Goal: Task Accomplishment & Management: Manage account settings

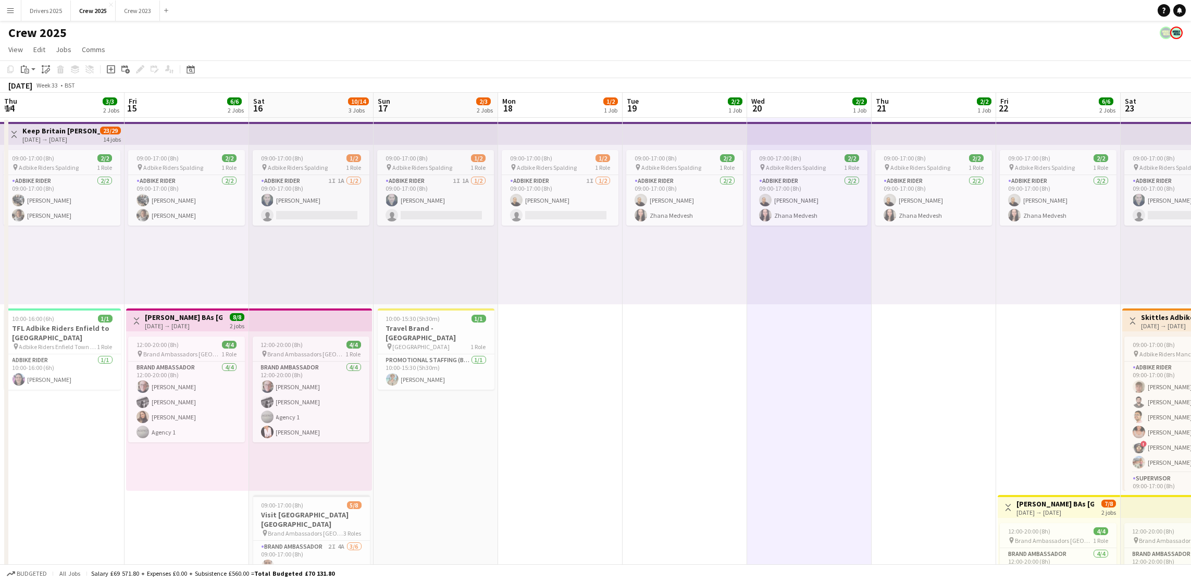
scroll to position [119, 0]
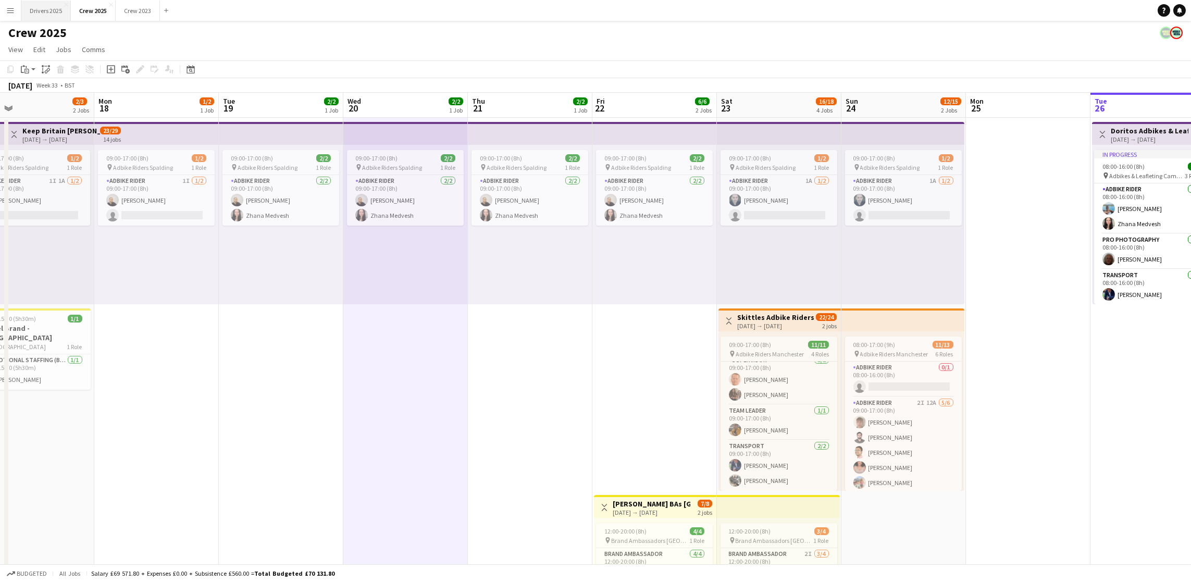
click at [50, 11] on button "Drivers 2025 Close" at bounding box center [45, 11] width 49 height 20
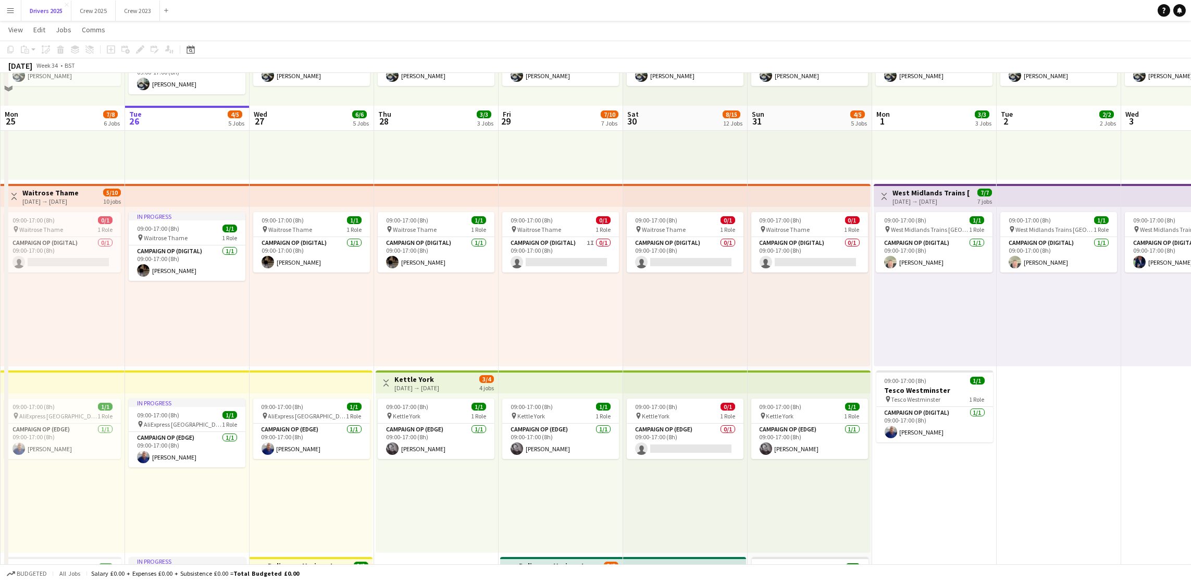
scroll to position [156, 0]
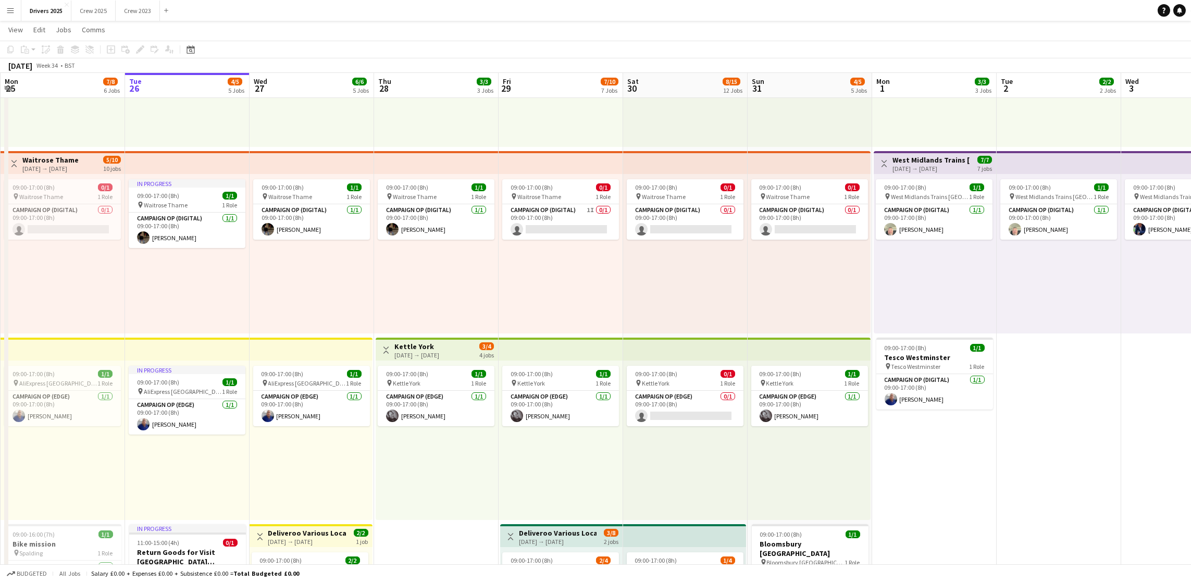
click at [439, 351] on div "[DATE] → [DATE]" at bounding box center [416, 355] width 45 height 8
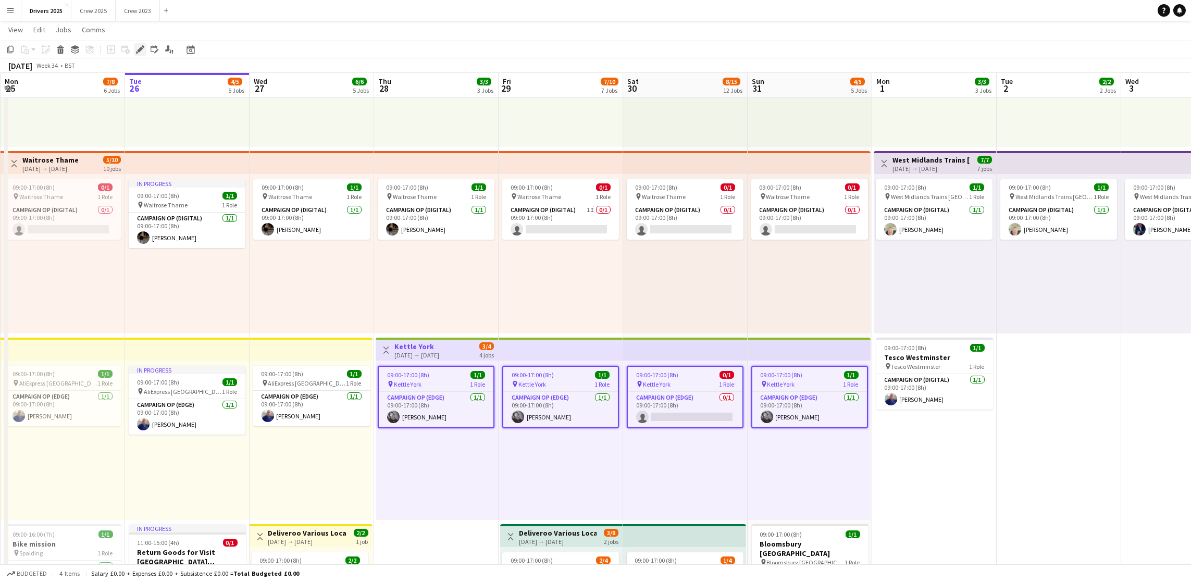
click at [134, 54] on div "Edit" at bounding box center [140, 49] width 13 height 13
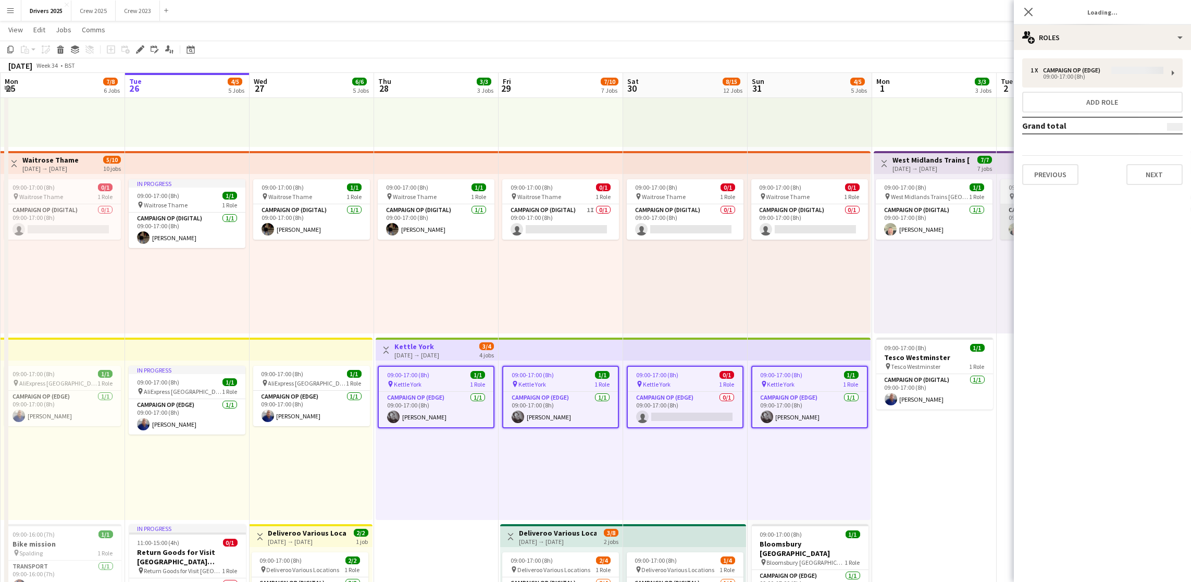
type input "**********"
click at [1152, 179] on button "Next" at bounding box center [1154, 174] width 56 height 21
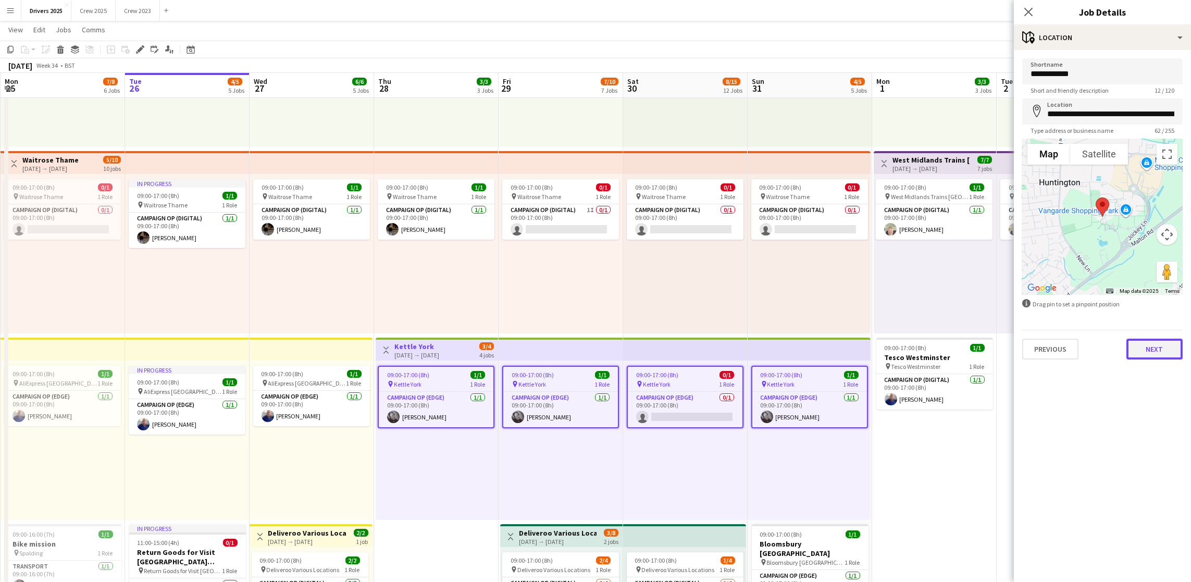
click at [1158, 355] on button "Next" at bounding box center [1154, 349] width 56 height 21
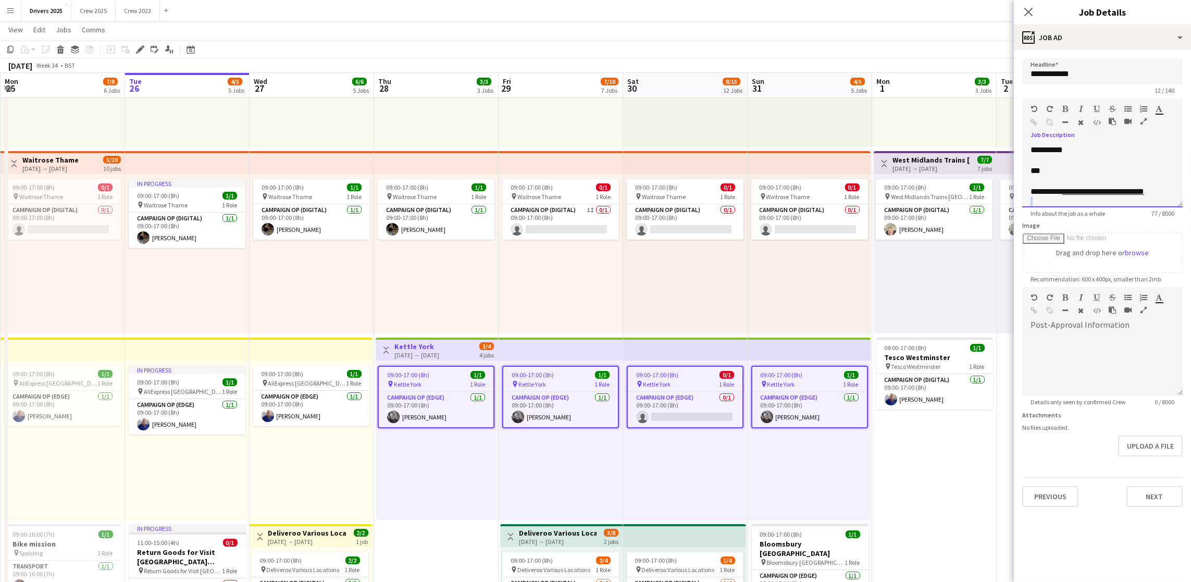
click at [1177, 207] on app-form-group "**********" at bounding box center [1102, 157] width 160 height 119
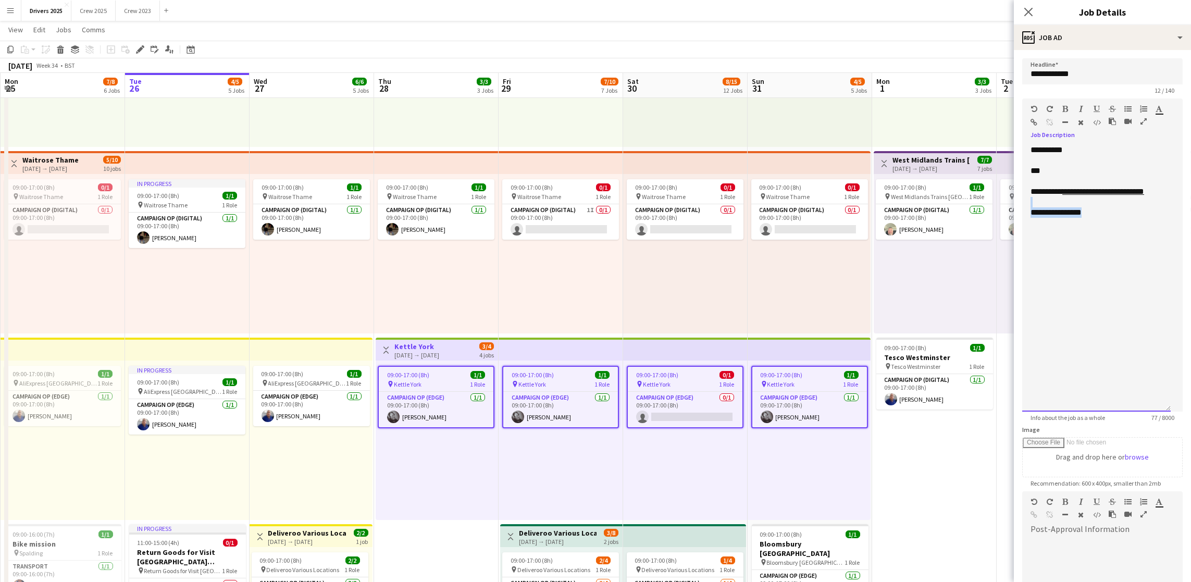
drag, startPoint x: 1177, startPoint y: 204, endPoint x: 1189, endPoint y: 408, distance: 204.5
click at [1189, 408] on mat-expansion-panel "**********" at bounding box center [1102, 316] width 177 height 532
click at [1135, 239] on div "**********" at bounding box center [1096, 278] width 148 height 267
drag, startPoint x: 1130, startPoint y: 228, endPoint x: 1018, endPoint y: 233, distance: 112.6
click at [1018, 233] on form "**********" at bounding box center [1102, 384] width 177 height 653
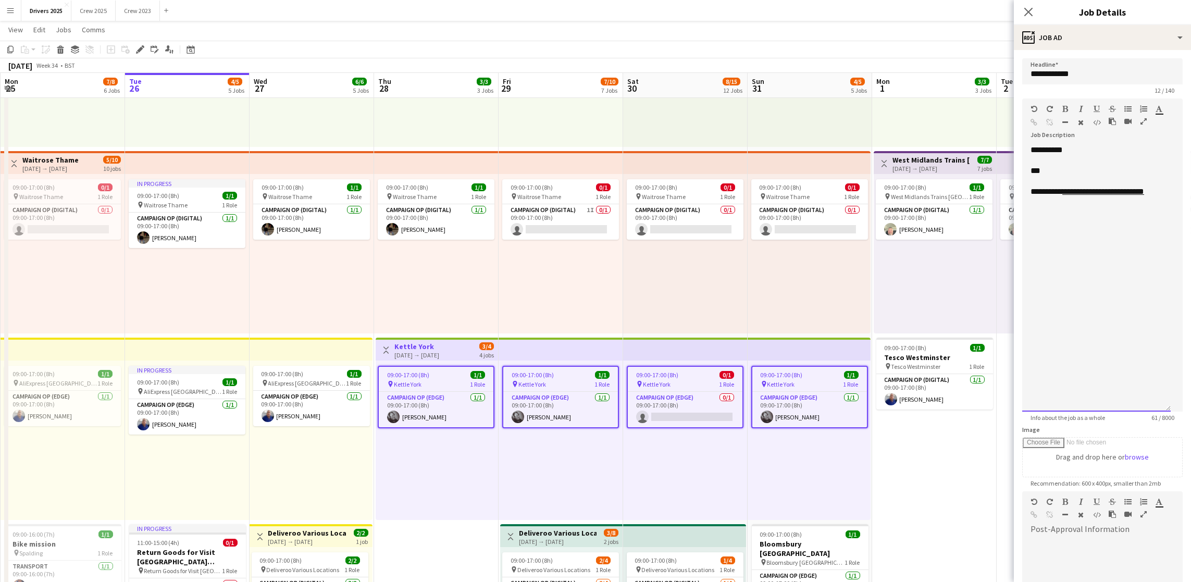
click at [1075, 230] on div "**********" at bounding box center [1096, 278] width 148 height 267
click at [1031, 216] on span "**********" at bounding box center [1082, 212] width 104 height 8
click at [1077, 216] on span "**********" at bounding box center [1093, 212] width 126 height 8
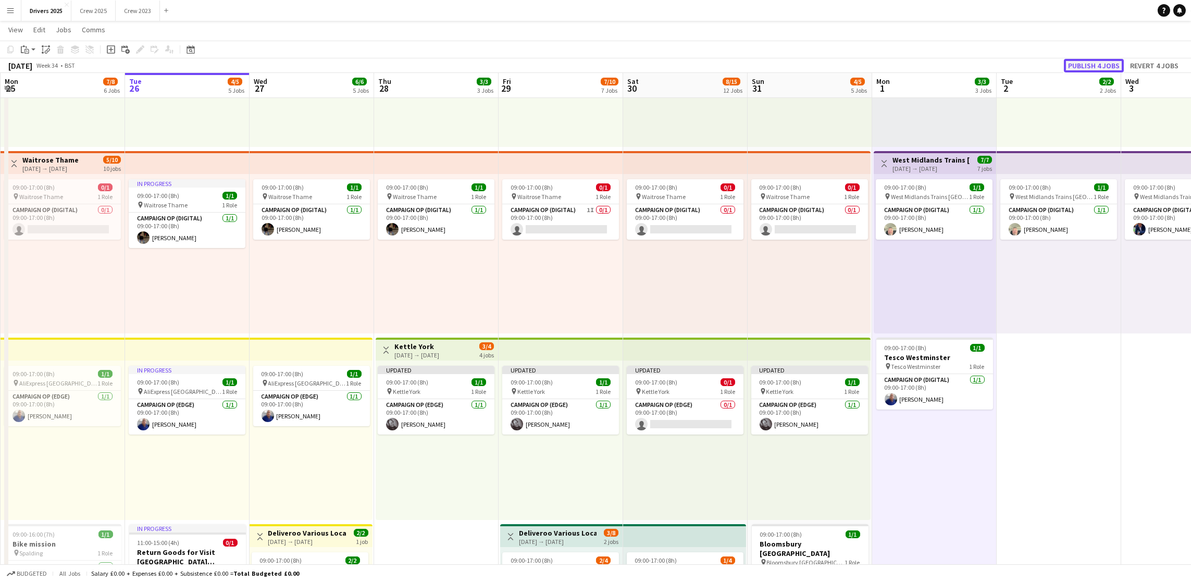
click at [1106, 67] on button "Publish 4 jobs" at bounding box center [1094, 66] width 60 height 14
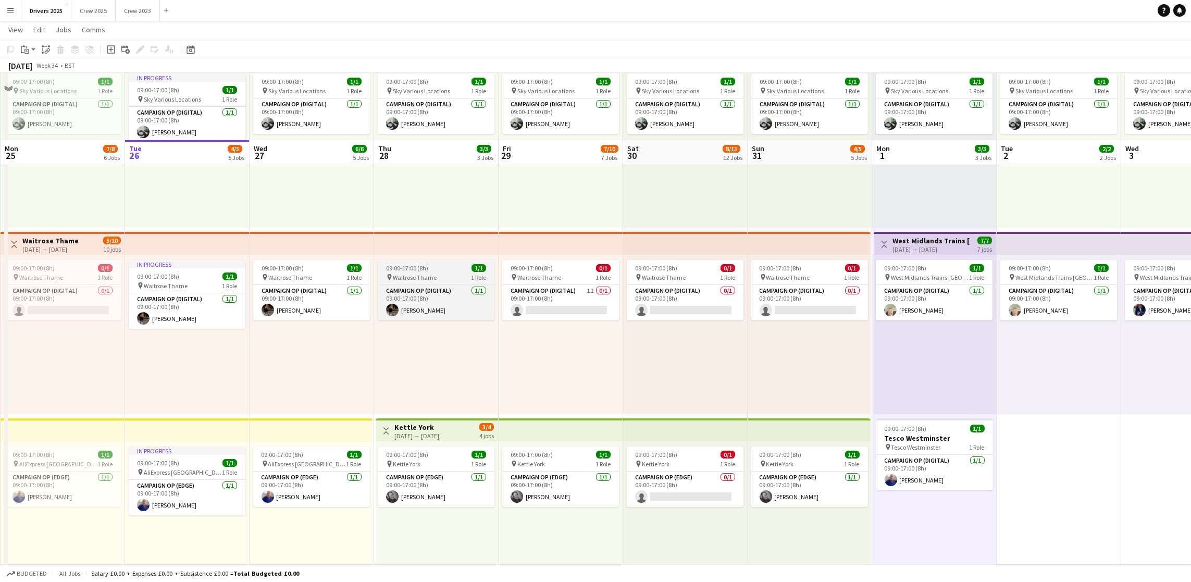
scroll to position [0, 0]
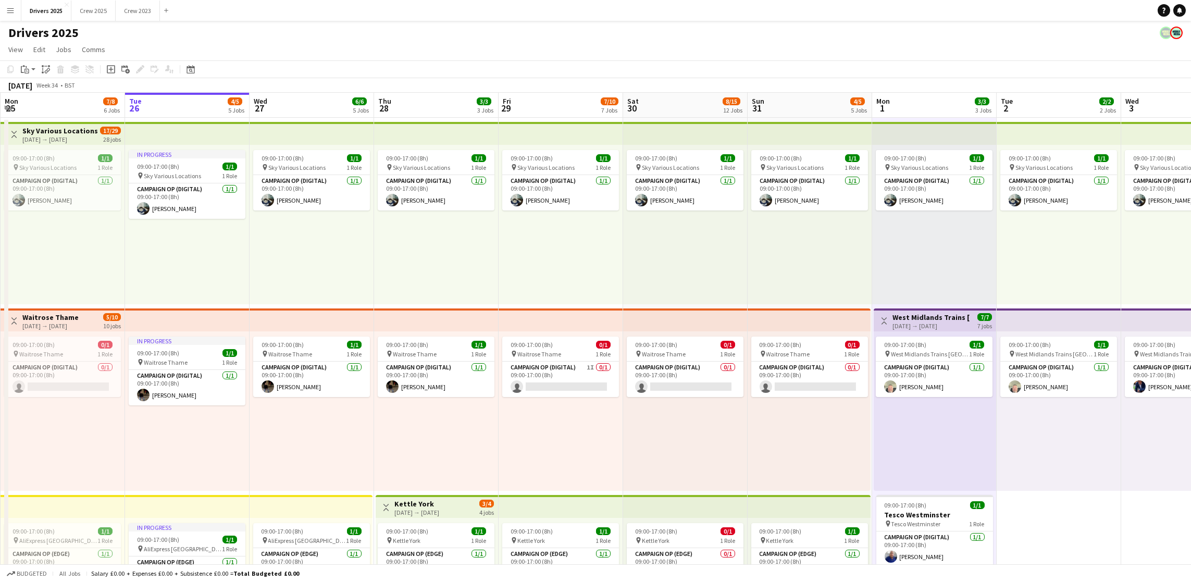
click at [286, 97] on app-board-header-date "Wed 27 6/6 5 Jobs" at bounding box center [311, 105] width 124 height 25
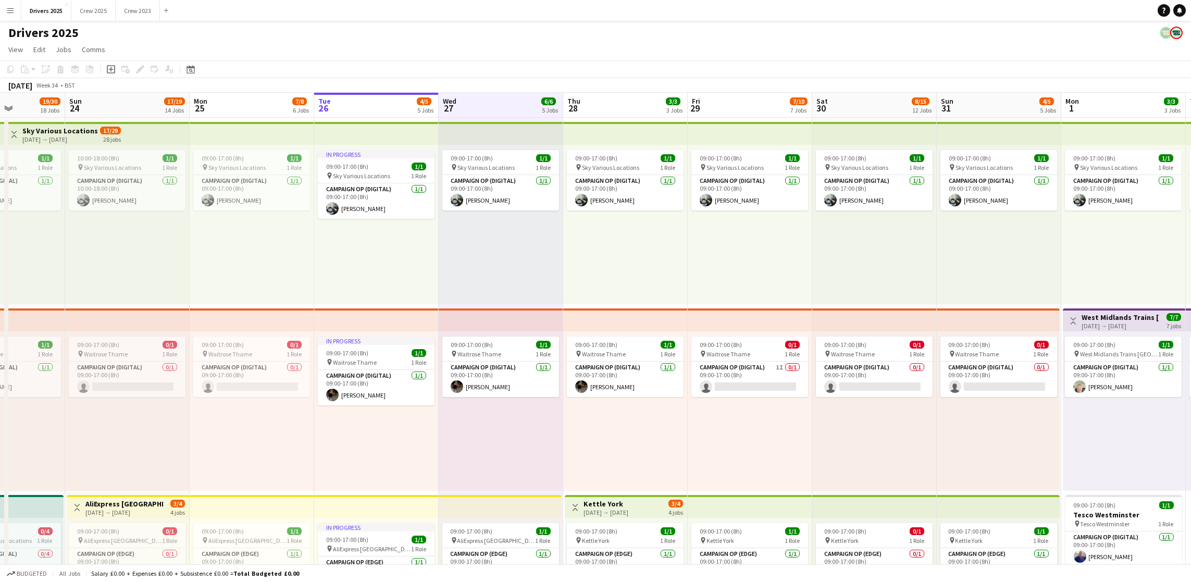
scroll to position [0, 250]
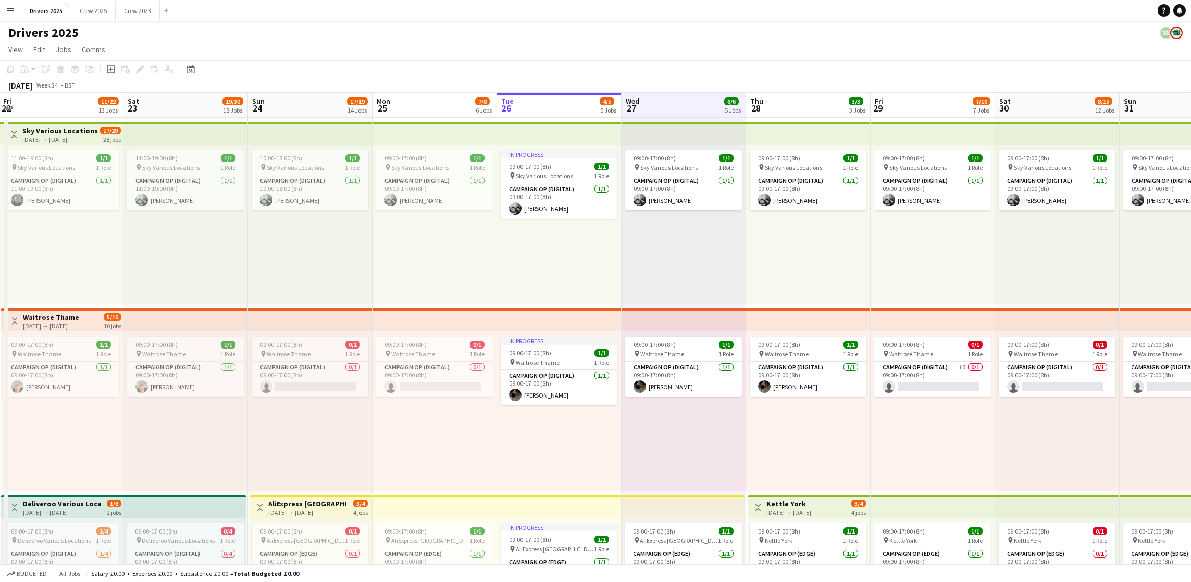
drag, startPoint x: 393, startPoint y: 283, endPoint x: 765, endPoint y: 266, distance: 372.3
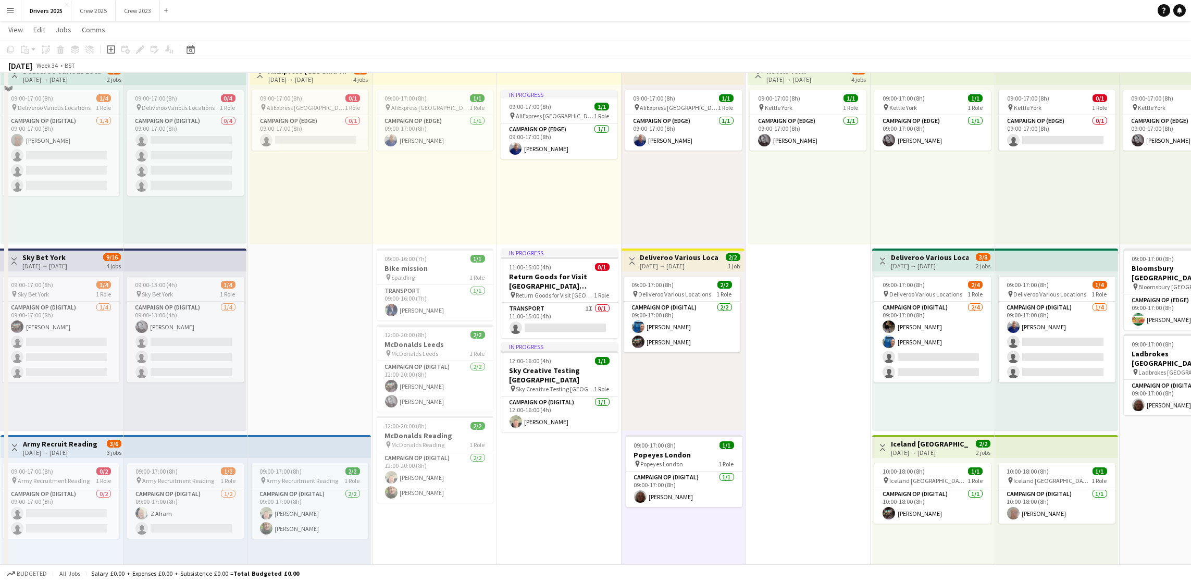
scroll to position [469, 0]
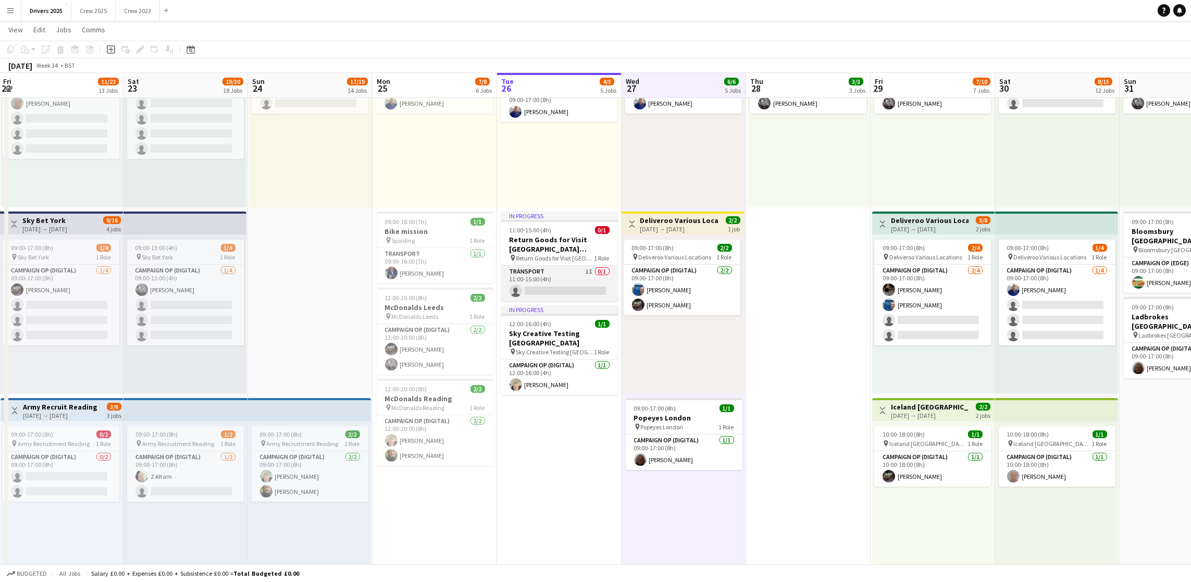
click at [551, 290] on app-card-role "Transport 1I 0/1 11:00-15:00 (4h) single-neutral-actions" at bounding box center [559, 283] width 117 height 35
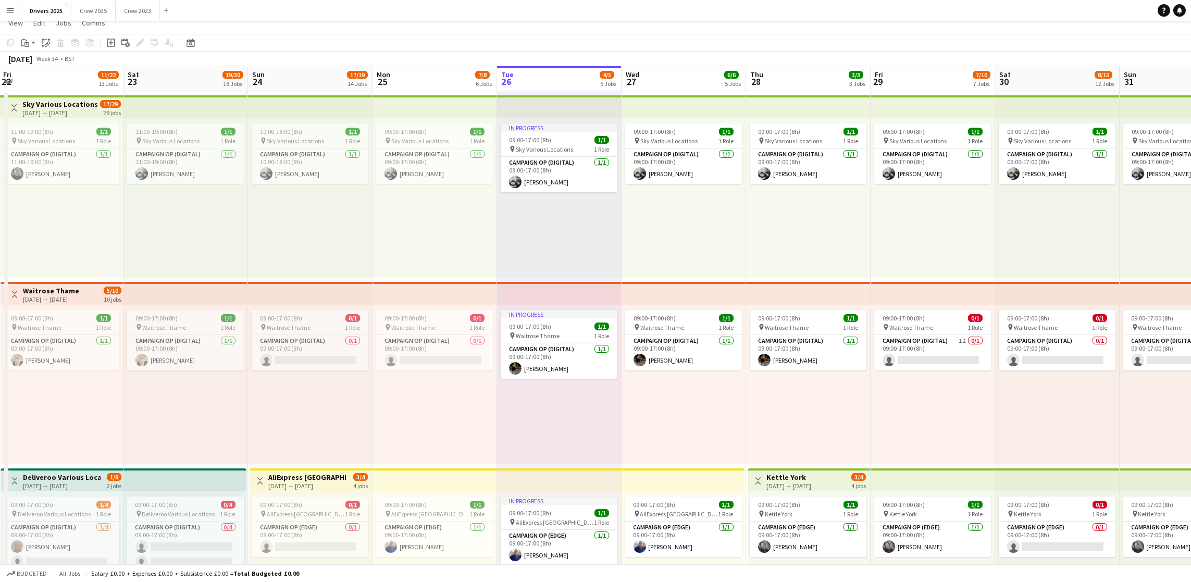
scroll to position [0, 0]
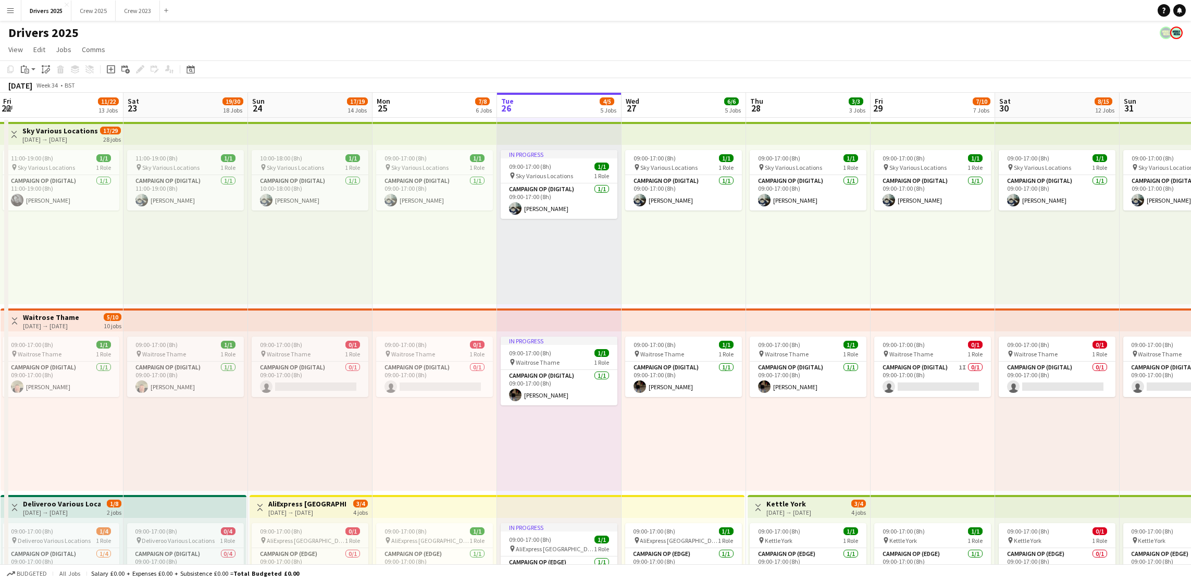
click at [694, 105] on app-board-header-date "Wed 27 6/6 5 Jobs" at bounding box center [683, 105] width 124 height 25
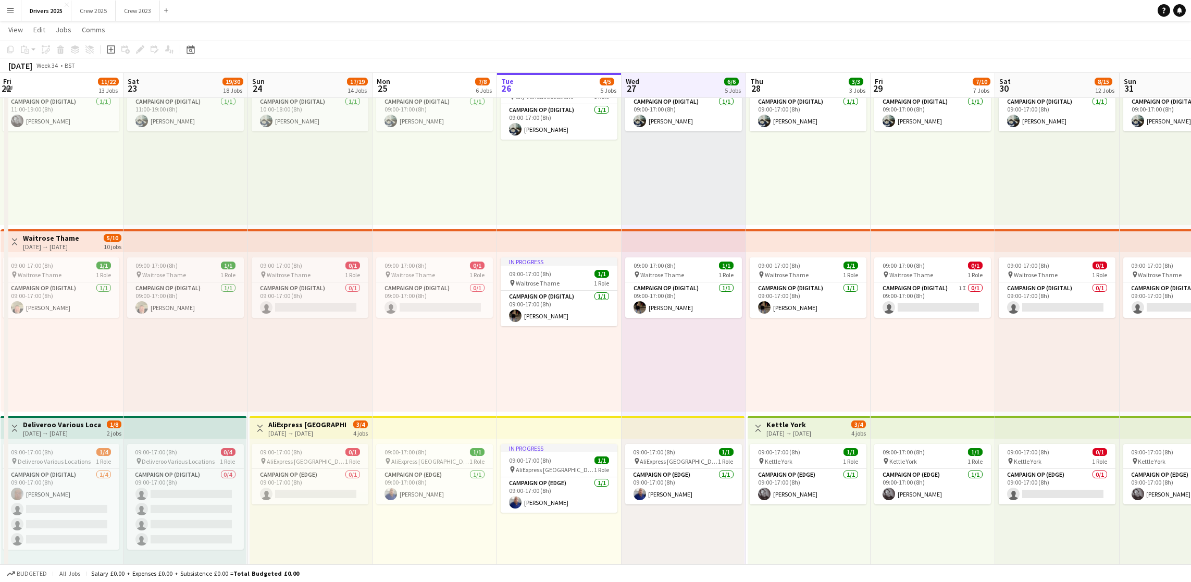
scroll to position [0, 408]
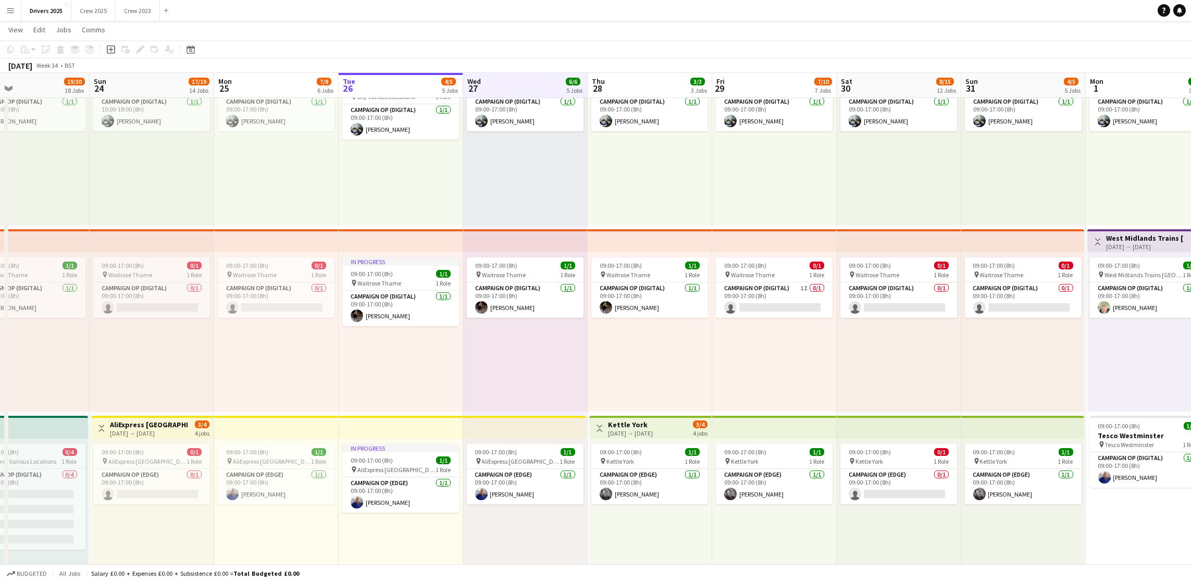
drag, startPoint x: 816, startPoint y: 345, endPoint x: 657, endPoint y: 351, distance: 158.4
click at [640, 83] on app-board-header-date "Thu 28 3/3 3 Jobs" at bounding box center [650, 85] width 124 height 25
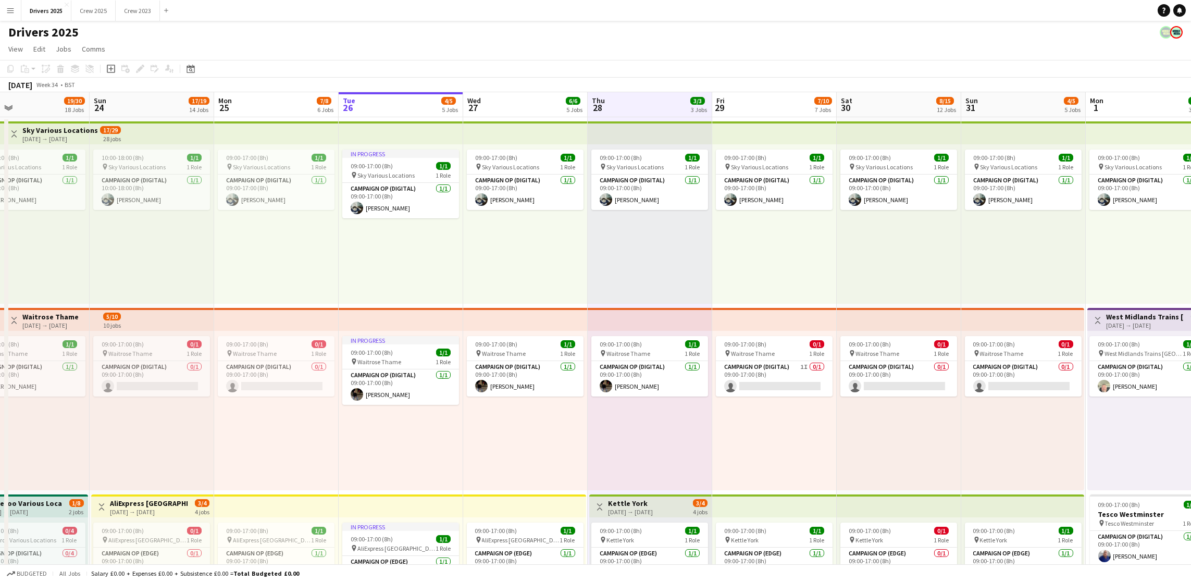
scroll to position [0, 0]
click at [763, 107] on app-board-header-date "Fri 29 7/10 7 Jobs" at bounding box center [774, 105] width 124 height 25
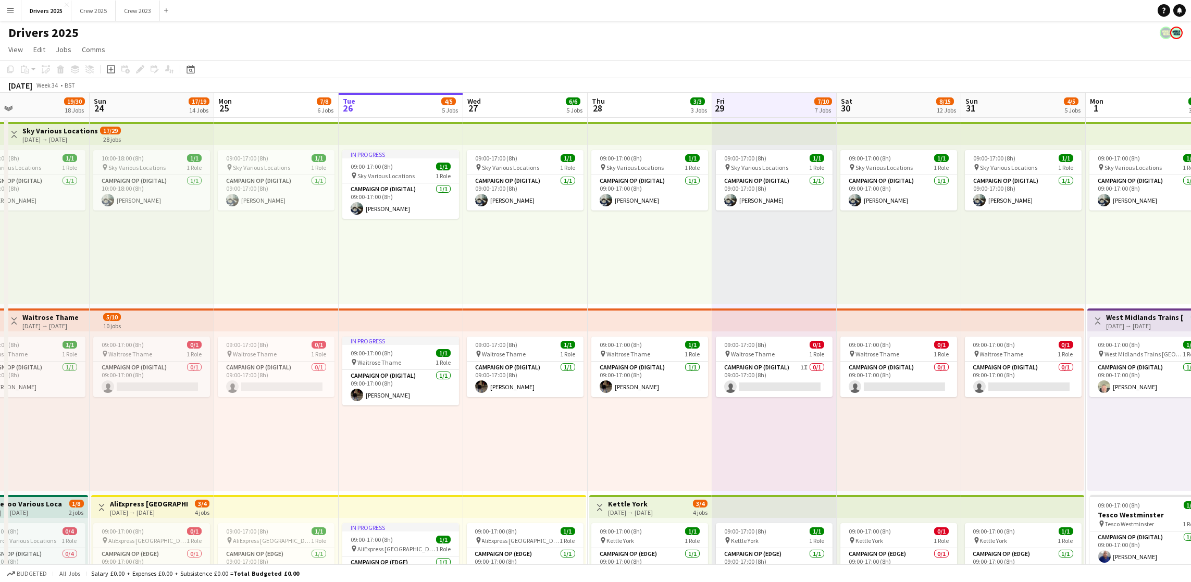
scroll to position [0, 466]
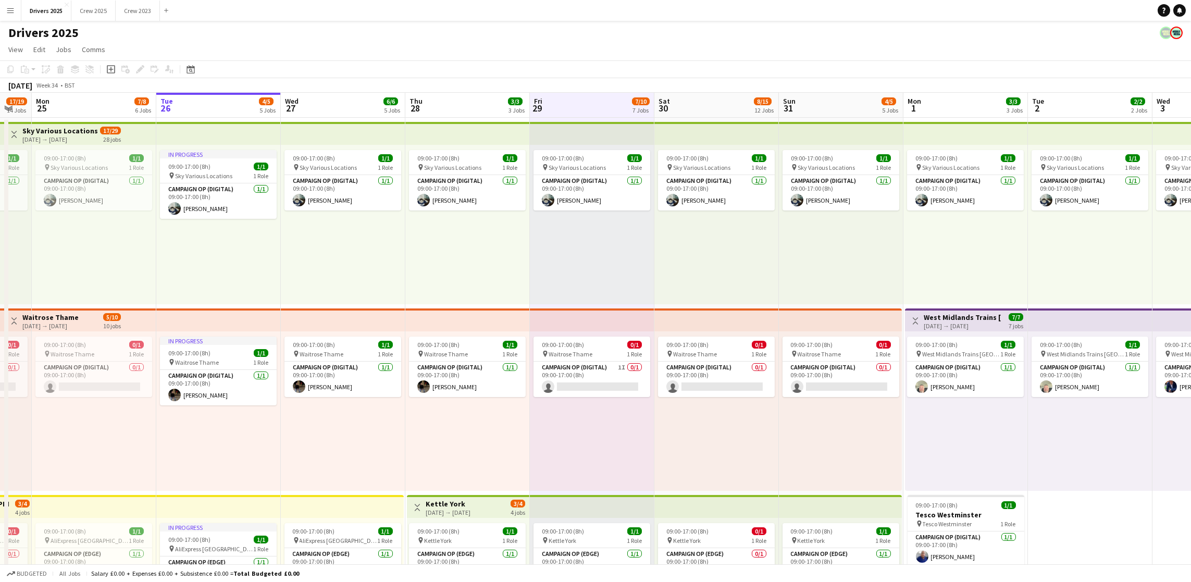
drag, startPoint x: 930, startPoint y: 263, endPoint x: 747, endPoint y: 280, distance: 183.1
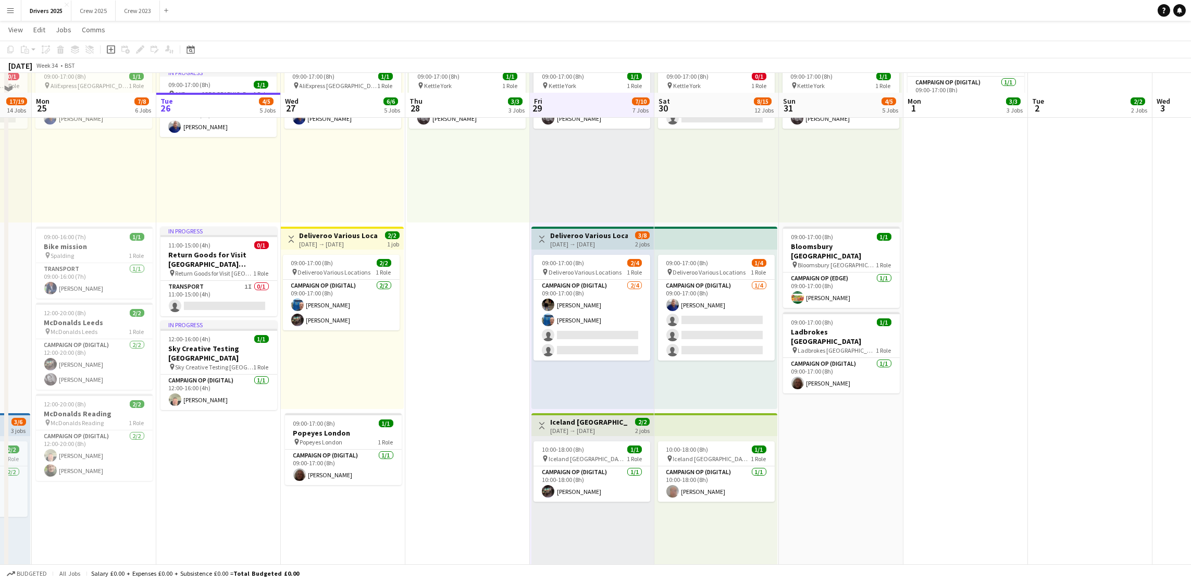
scroll to position [547, 0]
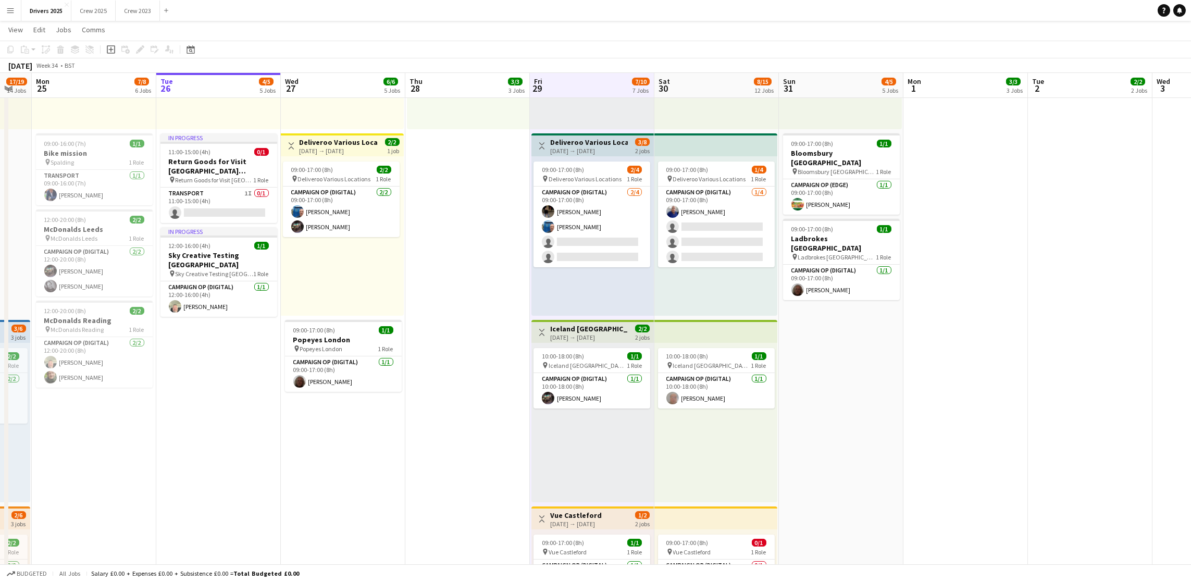
click at [579, 333] on div "[DATE] → [DATE]" at bounding box center [589, 337] width 78 height 8
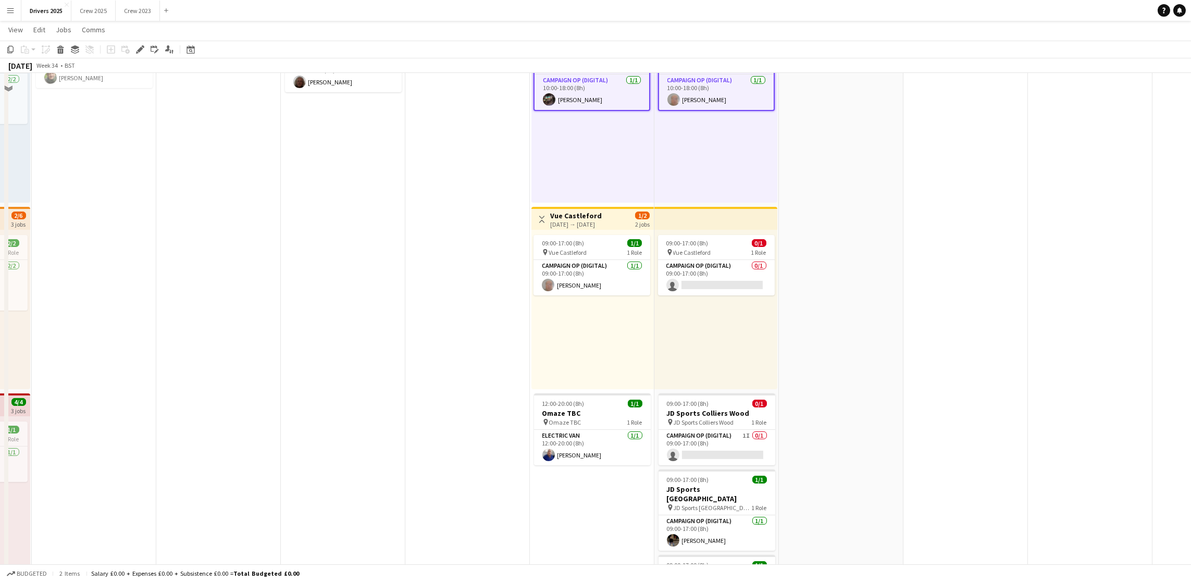
scroll to position [938, 0]
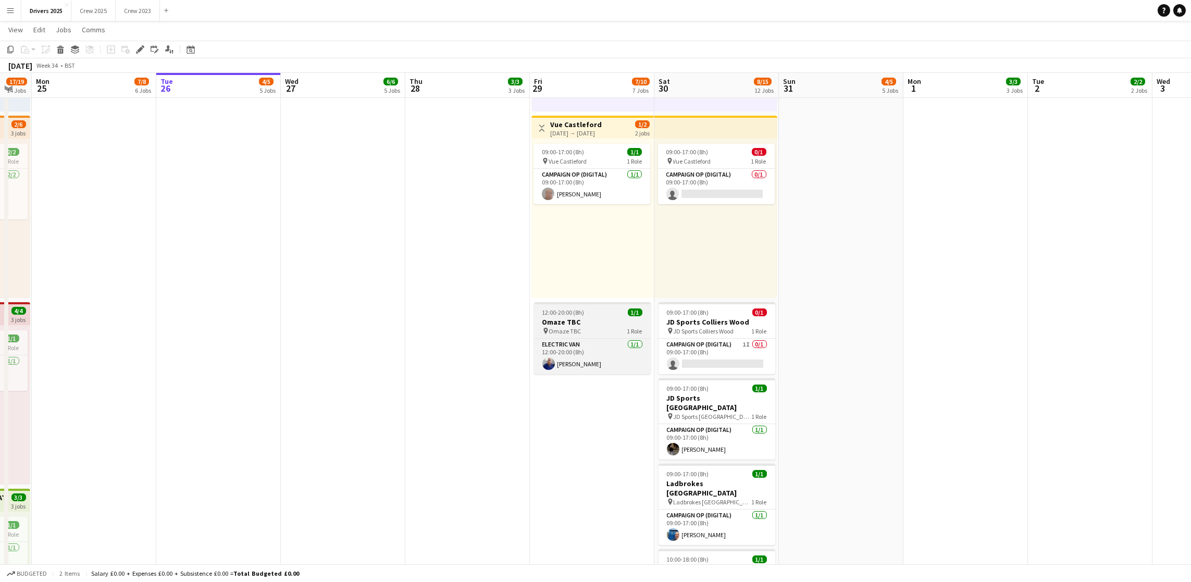
click at [587, 319] on h3 "Omaze TBC" at bounding box center [592, 321] width 117 height 9
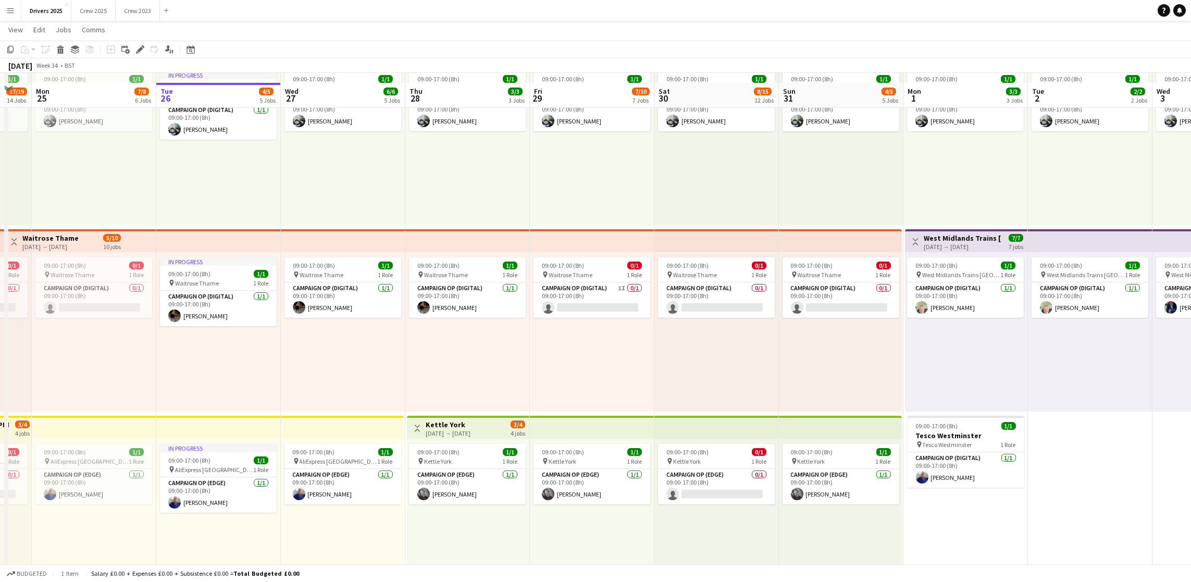
scroll to position [156, 0]
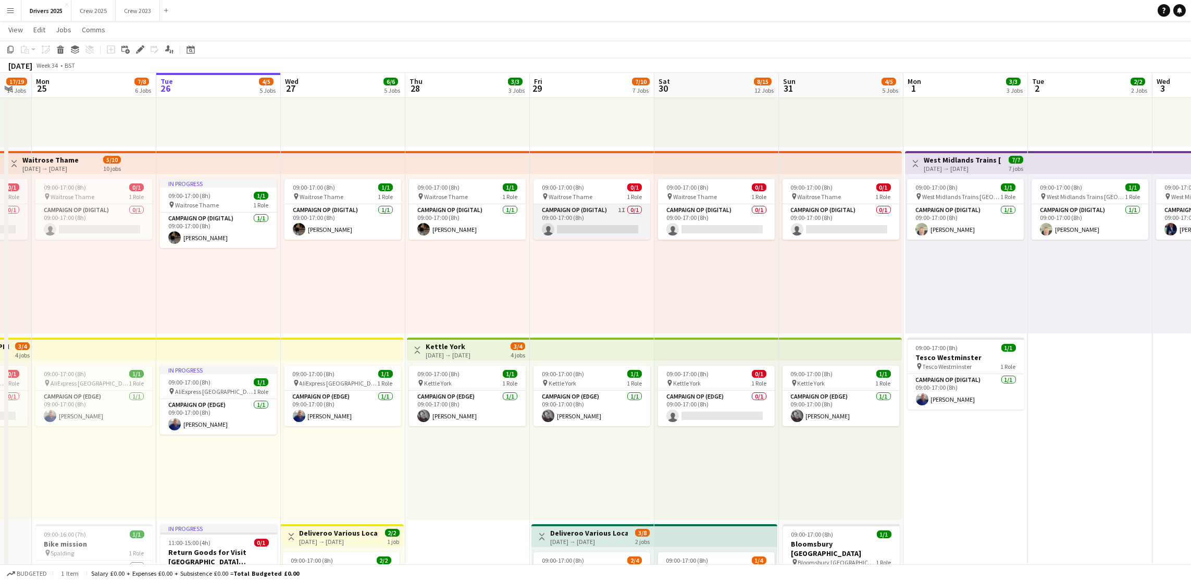
click at [598, 228] on app-card-role "Campaign Op (Digital) 1I 0/1 09:00-17:00 (8h) single-neutral-actions" at bounding box center [591, 221] width 117 height 35
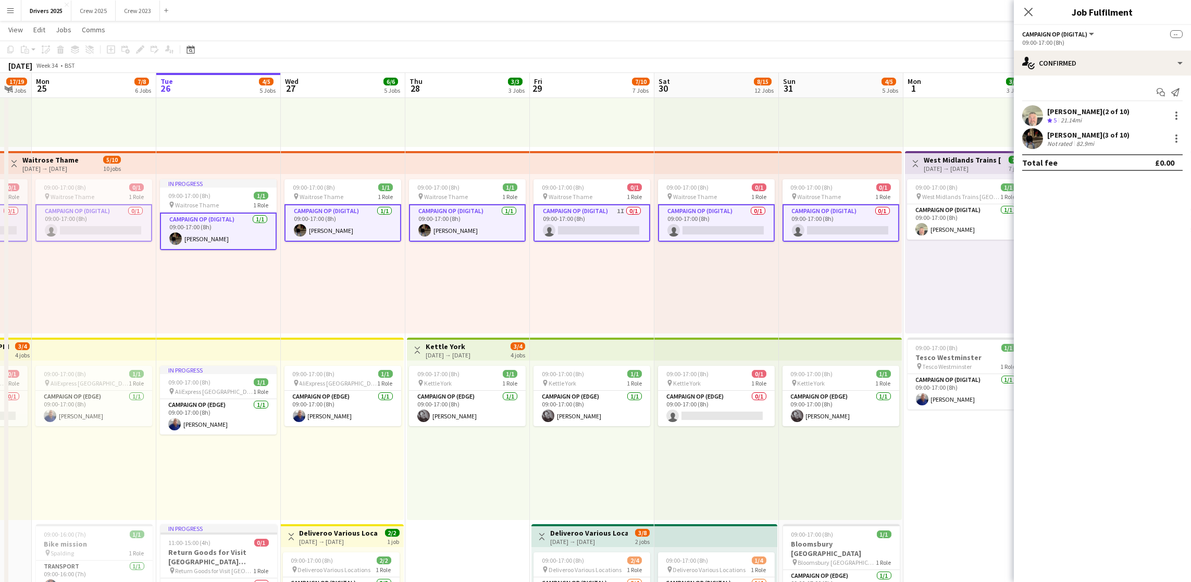
click at [598, 228] on app-card-role "Campaign Op (Digital) 1I 0/1 09:00-17:00 (8h) single-neutral-actions" at bounding box center [591, 223] width 117 height 38
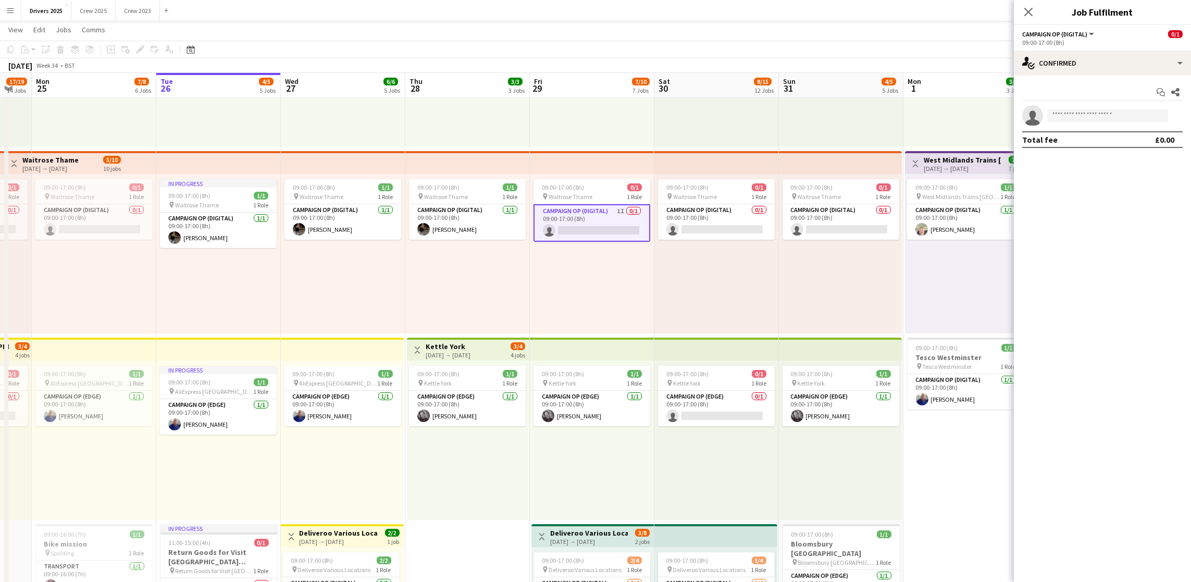
click at [1090, 78] on div "Start chat Share single-neutral-actions Total fee £0.00" at bounding box center [1102, 116] width 177 height 81
click at [1098, 70] on div "single-neutral-actions-check-2 Confirmed" at bounding box center [1102, 63] width 177 height 25
click at [1112, 111] on div "single-neutral-actions-share-1 Invited" at bounding box center [1136, 107] width 103 height 21
click at [702, 82] on app-board-header-date "Sat 30 8/15 12 Jobs" at bounding box center [716, 85] width 124 height 25
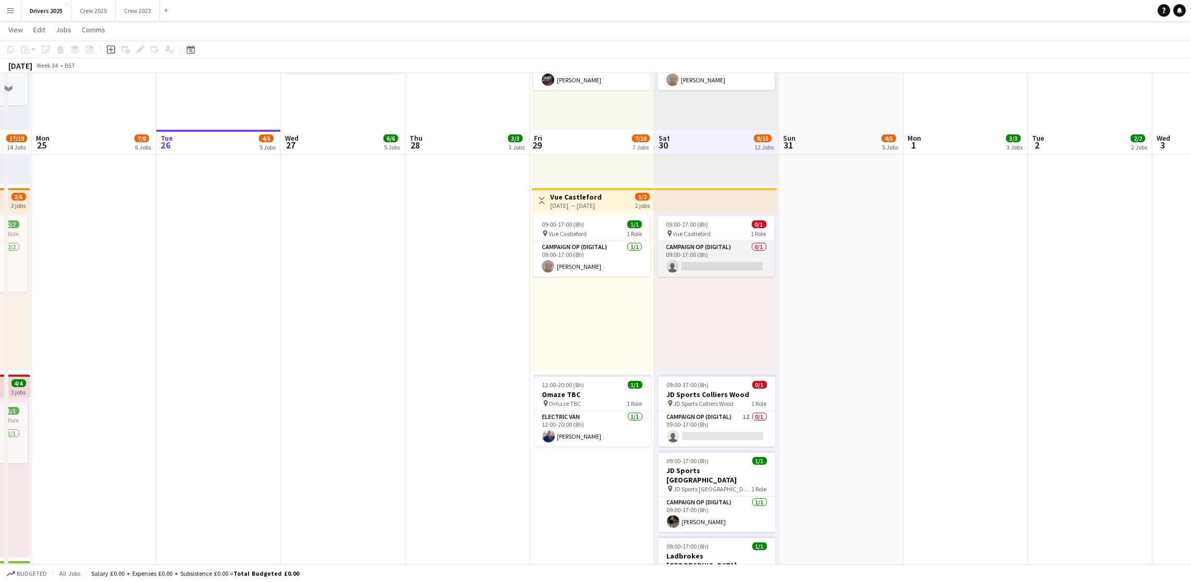
scroll to position [938, 0]
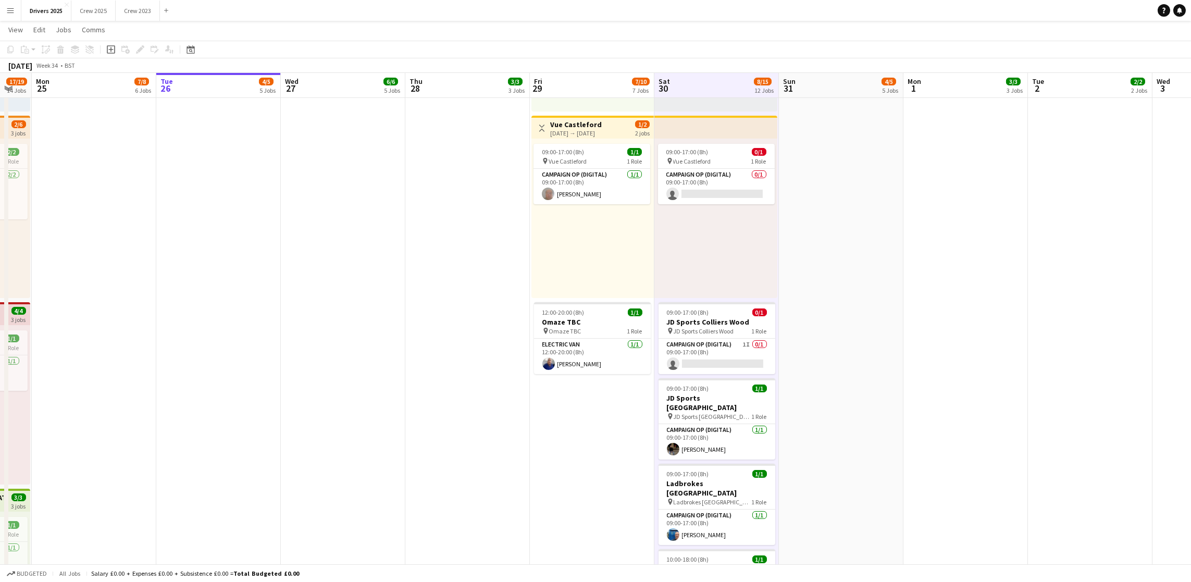
click at [707, 353] on app-card-role "Campaign Op (Digital) 1I 0/1 09:00-17:00 (8h) single-neutral-actions" at bounding box center [716, 356] width 117 height 35
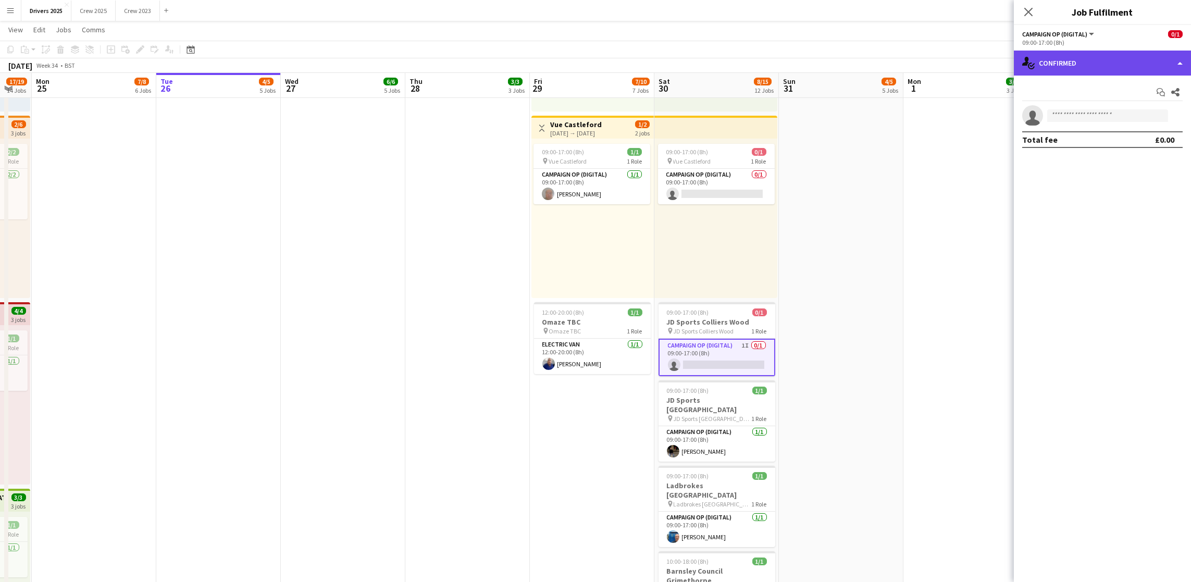
click at [1087, 66] on div "single-neutral-actions-check-2 Confirmed" at bounding box center [1102, 63] width 177 height 25
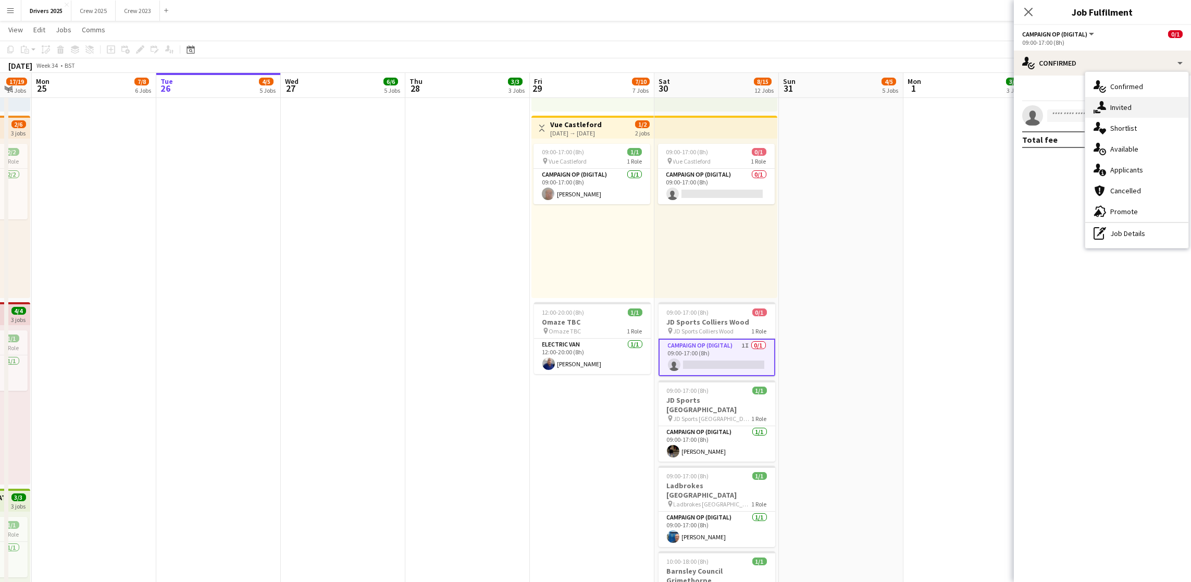
click at [1110, 101] on div "single-neutral-actions-share-1 Invited" at bounding box center [1136, 107] width 103 height 21
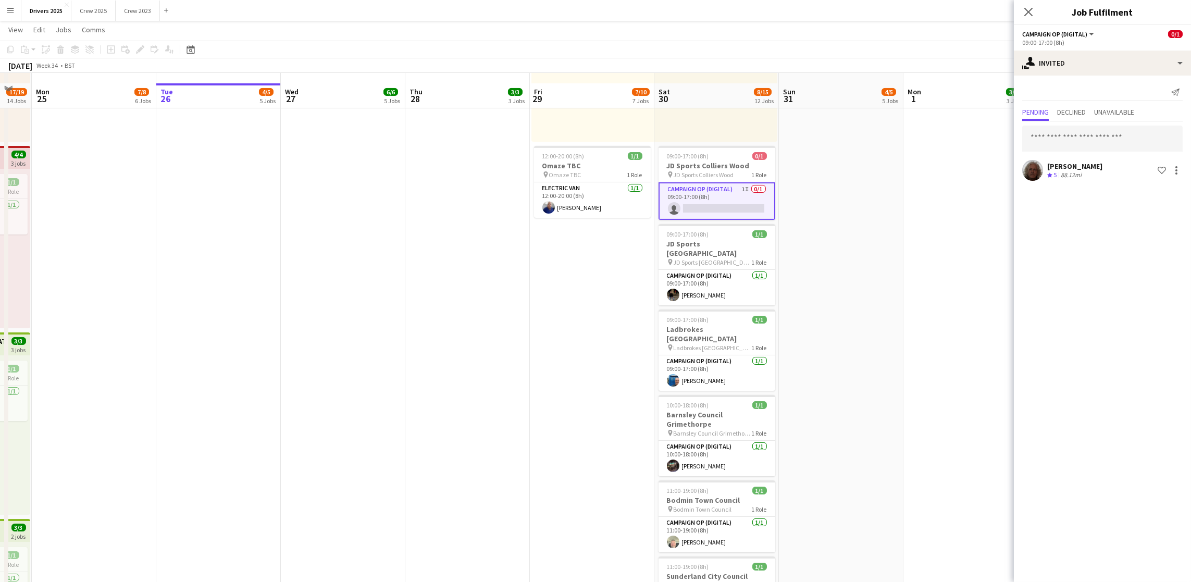
scroll to position [1172, 0]
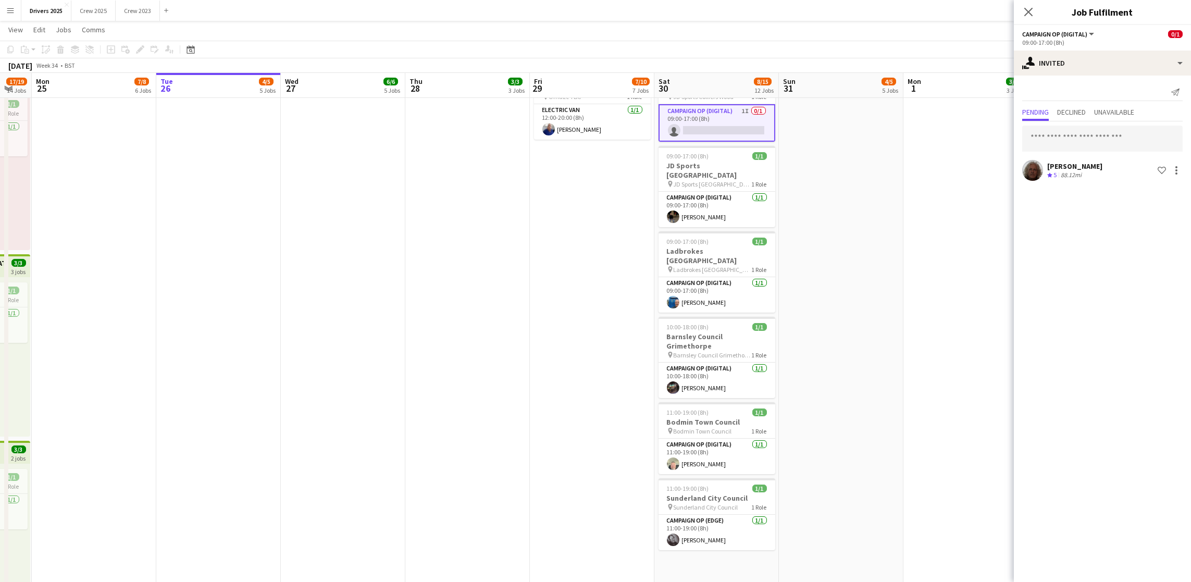
click at [787, 337] on app-date-cell "09:00-17:00 (8h) 1/1 pin Sky Various Locations 1 Role Campaign Op (Digital) [DA…" at bounding box center [841, 331] width 124 height 2772
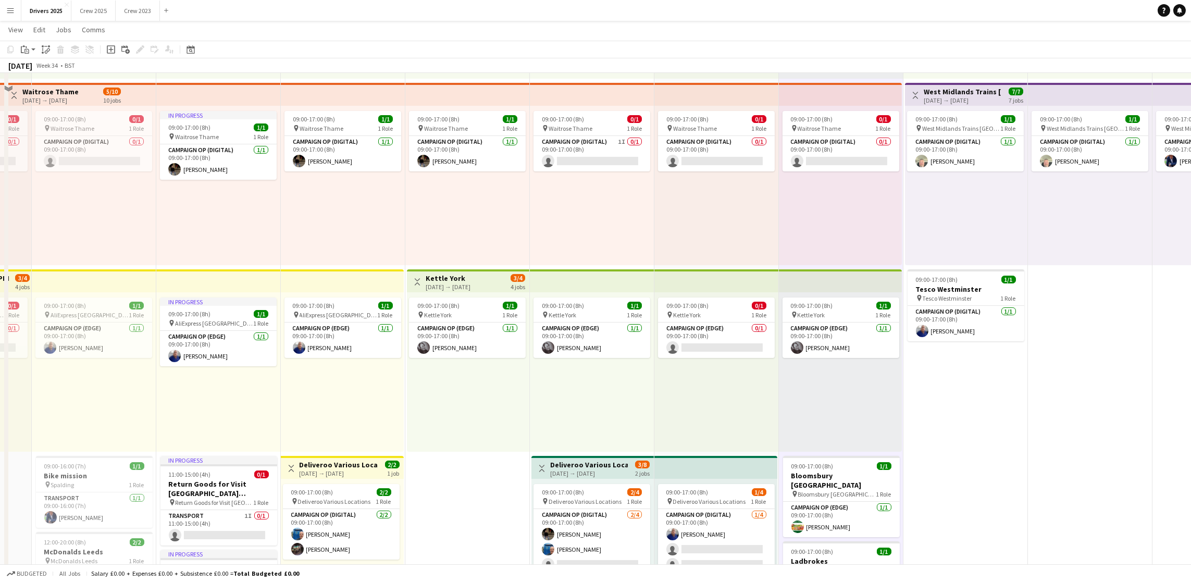
scroll to position [0, 0]
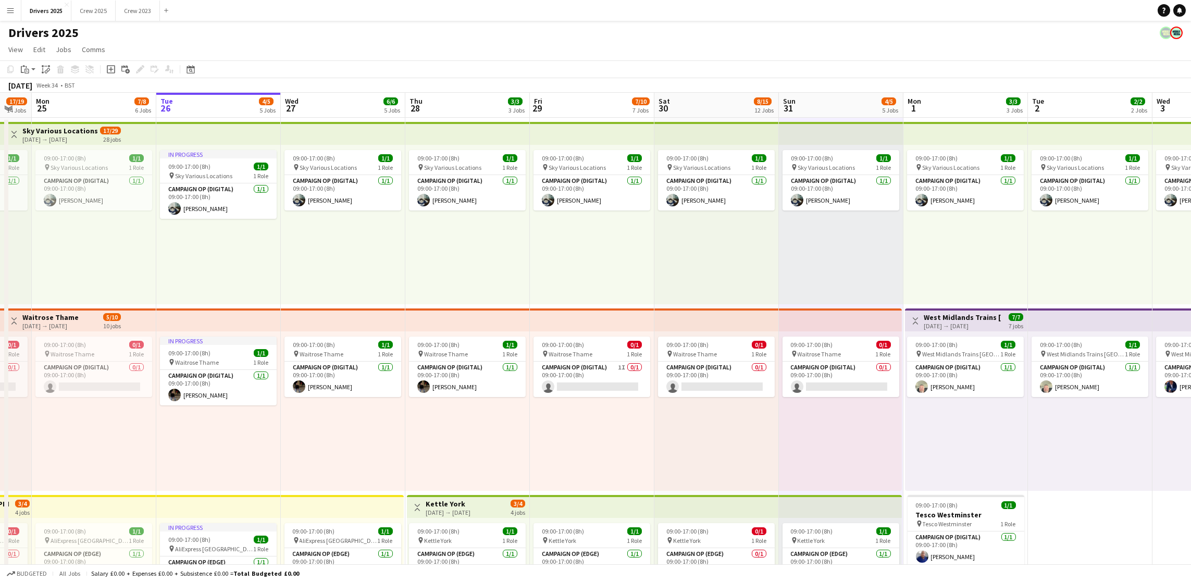
click at [824, 111] on app-board-header-date "Sun 31 4/5 5 Jobs" at bounding box center [841, 105] width 124 height 25
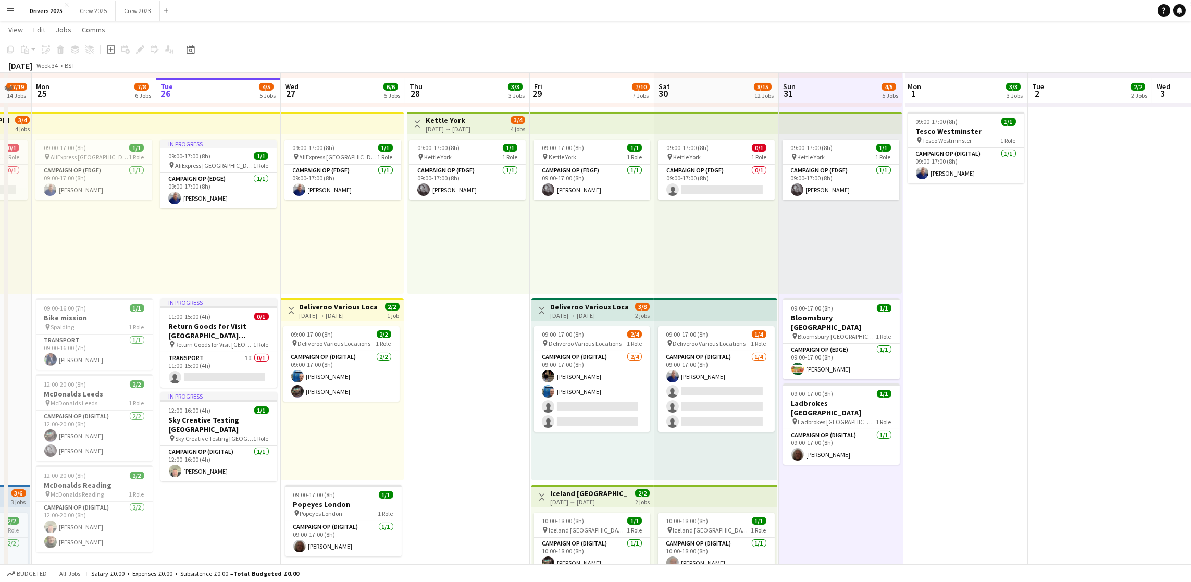
scroll to position [391, 0]
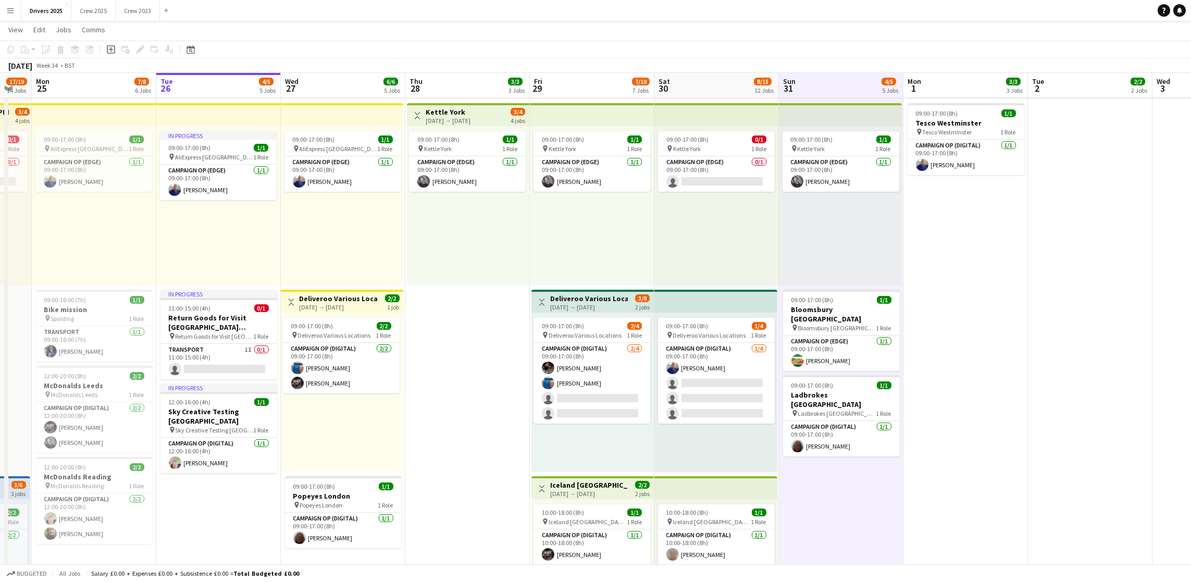
click at [590, 85] on app-board-header-date "Fri 29 7/10 7 Jobs" at bounding box center [592, 85] width 124 height 25
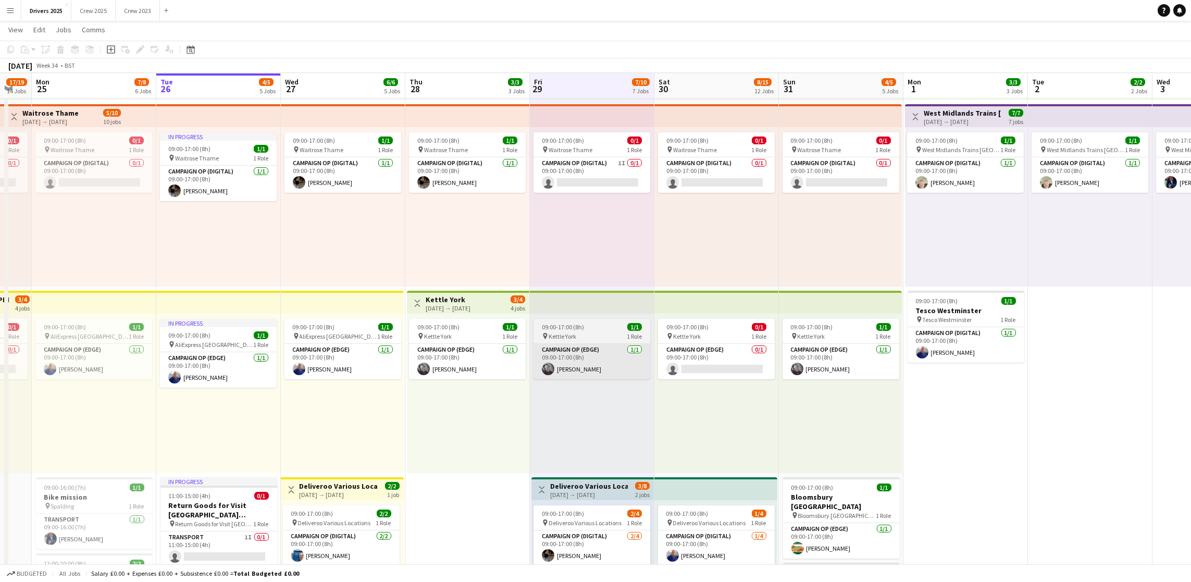
scroll to position [0, 0]
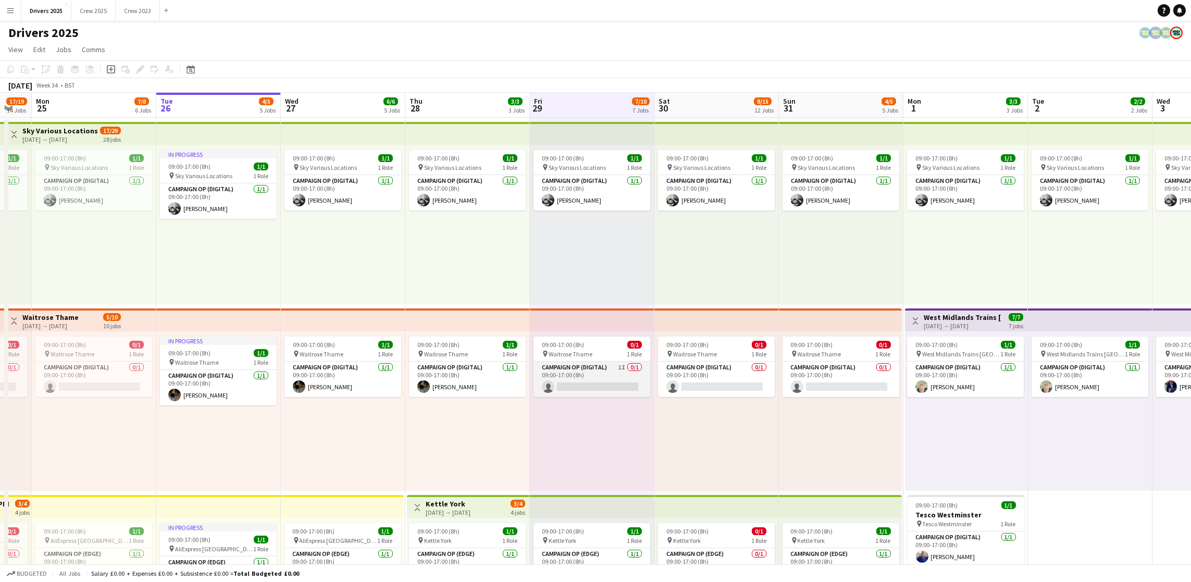
drag, startPoint x: 603, startPoint y: 389, endPoint x: 631, endPoint y: 386, distance: 27.8
click at [603, 389] on app-card-role "Campaign Op (Digital) 1I 0/1 09:00-17:00 (8h) single-neutral-actions" at bounding box center [591, 378] width 117 height 35
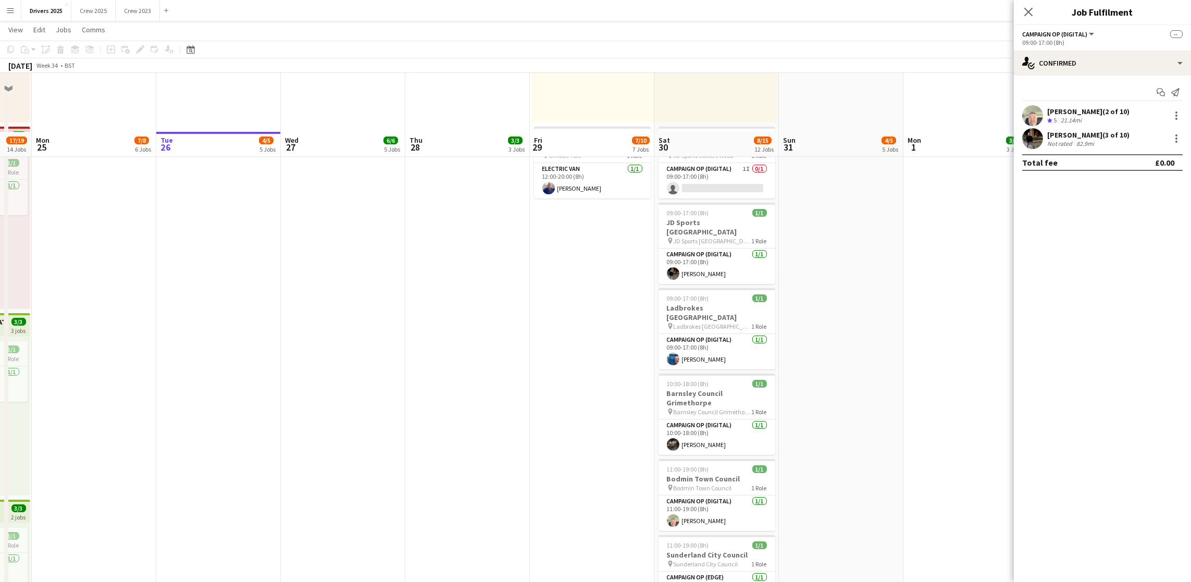
scroll to position [1094, 0]
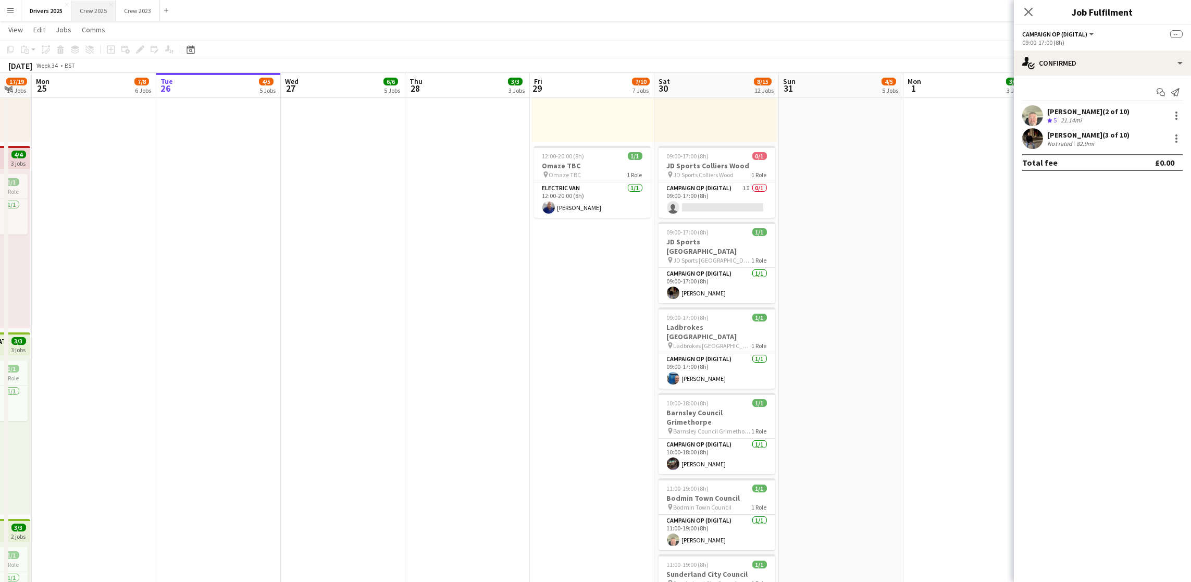
click at [94, 4] on button "Crew 2025 Close" at bounding box center [93, 11] width 44 height 20
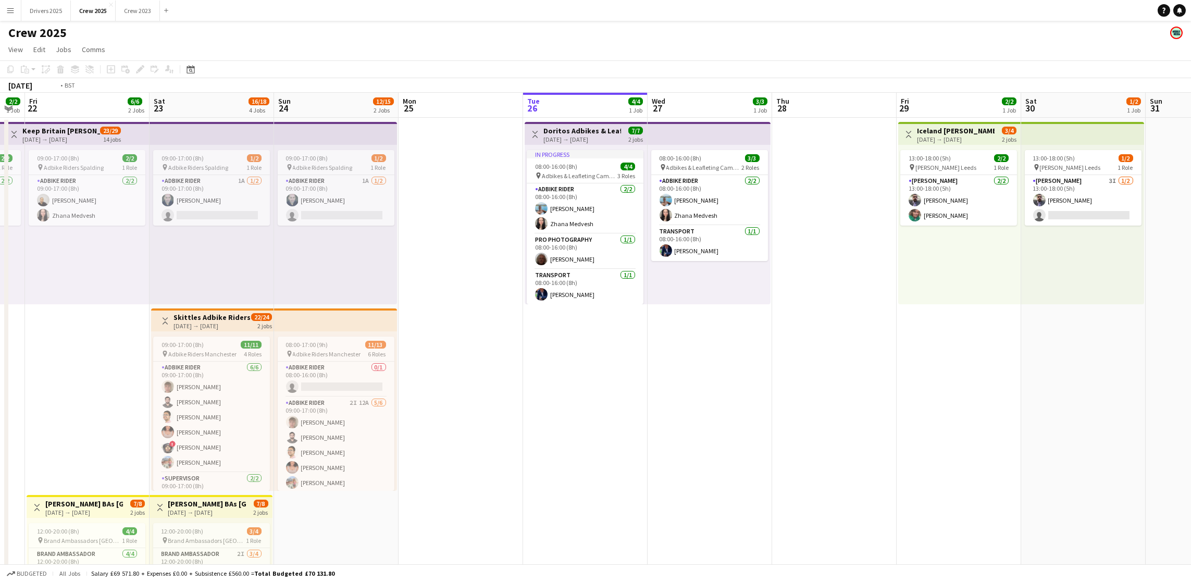
scroll to position [0, 329]
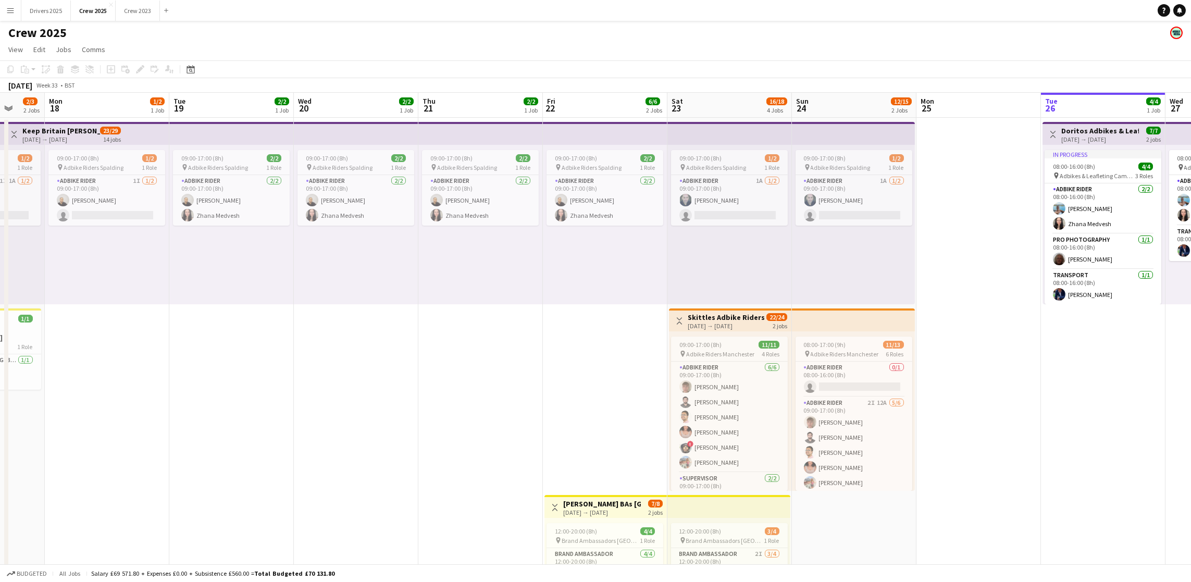
drag, startPoint x: 254, startPoint y: 425, endPoint x: 1169, endPoint y: 377, distance: 916.4
click at [1169, 377] on app-calendar-viewport "Fri 15 6/6 2 Jobs Sat 16 10/14 3 Jobs Sun 17 2/3 2 Jobs Mon 18 1/2 1 Job Tue 19…" at bounding box center [595, 434] width 1191 height 682
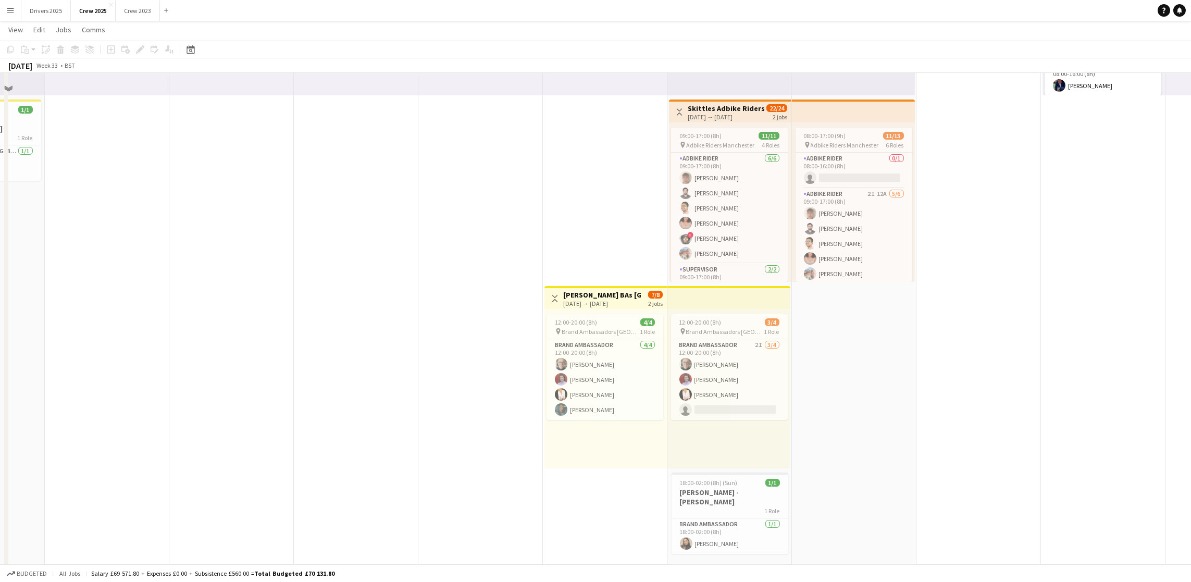
scroll to position [208, 0]
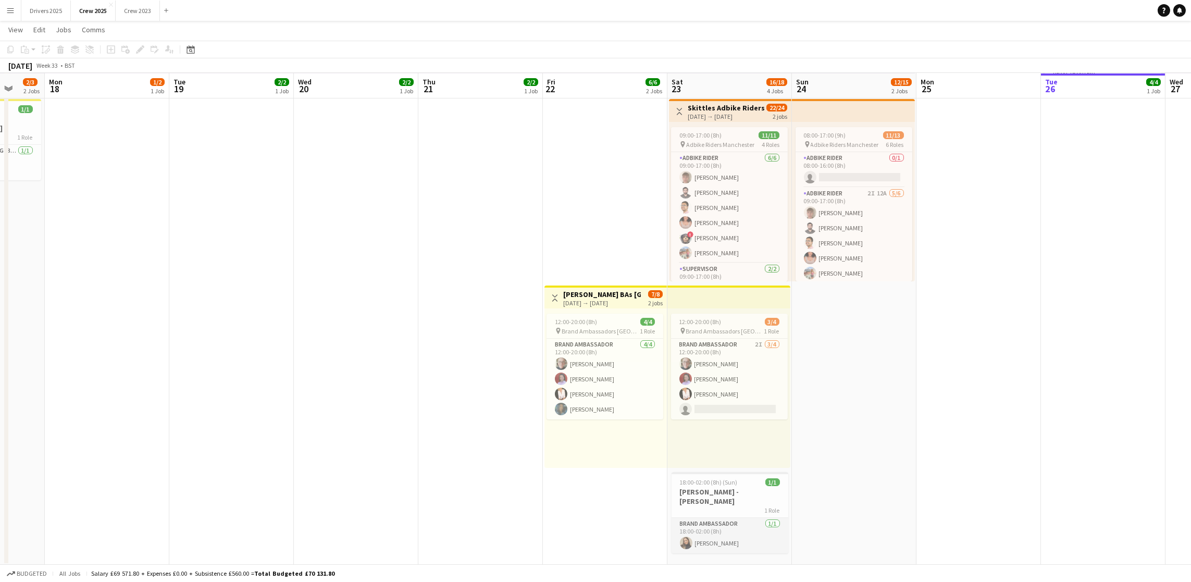
click at [721, 527] on app-card-role "Brand Ambassador [DATE] 18:00-02:00 (8h) [PERSON_NAME]" at bounding box center [729, 535] width 117 height 35
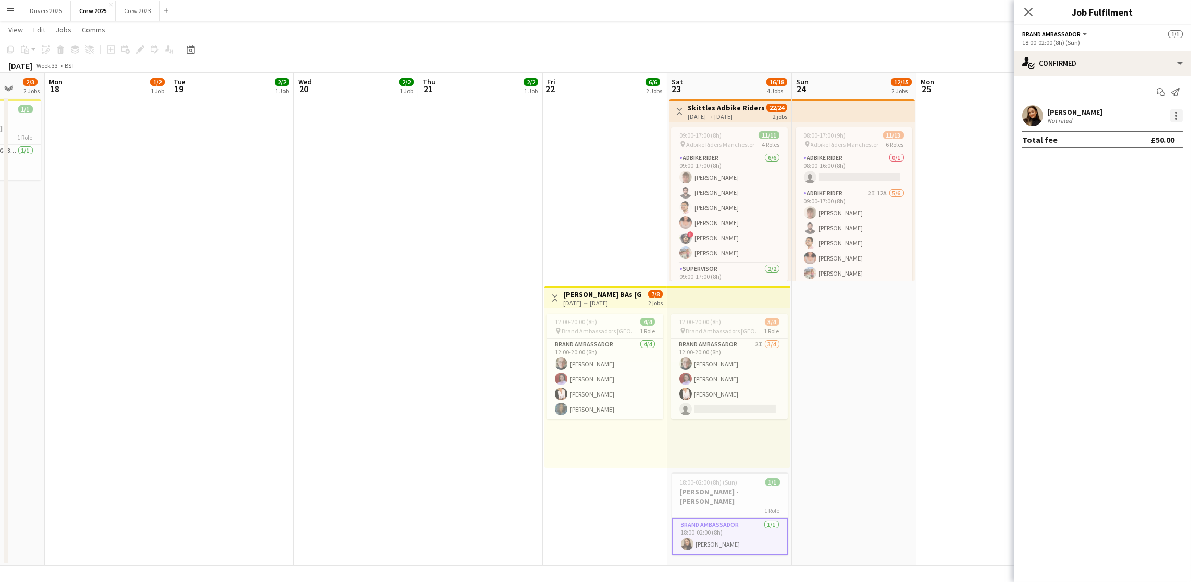
click at [1172, 114] on div at bounding box center [1176, 115] width 13 height 13
click at [1143, 139] on span "Edit fee" at bounding box center [1141, 134] width 65 height 9
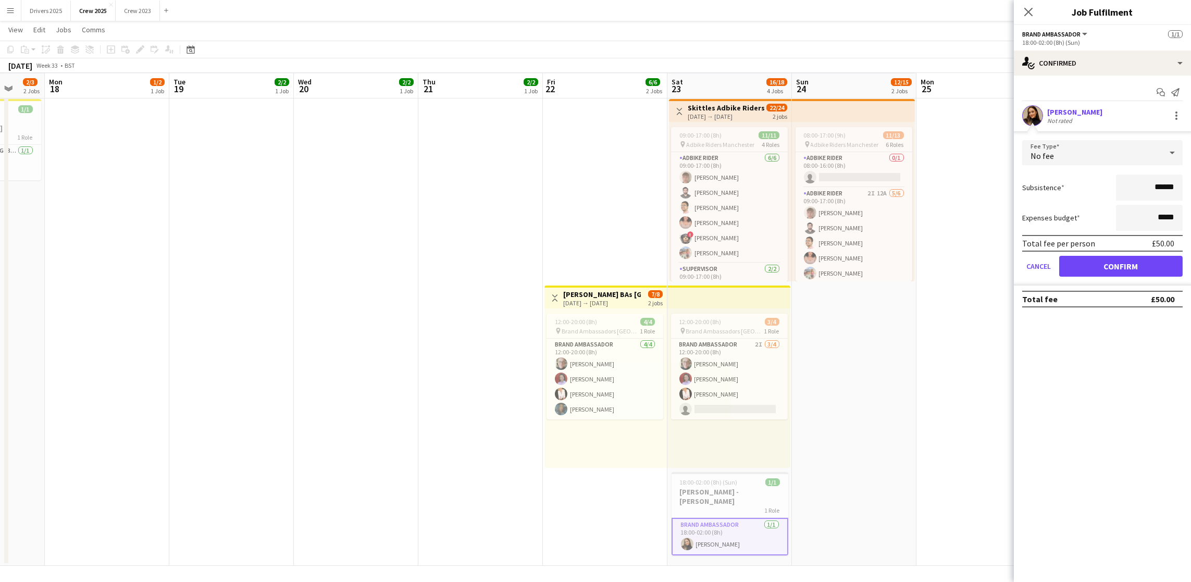
click at [882, 421] on app-date-cell "09:00-17:00 (8h) 1/2 pin Adbike Riders Spalding 1 Role Adbike Rider 1A [DATE] 0…" at bounding box center [854, 236] width 124 height 657
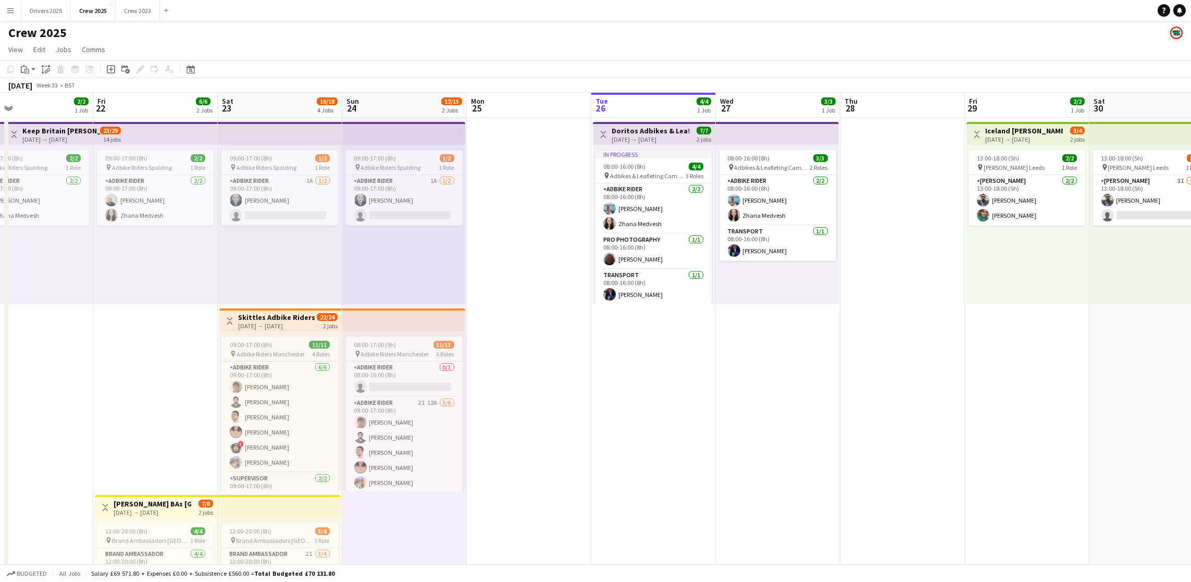
scroll to position [0, 424]
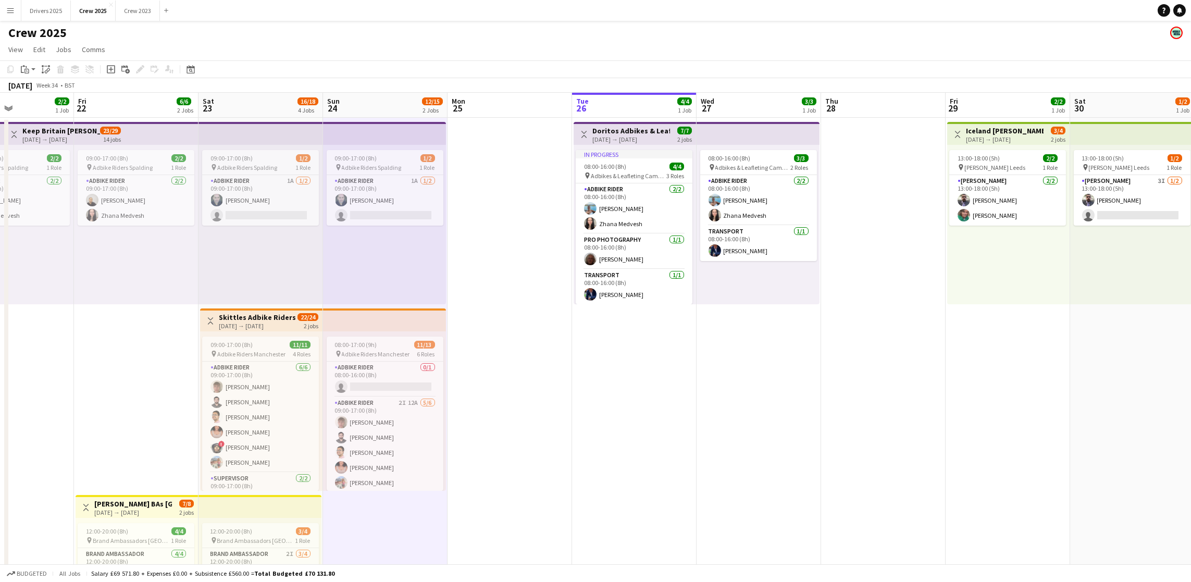
drag, startPoint x: 1051, startPoint y: 403, endPoint x: 582, endPoint y: 355, distance: 471.2
click at [582, 355] on app-calendar-viewport "Mon 18 1/2 1 Job Tue 19 2/2 1 Job Wed 20 2/2 1 Job Thu 21 2/2 1 Job Fri 22 6/6 …" at bounding box center [595, 434] width 1191 height 682
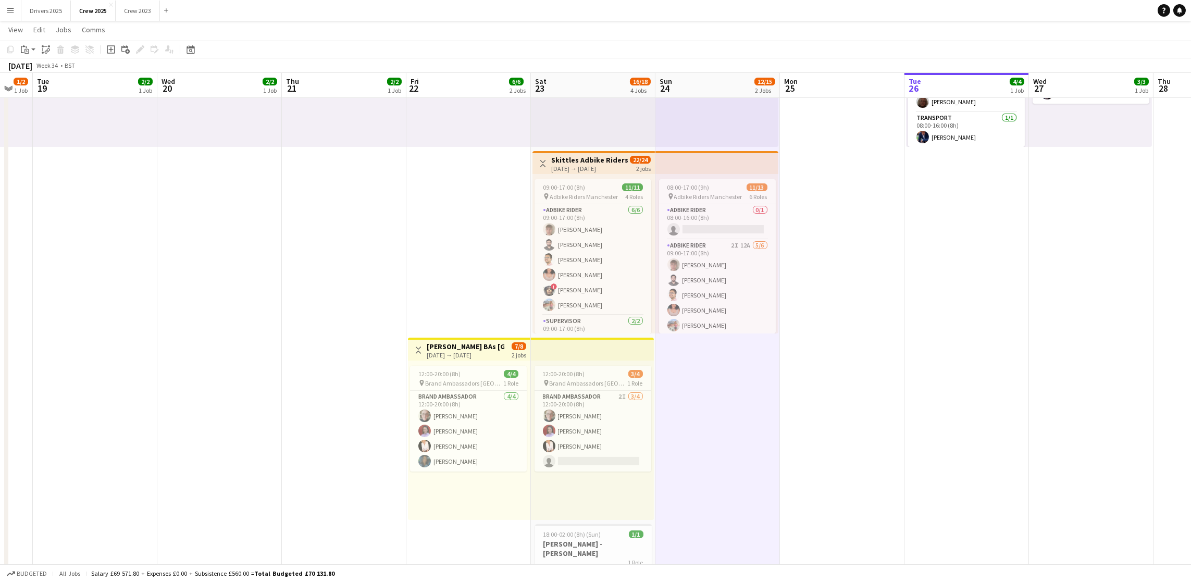
scroll to position [0, 372]
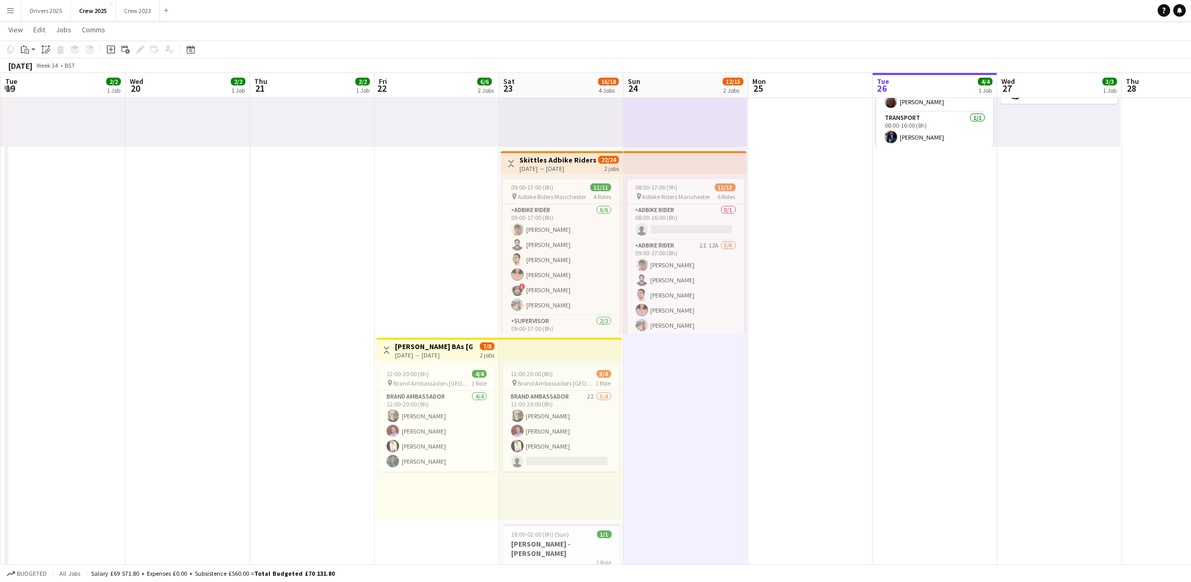
drag, startPoint x: 657, startPoint y: 452, endPoint x: 958, endPoint y: 417, distance: 303.1
click at [958, 417] on app-calendar-viewport "Sat 16 10/14 3 Jobs Sun 17 2/3 2 Jobs Mon 18 1/2 1 Job Tue 19 2/2 1 Job Wed 20 …" at bounding box center [595, 250] width 1191 height 733
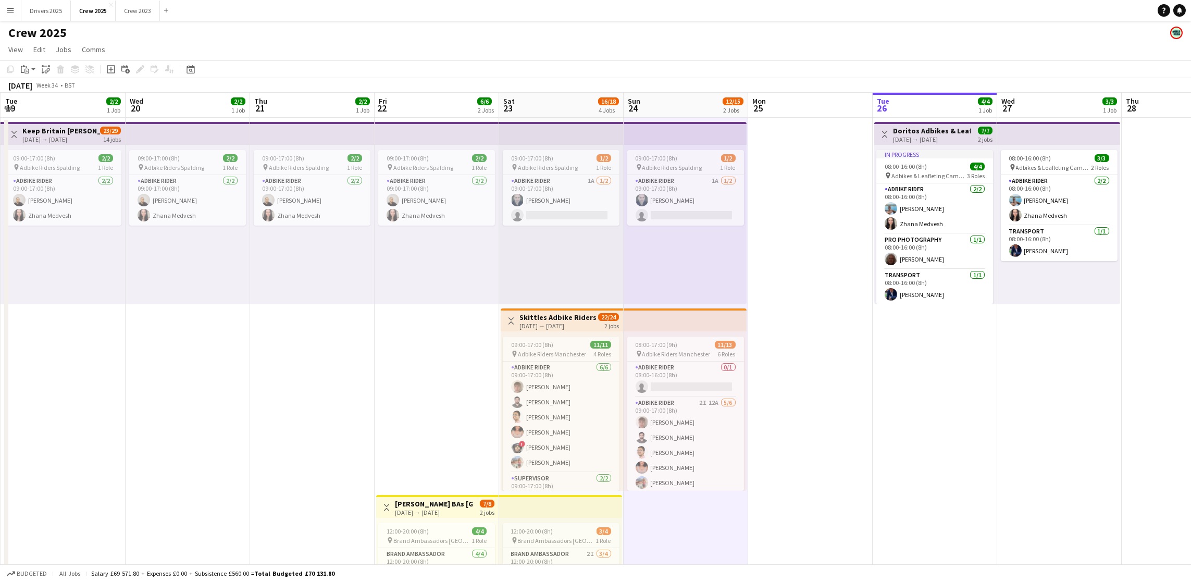
scroll to position [208, 0]
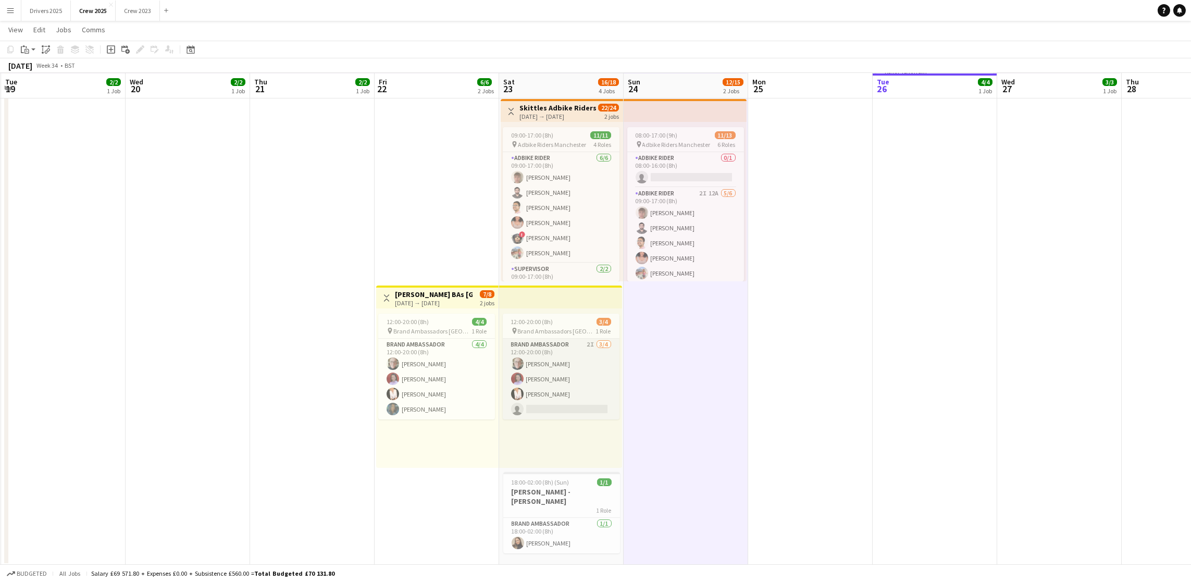
click at [570, 403] on app-card-role "Brand Ambassador 2I [DATE] 12:00-20:00 (8h) [PERSON_NAME] [PERSON_NAME] [PERSON…" at bounding box center [561, 379] width 117 height 81
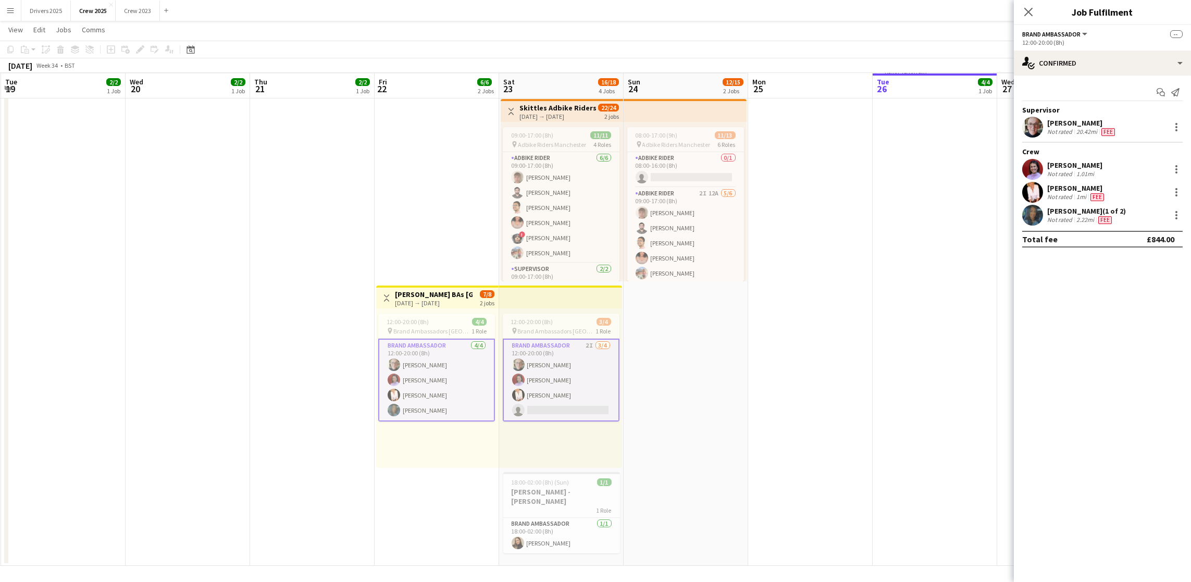
click at [570, 403] on app-card-role "Brand Ambassador 2I [DATE] 12:00-20:00 (8h) [PERSON_NAME] [PERSON_NAME] [PERSON…" at bounding box center [561, 380] width 117 height 83
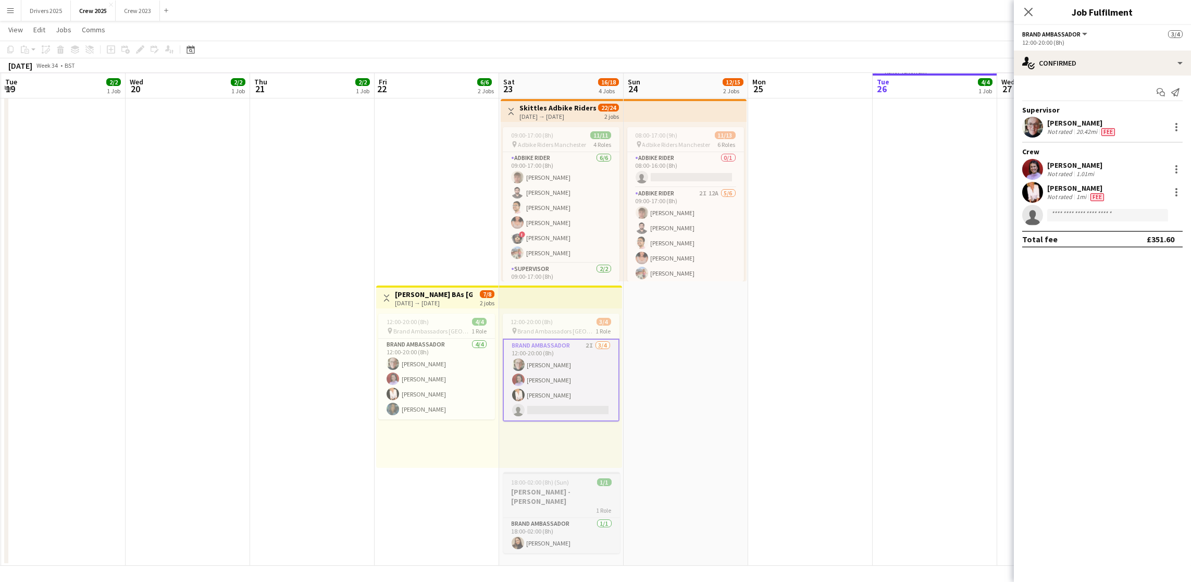
click at [545, 487] on h3 "[PERSON_NAME] - [PERSON_NAME]" at bounding box center [561, 496] width 117 height 19
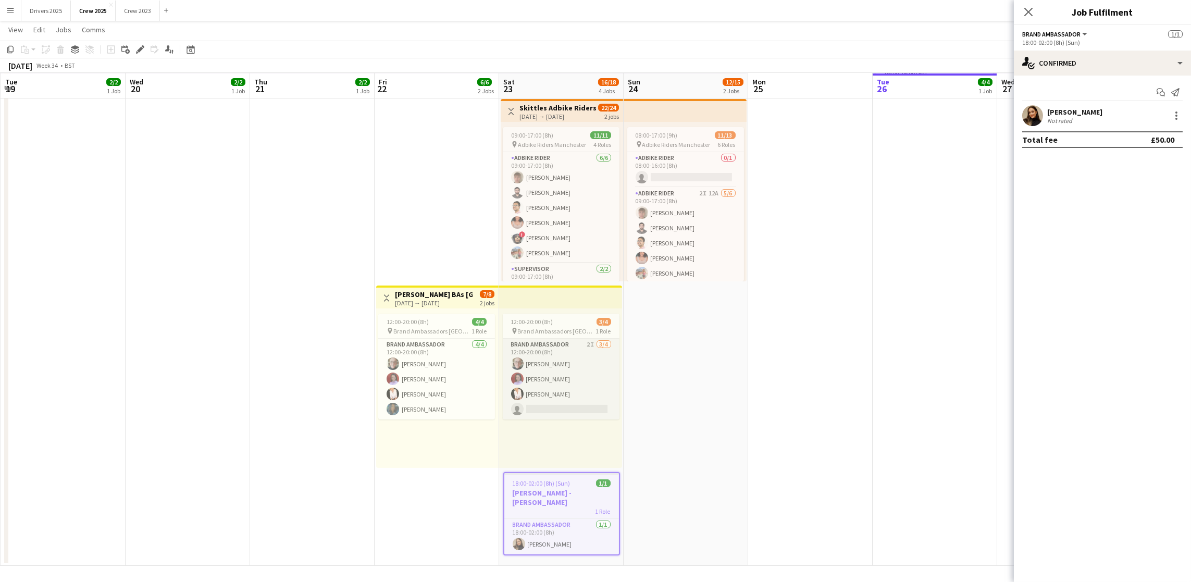
click at [541, 411] on app-card-role "Brand Ambassador 2I [DATE] 12:00-20:00 (8h) [PERSON_NAME] [PERSON_NAME] [PERSON…" at bounding box center [561, 379] width 117 height 81
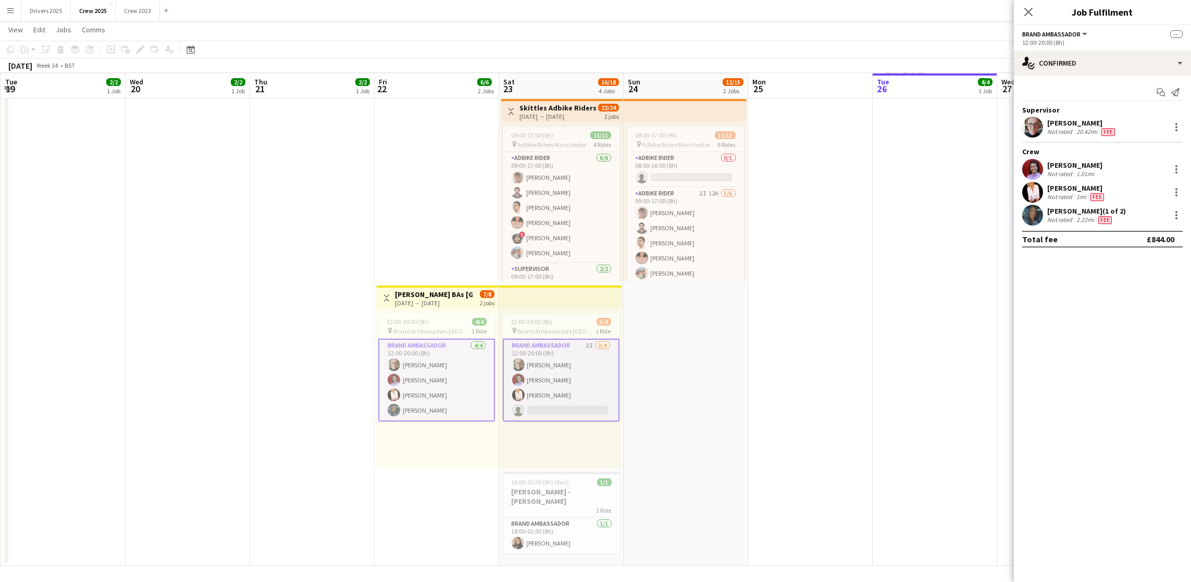
click at [541, 410] on app-card-role "Brand Ambassador 2I [DATE] 12:00-20:00 (8h) [PERSON_NAME] [PERSON_NAME] [PERSON…" at bounding box center [561, 380] width 117 height 83
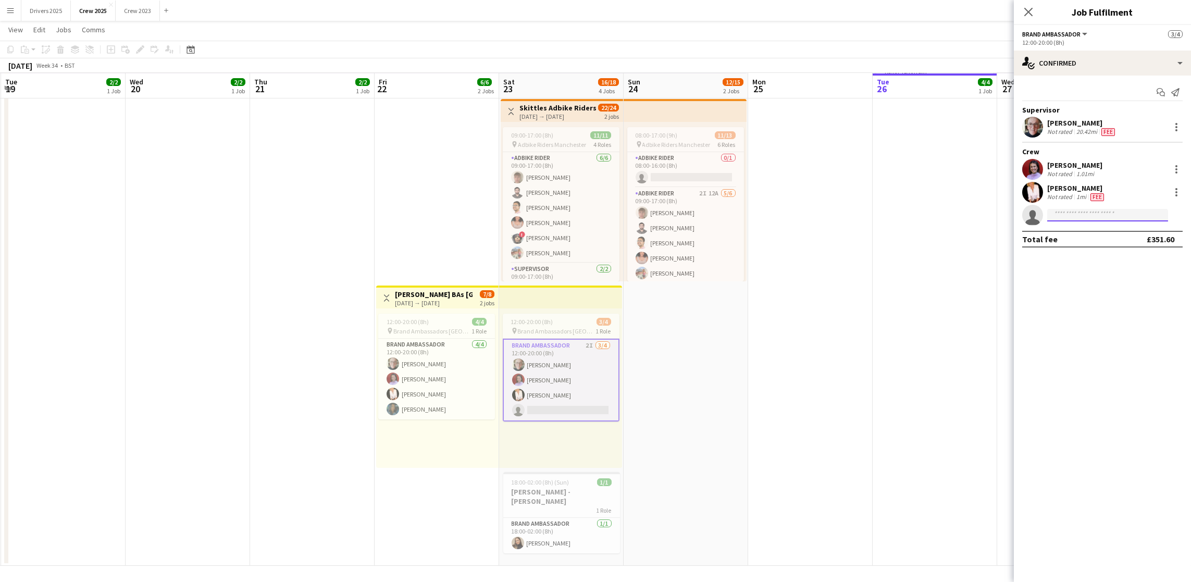
click at [1080, 215] on input at bounding box center [1107, 215] width 121 height 13
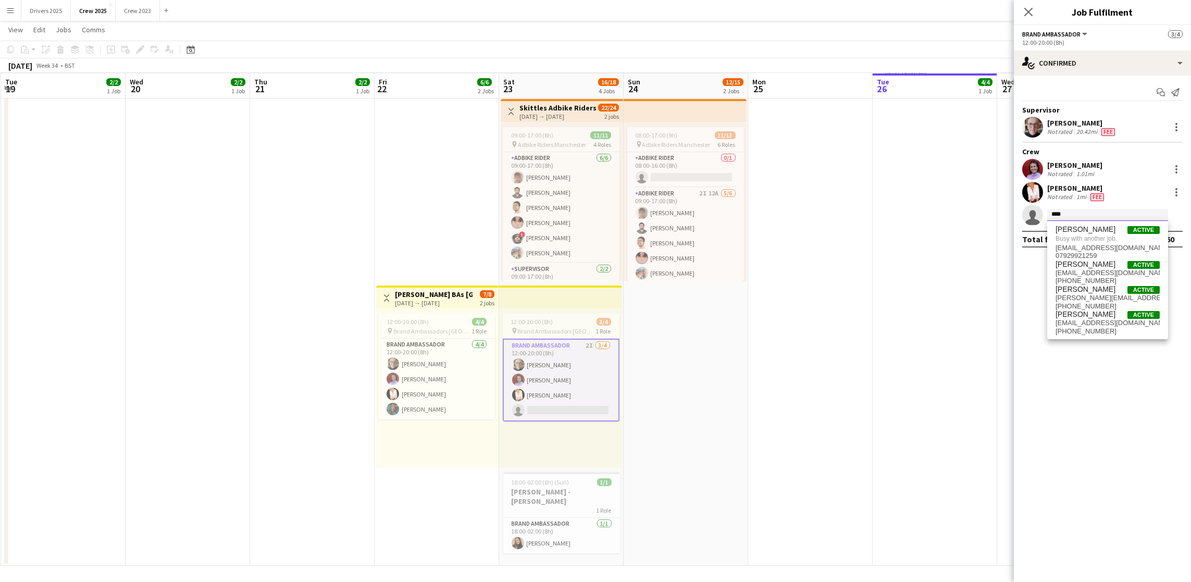
type input "****"
click at [869, 342] on app-date-cell at bounding box center [810, 236] width 124 height 657
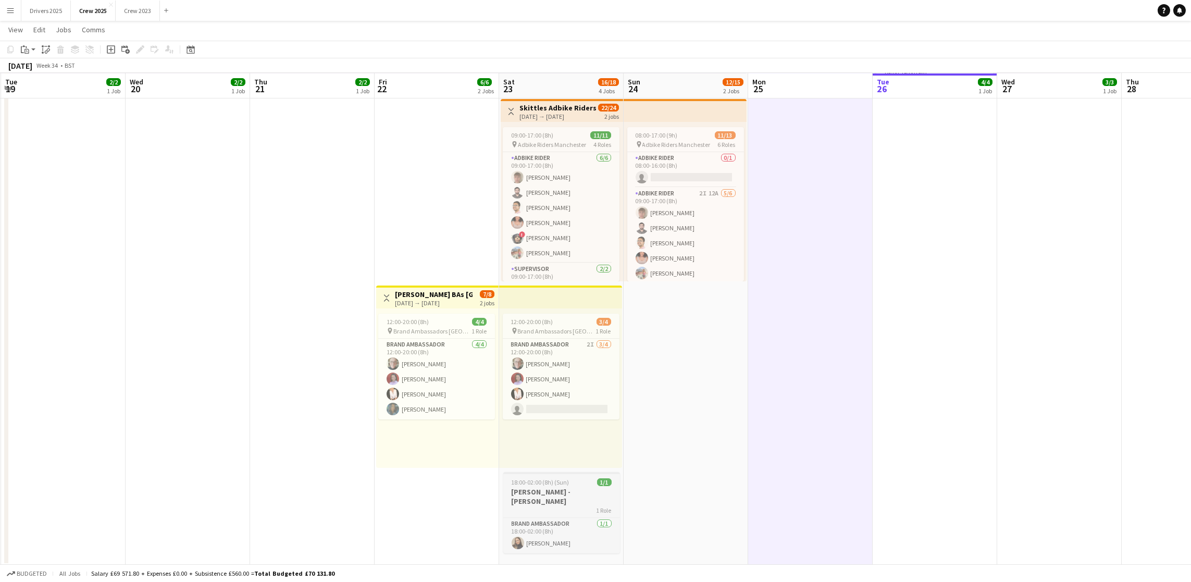
click at [532, 489] on h3 "[PERSON_NAME] - [PERSON_NAME]" at bounding box center [561, 496] width 117 height 19
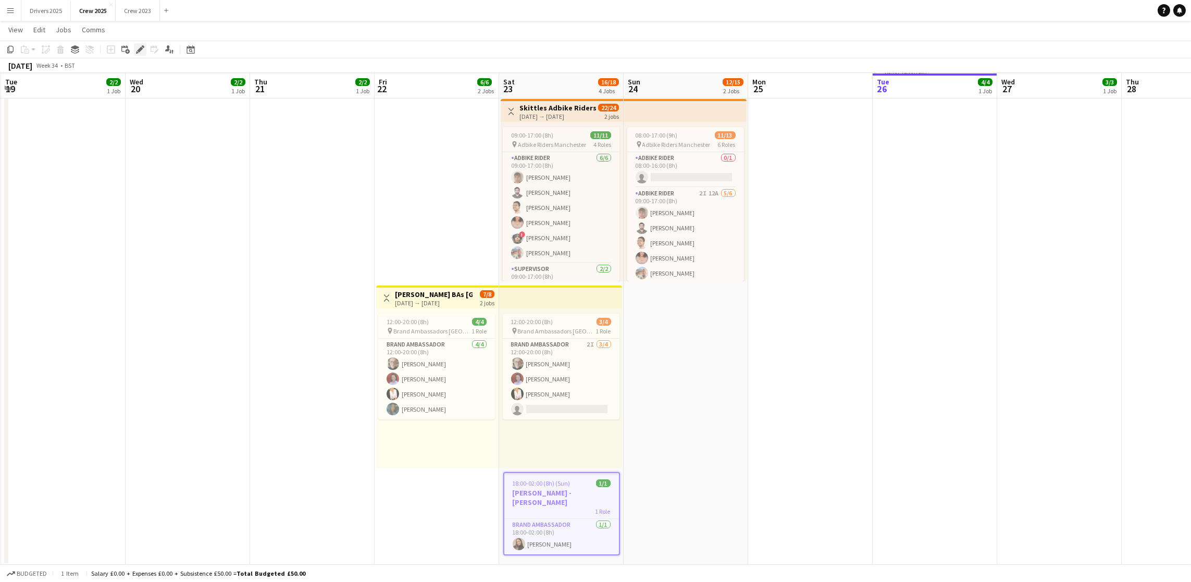
click at [137, 48] on icon at bounding box center [140, 50] width 6 height 6
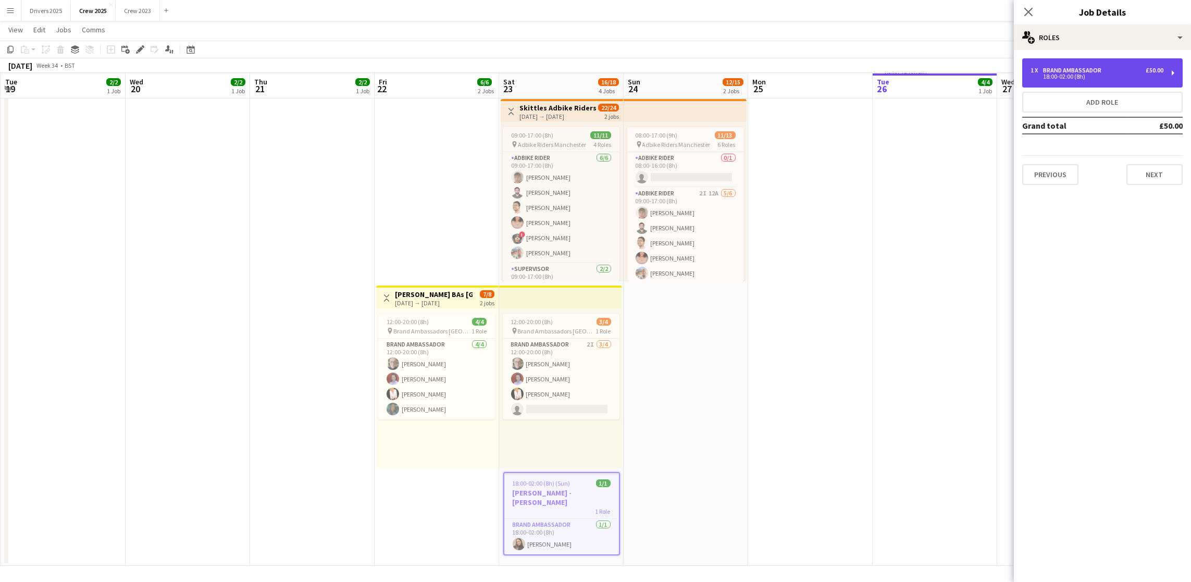
click at [1112, 80] on div "1 x Brand Ambassador £50.00 18:00-02:00 (8h)" at bounding box center [1102, 72] width 160 height 29
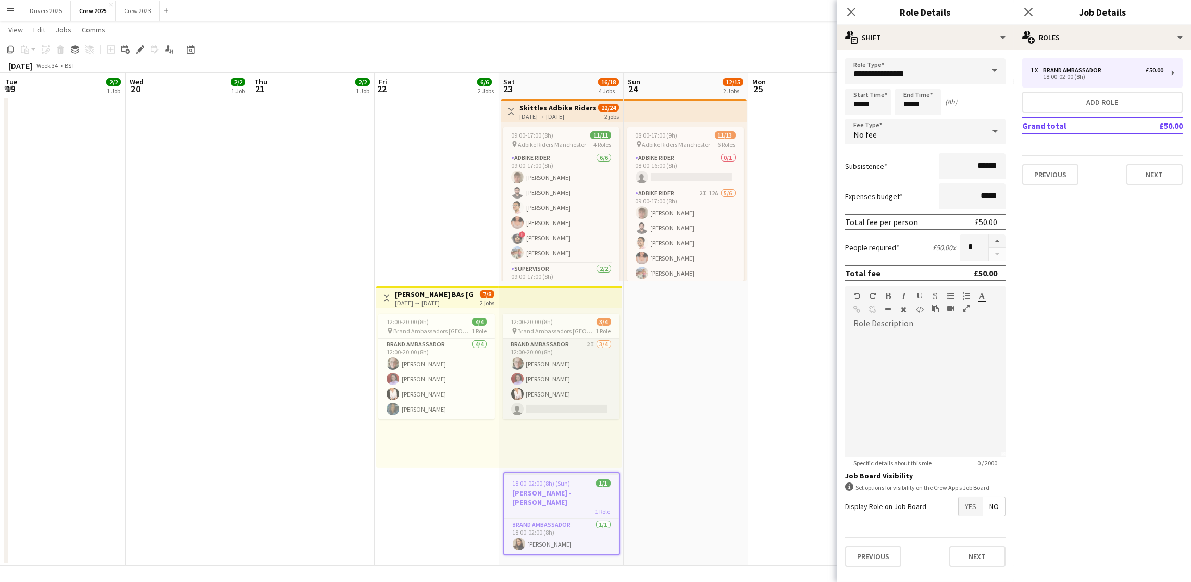
click at [588, 407] on app-card-role "Brand Ambassador 2I [DATE] 12:00-20:00 (8h) [PERSON_NAME] [PERSON_NAME] [PERSON…" at bounding box center [561, 379] width 117 height 81
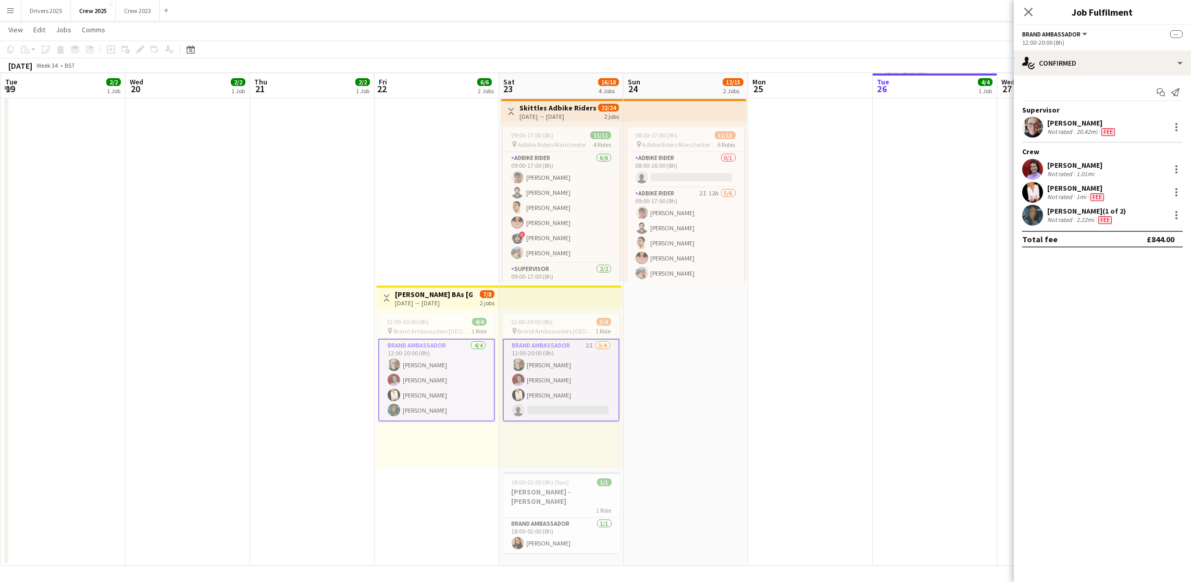
click at [565, 407] on app-card-role "Brand Ambassador 2I [DATE] 12:00-20:00 (8h) [PERSON_NAME] [PERSON_NAME] [PERSON…" at bounding box center [561, 380] width 117 height 83
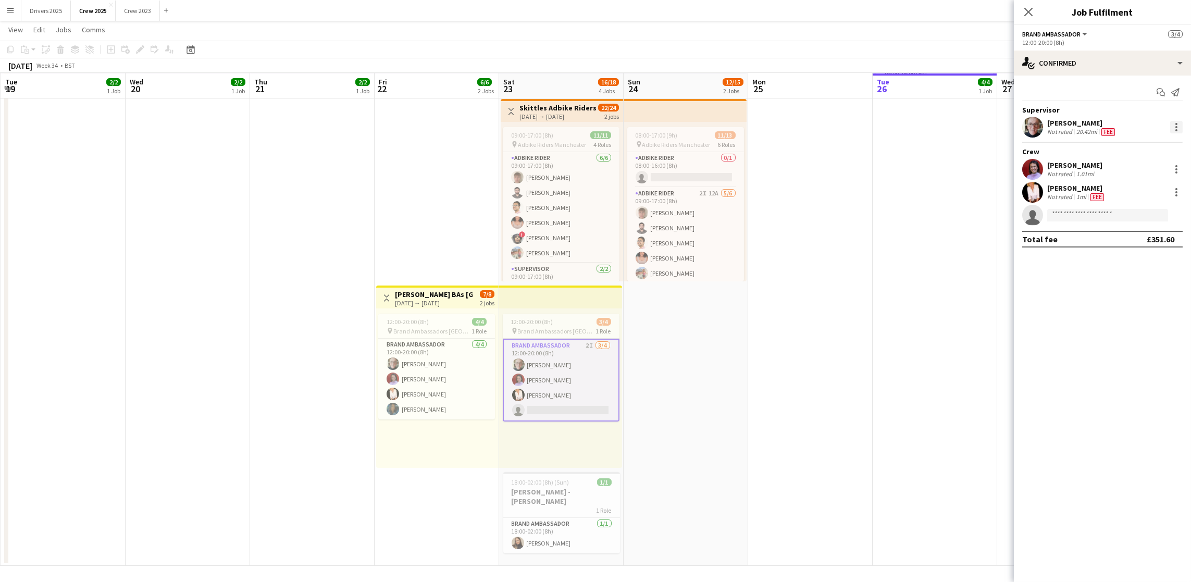
click at [1172, 131] on div at bounding box center [1176, 127] width 13 height 13
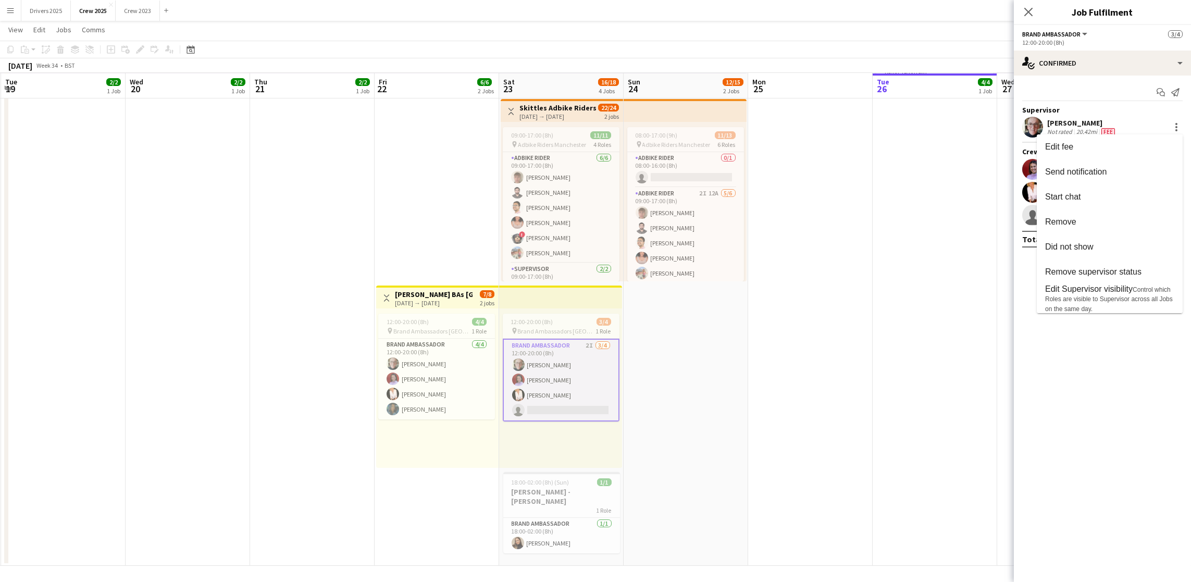
click at [1034, 340] on div at bounding box center [595, 291] width 1191 height 582
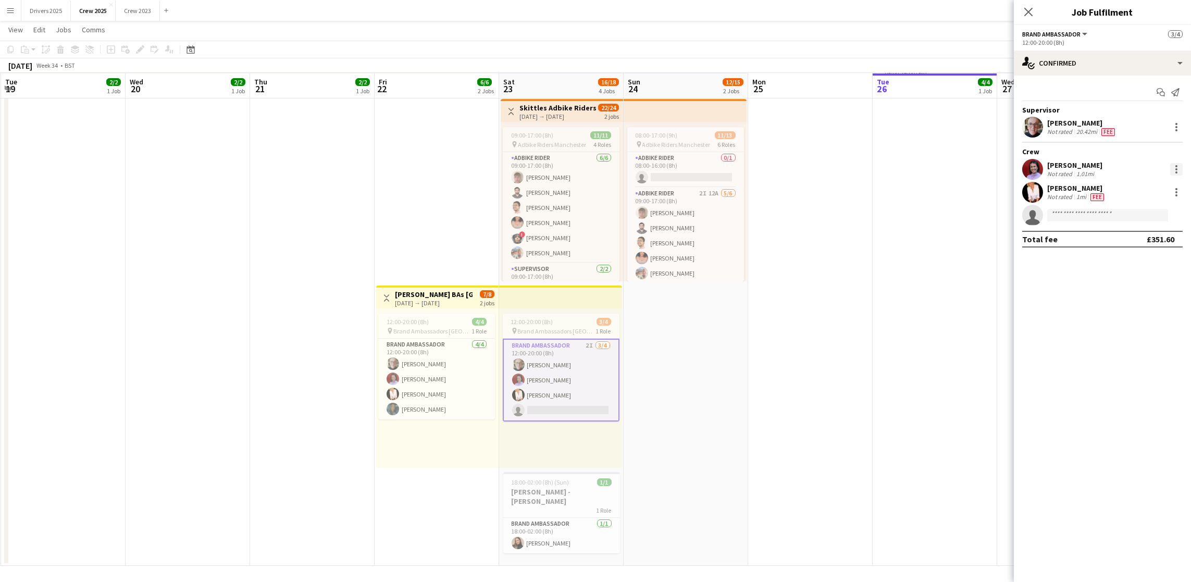
click at [1177, 163] on div at bounding box center [1176, 169] width 13 height 13
click at [1140, 190] on span "Edit fee" at bounding box center [1141, 187] width 65 height 9
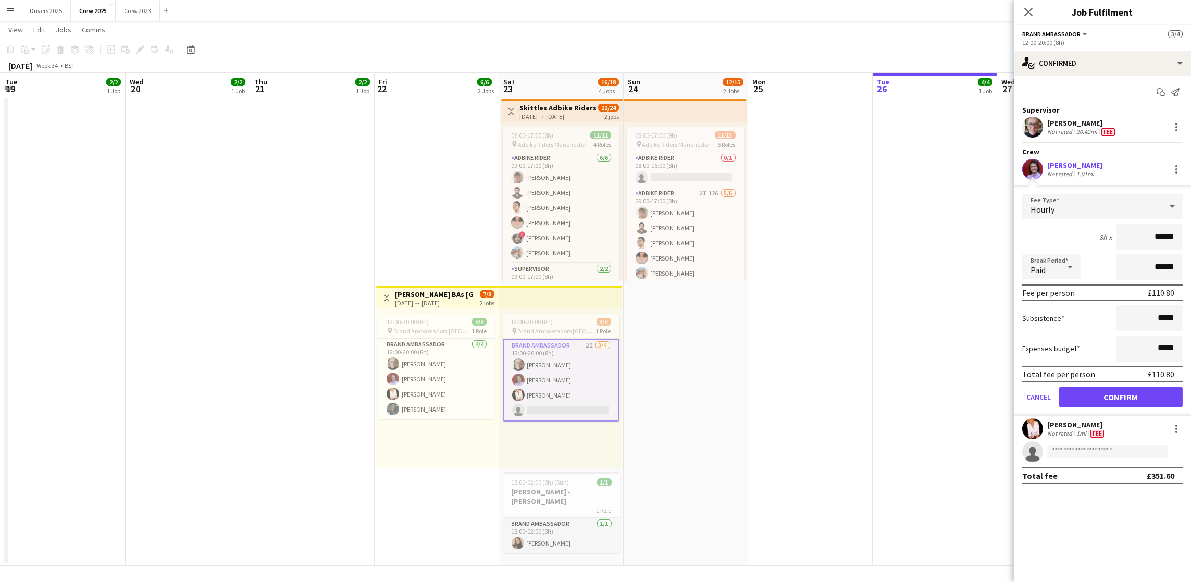
drag, startPoint x: 541, startPoint y: 529, endPoint x: 573, endPoint y: 515, distance: 35.0
click at [541, 529] on app-card-role "Brand Ambassador [DATE] 18:00-02:00 (8h) [PERSON_NAME]" at bounding box center [561, 535] width 117 height 35
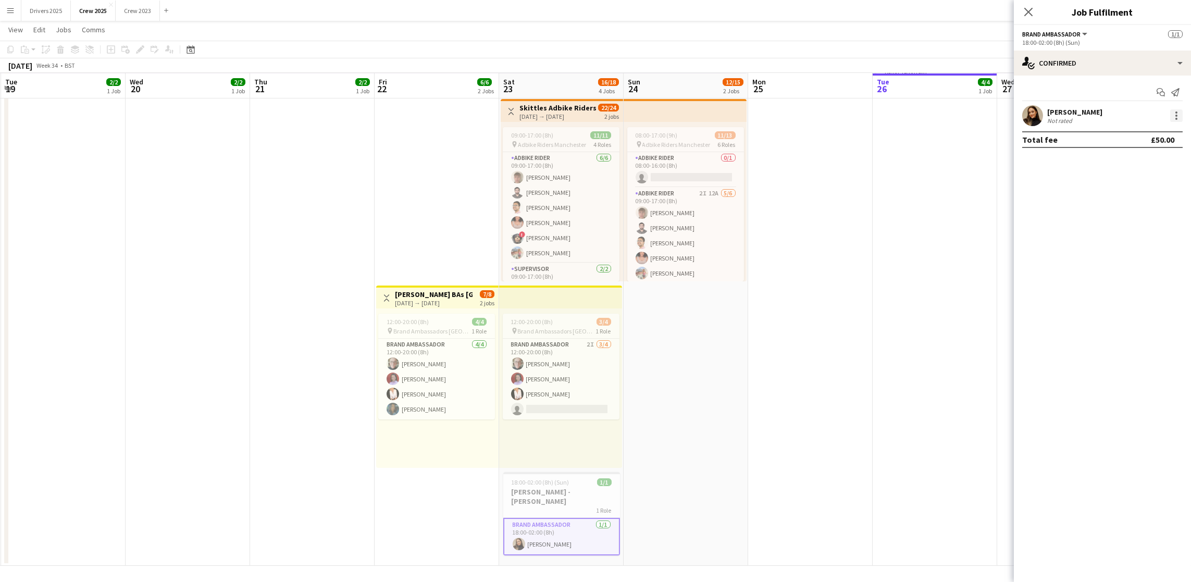
click at [1176, 115] on div at bounding box center [1176, 116] width 2 height 2
click at [1160, 134] on span "Edit fee" at bounding box center [1141, 134] width 65 height 9
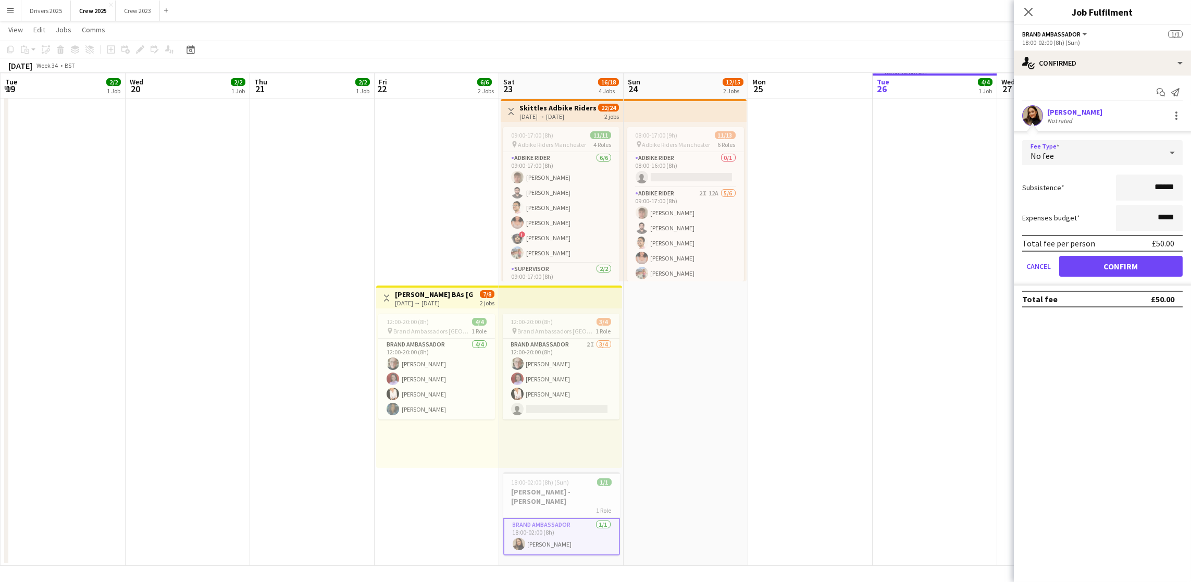
click at [1133, 155] on div "No fee" at bounding box center [1092, 152] width 140 height 25
click at [1088, 202] on mat-option "Fixed" at bounding box center [1102, 209] width 160 height 26
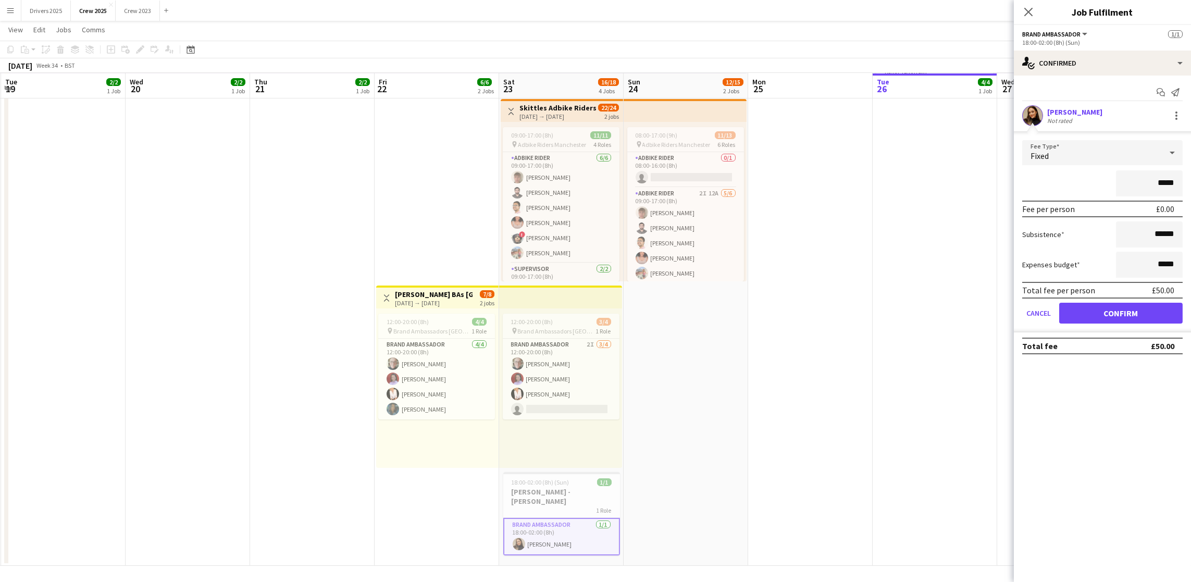
drag, startPoint x: 1181, startPoint y: 184, endPoint x: 1158, endPoint y: 184, distance: 22.4
click at [1158, 184] on input "*****" at bounding box center [1149, 183] width 67 height 26
type input "*******"
click at [1139, 307] on button "Confirm" at bounding box center [1120, 313] width 123 height 21
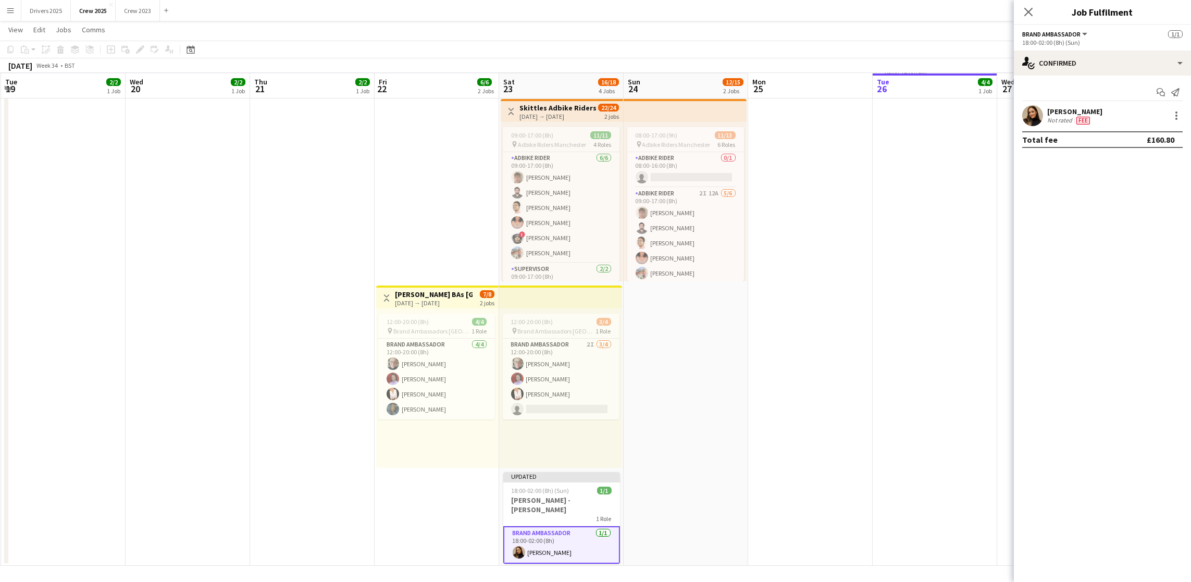
click at [925, 271] on app-date-cell "Toggle View Doritos Adbikes & Leafleting Camden [DATE] → [DATE] 7/7 2 jobs In p…" at bounding box center [934, 236] width 124 height 657
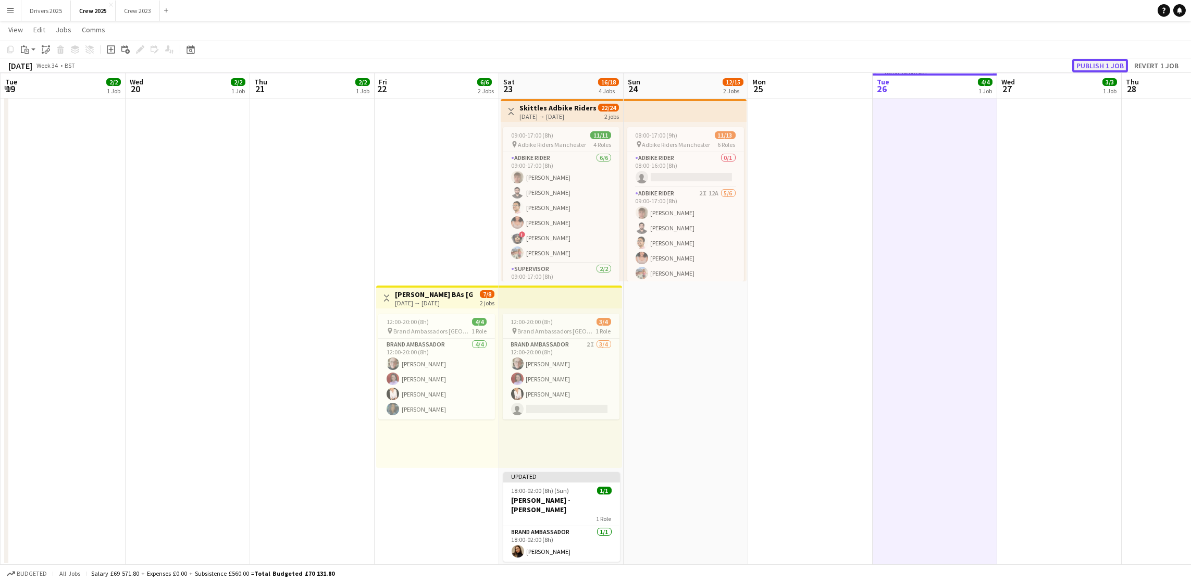
click at [1115, 64] on button "Publish 1 job" at bounding box center [1100, 66] width 56 height 14
click at [47, 14] on button "Drivers 2025 Close" at bounding box center [45, 11] width 49 height 20
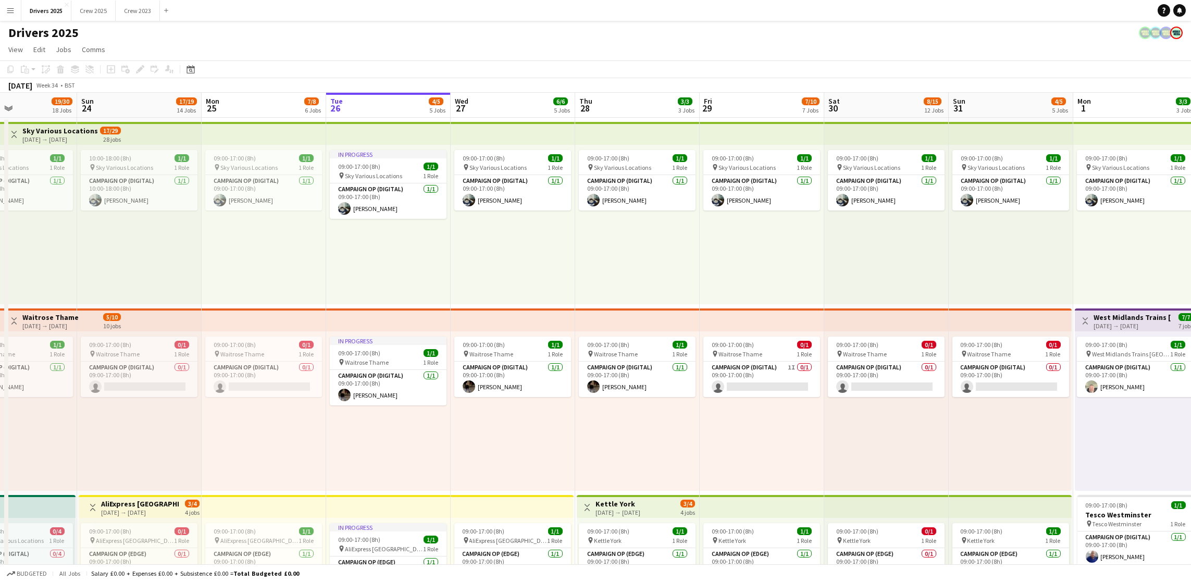
scroll to position [0, 248]
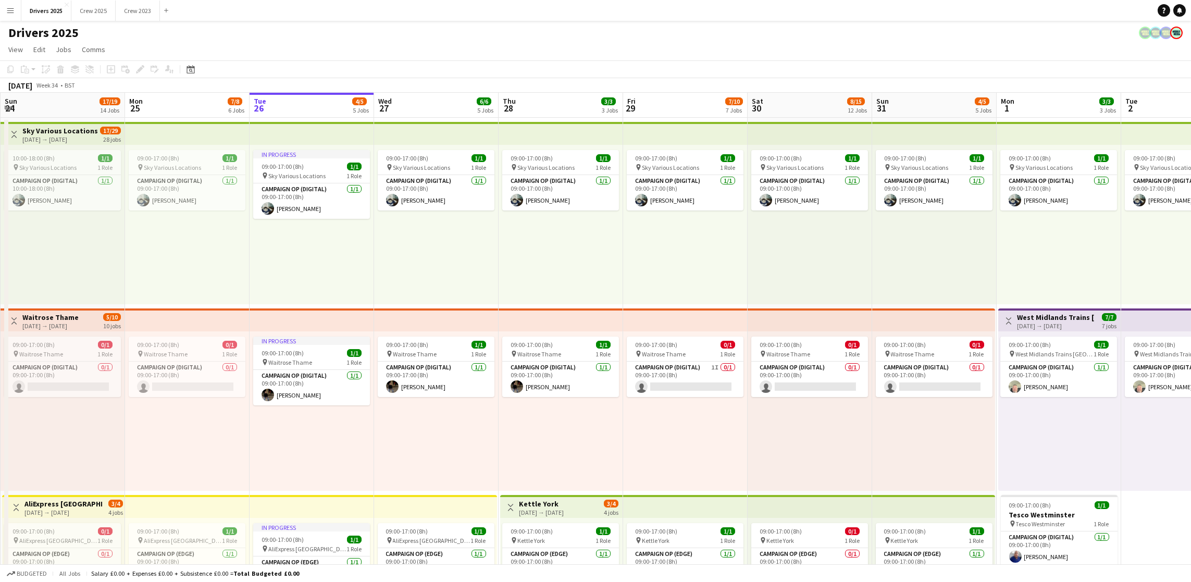
drag, startPoint x: 217, startPoint y: 255, endPoint x: 583, endPoint y: 249, distance: 366.7
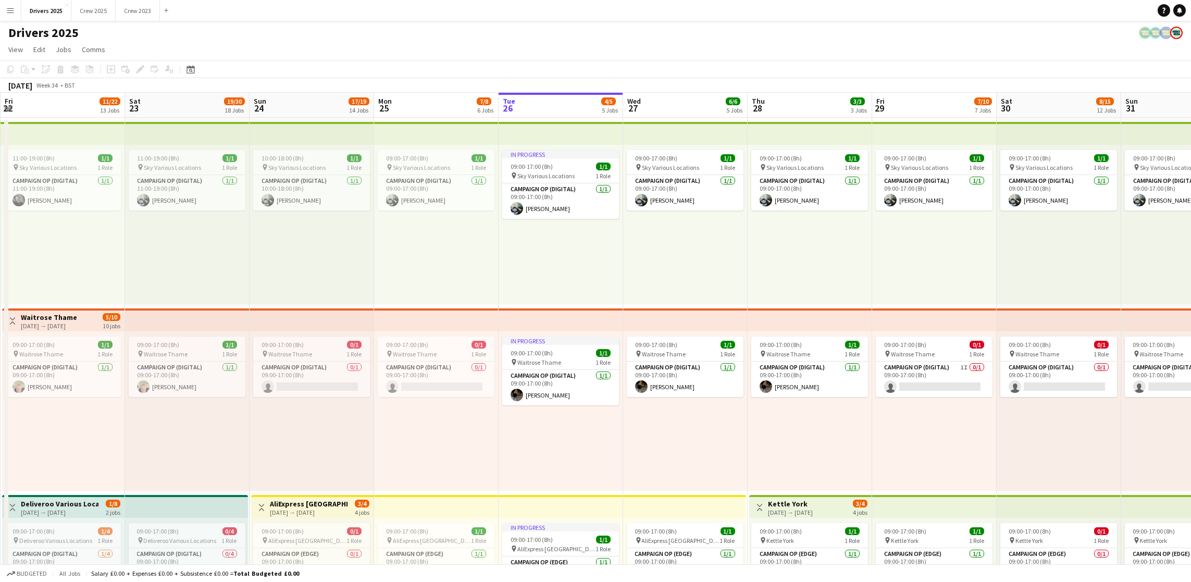
click at [417, 105] on app-board-header-date "Mon 25 7/8 6 Jobs" at bounding box center [436, 105] width 124 height 25
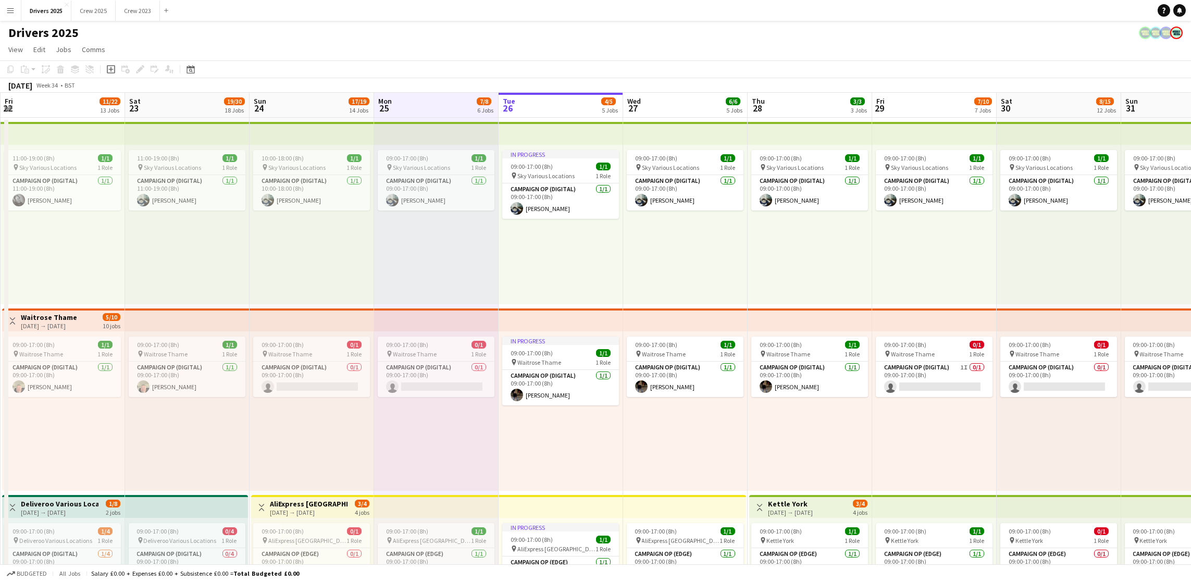
click at [563, 104] on app-board-header-date "Tue 26 4/5 5 Jobs" at bounding box center [560, 105] width 124 height 25
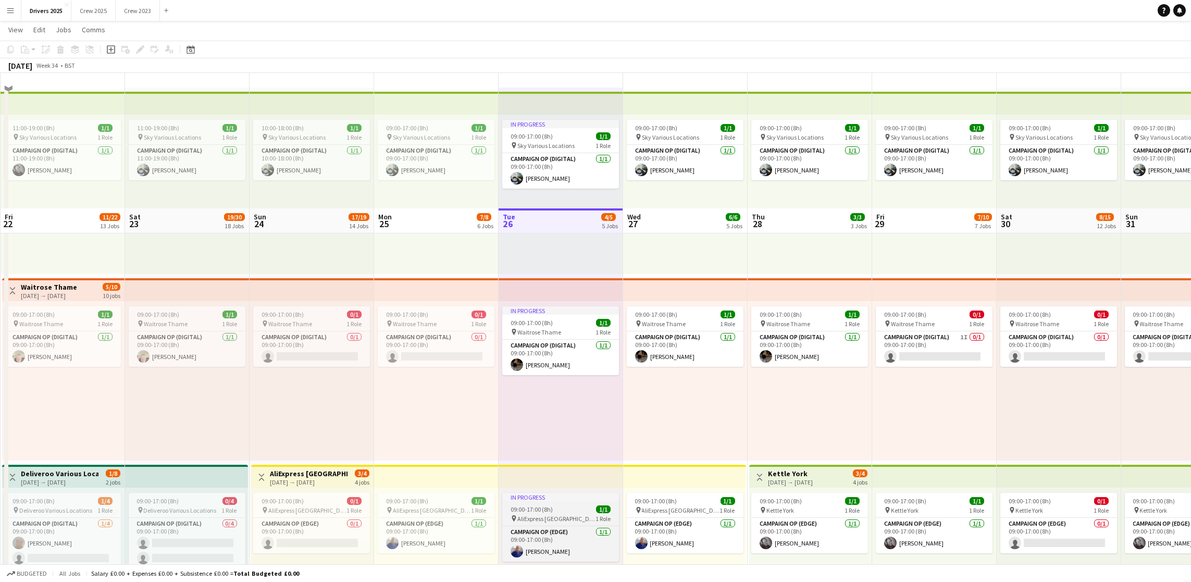
scroll to position [0, 0]
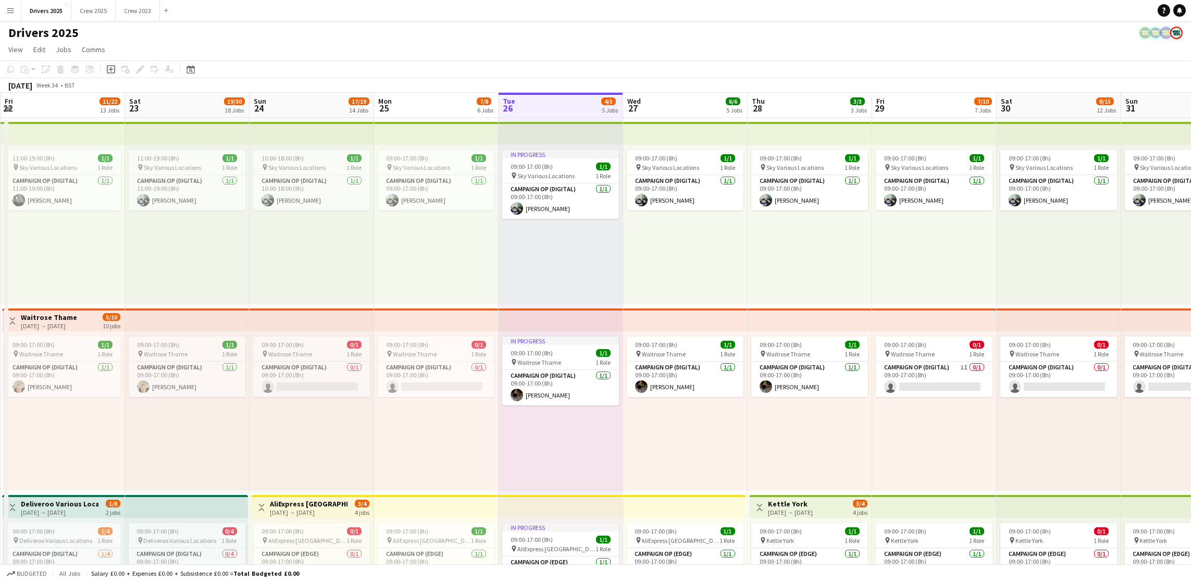
click at [652, 107] on app-board-header-date "Wed 27 6/6 5 Jobs" at bounding box center [685, 105] width 124 height 25
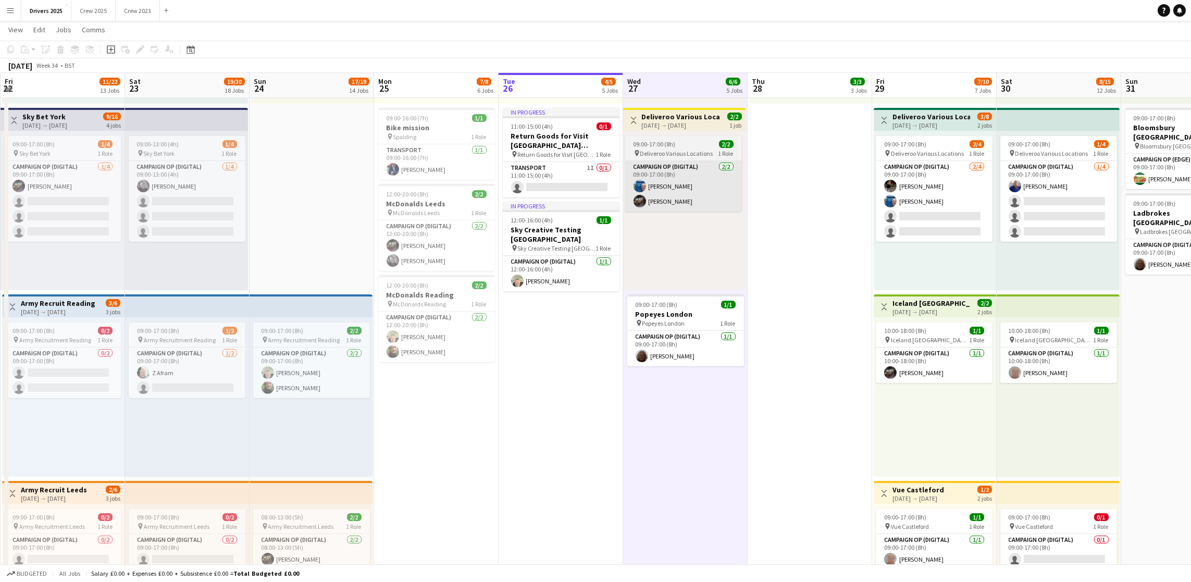
scroll to position [547, 0]
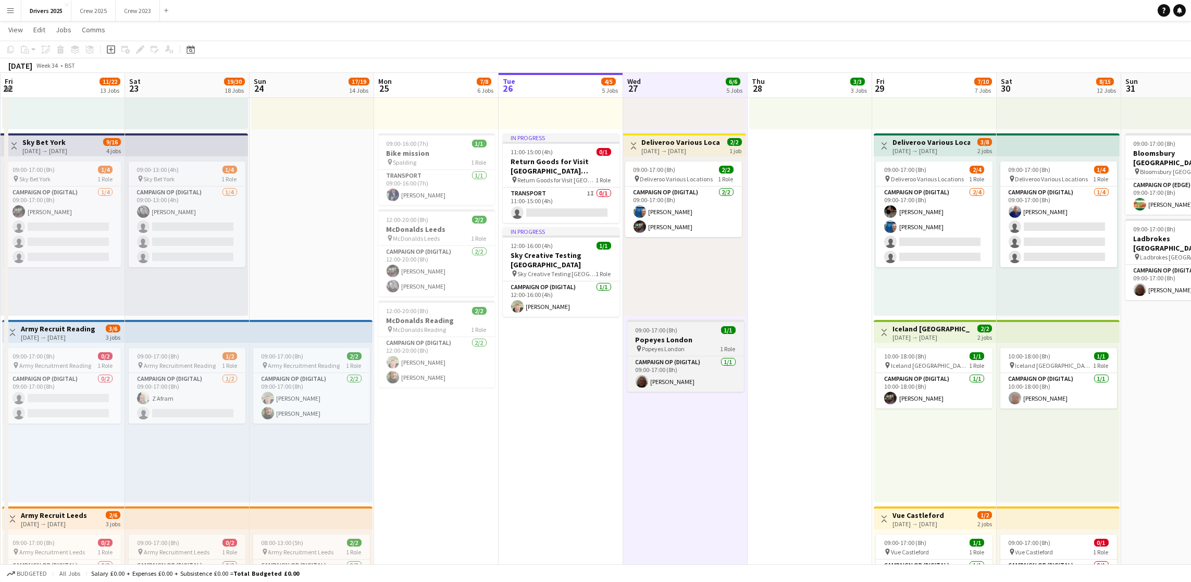
click at [666, 328] on span "09:00-17:00 (8h)" at bounding box center [656, 330] width 42 height 8
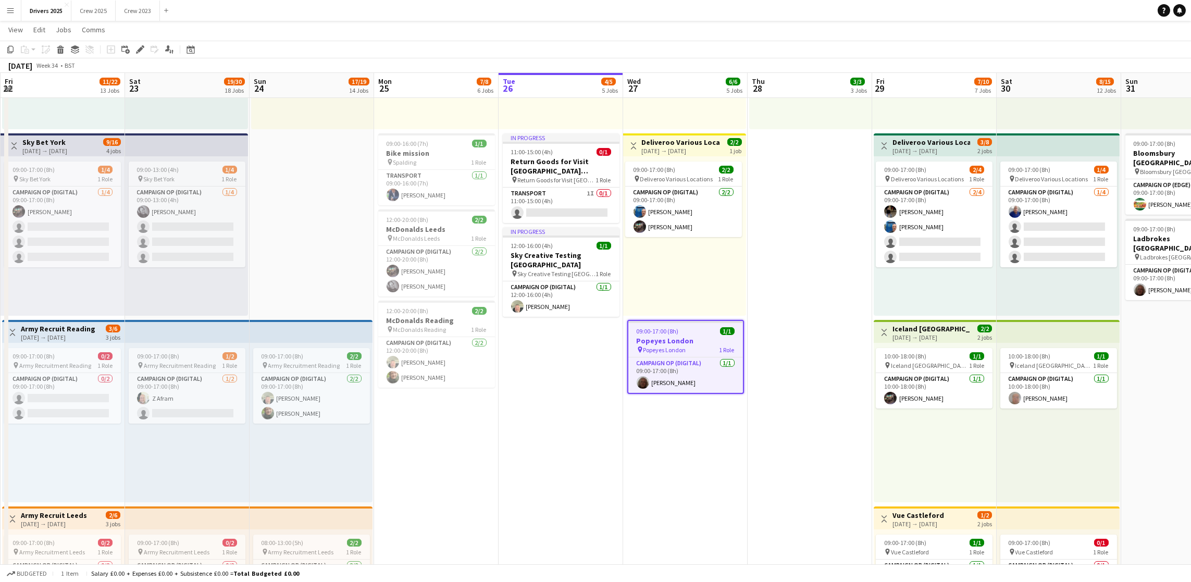
click at [144, 59] on div "[DATE] Week 34 • BST" at bounding box center [595, 65] width 1191 height 15
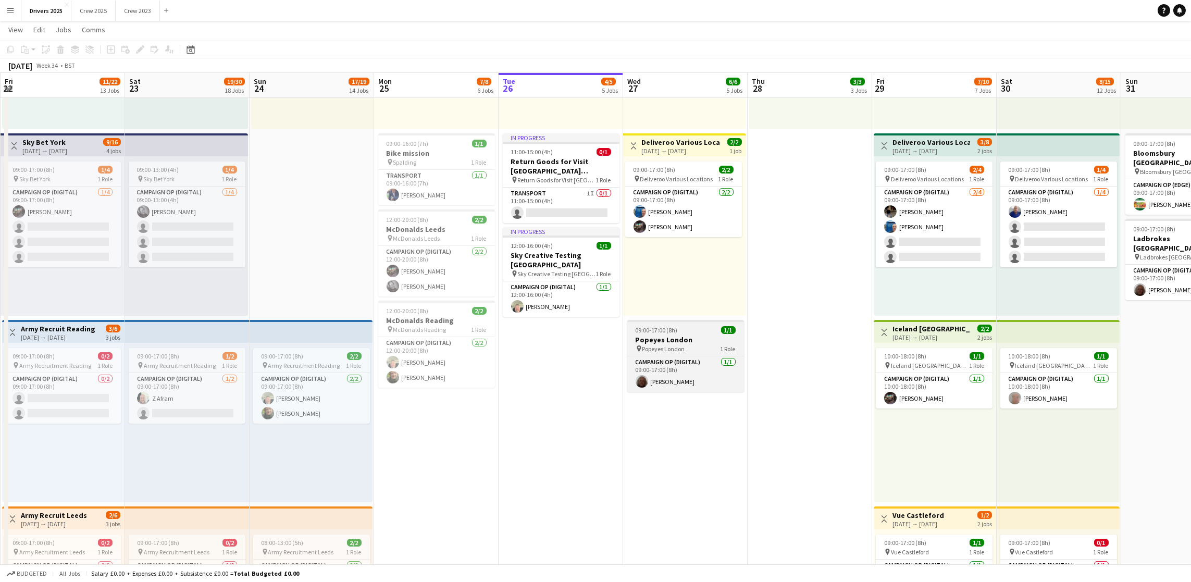
click at [675, 331] on span "09:00-17:00 (8h)" at bounding box center [656, 330] width 42 height 8
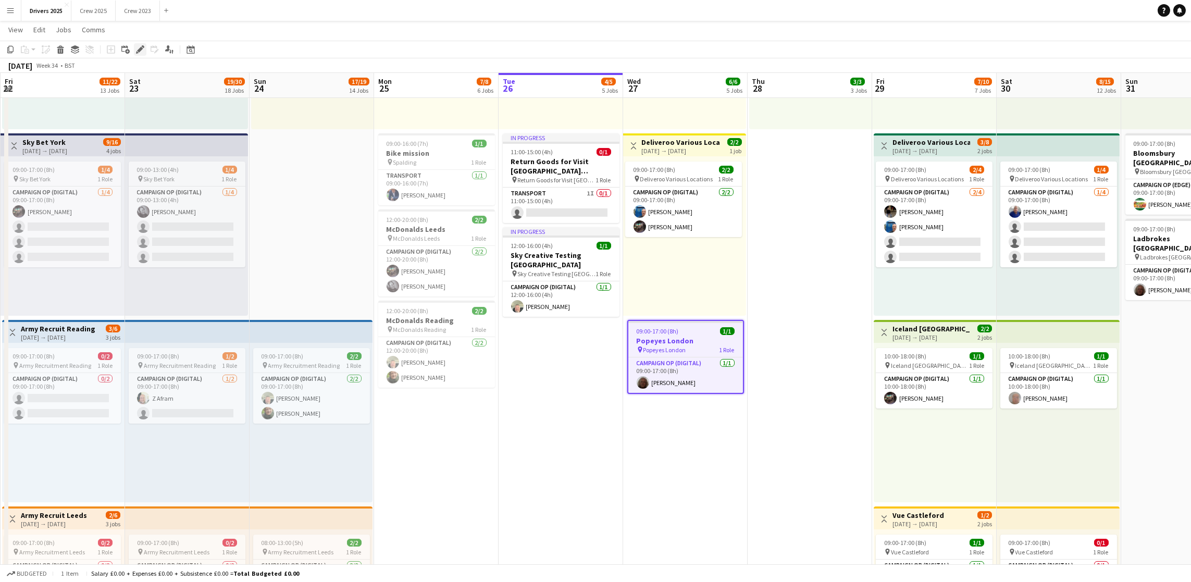
click at [142, 49] on icon "Edit" at bounding box center [140, 49] width 8 height 8
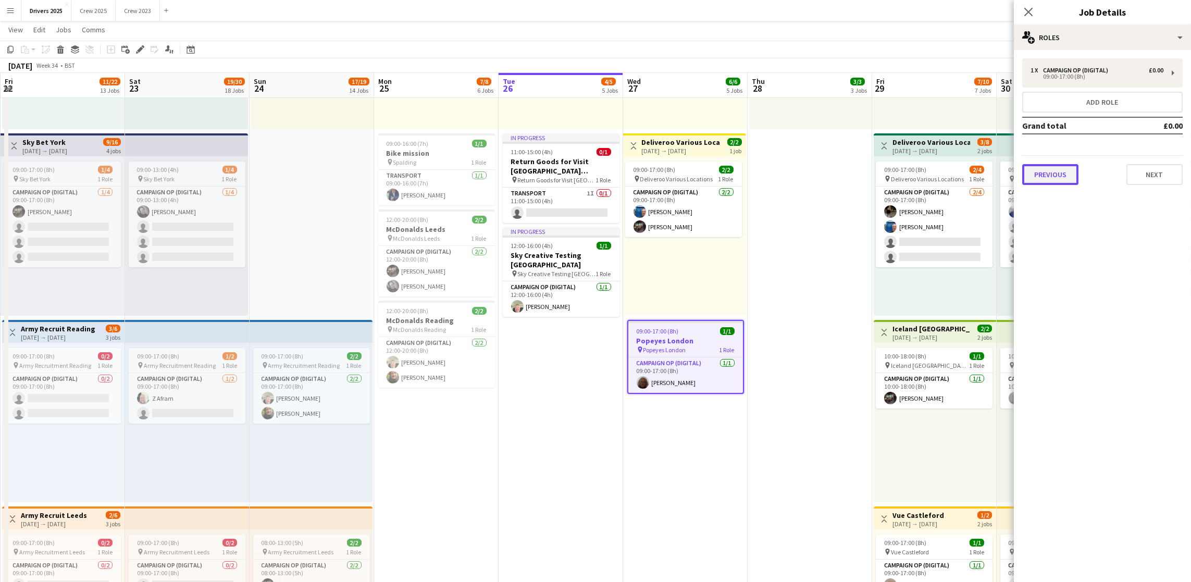
click at [1049, 170] on button "Previous" at bounding box center [1050, 174] width 56 height 21
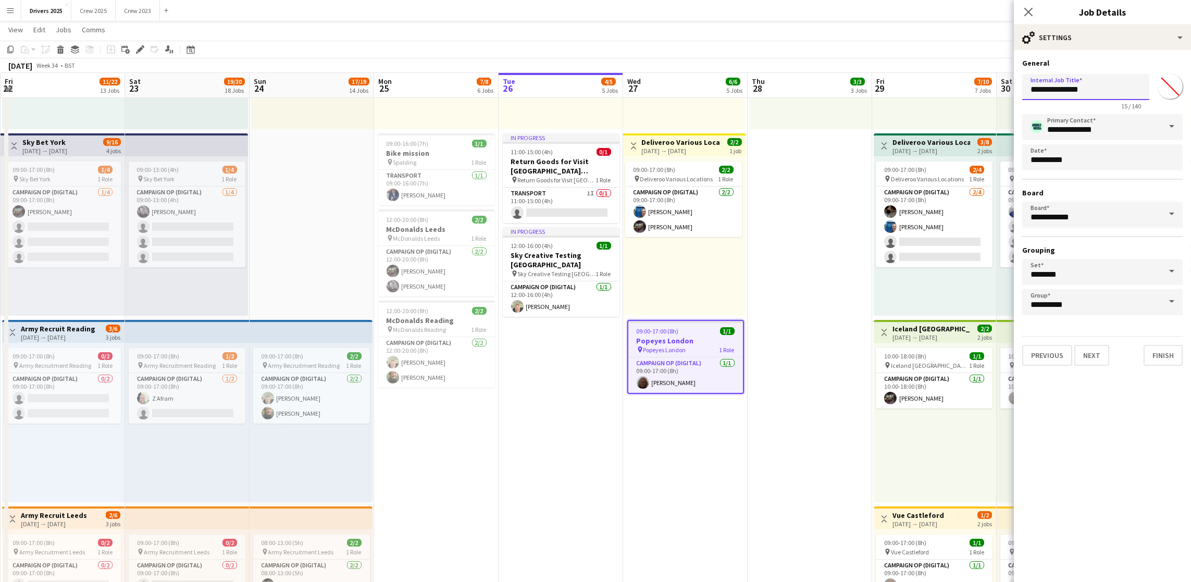
drag, startPoint x: 1103, startPoint y: 96, endPoint x: 1062, endPoint y: 87, distance: 42.1
click at [1062, 87] on input "**********" at bounding box center [1085, 87] width 127 height 26
type input "**********"
drag, startPoint x: 1110, startPoint y: 92, endPoint x: 974, endPoint y: 85, distance: 136.1
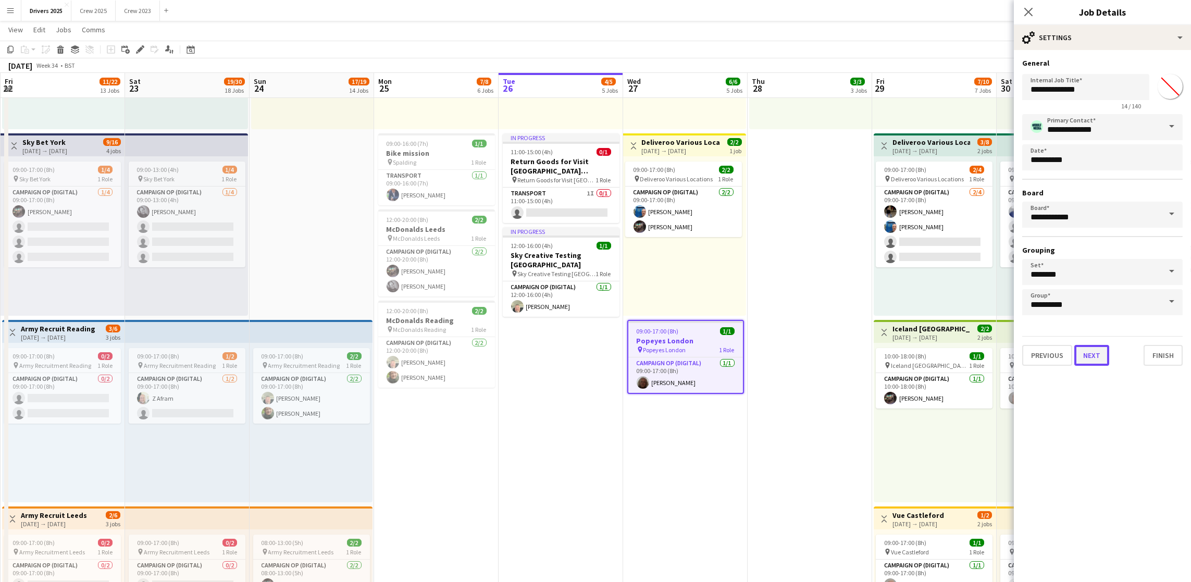
click at [1087, 362] on div "Previous Next Finish" at bounding box center [1102, 351] width 160 height 30
click at [1075, 353] on button "Next" at bounding box center [1091, 355] width 35 height 21
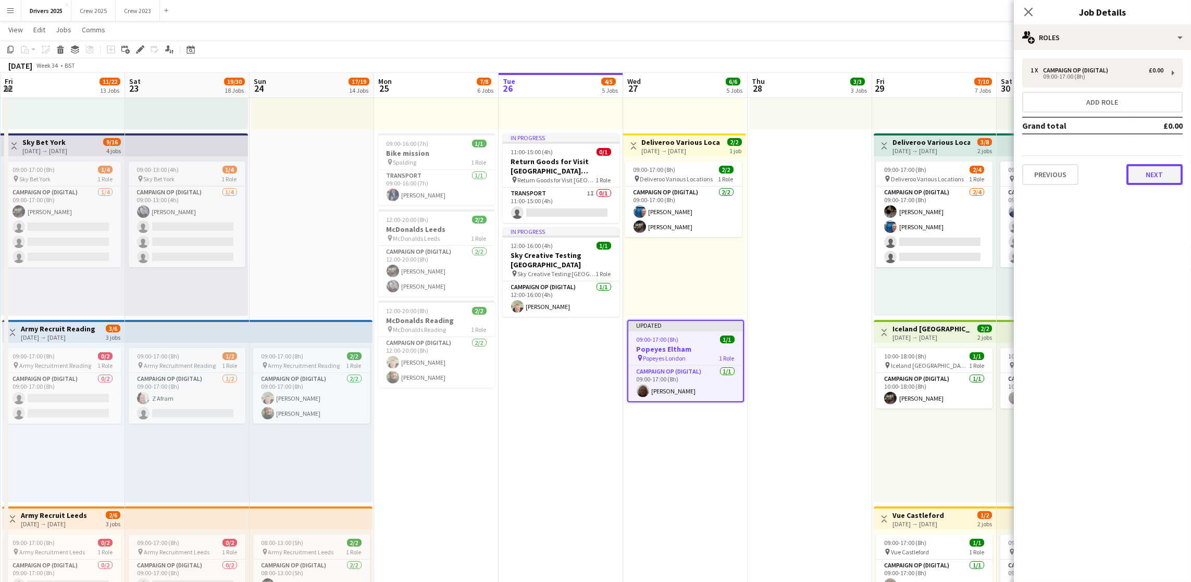
click at [1155, 173] on button "Next" at bounding box center [1154, 174] width 56 height 21
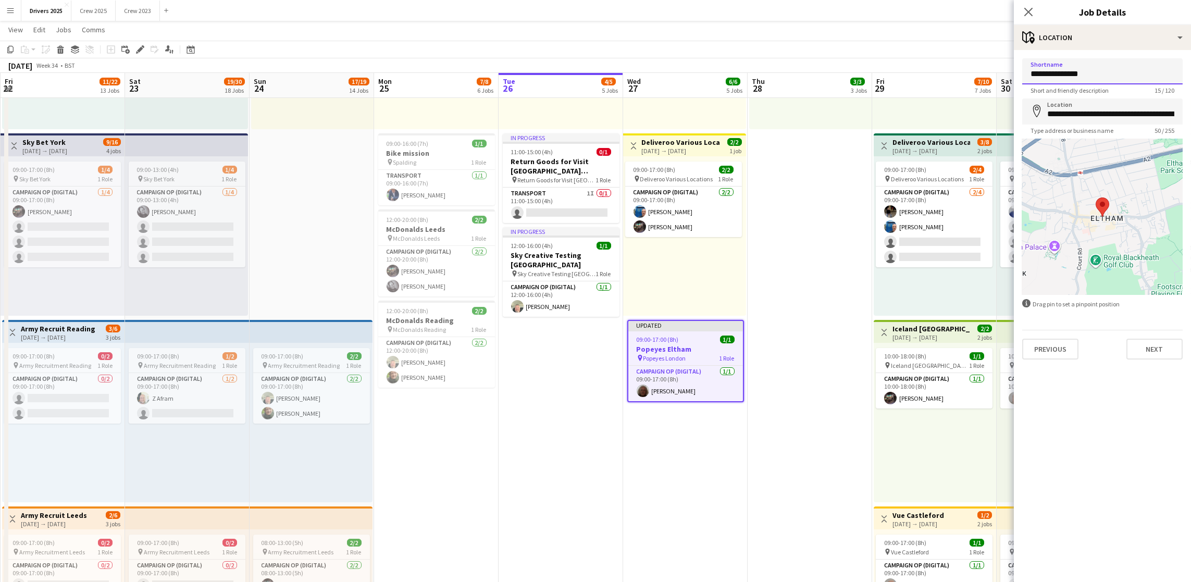
drag, startPoint x: 1132, startPoint y: 74, endPoint x: 938, endPoint y: 65, distance: 194.0
paste input
type input "**********"
click at [1158, 345] on button "Next" at bounding box center [1154, 349] width 56 height 21
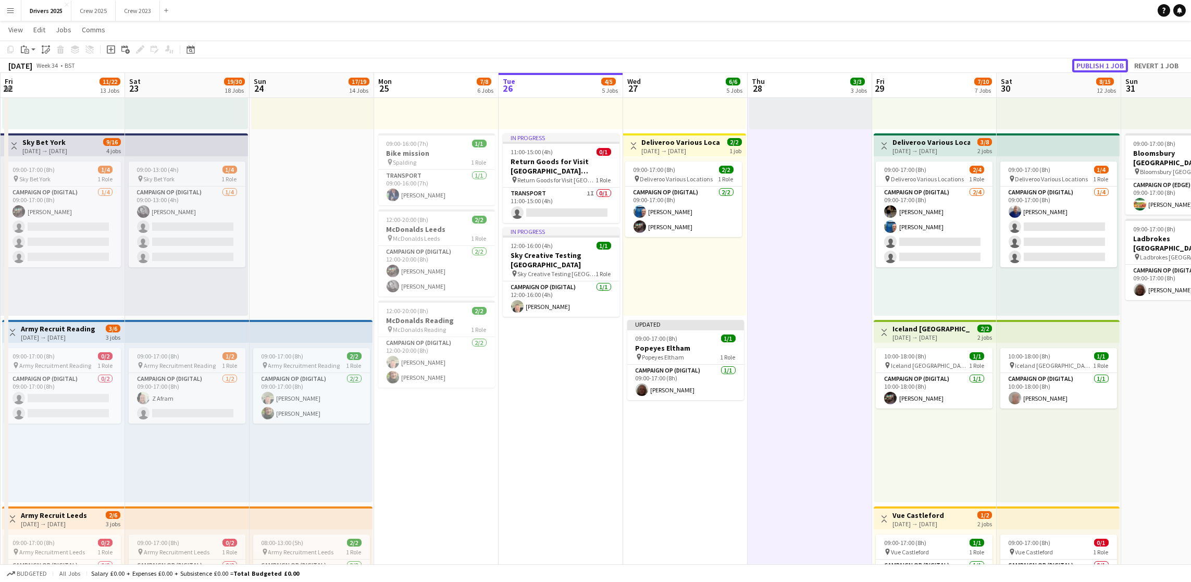
drag, startPoint x: 1097, startPoint y: 65, endPoint x: 1091, endPoint y: 78, distance: 14.7
click at [1097, 65] on button "Publish 1 job" at bounding box center [1100, 66] width 56 height 14
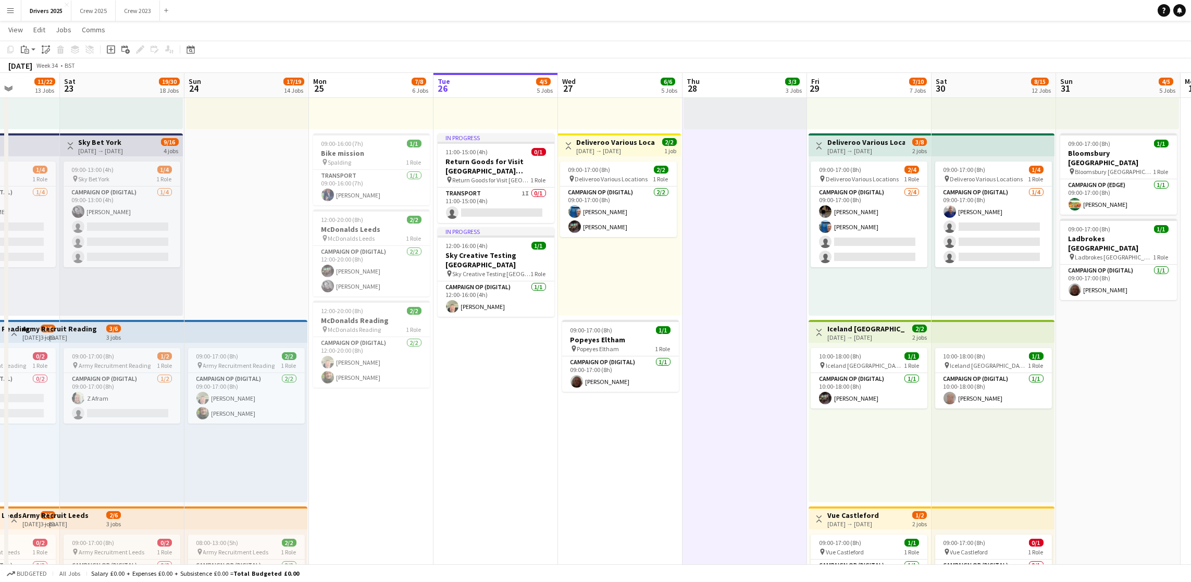
scroll to position [0, 371]
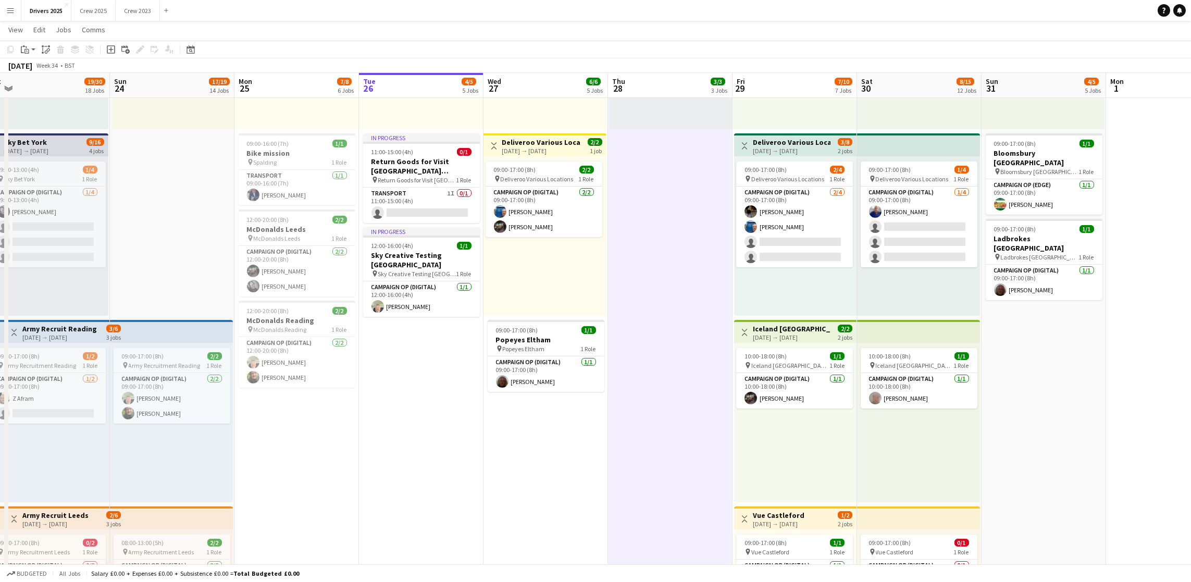
drag, startPoint x: 843, startPoint y: 386, endPoint x: 452, endPoint y: 383, distance: 390.7
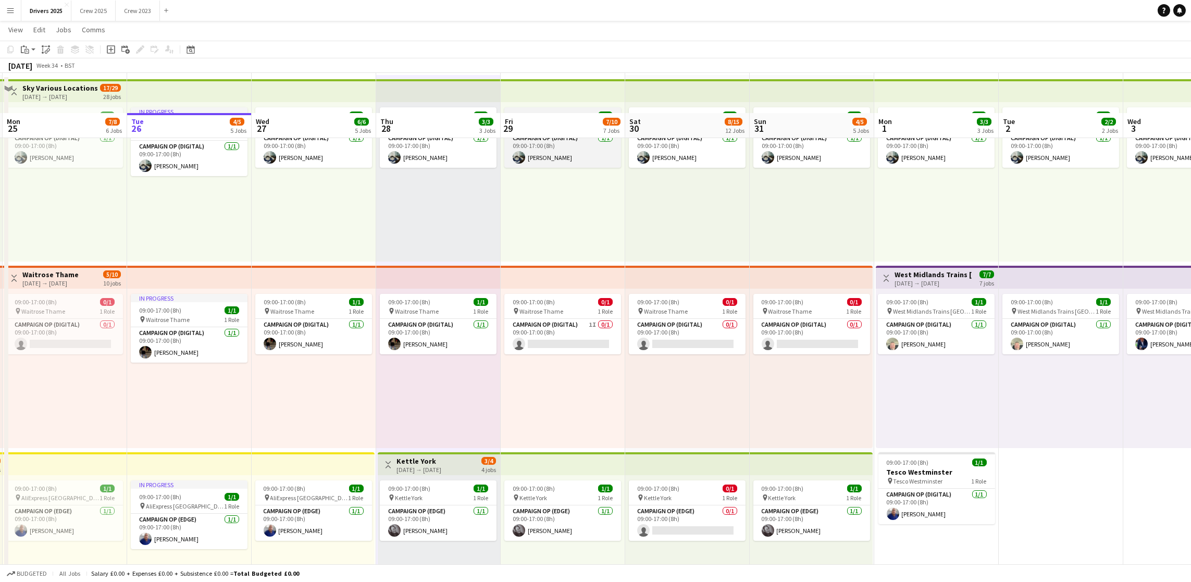
scroll to position [0, 0]
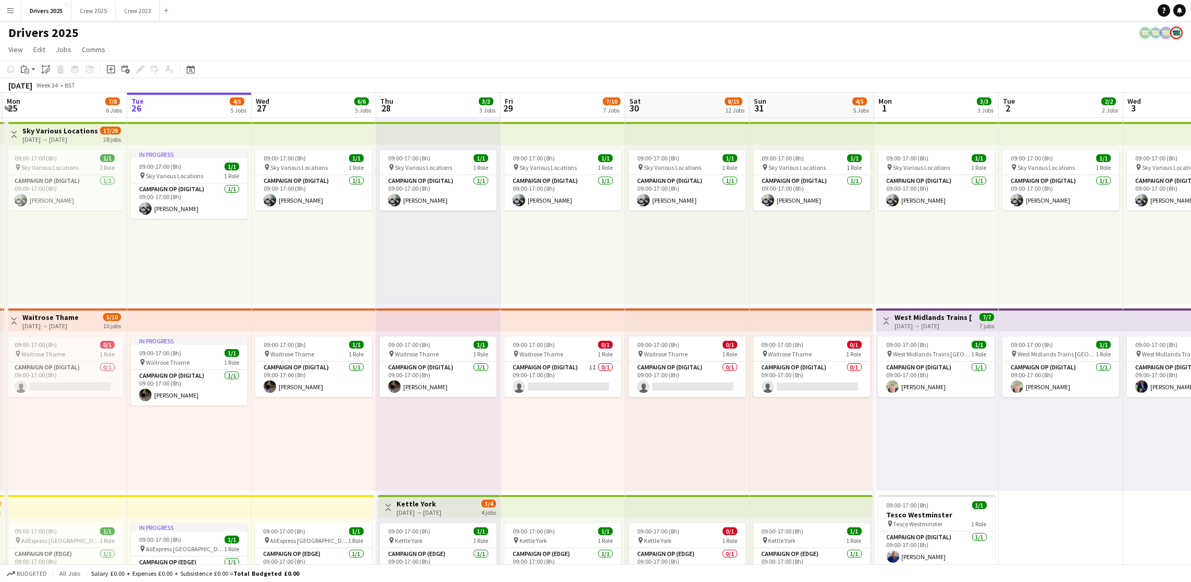
click at [542, 106] on app-board-header-date "Fri 29 7/10 7 Jobs" at bounding box center [563, 105] width 124 height 25
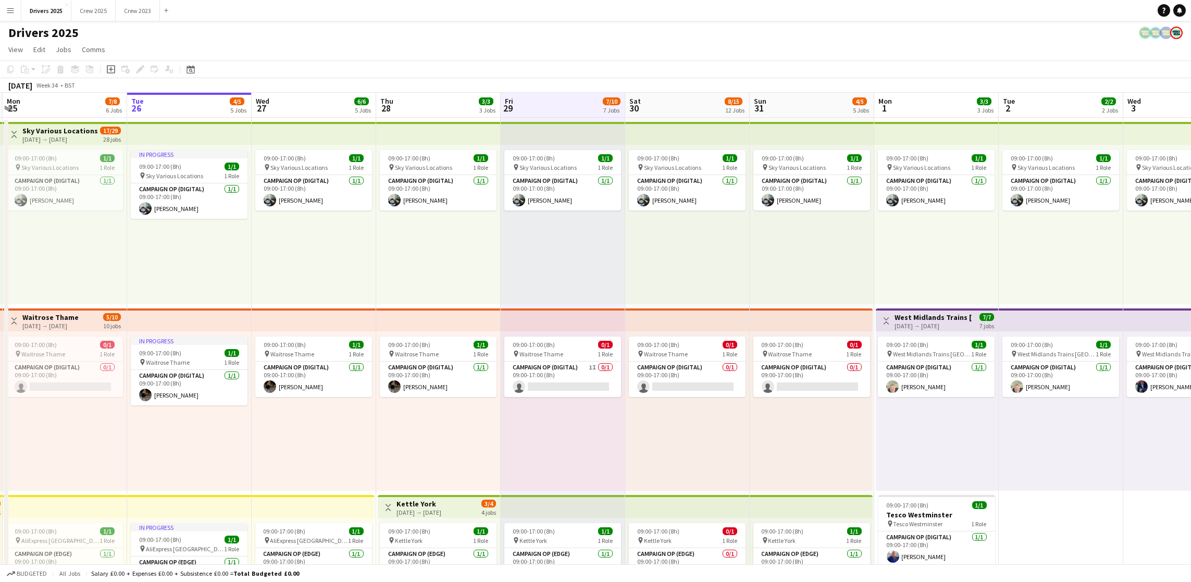
click at [654, 104] on app-board-header-date "Sat 30 8/15 12 Jobs" at bounding box center [687, 105] width 124 height 25
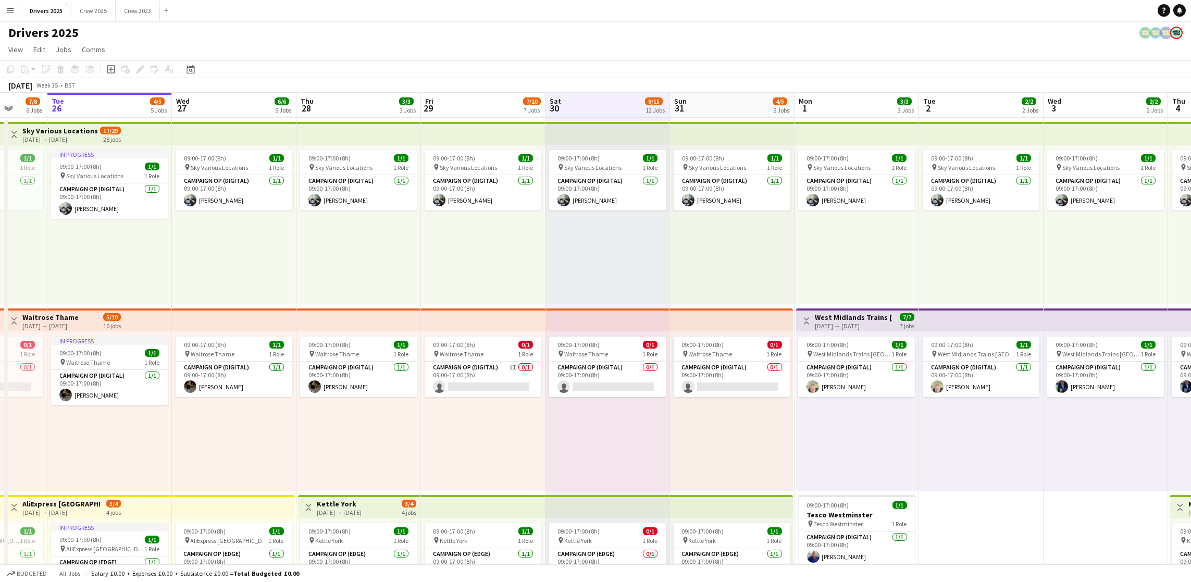
scroll to position [0, 355]
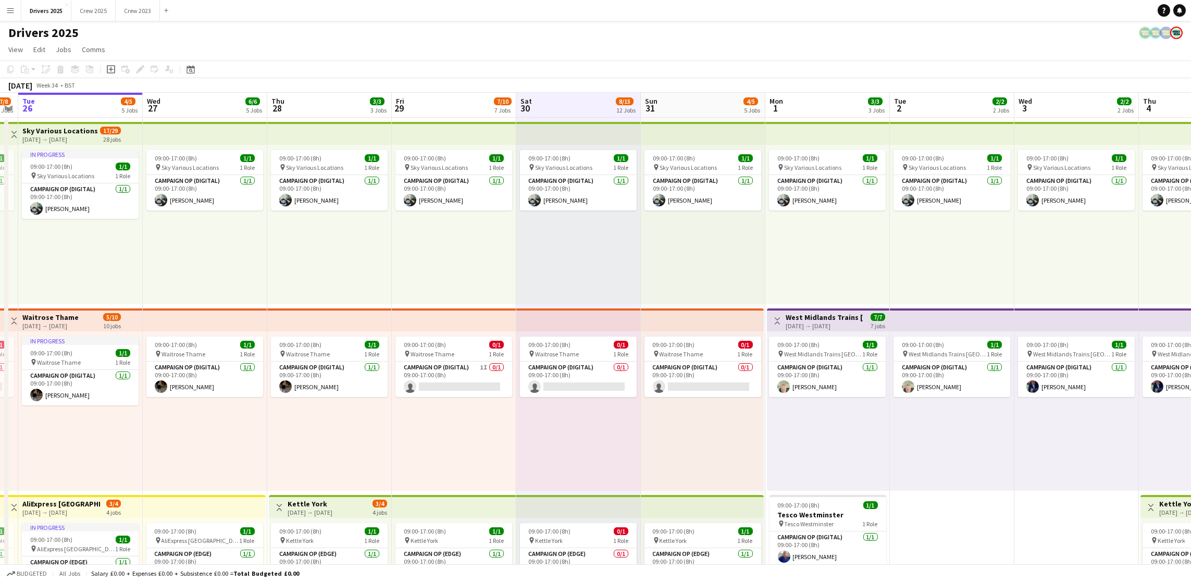
drag, startPoint x: 690, startPoint y: 107, endPoint x: 581, endPoint y: 121, distance: 109.3
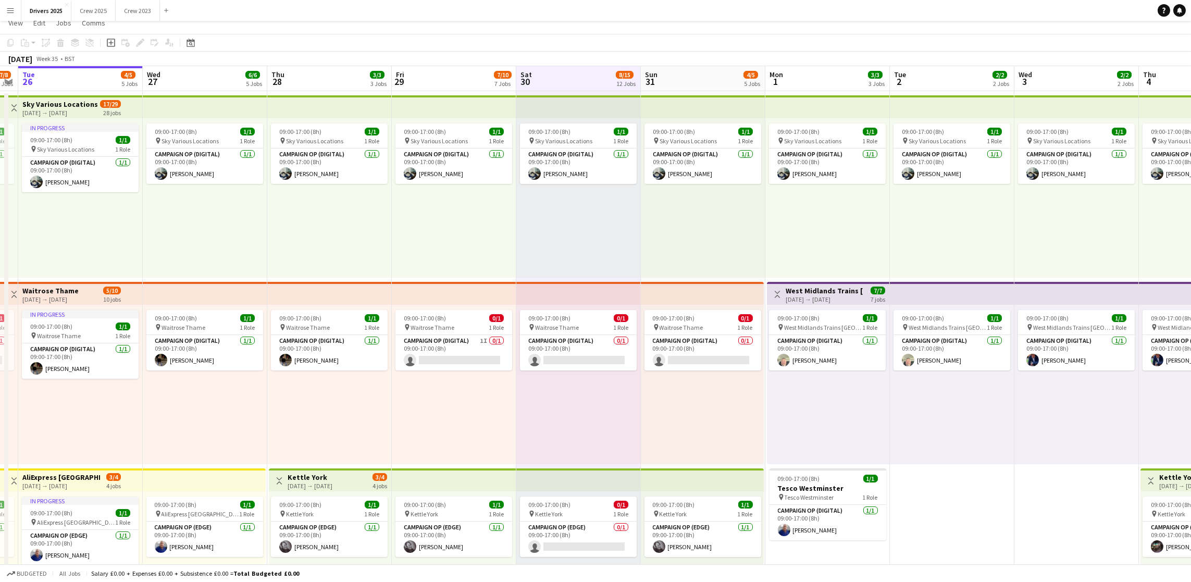
scroll to position [0, 0]
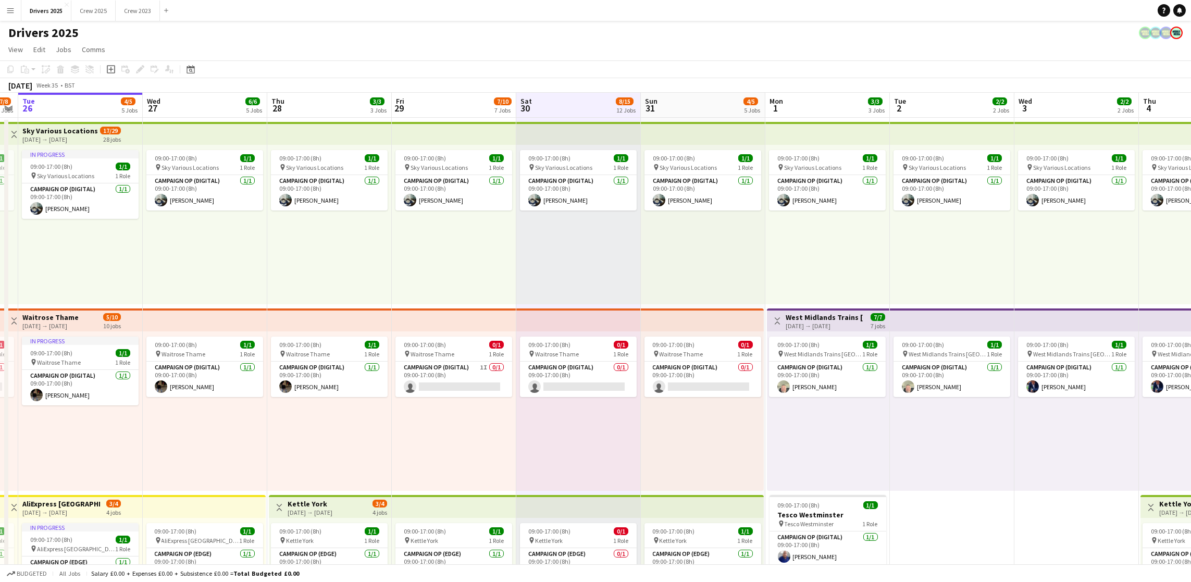
click at [694, 98] on app-board-header-date "Sun 31 4/5 5 Jobs" at bounding box center [703, 105] width 124 height 25
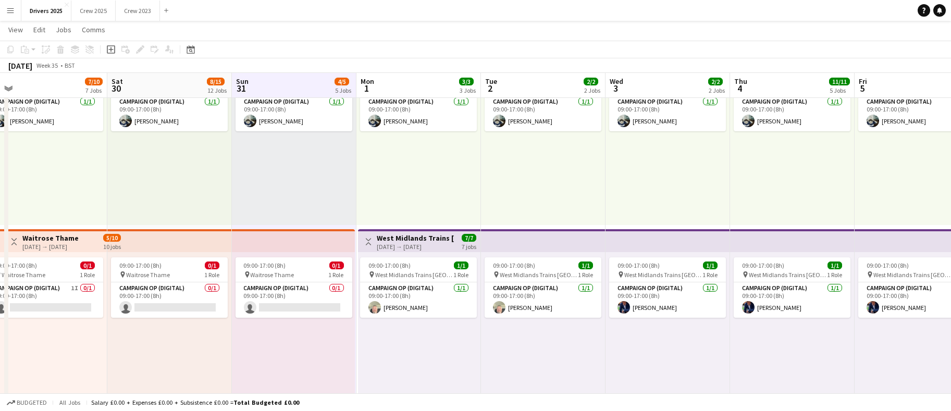
scroll to position [0, 418]
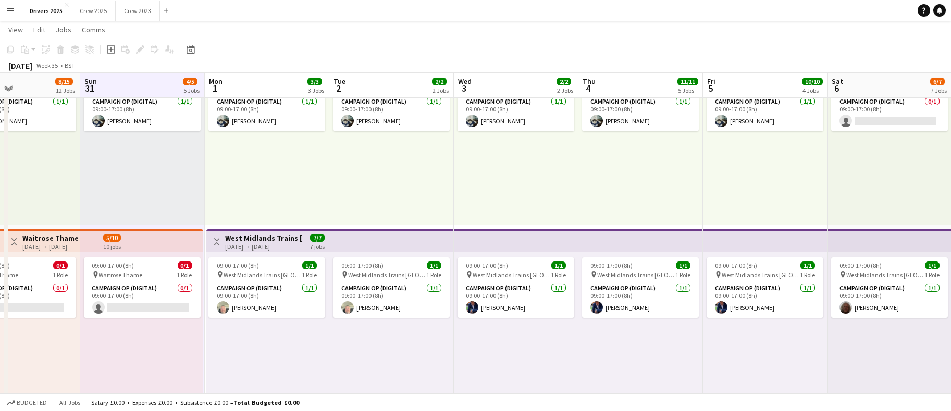
drag, startPoint x: 810, startPoint y: 309, endPoint x: 249, endPoint y: 286, distance: 560.9
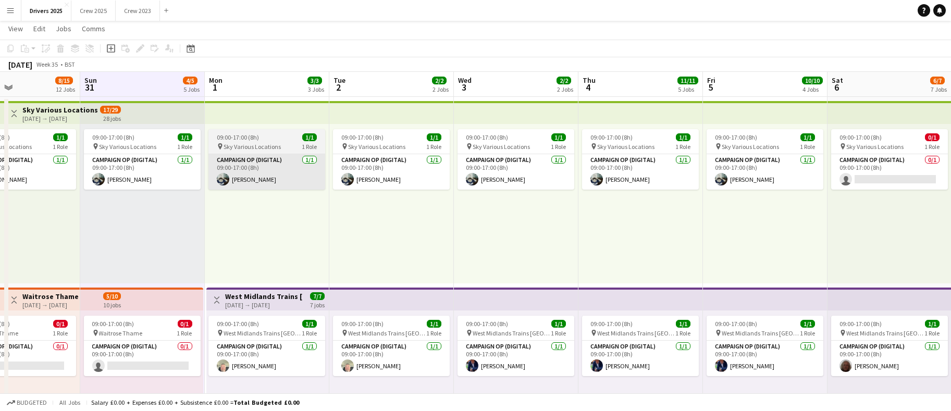
scroll to position [0, 0]
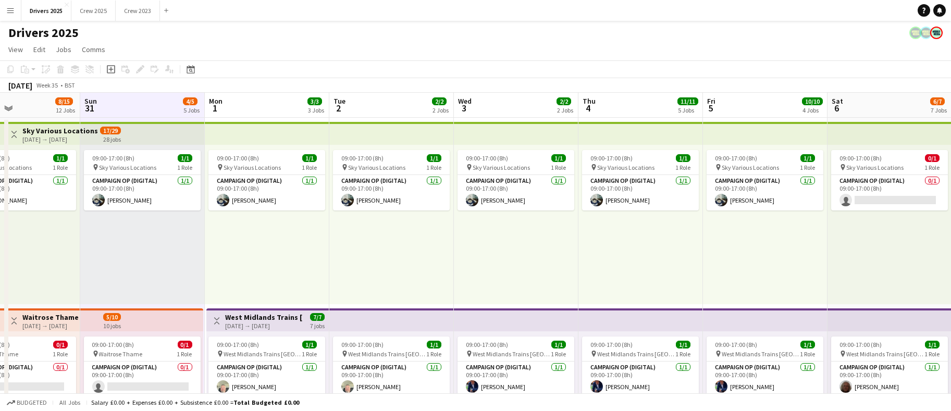
click at [262, 106] on app-board-header-date "Mon 1 3/3 3 Jobs" at bounding box center [267, 105] width 124 height 25
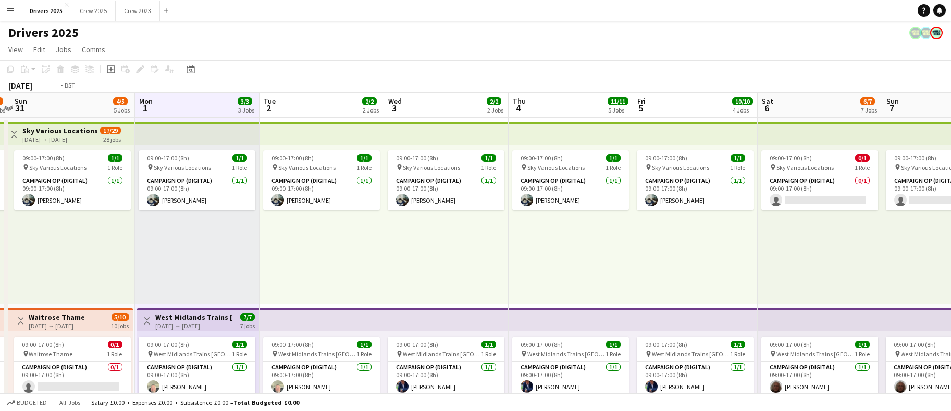
scroll to position [0, 443]
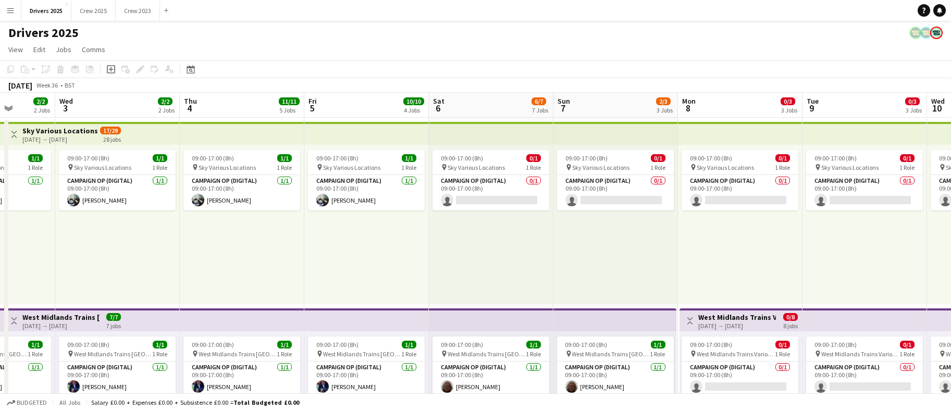
drag, startPoint x: 797, startPoint y: 251, endPoint x: 400, endPoint y: 261, distance: 397.6
click at [484, 197] on app-card-role "Campaign Op (Digital) 0/1 09:00-17:00 (8h) single-neutral-actions" at bounding box center [490, 192] width 117 height 35
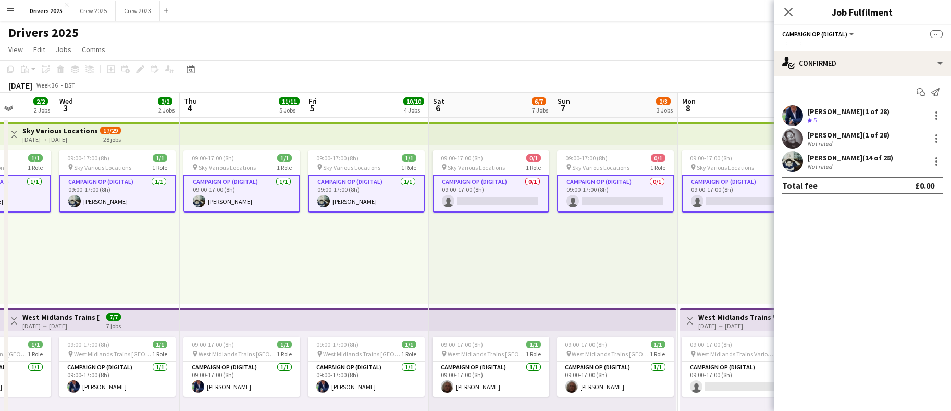
click at [484, 197] on app-card-role "Campaign Op (Digital) 0/1 09:00-17:00 (8h) single-neutral-actions" at bounding box center [490, 194] width 117 height 38
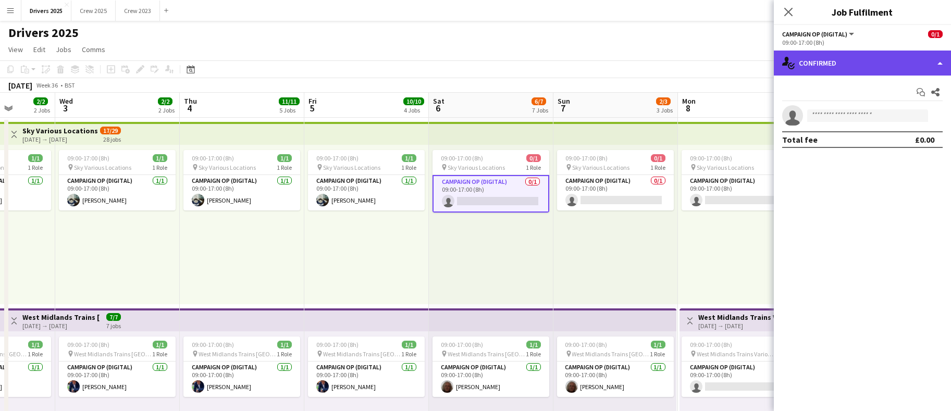
click at [846, 68] on div "single-neutral-actions-check-2 Confirmed" at bounding box center [861, 63] width 177 height 25
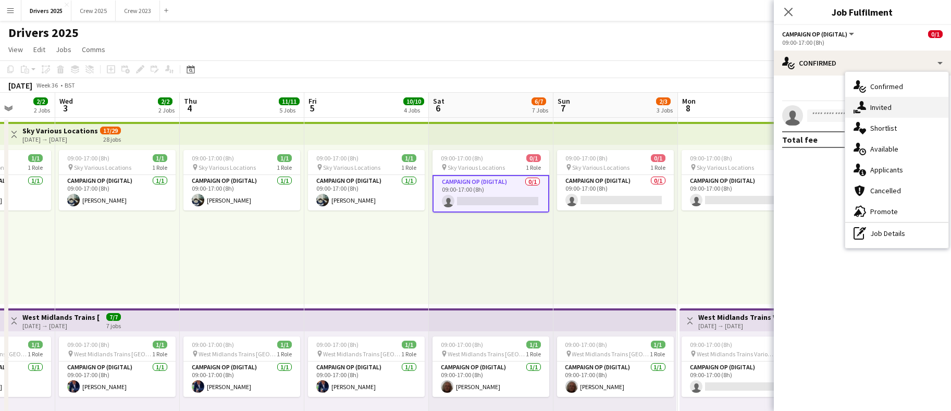
click at [870, 104] on div "single-neutral-actions-share-1 Invited" at bounding box center [896, 107] width 103 height 21
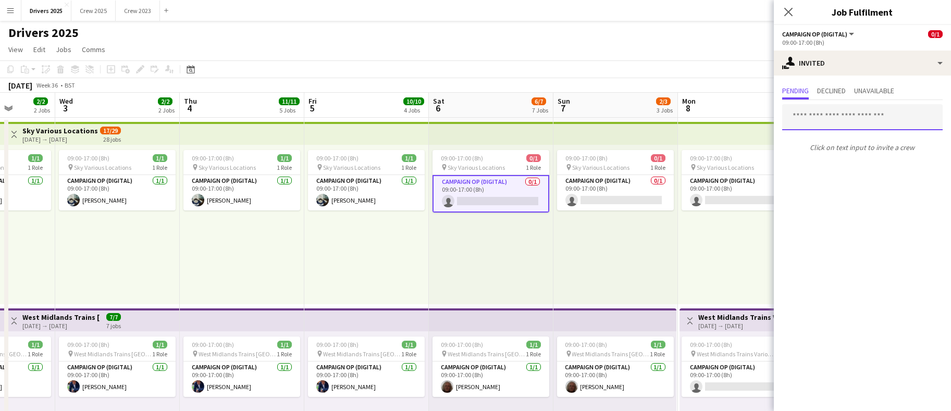
click at [856, 118] on input "text" at bounding box center [862, 117] width 160 height 26
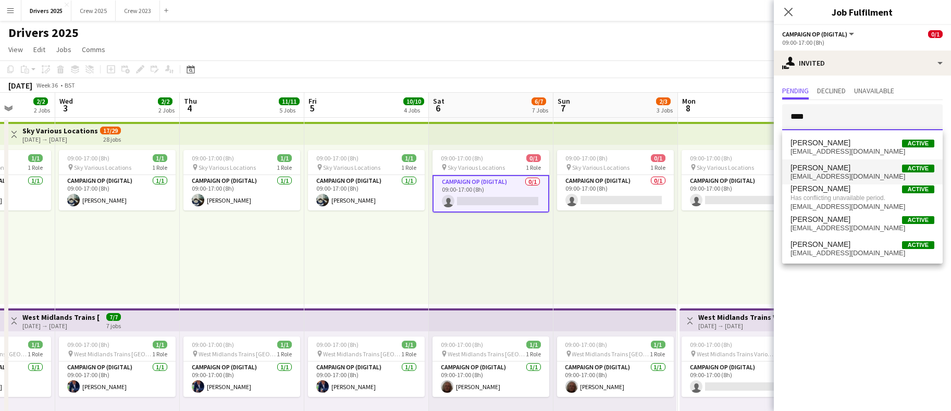
type input "****"
click at [854, 170] on span "[PERSON_NAME] Active" at bounding box center [862, 168] width 144 height 9
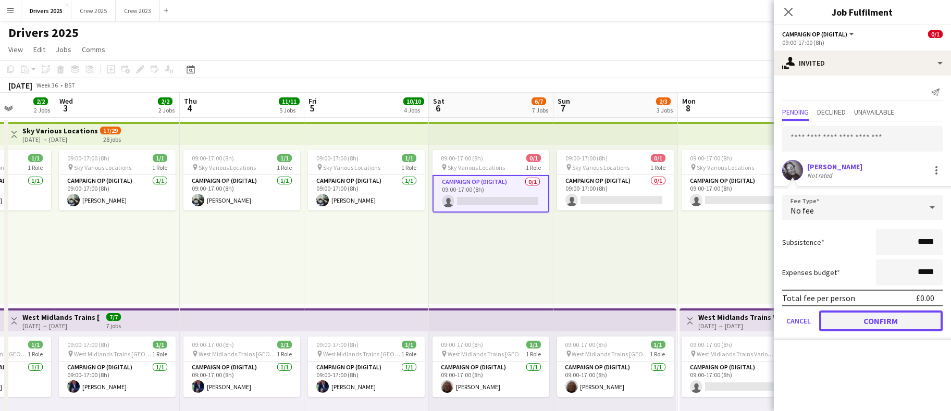
click at [916, 319] on button "Confirm" at bounding box center [880, 320] width 123 height 21
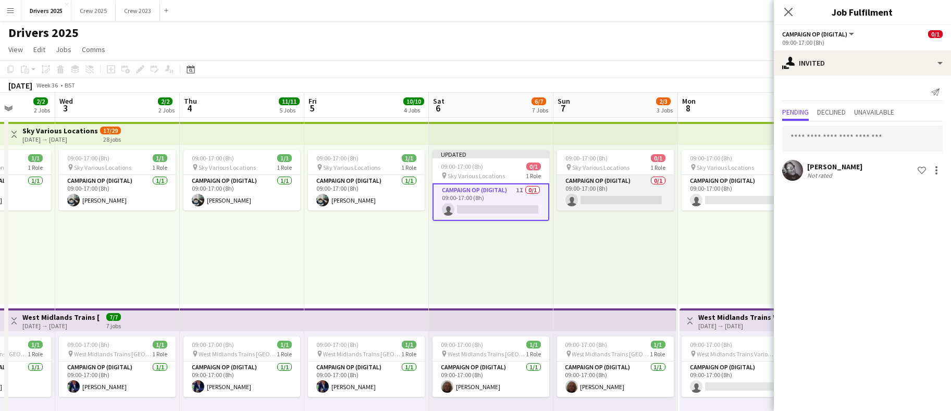
click at [625, 198] on app-card-role "Campaign Op (Digital) 0/1 09:00-17:00 (8h) single-neutral-actions" at bounding box center [615, 192] width 117 height 35
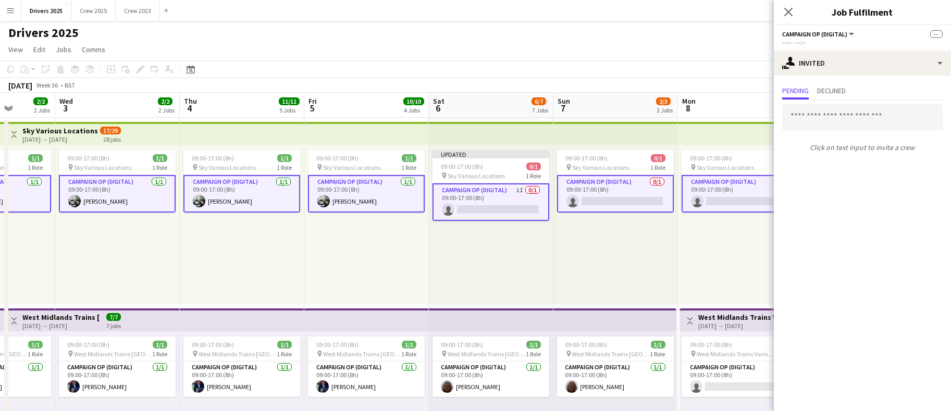
click at [625, 198] on app-card-role "Campaign Op (Digital) 0/1 09:00-17:00 (8h) single-neutral-actions" at bounding box center [615, 194] width 117 height 38
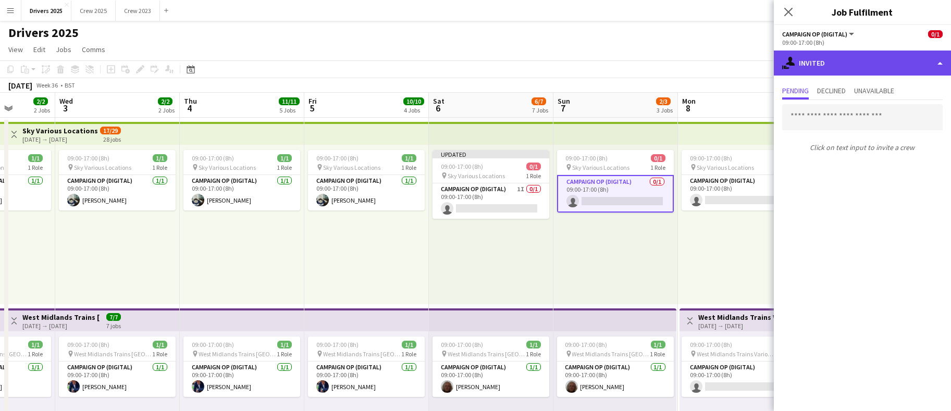
click at [836, 64] on div "single-neutral-actions-share-1 Invited" at bounding box center [861, 63] width 177 height 25
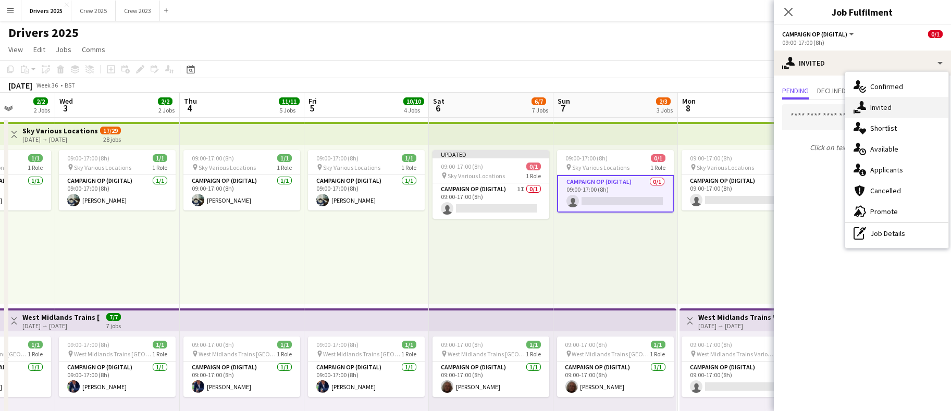
click at [869, 105] on div "single-neutral-actions-share-1 Invited" at bounding box center [896, 107] width 103 height 21
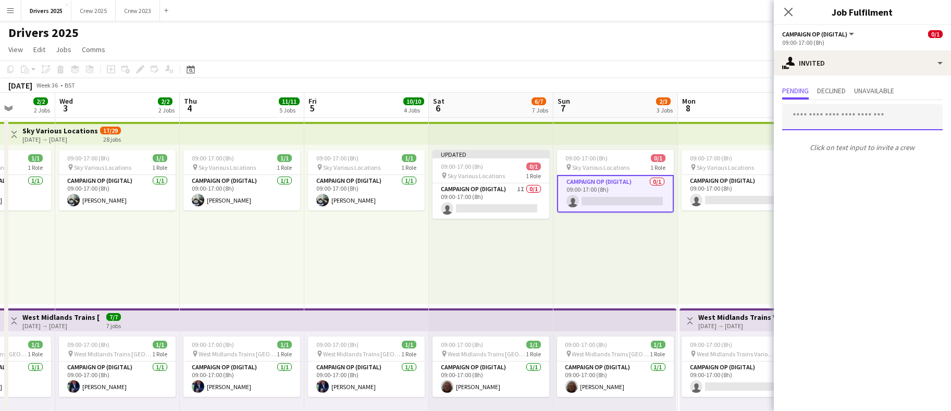
click at [850, 118] on input "text" at bounding box center [862, 117] width 160 height 26
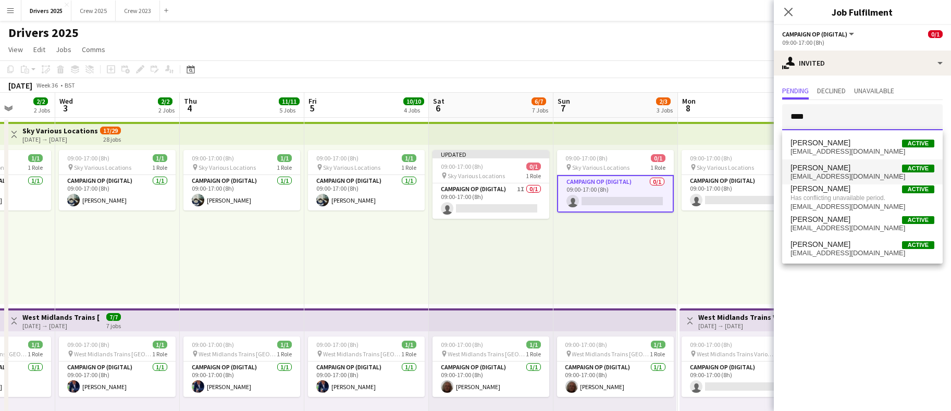
type input "****"
click at [858, 172] on span "[EMAIL_ADDRESS][DOMAIN_NAME]" at bounding box center [862, 176] width 144 height 8
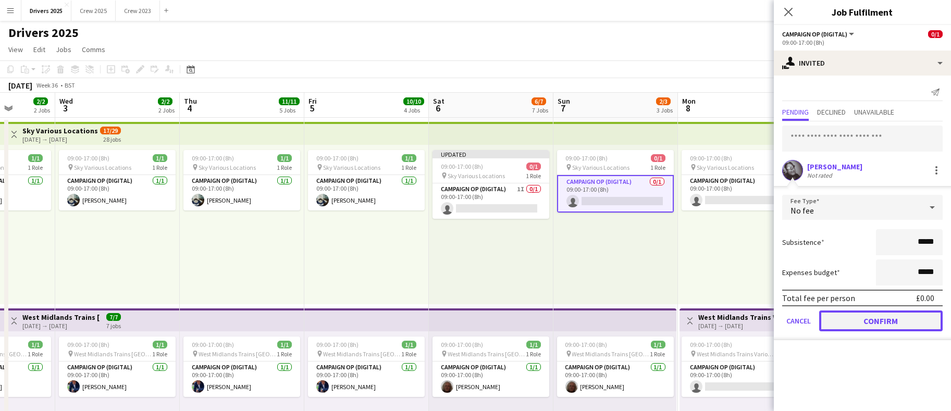
click at [884, 314] on button "Confirm" at bounding box center [880, 320] width 123 height 21
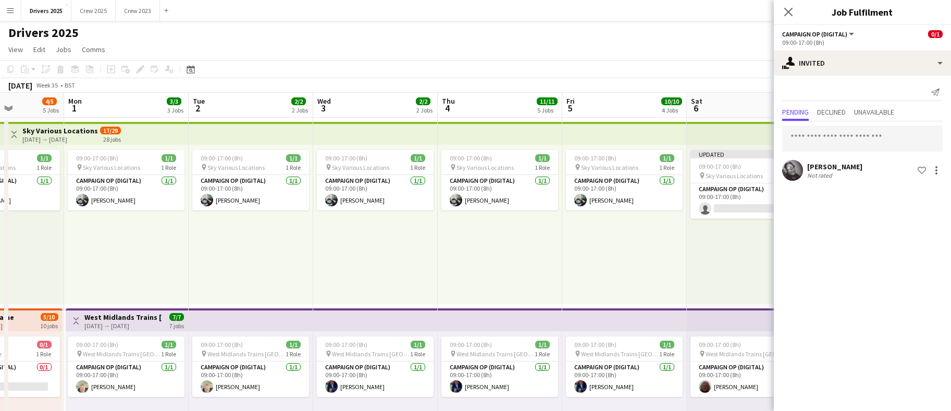
scroll to position [0, 305]
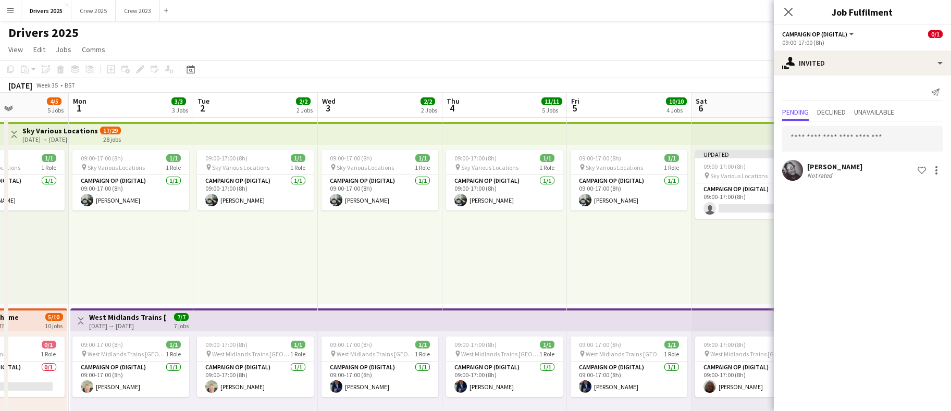
drag, startPoint x: 335, startPoint y: 236, endPoint x: 597, endPoint y: 222, distance: 262.3
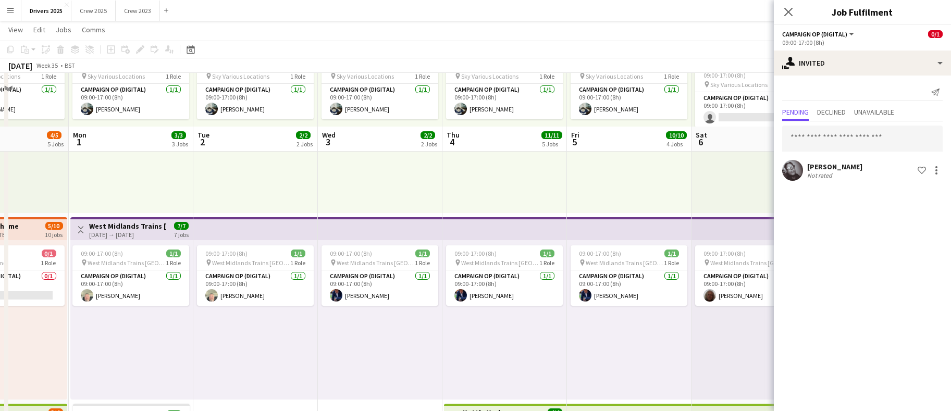
scroll to position [0, 0]
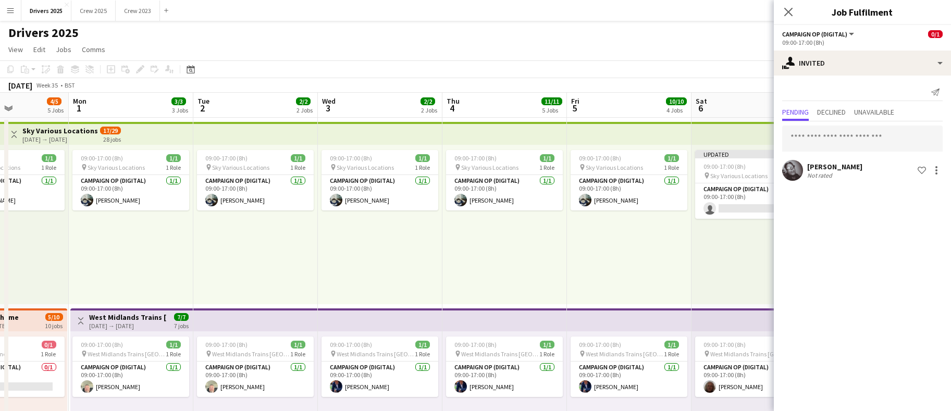
click at [259, 99] on app-board-header-date "Tue 2 2/2 2 Jobs" at bounding box center [255, 105] width 124 height 25
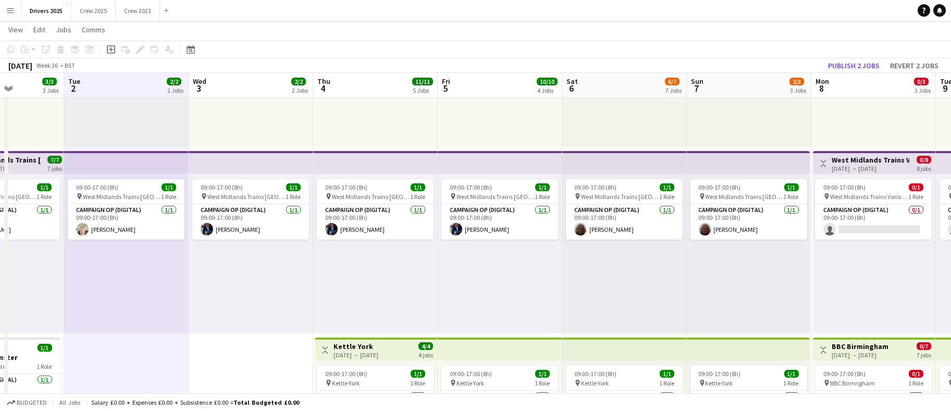
scroll to position [0, 441]
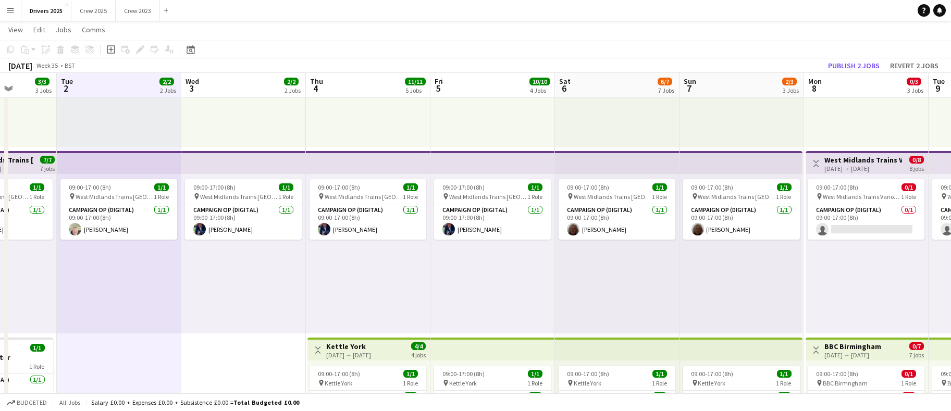
drag, startPoint x: 389, startPoint y: 311, endPoint x: 253, endPoint y: 316, distance: 136.0
click at [232, 89] on app-board-header-date "Wed 3 2/2 2 Jobs" at bounding box center [243, 85] width 124 height 25
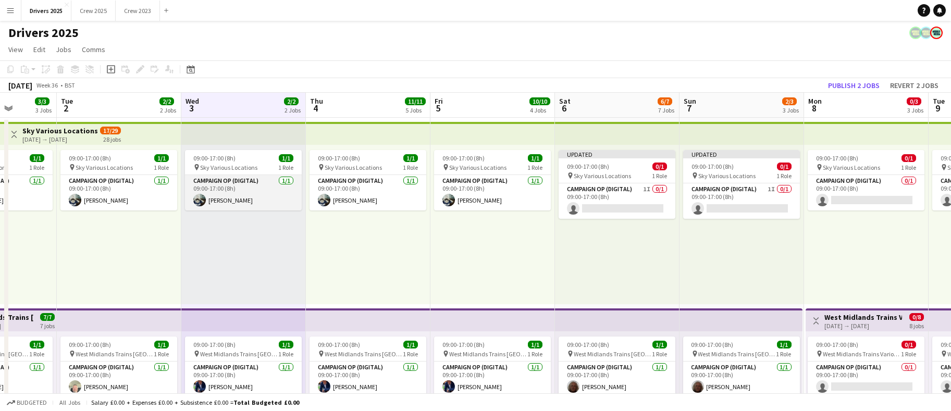
scroll to position [78, 0]
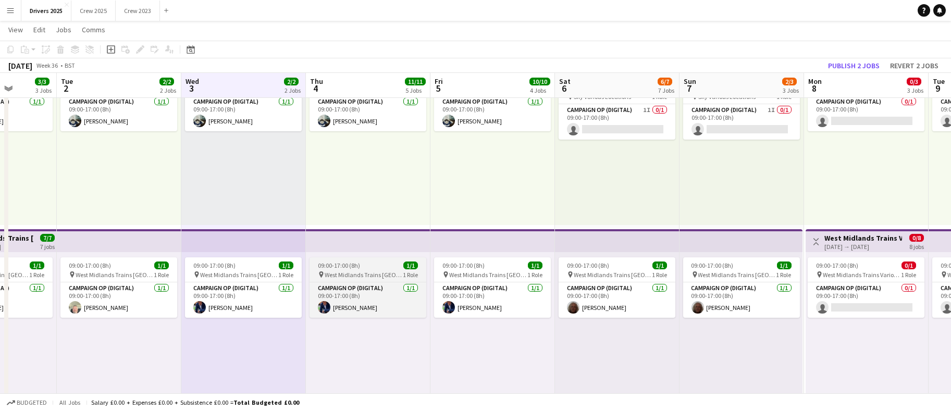
click at [350, 269] on span "09:00-17:00 (8h)" at bounding box center [339, 265] width 42 height 8
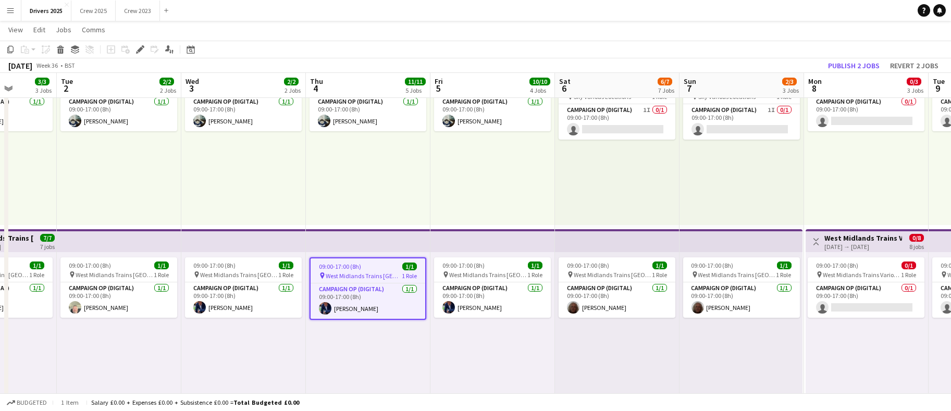
click at [276, 355] on div "09:00-17:00 (8h) 1/1 pin West Midlands Trains St Albans 1 Role Campaign Op (Dig…" at bounding box center [243, 331] width 124 height 159
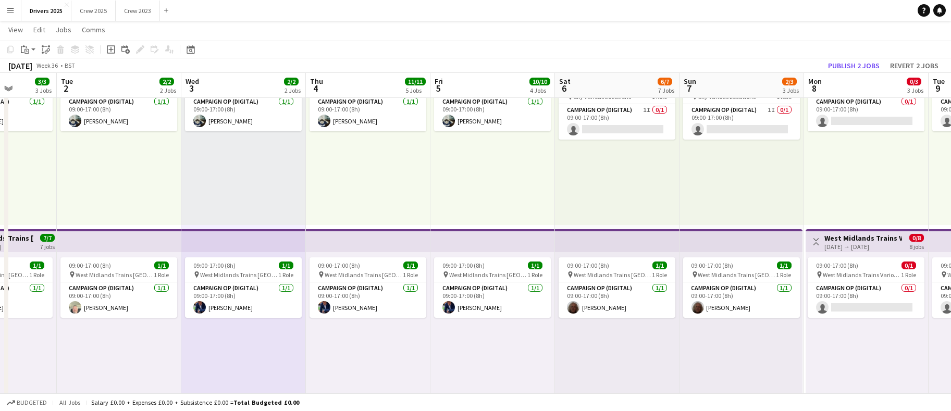
click at [216, 246] on app-top-bar at bounding box center [243, 240] width 124 height 23
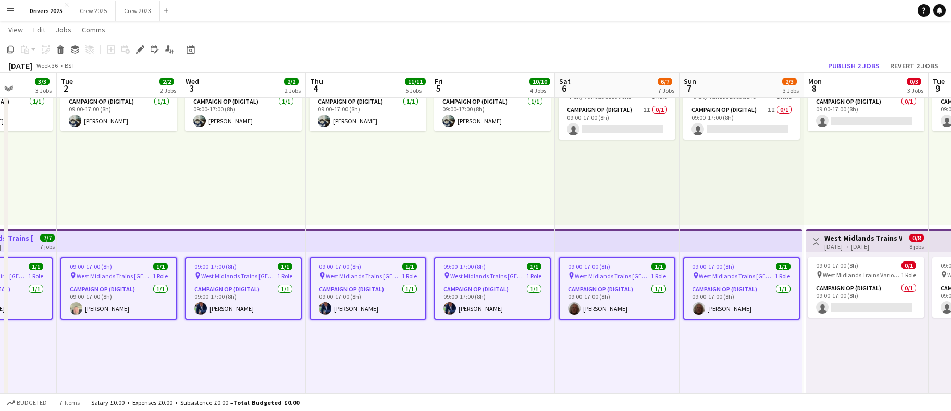
drag, startPoint x: 141, startPoint y: 52, endPoint x: 316, endPoint y: 88, distance: 178.6
click at [142, 52] on icon "Edit" at bounding box center [140, 49] width 8 height 8
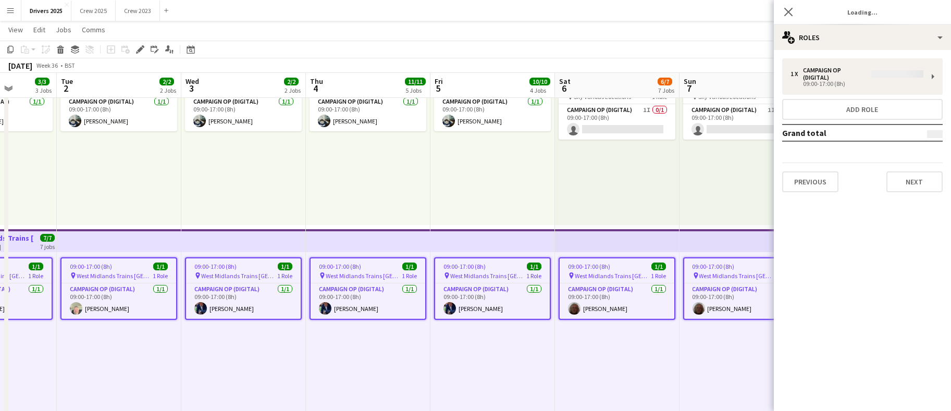
type input "**********"
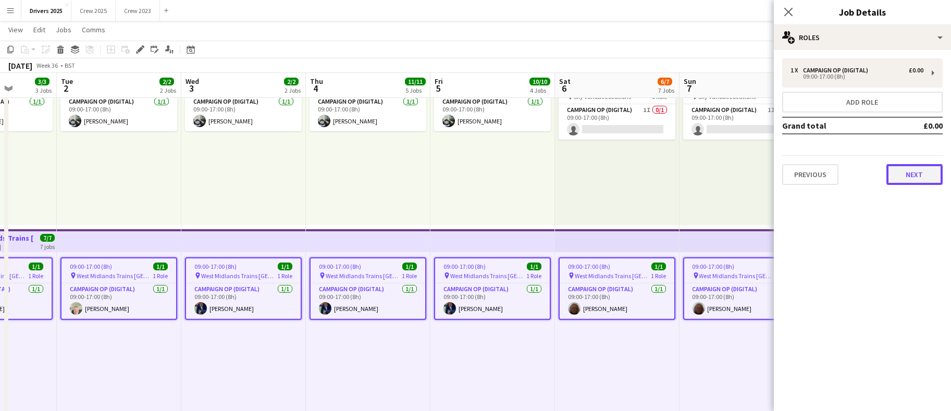
click at [900, 176] on button "Next" at bounding box center [914, 174] width 56 height 21
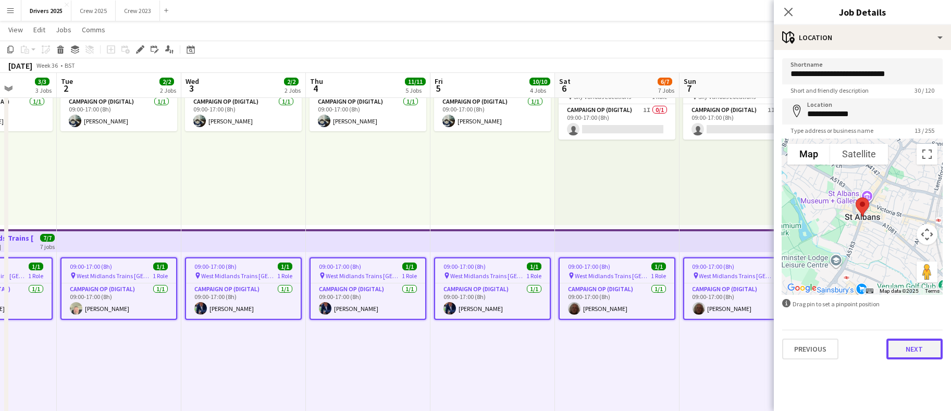
click at [935, 346] on button "Next" at bounding box center [914, 349] width 56 height 21
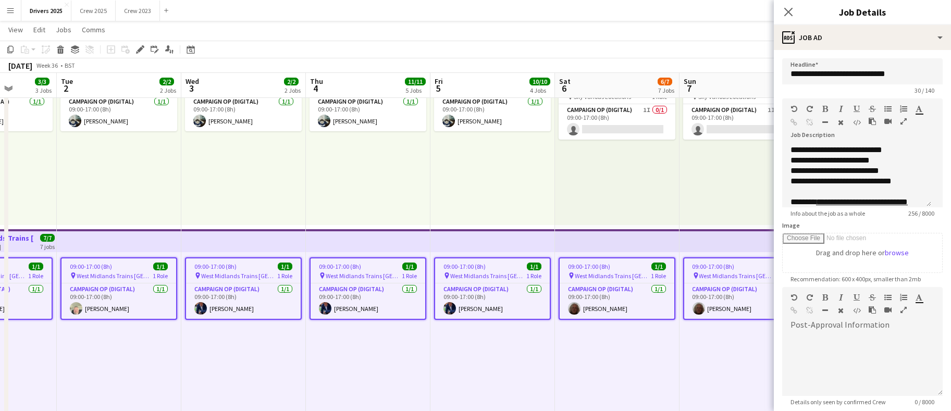
click at [560, 362] on div "09:00-17:00 (8h) 1/1 pin West Midlands Trains St Albans 1 Role Campaign Op (Dig…" at bounding box center [617, 331] width 124 height 159
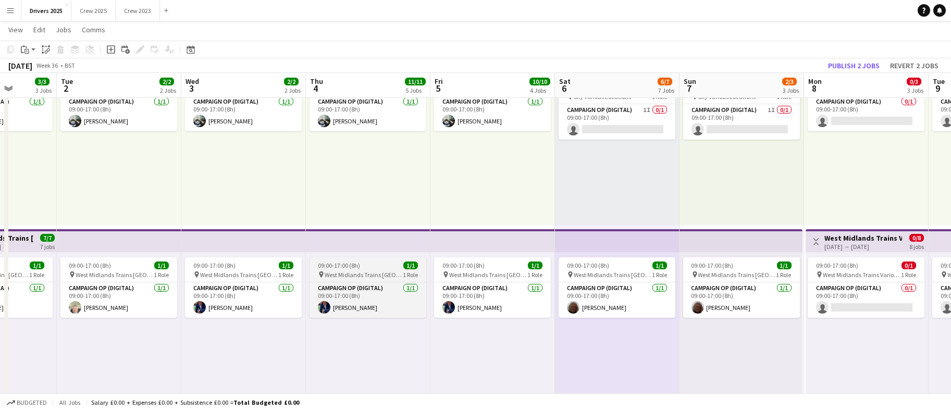
click at [338, 263] on span "09:00-17:00 (8h)" at bounding box center [339, 265] width 42 height 8
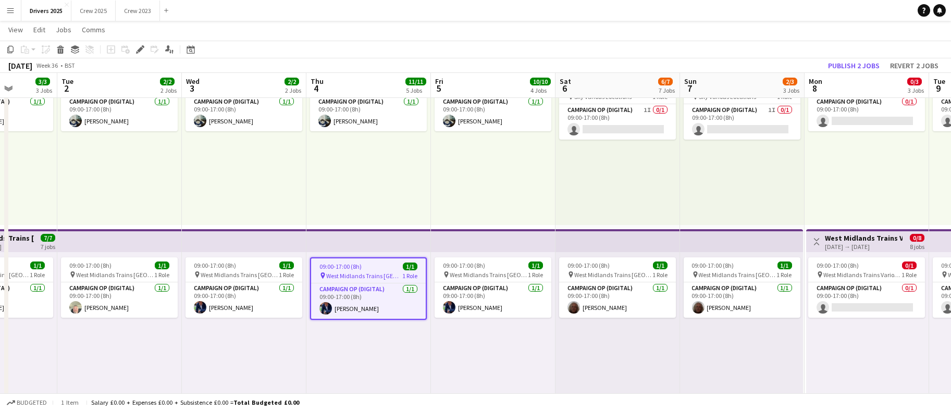
click at [344, 85] on app-board-header-date "Thu 4 11/11 5 Jobs" at bounding box center [368, 85] width 124 height 25
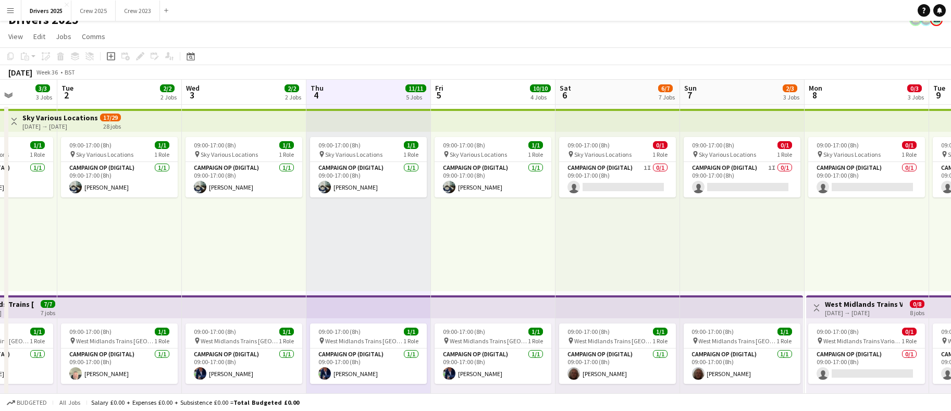
scroll to position [0, 0]
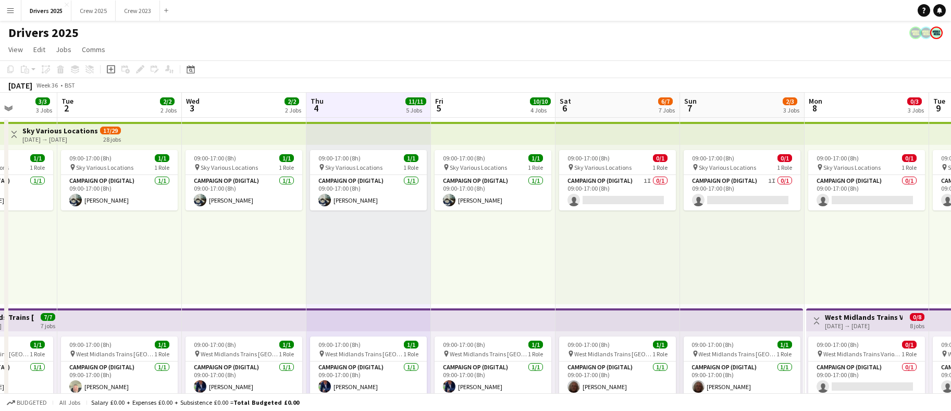
drag, startPoint x: 487, startPoint y: 97, endPoint x: 485, endPoint y: 110, distance: 13.1
click at [487, 97] on app-board-header-date "Fri 5 10/10 4 Jobs" at bounding box center [493, 105] width 124 height 25
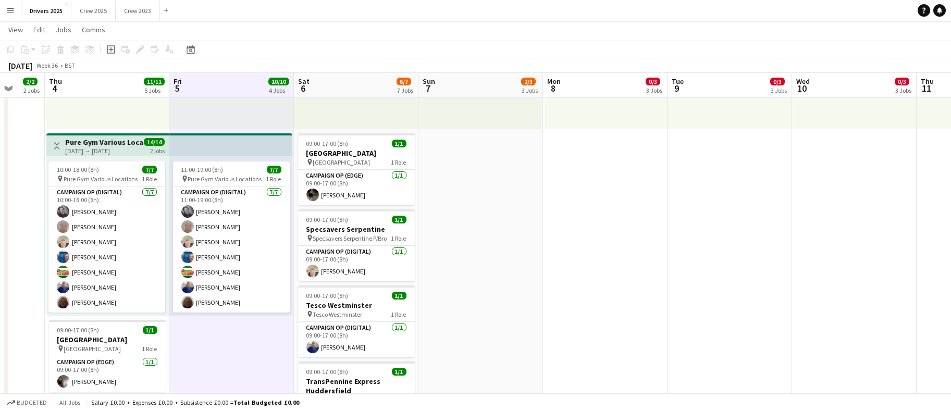
scroll to position [0, 359]
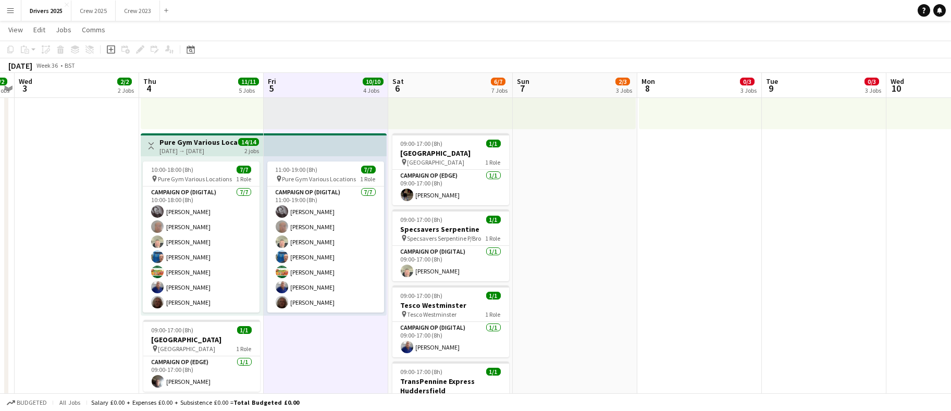
drag, startPoint x: 502, startPoint y: 349, endPoint x: 335, endPoint y: 353, distance: 167.2
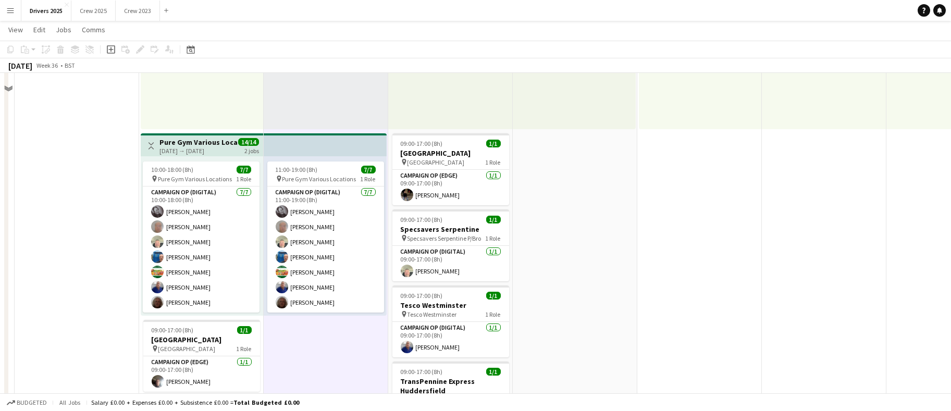
scroll to position [0, 0]
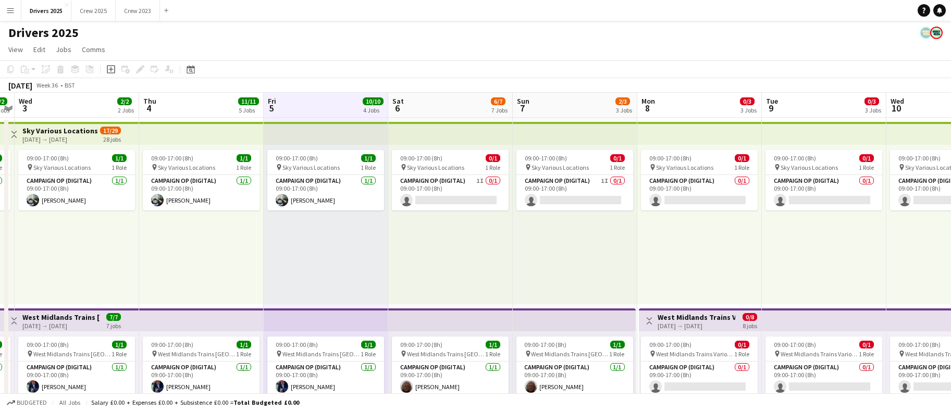
click at [441, 98] on app-board-header-date "Sat 6 6/7 7 Jobs" at bounding box center [450, 105] width 124 height 25
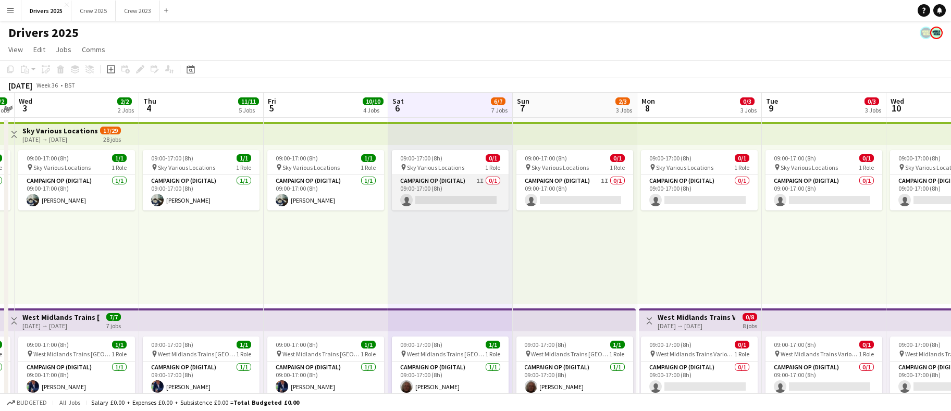
click at [476, 198] on app-card-role "Campaign Op (Digital) 1I 0/1 09:00-17:00 (8h) single-neutral-actions" at bounding box center [450, 192] width 117 height 35
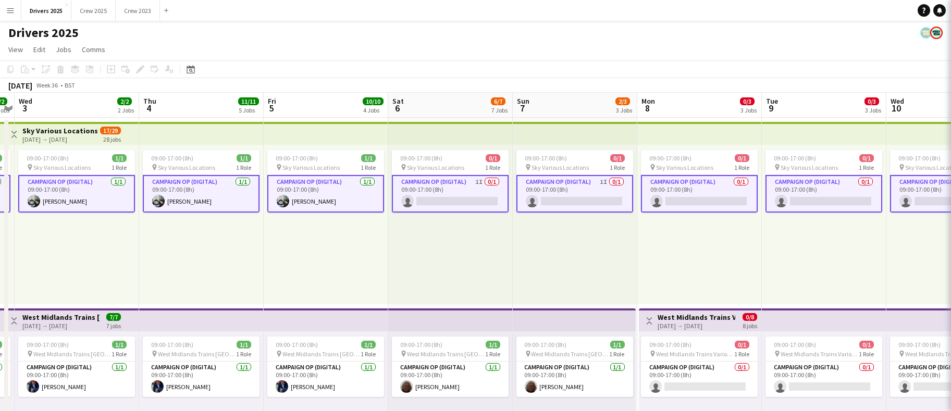
click at [470, 196] on app-card-role "Campaign Op (Digital) 1I 0/1 09:00-17:00 (8h) single-neutral-actions" at bounding box center [450, 194] width 117 height 38
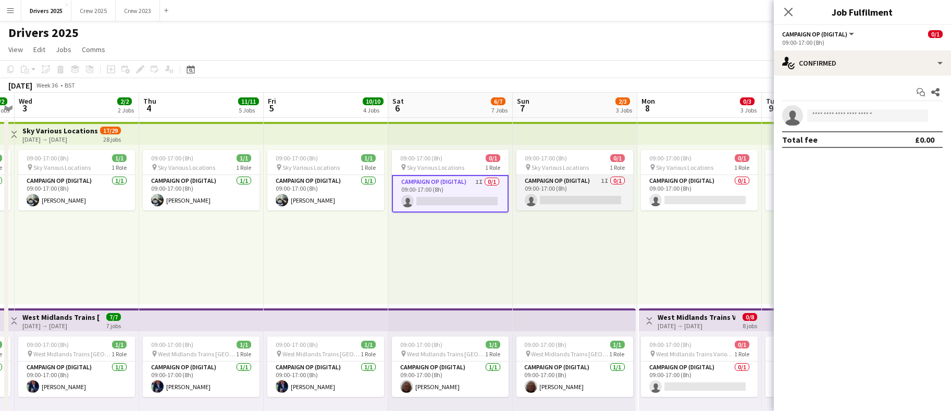
click at [586, 198] on app-card-role "Campaign Op (Digital) 1I 0/1 09:00-17:00 (8h) single-neutral-actions" at bounding box center [574, 192] width 117 height 35
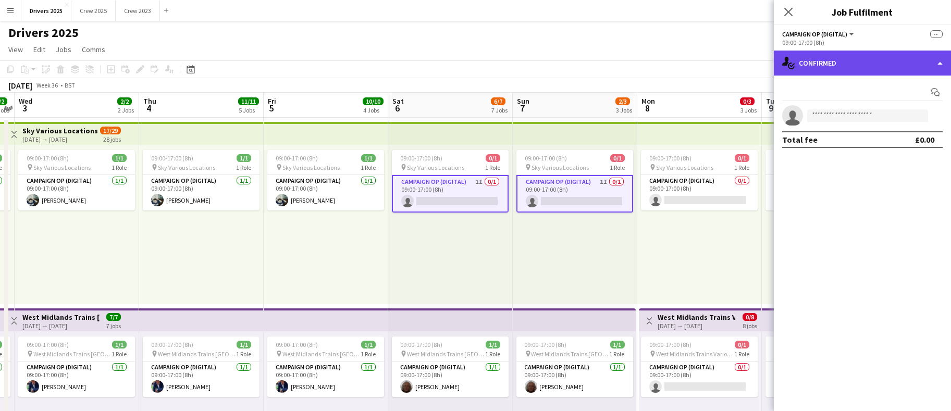
click at [866, 61] on div "single-neutral-actions-check-2 Confirmed" at bounding box center [861, 63] width 177 height 25
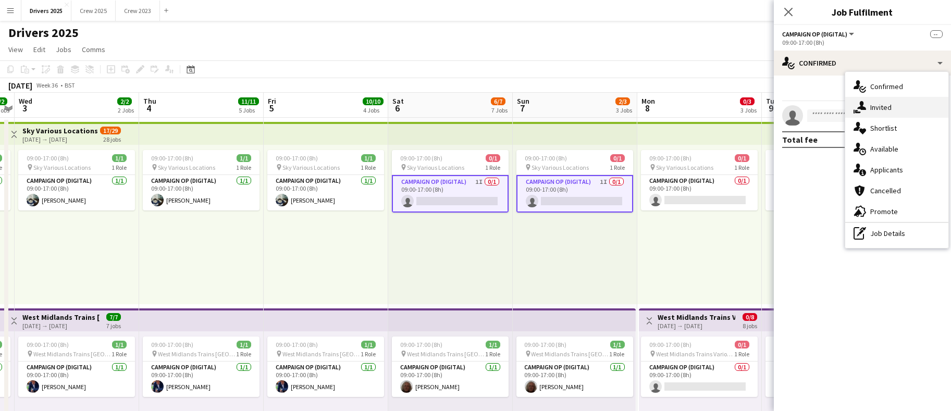
click at [888, 107] on div "single-neutral-actions-share-1 Invited" at bounding box center [896, 107] width 103 height 21
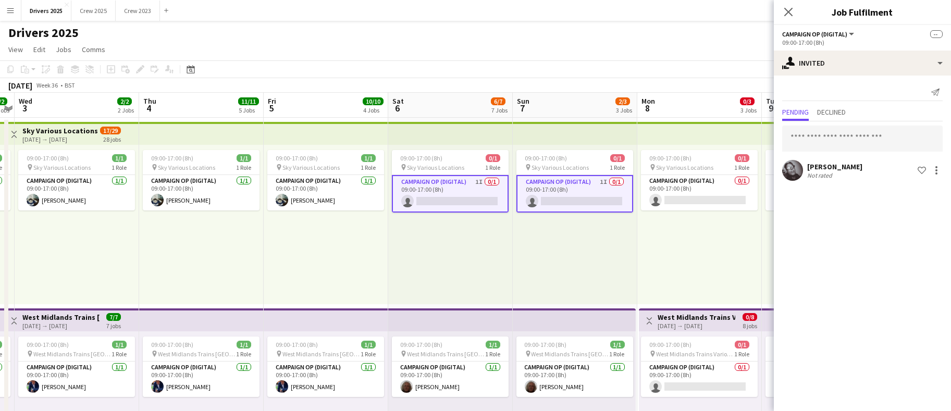
click at [456, 113] on app-board-header-date "Sat 6 6/7 7 Jobs" at bounding box center [450, 105] width 124 height 25
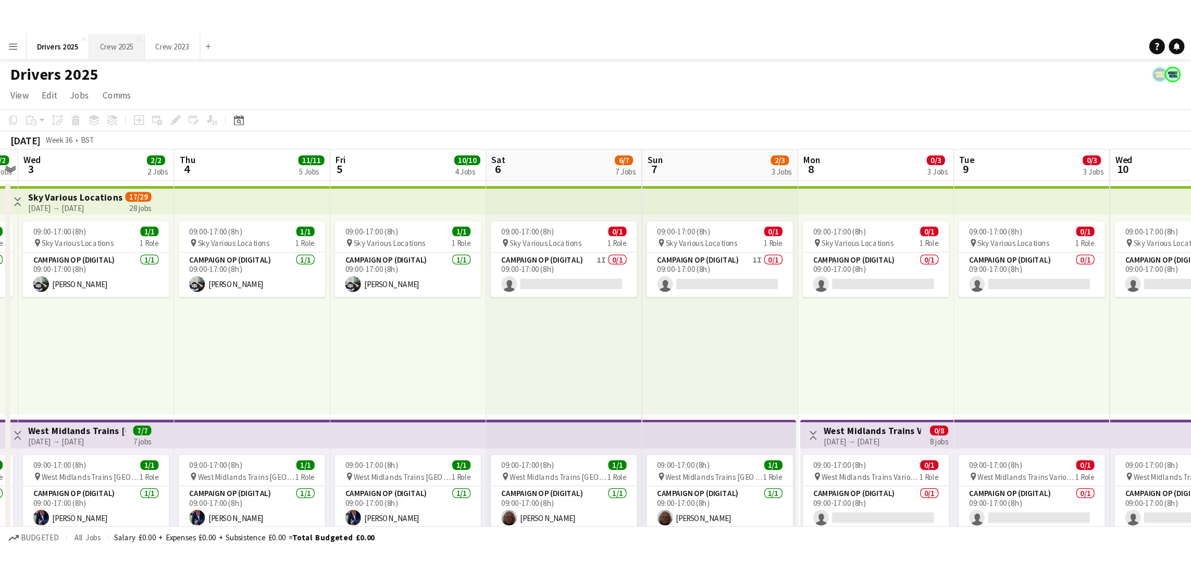
scroll to position [0, 359]
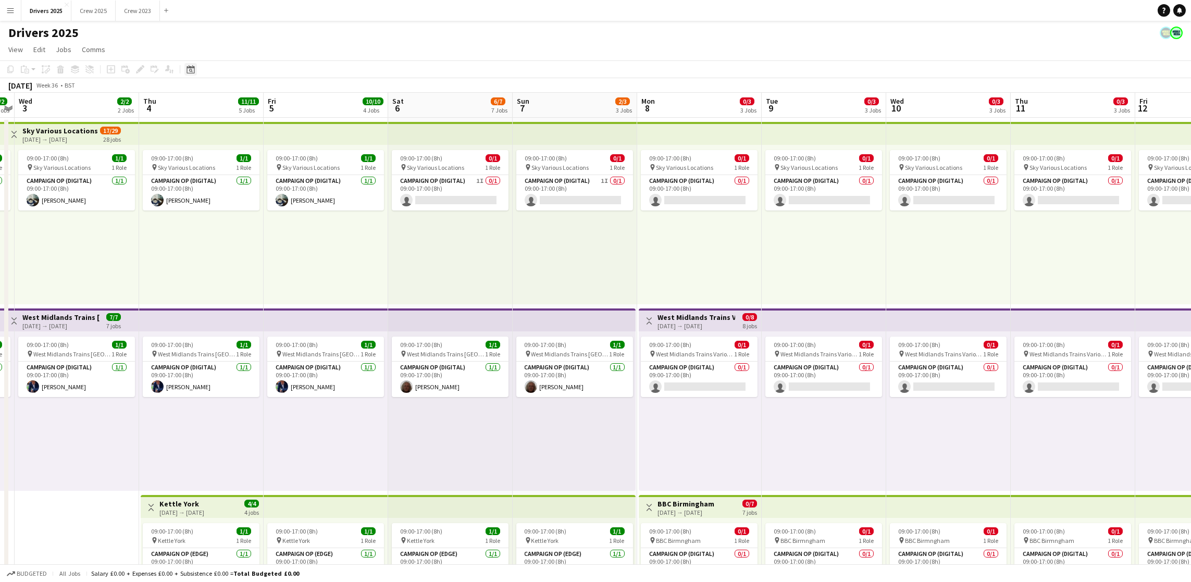
click at [192, 70] on icon "Date picker" at bounding box center [190, 69] width 8 height 8
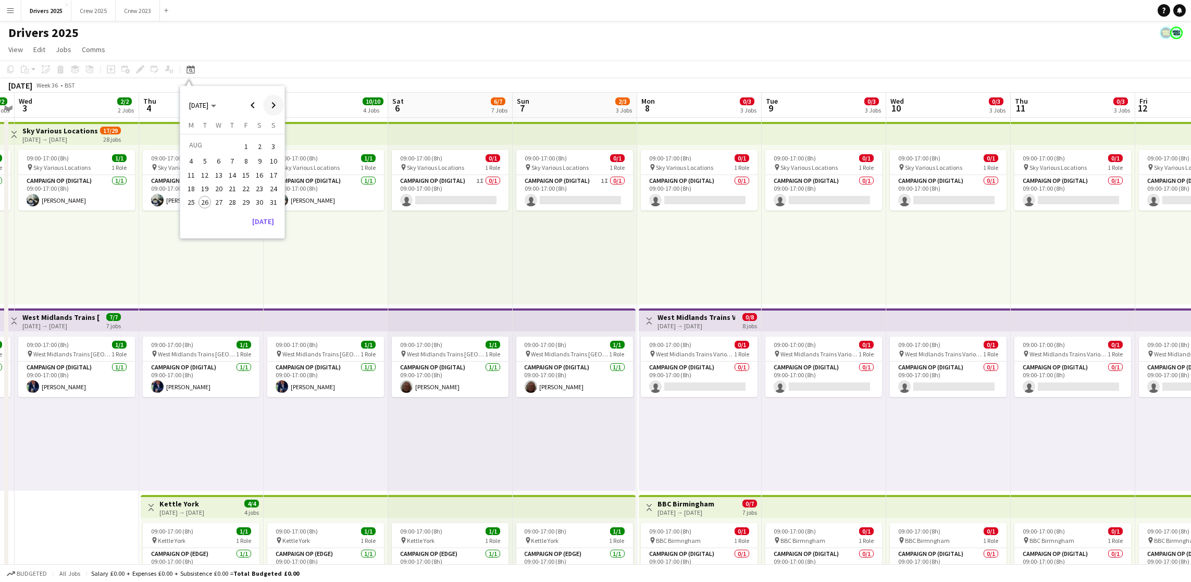
click at [274, 104] on span "Next month" at bounding box center [273, 105] width 21 height 21
click at [257, 158] on span "4" at bounding box center [260, 159] width 13 height 13
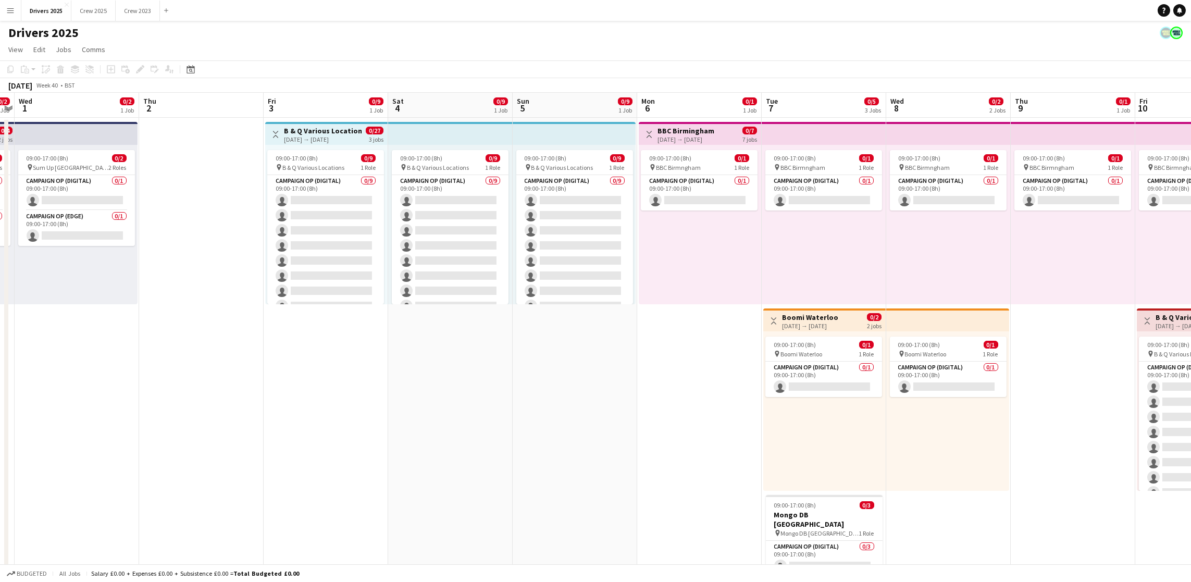
scroll to position [0, 358]
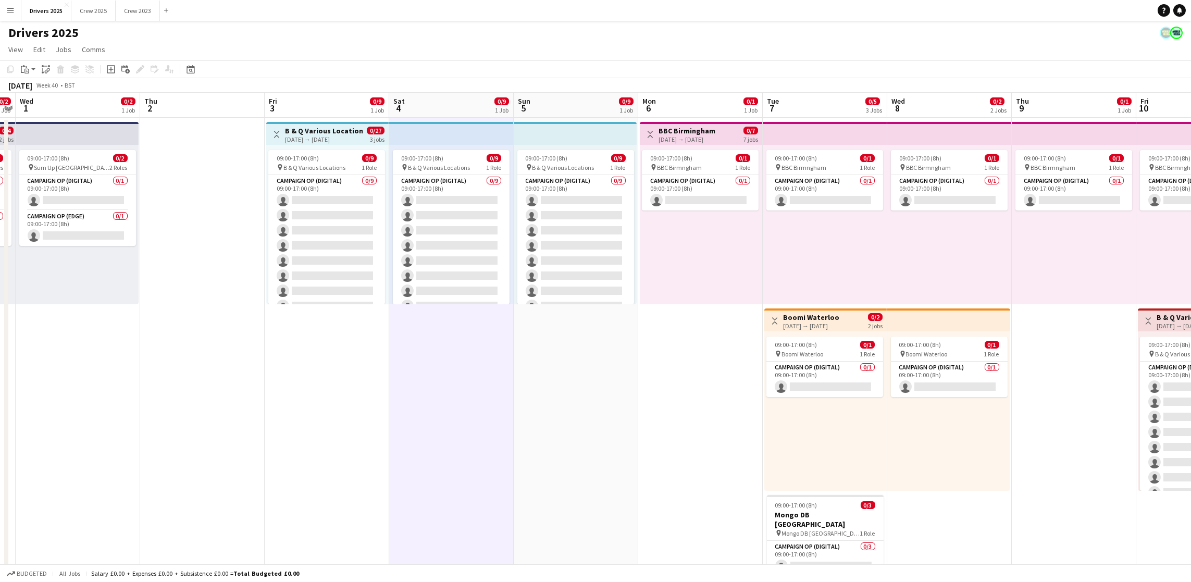
click at [115, 72] on div "Add job" at bounding box center [111, 69] width 13 height 13
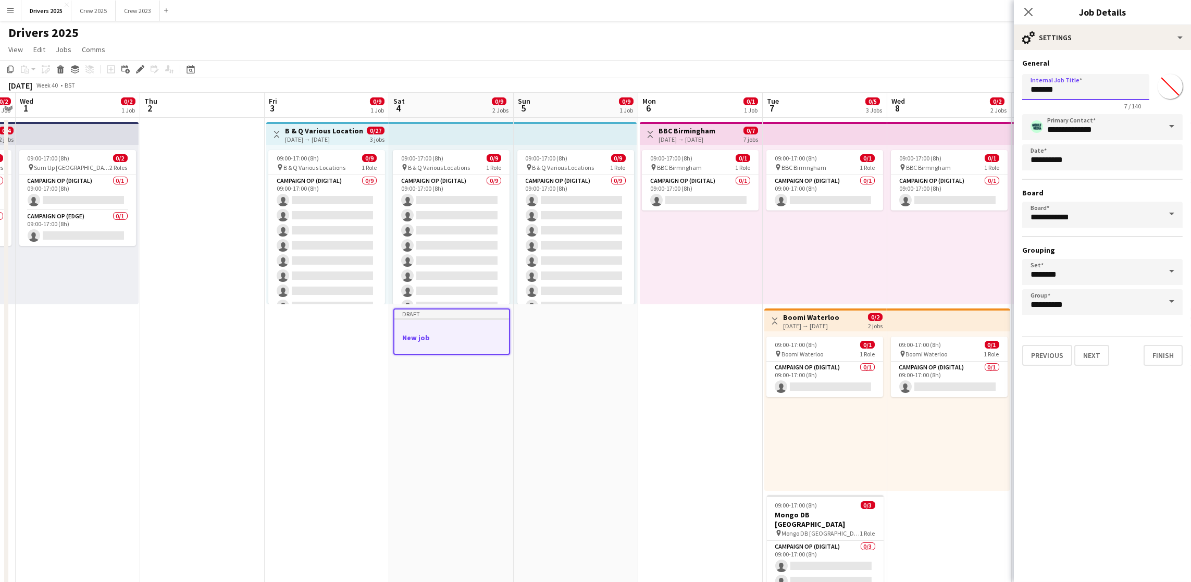
drag, startPoint x: 1113, startPoint y: 92, endPoint x: 907, endPoint y: 90, distance: 205.8
drag, startPoint x: 1119, startPoint y: 90, endPoint x: 987, endPoint y: 87, distance: 132.3
type input "**********"
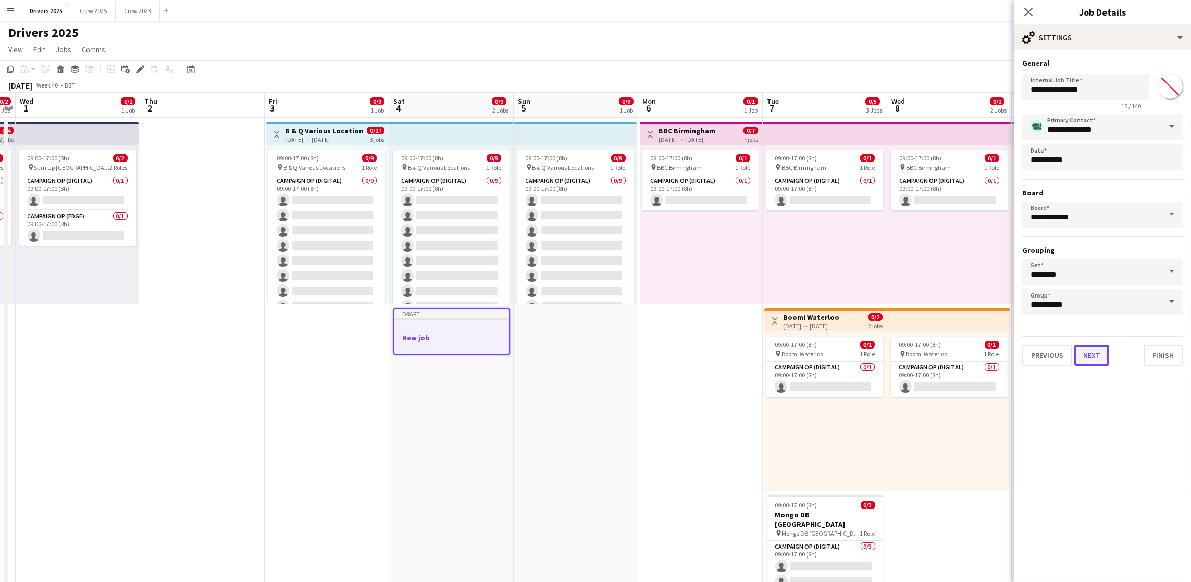
click at [1082, 357] on button "Next" at bounding box center [1091, 355] width 35 height 21
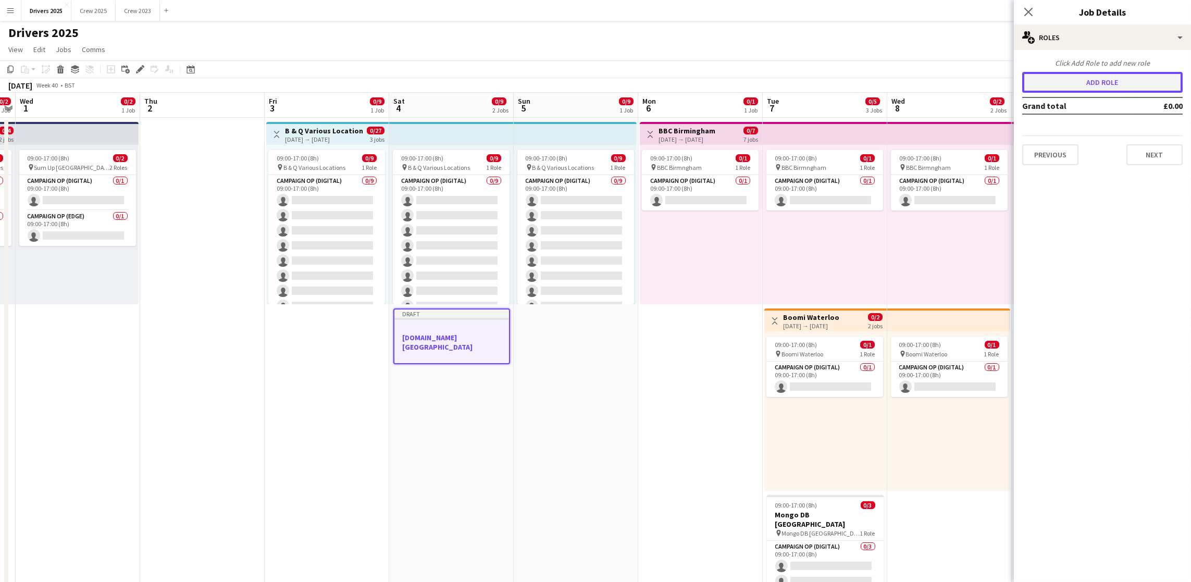
click at [1145, 87] on button "Add role" at bounding box center [1102, 82] width 160 height 21
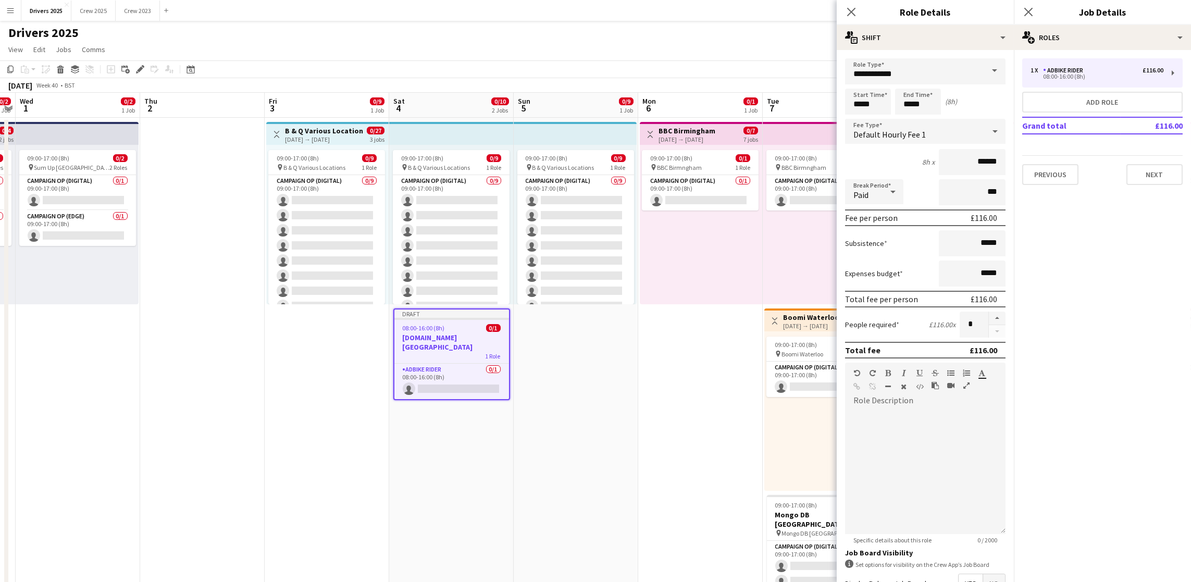
click at [984, 71] on span at bounding box center [994, 70] width 22 height 25
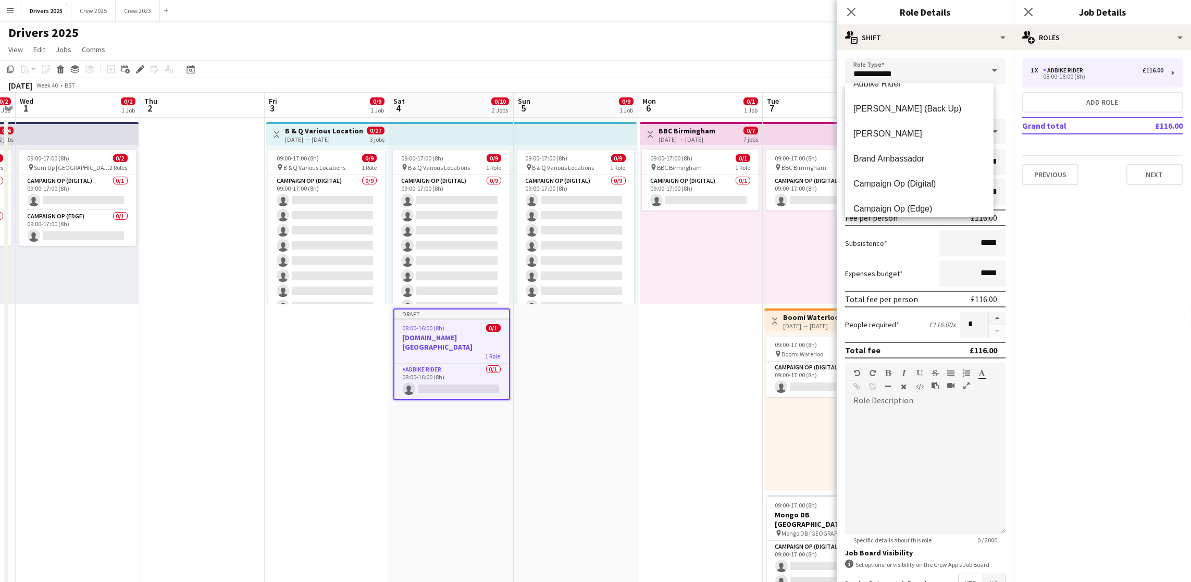
scroll to position [31, 0]
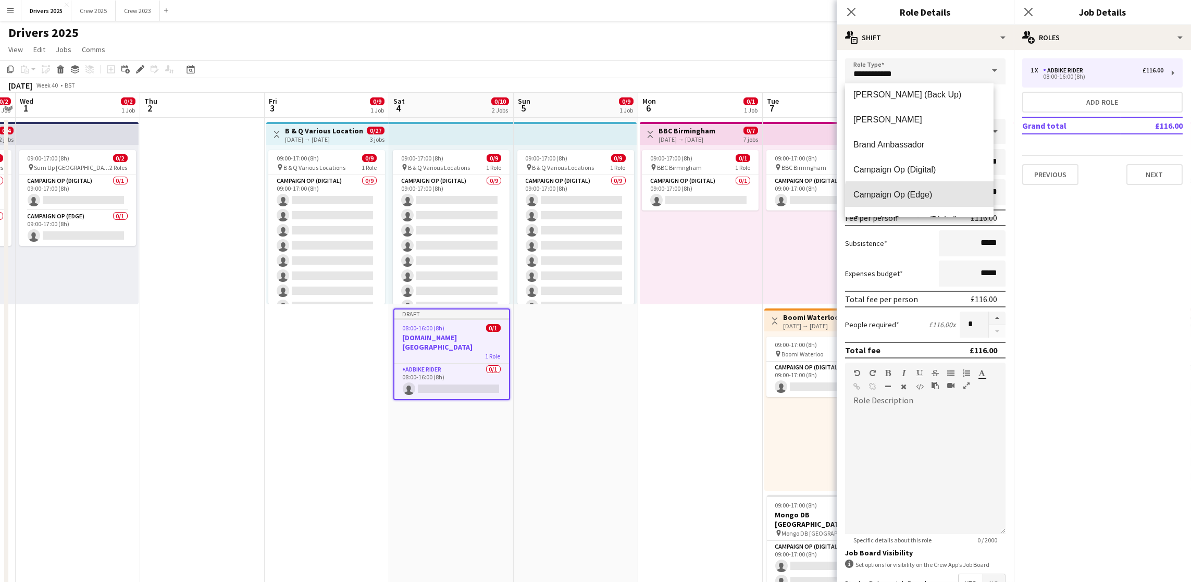
click at [938, 196] on span "Campaign Op (Edge)" at bounding box center [919, 195] width 132 height 10
type input "**********"
type input "*****"
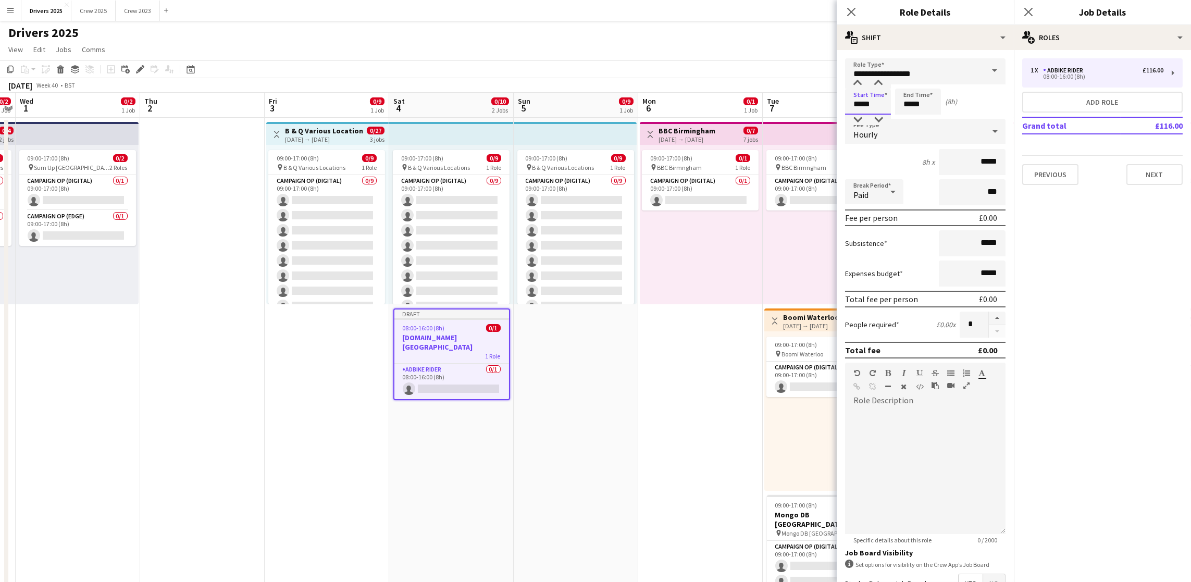
drag, startPoint x: 885, startPoint y: 100, endPoint x: 739, endPoint y: 91, distance: 146.7
type input "*****"
click at [938, 128] on div "Hourly" at bounding box center [915, 131] width 140 height 25
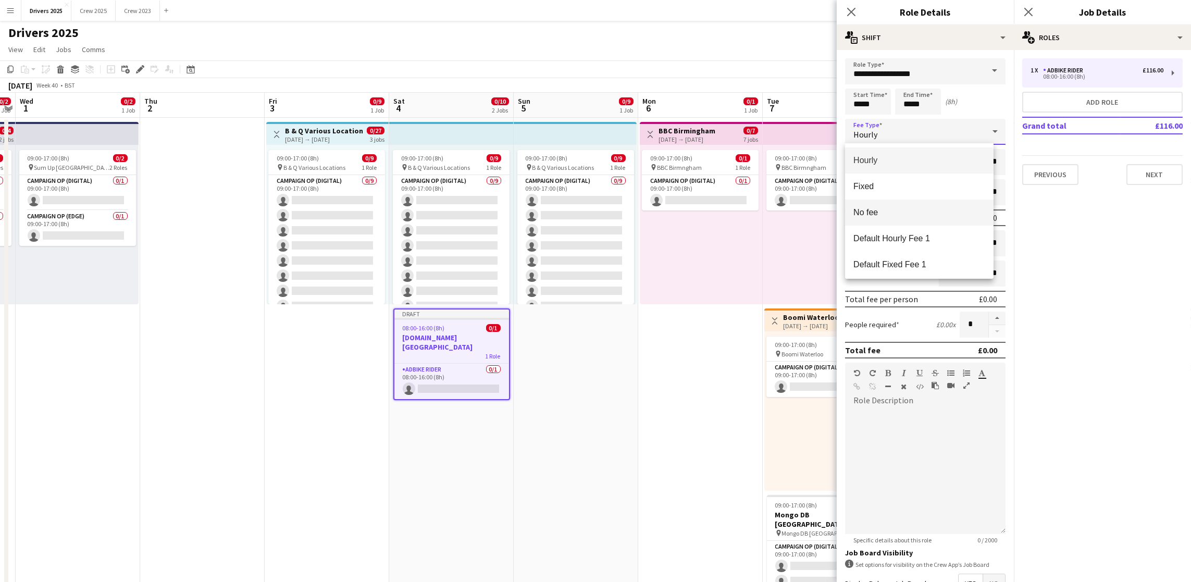
click at [896, 216] on span "No fee" at bounding box center [919, 212] width 132 height 10
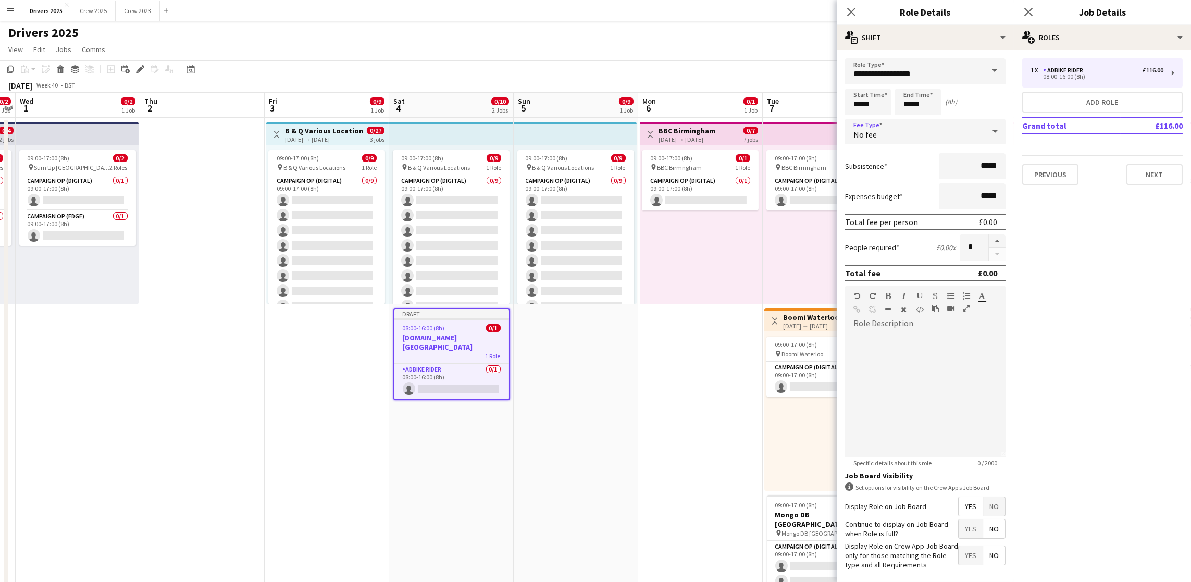
click at [983, 514] on span "No" at bounding box center [994, 506] width 22 height 19
click at [1168, 183] on div "Previous Next" at bounding box center [1102, 170] width 160 height 30
click at [1150, 182] on button "Next" at bounding box center [1154, 174] width 56 height 21
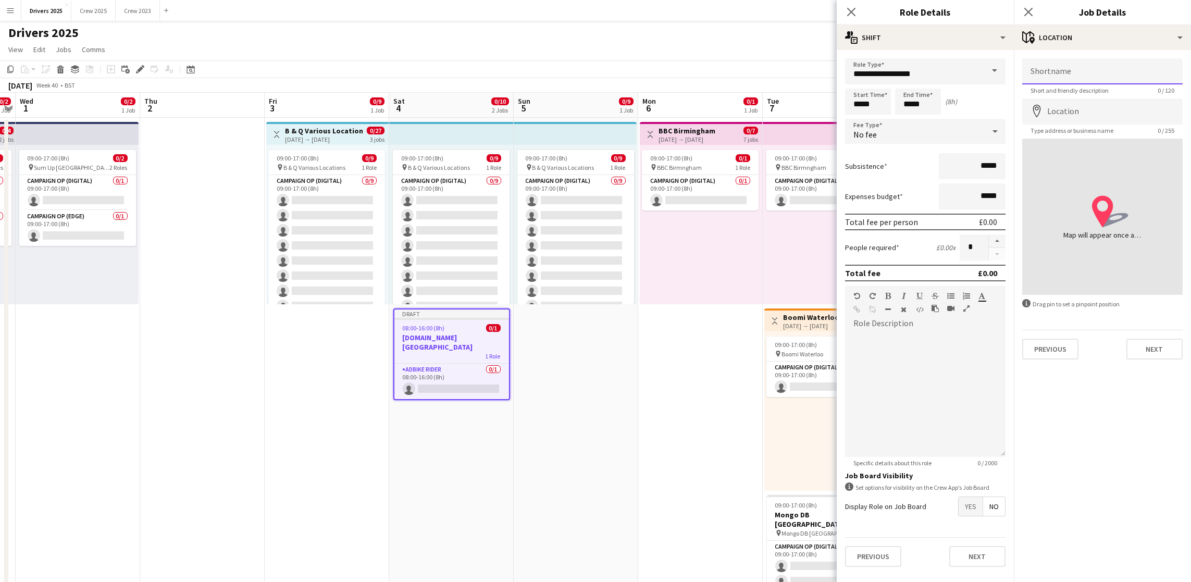
click at [1088, 75] on input "Shortname" at bounding box center [1102, 71] width 160 height 26
paste input "**********"
type input "**********"
click at [1095, 112] on input "Location" at bounding box center [1102, 111] width 160 height 26
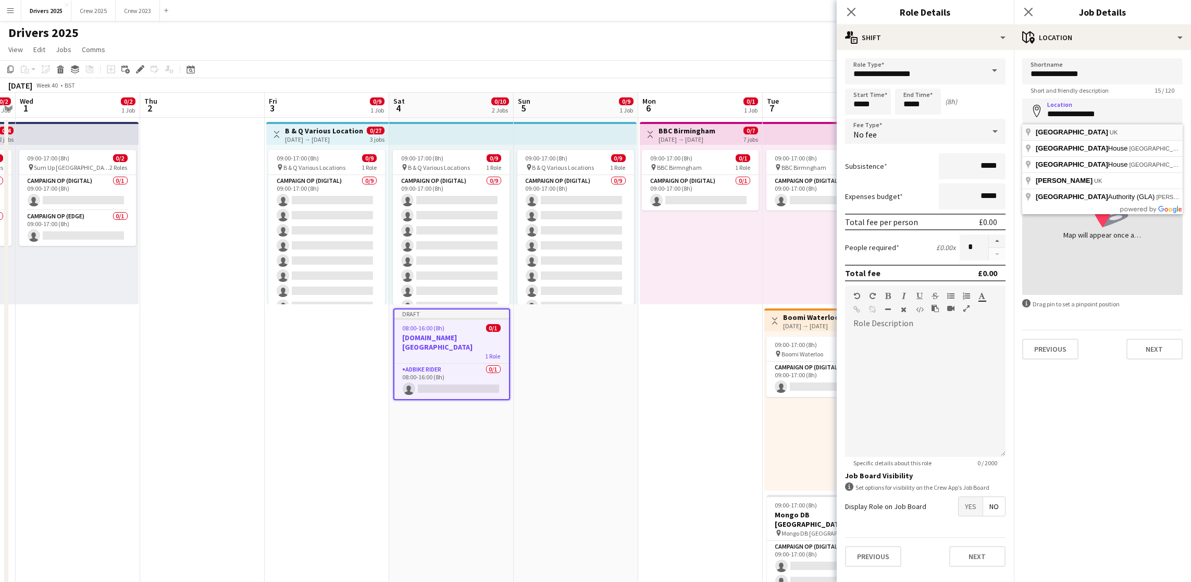
type input "**********"
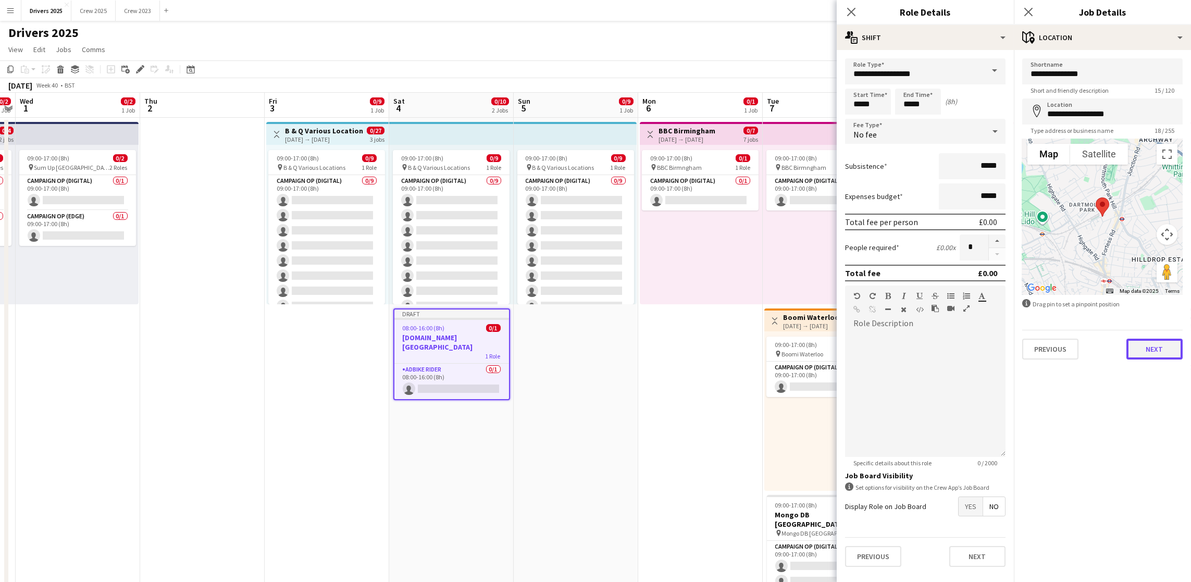
click at [1166, 345] on button "Next" at bounding box center [1154, 349] width 56 height 21
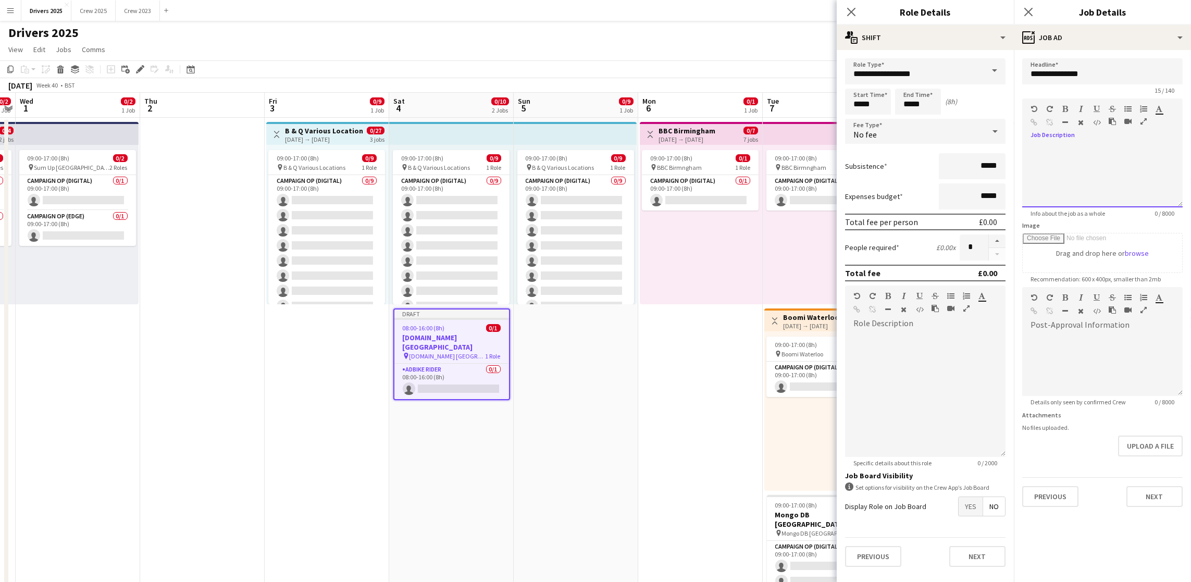
click at [1079, 185] on div at bounding box center [1102, 176] width 160 height 63
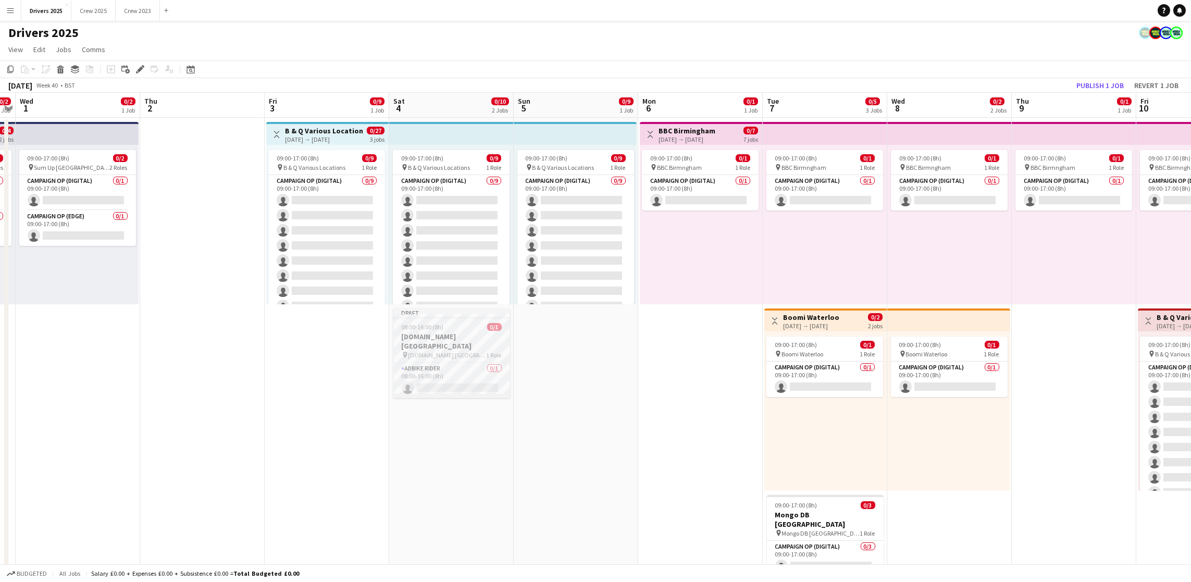
click at [430, 330] on span "08:00-16:00 (8h)" at bounding box center [423, 327] width 42 height 8
click at [138, 70] on icon at bounding box center [140, 70] width 6 height 6
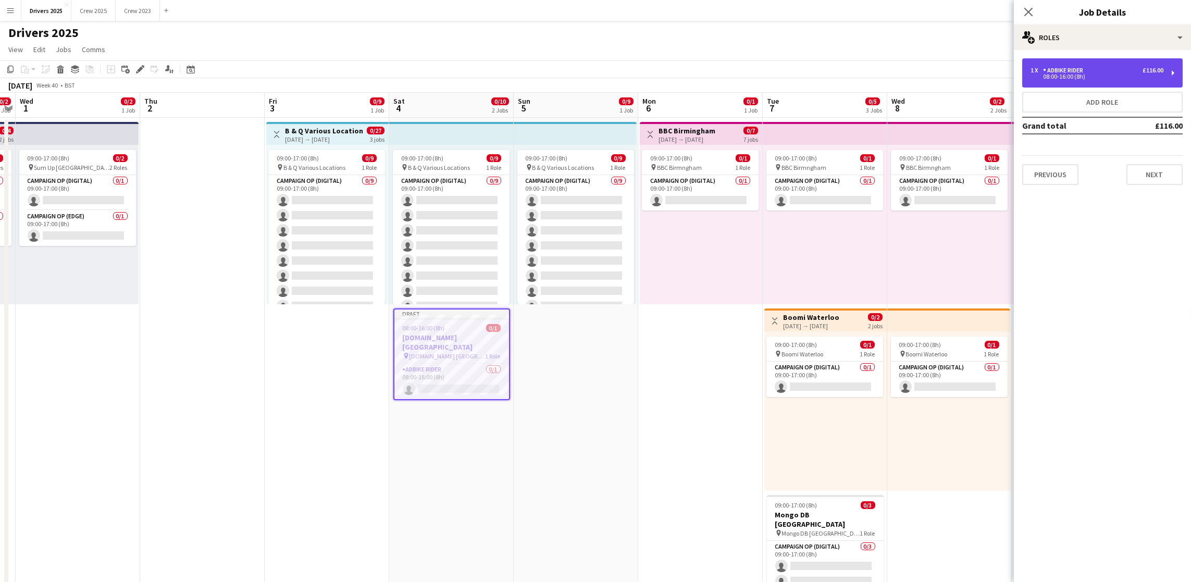
click at [1075, 73] on div "Adbike Rider" at bounding box center [1065, 70] width 44 height 7
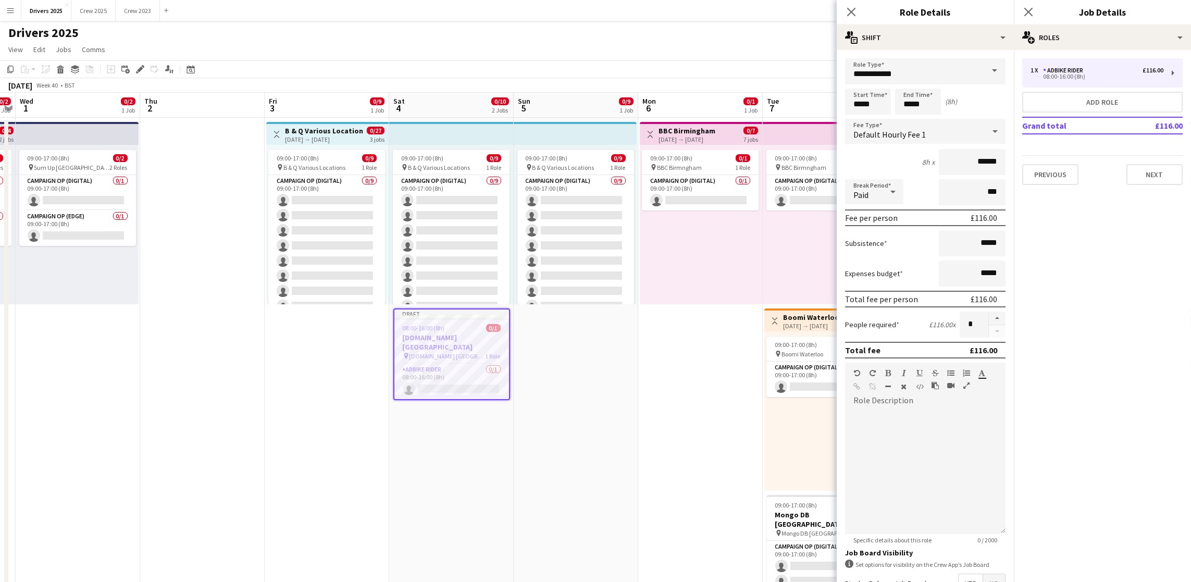
click at [983, 77] on span at bounding box center [994, 70] width 22 height 25
click at [931, 194] on span "Campaign Op (Edge)" at bounding box center [919, 195] width 132 height 10
type input "**********"
type input "*****"
drag, startPoint x: 877, startPoint y: 103, endPoint x: 707, endPoint y: 103, distance: 169.8
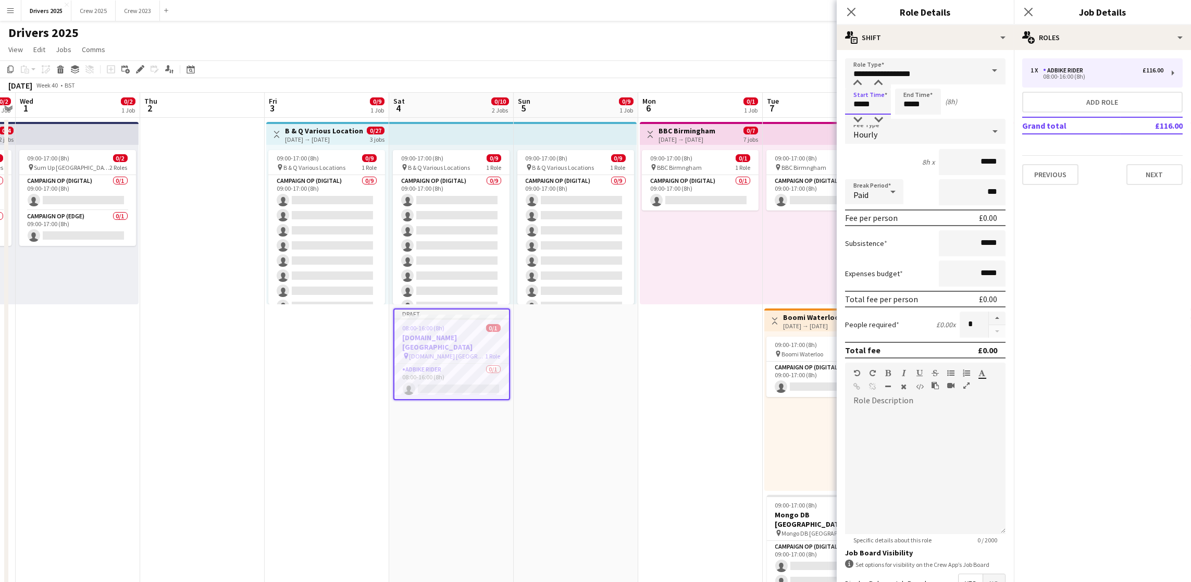
click at [722, 107] on body "Menu Boards Boards Boards All jobs Status Workforce Workforce My Workforce Recr…" at bounding box center [595, 438] width 1191 height 876
type input "*****"
click at [906, 130] on div "Hourly" at bounding box center [915, 131] width 140 height 25
click at [877, 215] on span "No fee" at bounding box center [919, 212] width 132 height 10
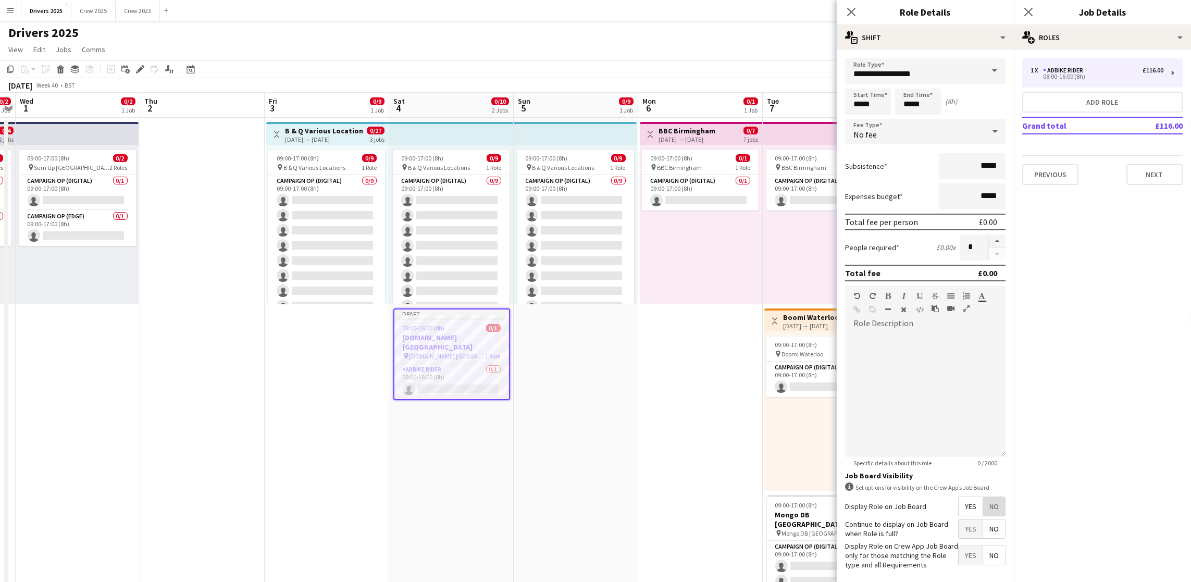
click at [988, 516] on span "No" at bounding box center [994, 506] width 22 height 19
click at [1164, 177] on button "Next" at bounding box center [1154, 174] width 56 height 21
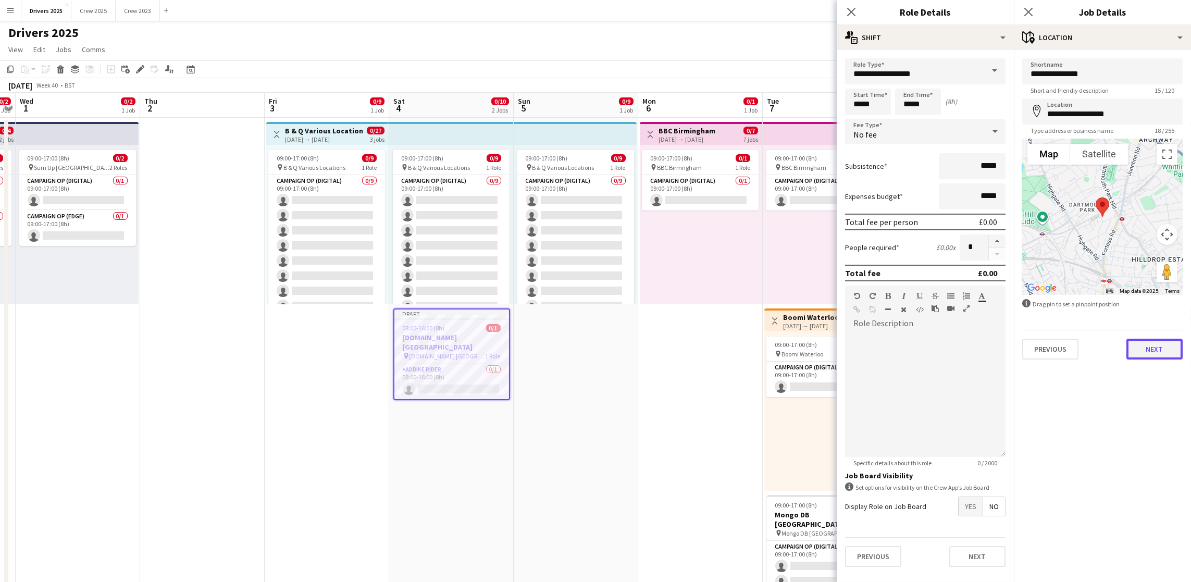
click at [1157, 350] on button "Next" at bounding box center [1154, 349] width 56 height 21
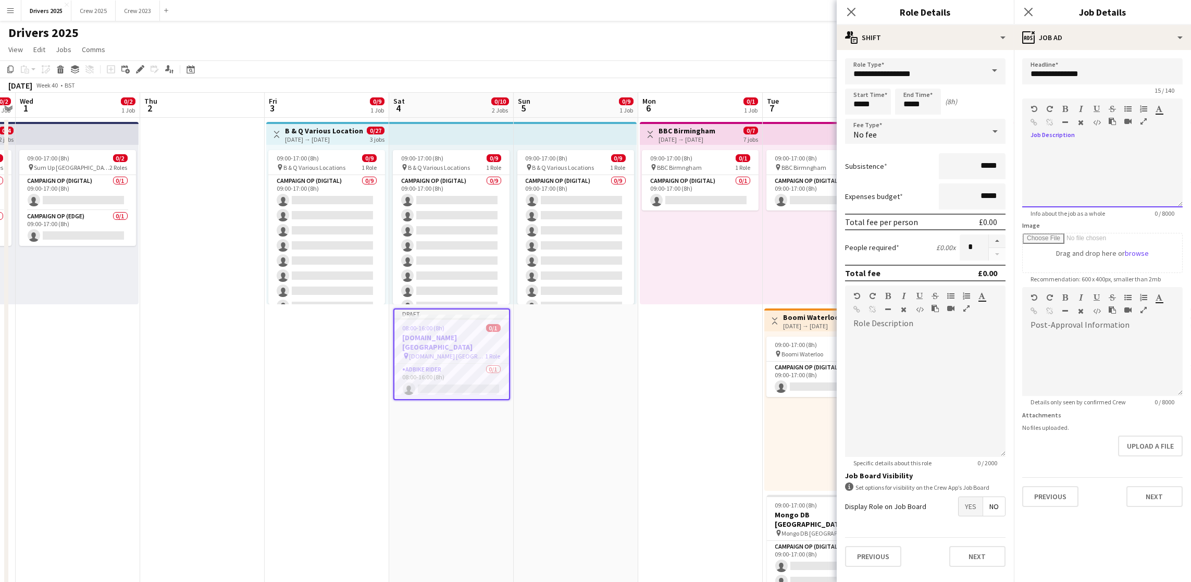
click at [1117, 153] on div at bounding box center [1102, 173] width 160 height 70
click at [1170, 498] on button "Next" at bounding box center [1154, 496] width 56 height 21
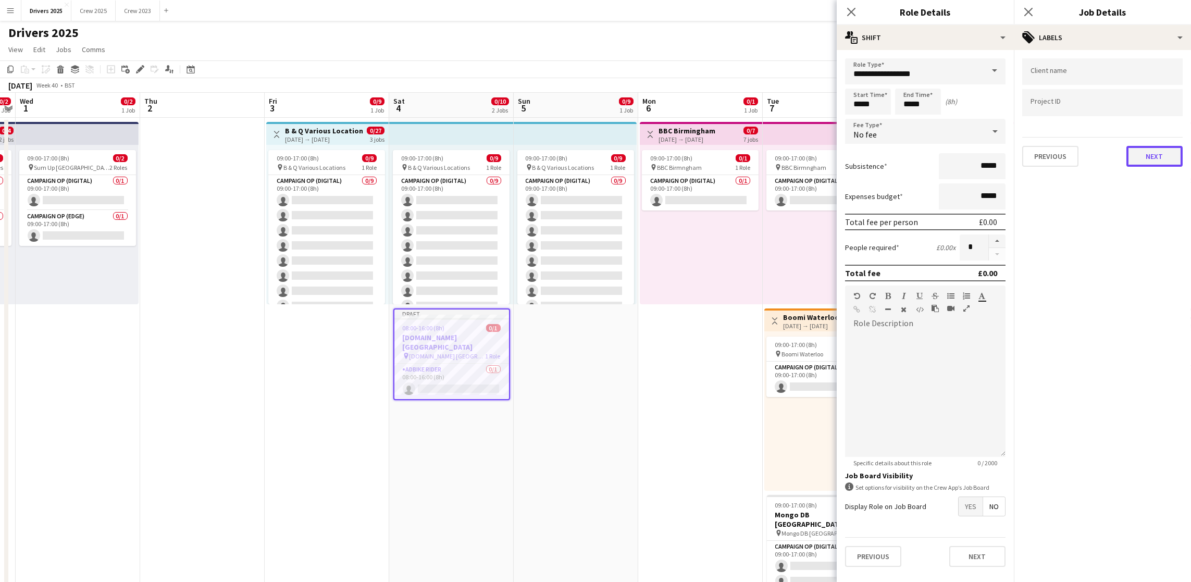
click at [1150, 155] on button "Next" at bounding box center [1154, 156] width 56 height 21
click at [1156, 99] on button "Next" at bounding box center [1154, 107] width 56 height 21
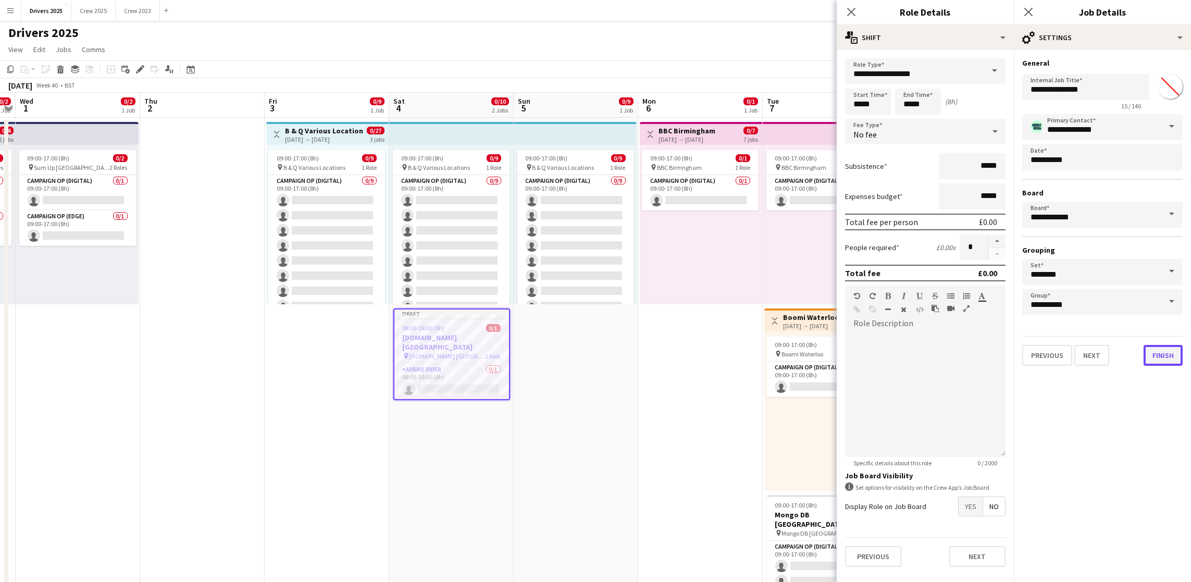
click at [1171, 360] on button "Finish" at bounding box center [1162, 355] width 39 height 21
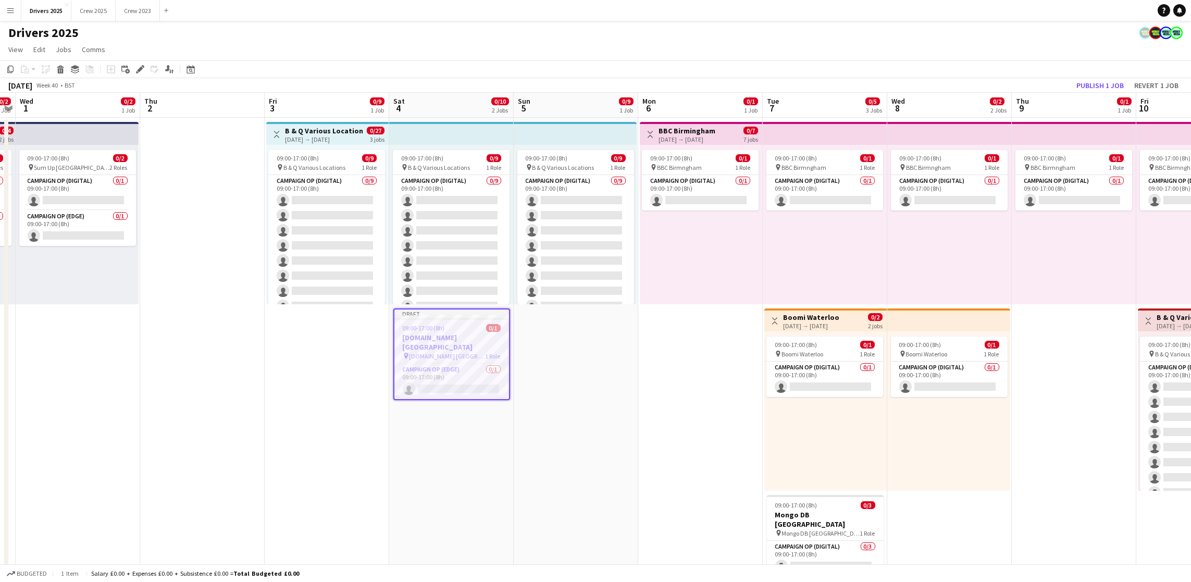
click at [552, 432] on app-date-cell "09:00-17:00 (8h) 0/9 pin B & Q Various Locations 1 Role Campaign Op (Digital) 0…" at bounding box center [576, 488] width 124 height 741
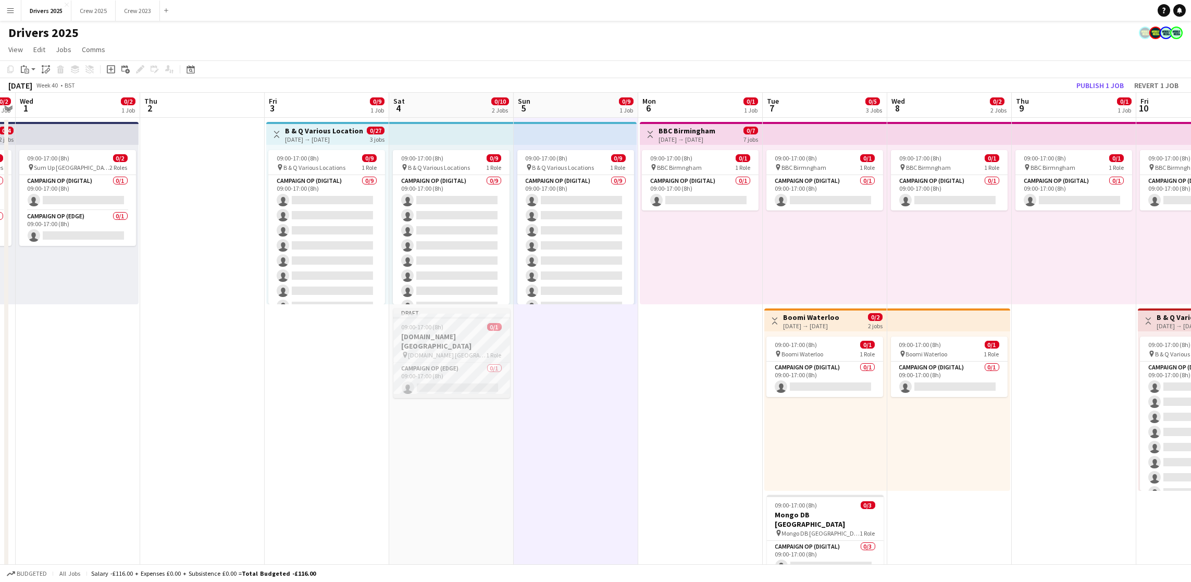
click at [442, 333] on h3 "[DOMAIN_NAME] [GEOGRAPHIC_DATA]" at bounding box center [451, 341] width 117 height 19
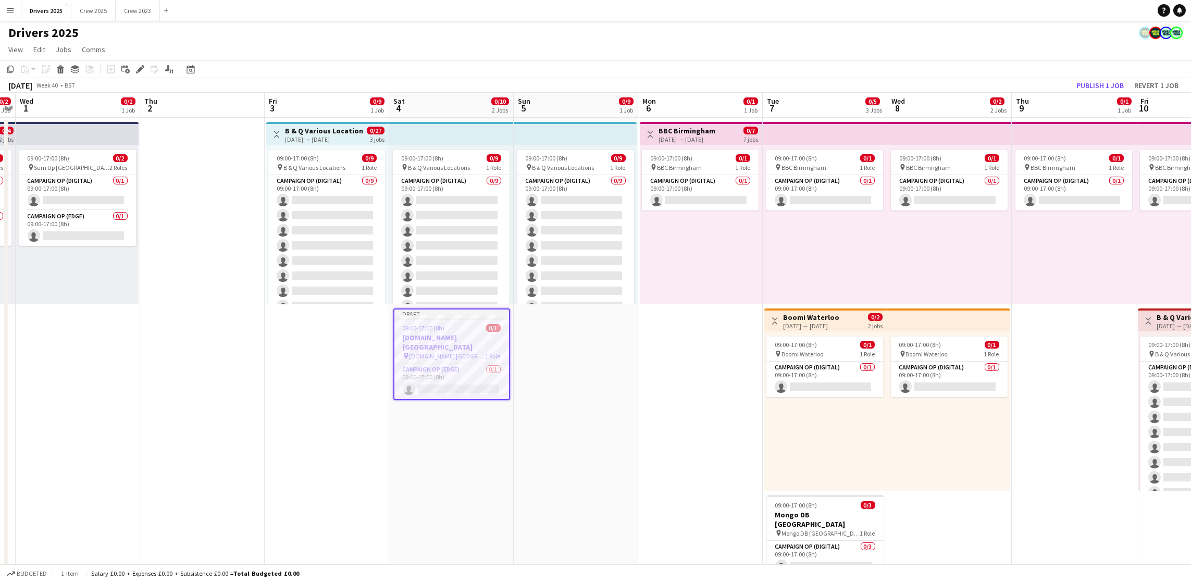
click at [580, 376] on app-date-cell "09:00-17:00 (8h) 0/9 pin B & Q Various Locations 1 Role Campaign Op (Digital) 0…" at bounding box center [576, 488] width 124 height 741
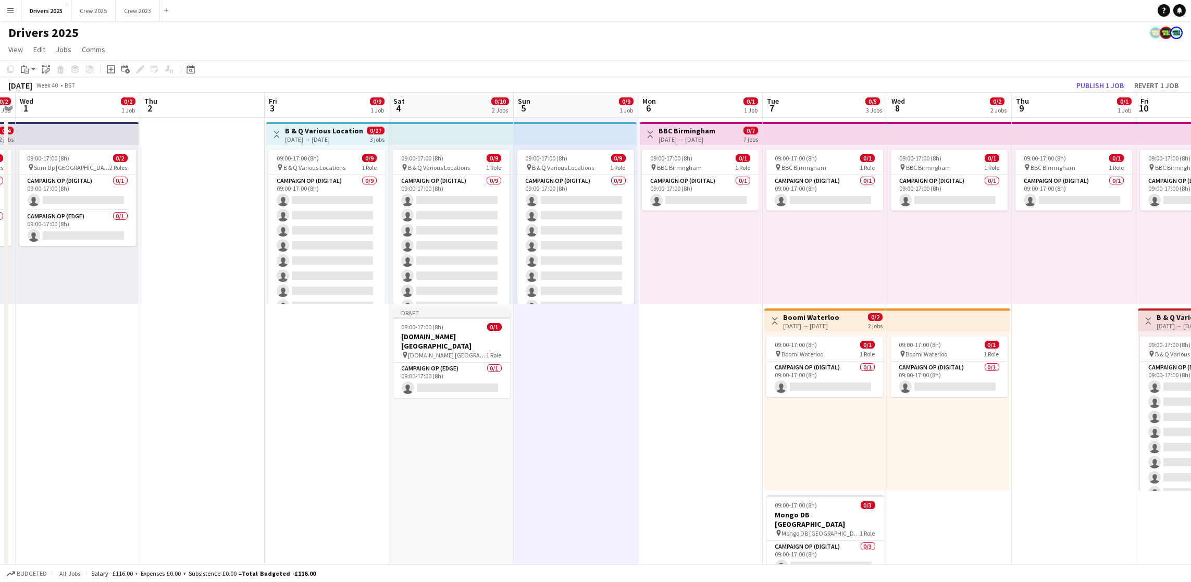
click at [700, 393] on app-date-cell "Toggle View BBC Birmingham [DATE] → [DATE] 0/7 7 jobs 09:00-17:00 (8h) 0/1 pin …" at bounding box center [700, 488] width 124 height 741
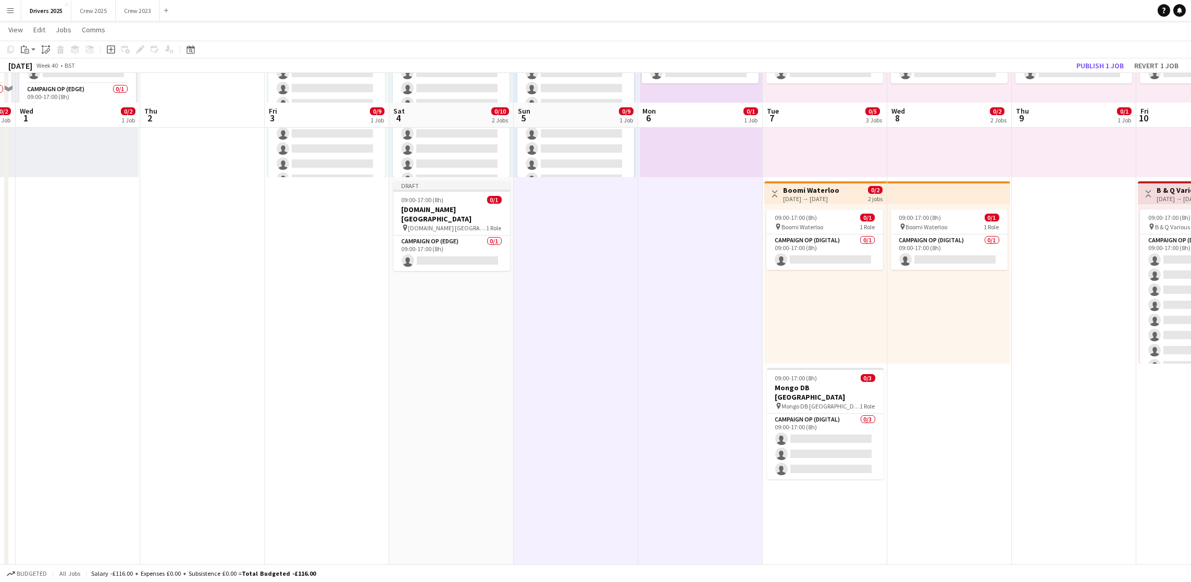
scroll to position [234, 0]
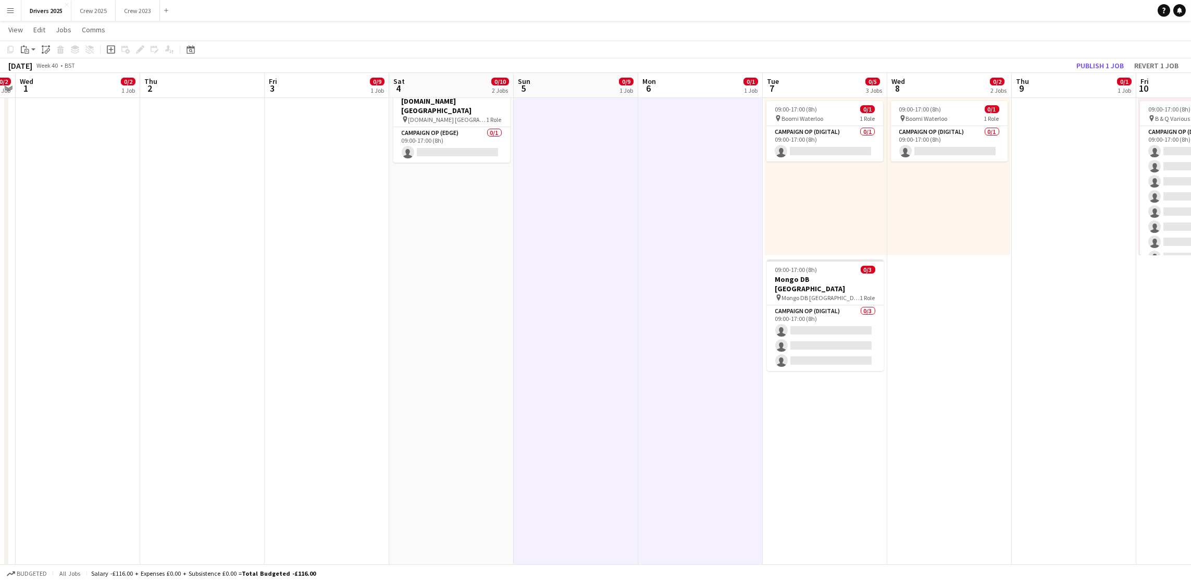
click at [807, 476] on app-date-cell "09:00-17:00 (8h) 0/1 pin BBC Birmngham 1 Role Campaign Op (Digital) 0/1 09:00-1…" at bounding box center [825, 252] width 124 height 741
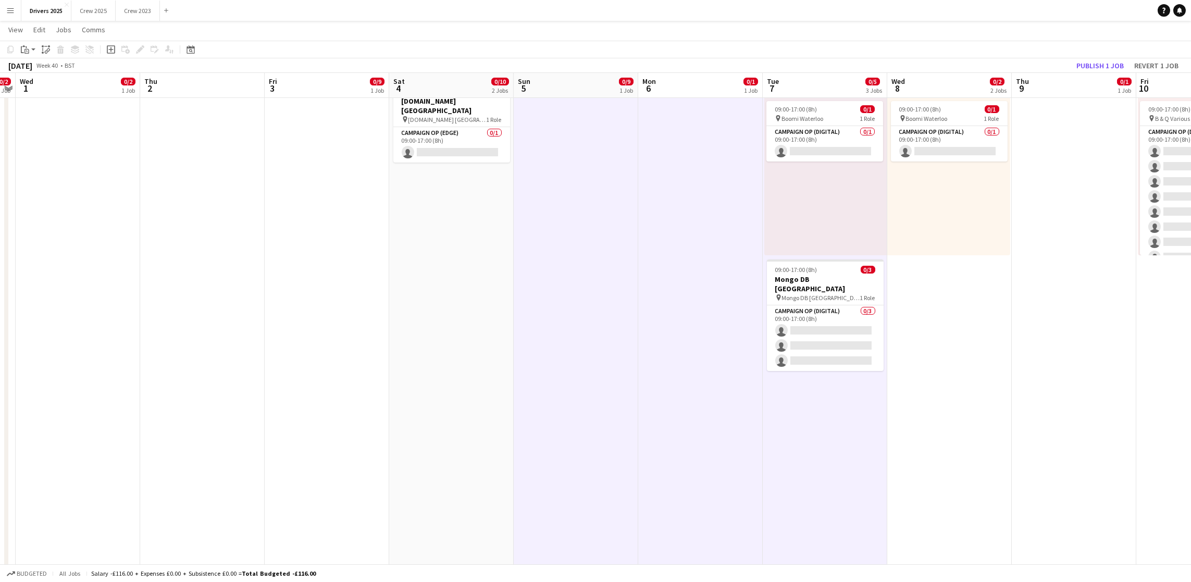
click at [931, 405] on app-date-cell "09:00-17:00 (8h) 0/1 pin BBC Birmngham 1 Role Campaign Op (Digital) 0/1 09:00-1…" at bounding box center [949, 252] width 124 height 741
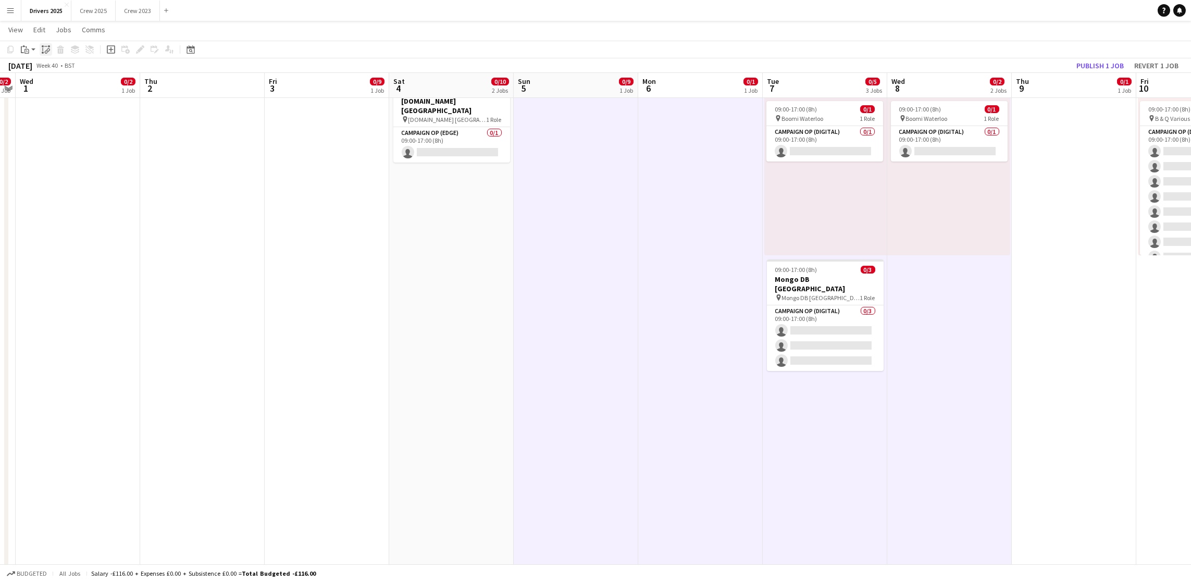
click at [47, 52] on icon "Paste linked Job" at bounding box center [46, 49] width 8 height 8
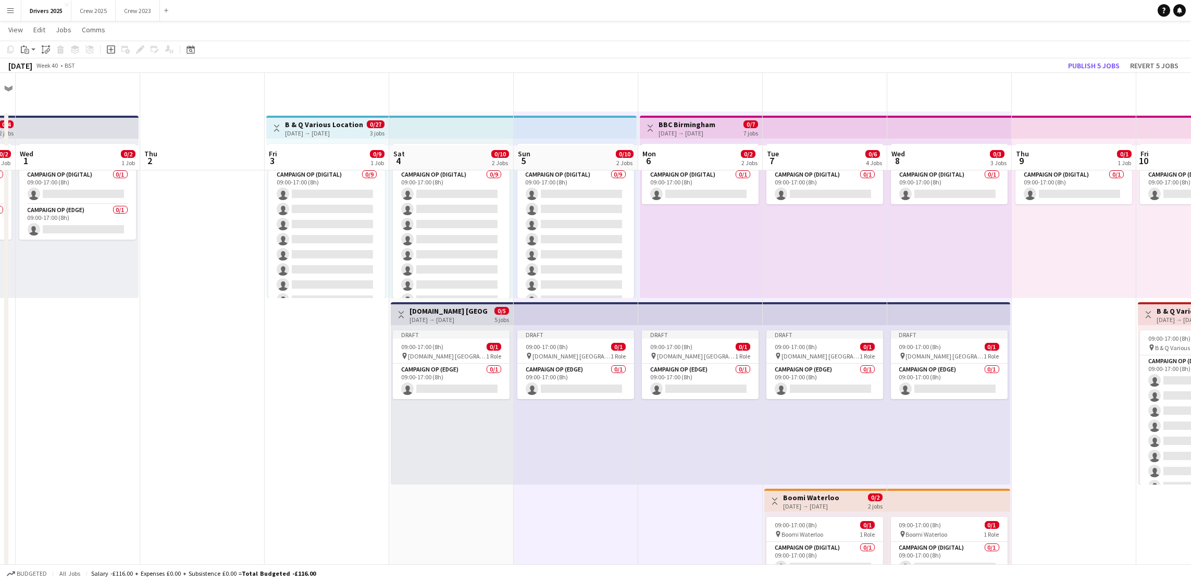
scroll to position [0, 0]
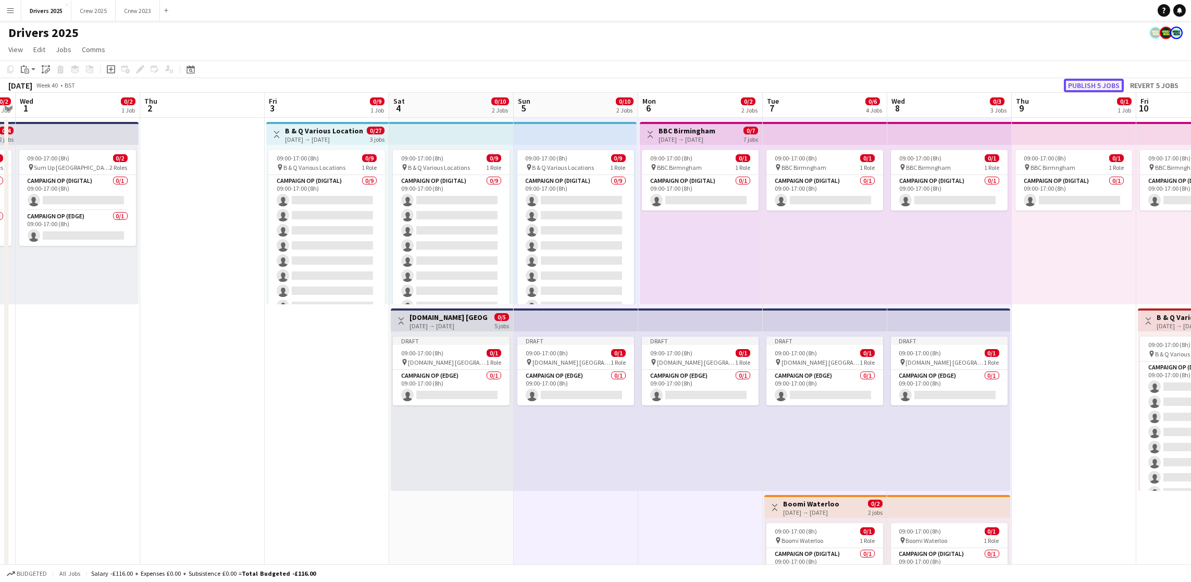
click at [1102, 84] on button "Publish 5 jobs" at bounding box center [1094, 86] width 60 height 14
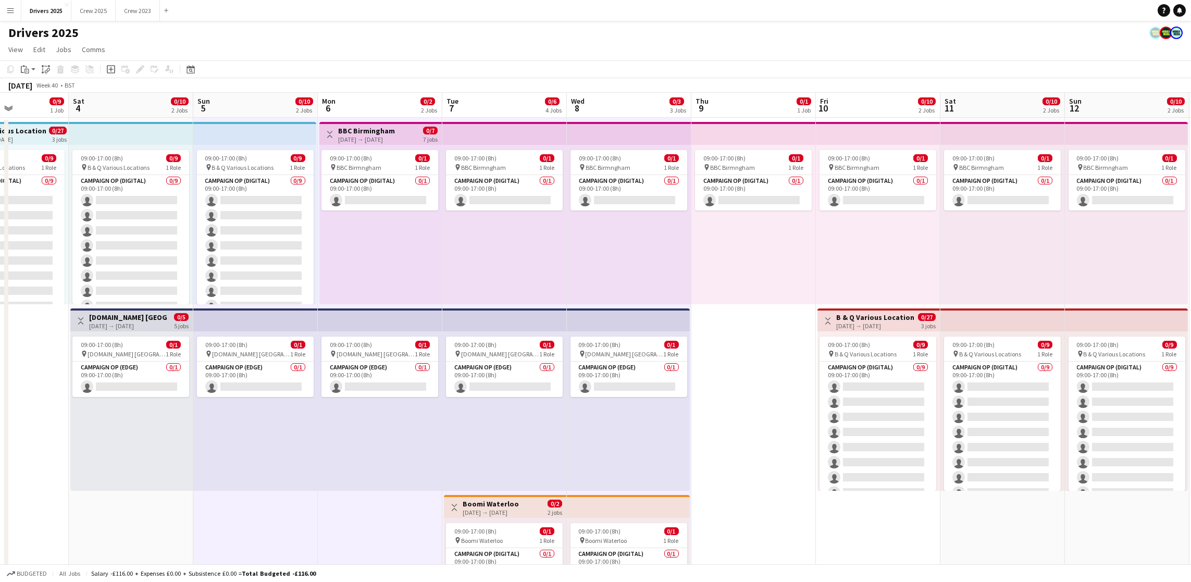
scroll to position [0, 306]
drag, startPoint x: 670, startPoint y: 542, endPoint x: 349, endPoint y: 542, distance: 320.9
click at [349, 542] on app-calendar-viewport "Wed 1 0/2 1 Job Thu 2 Fri 3 0/9 1 Job Sat 4 0/10 2 Jobs Sun 5 0/10 2 Jobs Mon 6…" at bounding box center [595, 476] width 1191 height 766
click at [727, 464] on app-date-cell "09:00-17:00 (8h) 0/1 pin BBC Birmngham 1 Role Campaign Op (Digital) 0/1 09:00-1…" at bounding box center [752, 488] width 124 height 741
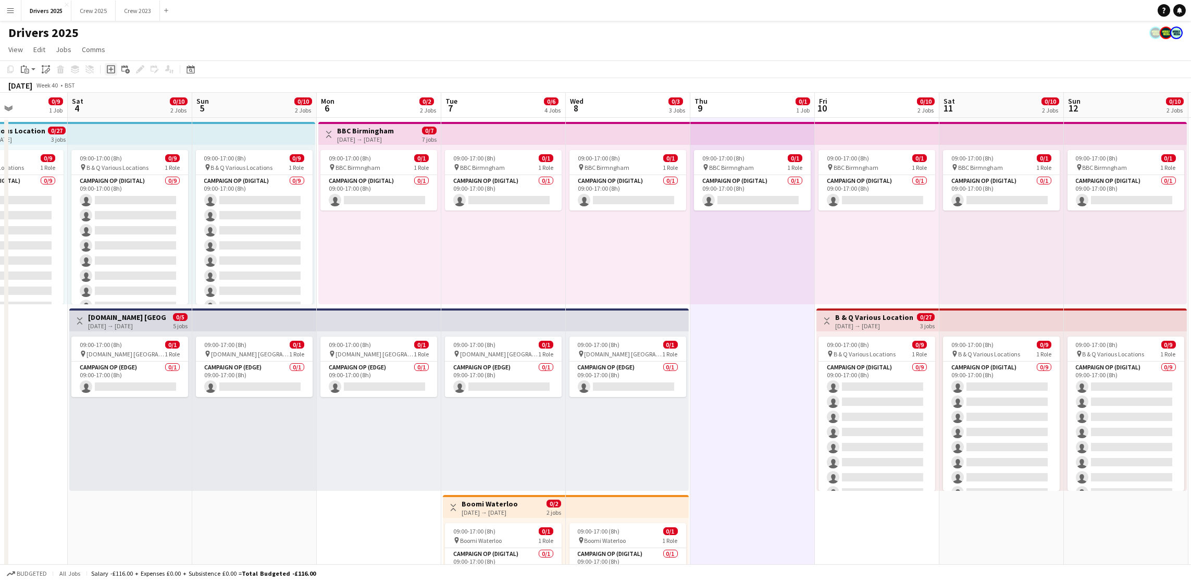
click at [109, 70] on icon "Add job" at bounding box center [111, 69] width 8 height 8
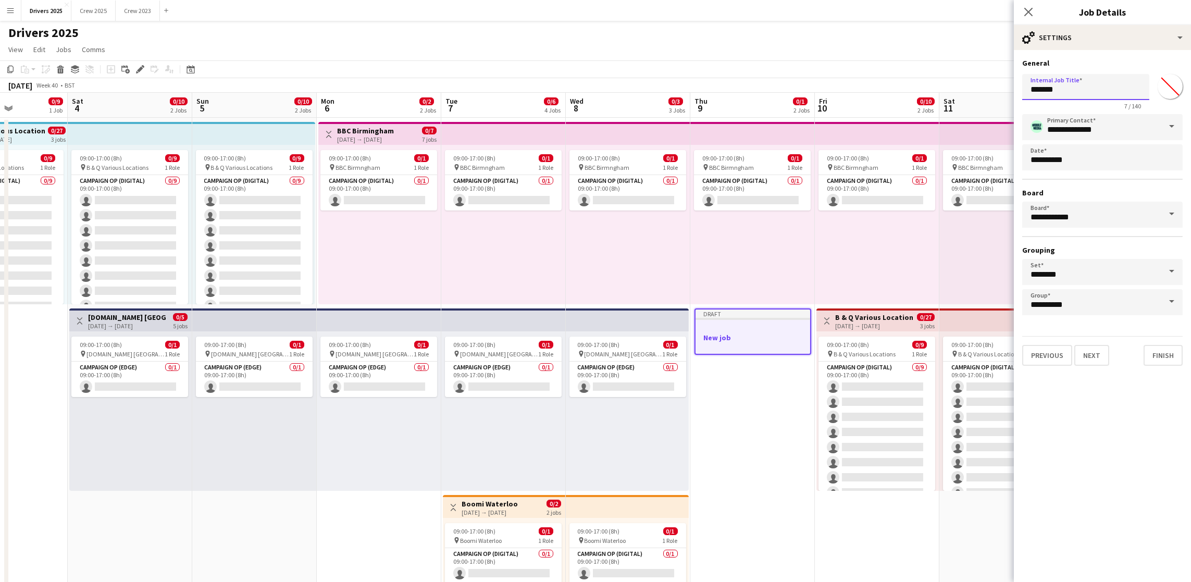
drag, startPoint x: 1093, startPoint y: 94, endPoint x: 950, endPoint y: 94, distance: 142.7
click at [950, 94] on body "Menu Boards Boards Boards All jobs Status Workforce Workforce My Workforce Recr…" at bounding box center [595, 438] width 1191 height 876
paste input "*******"
drag, startPoint x: 1096, startPoint y: 87, endPoint x: 1057, endPoint y: 91, distance: 38.7
click at [1057, 91] on input "**********" at bounding box center [1085, 87] width 127 height 26
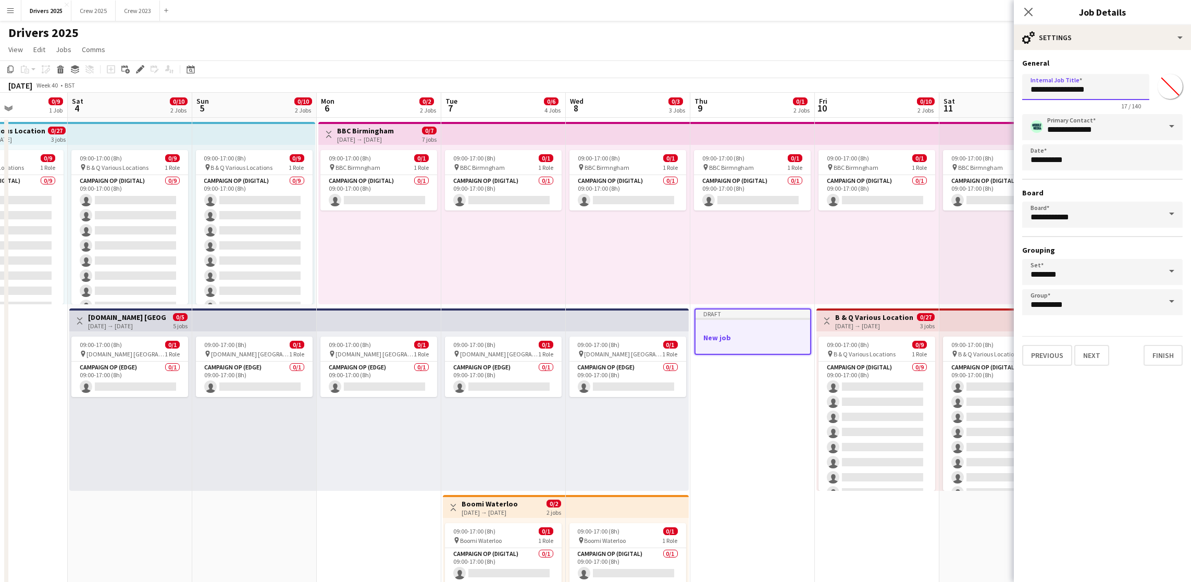
drag, startPoint x: 1142, startPoint y: 84, endPoint x: 1009, endPoint y: 89, distance: 132.4
click at [1009, 89] on body "Menu Boards Boards Boards All jobs Status Workforce Workforce My Workforce Recr…" at bounding box center [595, 438] width 1191 height 876
type input "**********"
click at [1091, 350] on button "Next" at bounding box center [1091, 355] width 35 height 21
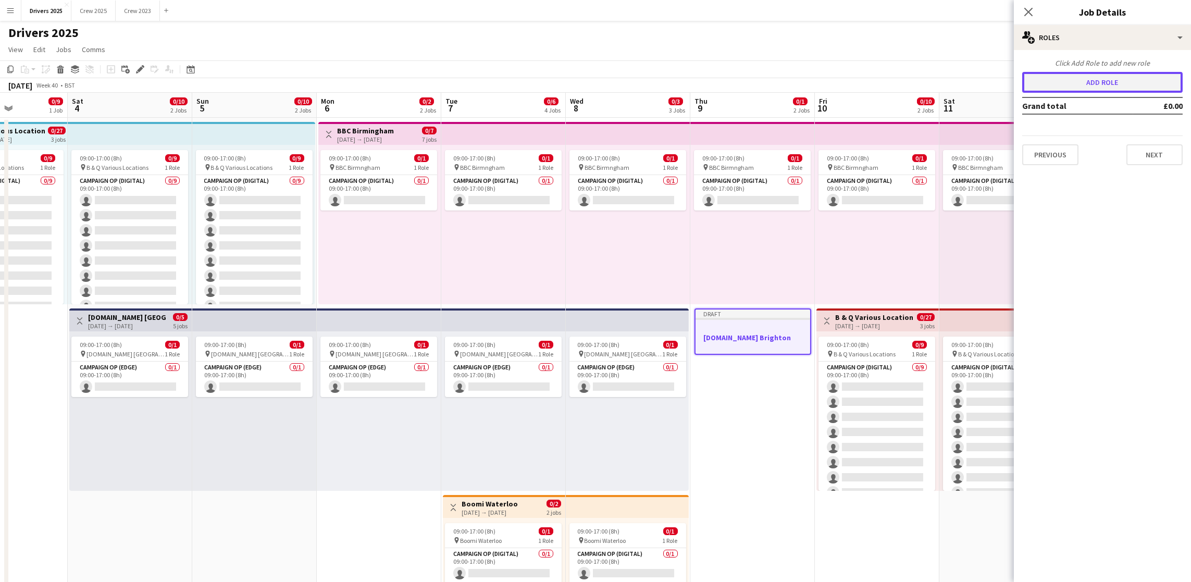
click at [1110, 83] on button "Add role" at bounding box center [1102, 82] width 160 height 21
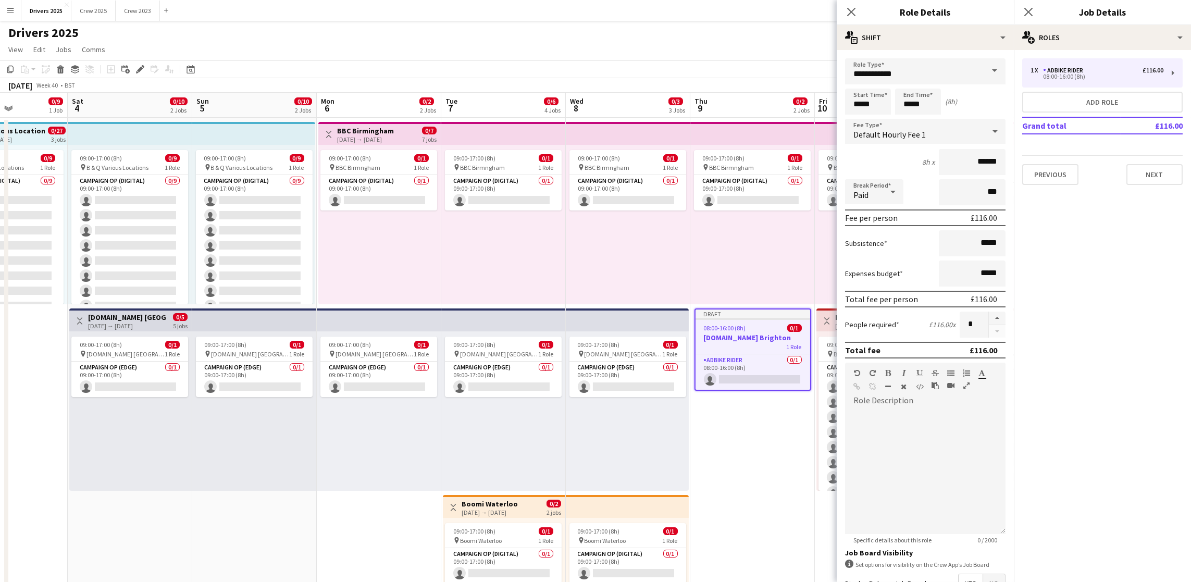
click at [983, 73] on span at bounding box center [994, 70] width 22 height 25
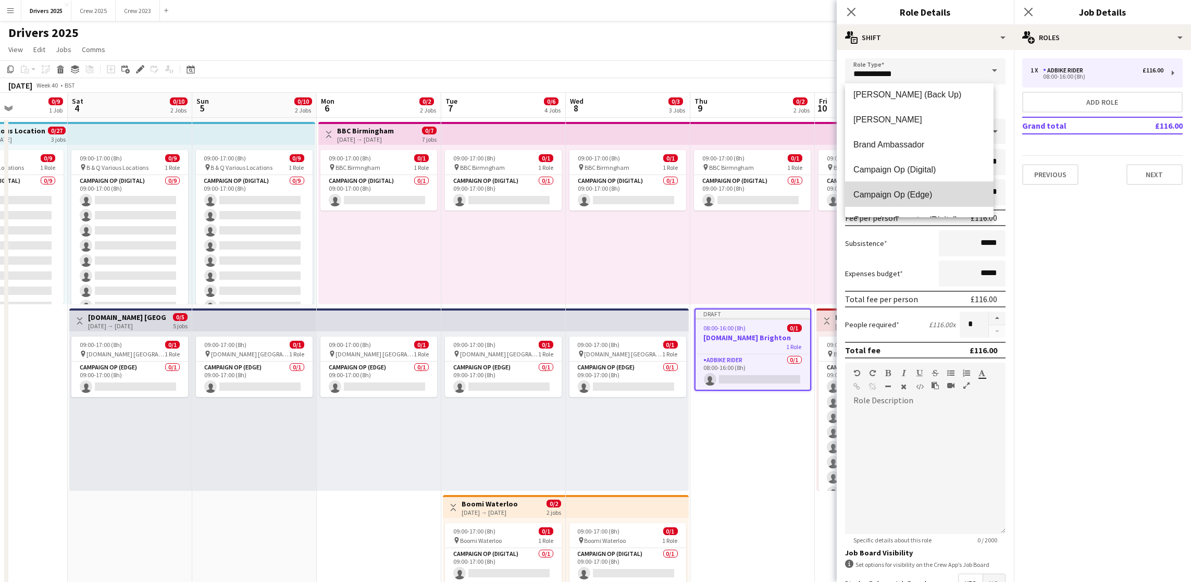
click at [921, 194] on span "Campaign Op (Edge)" at bounding box center [919, 195] width 132 height 10
type input "**********"
type input "*****"
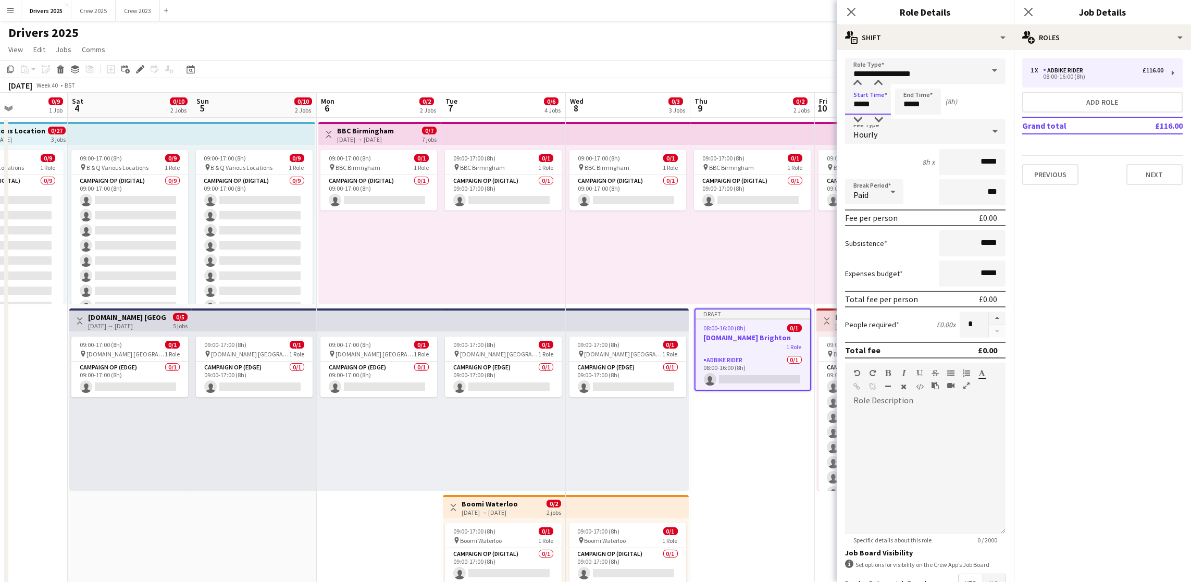
drag, startPoint x: 878, startPoint y: 101, endPoint x: 680, endPoint y: 107, distance: 198.0
click at [690, 108] on body "Menu Boards Boards Boards All jobs Status Workforce Workforce My Workforce Recr…" at bounding box center [595, 438] width 1191 height 876
type input "*****"
click at [936, 138] on div "Hourly" at bounding box center [915, 131] width 140 height 25
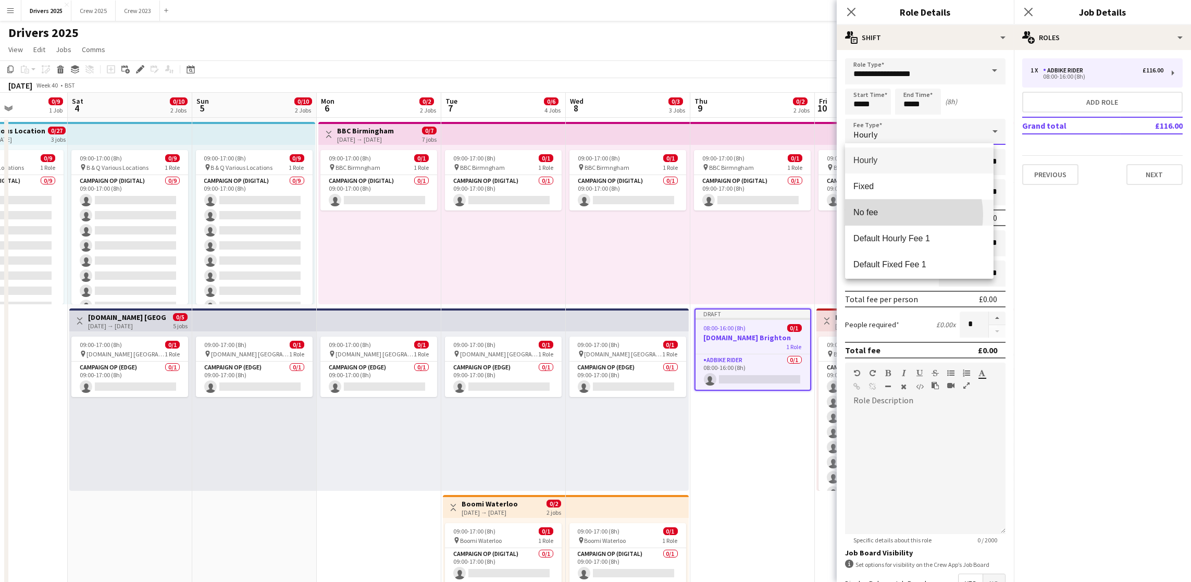
click at [901, 215] on span "No fee" at bounding box center [919, 212] width 132 height 10
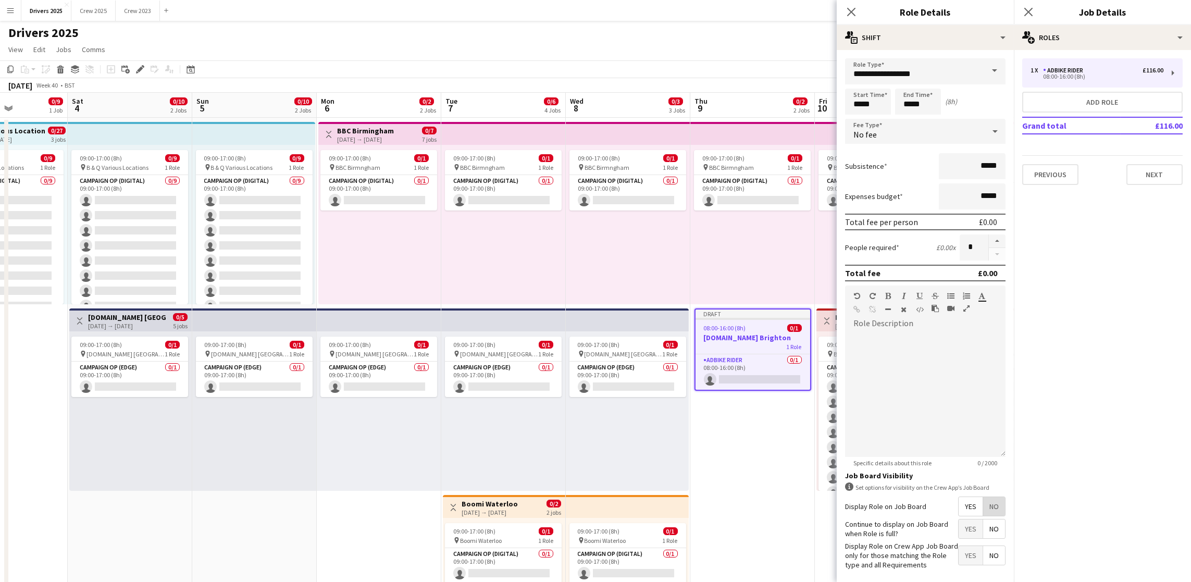
click at [983, 516] on span "No" at bounding box center [994, 506] width 22 height 19
click at [1164, 177] on button "Next" at bounding box center [1154, 174] width 56 height 21
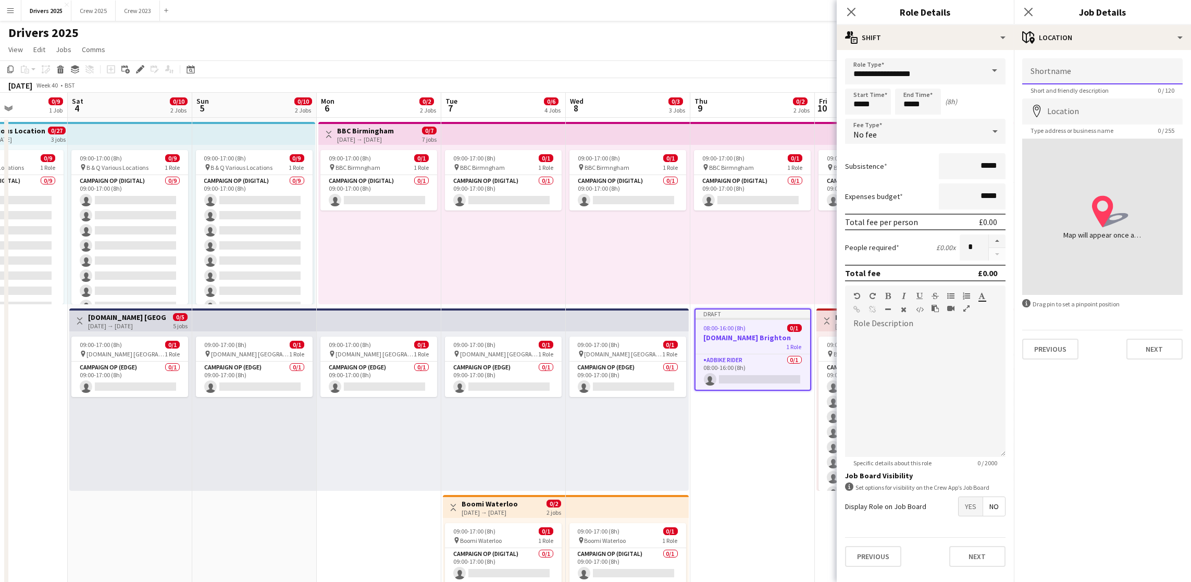
click at [1082, 79] on input "Shortname" at bounding box center [1102, 71] width 160 height 26
paste input "**********"
type input "**********"
click at [1084, 110] on input "Location" at bounding box center [1102, 111] width 160 height 26
type input "**********"
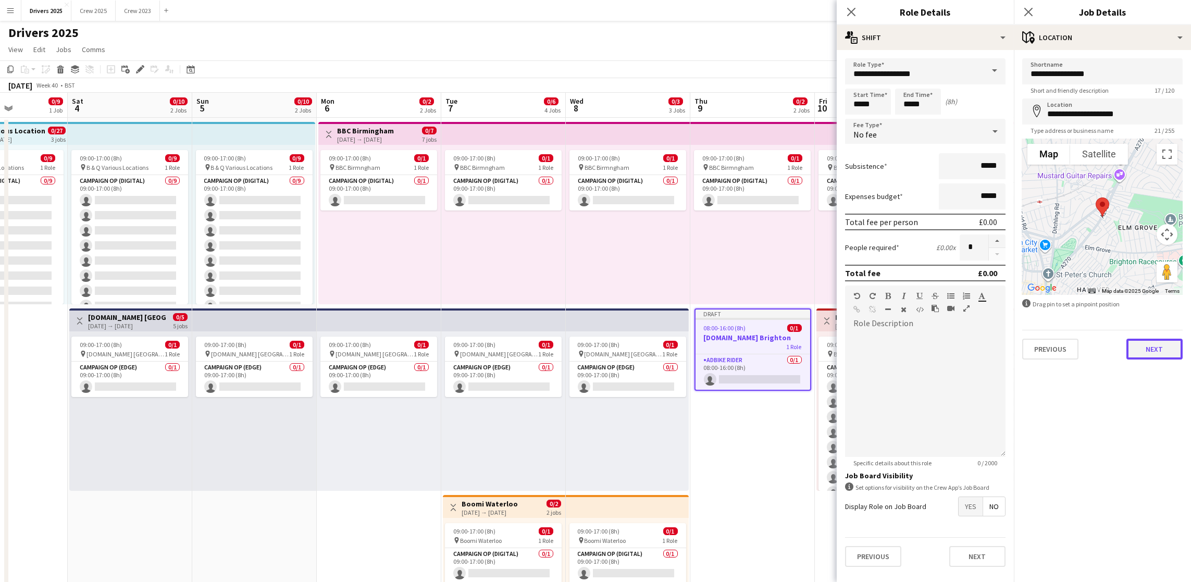
click at [1156, 354] on button "Next" at bounding box center [1154, 349] width 56 height 21
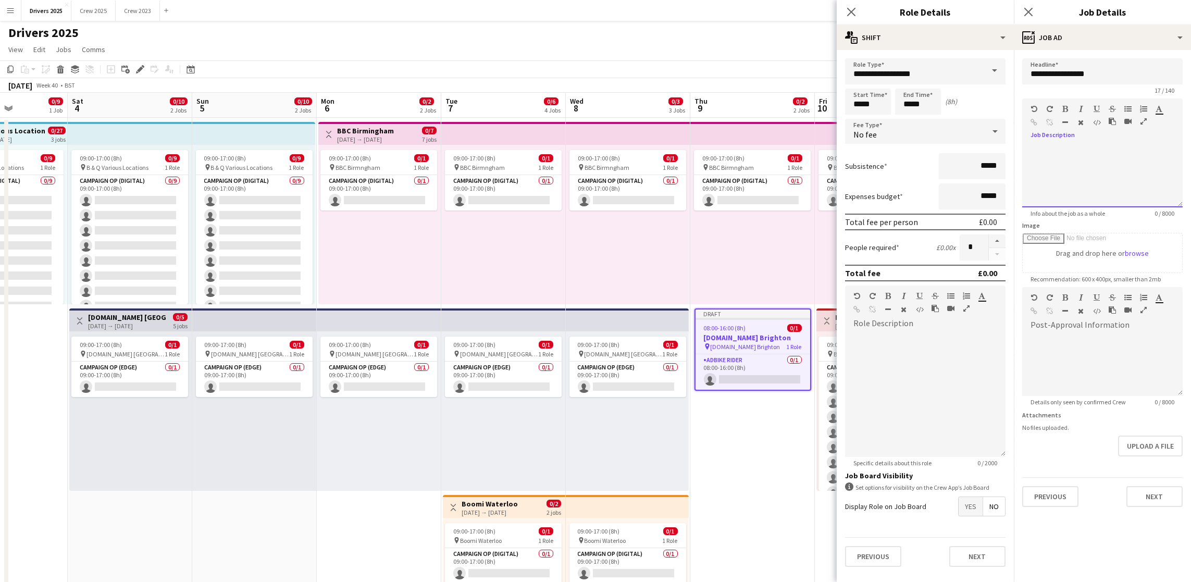
click at [1135, 204] on div at bounding box center [1102, 176] width 160 height 63
click at [1142, 486] on form "**********" at bounding box center [1102, 282] width 177 height 448
click at [1145, 496] on button "Next" at bounding box center [1154, 496] width 56 height 21
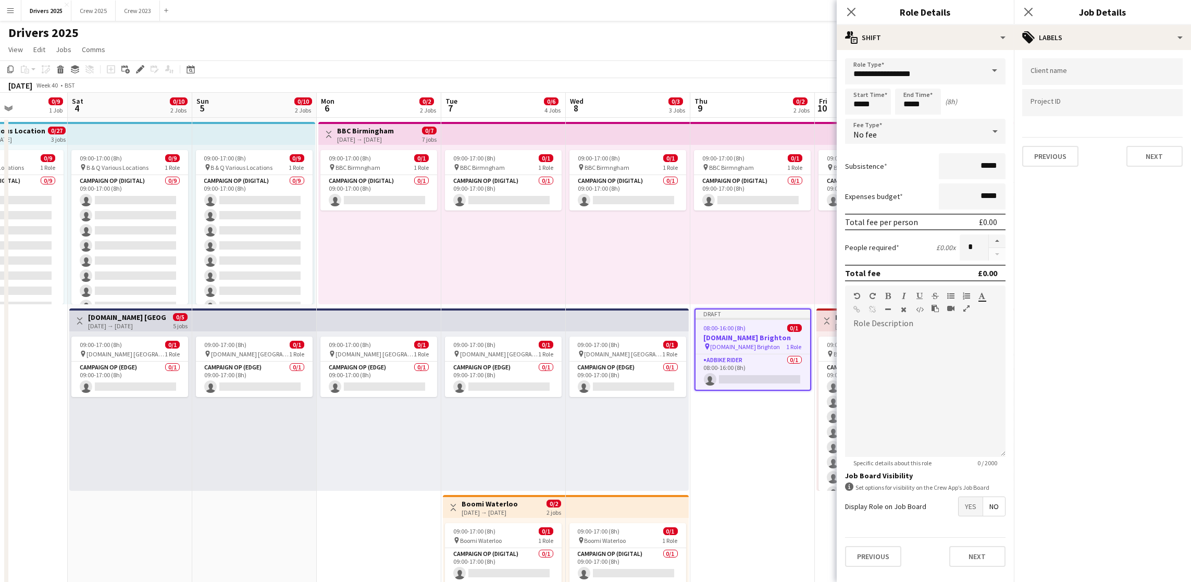
click at [770, 472] on app-date-cell "09:00-17:00 (8h) 0/1 pin BBC Birmngham 1 Role Campaign Op (Digital) 0/1 09:00-1…" at bounding box center [752, 488] width 124 height 741
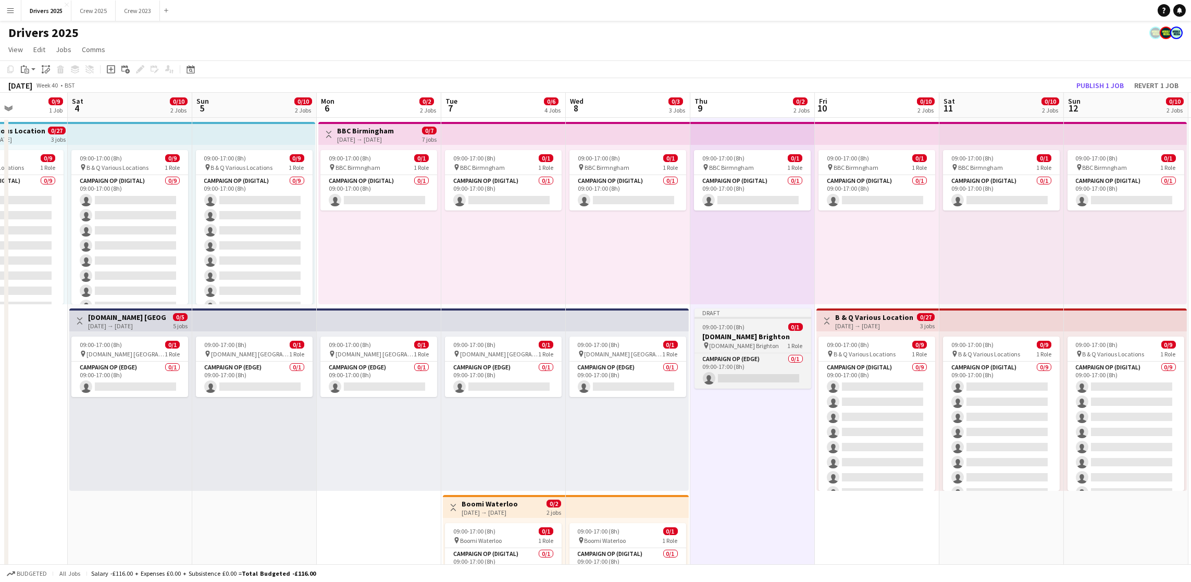
click at [729, 325] on span "09:00-17:00 (8h)" at bounding box center [724, 327] width 42 height 8
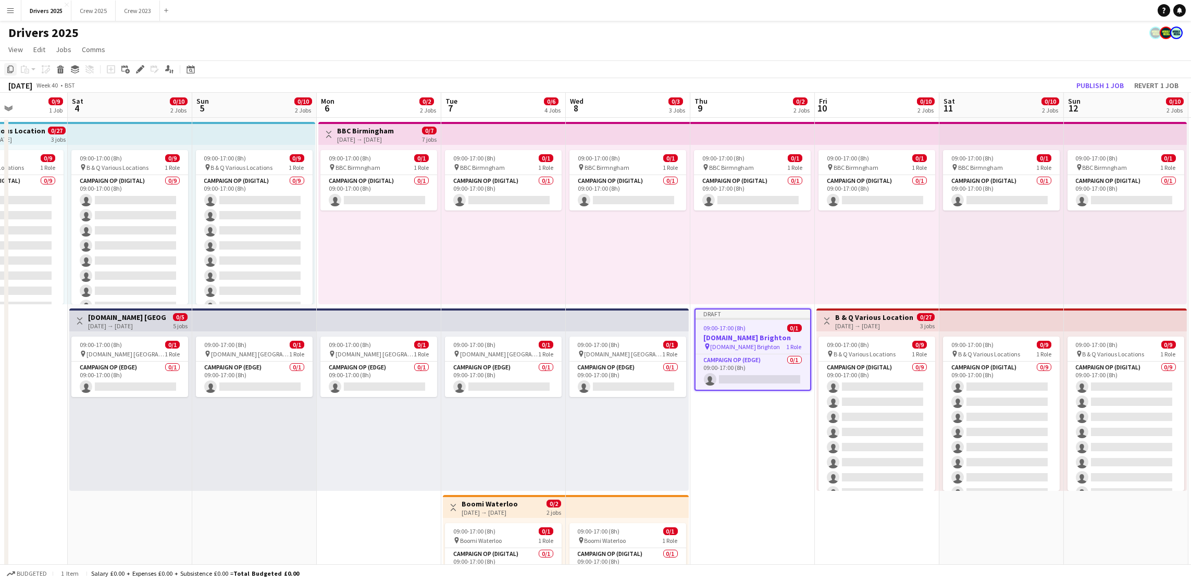
click at [6, 70] on icon "Copy" at bounding box center [10, 69] width 8 height 8
click at [868, 540] on app-date-cell "09:00-17:00 (8h) 0/1 pin BBC Birmngham 1 Role Campaign Op (Digital) 0/1 09:00-1…" at bounding box center [877, 488] width 124 height 741
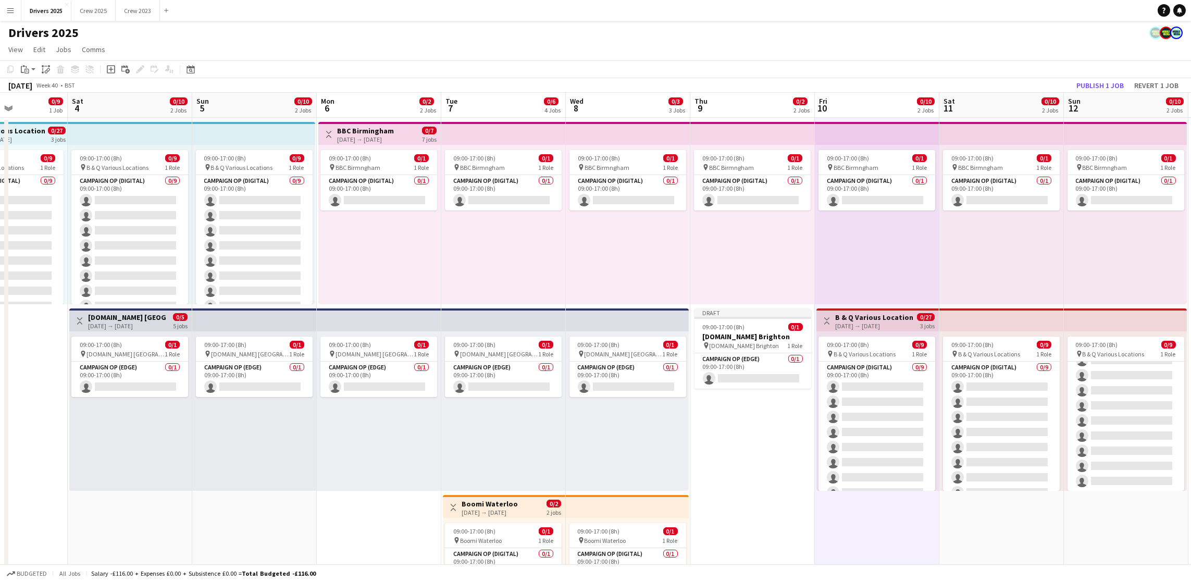
drag, startPoint x: 977, startPoint y: 527, endPoint x: 1086, endPoint y: 512, distance: 110.4
click at [979, 527] on app-date-cell "09:00-17:00 (8h) 0/1 pin BBC Birmngham 1 Role Campaign Op (Digital) 0/1 09:00-1…" at bounding box center [1001, 488] width 124 height 741
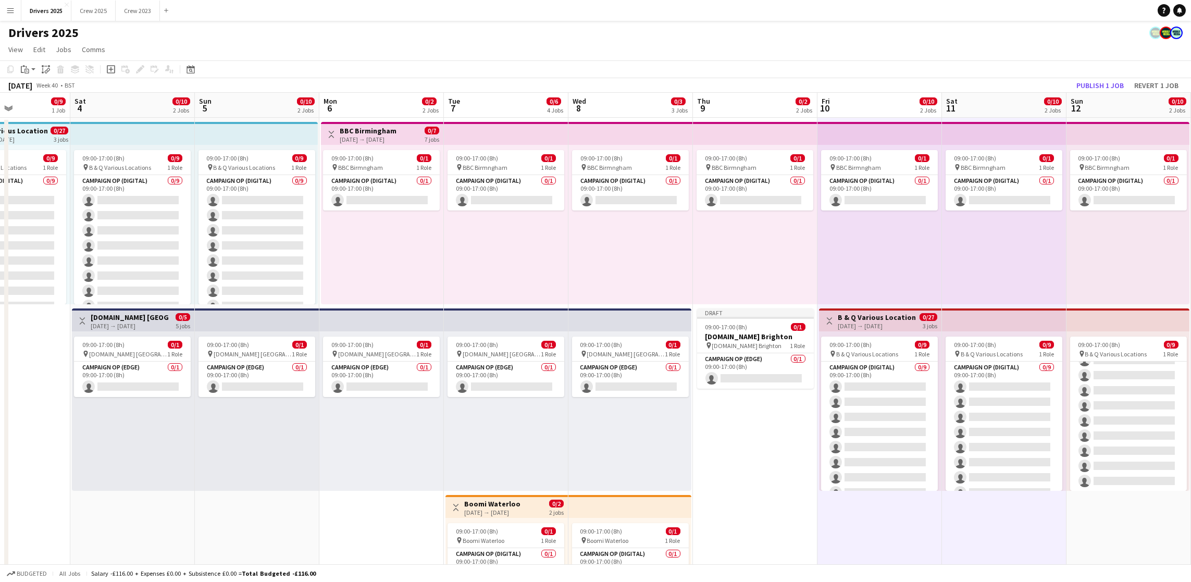
click at [1127, 511] on app-date-cell "09:00-17:00 (8h) 0/1 pin BBC Birmngham 1 Role Campaign Op (Digital) 0/1 09:00-1…" at bounding box center [1128, 488] width 124 height 741
click at [48, 68] on icon "Paste linked Job" at bounding box center [46, 69] width 8 height 8
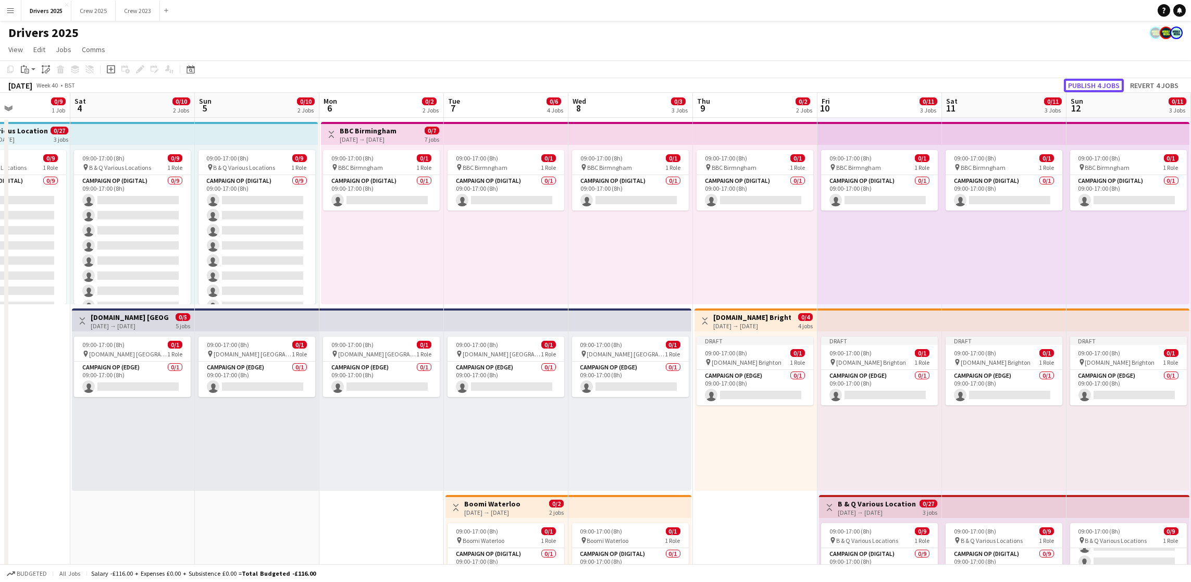
click at [1090, 80] on button "Publish 4 jobs" at bounding box center [1094, 86] width 60 height 14
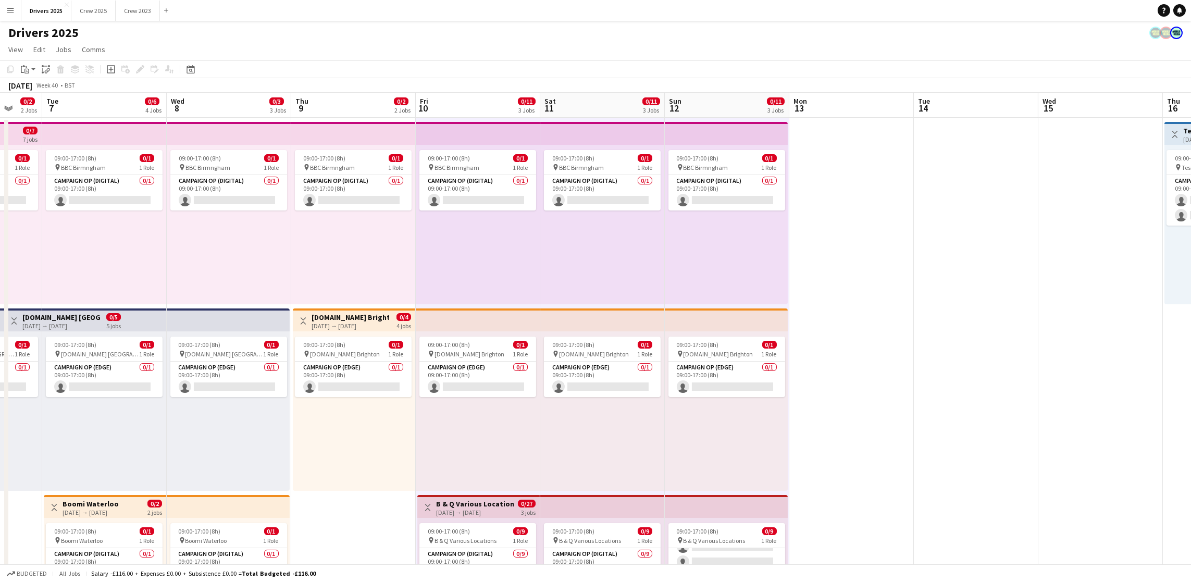
scroll to position [0, 248]
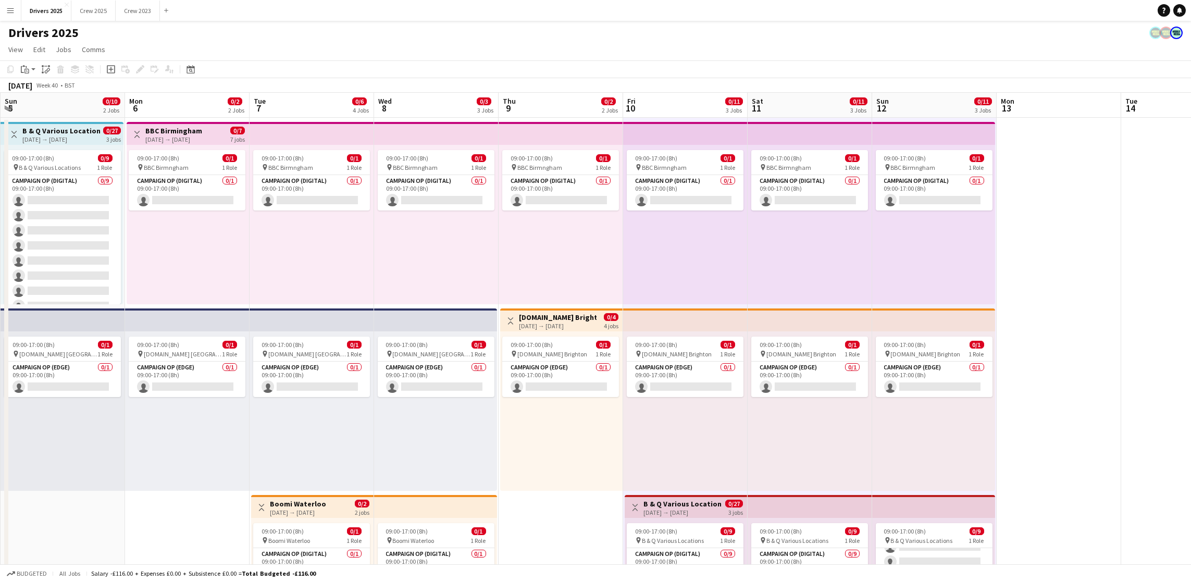
drag, startPoint x: 755, startPoint y: 478, endPoint x: 580, endPoint y: 315, distance: 238.8
click at [561, 390] on app-calendar-viewport "Fri 3 0/9 1 Job Sat 4 0/10 2 Jobs Sun 5 0/10 2 Jobs Mon 6 0/2 2 Jobs Tue 7 0/6 …" at bounding box center [595, 476] width 1191 height 766
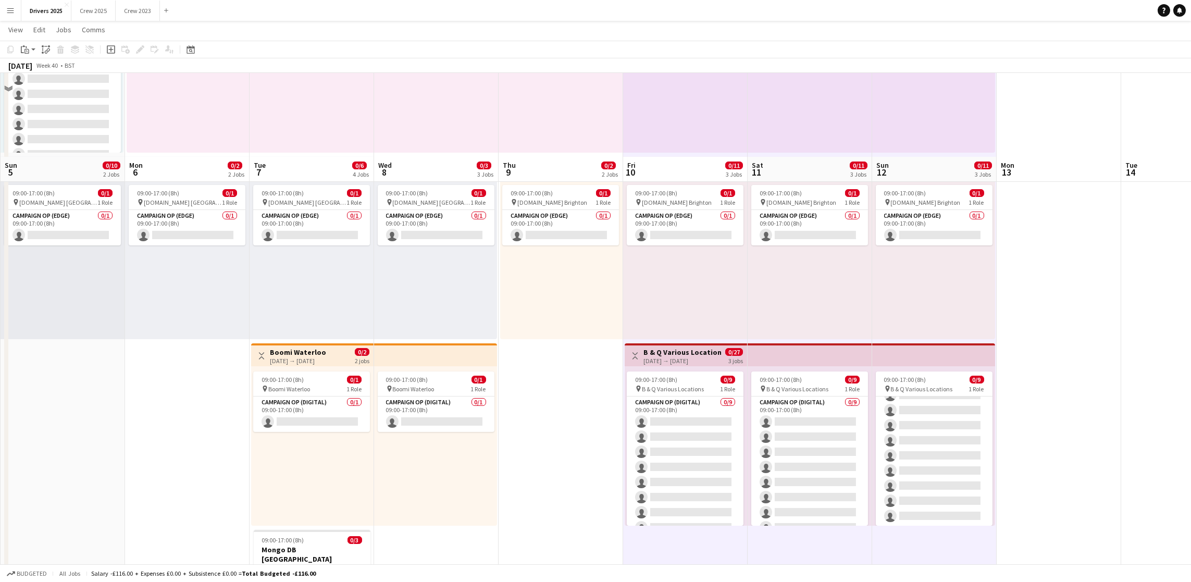
scroll to position [234, 0]
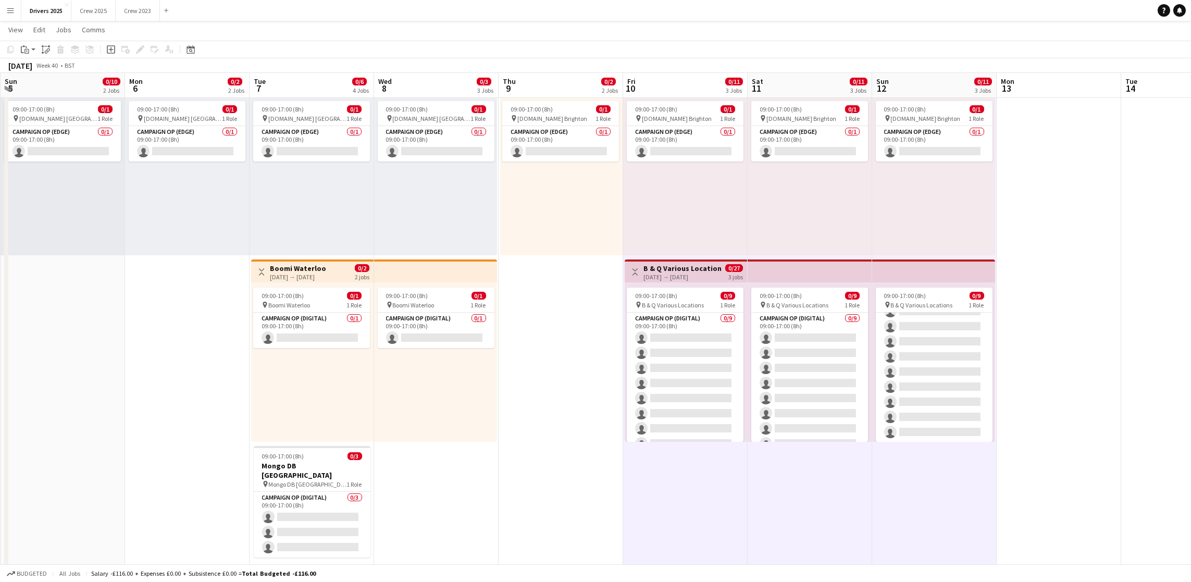
click at [683, 535] on app-date-cell "09:00-17:00 (8h) 0/1 pin BBC Birmngham 1 Role Campaign Op (Digital) 0/1 09:00-1…" at bounding box center [685, 252] width 124 height 741
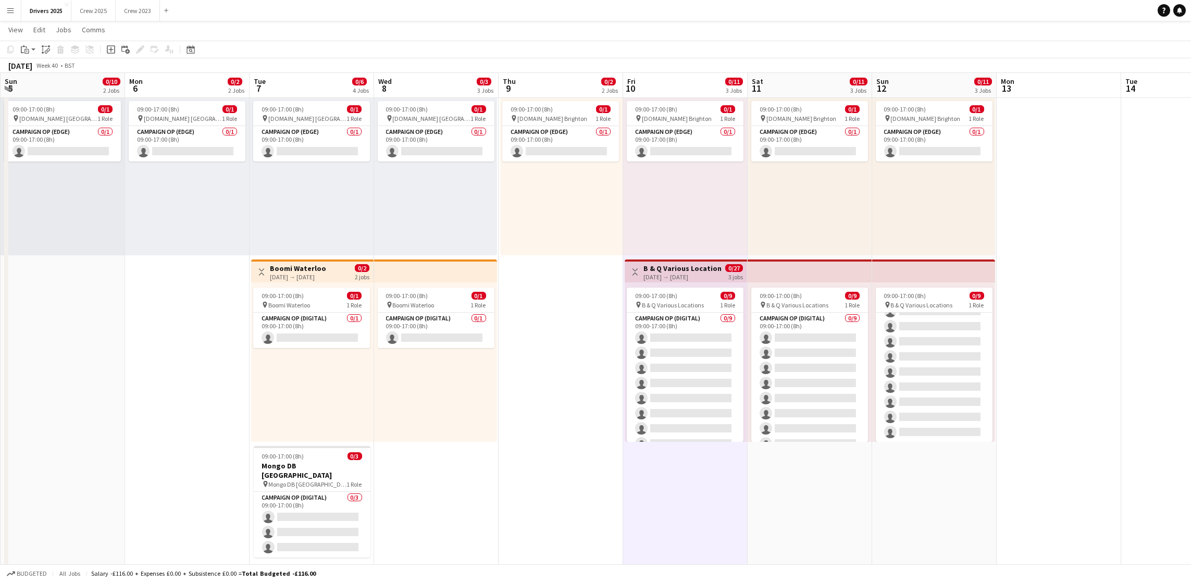
scroll to position [0, 247]
click at [113, 49] on icon at bounding box center [111, 49] width 8 height 8
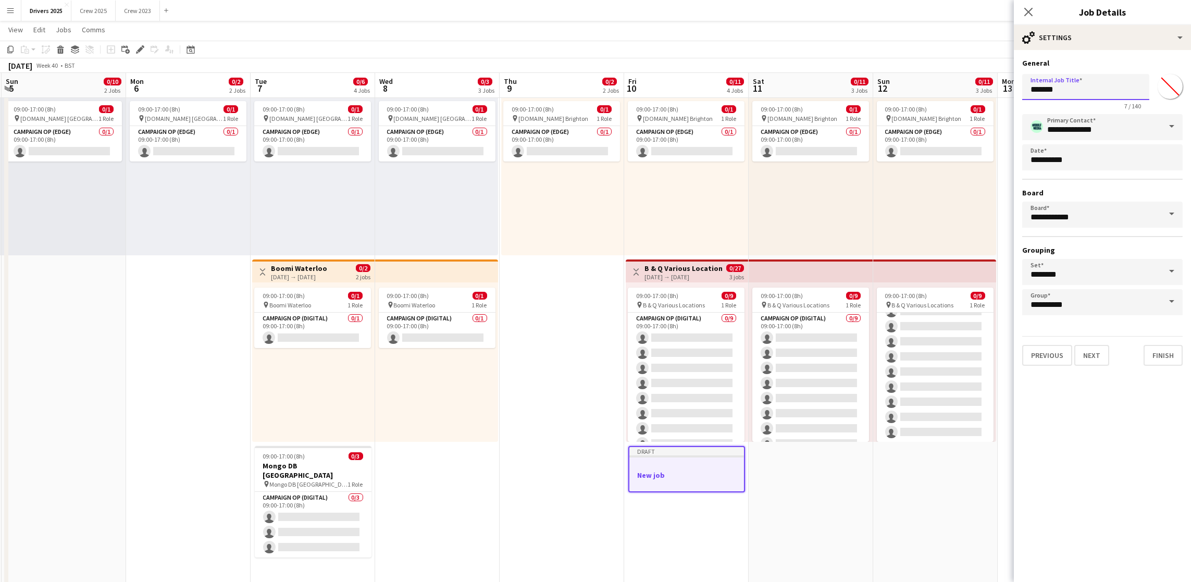
drag, startPoint x: 1074, startPoint y: 91, endPoint x: 977, endPoint y: 85, distance: 97.0
click at [977, 85] on body "Menu Boards Boards Boards All jobs Status Workforce Workforce My Workforce Recr…" at bounding box center [595, 203] width 1191 height 875
paste input "text"
drag, startPoint x: 1120, startPoint y: 88, endPoint x: 879, endPoint y: 93, distance: 240.7
click at [881, 93] on body "Menu Boards Boards Boards All jobs Status Workforce Workforce My Workforce Recr…" at bounding box center [595, 203] width 1191 height 875
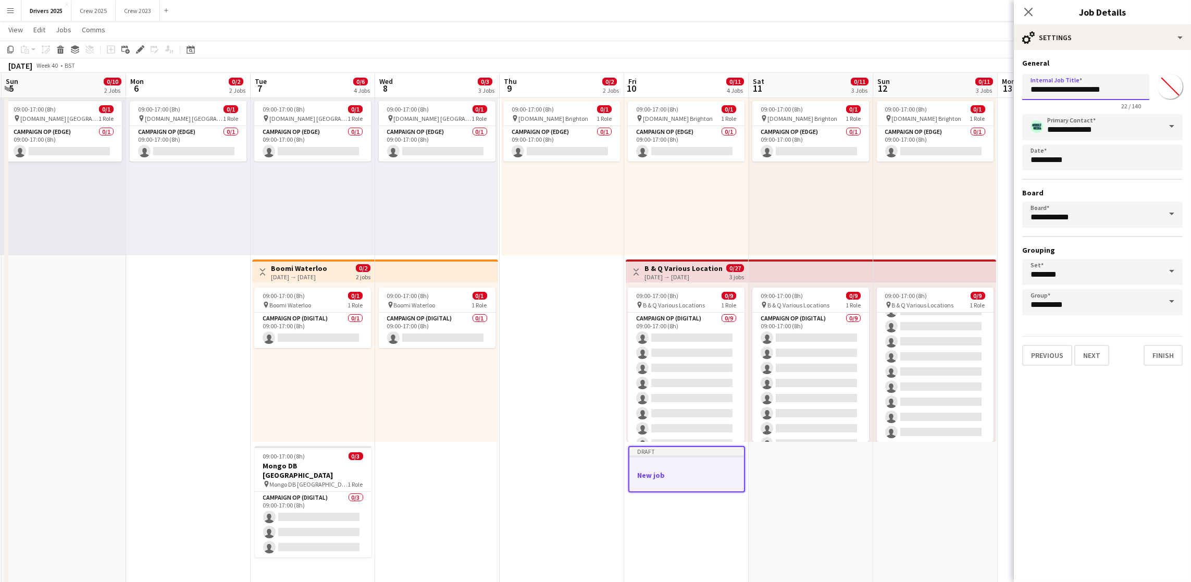
drag, startPoint x: 1135, startPoint y: 89, endPoint x: 1018, endPoint y: 78, distance: 117.2
click at [1018, 78] on form "**********" at bounding box center [1102, 211] width 177 height 307
type input "**********"
click at [1086, 345] on button "Next" at bounding box center [1091, 355] width 35 height 21
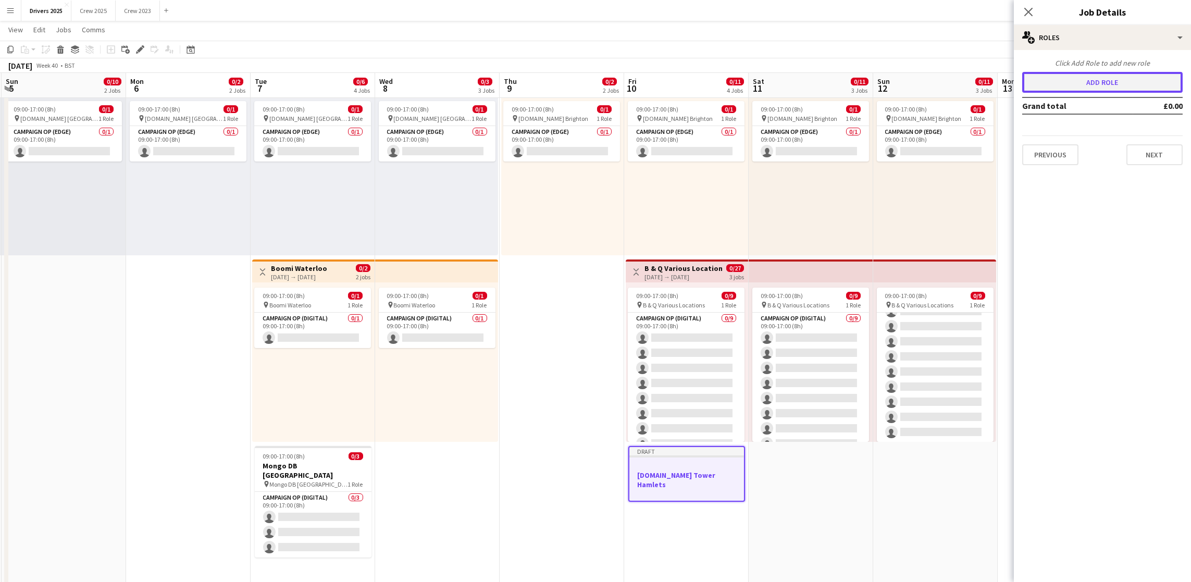
click at [1103, 89] on button "Add role" at bounding box center [1102, 82] width 160 height 21
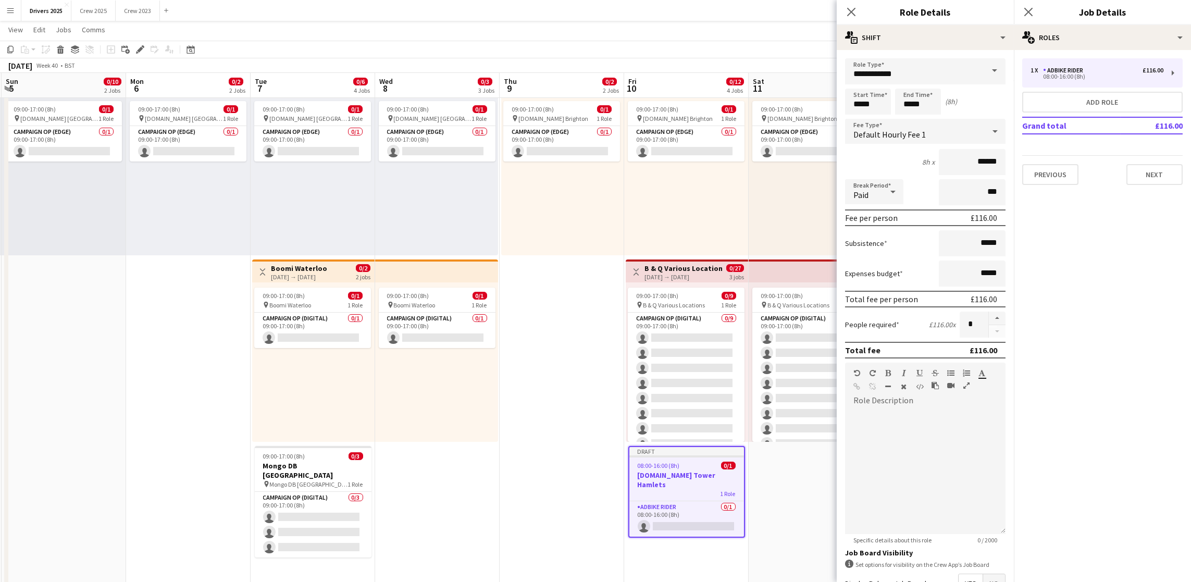
click at [983, 67] on span at bounding box center [994, 70] width 22 height 25
click at [902, 196] on span "Campaign Op (Edge)" at bounding box center [919, 195] width 132 height 10
type input "**********"
type input "*****"
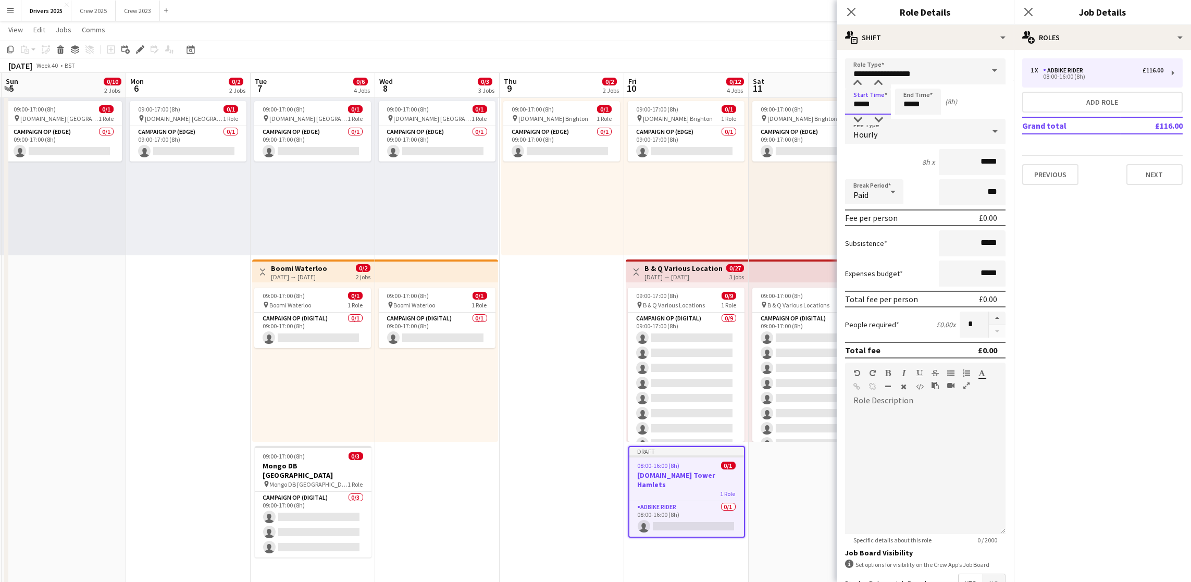
drag, startPoint x: 877, startPoint y: 100, endPoint x: 659, endPoint y: 94, distance: 217.3
click at [677, 99] on body "Menu Boards Boards Boards All jobs Status Workforce Workforce My Workforce Recr…" at bounding box center [595, 203] width 1191 height 875
type input "*****"
click at [918, 133] on div "Hourly" at bounding box center [915, 131] width 140 height 25
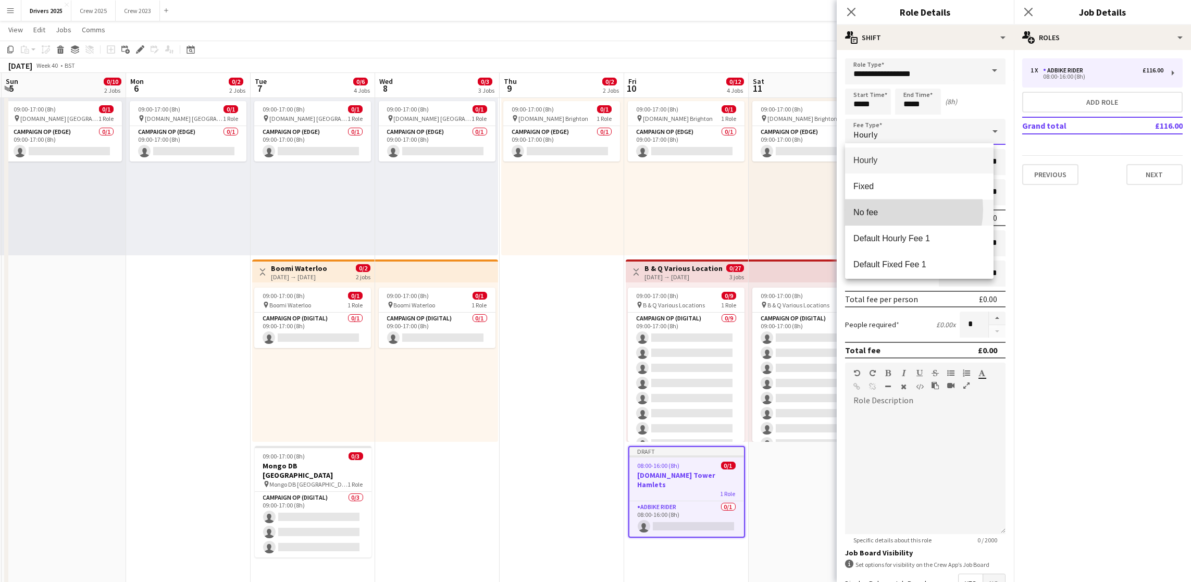
click at [893, 209] on span "No fee" at bounding box center [919, 212] width 132 height 10
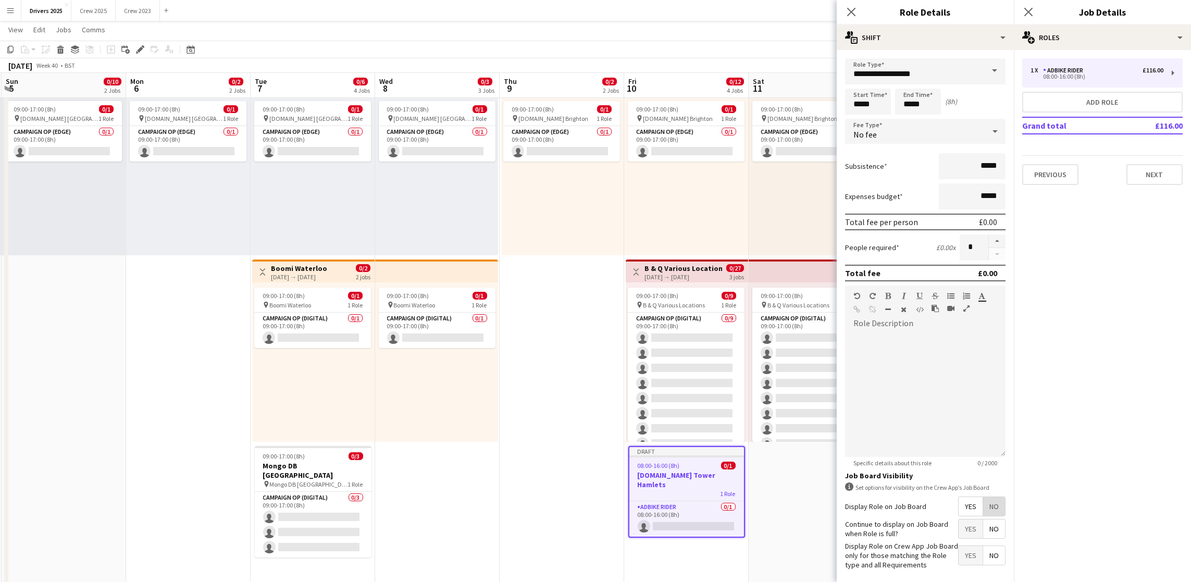
click at [985, 516] on span "No" at bounding box center [994, 506] width 22 height 19
click at [1157, 179] on button "Next" at bounding box center [1154, 174] width 56 height 21
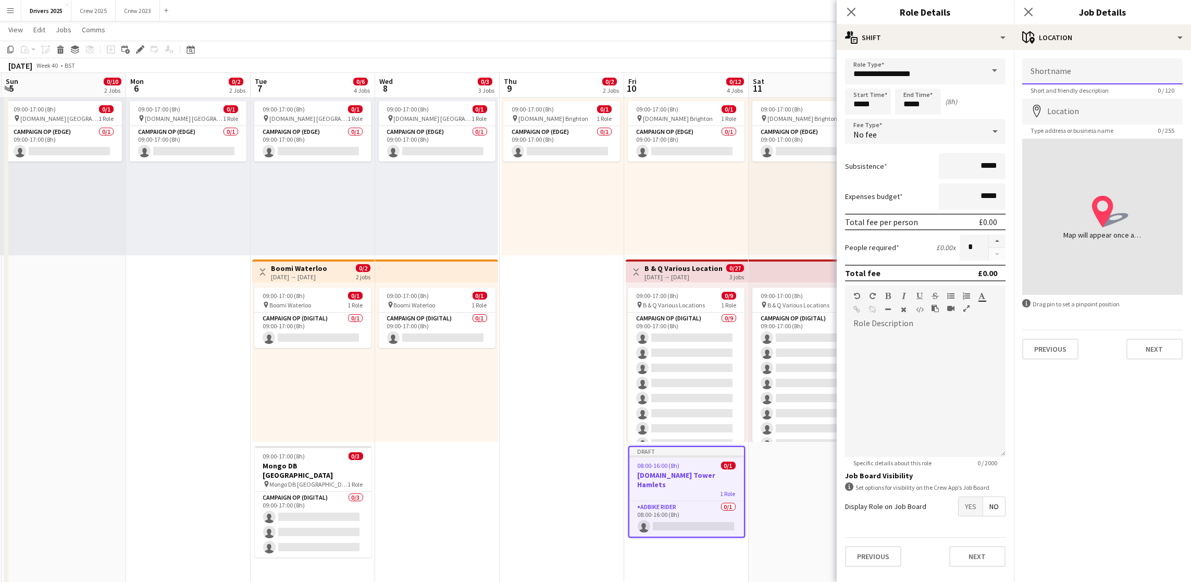
click at [1054, 78] on input "Shortname" at bounding box center [1102, 71] width 160 height 26
paste input "**********"
type input "**********"
click at [1061, 116] on input "Location" at bounding box center [1102, 111] width 160 height 26
type input "**********"
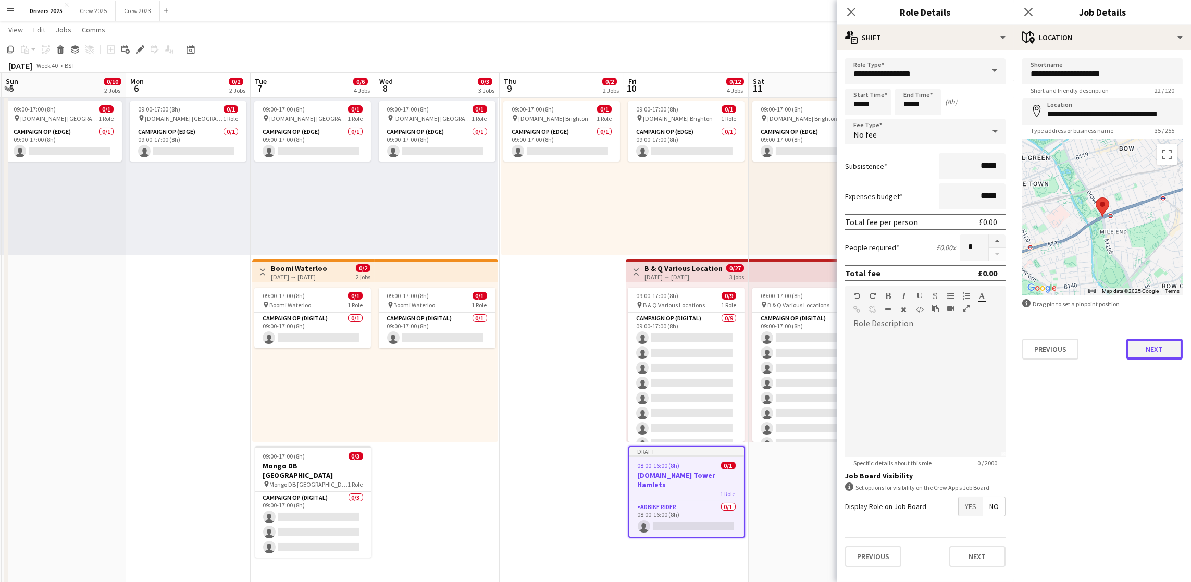
click at [1151, 354] on button "Next" at bounding box center [1154, 349] width 56 height 21
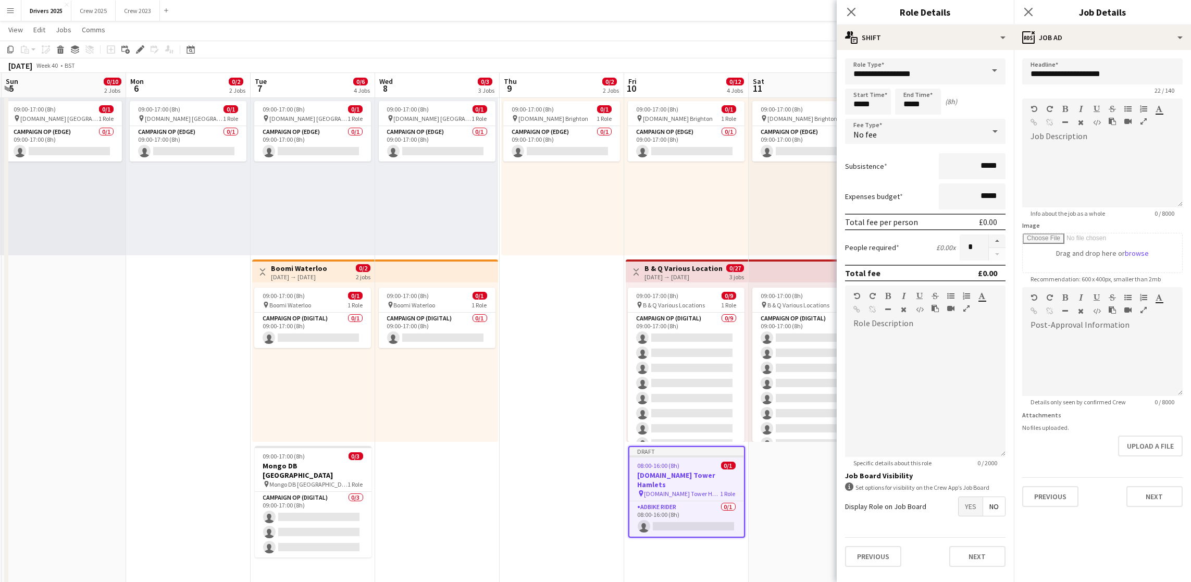
click at [559, 445] on app-date-cell "09:00-17:00 (8h) 0/1 pin BBC Birmngham 1 Role Campaign Op (Digital) 0/1 09:00-1…" at bounding box center [562, 252] width 124 height 741
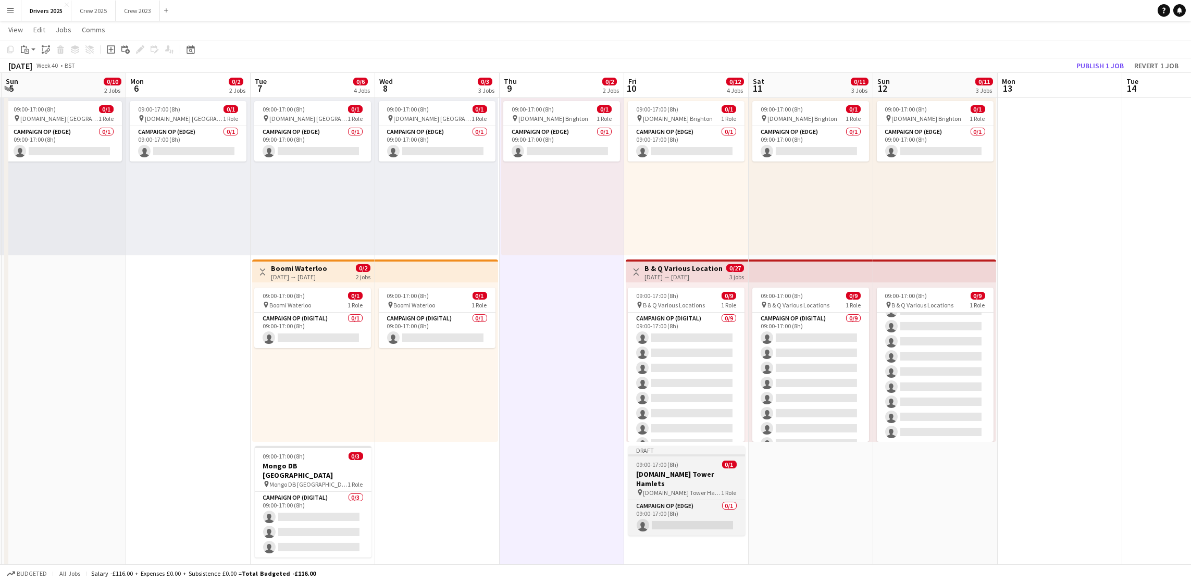
click at [680, 468] on app-job-card "Draft 09:00-17:00 (8h) 0/1 [DOMAIN_NAME] Tower Hamlets pin [DOMAIN_NAME] Tower …" at bounding box center [686, 491] width 117 height 90
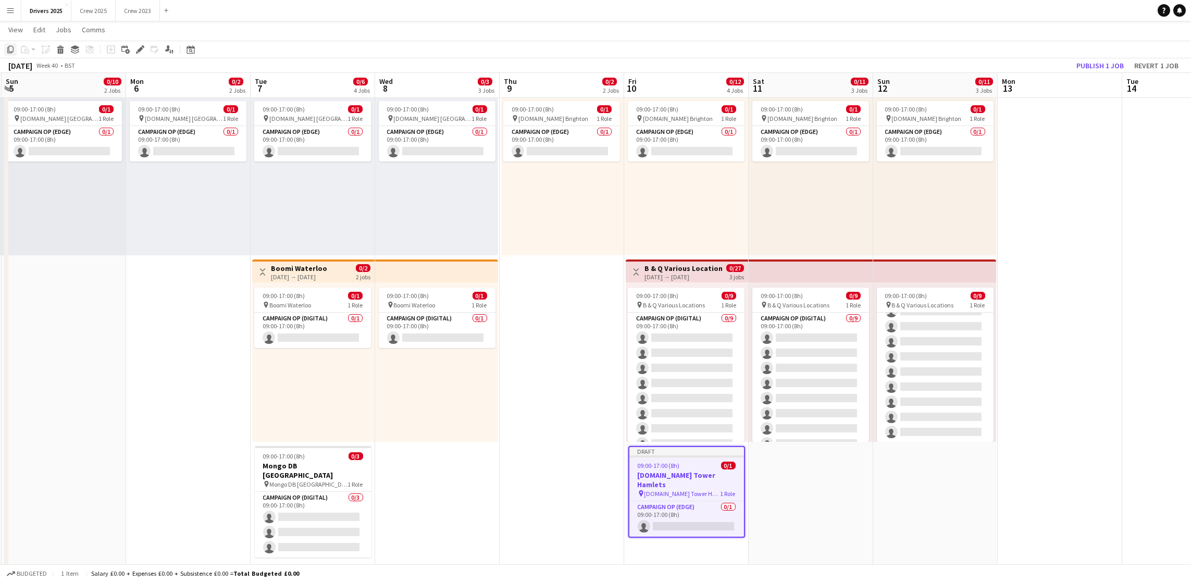
click at [6, 52] on icon "Copy" at bounding box center [10, 49] width 8 height 8
click at [821, 532] on app-date-cell "09:00-17:00 (8h) 0/1 pin BBC Birmngham 1 Role Campaign Op (Digital) 0/1 09:00-1…" at bounding box center [810, 252] width 124 height 741
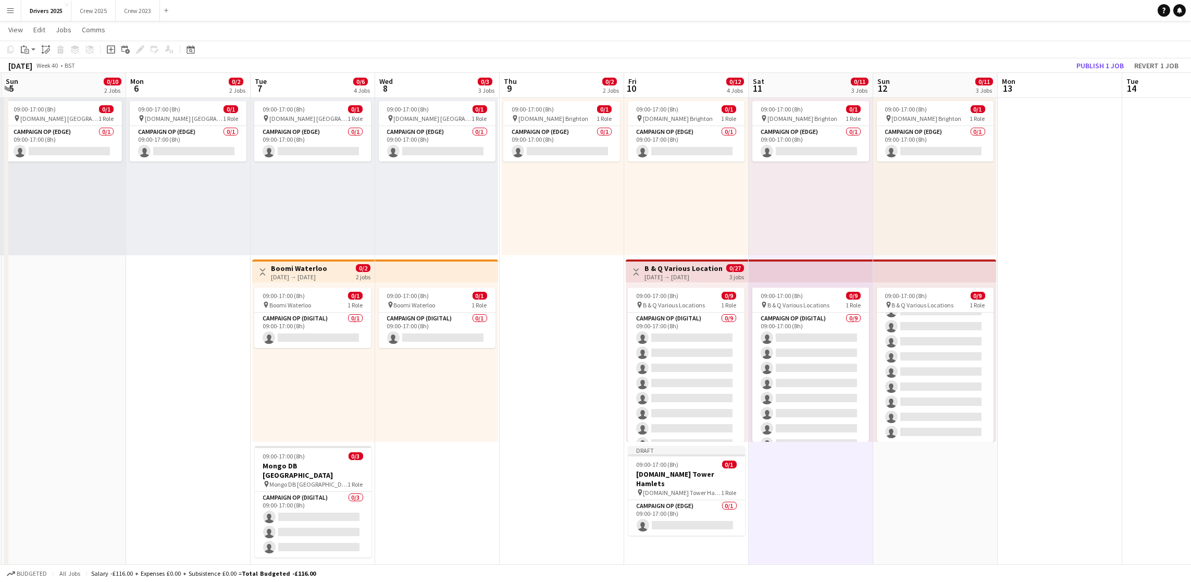
click at [915, 511] on app-date-cell "09:00-17:00 (8h) 0/1 pin BBC Birmngham 1 Role Campaign Op (Digital) 0/1 09:00-1…" at bounding box center [935, 252] width 124 height 741
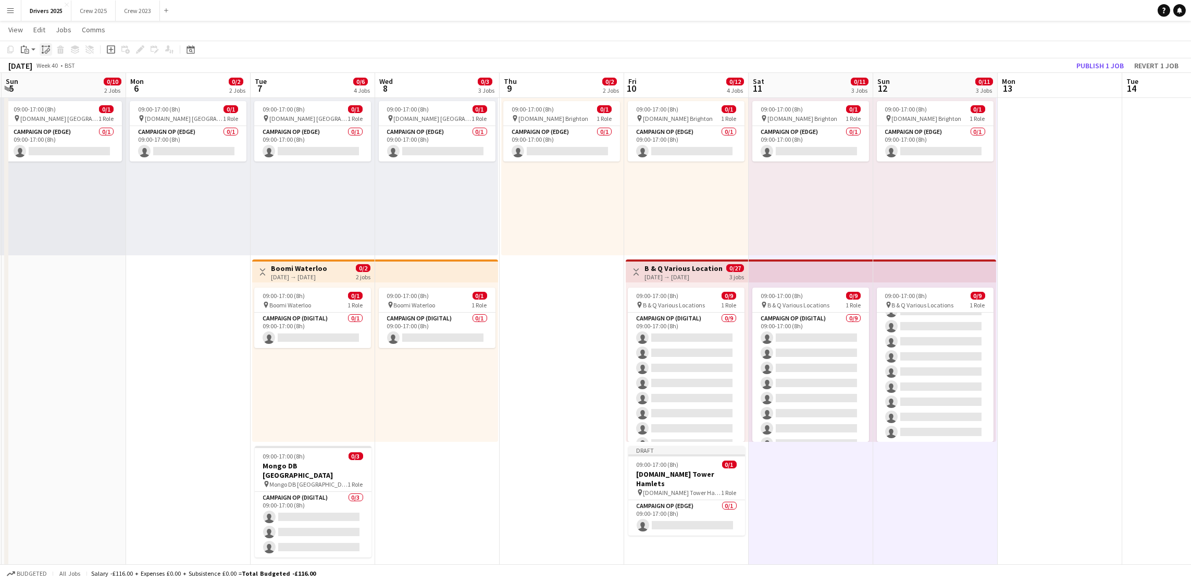
click at [45, 45] on icon "Paste linked Job" at bounding box center [46, 49] width 8 height 8
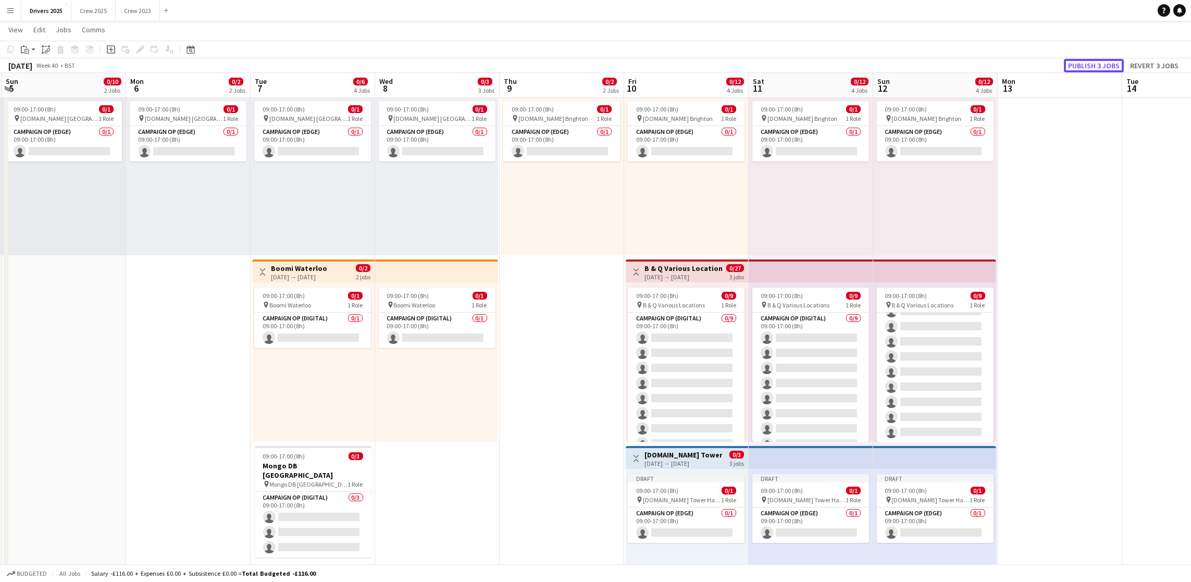
click at [1108, 64] on button "Publish 3 jobs" at bounding box center [1094, 66] width 60 height 14
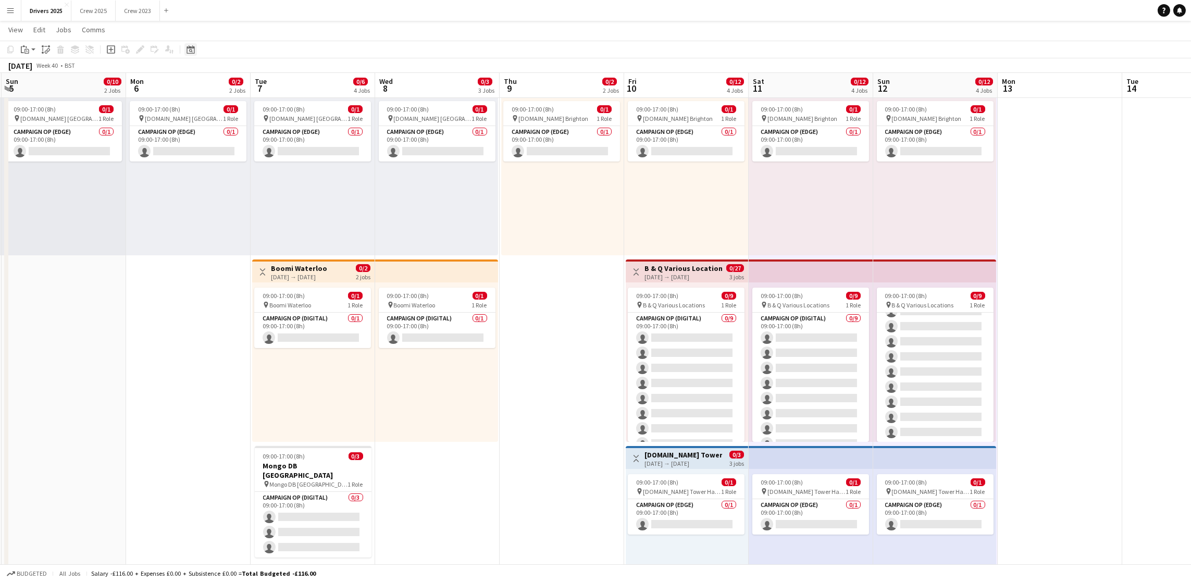
click at [187, 50] on icon "Date picker" at bounding box center [190, 49] width 8 height 8
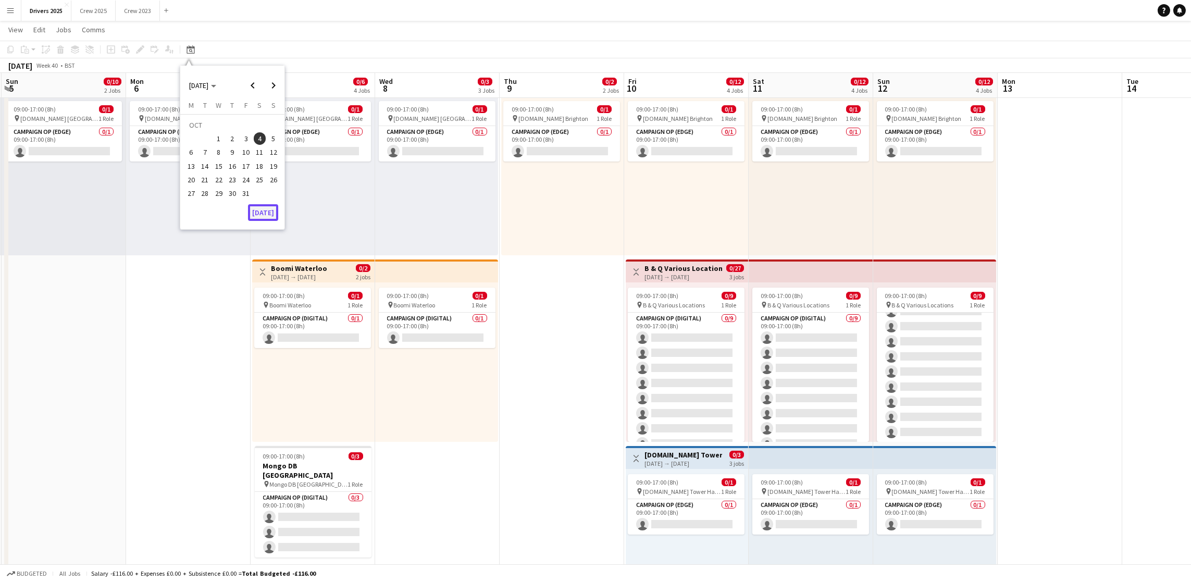
click at [256, 209] on button "[DATE]" at bounding box center [263, 212] width 30 height 17
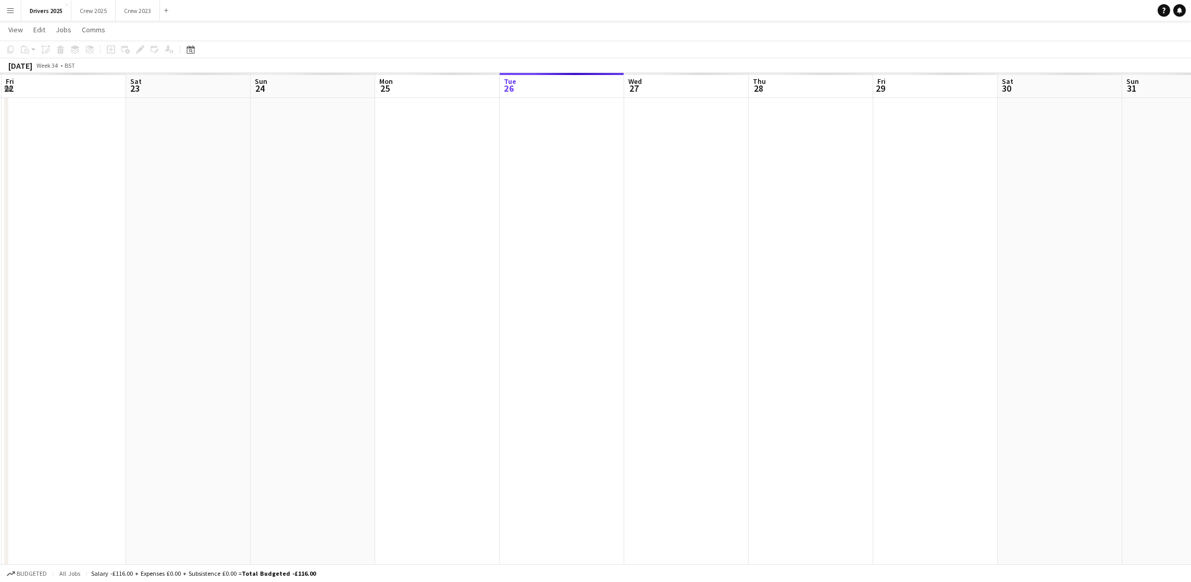
scroll to position [0, 358]
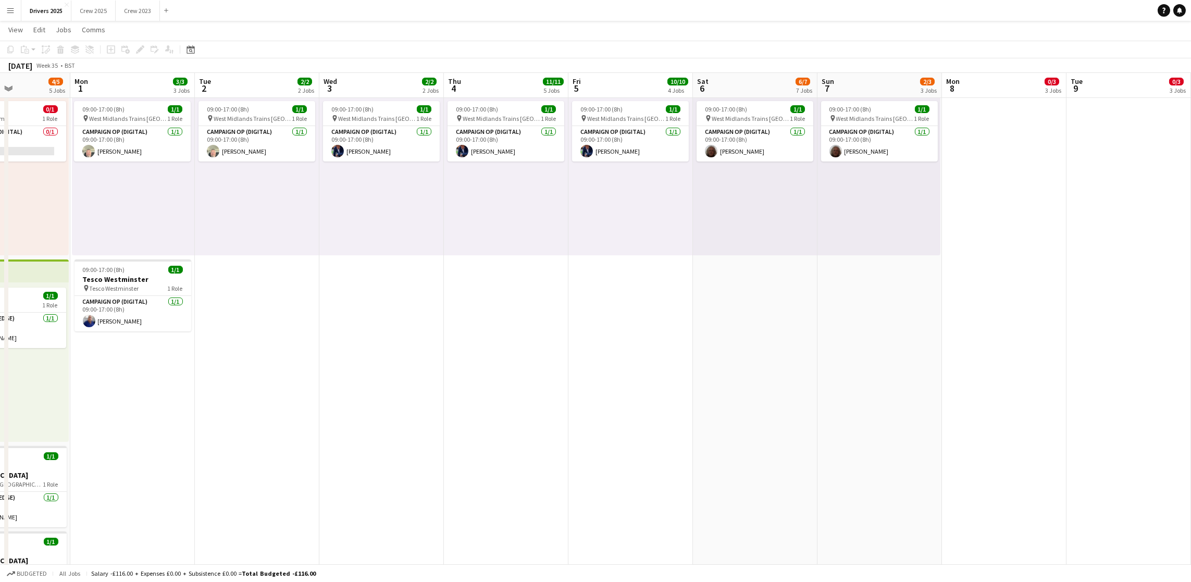
drag, startPoint x: 902, startPoint y: 300, endPoint x: 133, endPoint y: 313, distance: 768.9
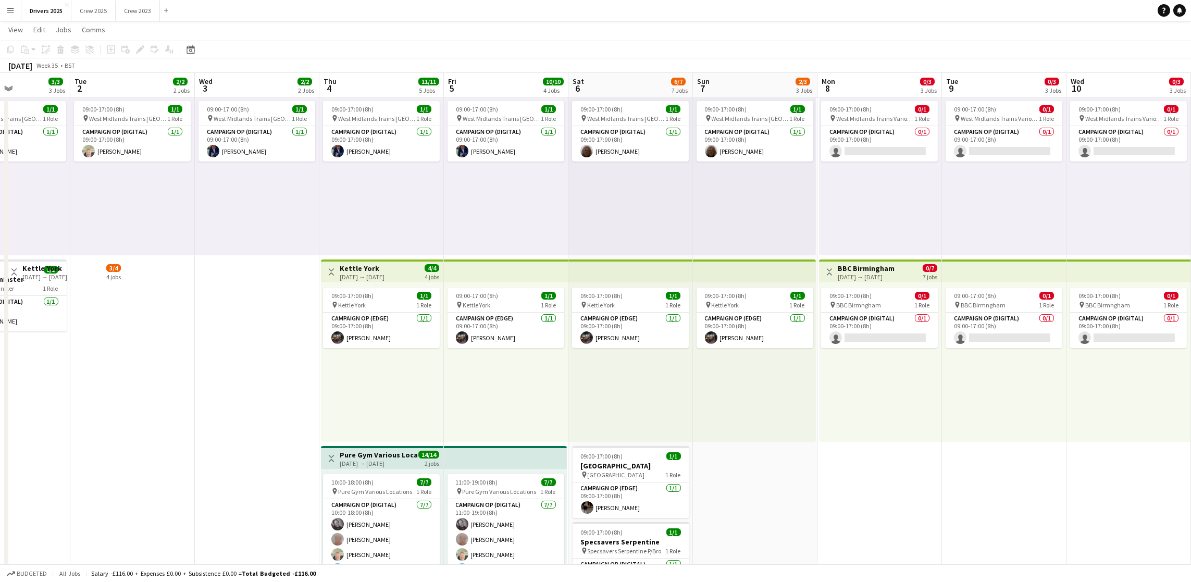
scroll to position [0, 362]
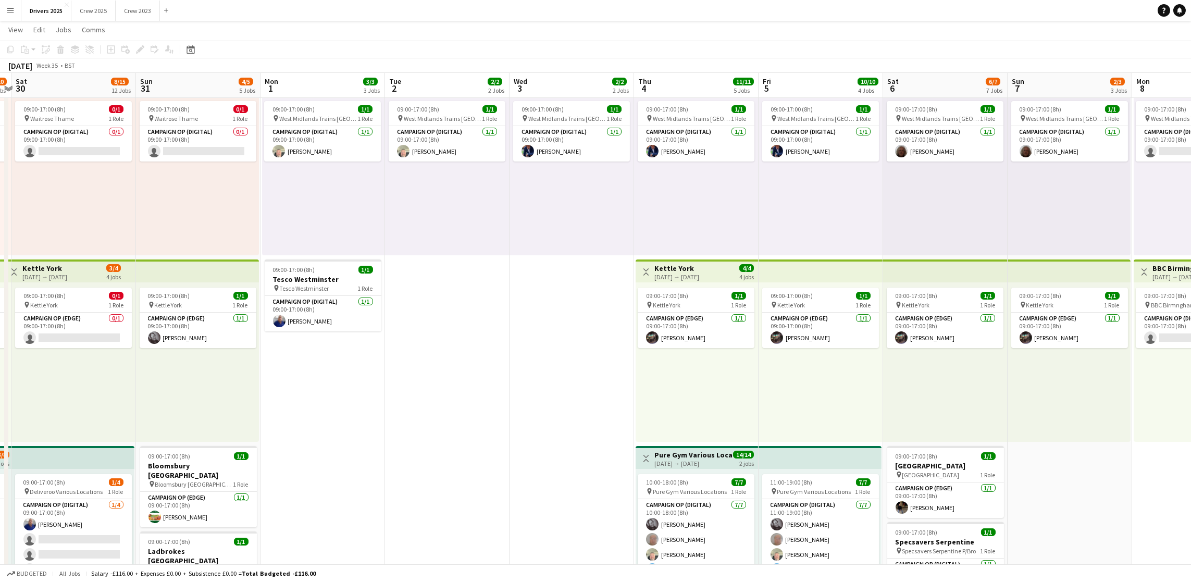
click at [339, 88] on app-board-header-date "Mon 1 3/3 3 Jobs" at bounding box center [322, 85] width 124 height 25
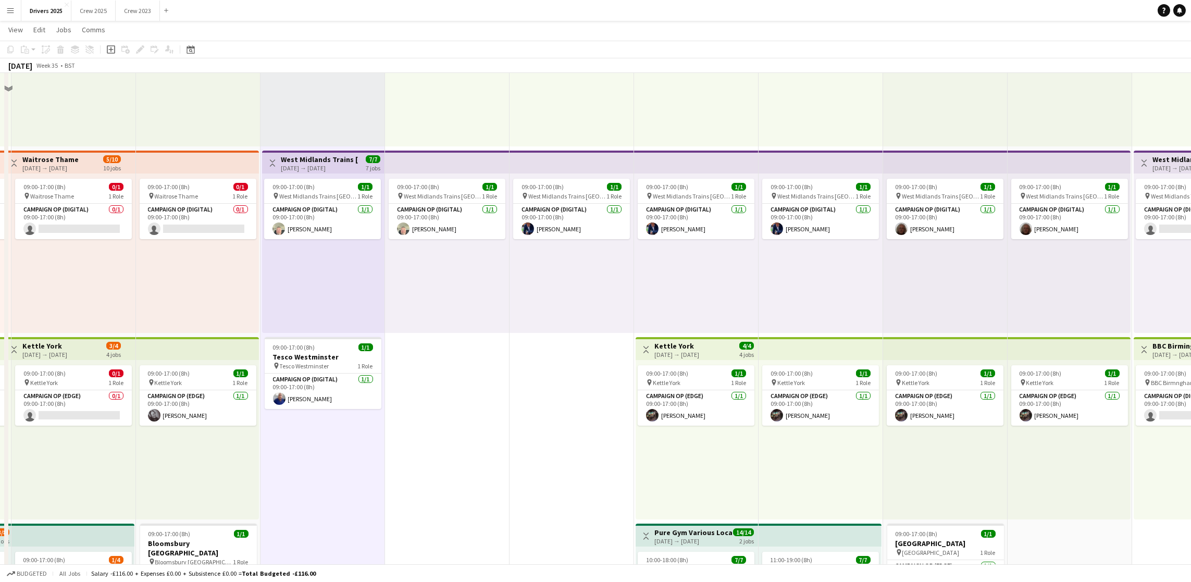
scroll to position [0, 0]
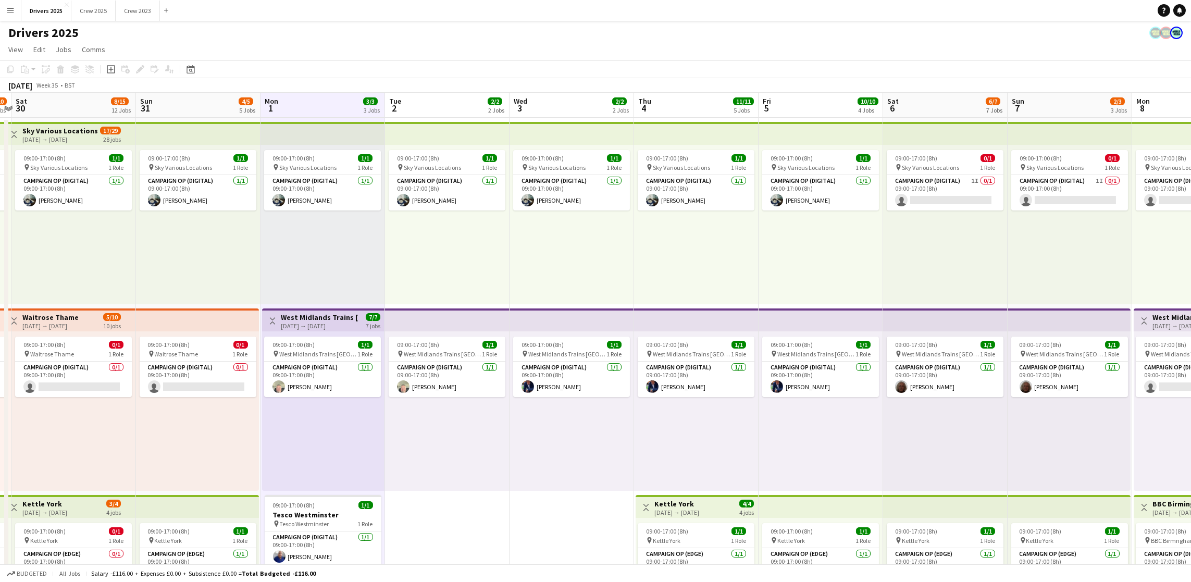
click at [454, 99] on app-board-header-date "Tue 2 2/2 2 Jobs" at bounding box center [447, 105] width 124 height 25
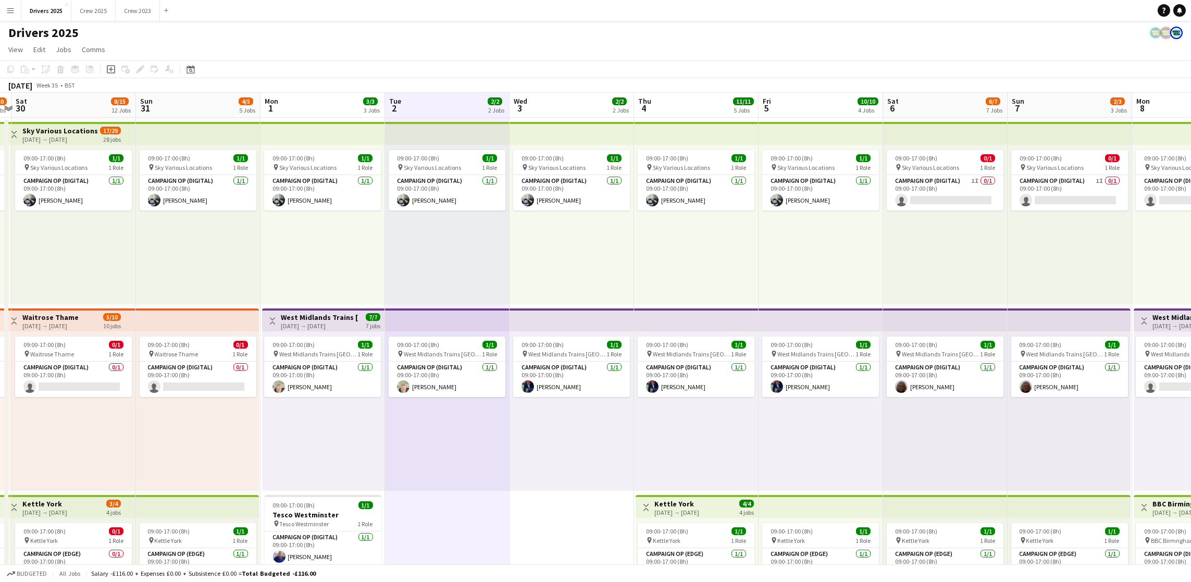
click at [577, 104] on app-board-header-date "Wed 3 2/2 2 Jobs" at bounding box center [571, 105] width 124 height 25
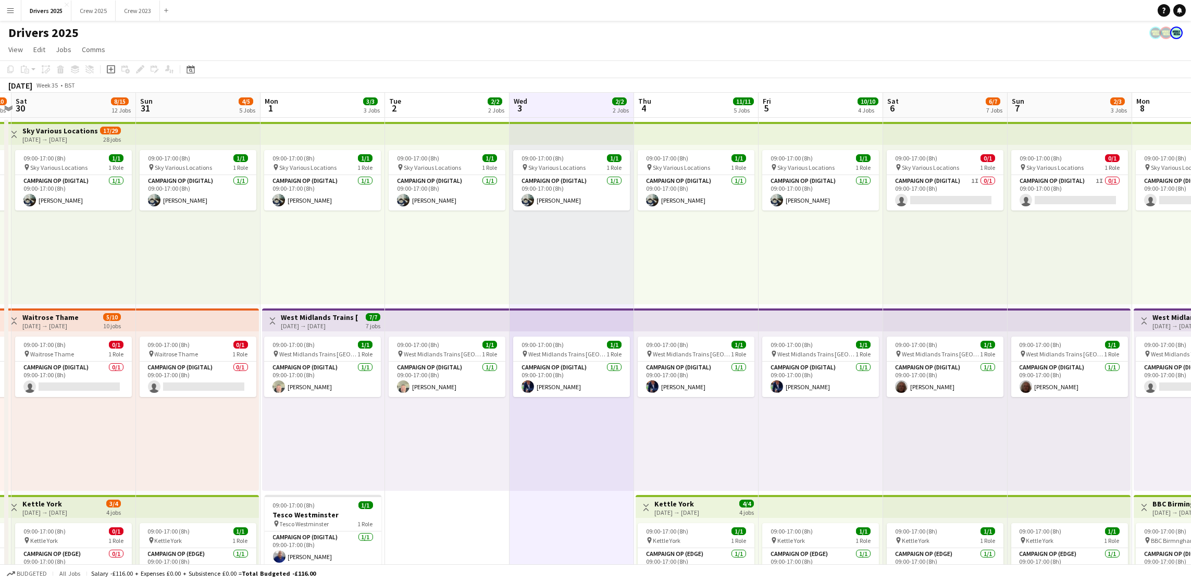
scroll to position [0, 363]
click at [702, 104] on app-board-header-date "Thu 4 11/11 5 Jobs" at bounding box center [695, 105] width 124 height 25
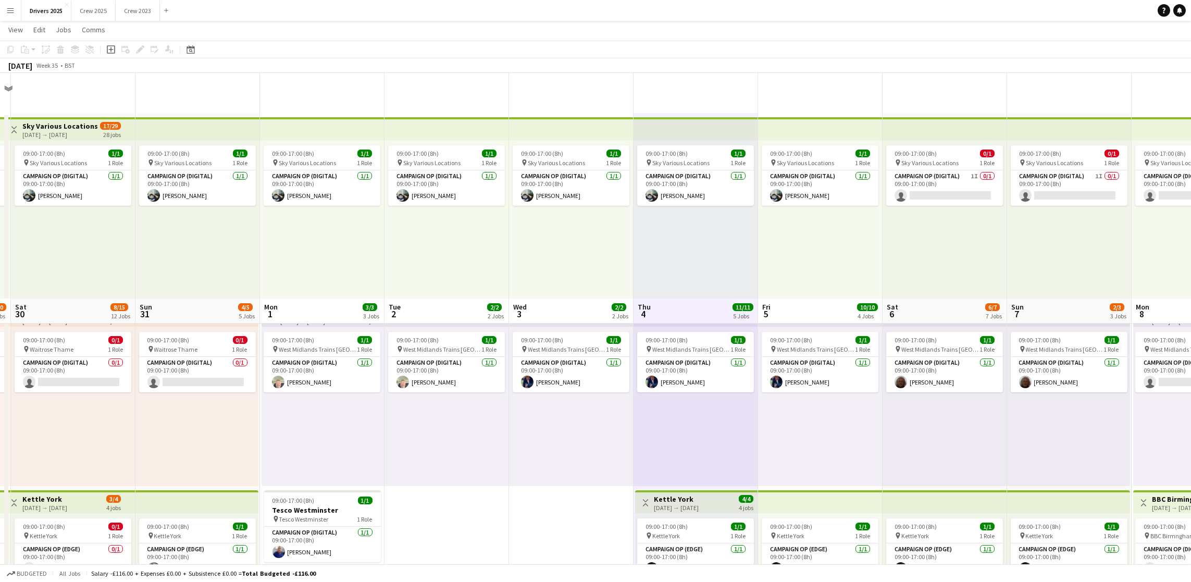
scroll to position [0, 0]
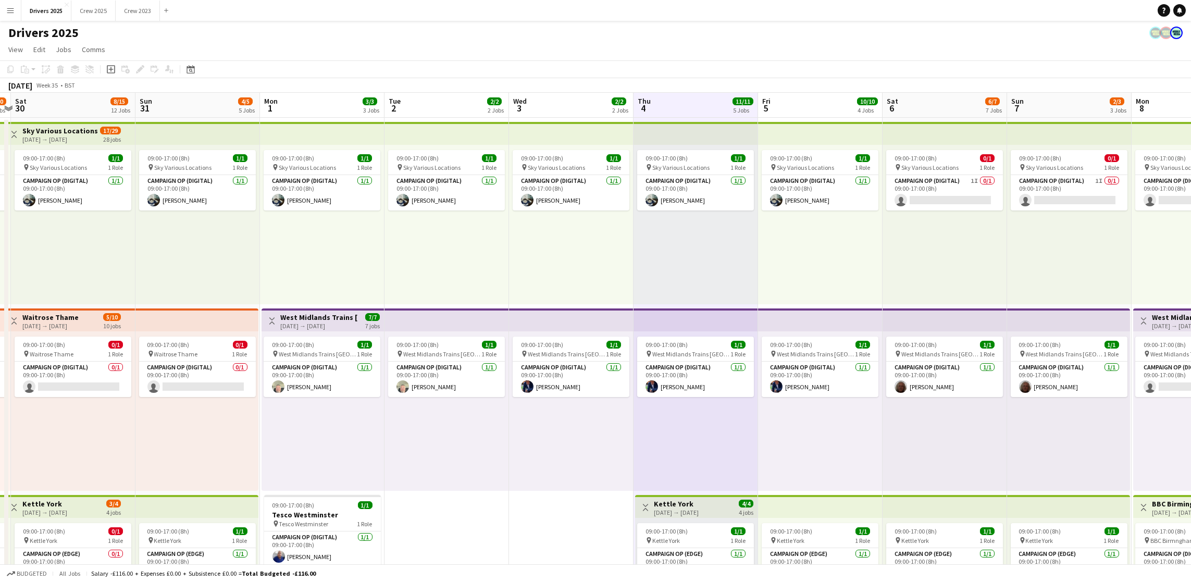
click at [808, 98] on app-board-header-date "Fri 5 10/10 4 Jobs" at bounding box center [820, 105] width 124 height 25
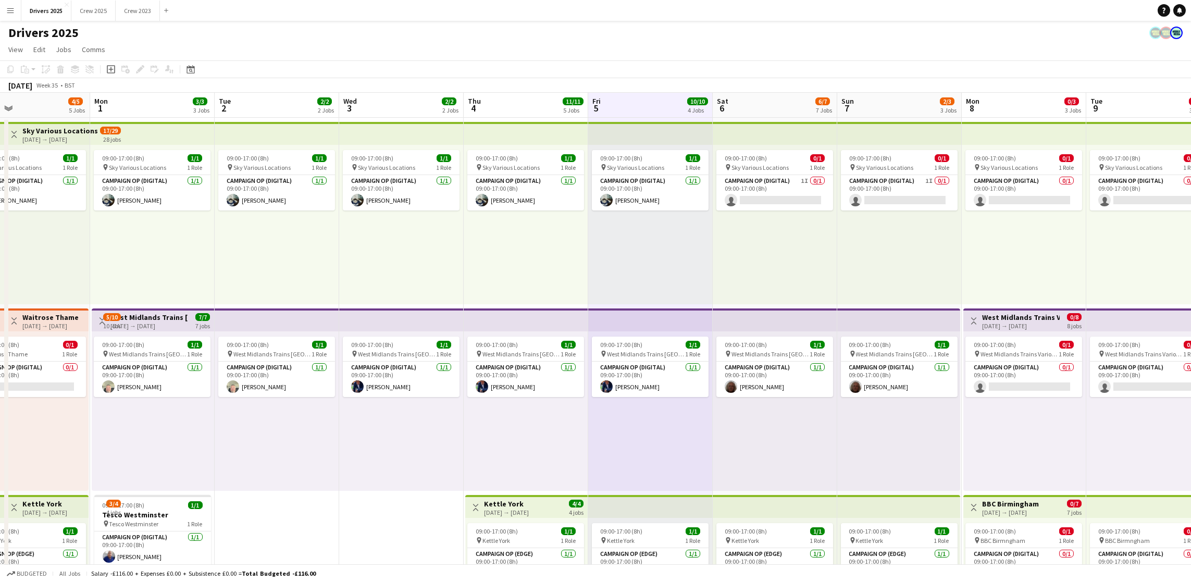
scroll to position [0, 433]
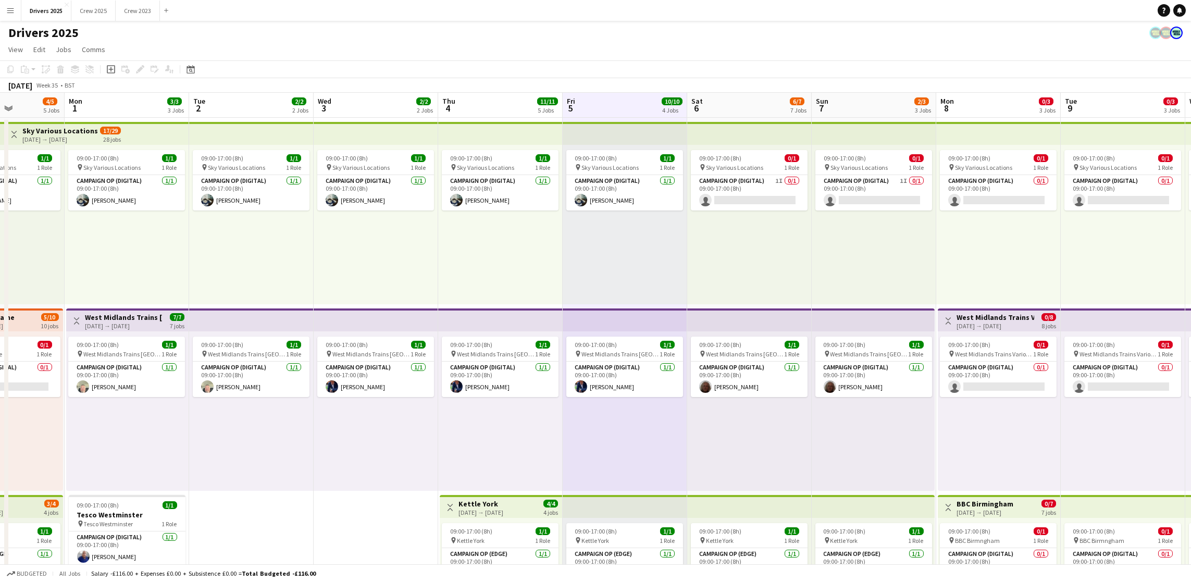
drag, startPoint x: 809, startPoint y: 97, endPoint x: 614, endPoint y: 105, distance: 195.0
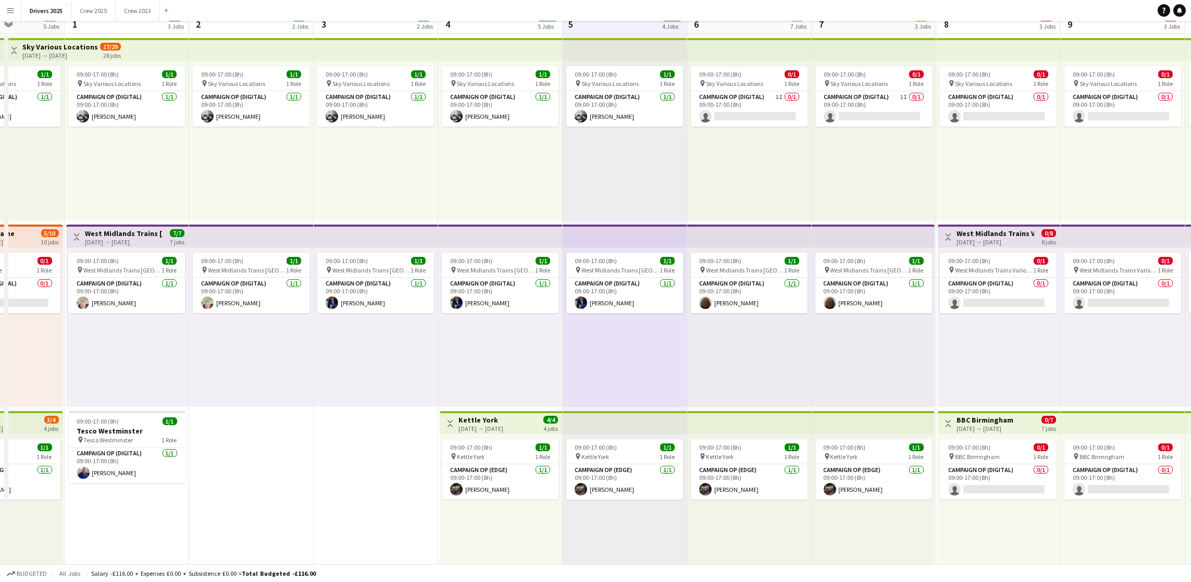
scroll to position [0, 0]
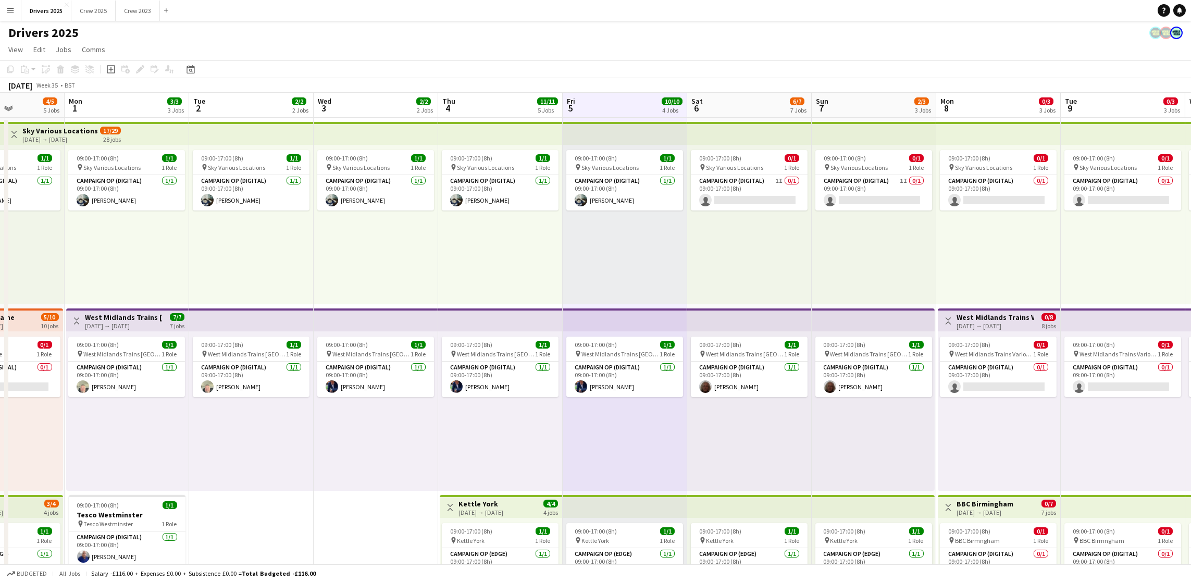
click at [745, 97] on app-board-header-date "Sat 6 6/7 7 Jobs" at bounding box center [749, 105] width 124 height 25
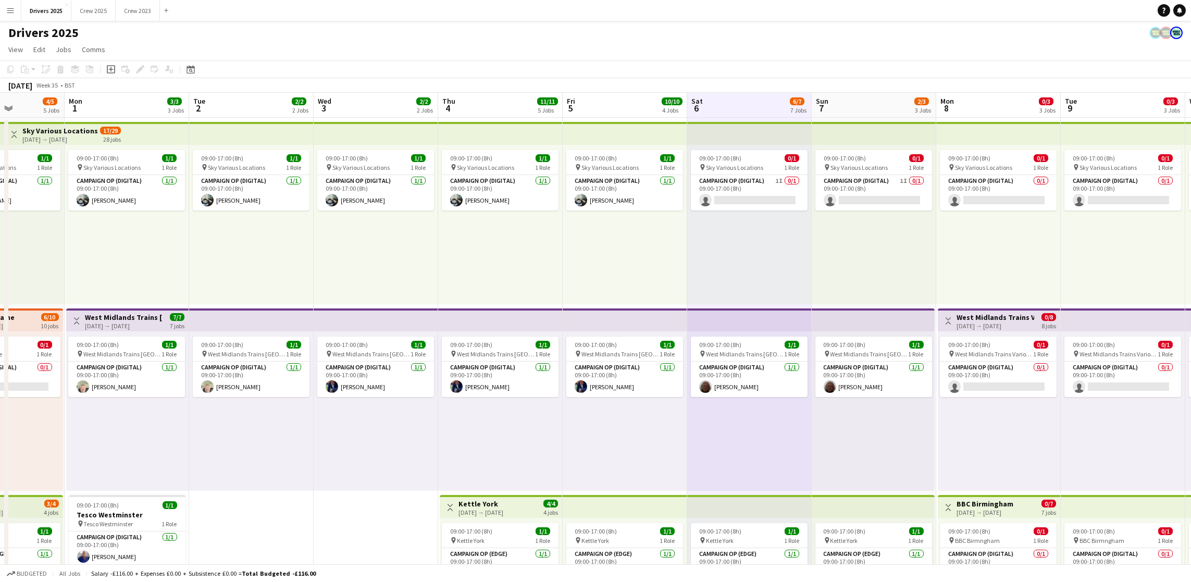
click at [838, 97] on app-board-header-date "Sun 7 2/3 3 Jobs" at bounding box center [874, 105] width 124 height 25
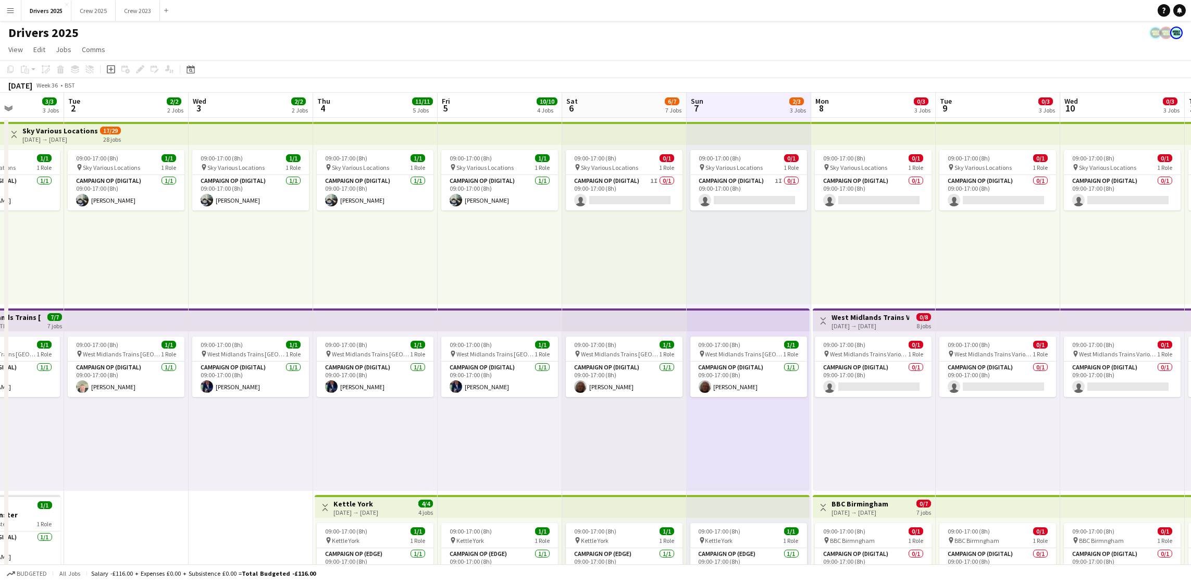
drag, startPoint x: 865, startPoint y: 423, endPoint x: 689, endPoint y: 425, distance: 176.1
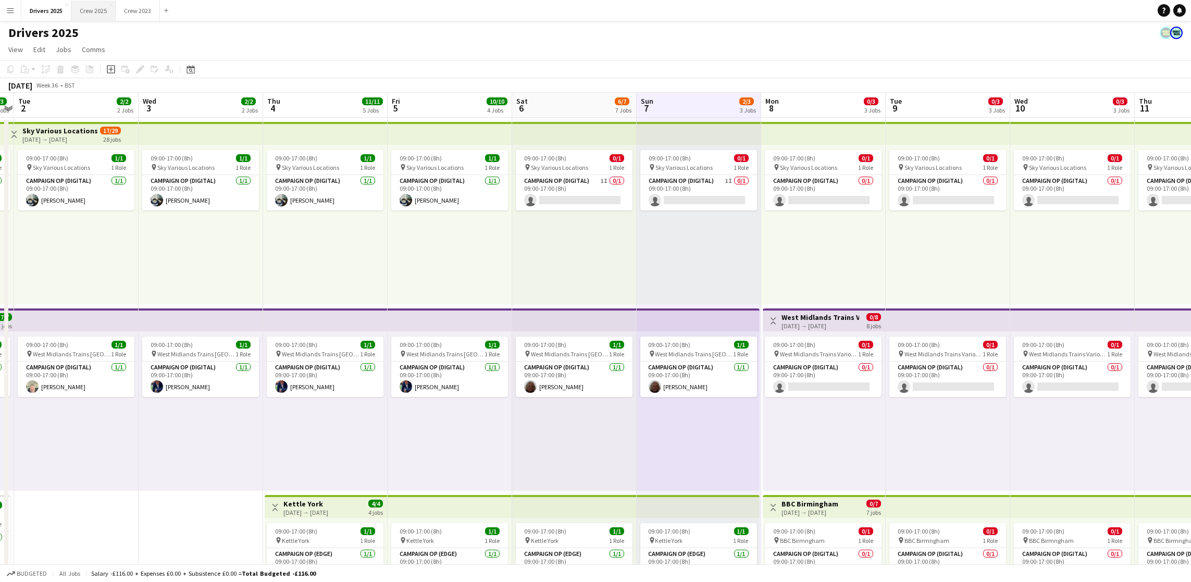
click at [91, 14] on button "Crew 2025 Close" at bounding box center [93, 11] width 44 height 20
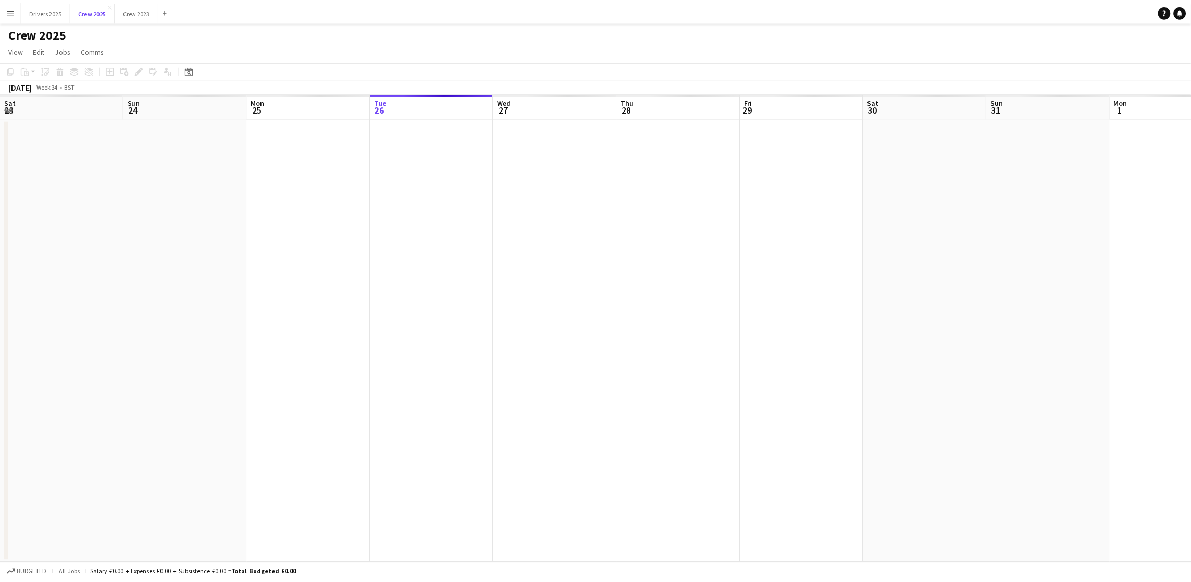
scroll to position [0, 248]
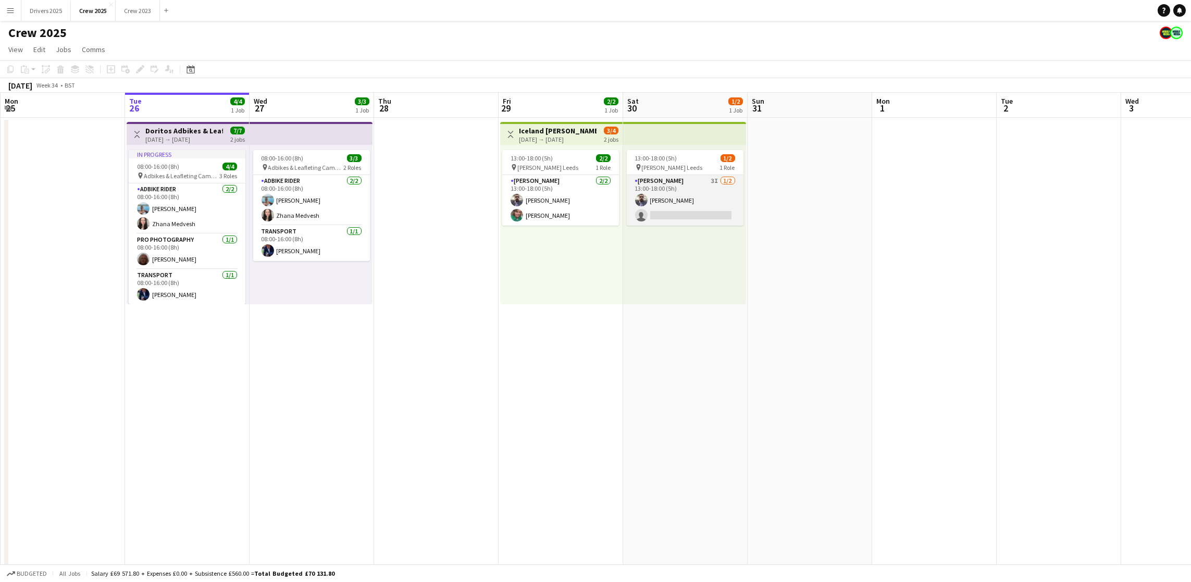
click at [703, 217] on app-card-role "Advert Walkers 3I [DATE] 13:00-18:00 (5h) [PERSON_NAME] single-neutral-actions" at bounding box center [685, 200] width 117 height 51
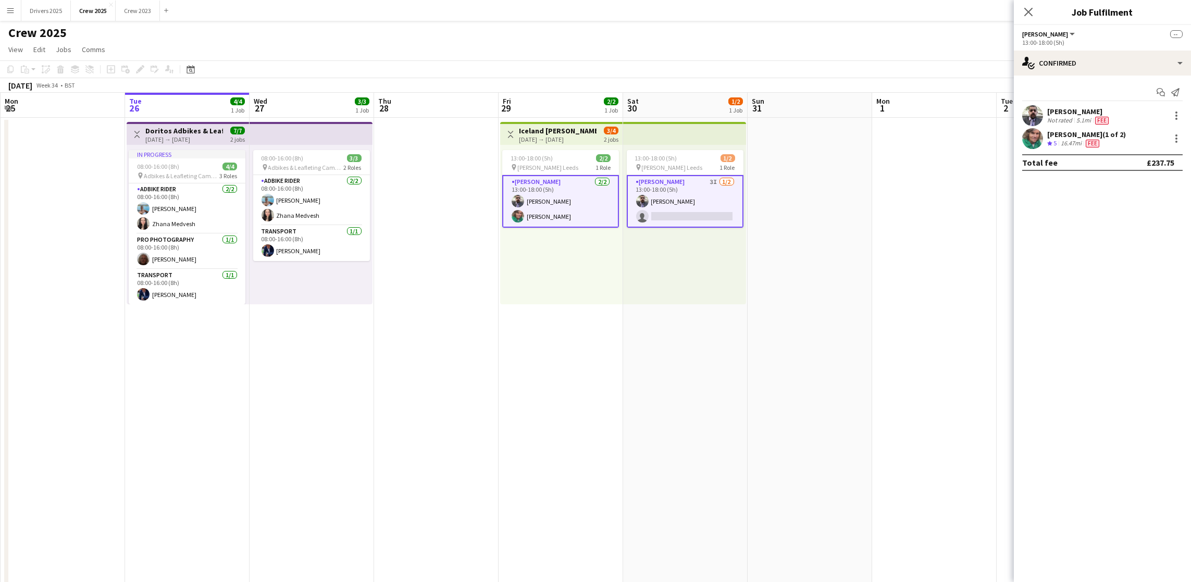
click at [702, 218] on app-card-role "Advert Walkers 3I [DATE] 13:00-18:00 (5h) [PERSON_NAME] single-neutral-actions" at bounding box center [685, 201] width 117 height 53
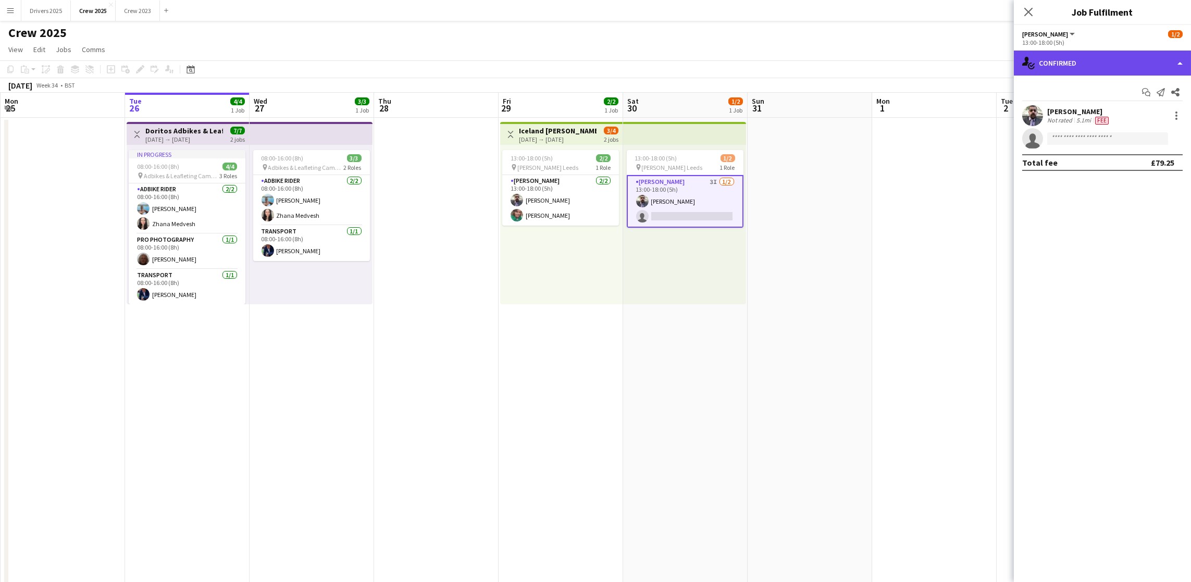
click at [1096, 69] on div "single-neutral-actions-check-2 Confirmed" at bounding box center [1102, 63] width 177 height 25
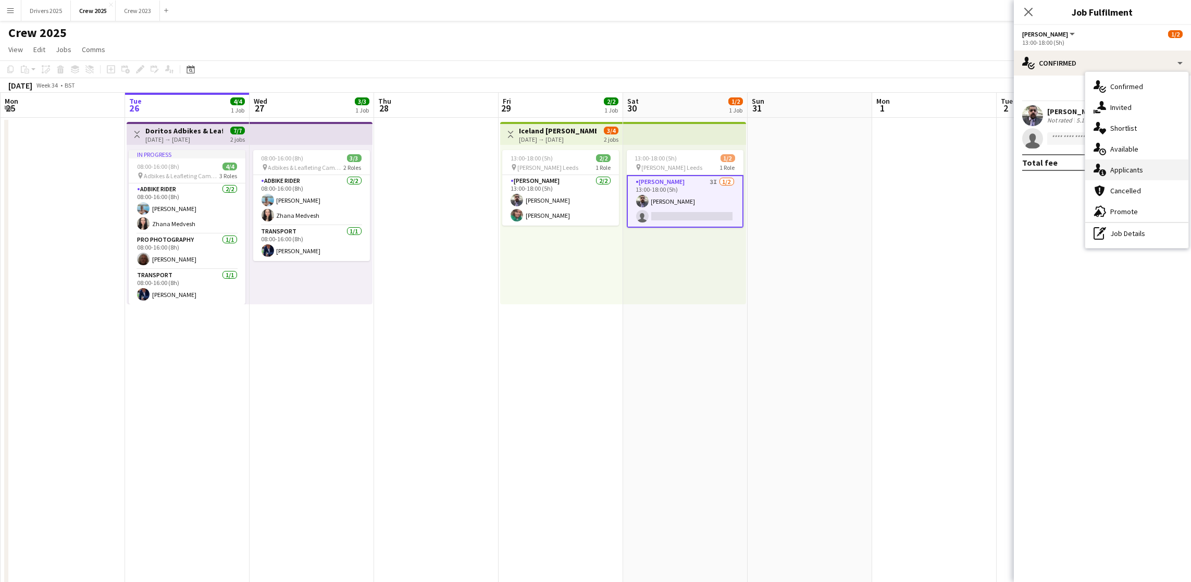
click at [1130, 171] on div "single-neutral-actions-information Applicants" at bounding box center [1136, 169] width 103 height 21
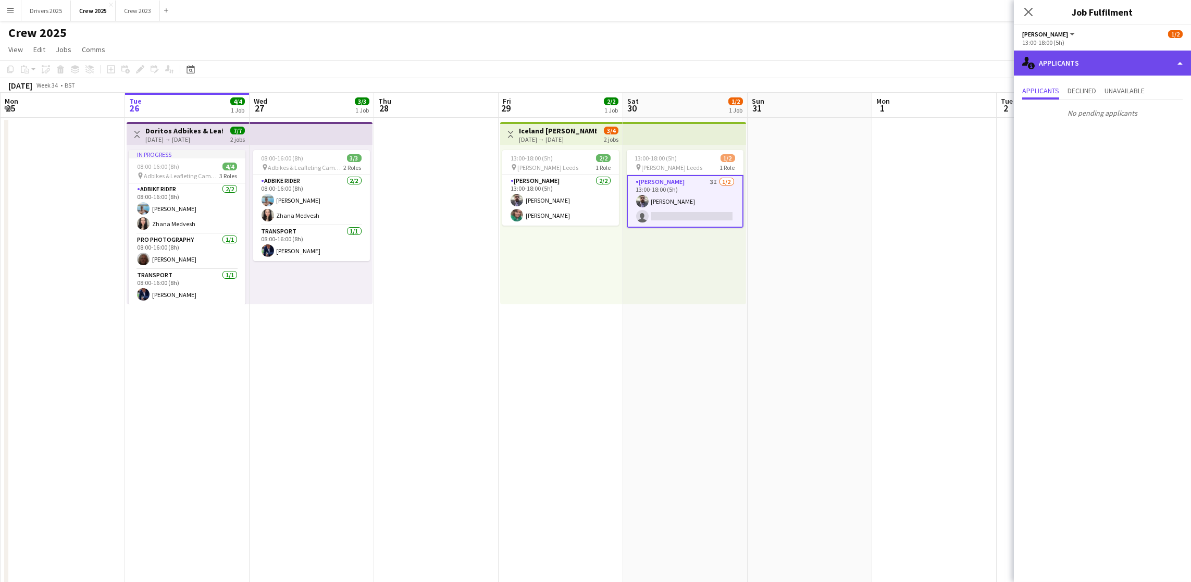
click at [1122, 61] on div "single-neutral-actions-information Applicants" at bounding box center [1102, 63] width 177 height 25
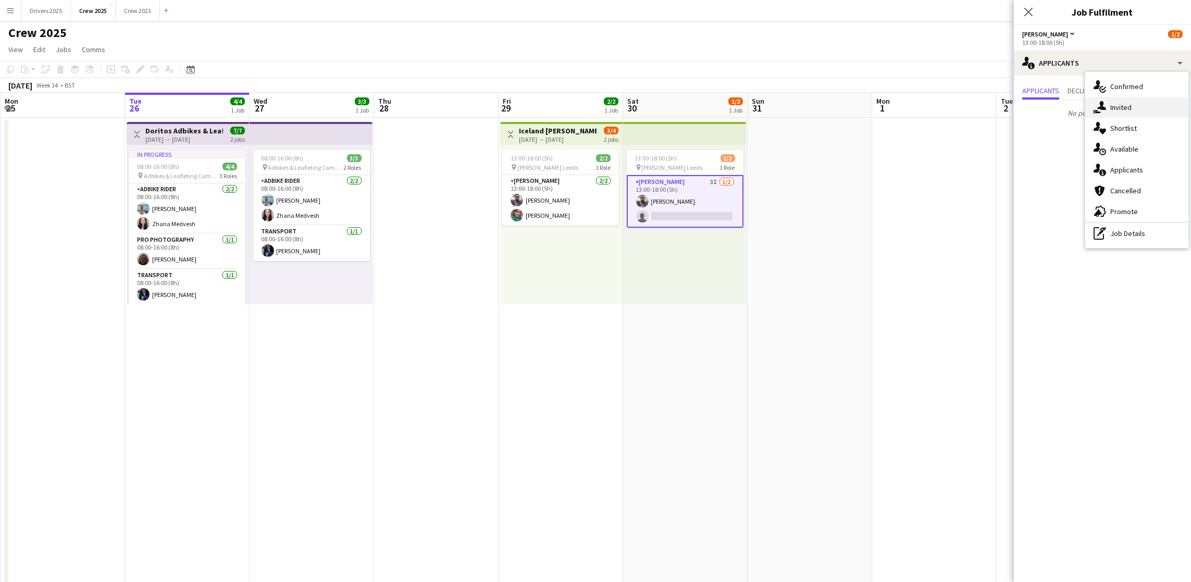
click at [1135, 103] on div "single-neutral-actions-share-1 Invited" at bounding box center [1136, 107] width 103 height 21
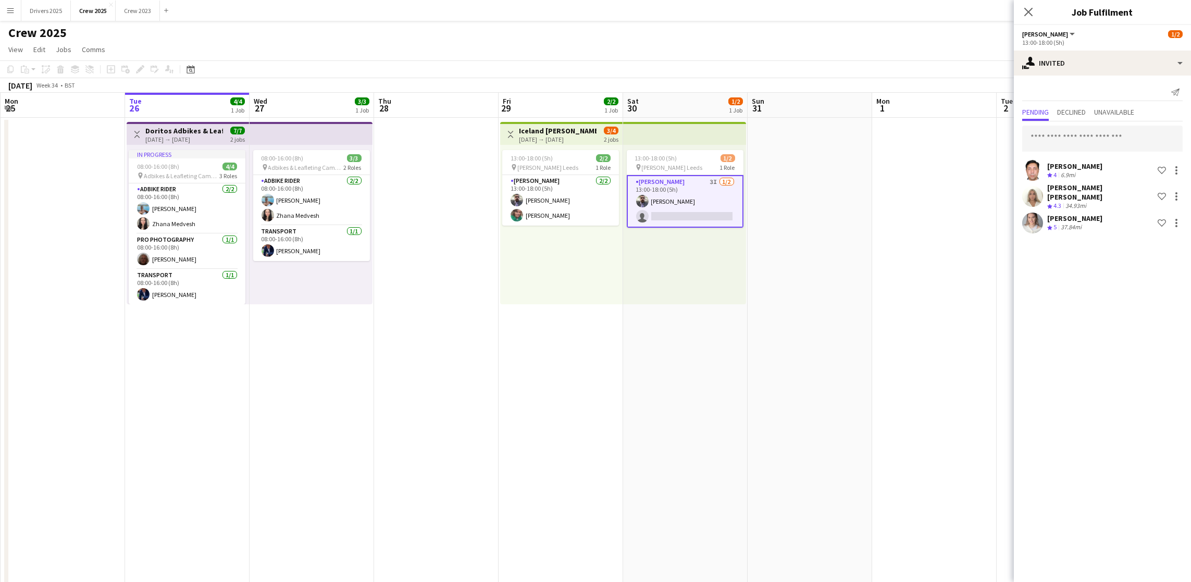
click at [1081, 190] on div "[PERSON_NAME] [PERSON_NAME]" at bounding box center [1100, 192] width 106 height 19
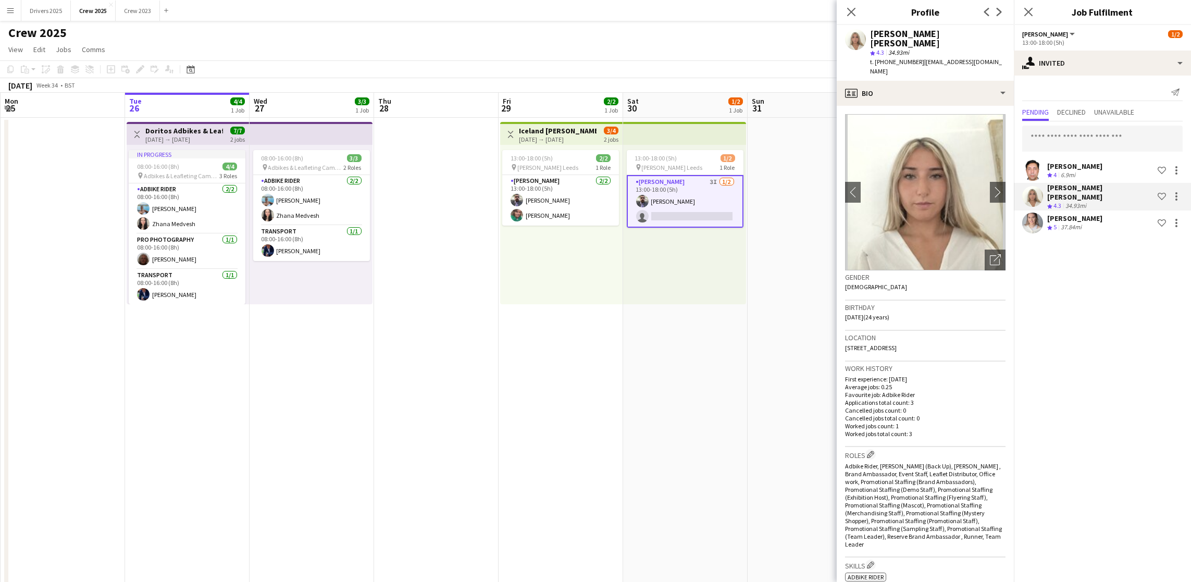
click at [1106, 329] on mat-expansion-panel "user-plus Invited Send notification Pending Declined Unavailable [PERSON_NAME] …" at bounding box center [1102, 329] width 177 height 506
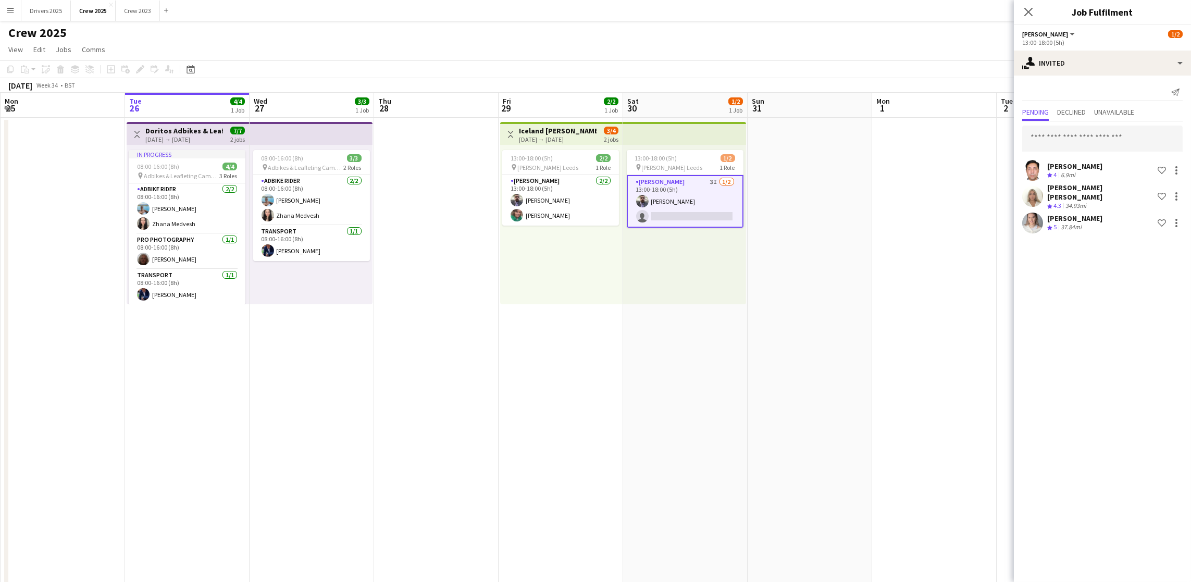
click at [1091, 216] on div "[PERSON_NAME]" at bounding box center [1074, 218] width 55 height 9
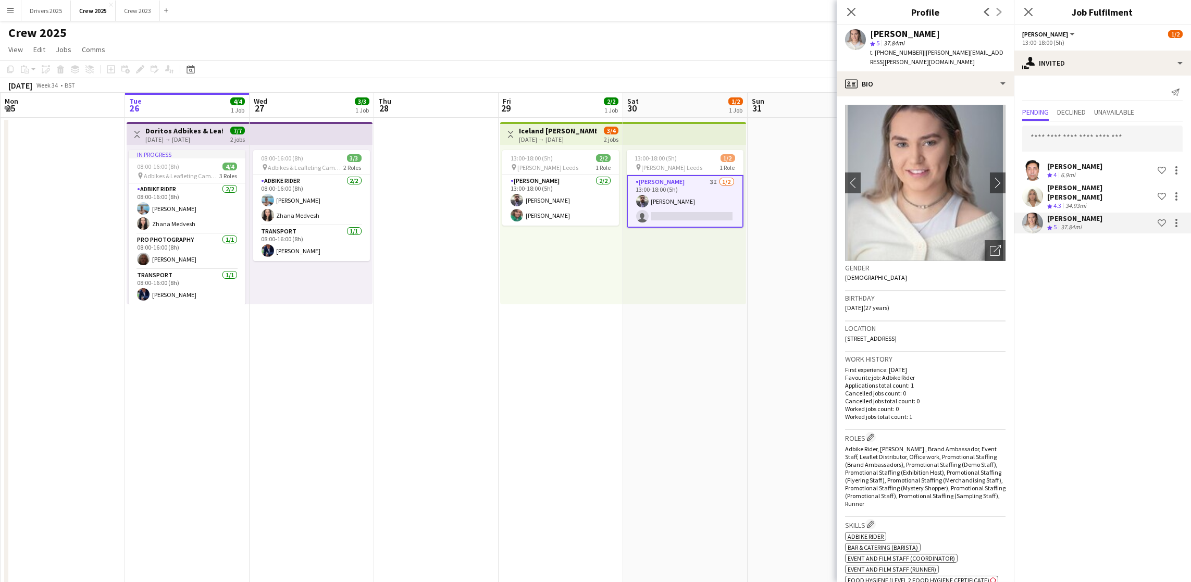
click at [1084, 160] on div "[PERSON_NAME] Crew rating 4 6.9mi Shortlist crew" at bounding box center [1102, 170] width 177 height 21
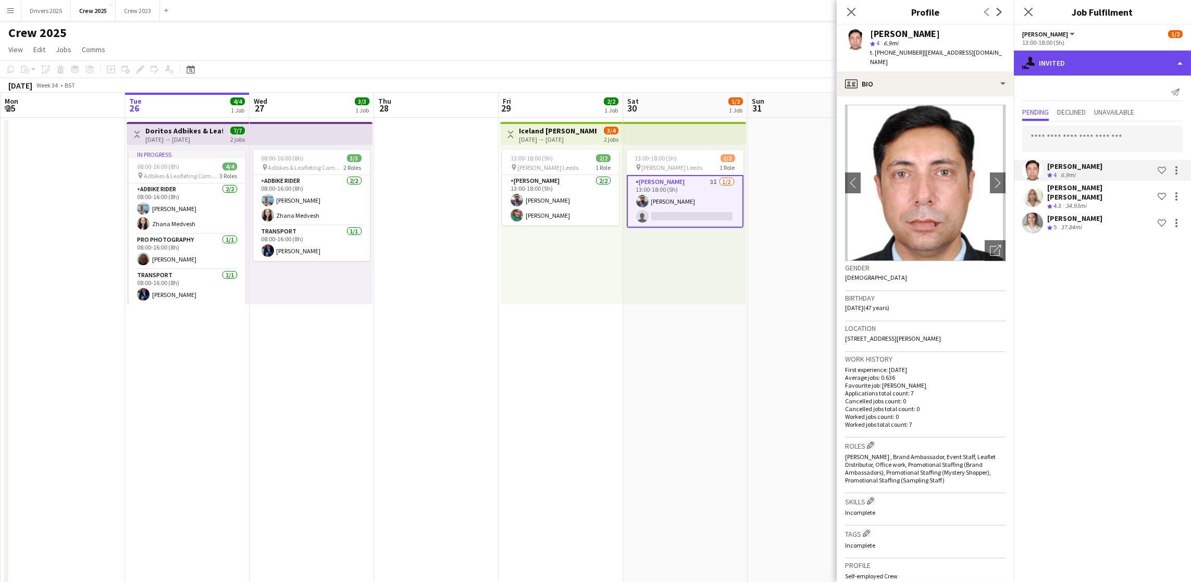
click at [1085, 59] on div "single-neutral-actions-share-1 Invited" at bounding box center [1102, 63] width 177 height 25
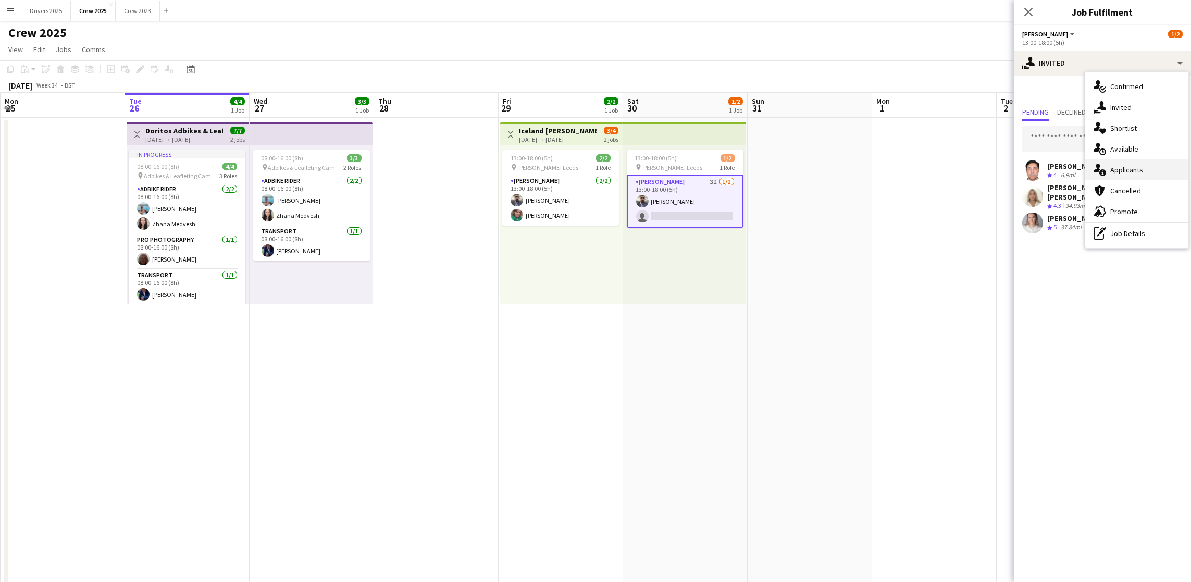
click at [1130, 171] on div "single-neutral-actions-information Applicants" at bounding box center [1136, 169] width 103 height 21
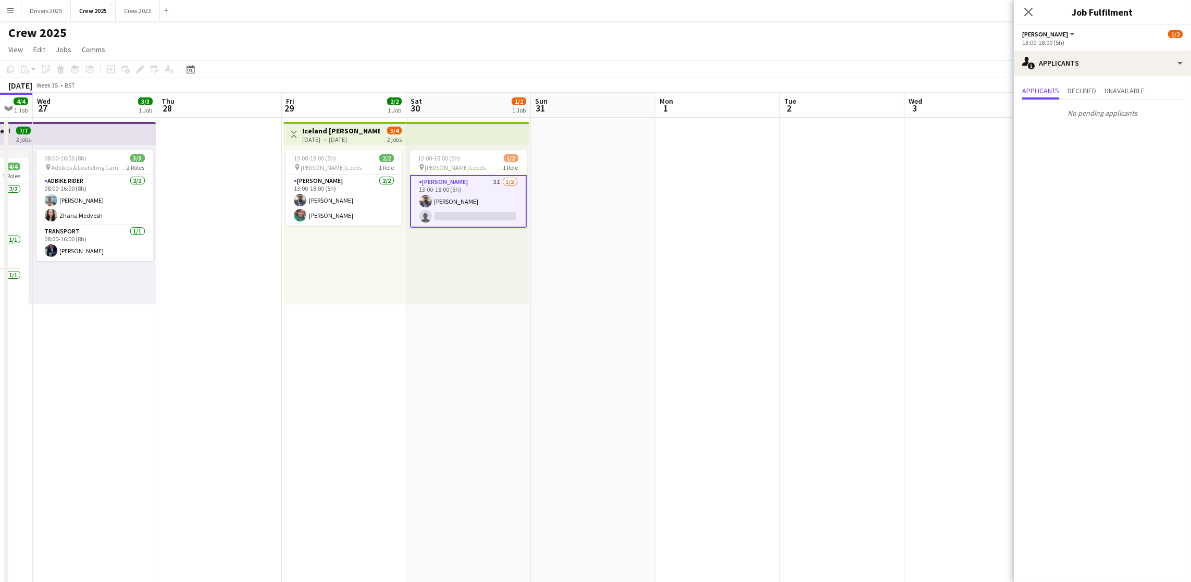
scroll to position [0, 363]
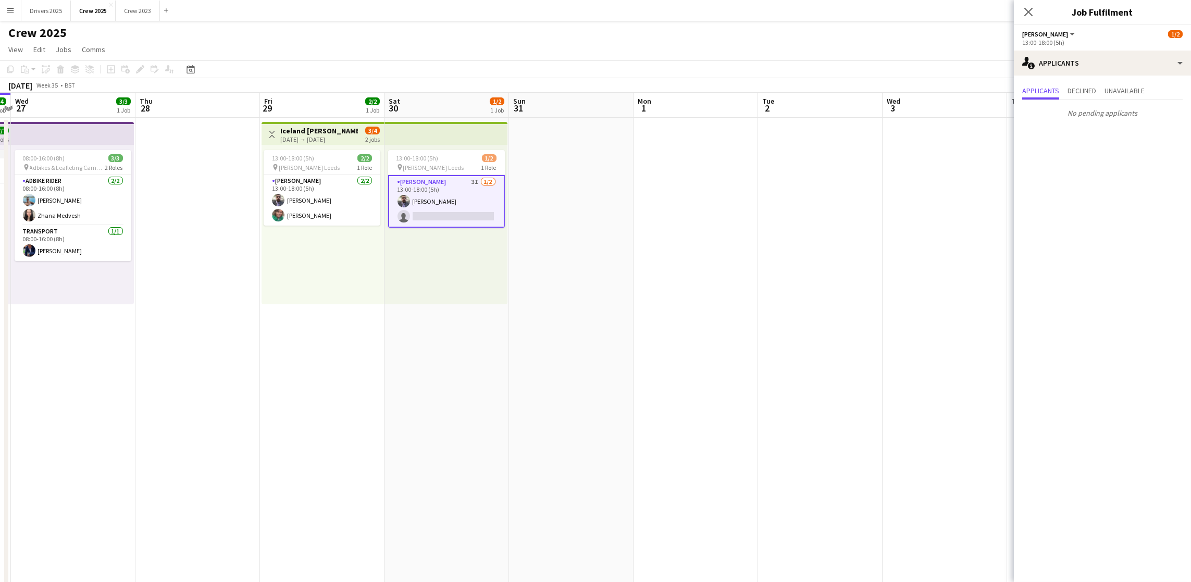
drag, startPoint x: 854, startPoint y: 279, endPoint x: 615, endPoint y: 301, distance: 239.6
click at [615, 301] on app-calendar-viewport "Sun 24 12/15 2 Jobs Mon 25 Tue 26 4/4 1 Job Wed 27 3/3 1 Job Thu 28 Fri 29 2/2 …" at bounding box center [595, 434] width 1191 height 682
click at [1081, 62] on div "single-neutral-actions-information Applicants" at bounding box center [1102, 63] width 177 height 25
click at [1127, 153] on div "single-neutral-actions-upload Available" at bounding box center [1136, 149] width 103 height 21
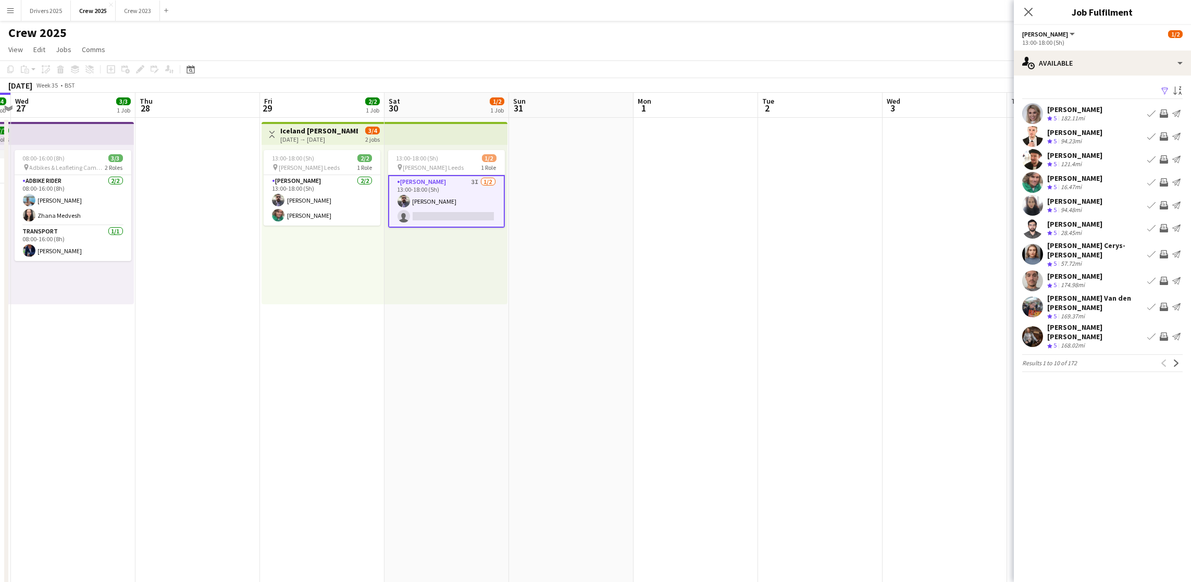
click at [1160, 91] on app-icon "Filter" at bounding box center [1164, 91] width 8 height 10
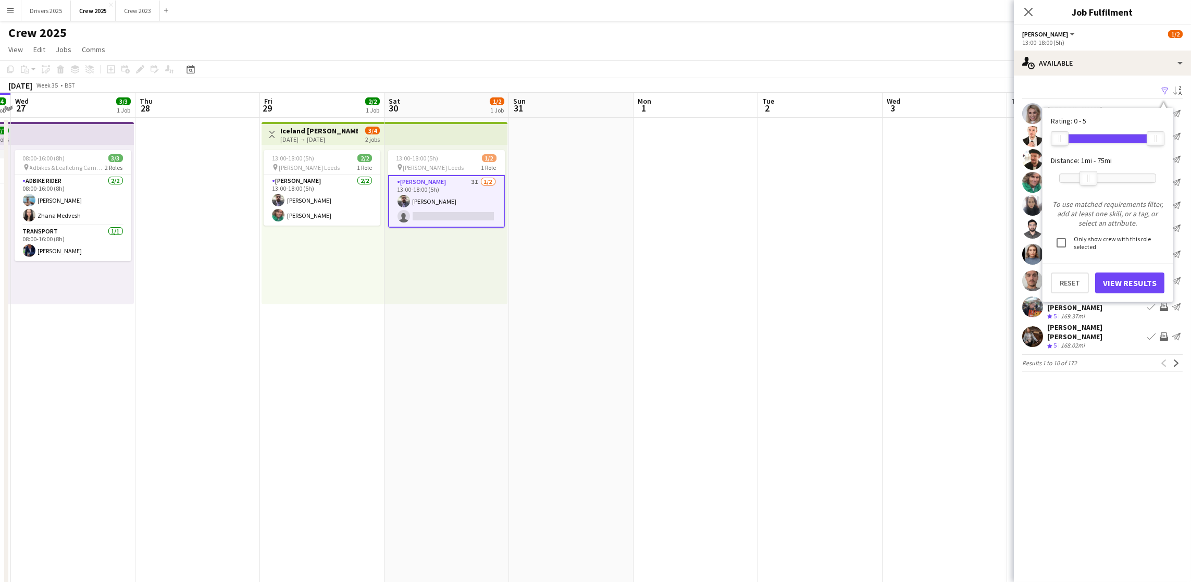
click at [1088, 180] on div at bounding box center [1107, 178] width 96 height 8
click at [1125, 277] on button "View Results" at bounding box center [1129, 282] width 69 height 21
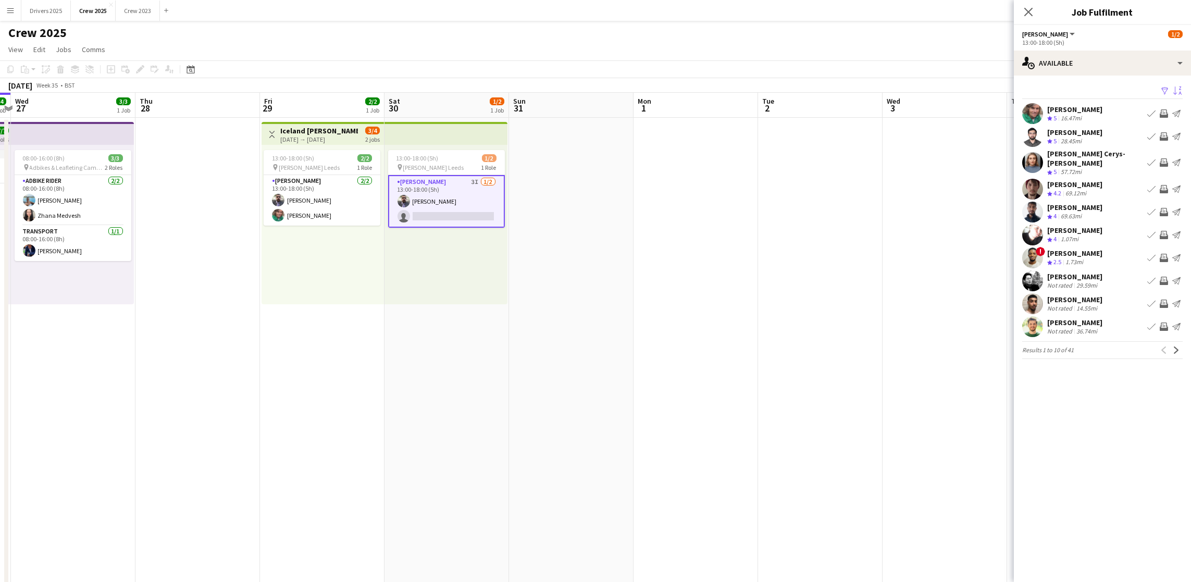
click at [1177, 89] on app-icon "Sort asc" at bounding box center [1177, 91] width 8 height 10
click at [1122, 131] on div "Default" at bounding box center [1114, 128] width 93 height 25
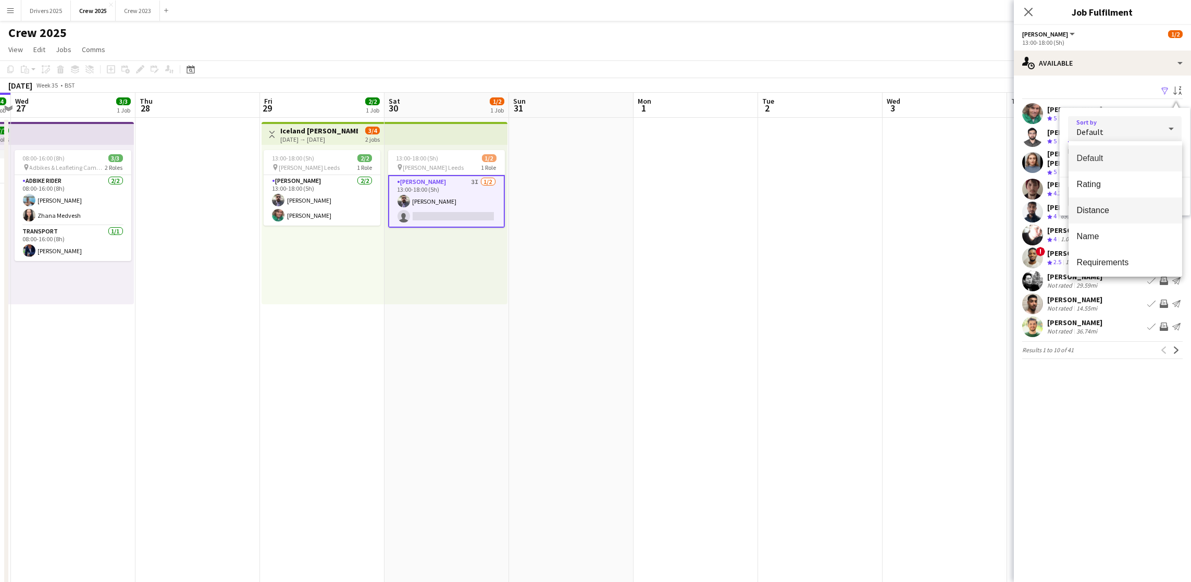
click at [1131, 209] on span "Distance" at bounding box center [1125, 210] width 97 height 10
click at [1161, 199] on button "View Results" at bounding box center [1146, 196] width 69 height 21
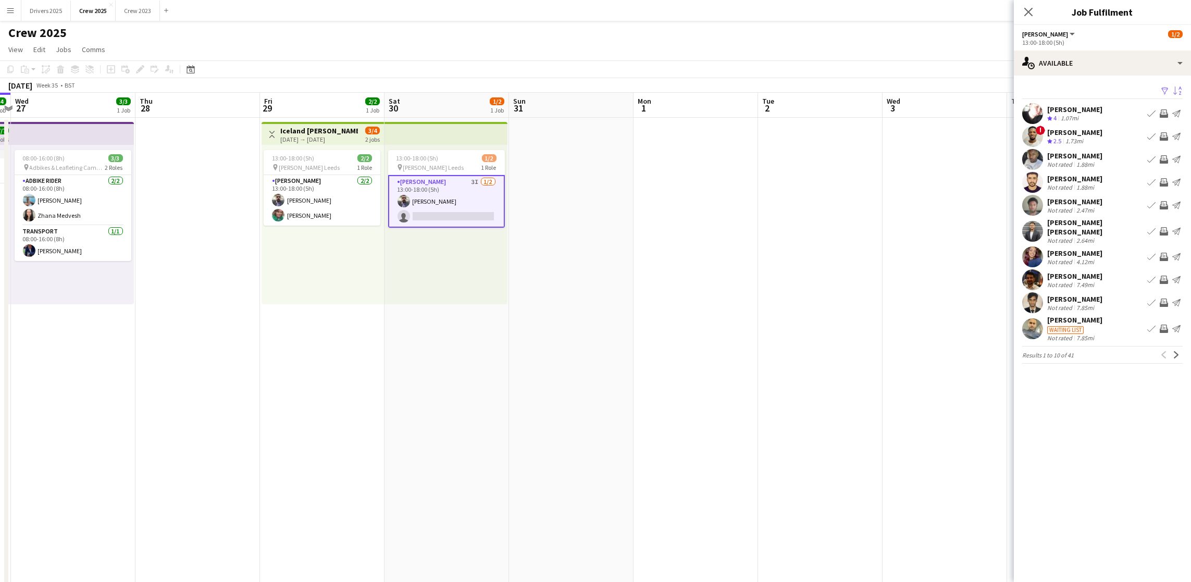
click at [1078, 176] on div "[PERSON_NAME]" at bounding box center [1074, 178] width 55 height 9
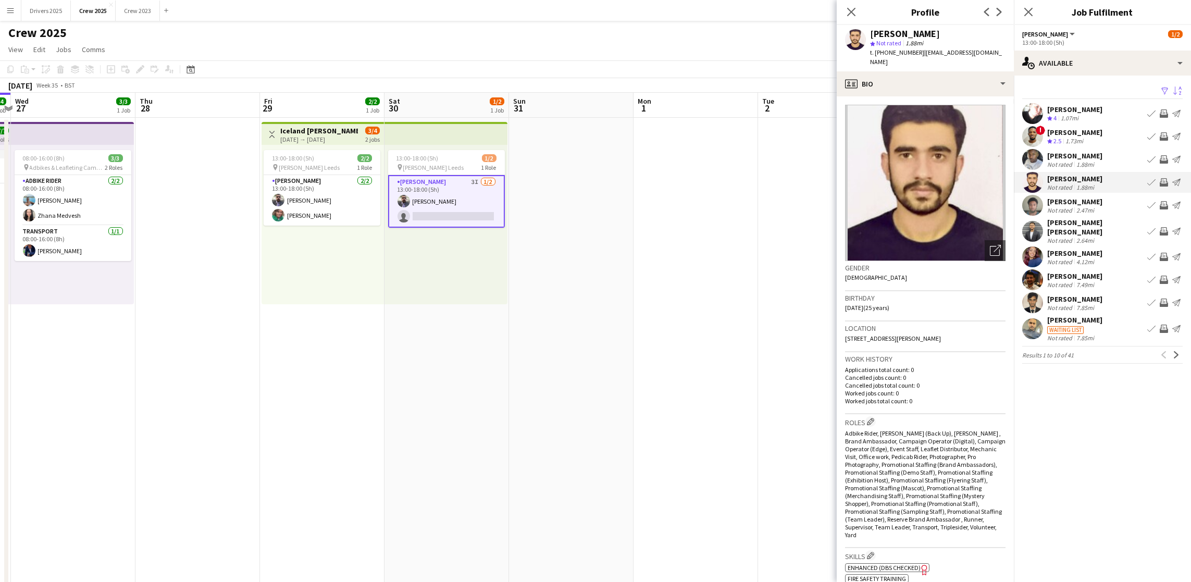
click at [1091, 199] on div "[PERSON_NAME]" at bounding box center [1074, 201] width 55 height 9
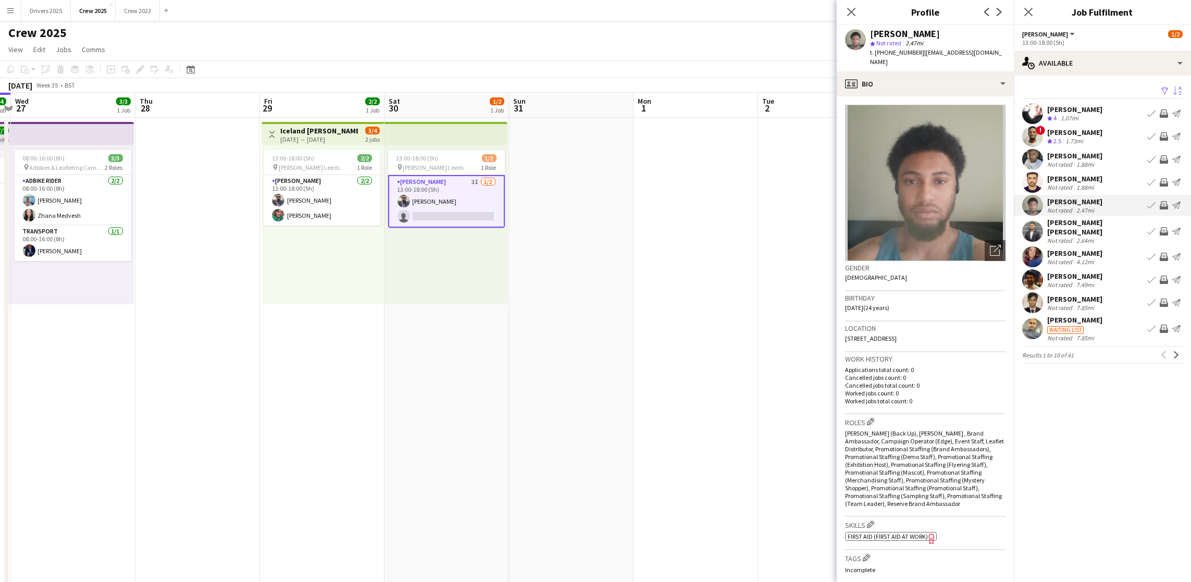
click at [1088, 223] on div "[PERSON_NAME] [PERSON_NAME]" at bounding box center [1095, 227] width 96 height 19
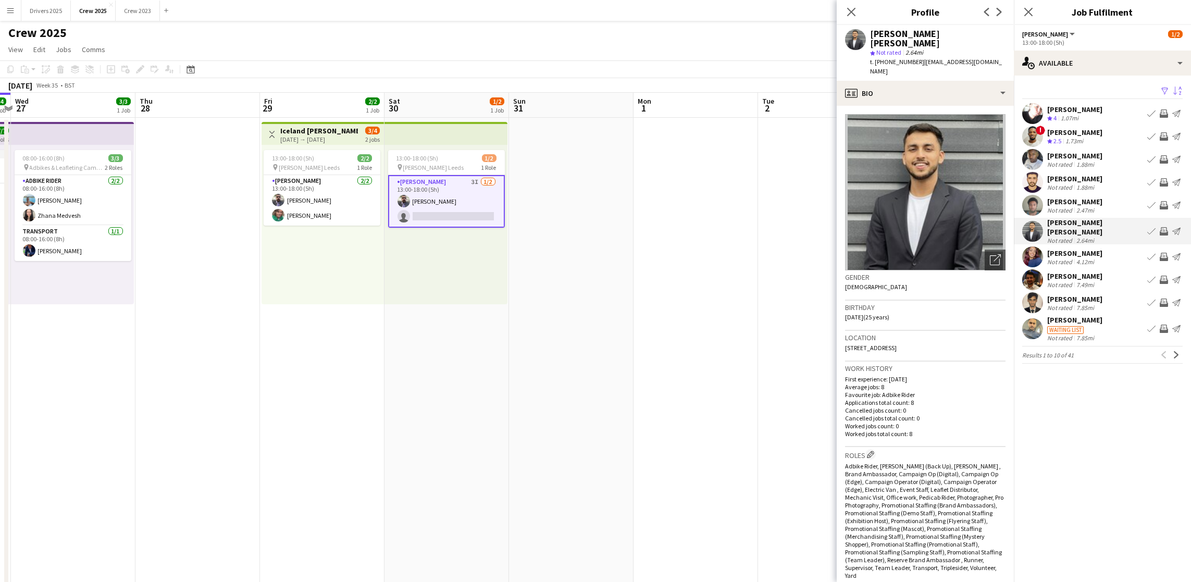
click at [1074, 248] on div "[PERSON_NAME]" at bounding box center [1074, 252] width 55 height 9
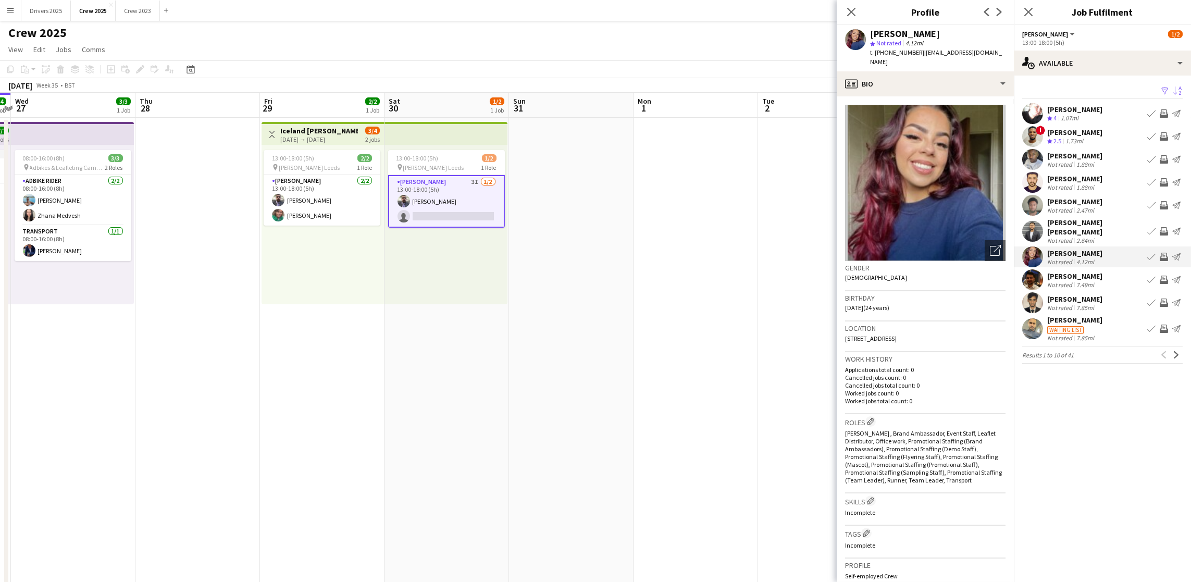
scroll to position [78, 0]
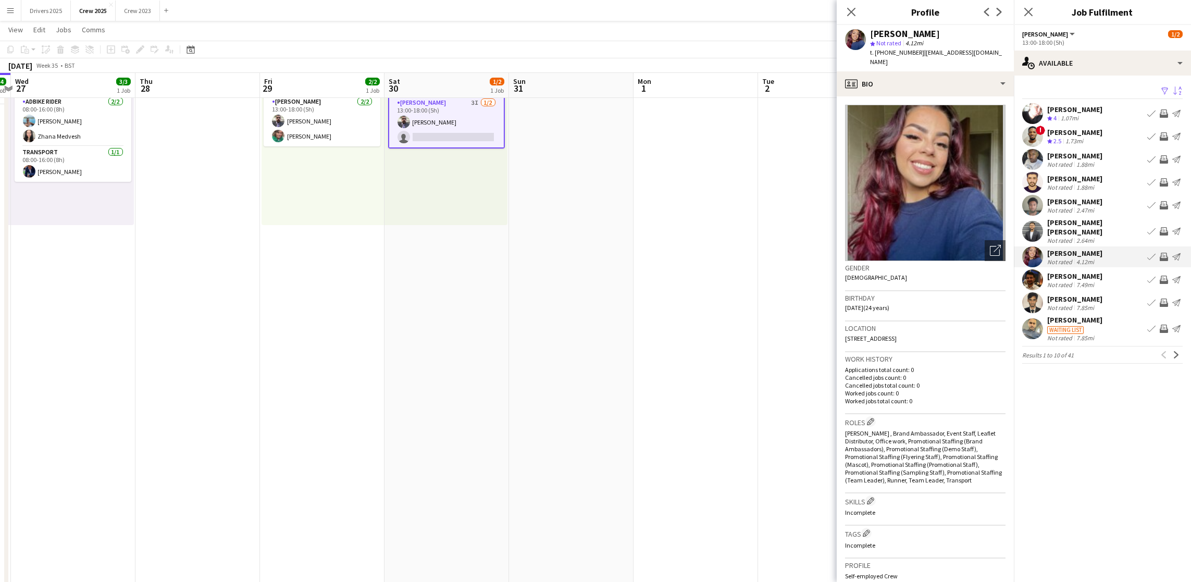
click at [1084, 271] on div "[PERSON_NAME]" at bounding box center [1074, 275] width 55 height 9
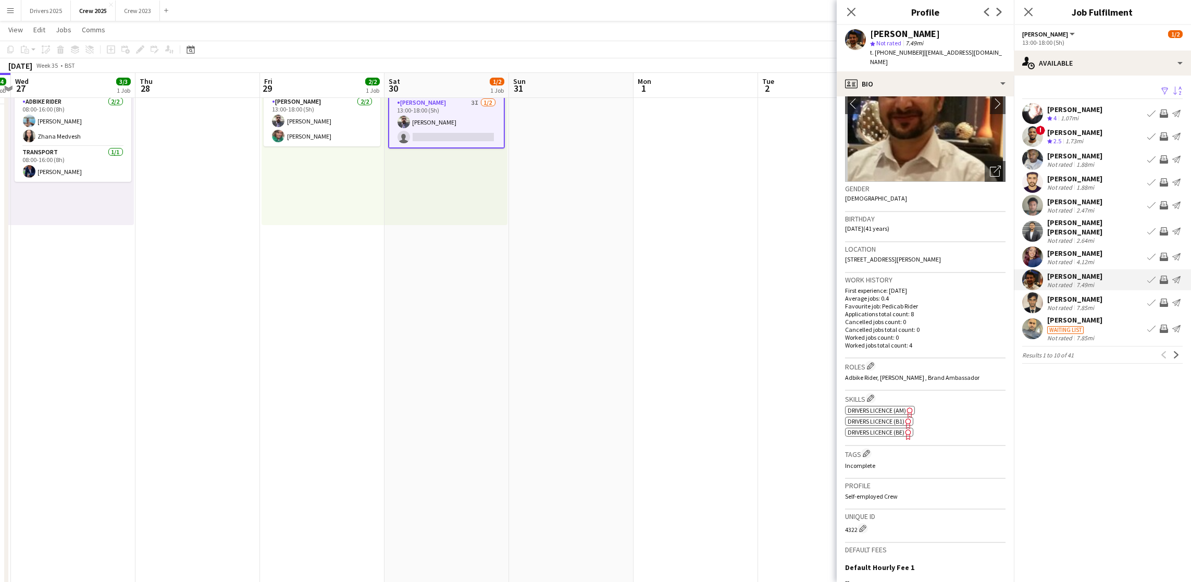
scroll to position [214, 0]
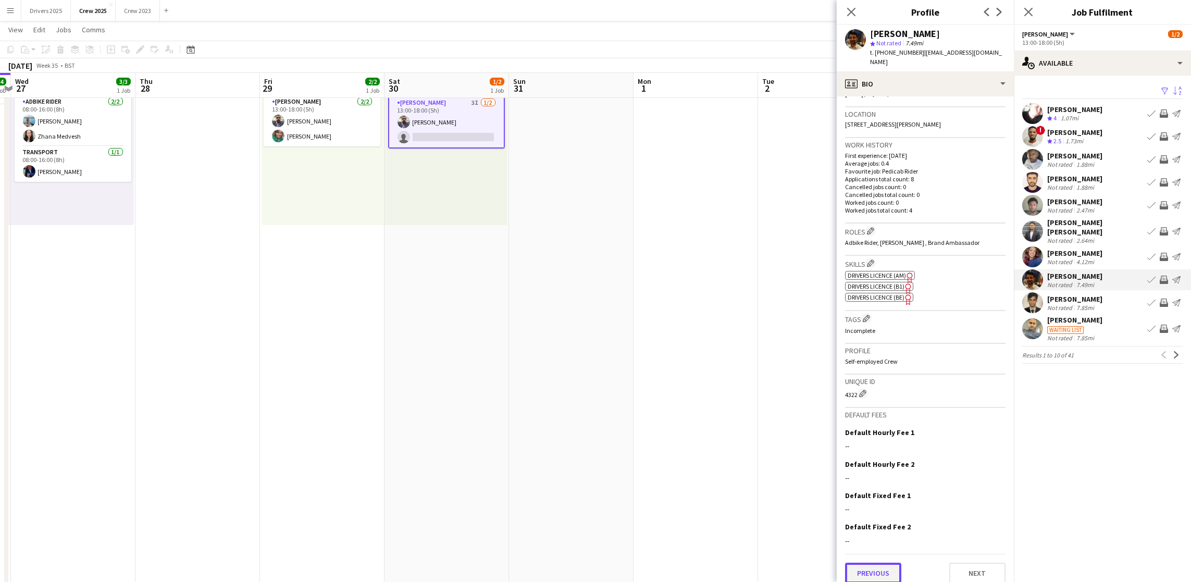
click at [884, 563] on button "Previous" at bounding box center [873, 573] width 56 height 21
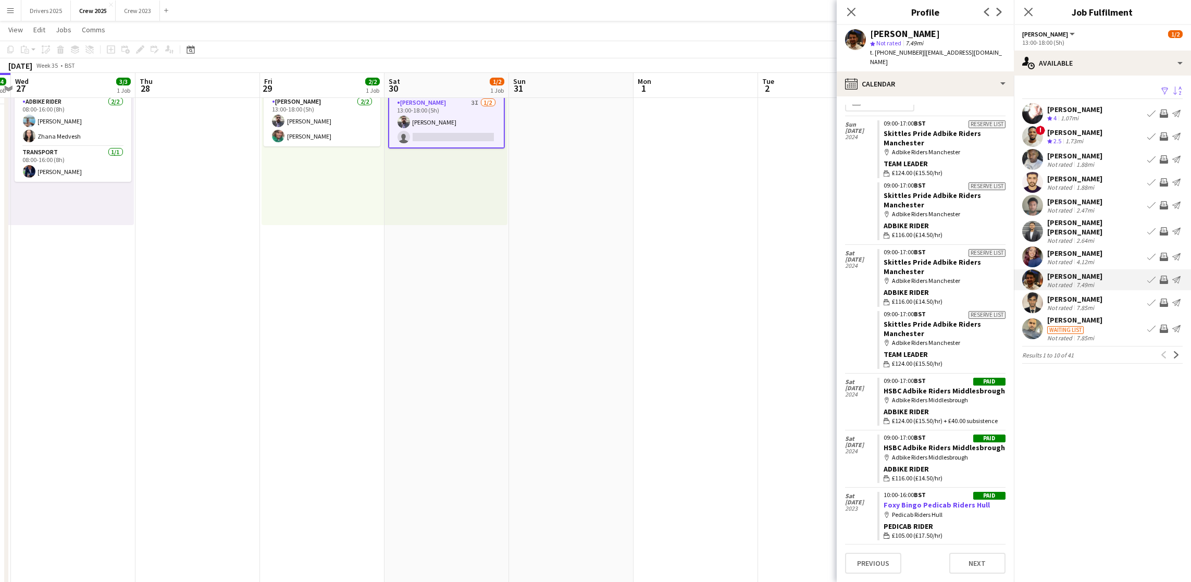
scroll to position [0, 0]
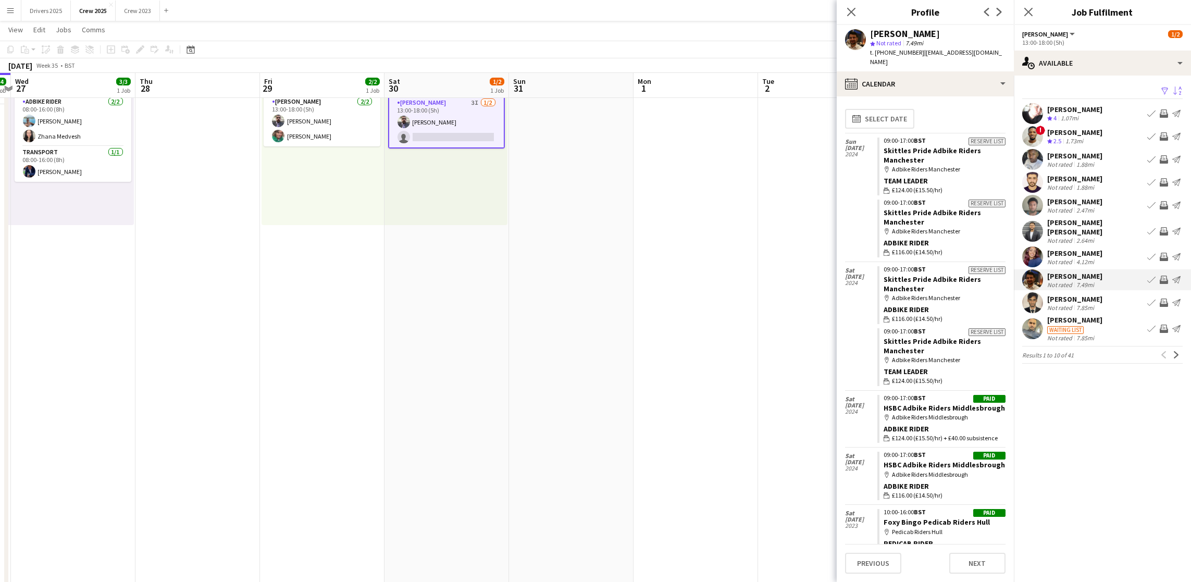
click at [1093, 272] on div "[PERSON_NAME]" at bounding box center [1074, 275] width 55 height 9
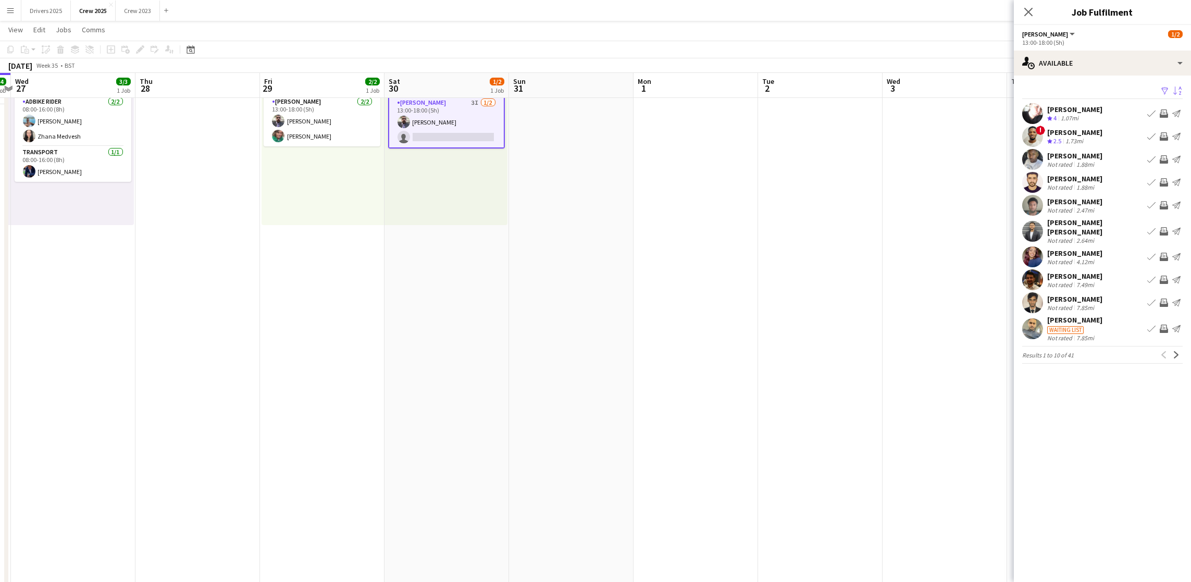
click at [1093, 272] on div "[PERSON_NAME]" at bounding box center [1074, 275] width 55 height 9
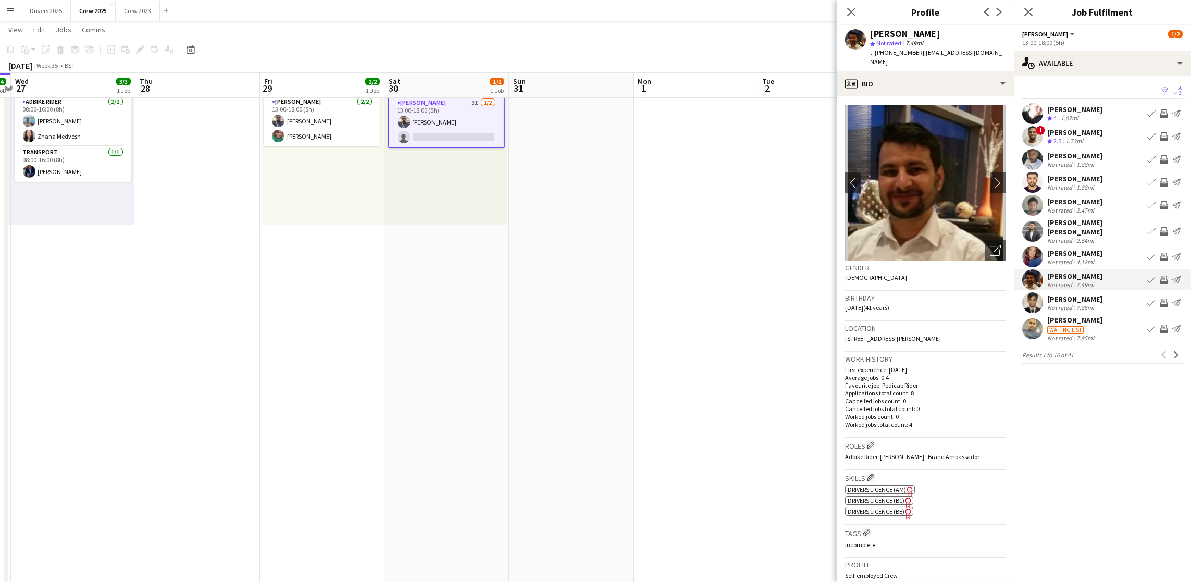
click at [1069, 227] on div "[PERSON_NAME] [PERSON_NAME]" at bounding box center [1095, 227] width 96 height 19
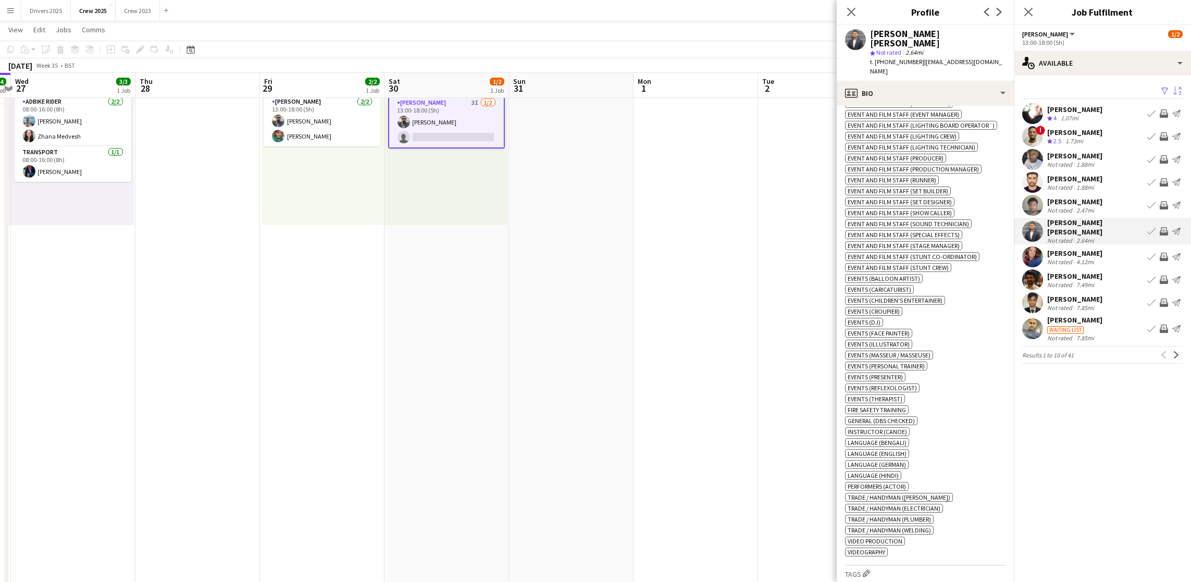
scroll to position [916, 0]
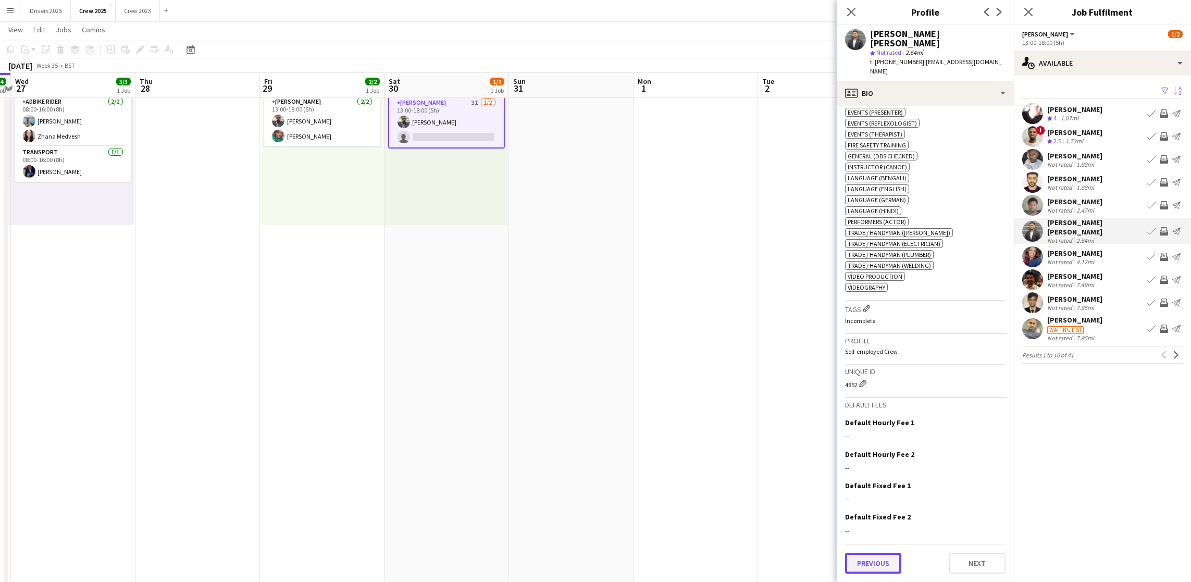
click at [874, 558] on button "Previous" at bounding box center [873, 563] width 56 height 21
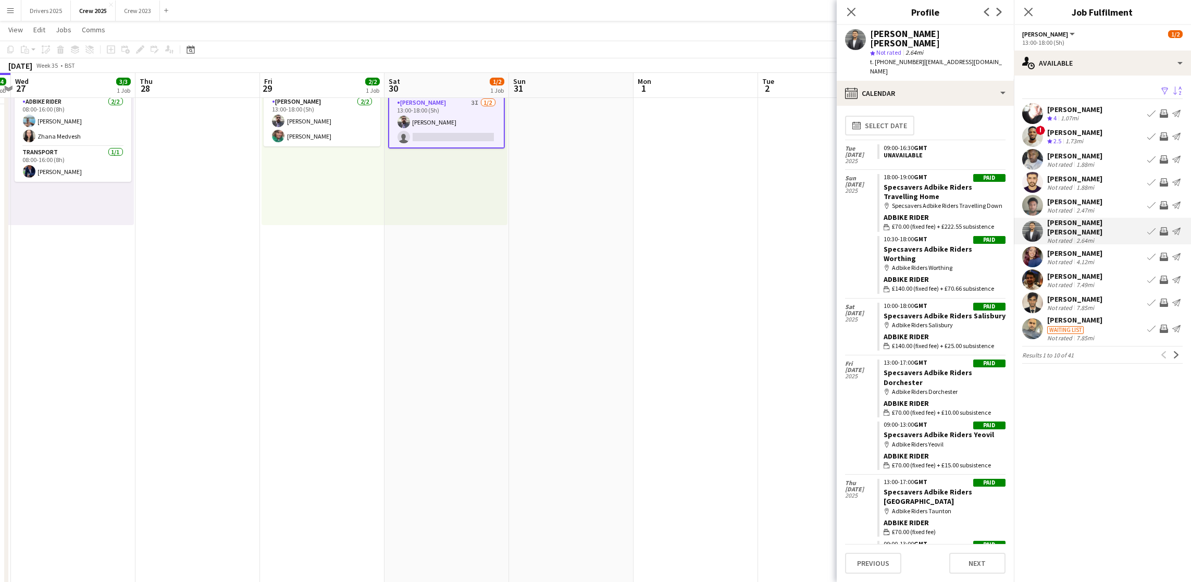
scroll to position [0, 0]
click at [1064, 177] on div "[PERSON_NAME]" at bounding box center [1074, 178] width 55 height 9
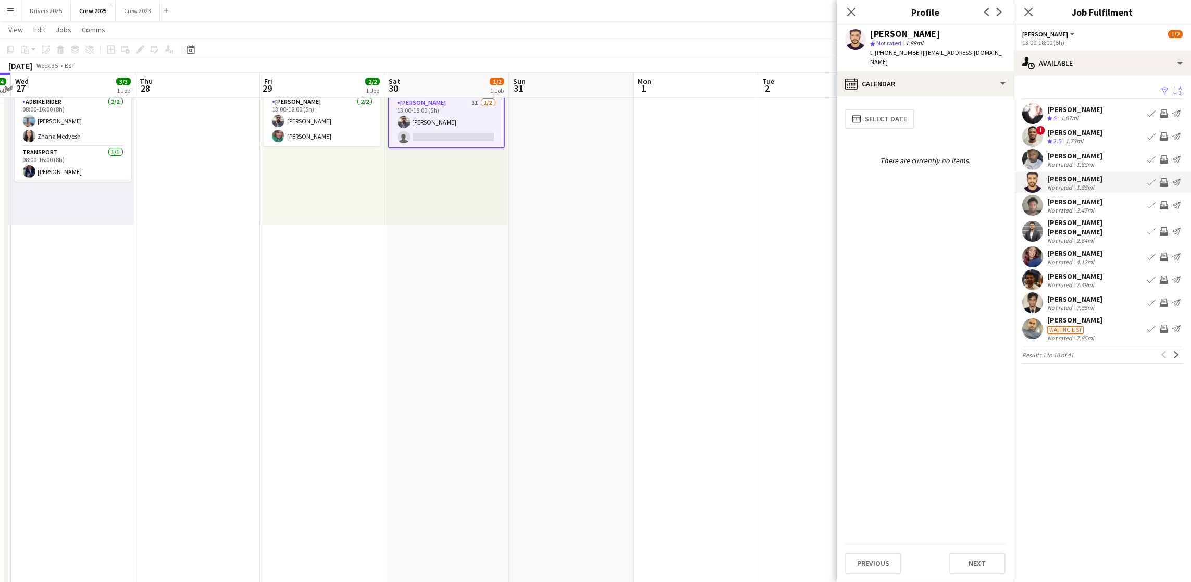
click at [1060, 154] on div "[PERSON_NAME]" at bounding box center [1074, 155] width 55 height 9
click at [1063, 133] on div "[PERSON_NAME]" at bounding box center [1074, 132] width 55 height 9
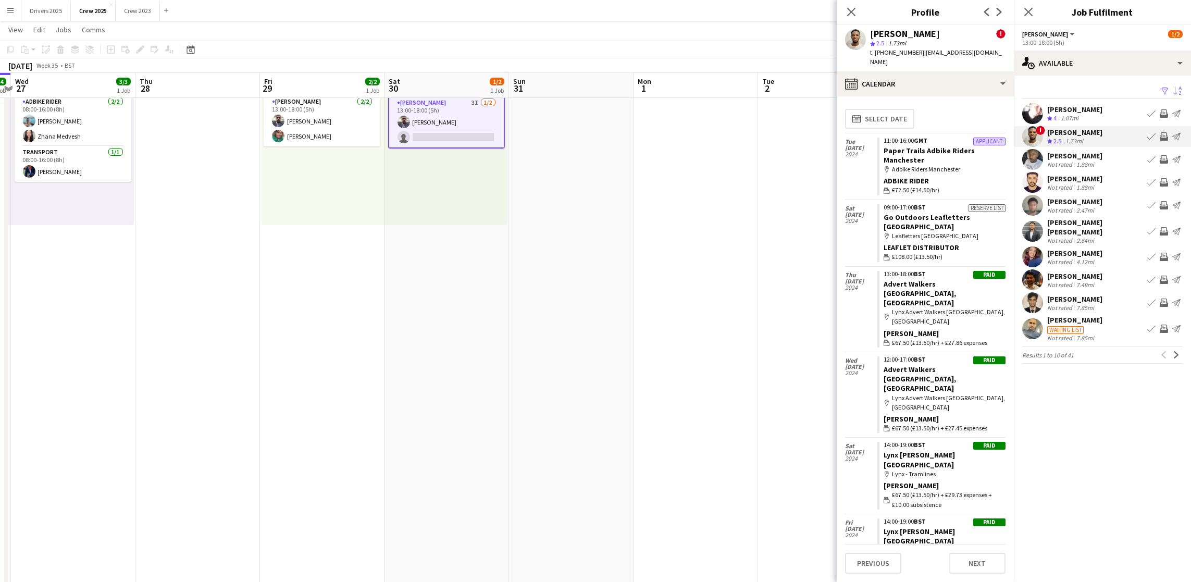
click at [1079, 294] on div "[PERSON_NAME]" at bounding box center [1074, 298] width 55 height 9
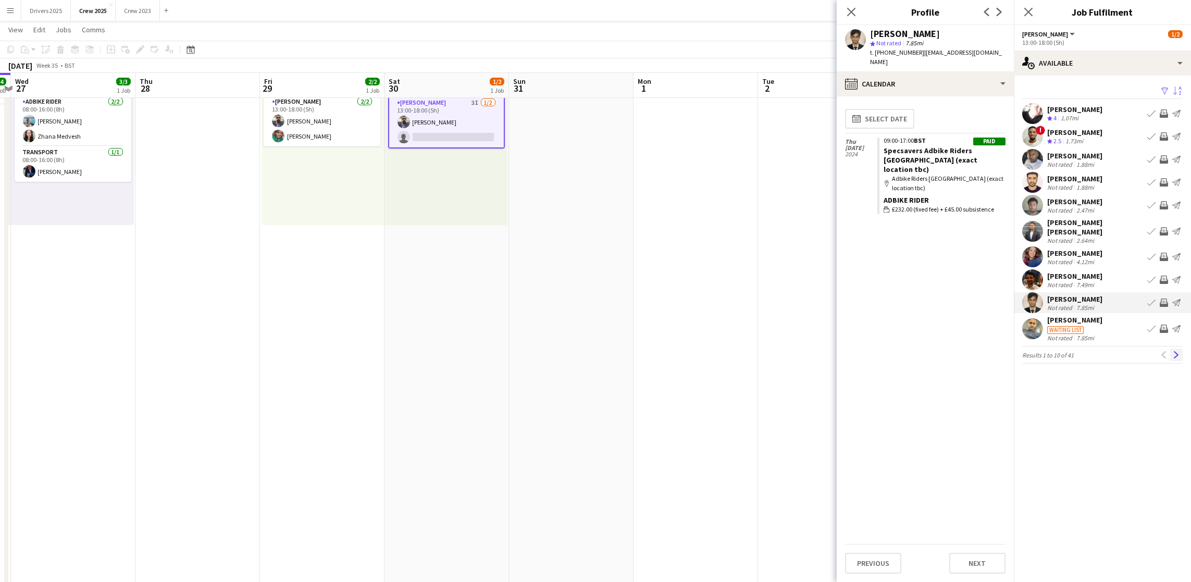
click at [1174, 351] on app-icon "Next" at bounding box center [1175, 354] width 7 height 7
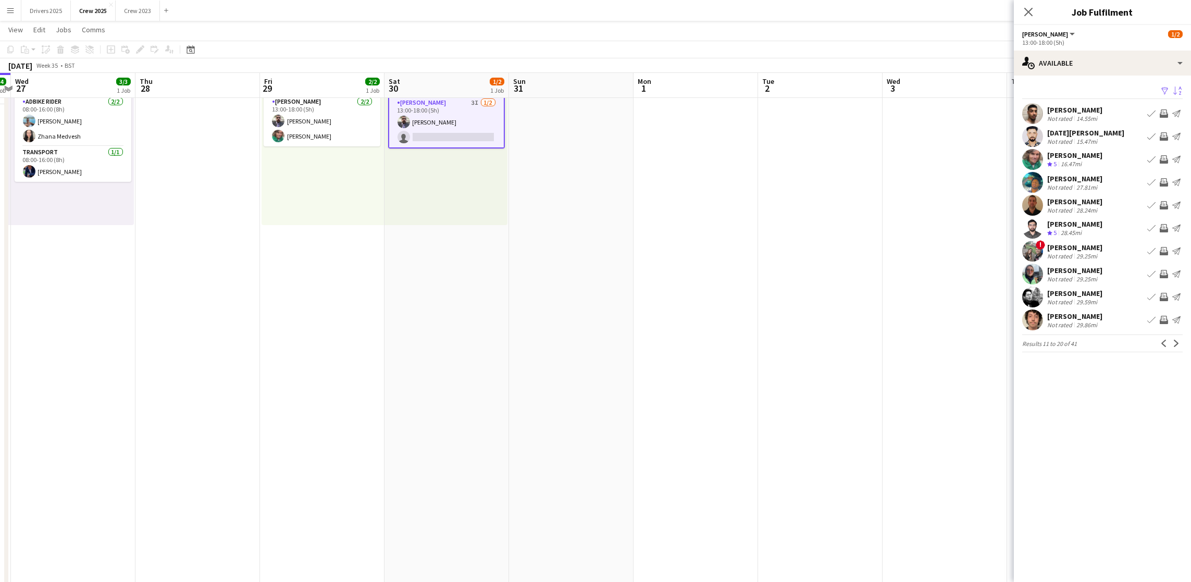
click at [1071, 107] on div "[PERSON_NAME]" at bounding box center [1074, 109] width 55 height 9
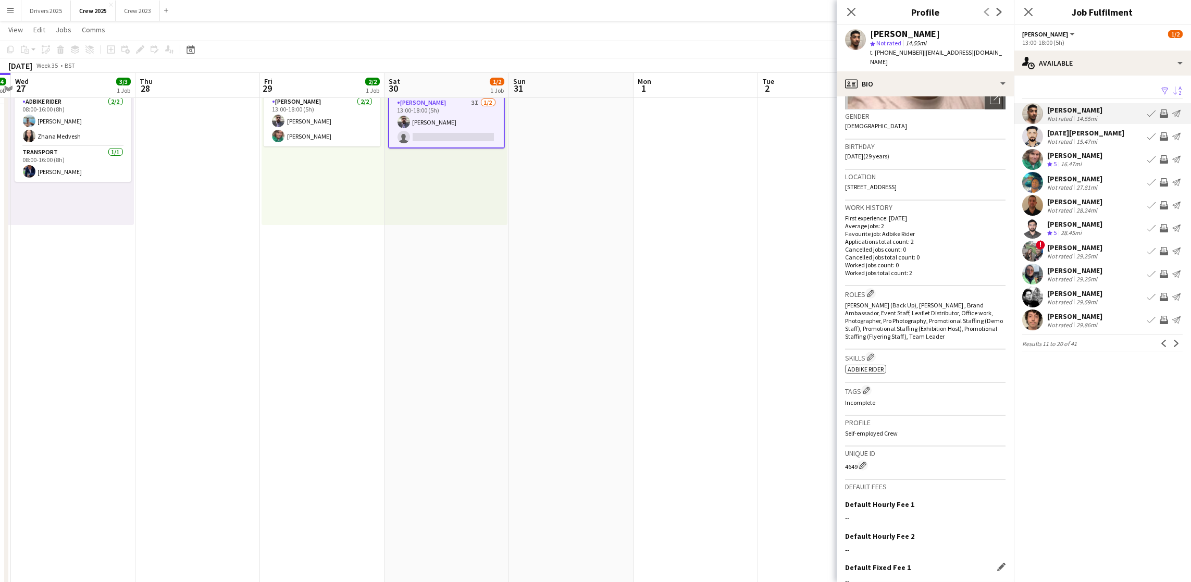
click at [863, 576] on div "--" at bounding box center [925, 580] width 160 height 9
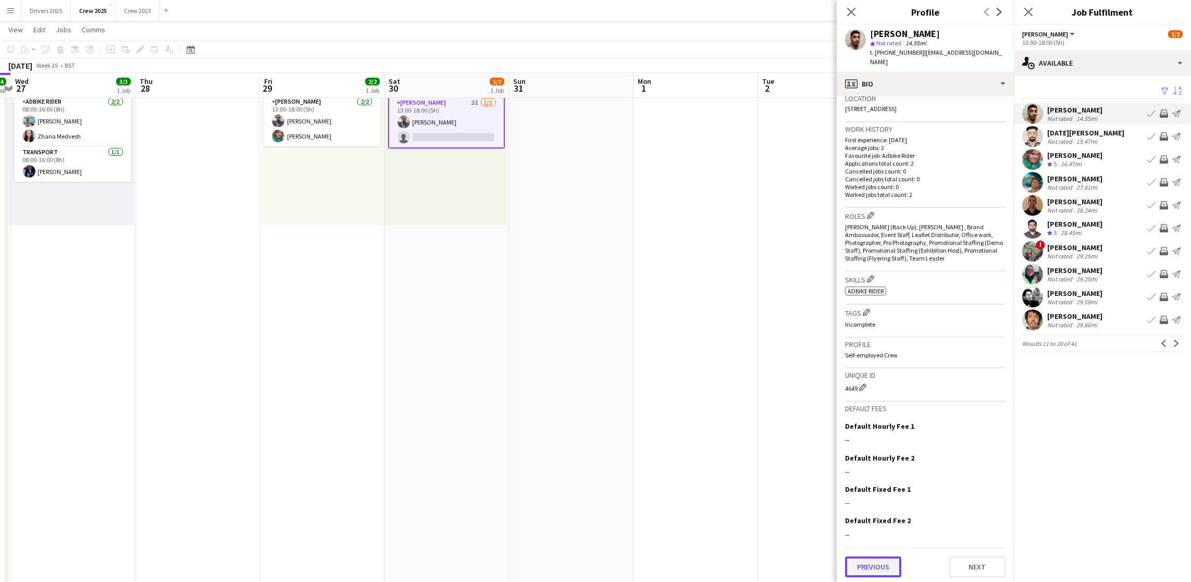
click at [870, 568] on button "Previous" at bounding box center [873, 566] width 56 height 21
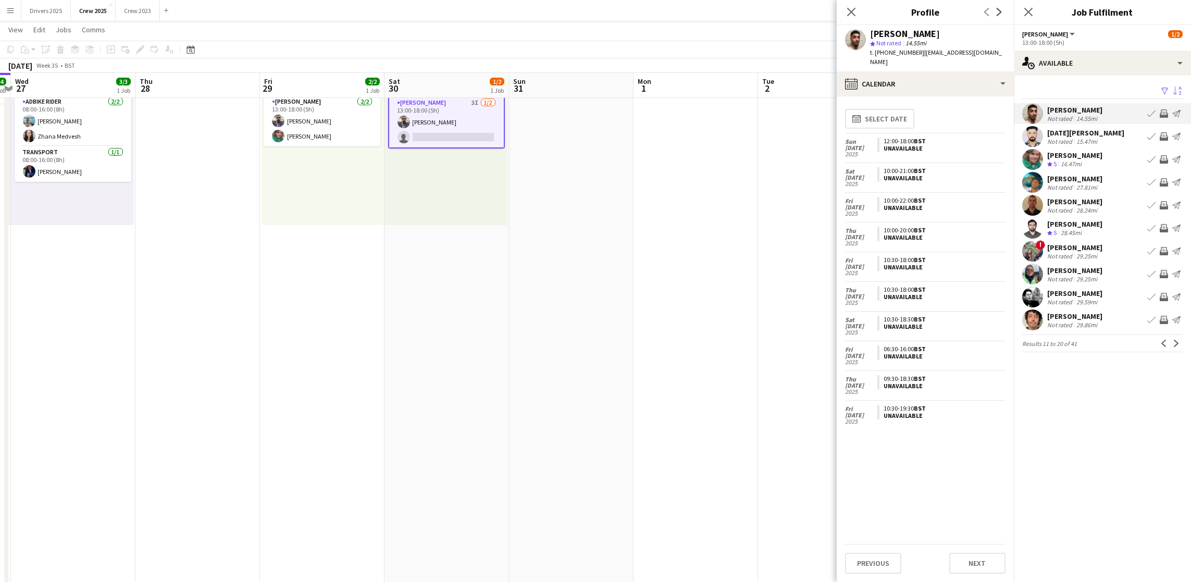
click at [1075, 133] on div "[DATE][PERSON_NAME]" at bounding box center [1085, 132] width 77 height 9
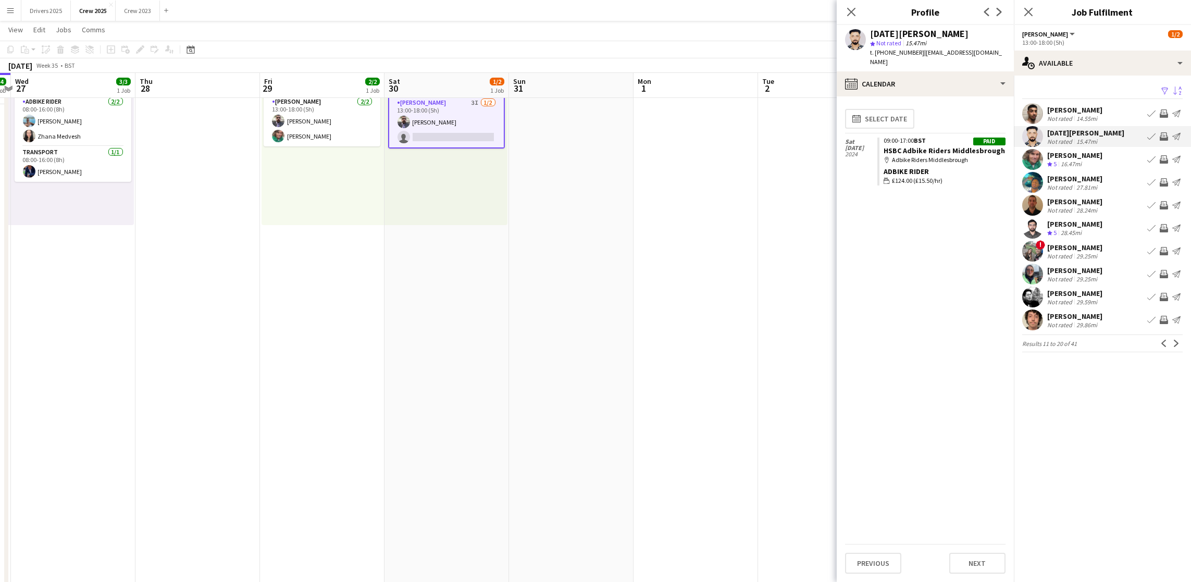
click at [1102, 177] on div "[PERSON_NAME]" at bounding box center [1074, 178] width 55 height 9
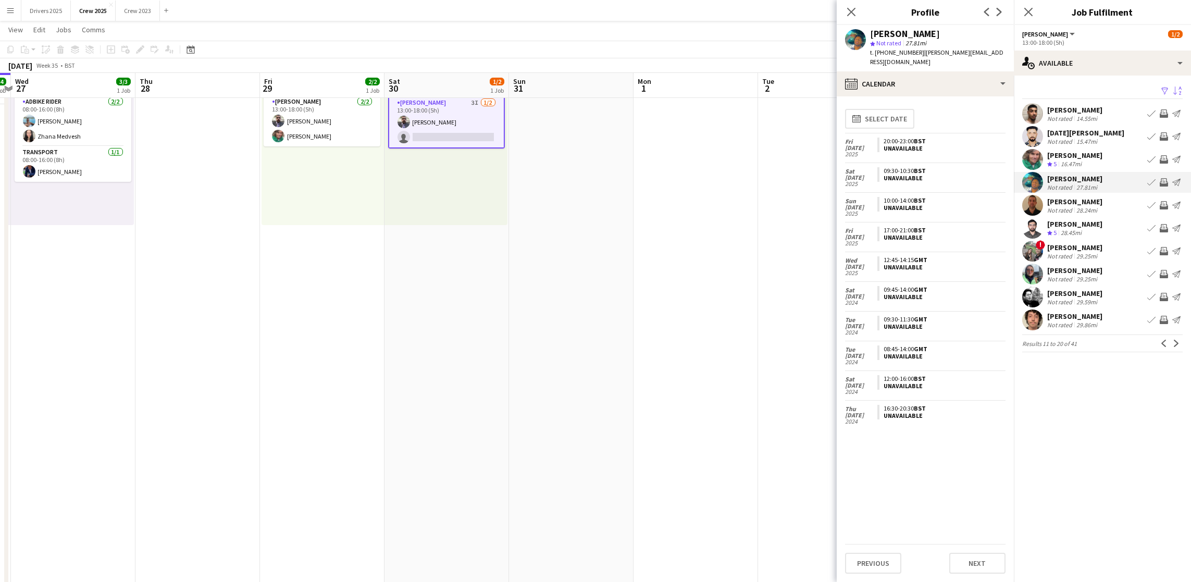
click at [1059, 224] on div "[PERSON_NAME]" at bounding box center [1074, 223] width 55 height 9
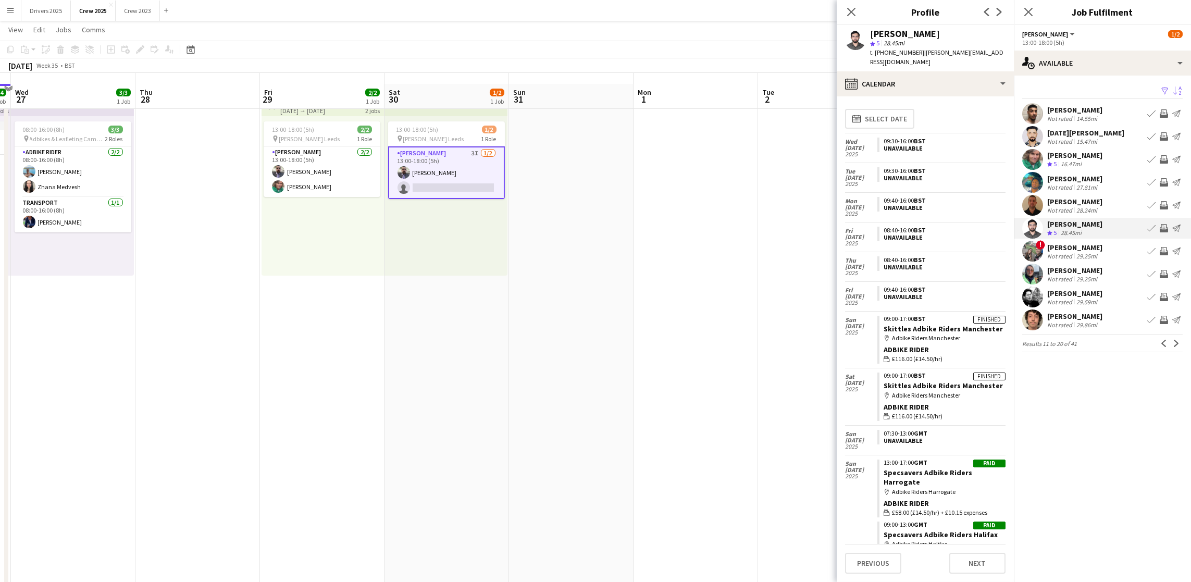
scroll to position [0, 0]
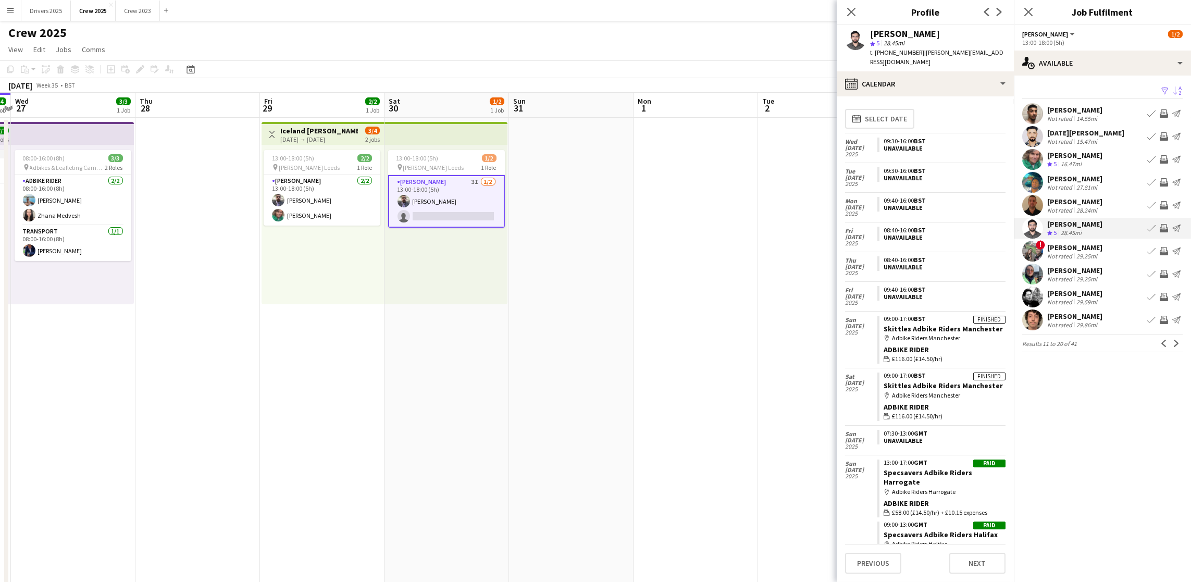
click at [895, 32] on div "[PERSON_NAME]" at bounding box center [905, 33] width 70 height 9
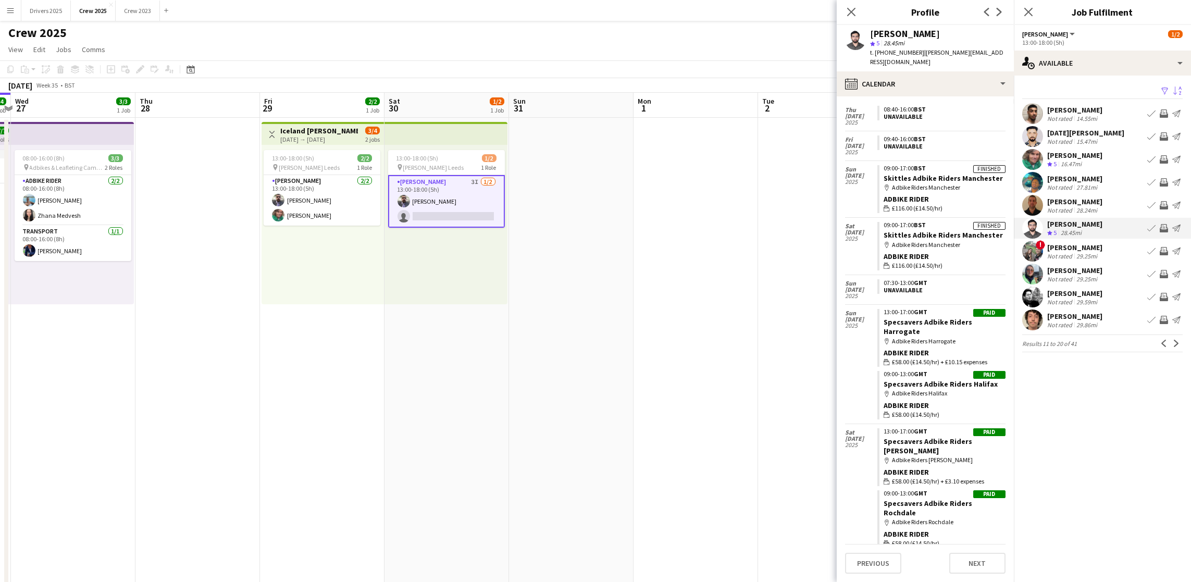
scroll to position [313, 0]
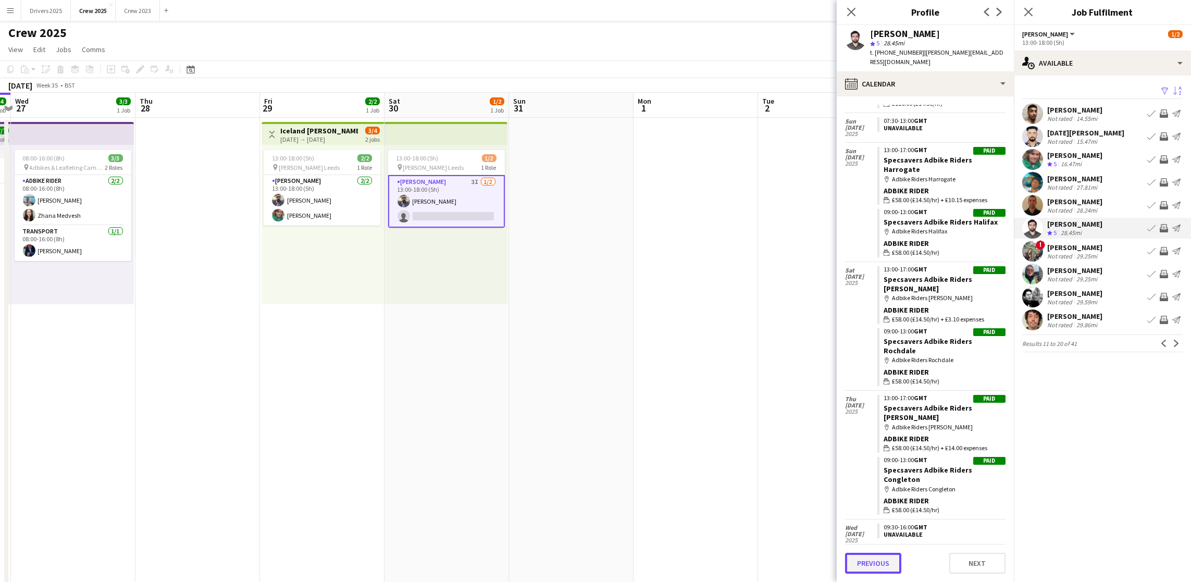
click at [874, 564] on button "Previous" at bounding box center [873, 563] width 56 height 21
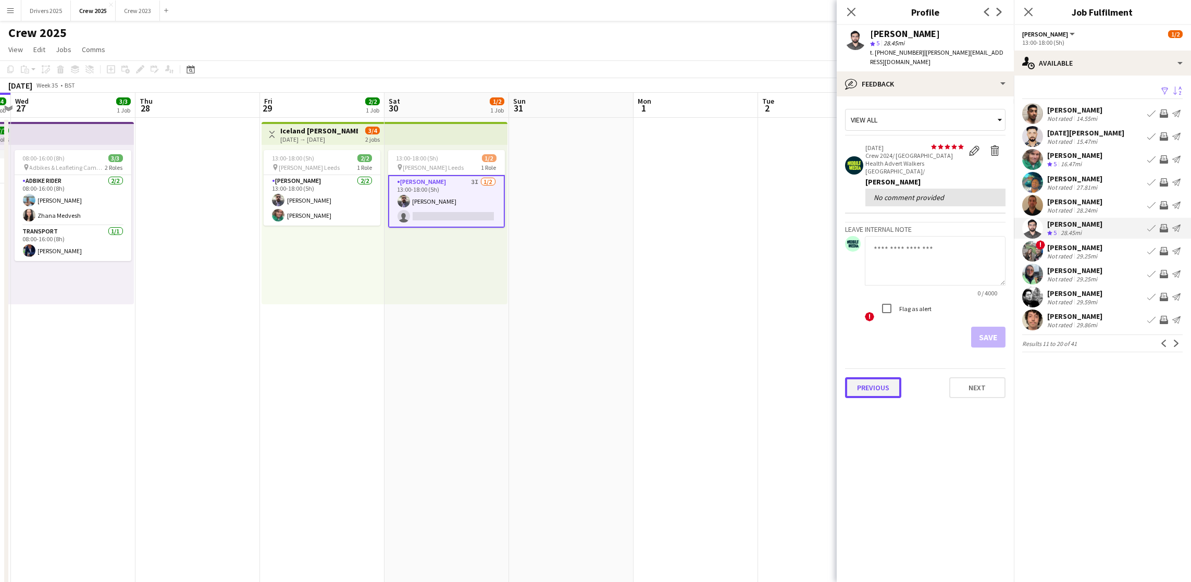
click at [853, 377] on button "Previous" at bounding box center [873, 387] width 56 height 21
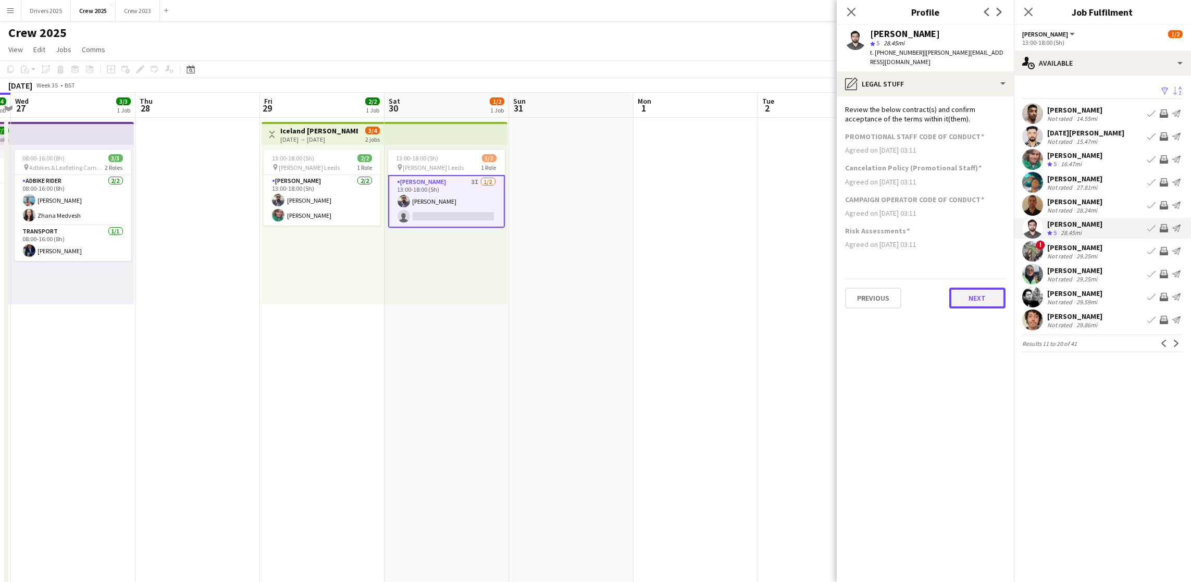
click at [962, 291] on button "Next" at bounding box center [977, 298] width 56 height 21
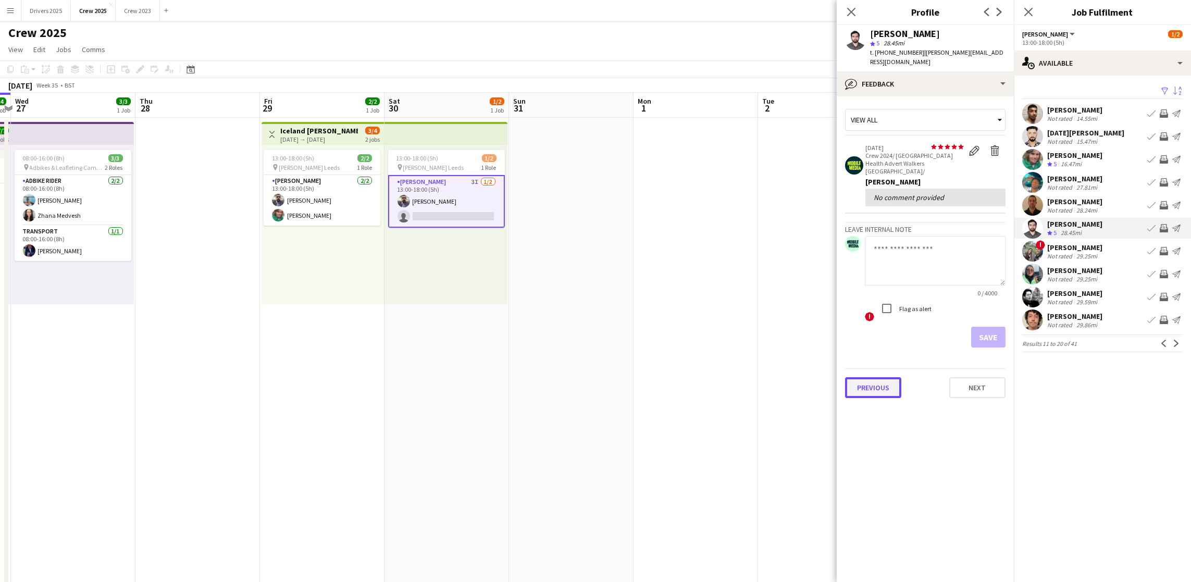
click at [875, 377] on button "Previous" at bounding box center [873, 387] width 56 height 21
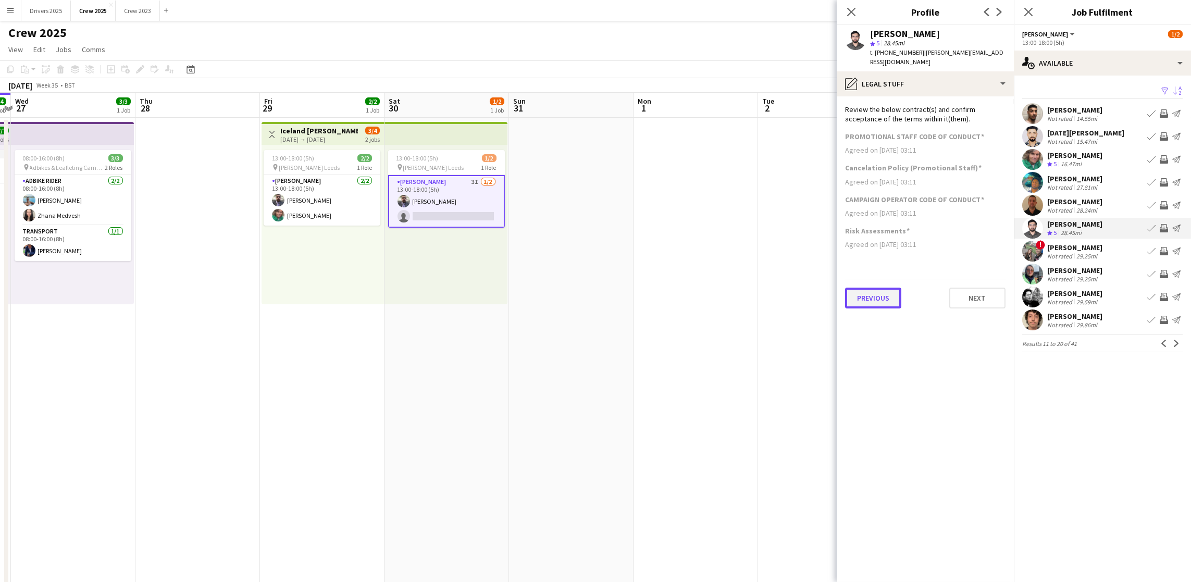
click at [889, 279] on div "Previous Next" at bounding box center [925, 294] width 160 height 30
click at [862, 291] on button "Previous" at bounding box center [873, 298] width 56 height 21
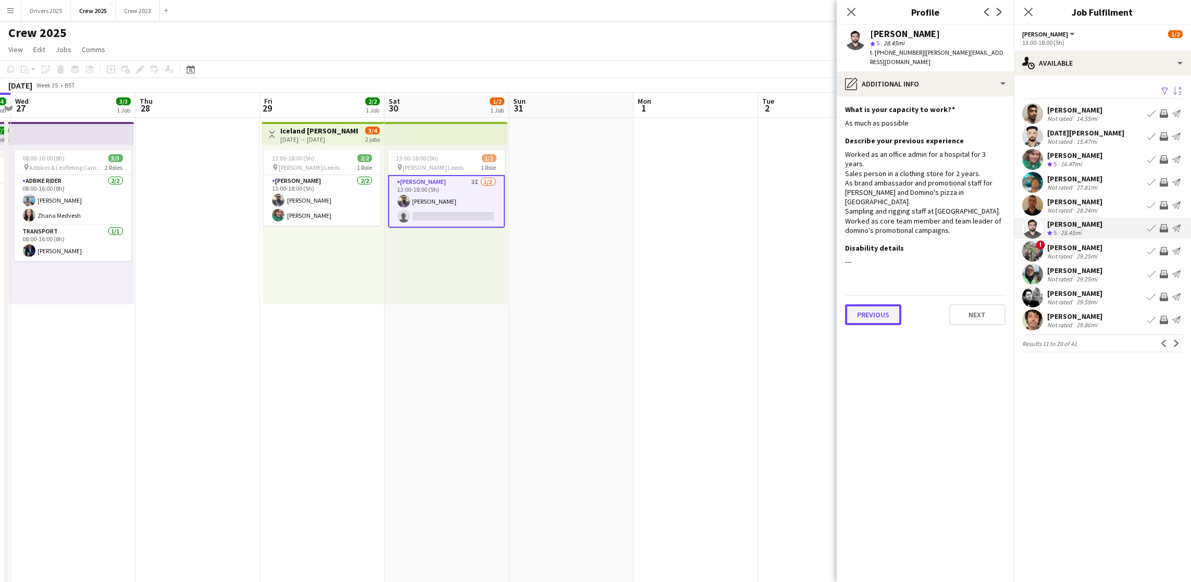
click at [863, 304] on button "Previous" at bounding box center [873, 314] width 56 height 21
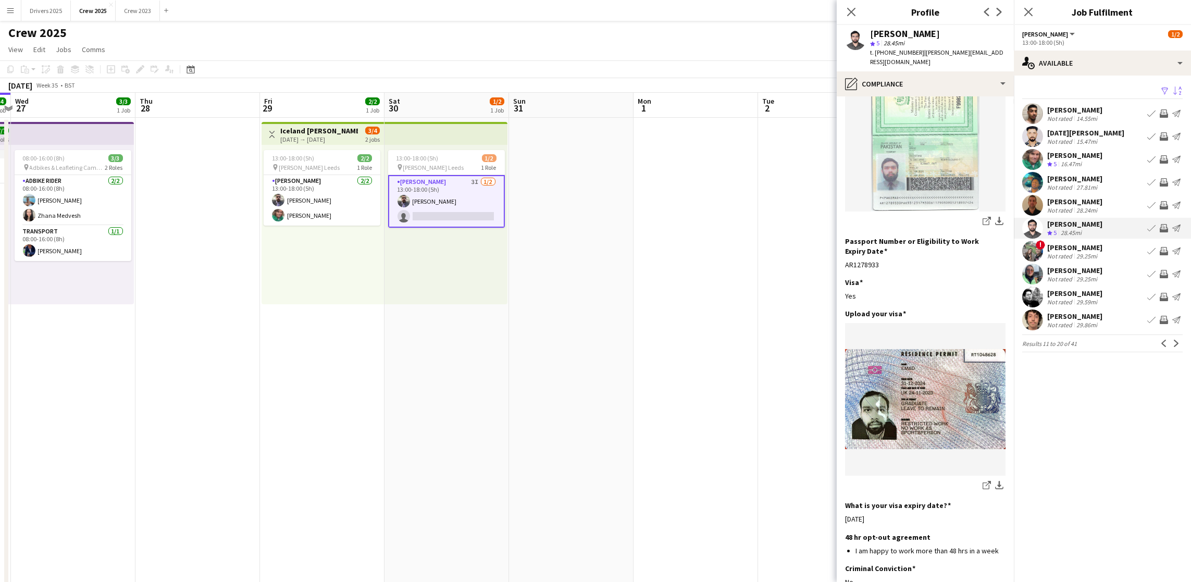
scroll to position [194, 0]
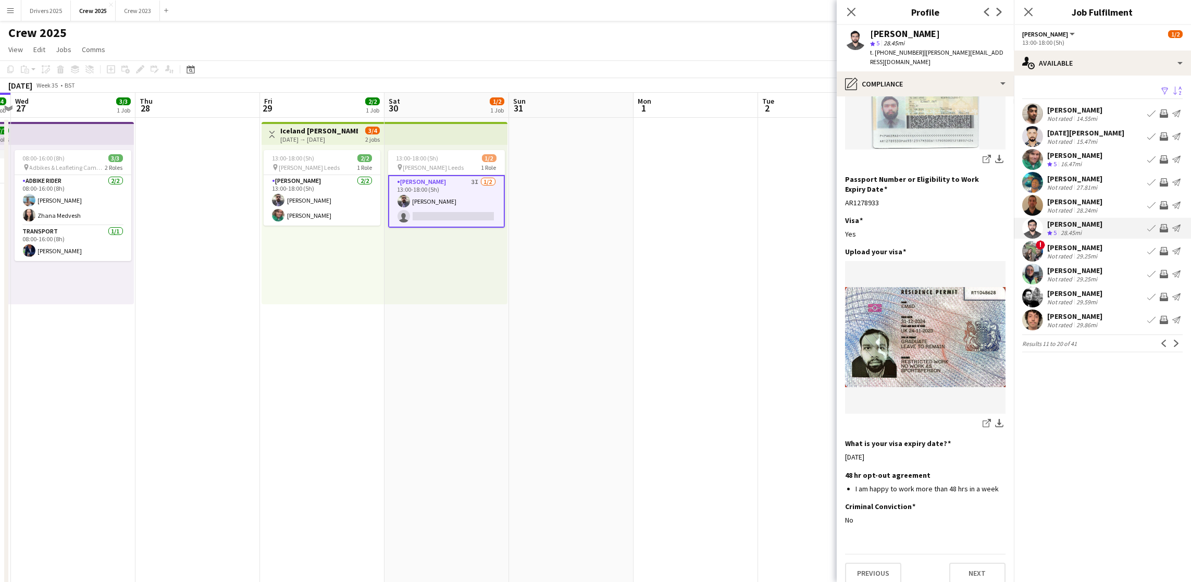
click at [877, 578] on app-section-data-types "Nationality Edit this field Pakistani Permission to Work in the [GEOGRAPHIC_DAT…" at bounding box center [925, 338] width 177 height 485
click at [874, 563] on button "Previous" at bounding box center [873, 573] width 56 height 21
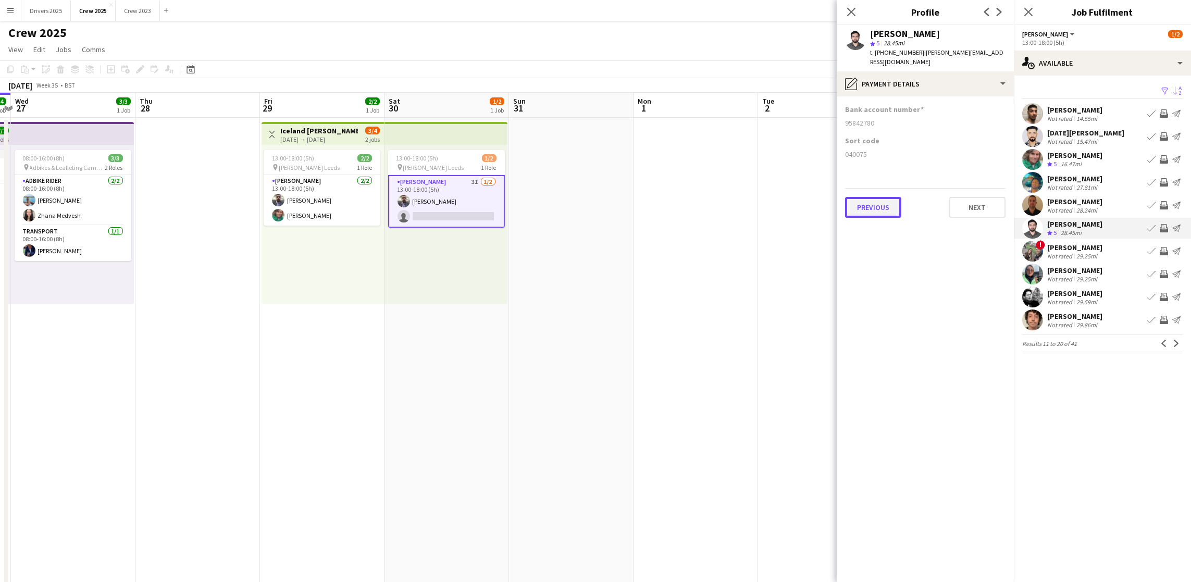
click at [888, 188] on div "Previous Next" at bounding box center [925, 203] width 160 height 30
click at [883, 199] on button "Previous" at bounding box center [873, 207] width 56 height 21
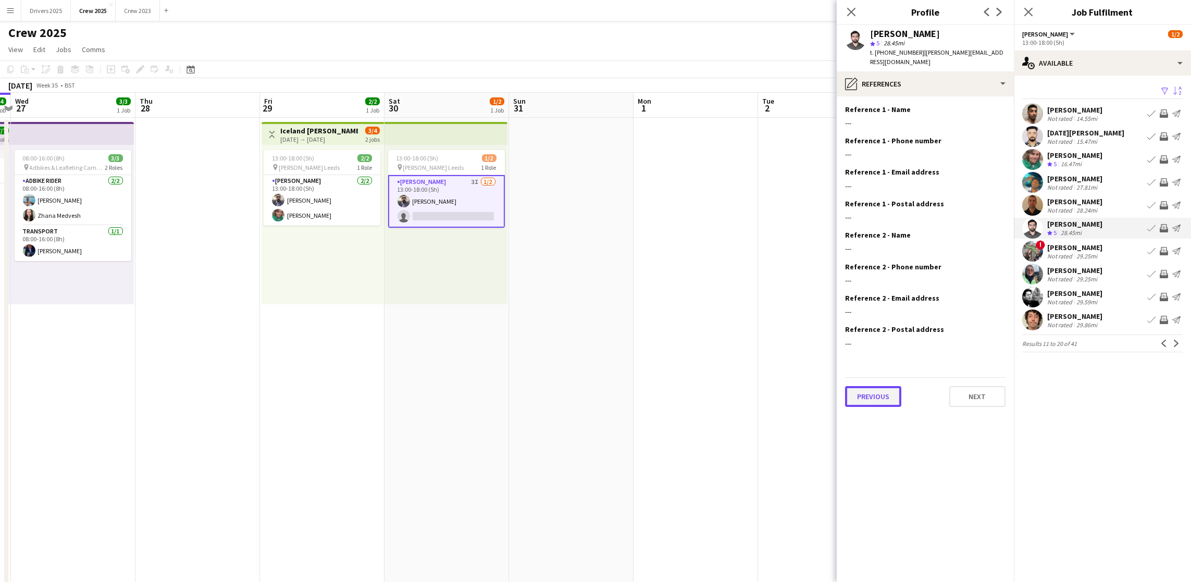
click at [877, 386] on button "Previous" at bounding box center [873, 396] width 56 height 21
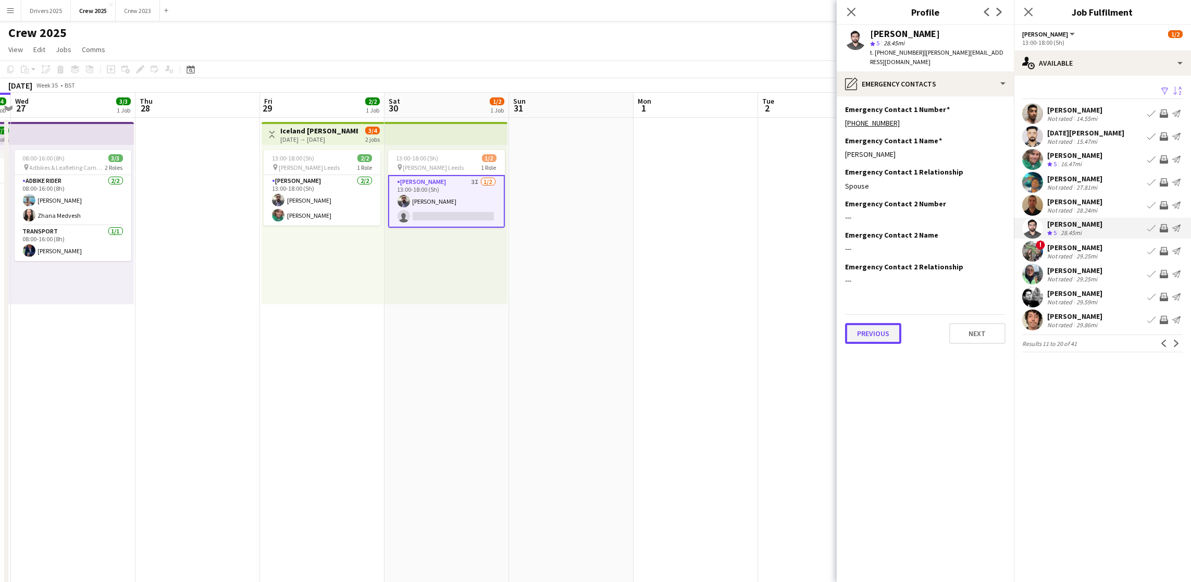
click at [875, 323] on button "Previous" at bounding box center [873, 333] width 56 height 21
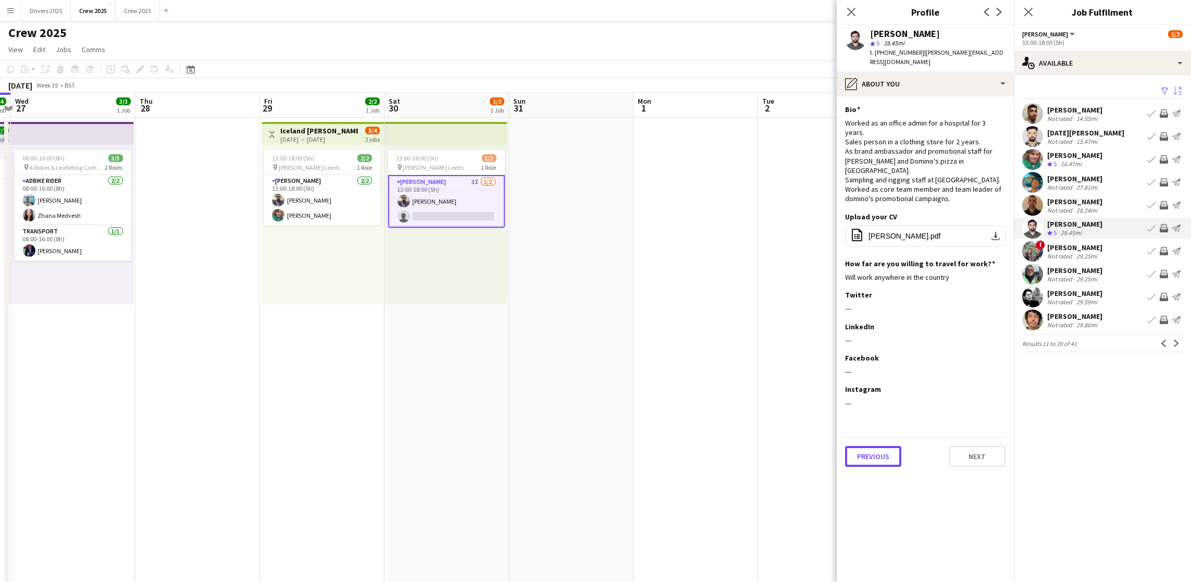
click at [863, 446] on button "Previous" at bounding box center [873, 456] width 56 height 21
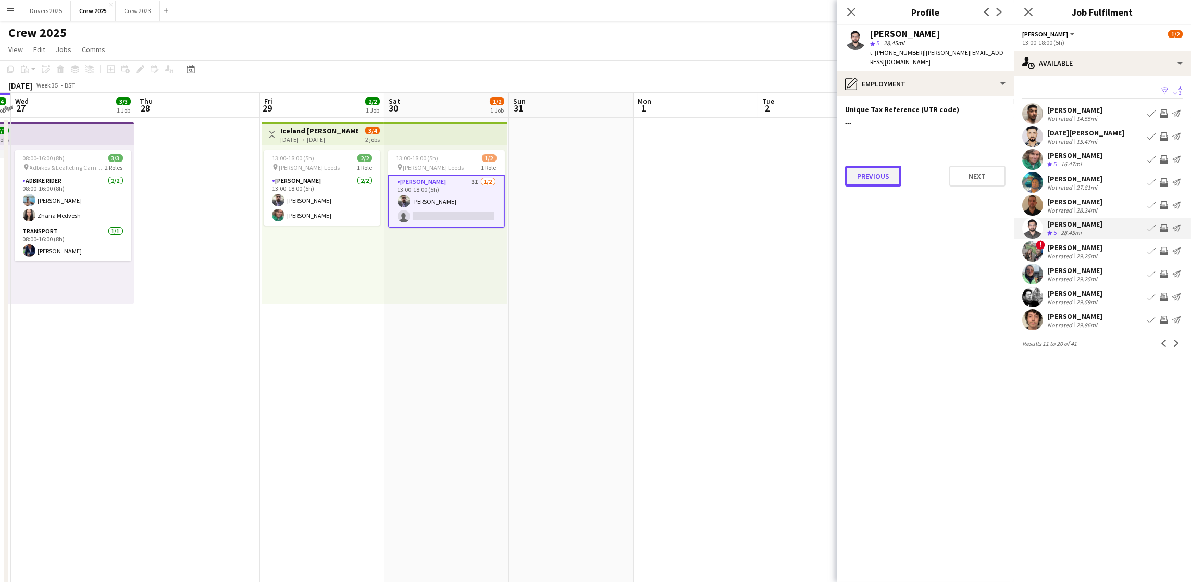
click at [880, 170] on button "Previous" at bounding box center [873, 176] width 56 height 21
click at [880, 172] on button "Previous" at bounding box center [873, 182] width 56 height 21
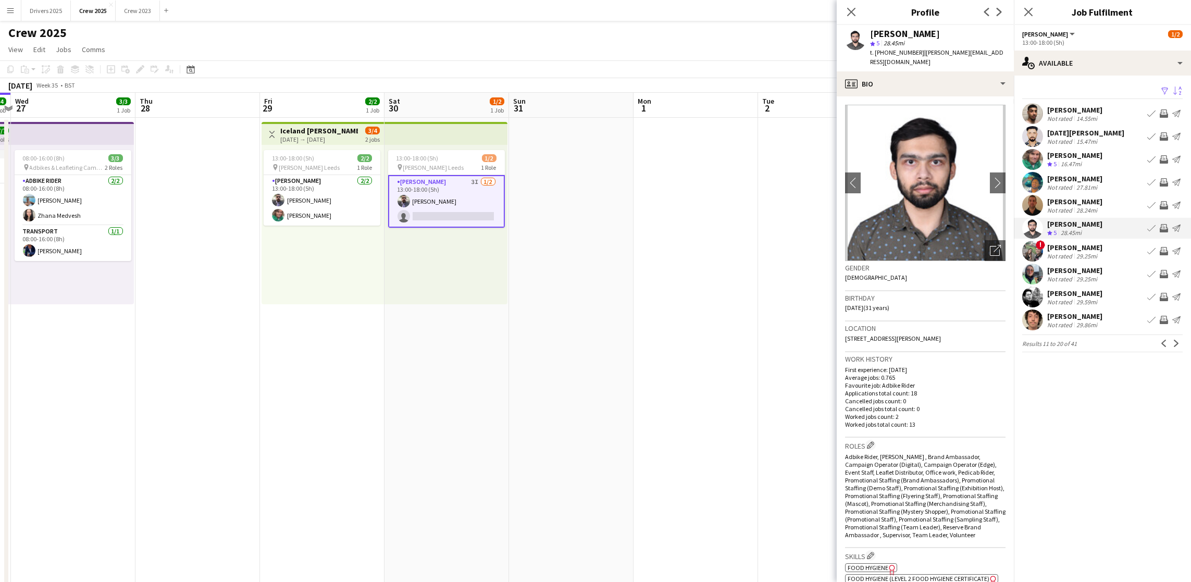
drag, startPoint x: 957, startPoint y: 325, endPoint x: 940, endPoint y: 325, distance: 17.2
click at [940, 325] on div "Location [STREET_ADDRESS][PERSON_NAME]" at bounding box center [925, 336] width 160 height 30
copy span "OL4 1NE"
click at [1168, 344] on button "Previous" at bounding box center [1163, 343] width 13 height 13
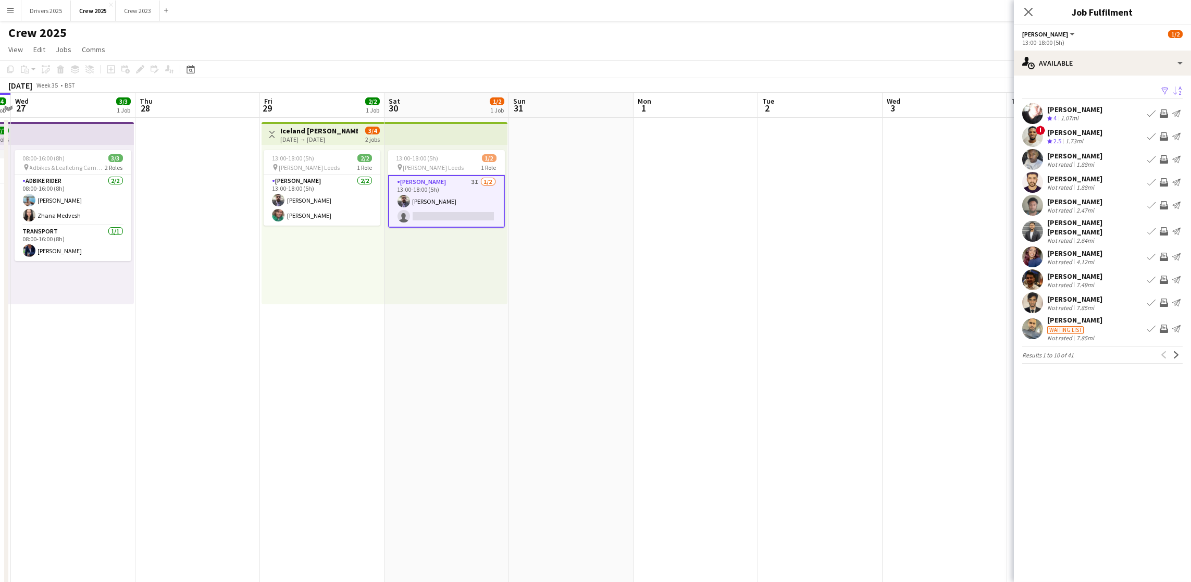
click at [1079, 111] on div "[PERSON_NAME]" at bounding box center [1074, 109] width 55 height 9
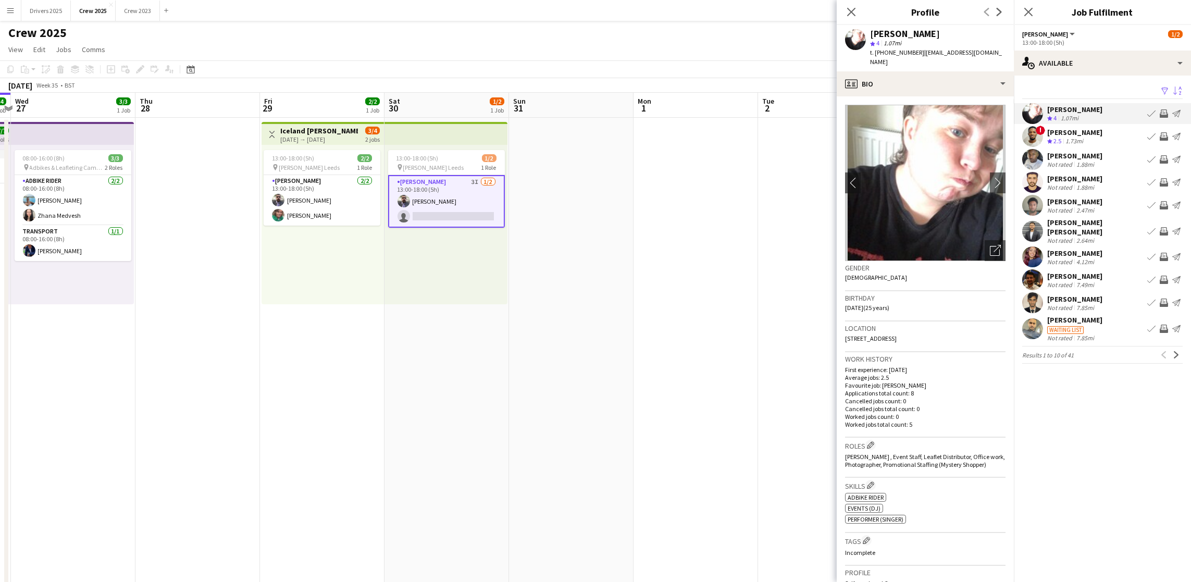
click at [1081, 157] on div "[PERSON_NAME]" at bounding box center [1074, 155] width 55 height 9
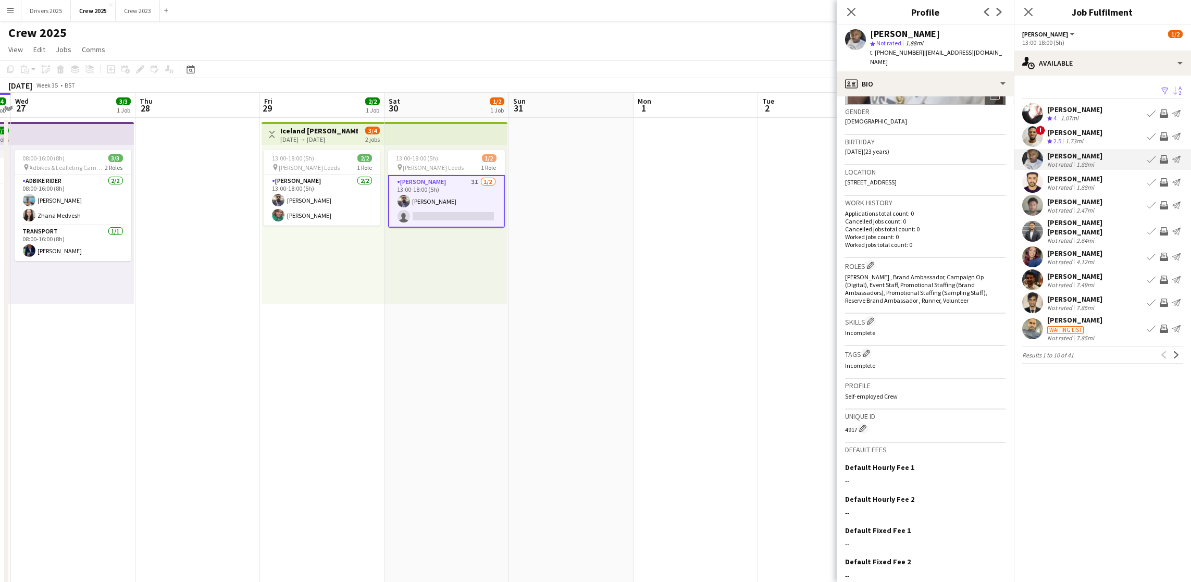
scroll to position [197, 0]
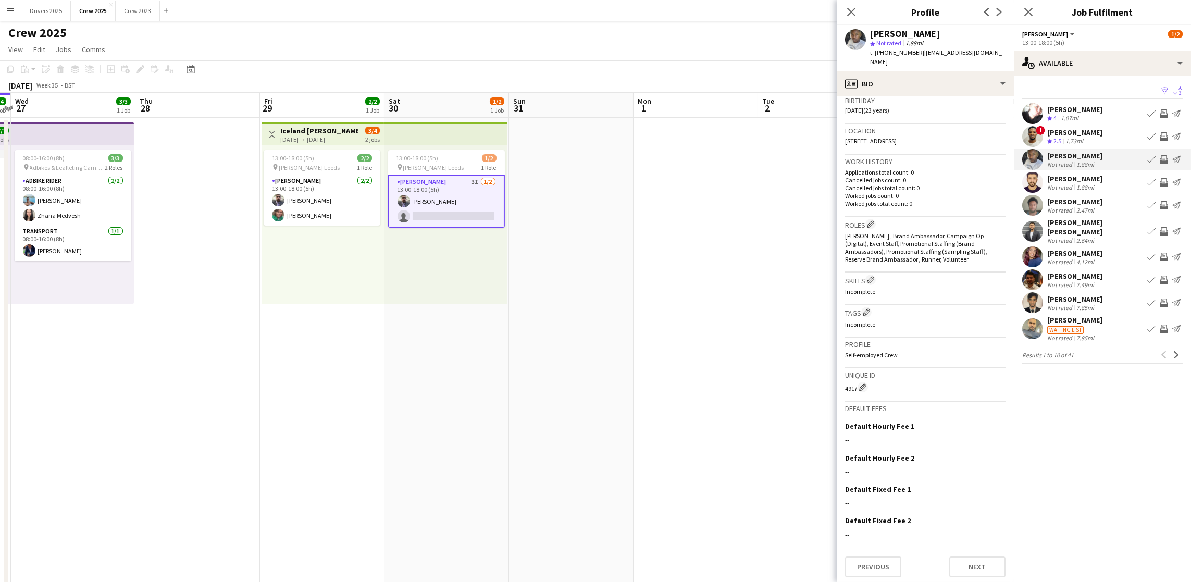
click at [1066, 174] on div "[PERSON_NAME]" at bounding box center [1074, 178] width 55 height 9
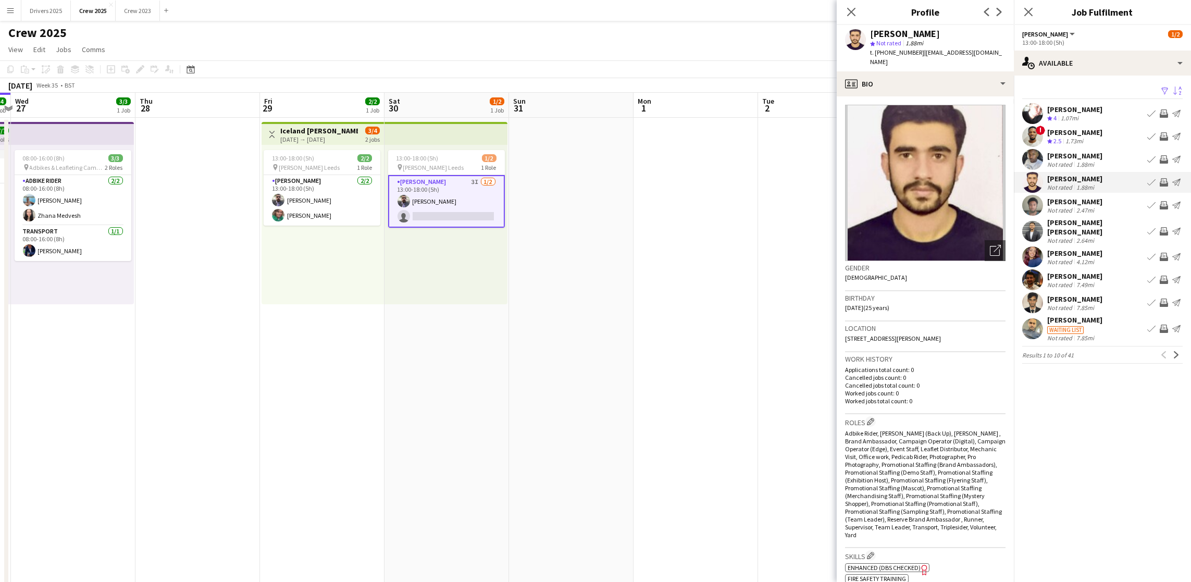
click at [1071, 197] on div "[PERSON_NAME]" at bounding box center [1074, 201] width 55 height 9
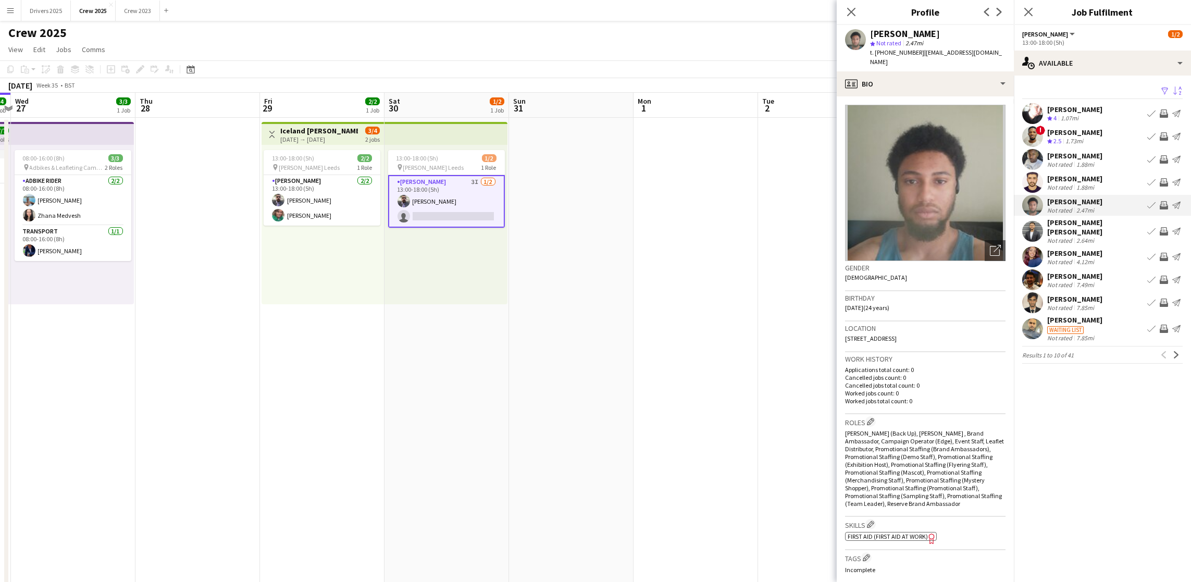
click at [1069, 226] on div "[PERSON_NAME] [PERSON_NAME]" at bounding box center [1095, 227] width 96 height 19
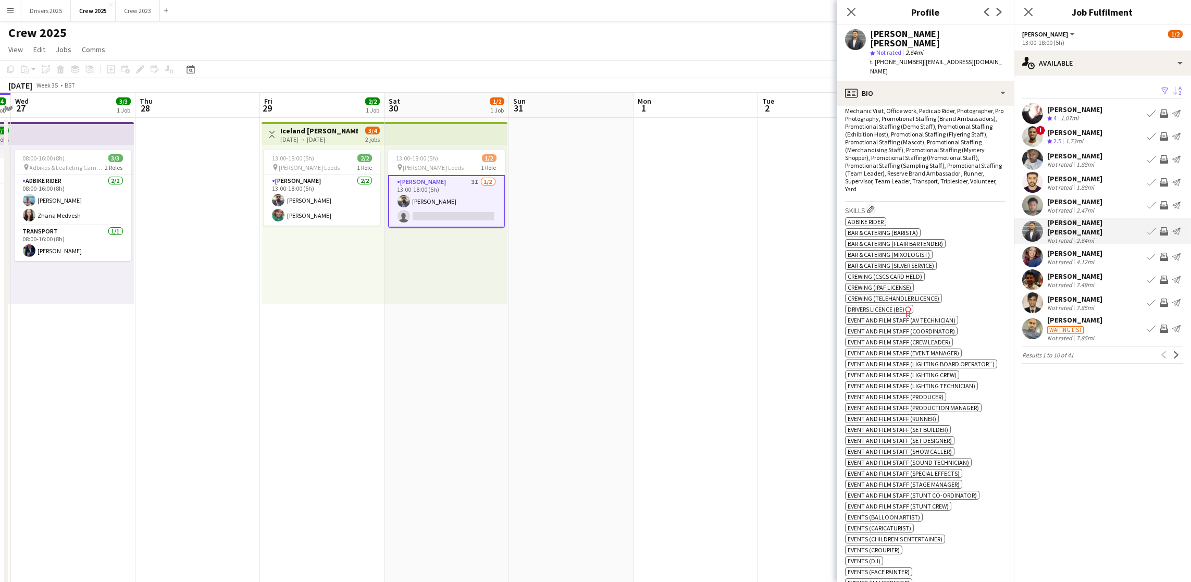
scroll to position [0, 0]
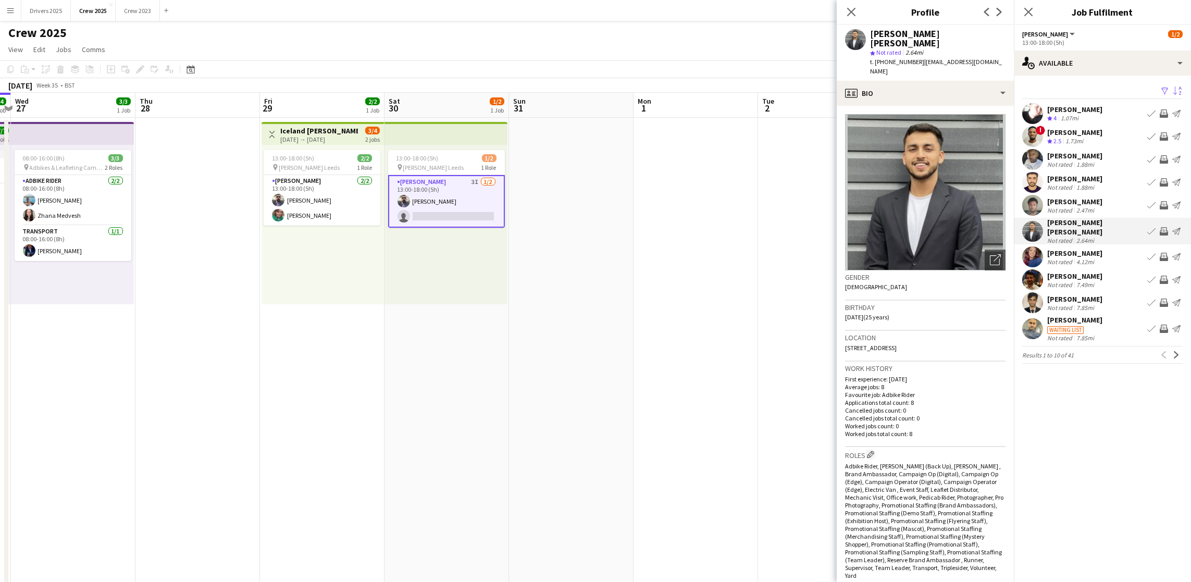
click at [1091, 294] on div "[PERSON_NAME]" at bounding box center [1074, 298] width 55 height 9
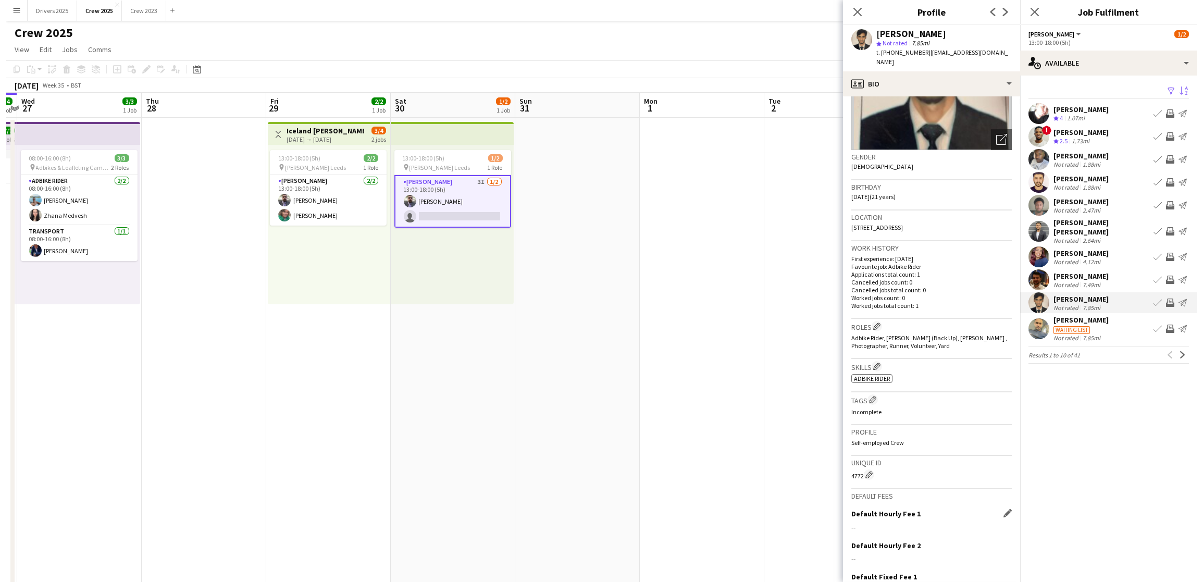
scroll to position [201, 0]
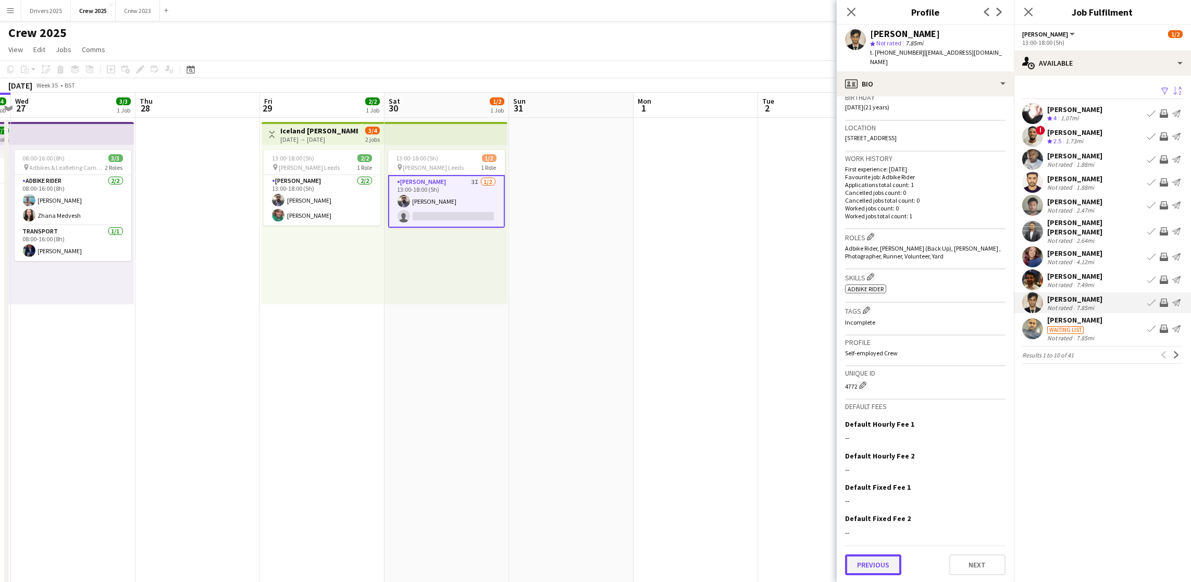
click at [882, 564] on button "Previous" at bounding box center [873, 564] width 56 height 21
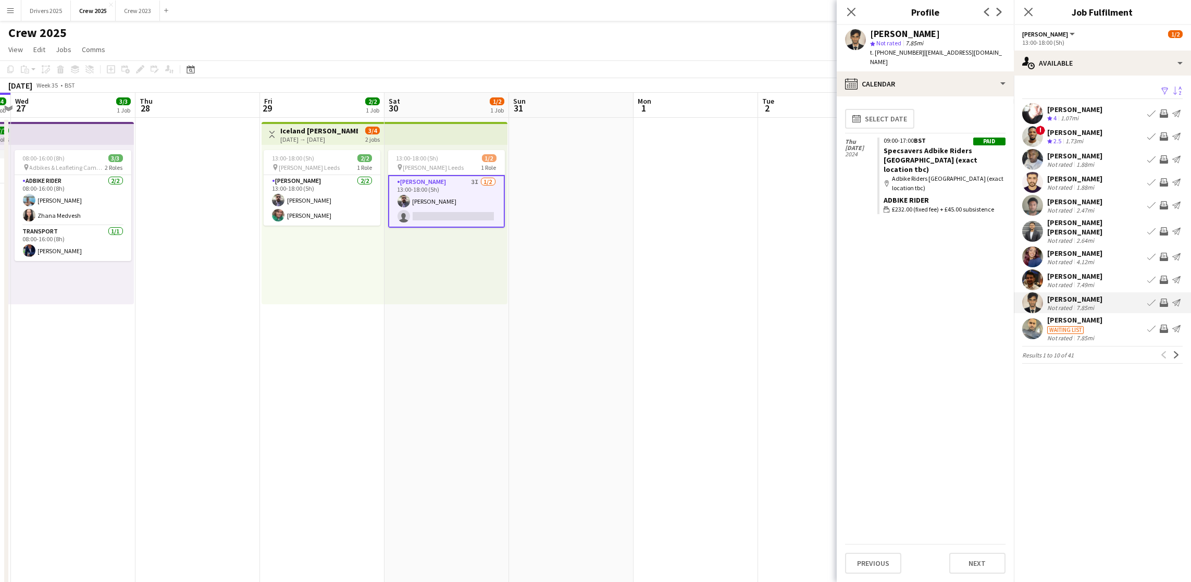
click at [1074, 103] on div "[PERSON_NAME] Crew rating 4 1.07mi Book crew Invite crew Send notification" at bounding box center [1102, 113] width 177 height 21
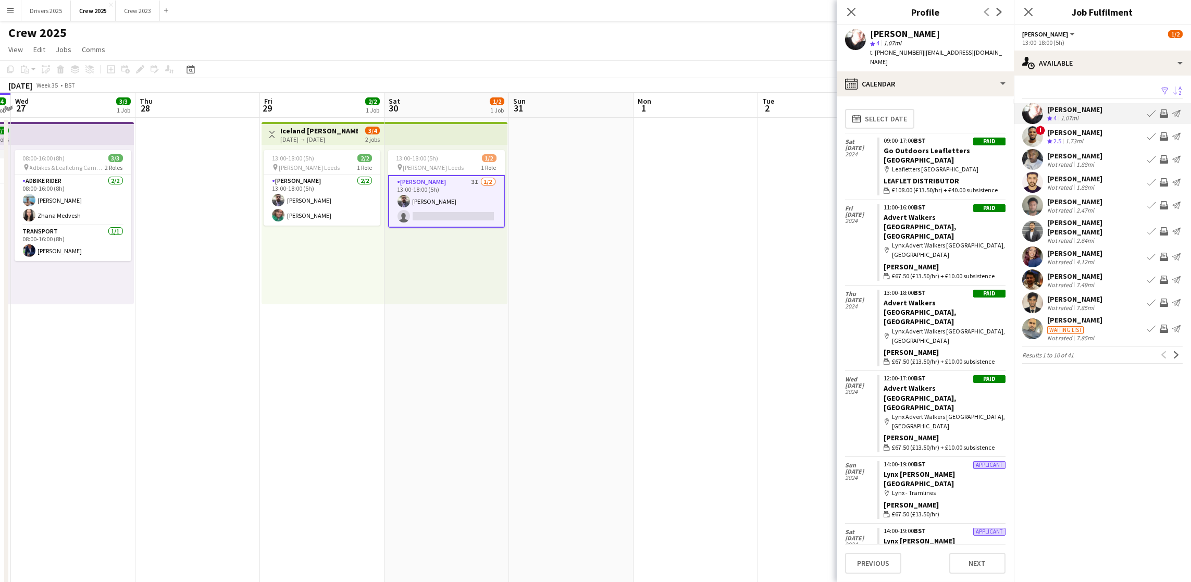
click at [363, 394] on app-date-cell "Toggle View Iceland Advert Walkers Leeds [DATE] → [DATE] 3/4 2 jobs 13:00-18:00…" at bounding box center [322, 446] width 124 height 657
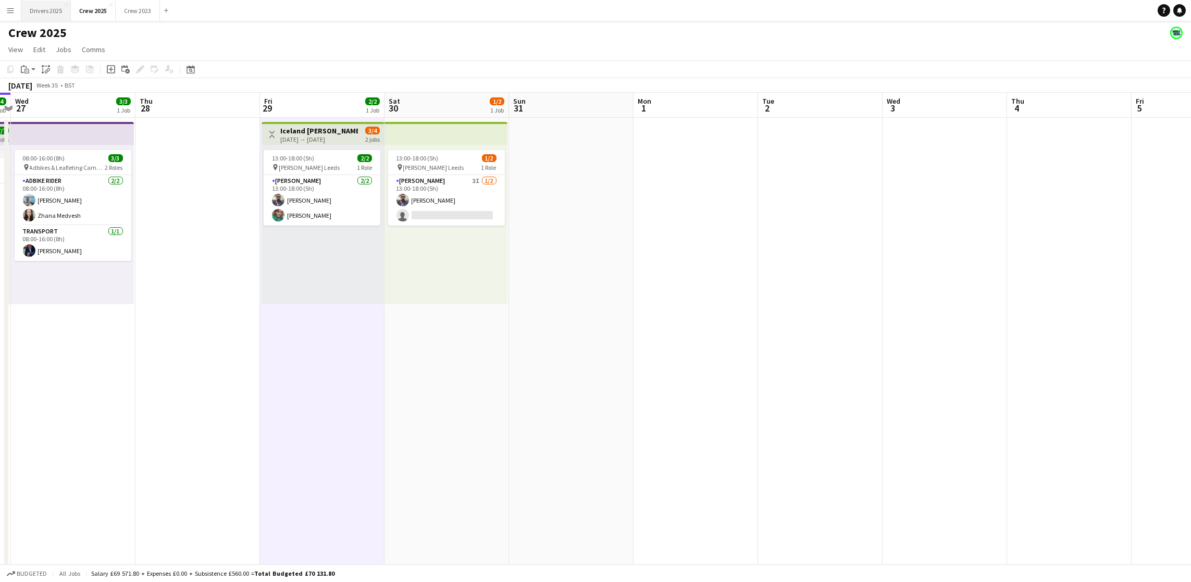
click at [47, 16] on button "Drivers 2025 Close" at bounding box center [45, 11] width 49 height 20
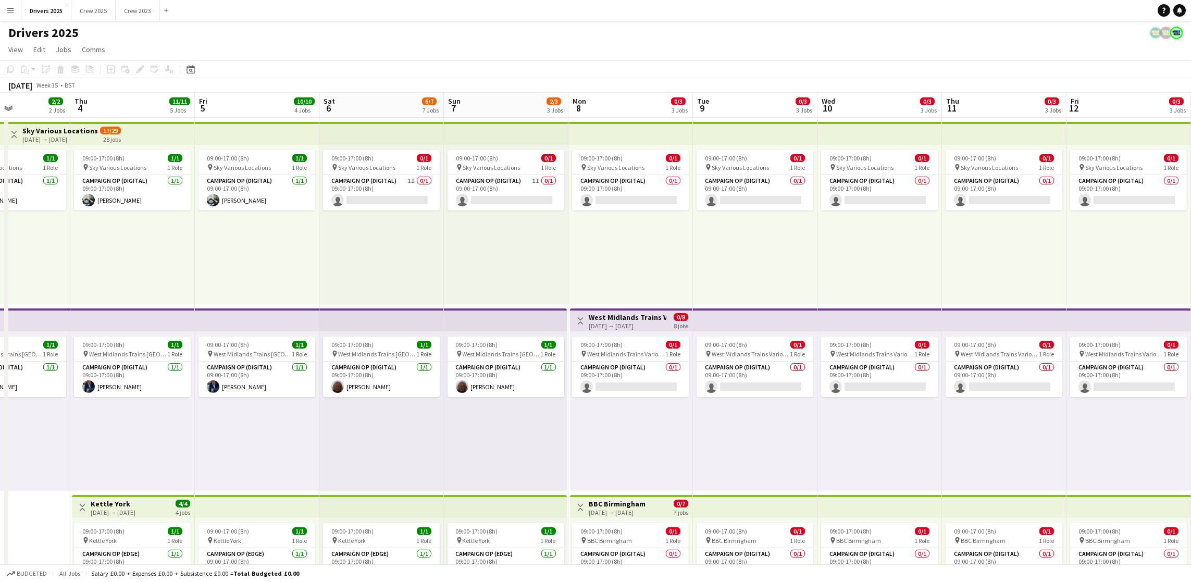
scroll to position [0, 325]
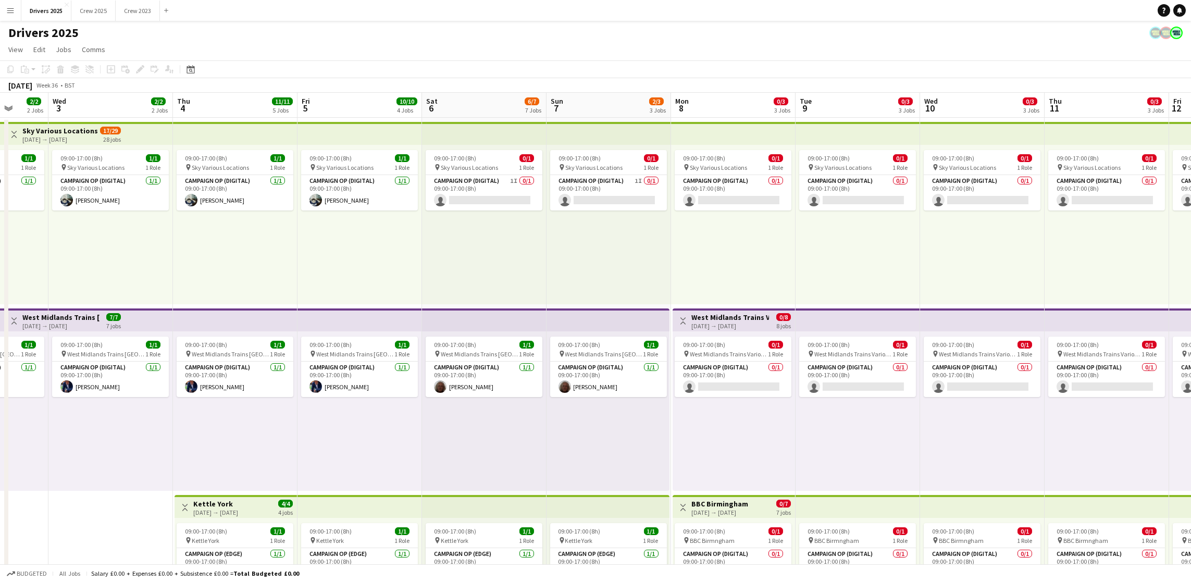
drag, startPoint x: 1072, startPoint y: 425, endPoint x: 0, endPoint y: 455, distance: 1072.9
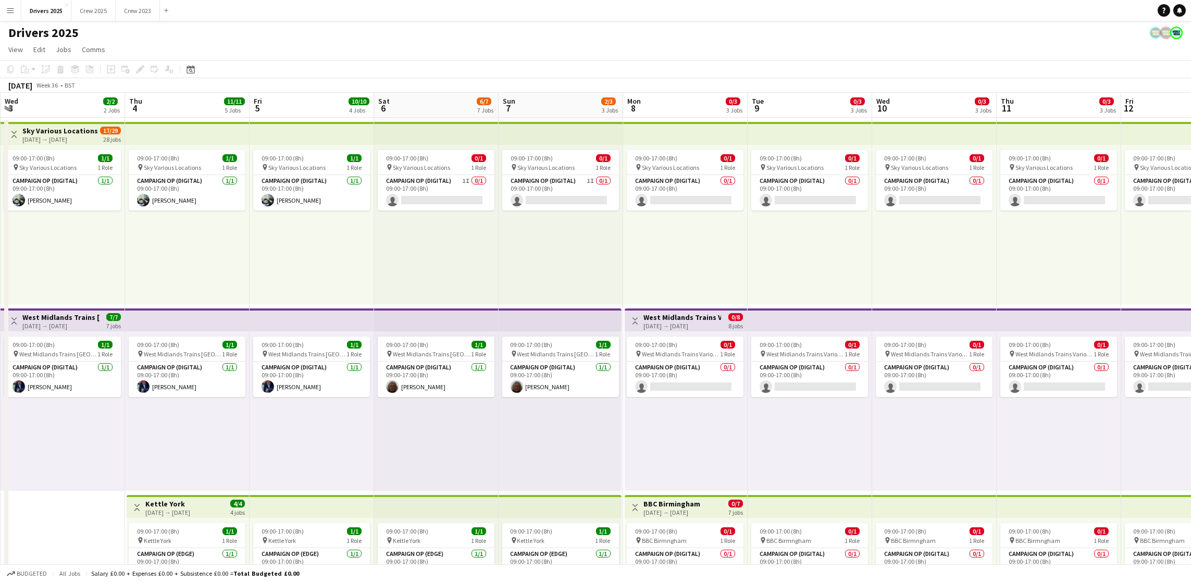
scroll to position [0, 353]
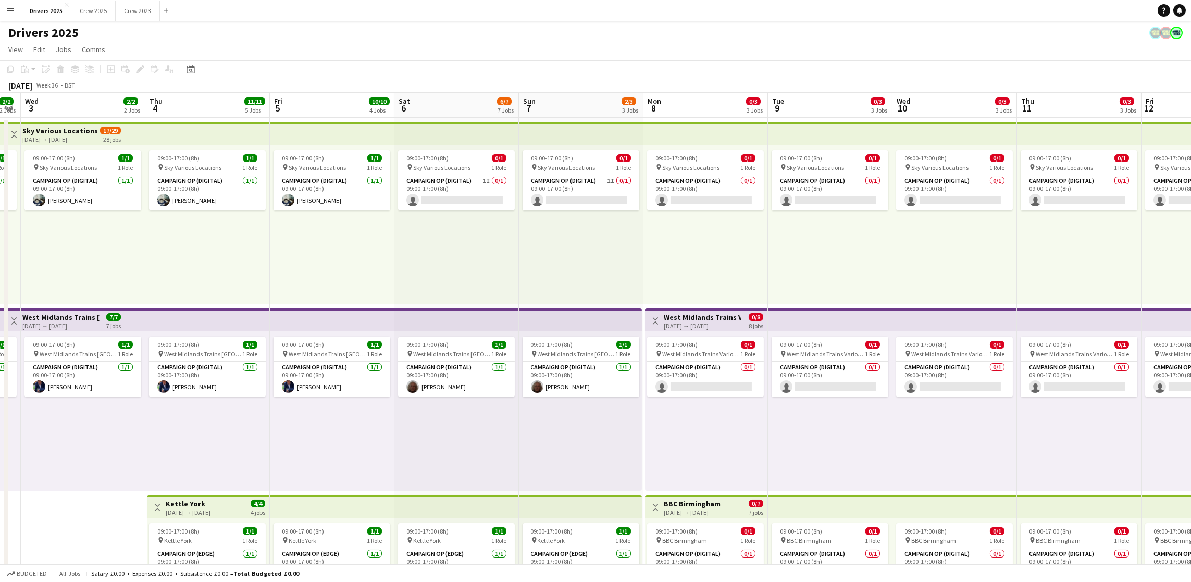
drag, startPoint x: 906, startPoint y: 389, endPoint x: 753, endPoint y: 391, distance: 152.6
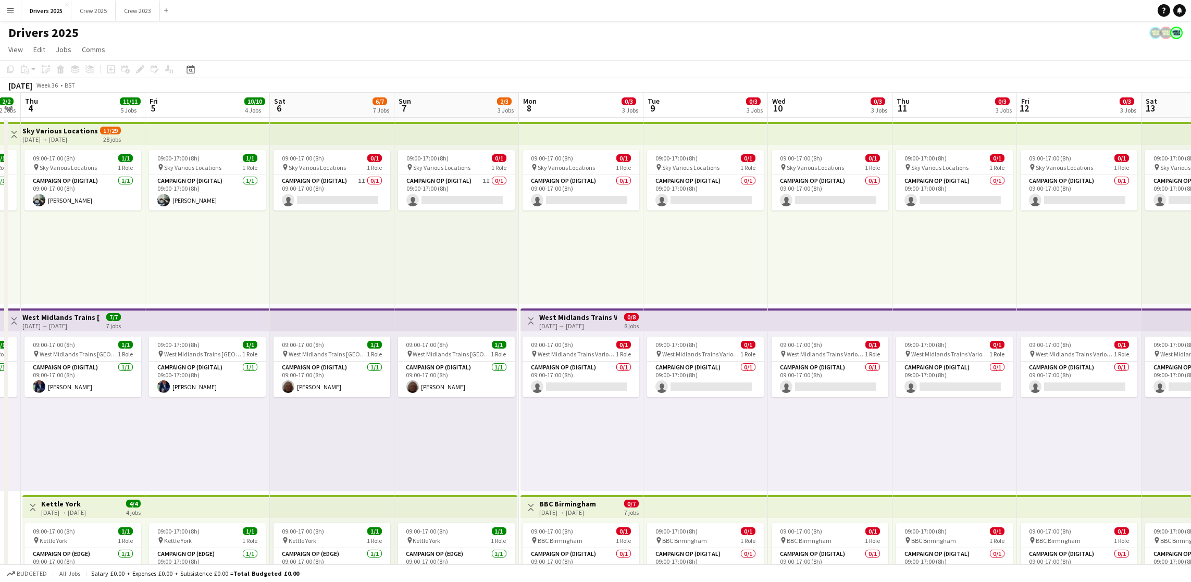
click at [576, 110] on app-board-header-date "Mon 8 0/3 3 Jobs" at bounding box center [581, 105] width 124 height 25
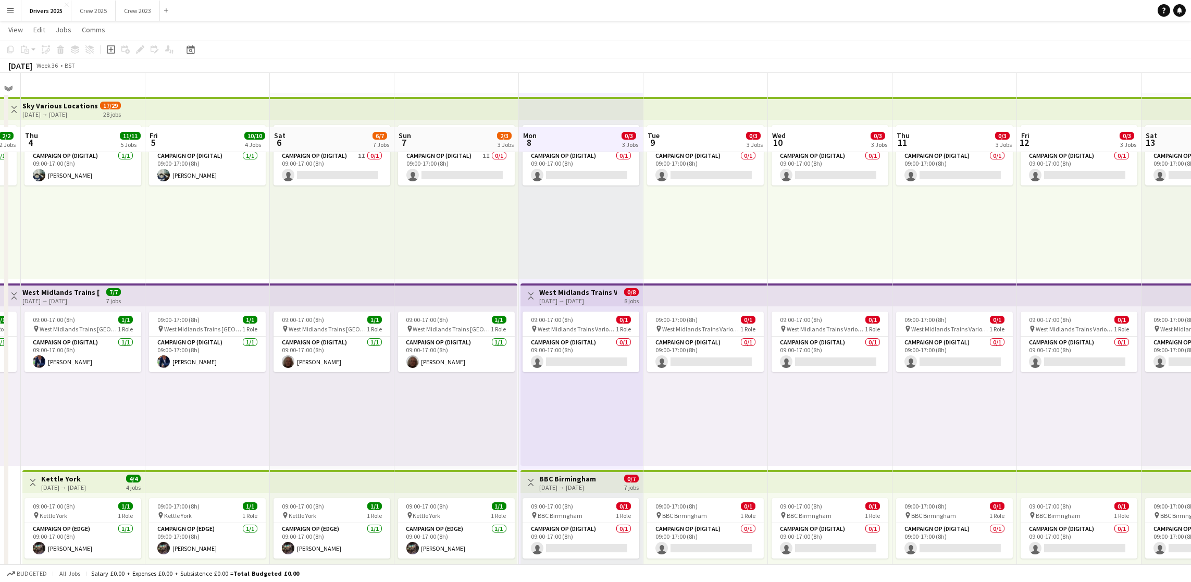
scroll to position [0, 0]
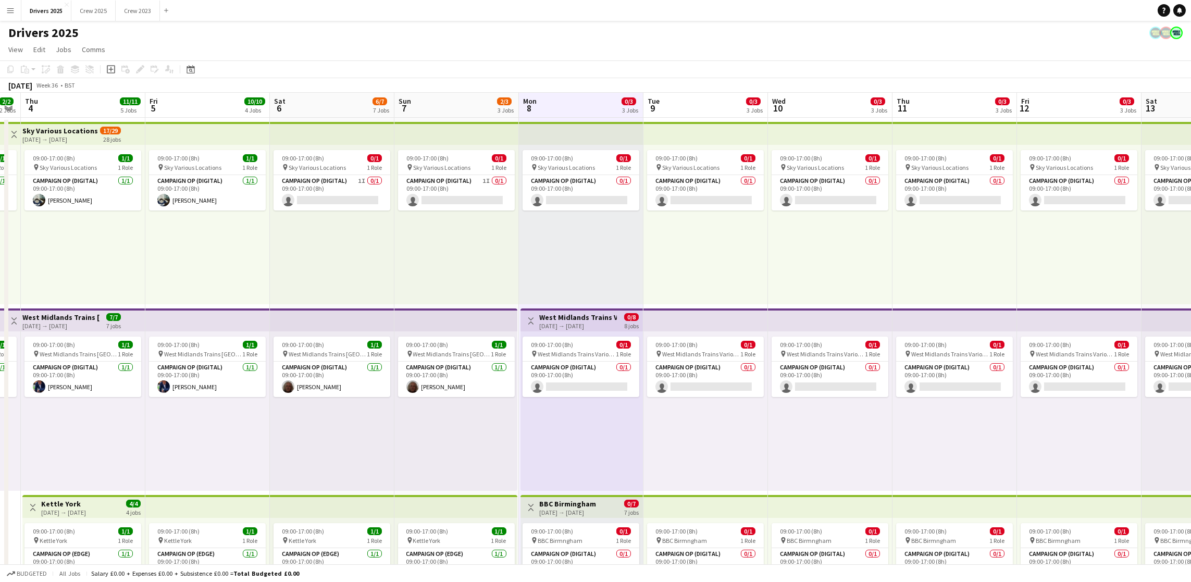
click at [679, 101] on app-board-header-date "Tue 9 0/3 3 Jobs" at bounding box center [705, 105] width 124 height 25
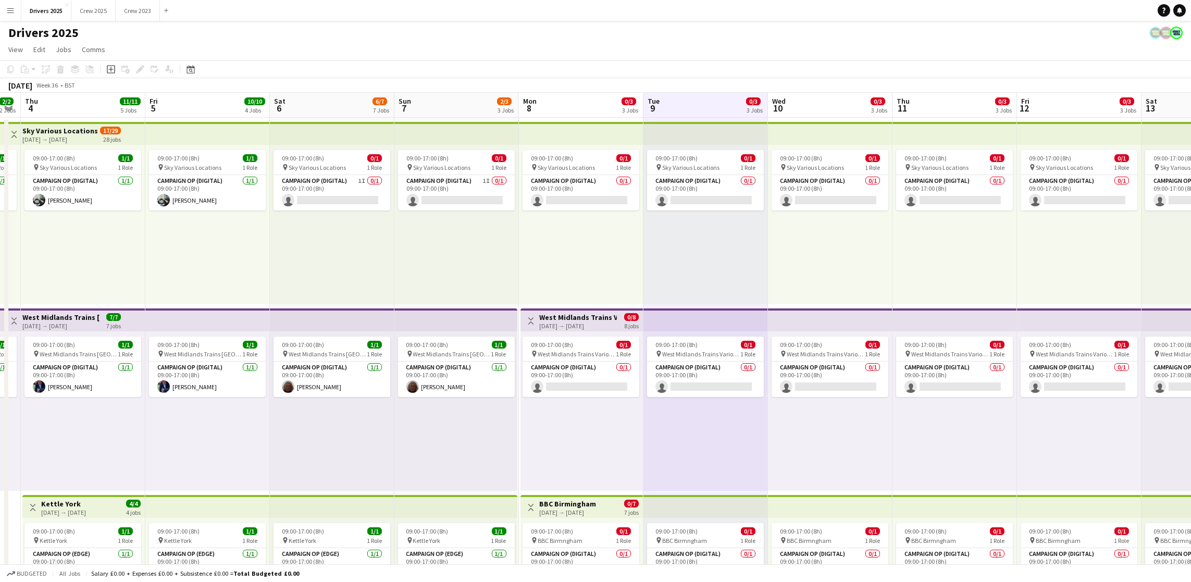
click at [791, 101] on app-board-header-date "Wed 10 0/3 3 Jobs" at bounding box center [830, 105] width 124 height 25
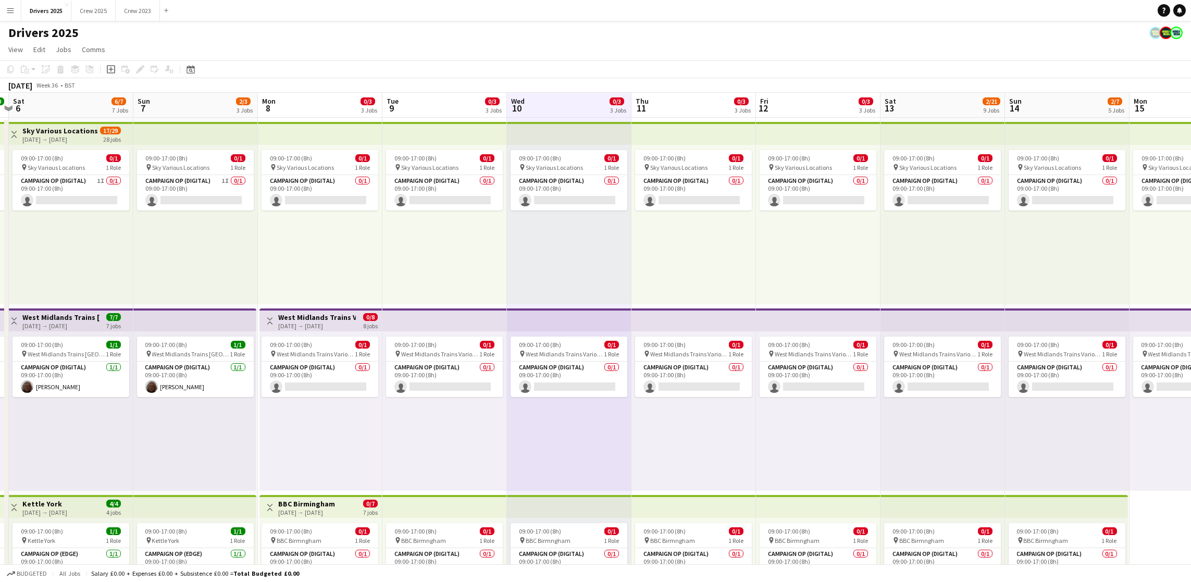
scroll to position [0, 350]
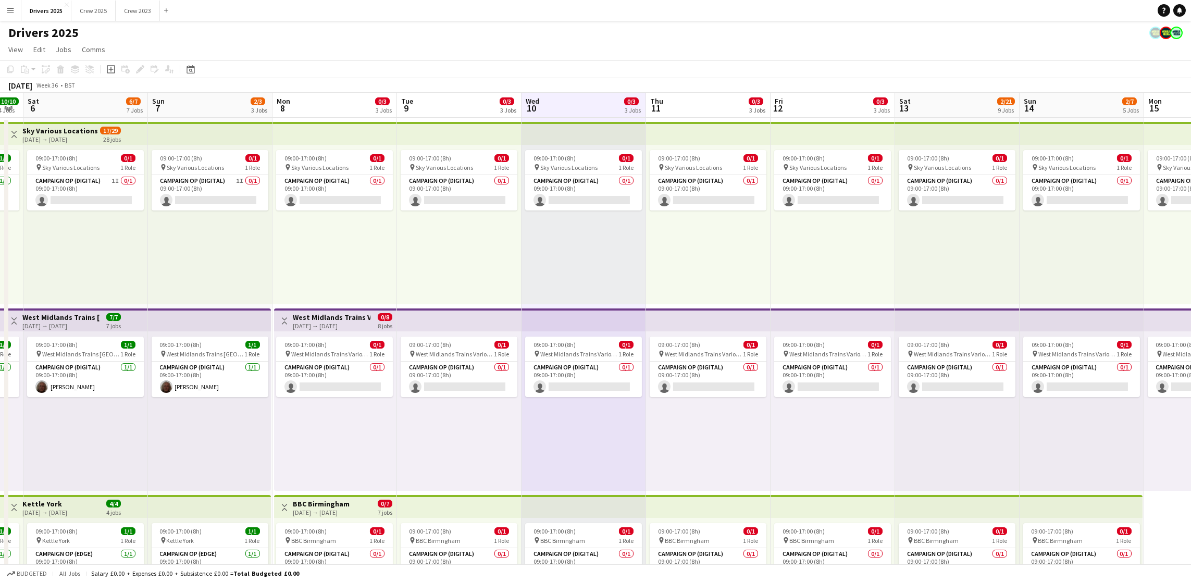
drag, startPoint x: 959, startPoint y: 439, endPoint x: 588, endPoint y: 451, distance: 371.0
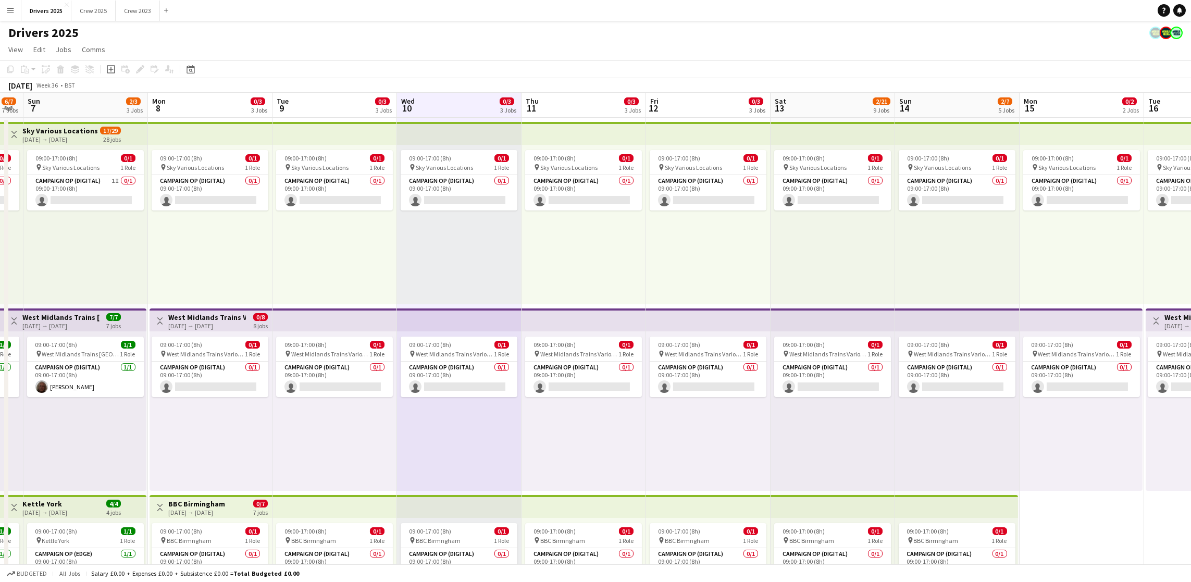
click at [585, 111] on app-board-header-date "Thu 11 0/3 3 Jobs" at bounding box center [583, 105] width 124 height 25
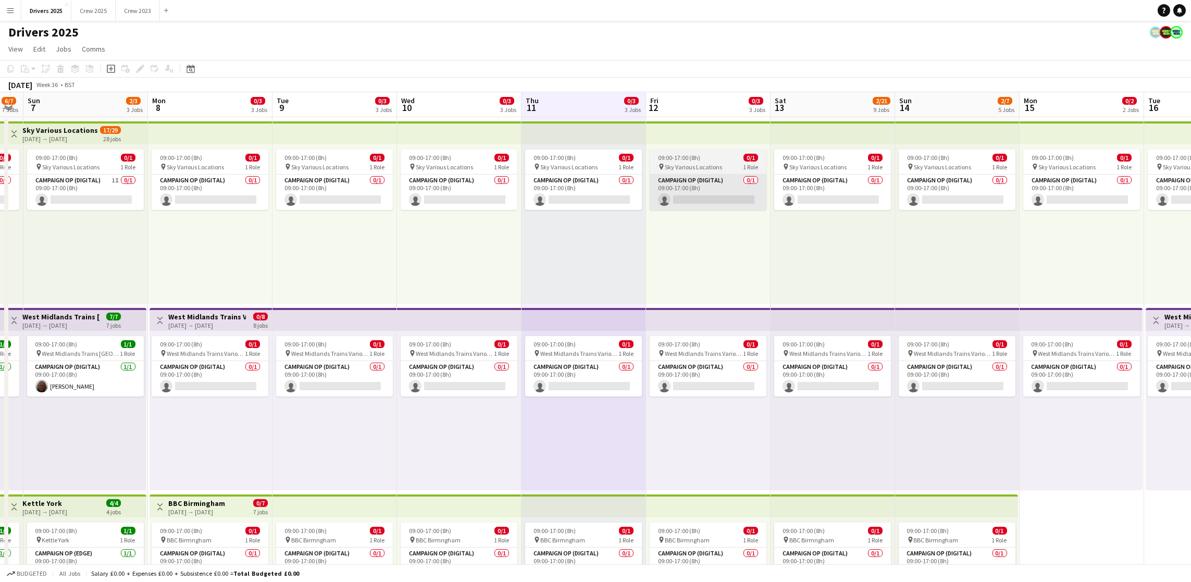
scroll to position [0, 0]
click at [697, 107] on app-board-header-date "Fri 12 0/3 3 Jobs" at bounding box center [708, 105] width 124 height 25
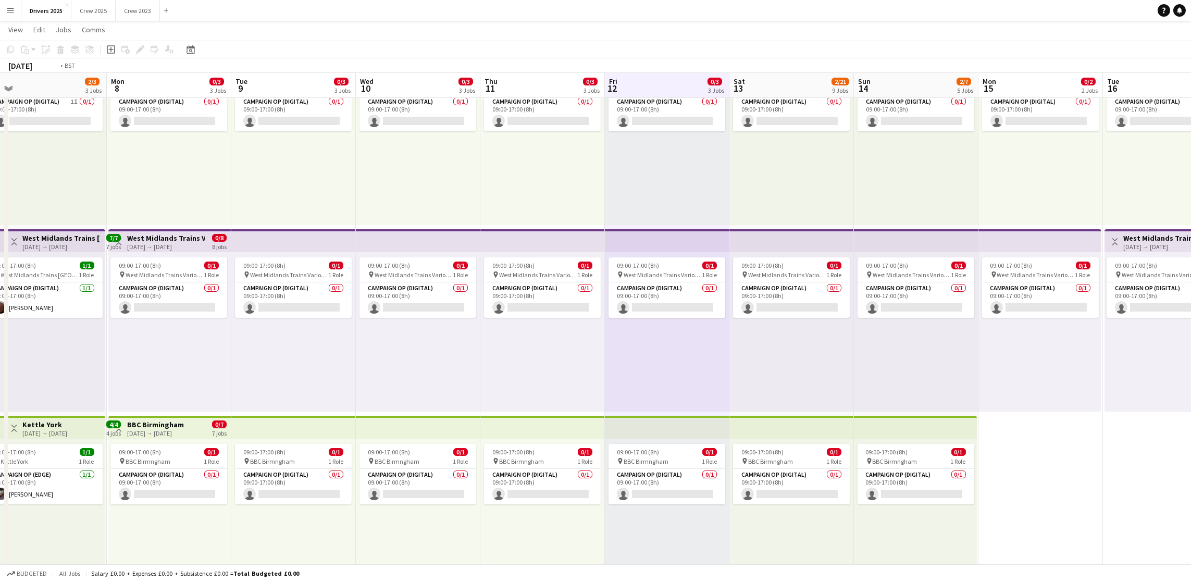
scroll to position [0, 463]
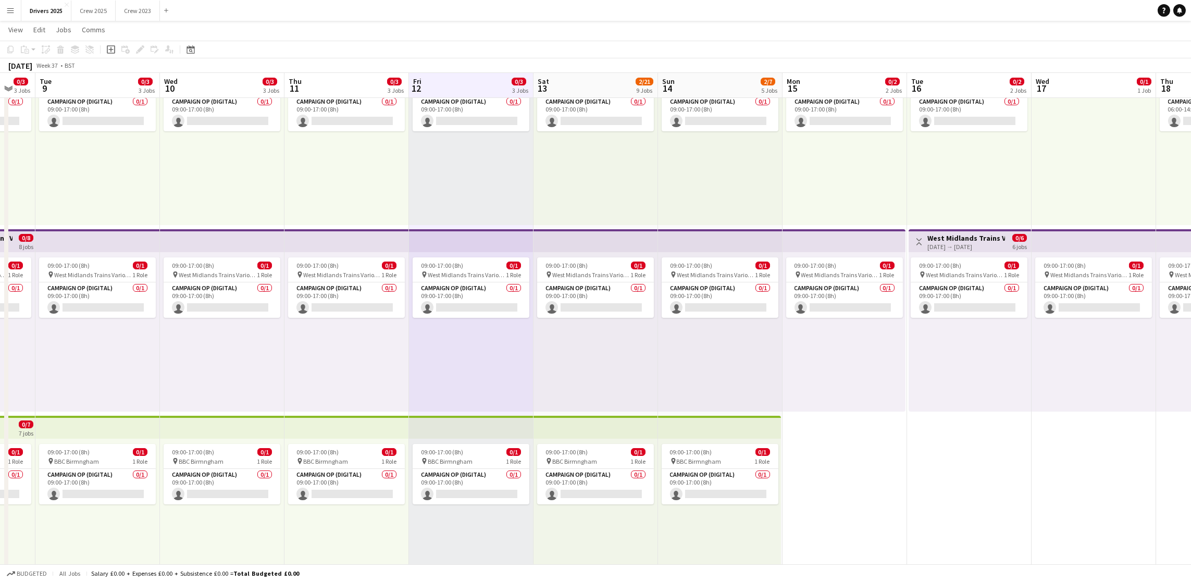
drag, startPoint x: 727, startPoint y: 366, endPoint x: 490, endPoint y: 371, distance: 237.1
click at [568, 73] on app-board-header-date "Sat 13 2/21 9 Jobs" at bounding box center [595, 85] width 124 height 25
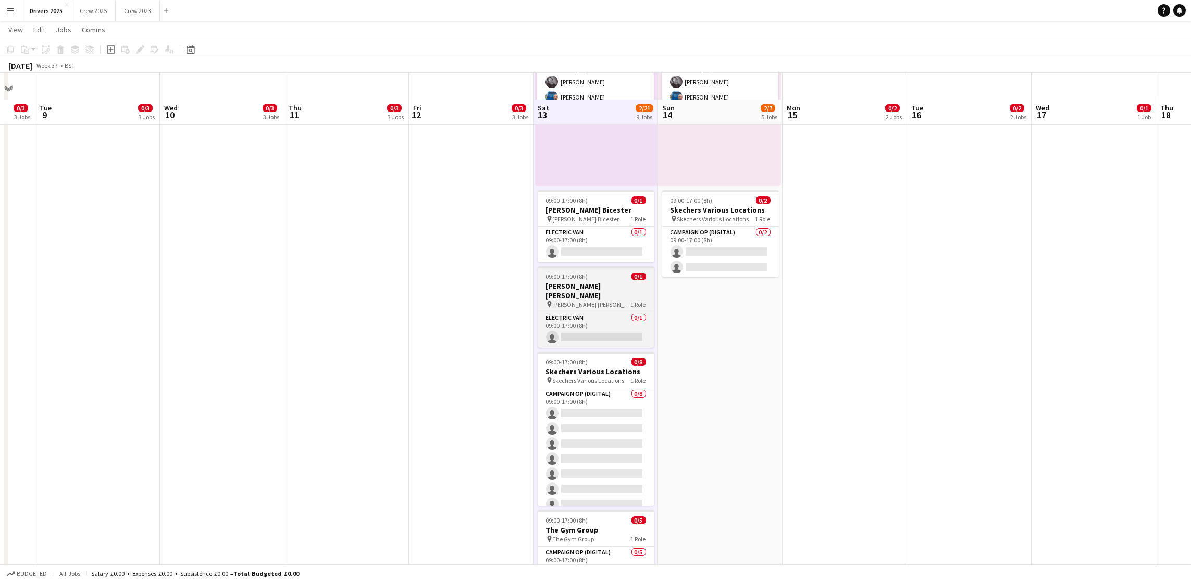
scroll to position [703, 0]
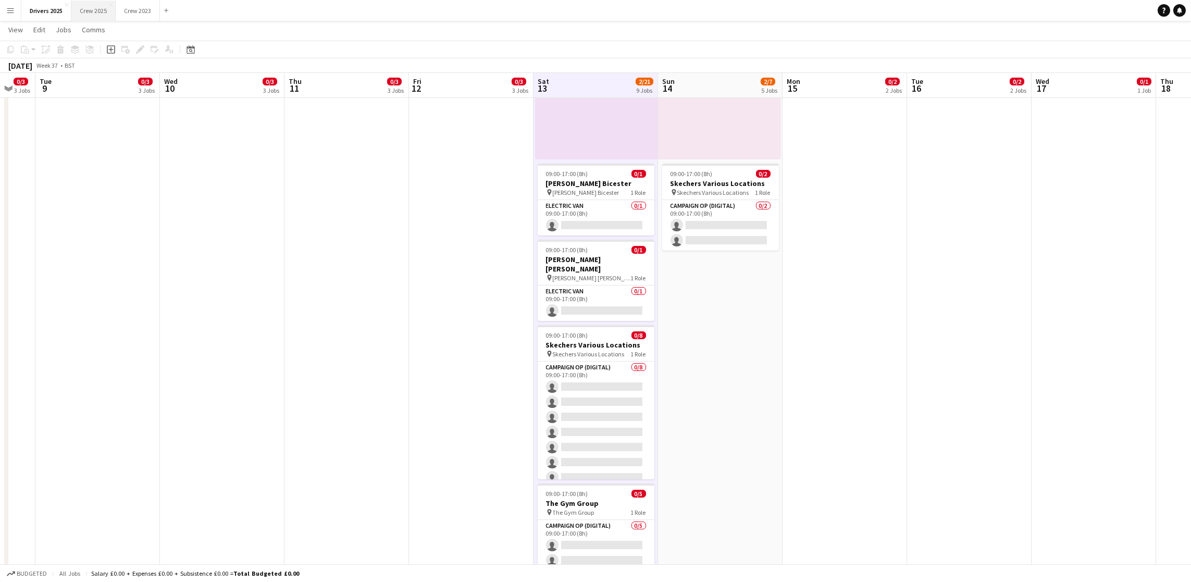
click at [96, 8] on button "Crew 2025 Close" at bounding box center [93, 11] width 44 height 20
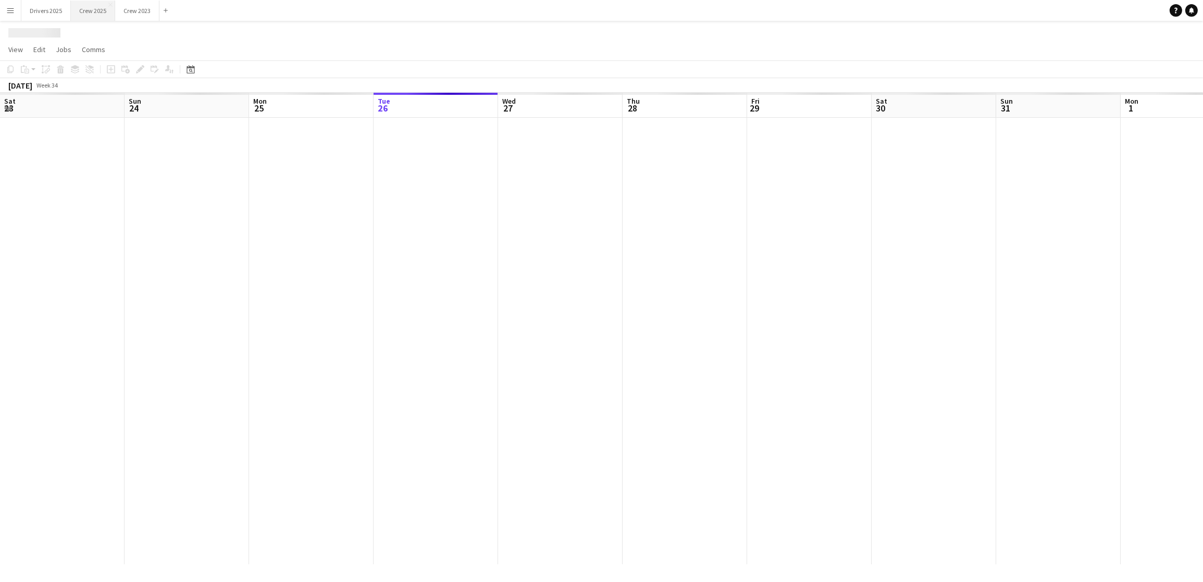
scroll to position [0, 248]
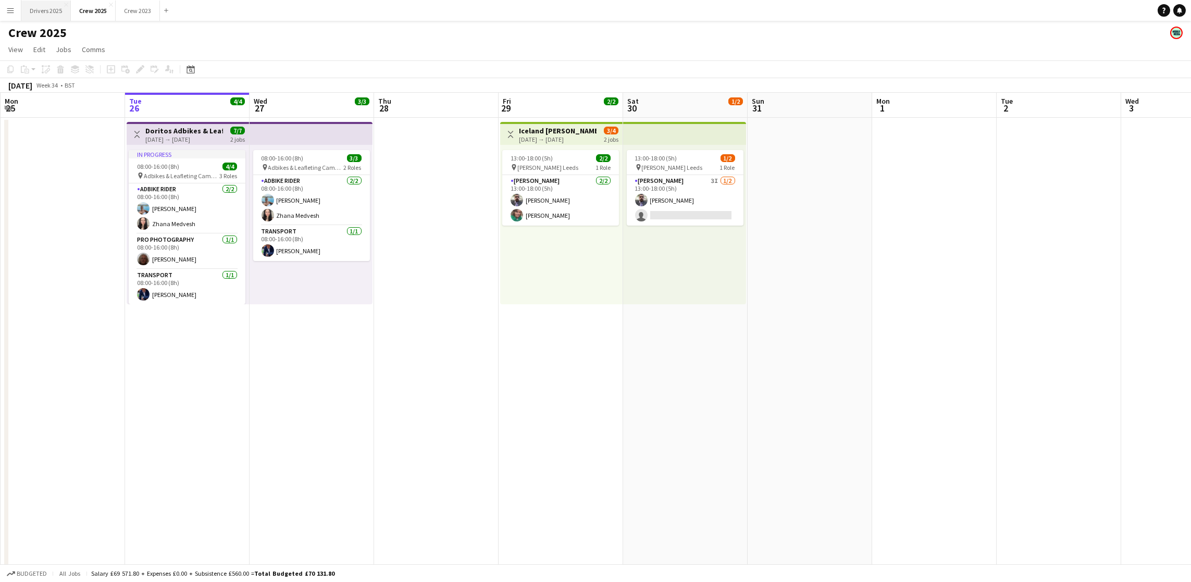
click at [58, 10] on button "Drivers 2025 Close" at bounding box center [45, 11] width 49 height 20
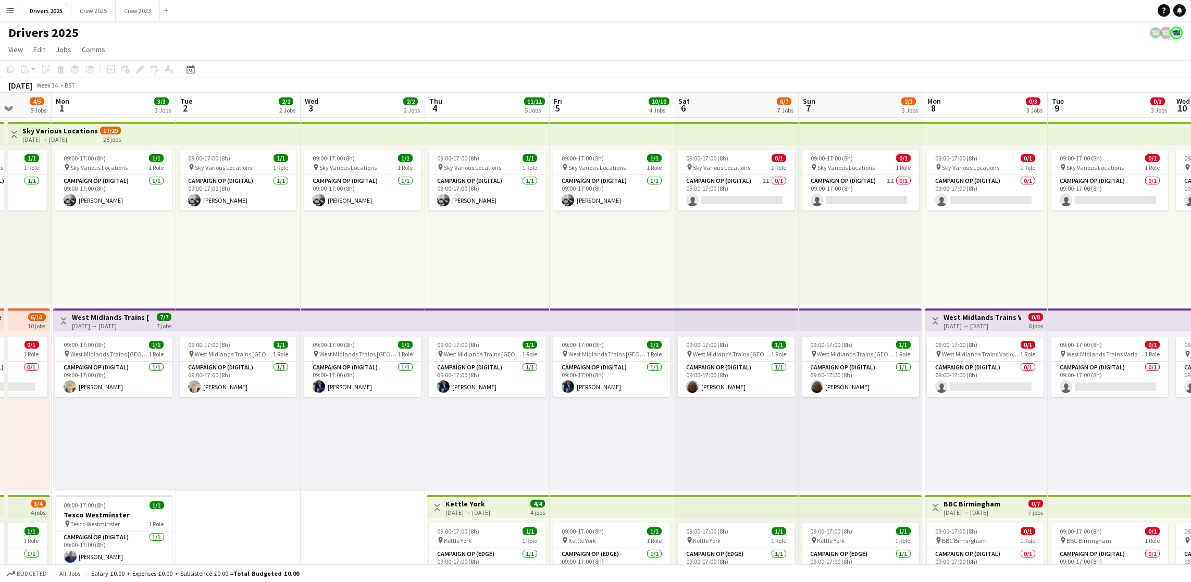
scroll to position [0, 358]
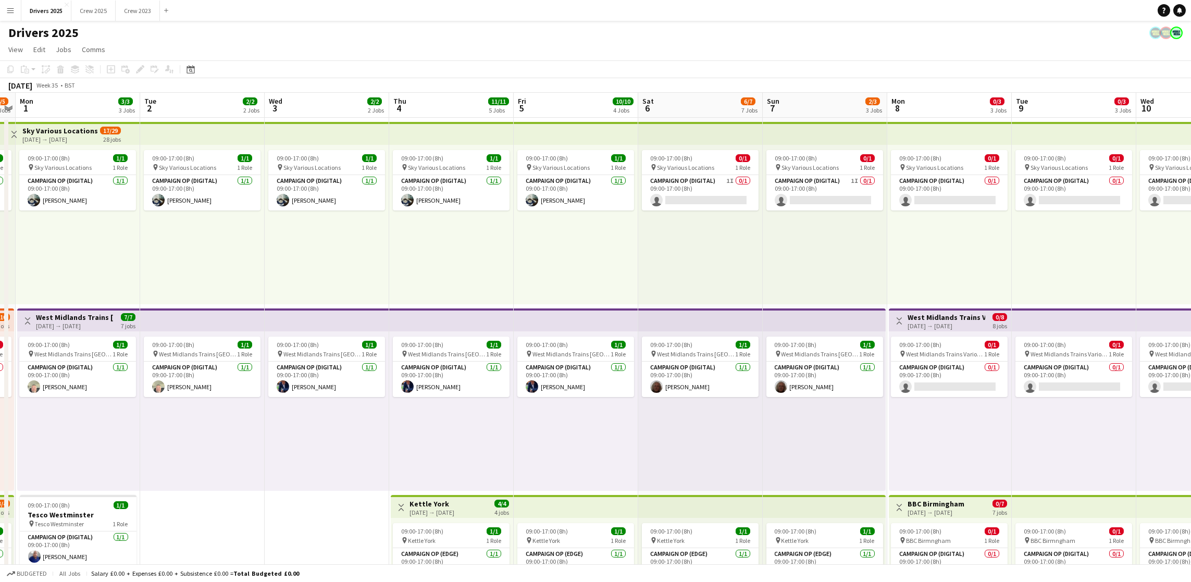
drag, startPoint x: 1000, startPoint y: 290, endPoint x: 143, endPoint y: 301, distance: 856.4
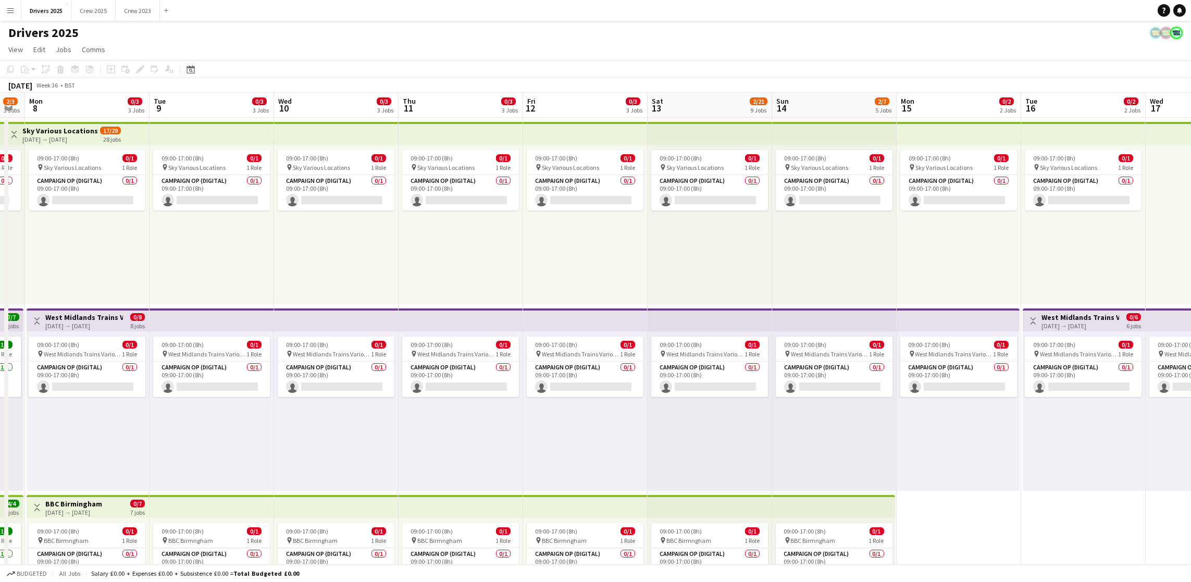
drag, startPoint x: 862, startPoint y: 265, endPoint x: 0, endPoint y: 249, distance: 861.7
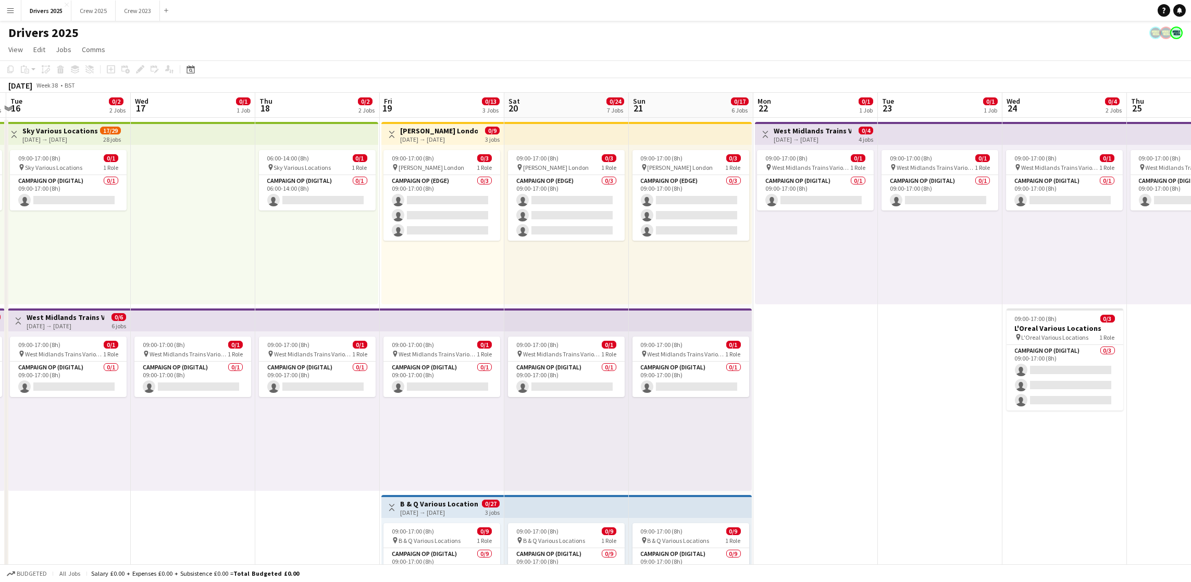
drag, startPoint x: 1015, startPoint y: 274, endPoint x: 0, endPoint y: 251, distance: 1014.9
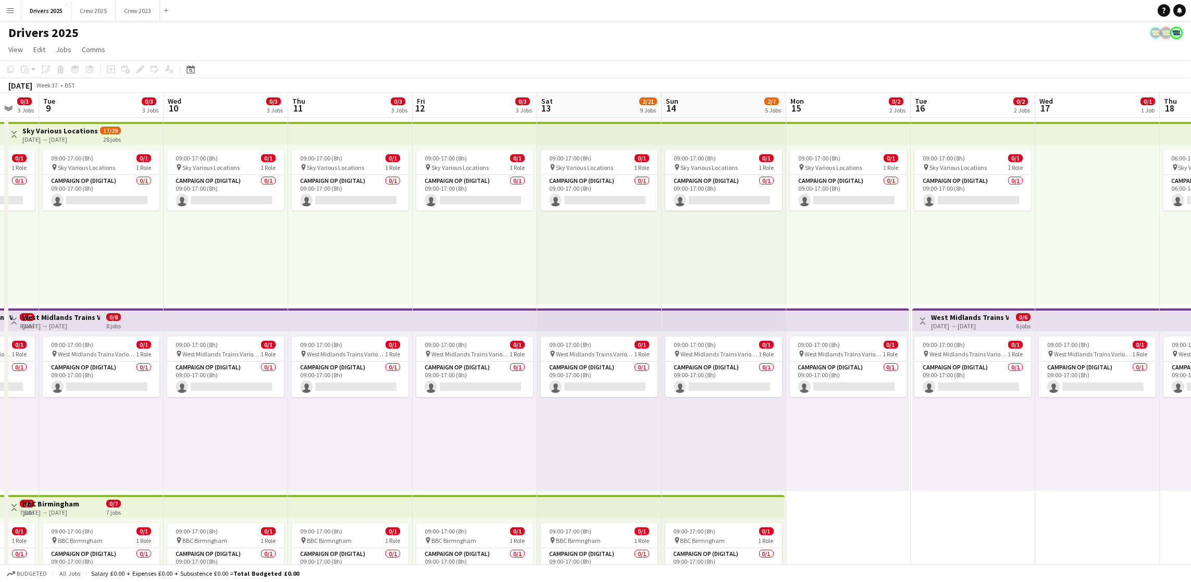
scroll to position [0, 285]
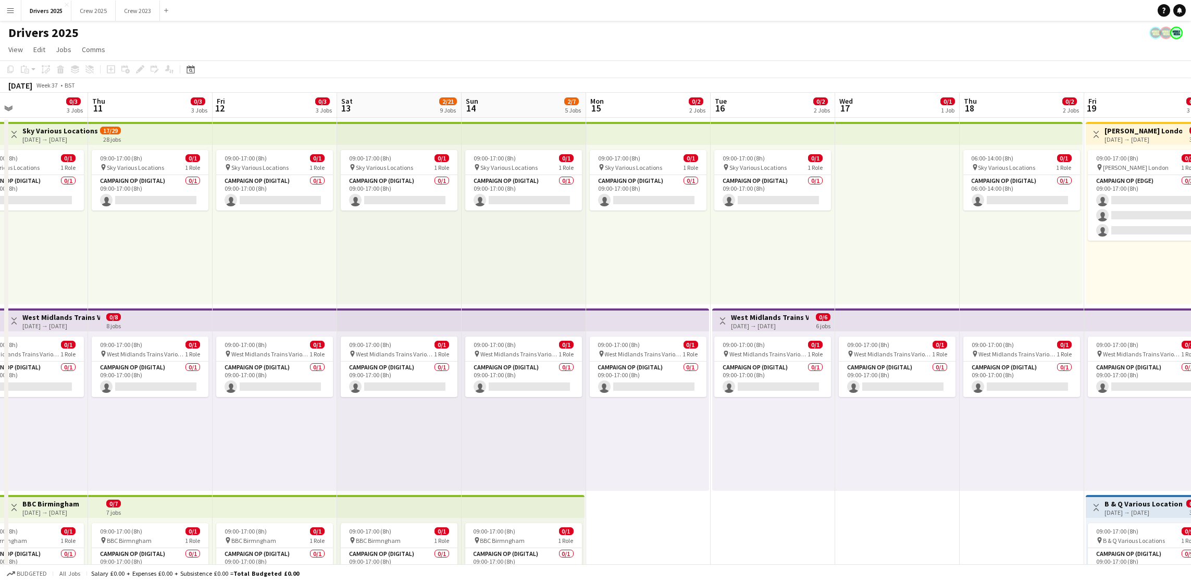
drag, startPoint x: 144, startPoint y: 263, endPoint x: 848, endPoint y: 292, distance: 705.3
click at [391, 107] on app-board-header-date "Sat 13 2/21 9 Jobs" at bounding box center [399, 105] width 124 height 25
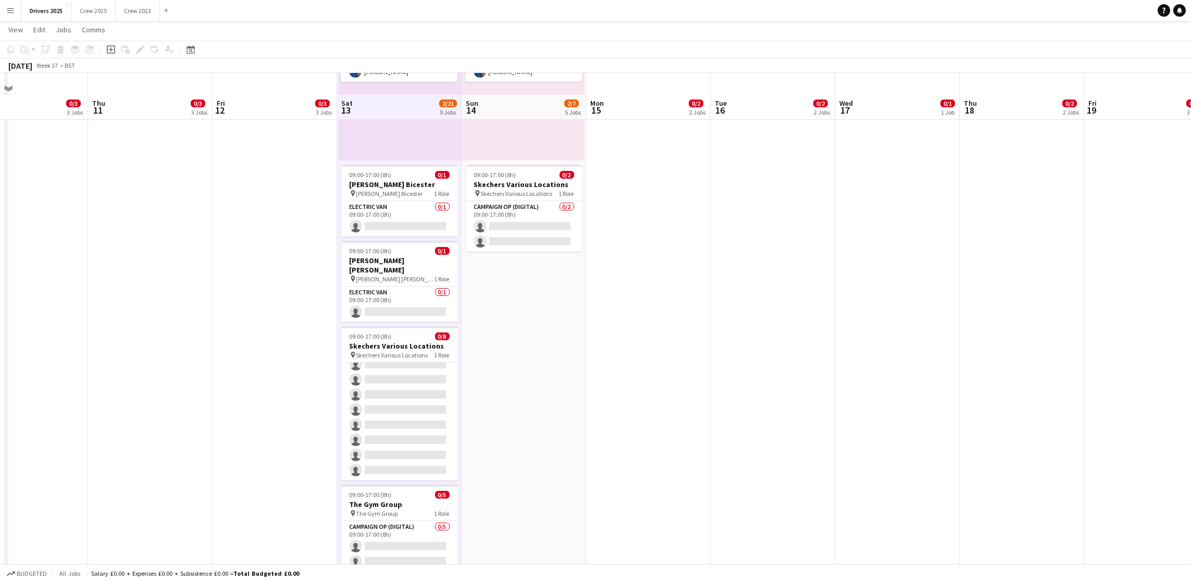
scroll to position [781, 0]
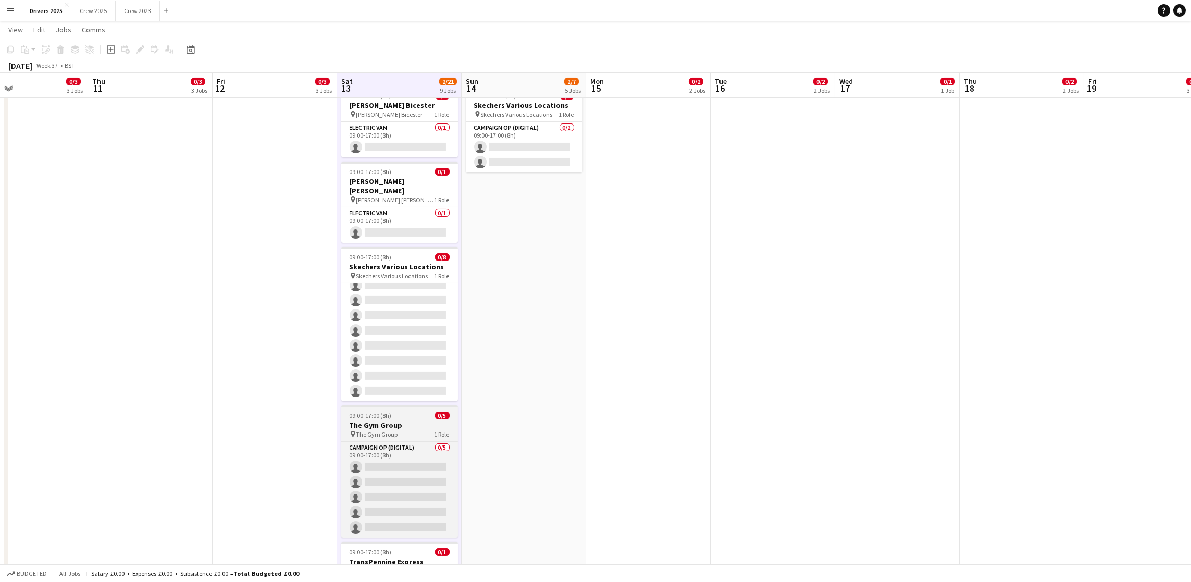
click at [366, 411] on span "09:00-17:00 (8h)" at bounding box center [371, 415] width 42 height 8
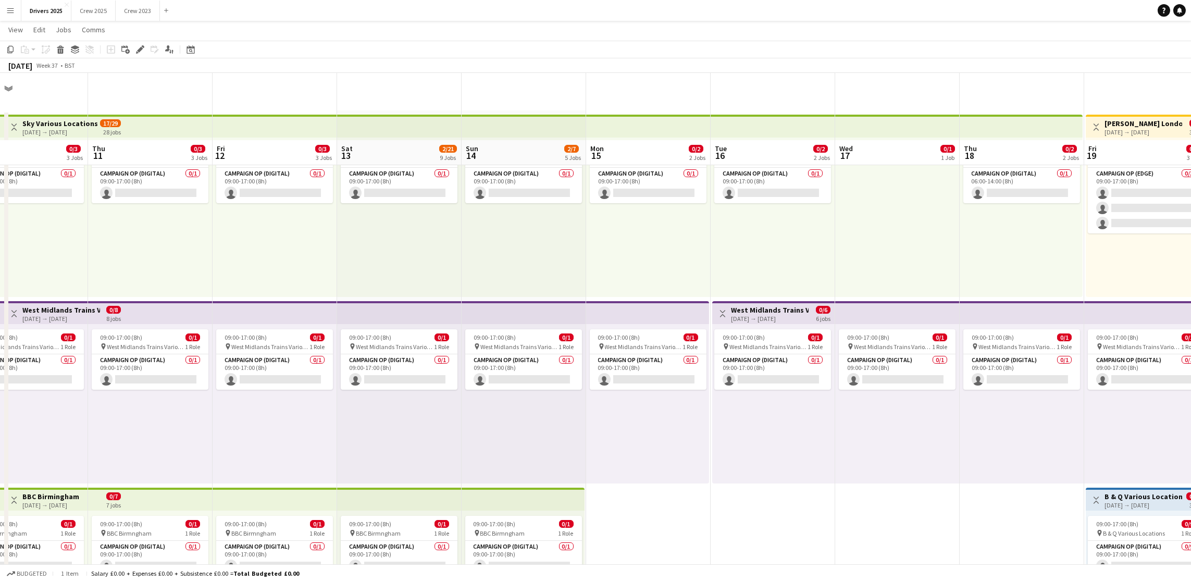
scroll to position [0, 0]
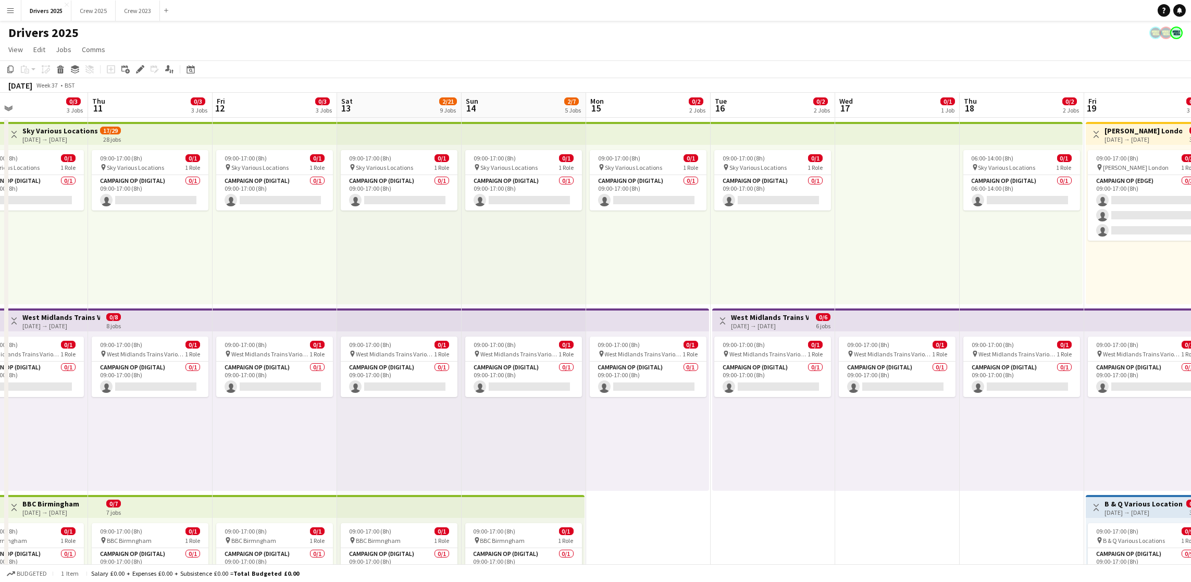
click at [491, 101] on app-board-header-date "Sun 14 2/7 5 Jobs" at bounding box center [523, 105] width 124 height 25
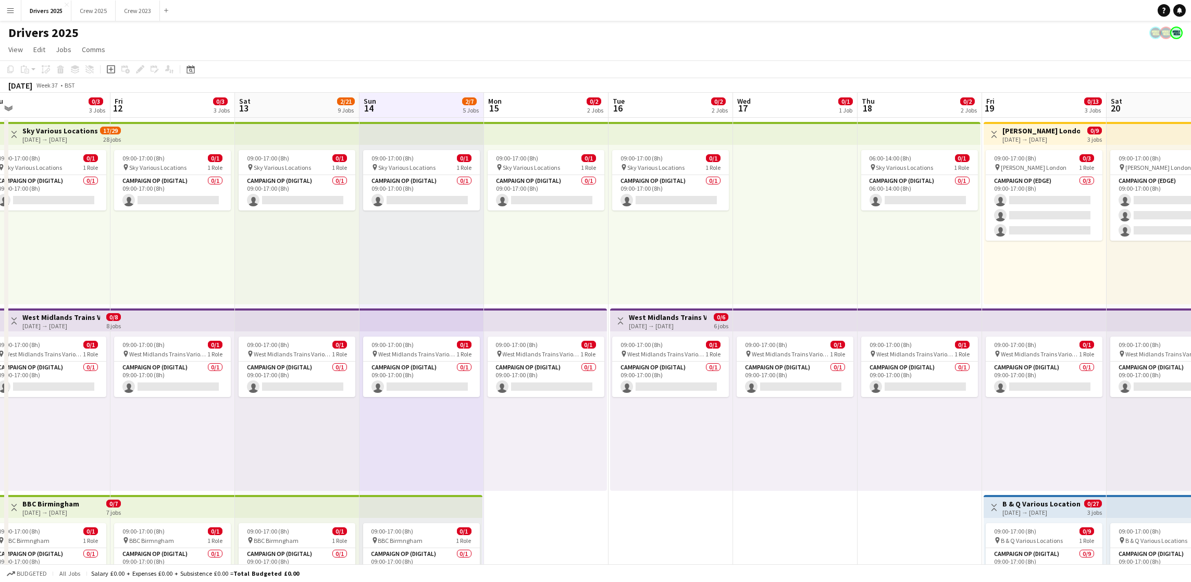
scroll to position [0, 424]
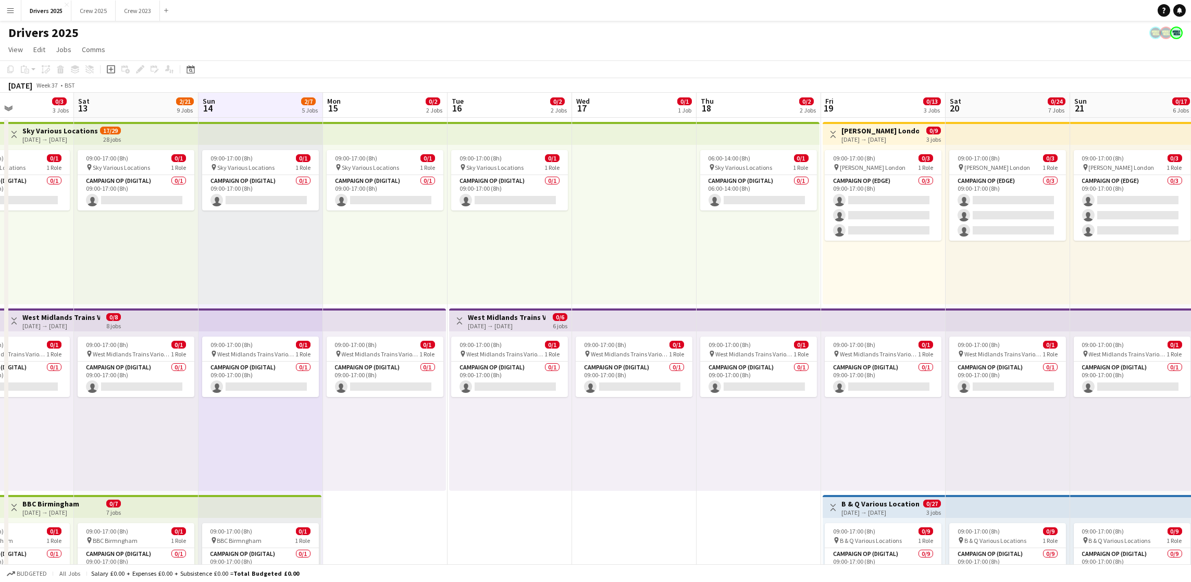
drag, startPoint x: 951, startPoint y: 532, endPoint x: 687, endPoint y: 517, distance: 264.0
click at [354, 109] on app-board-header-date "Mon 15 0/2 2 Jobs" at bounding box center [385, 105] width 124 height 25
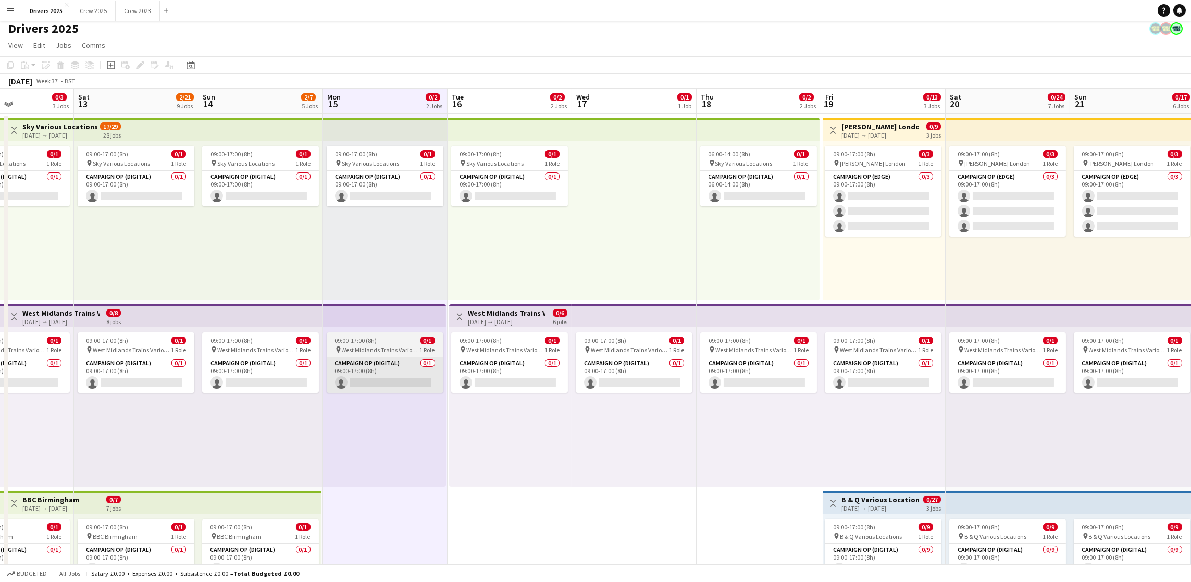
scroll to position [0, 0]
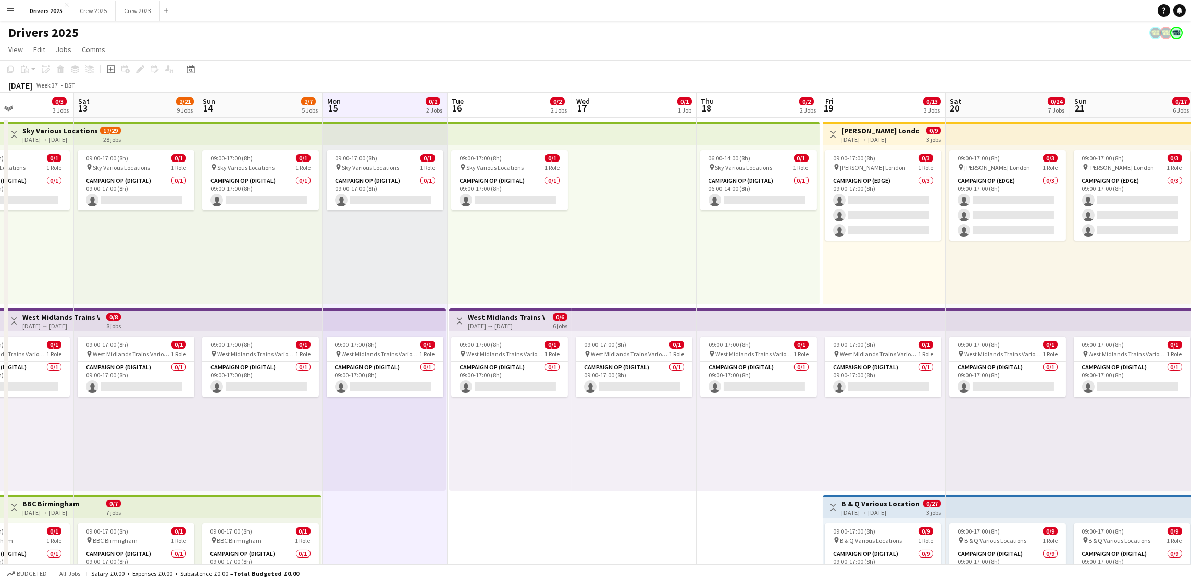
click at [488, 107] on app-board-header-date "Tue 16 0/2 2 Jobs" at bounding box center [509, 105] width 124 height 25
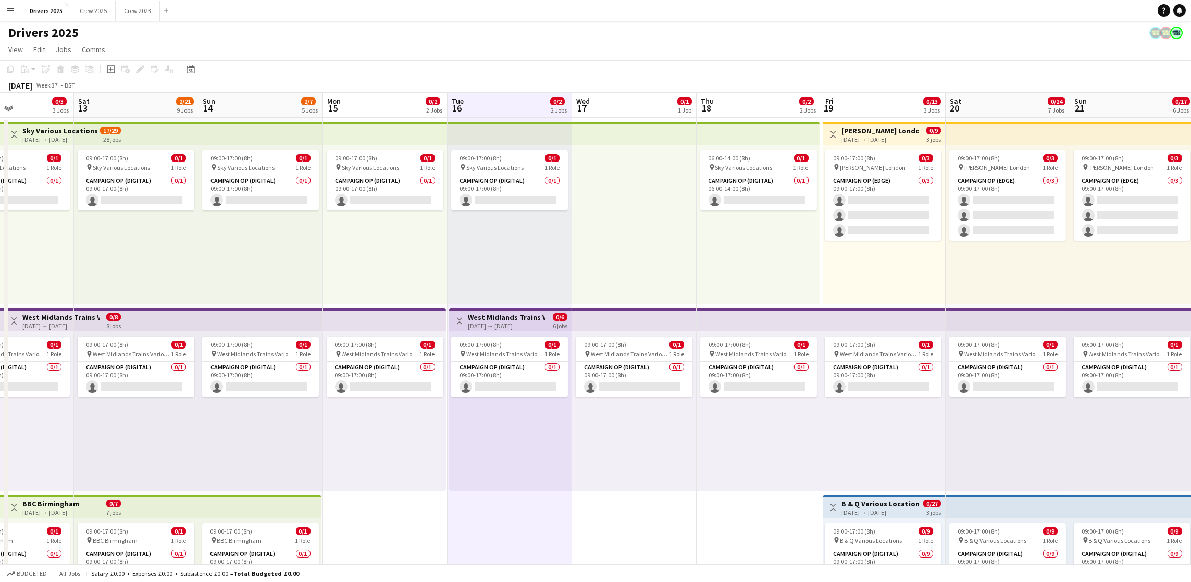
click at [630, 94] on app-board-header-date "Wed 17 0/1 1 Job" at bounding box center [634, 105] width 124 height 25
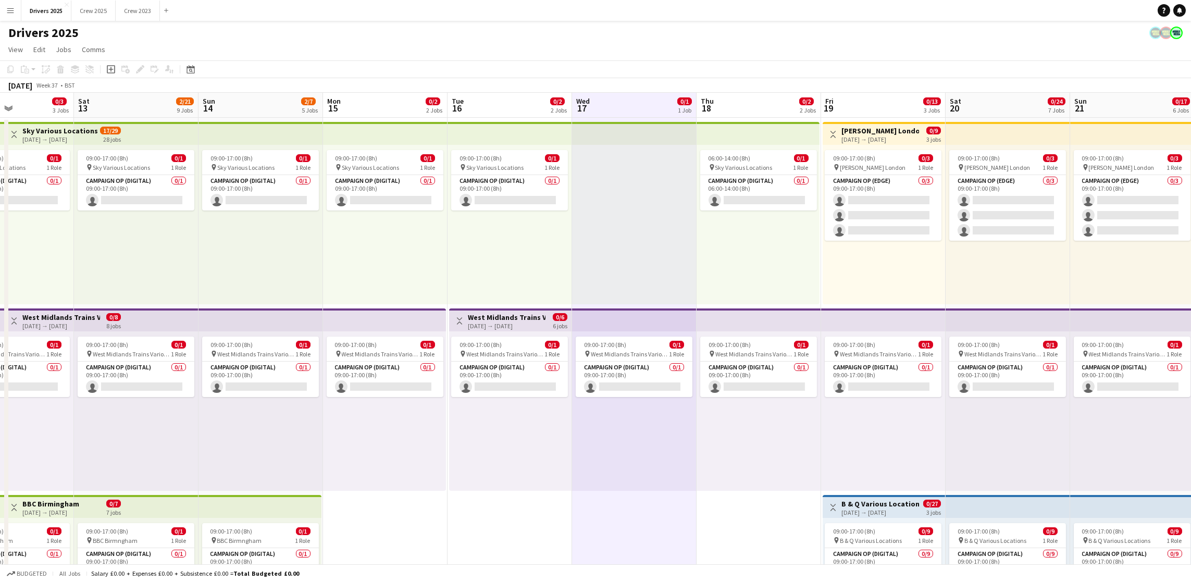
click at [753, 97] on app-board-header-date "Thu 18 0/2 2 Jobs" at bounding box center [758, 105] width 124 height 25
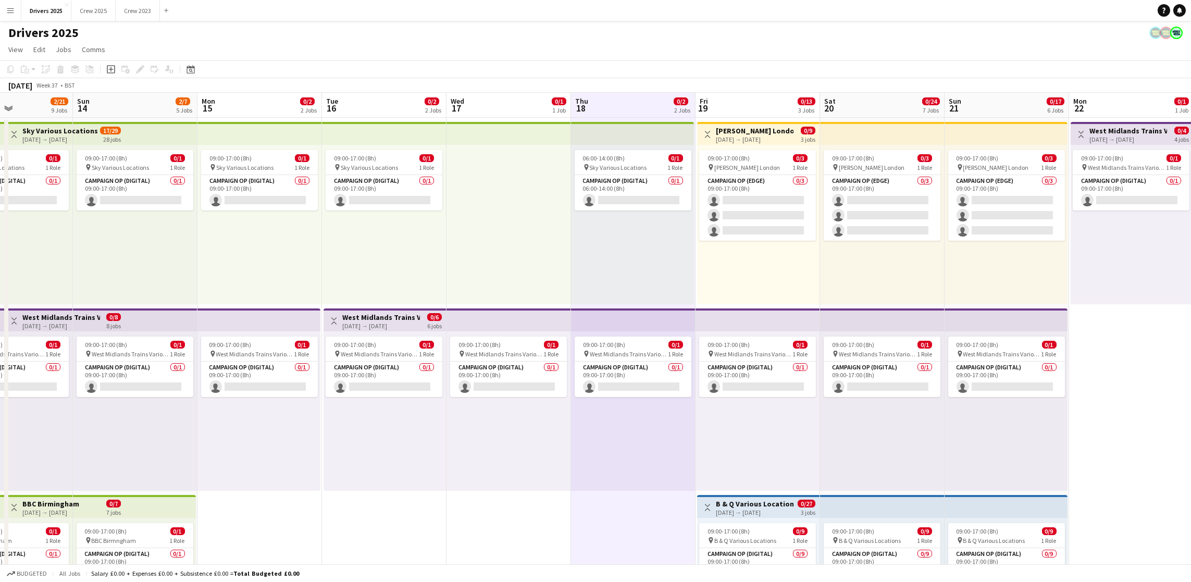
scroll to position [0, 451]
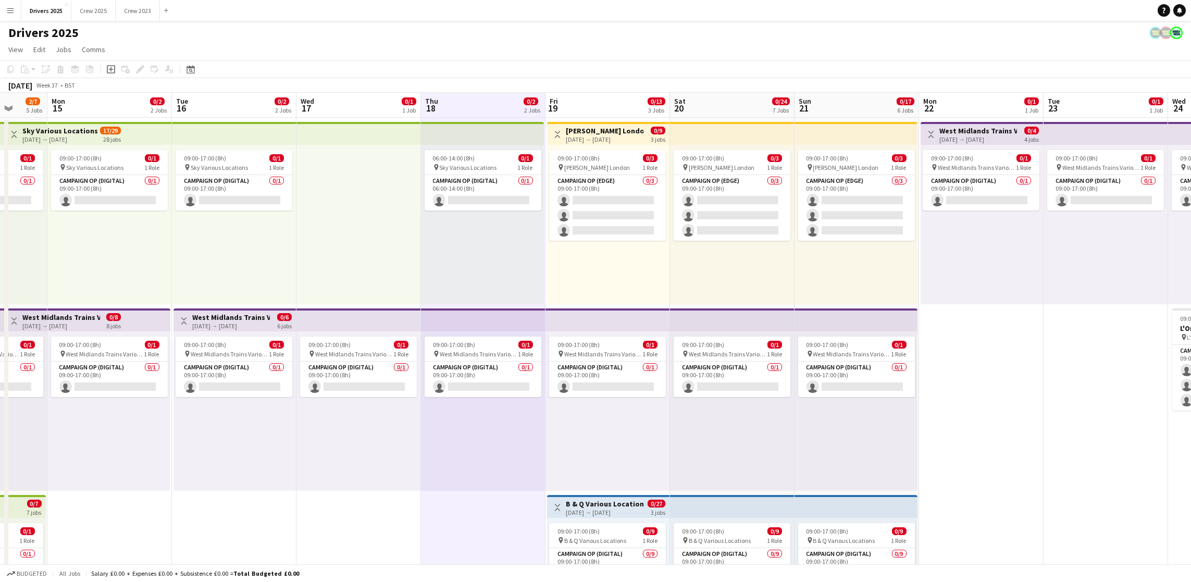
drag, startPoint x: 755, startPoint y: 486, endPoint x: 480, endPoint y: 495, distance: 275.7
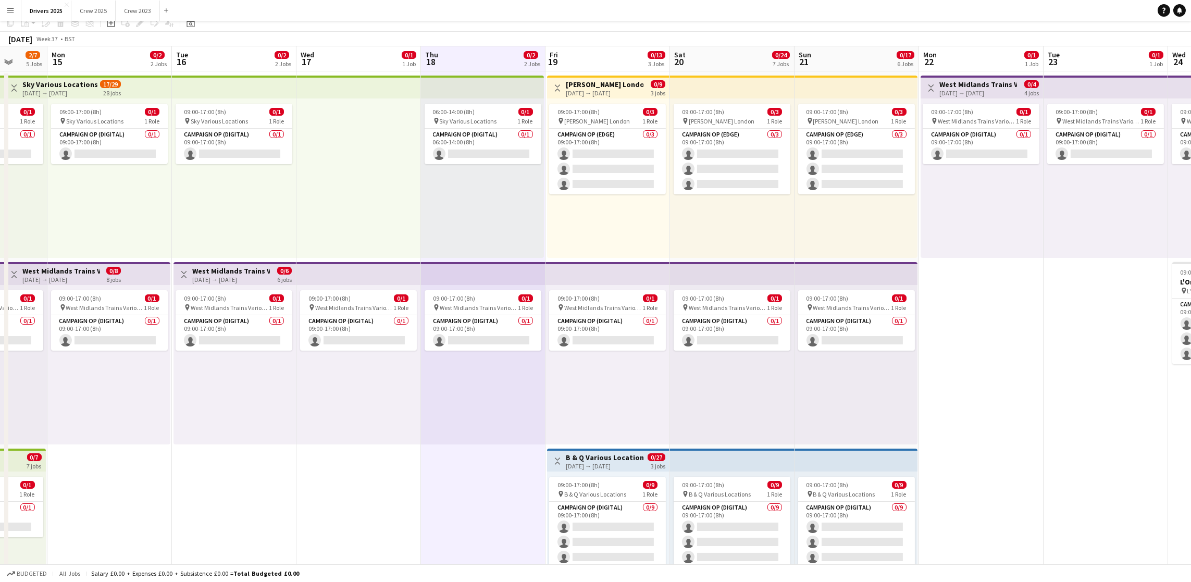
scroll to position [0, 0]
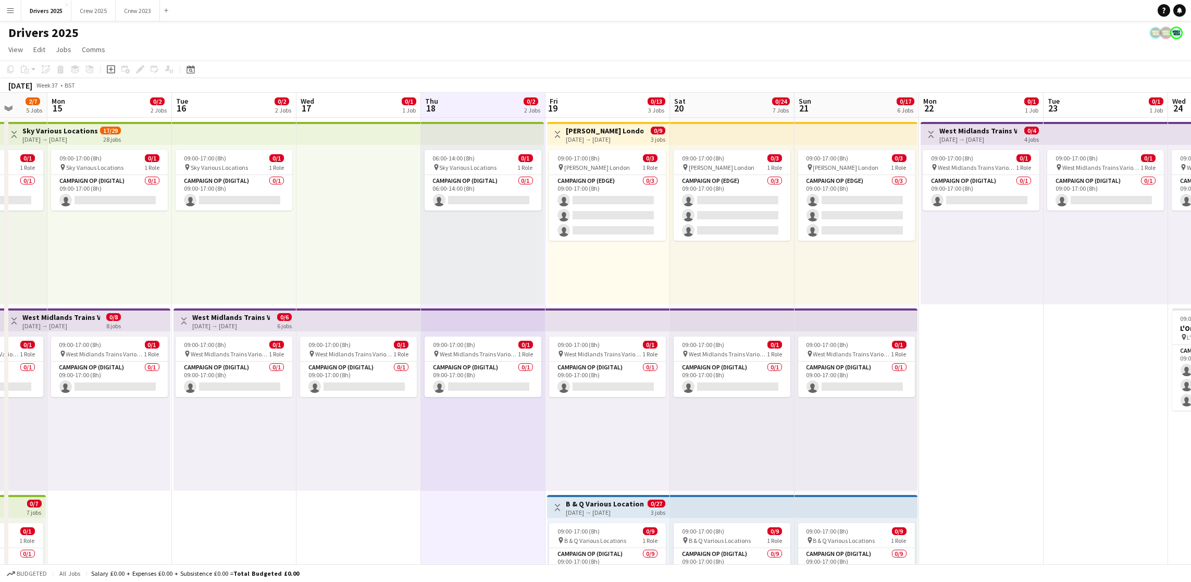
click at [587, 99] on app-board-header-date "Fri 19 0/13 3 Jobs" at bounding box center [607, 105] width 124 height 25
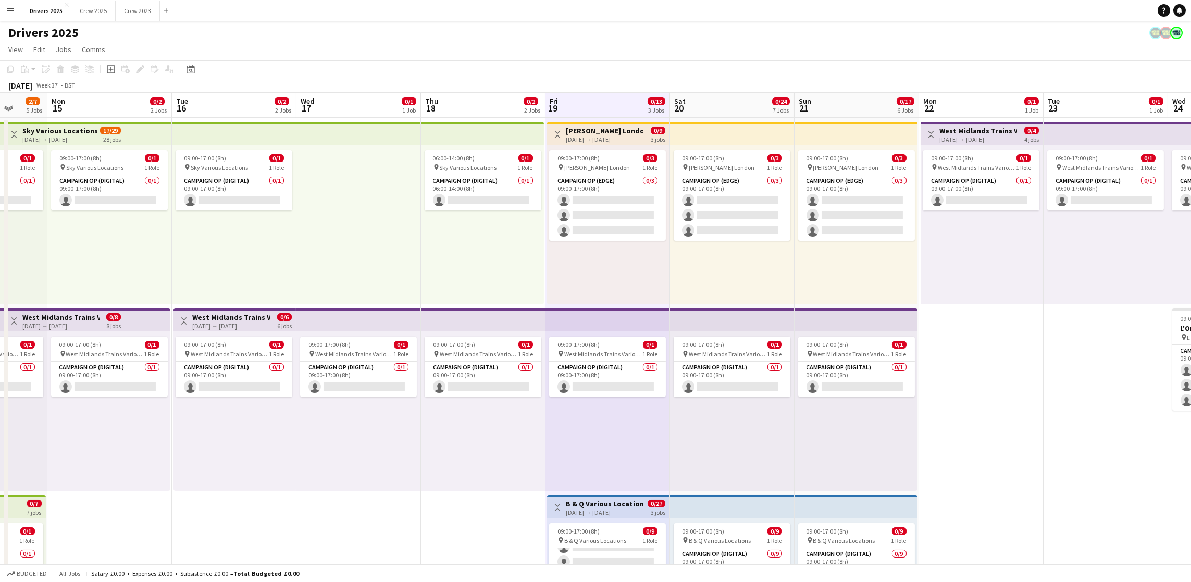
click at [729, 93] on app-board-header-date "Sat 20 0/24 7 Jobs" at bounding box center [732, 105] width 124 height 25
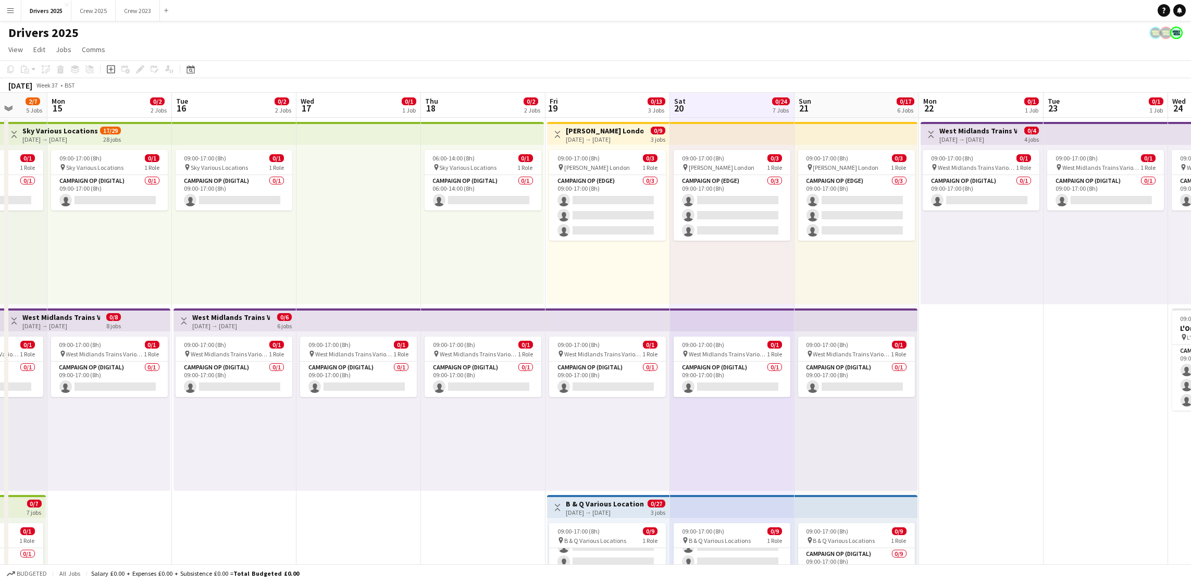
click at [864, 97] on app-board-header-date "Sun 21 0/17 6 Jobs" at bounding box center [856, 105] width 124 height 25
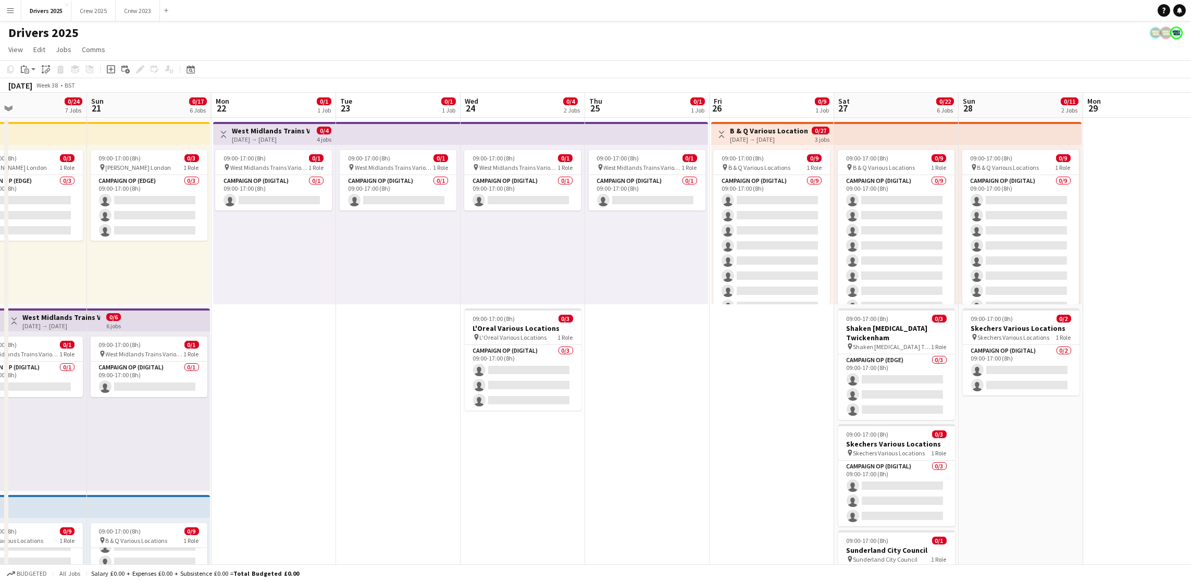
scroll to position [0, 330]
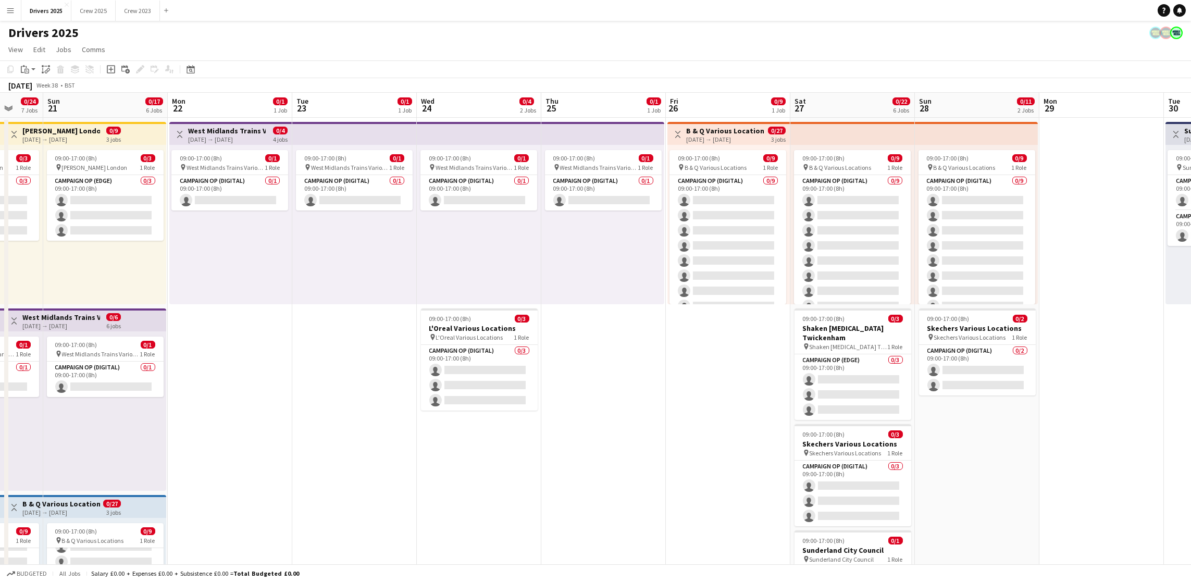
drag, startPoint x: 1050, startPoint y: 430, endPoint x: 299, endPoint y: 465, distance: 751.9
click at [209, 109] on app-board-header-date "Mon 22 0/1 1 Job" at bounding box center [230, 105] width 124 height 25
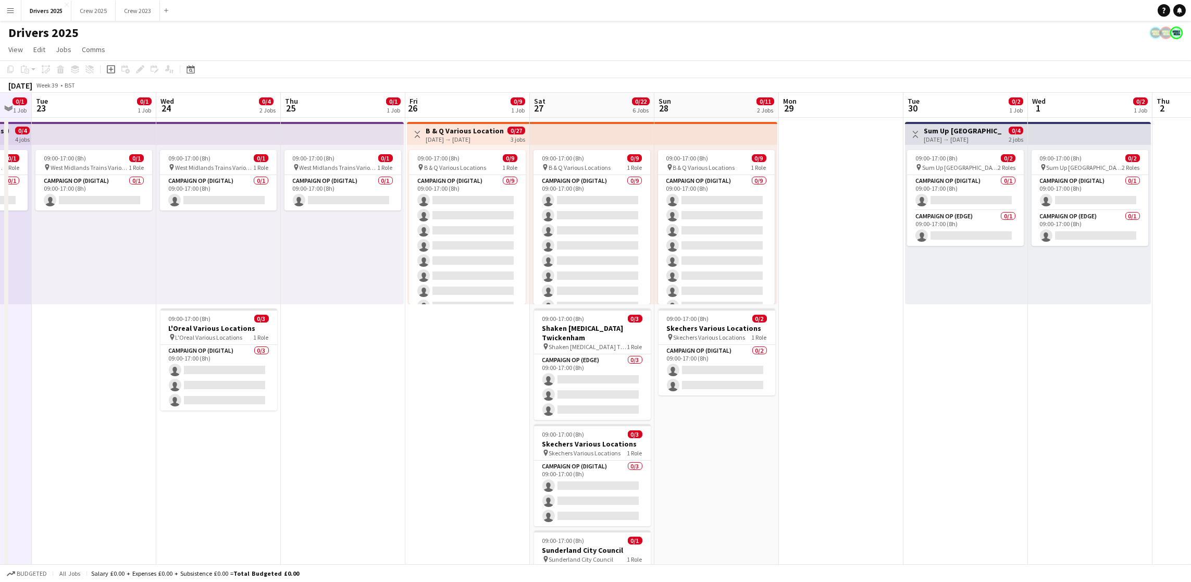
drag, startPoint x: 635, startPoint y: 418, endPoint x: 322, endPoint y: 284, distance: 340.9
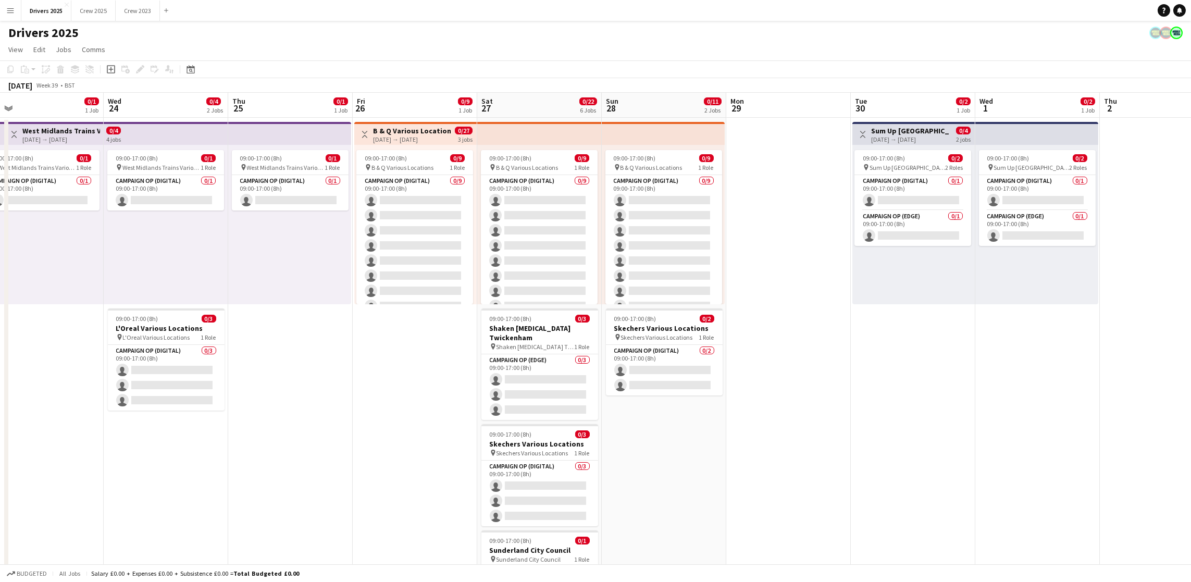
click at [408, 107] on app-board-header-date "Fri 26 0/9 1 Job" at bounding box center [415, 105] width 124 height 25
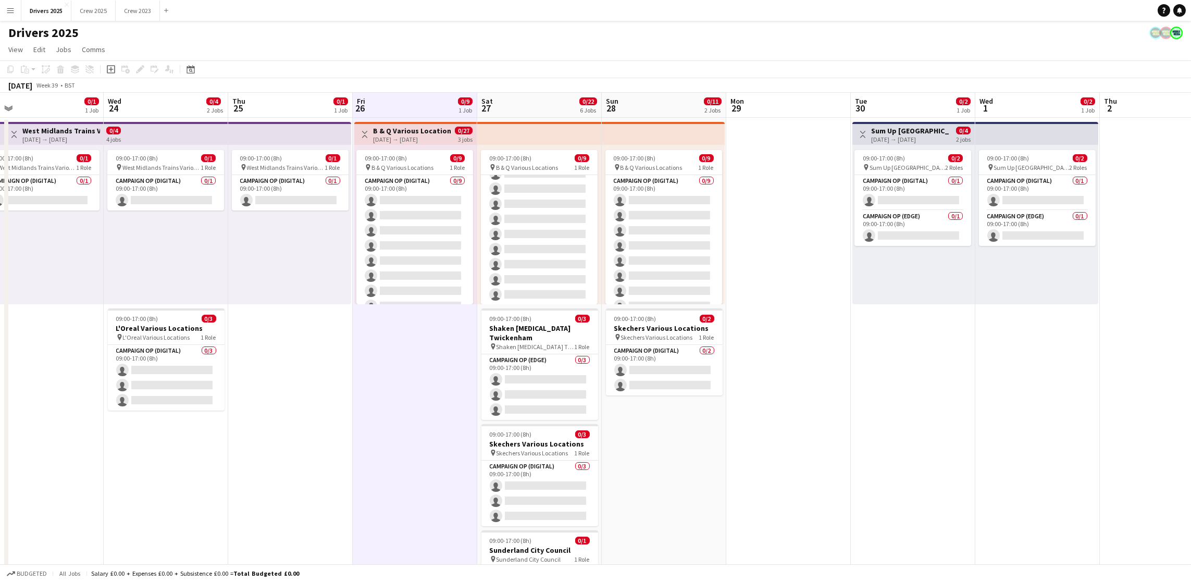
scroll to position [0, 0]
click at [648, 108] on app-board-header-date "Sun 28 0/11 2 Jobs" at bounding box center [664, 105] width 124 height 25
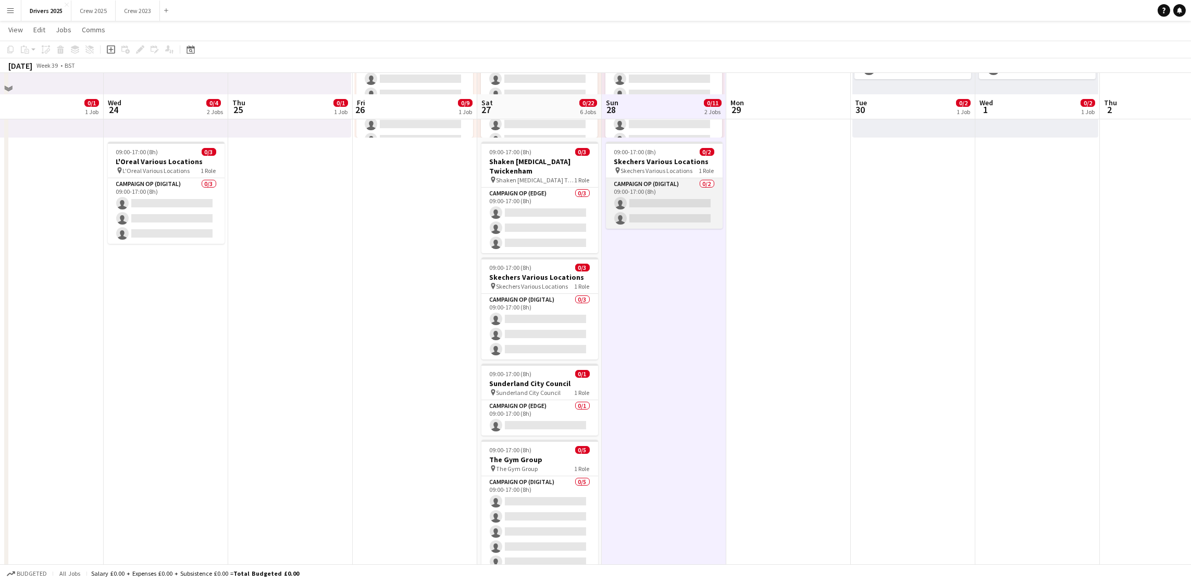
scroll to position [156, 0]
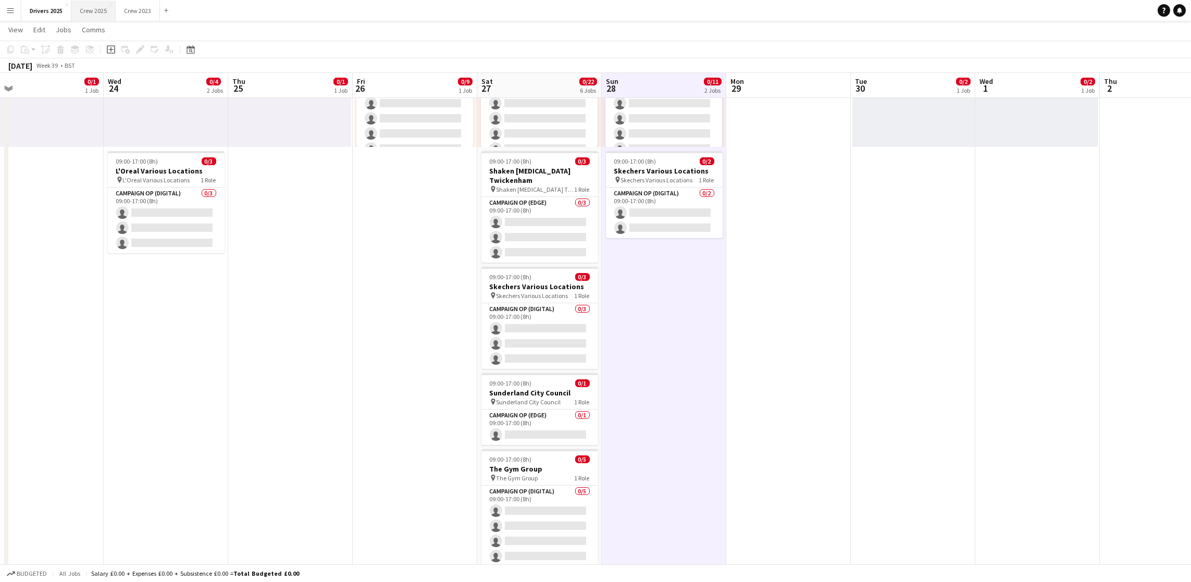
click at [105, 17] on button "Crew 2025 Close" at bounding box center [93, 11] width 44 height 20
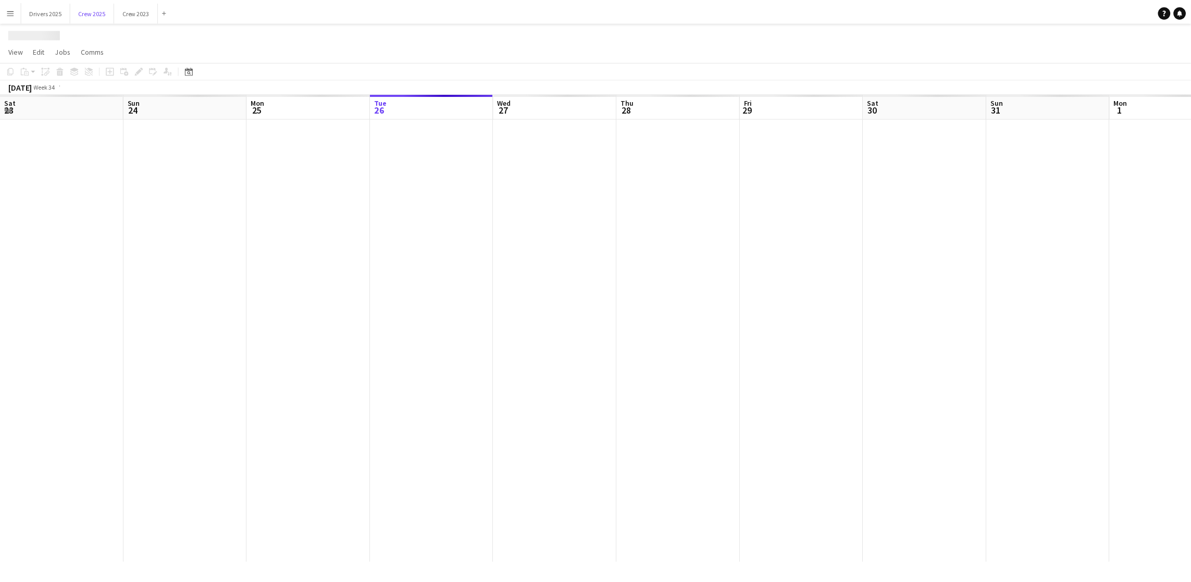
scroll to position [0, 248]
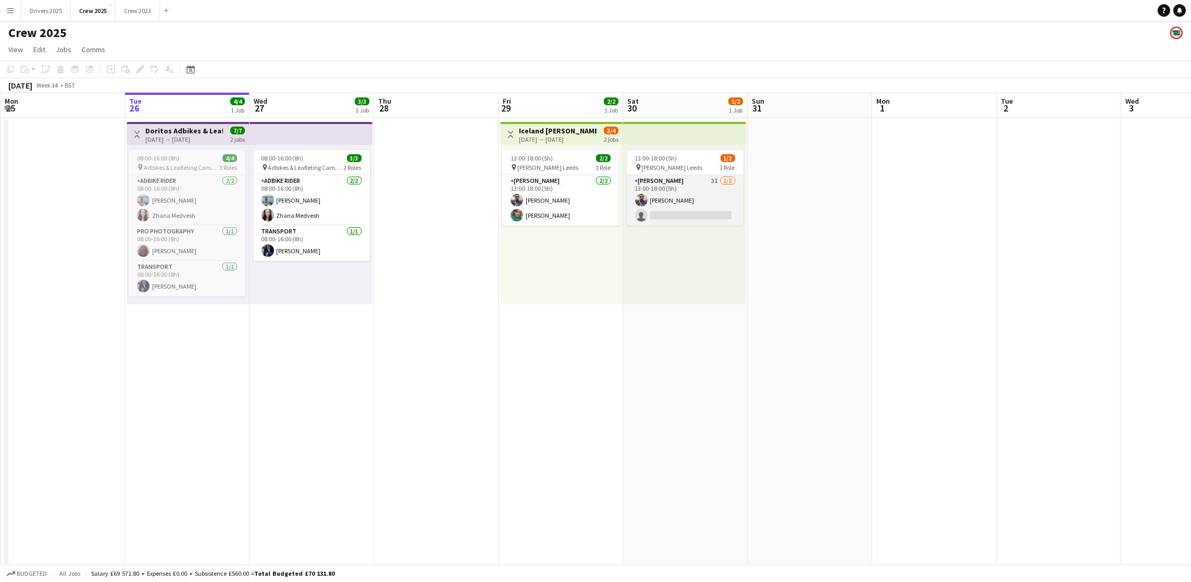
click at [669, 211] on app-card-role "Advert Walkers 3I [DATE] 13:00-18:00 (5h) [PERSON_NAME] single-neutral-actions" at bounding box center [685, 200] width 117 height 51
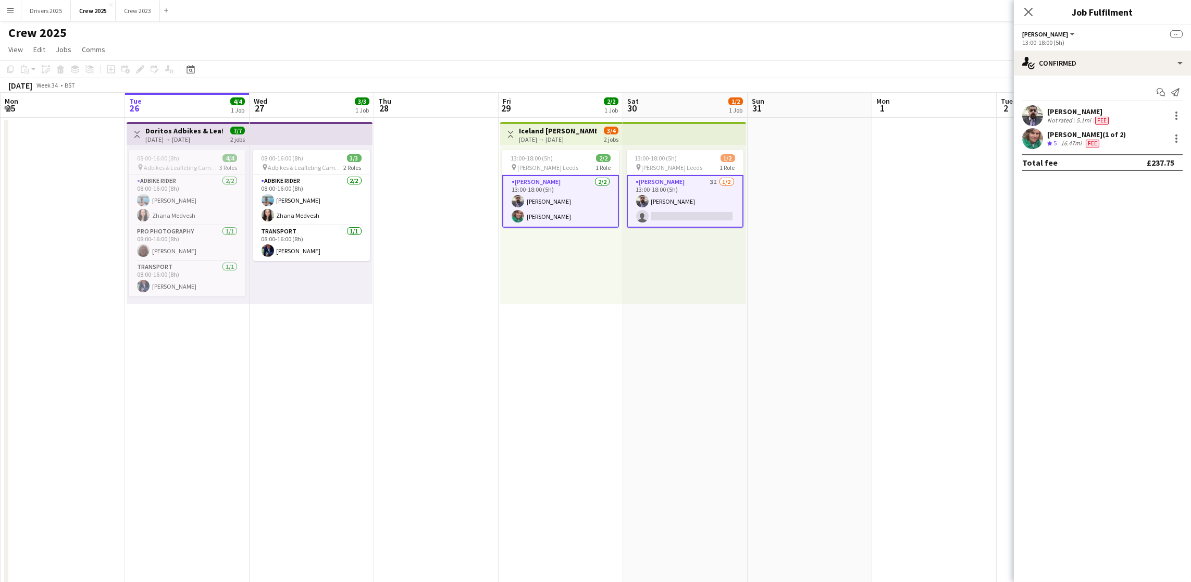
click at [696, 213] on app-card-role "Advert Walkers 3I [DATE] 13:00-18:00 (5h) [PERSON_NAME] single-neutral-actions" at bounding box center [685, 201] width 117 height 53
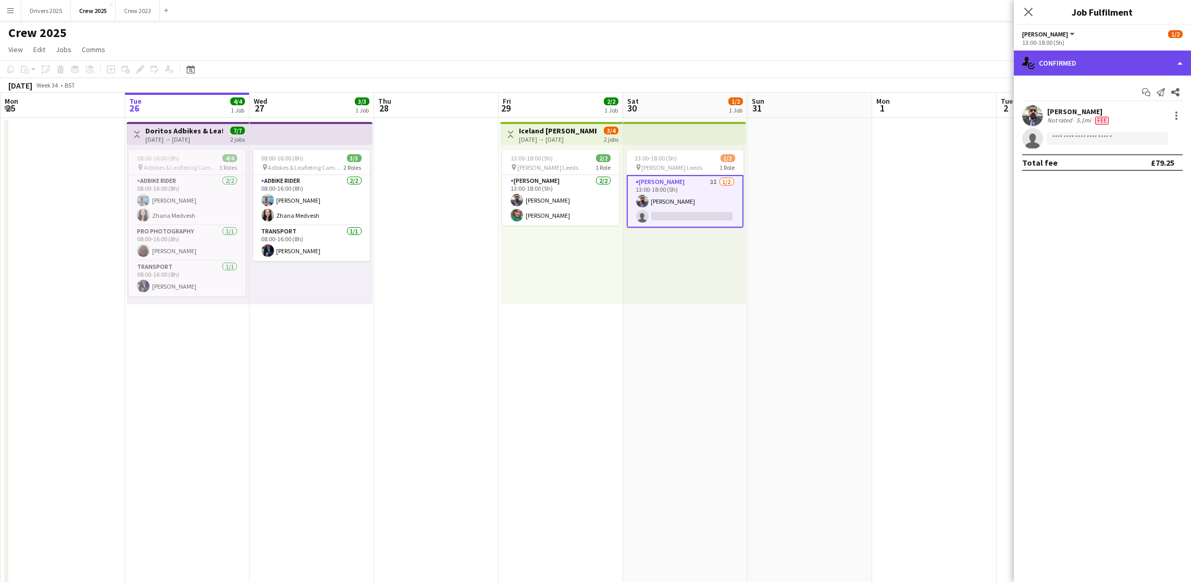
click at [1101, 71] on div "single-neutral-actions-check-2 Confirmed" at bounding box center [1102, 63] width 177 height 25
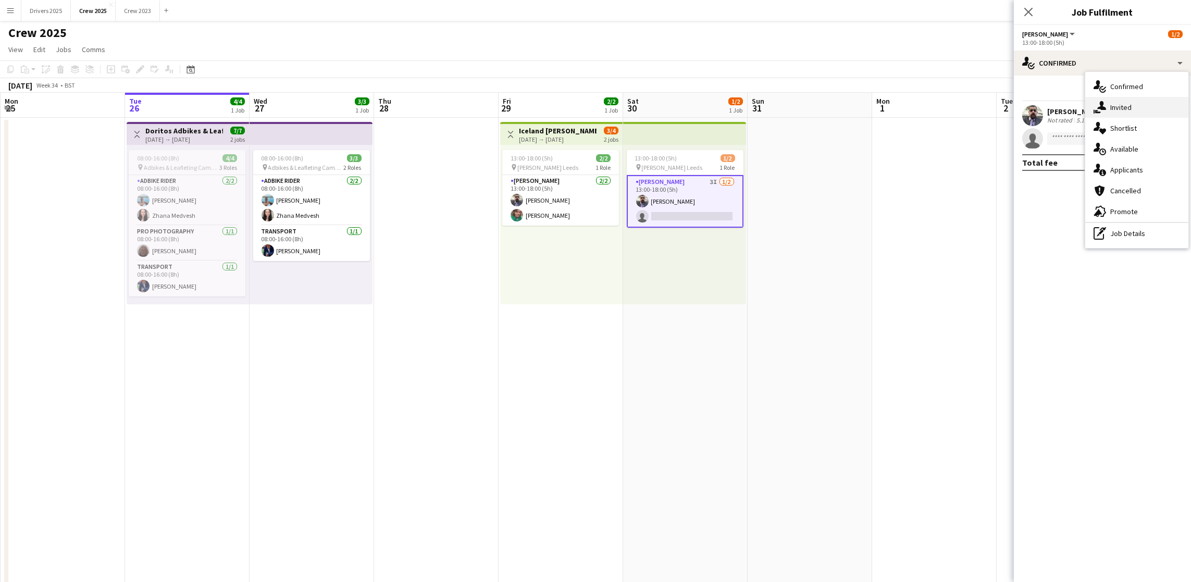
click at [1108, 107] on div "single-neutral-actions-share-1 Invited" at bounding box center [1136, 107] width 103 height 21
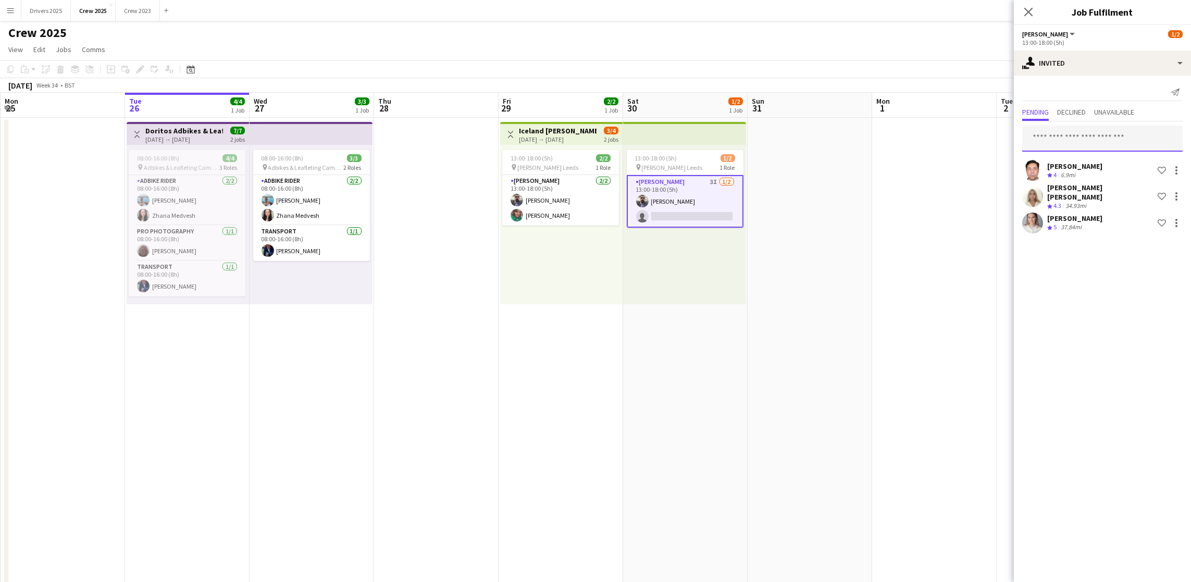
click at [1084, 144] on input "text" at bounding box center [1102, 139] width 160 height 26
type input "****"
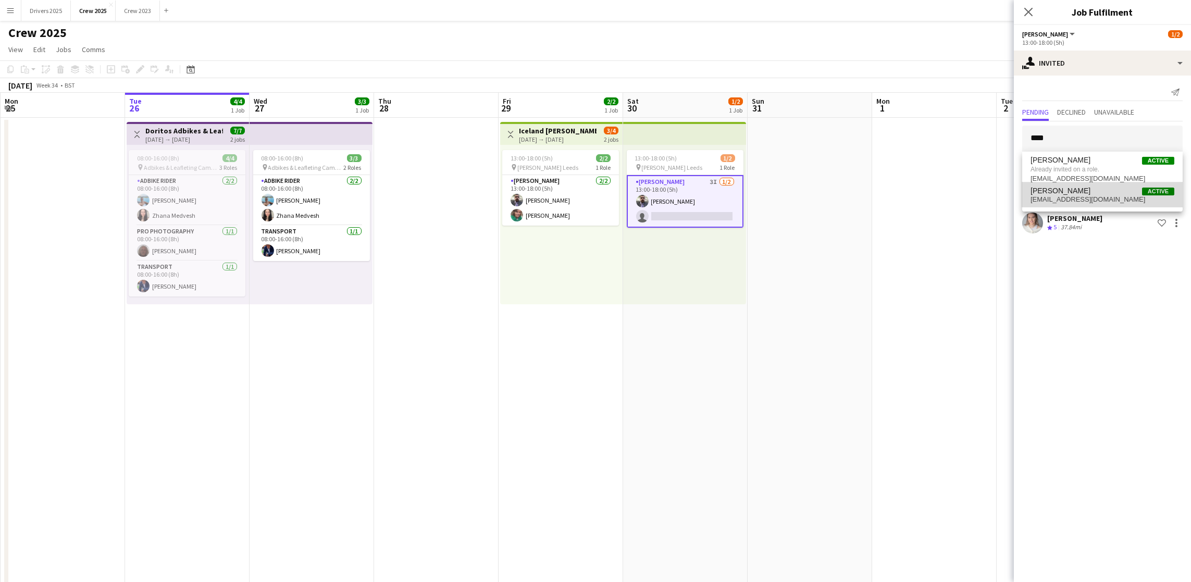
click at [1057, 189] on span "[PERSON_NAME]" at bounding box center [1060, 190] width 60 height 9
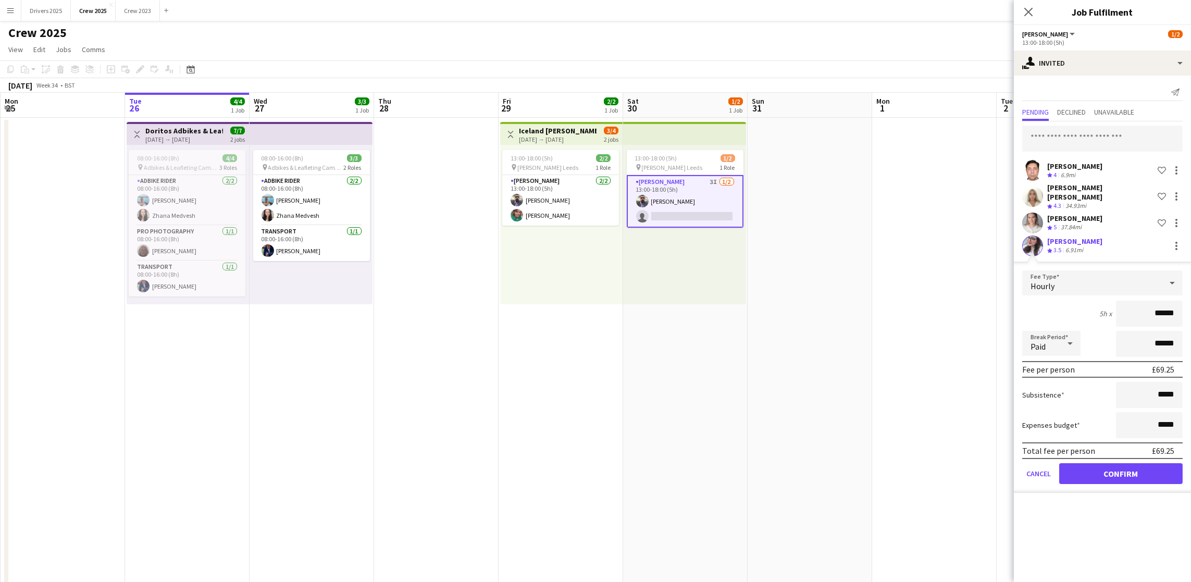
click at [1034, 235] on app-user-avatar at bounding box center [1032, 245] width 21 height 21
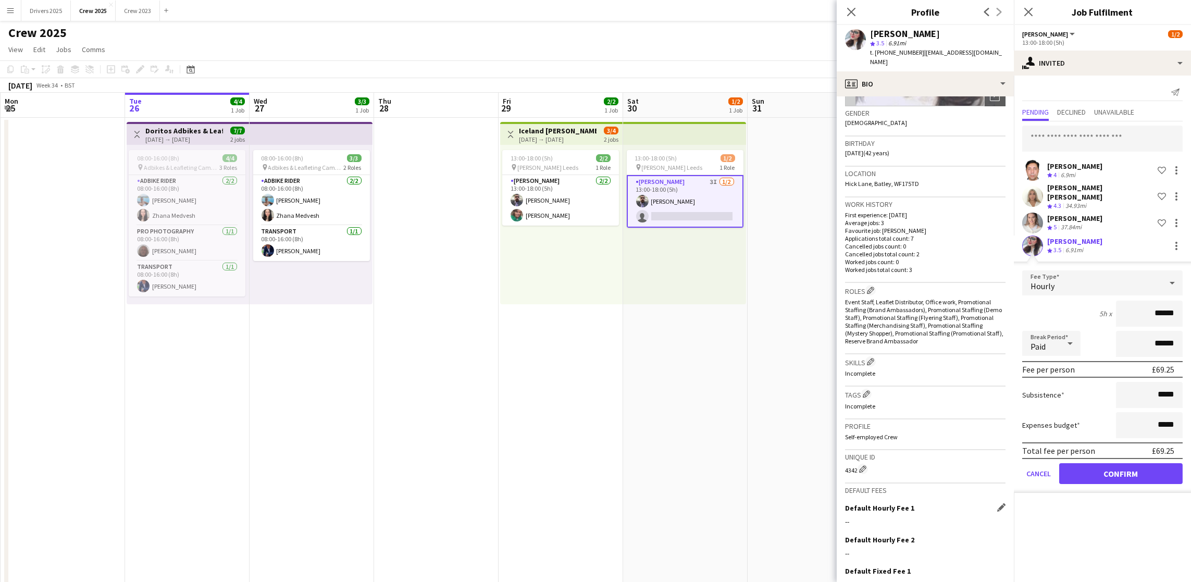
scroll to position [236, 0]
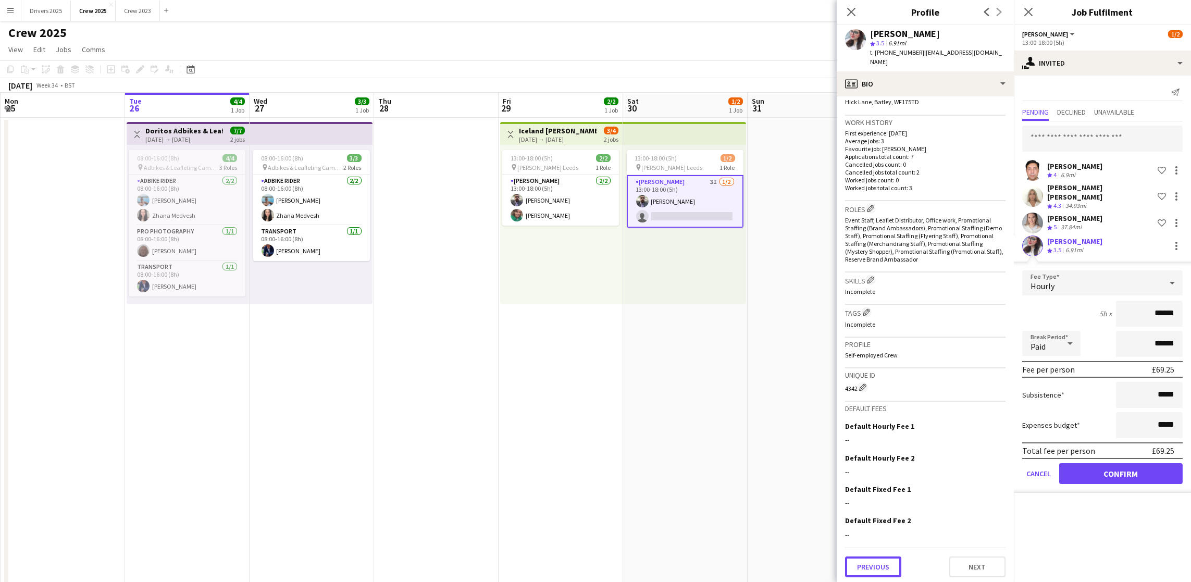
click at [860, 573] on div "Previous Next" at bounding box center [925, 562] width 160 height 30
click at [873, 557] on button "Previous" at bounding box center [873, 566] width 56 height 21
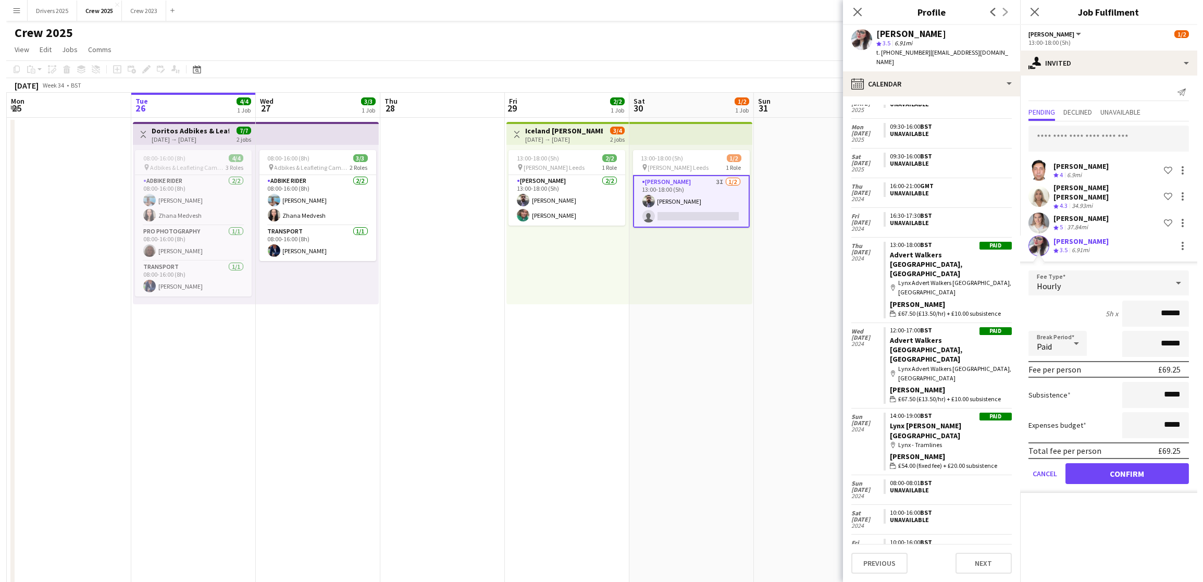
scroll to position [38, 0]
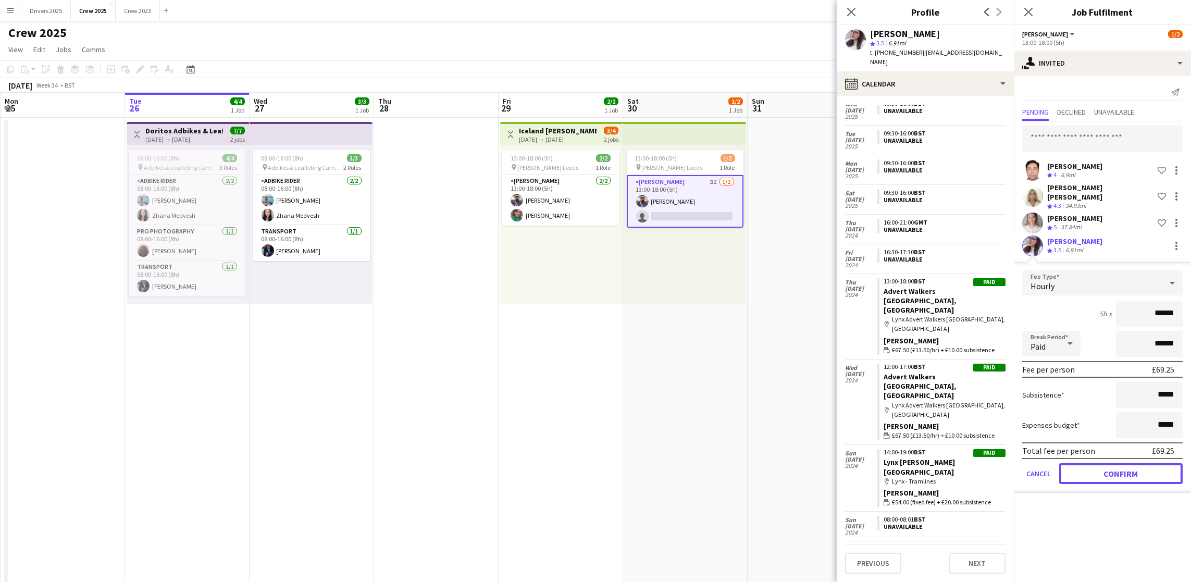
click at [1134, 463] on button "Confirm" at bounding box center [1120, 473] width 123 height 21
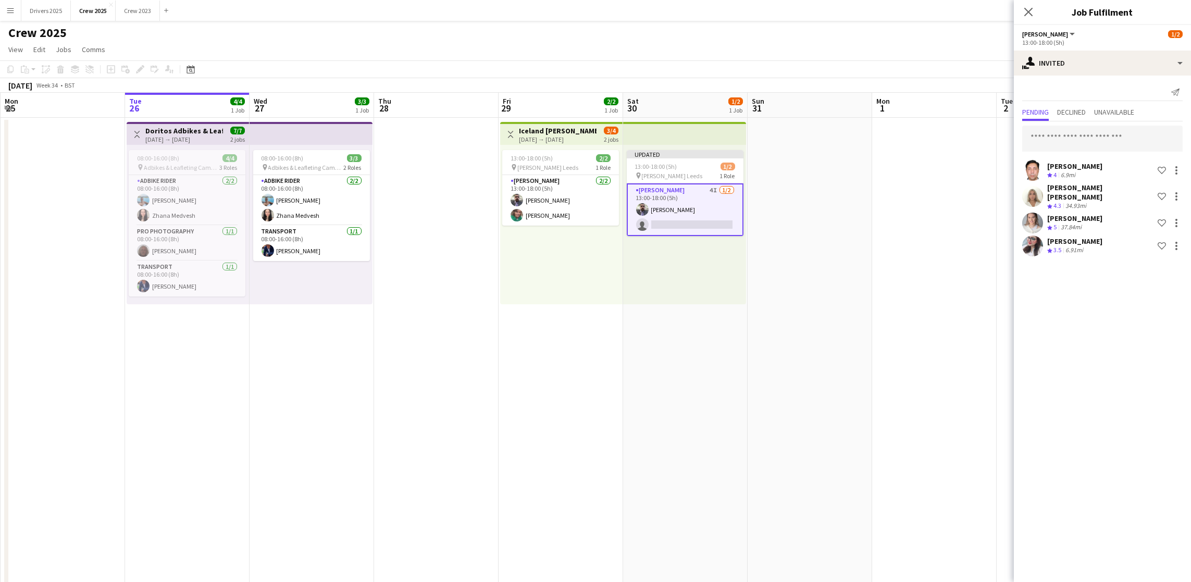
click at [922, 357] on app-date-cell at bounding box center [934, 446] width 124 height 657
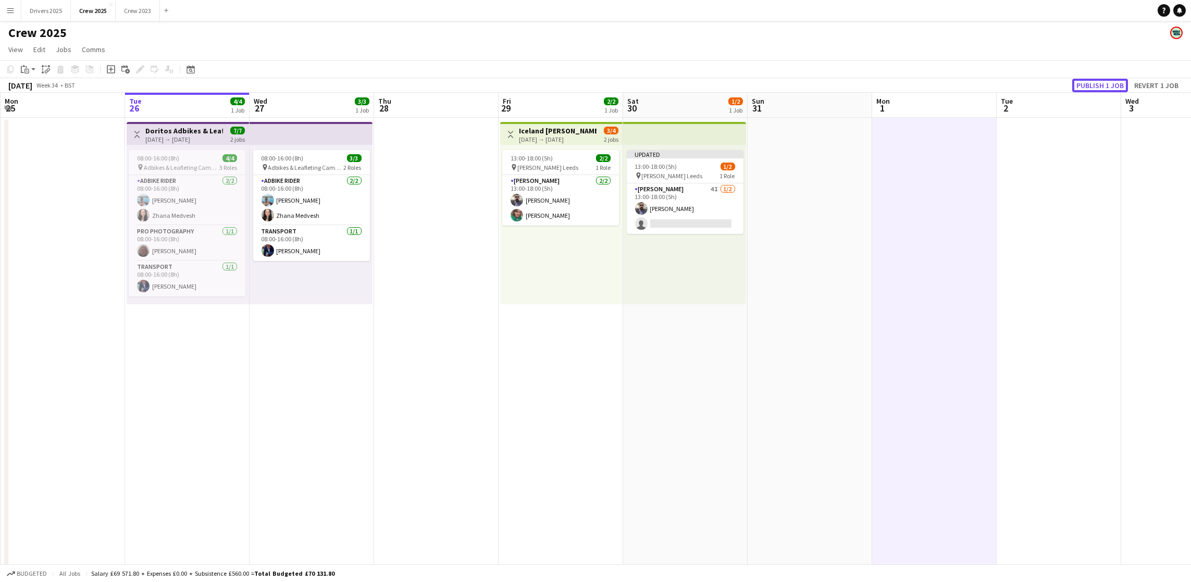
click at [1114, 81] on button "Publish 1 job" at bounding box center [1100, 86] width 56 height 14
click at [959, 276] on app-date-cell at bounding box center [934, 446] width 124 height 657
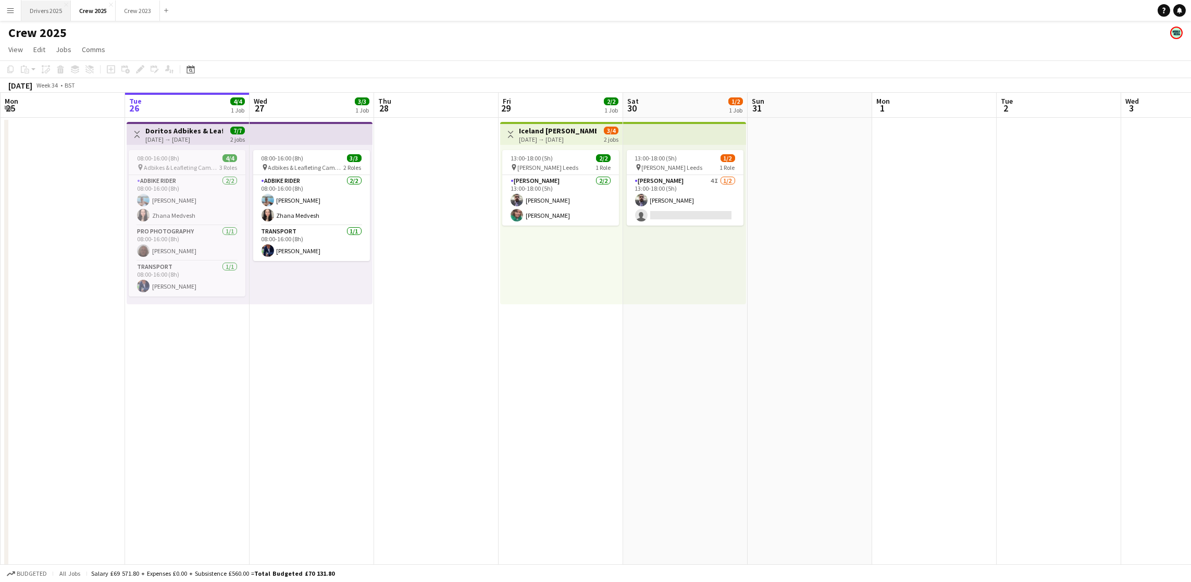
click at [58, 15] on button "Drivers 2025 Close" at bounding box center [45, 11] width 49 height 20
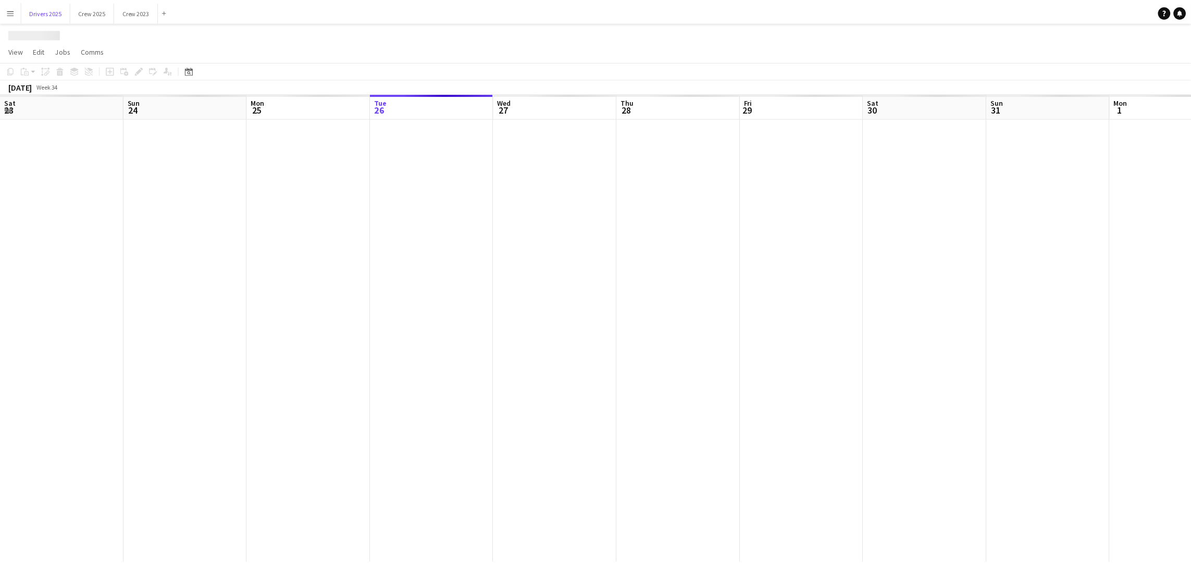
scroll to position [0, 248]
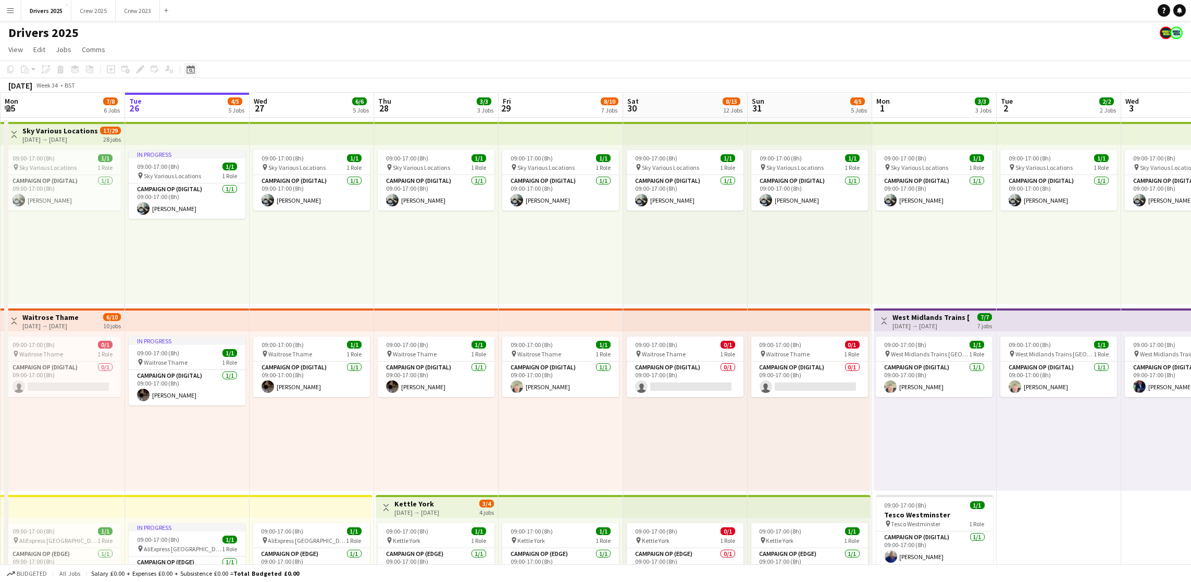
click at [193, 73] on icon at bounding box center [190, 69] width 8 height 8
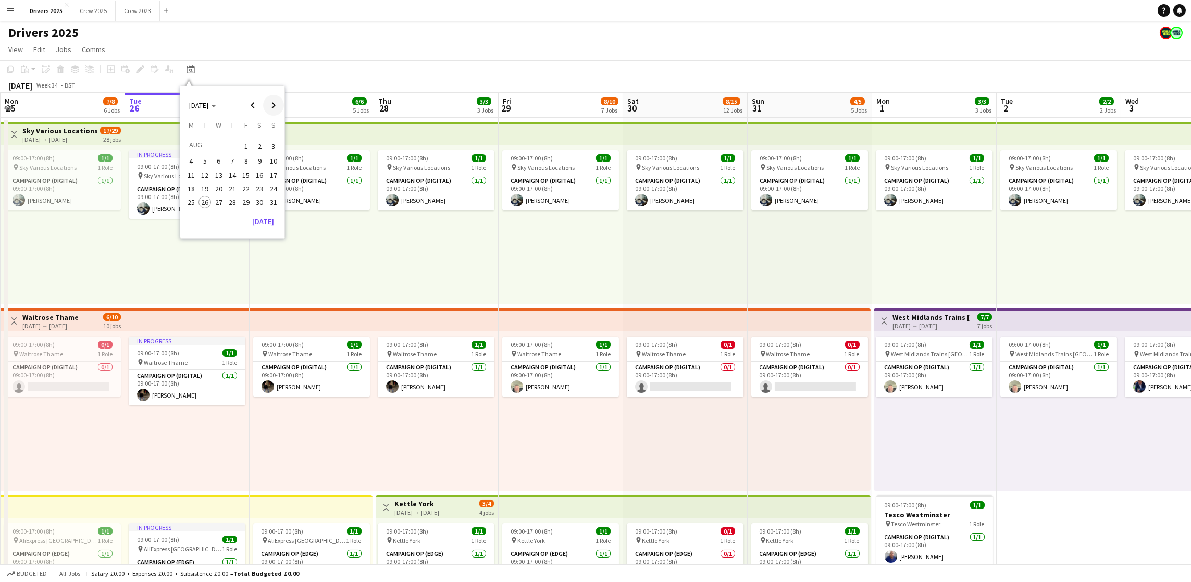
click at [276, 106] on span "Next month" at bounding box center [273, 105] width 21 height 21
click at [205, 213] on span "30" at bounding box center [204, 213] width 13 height 13
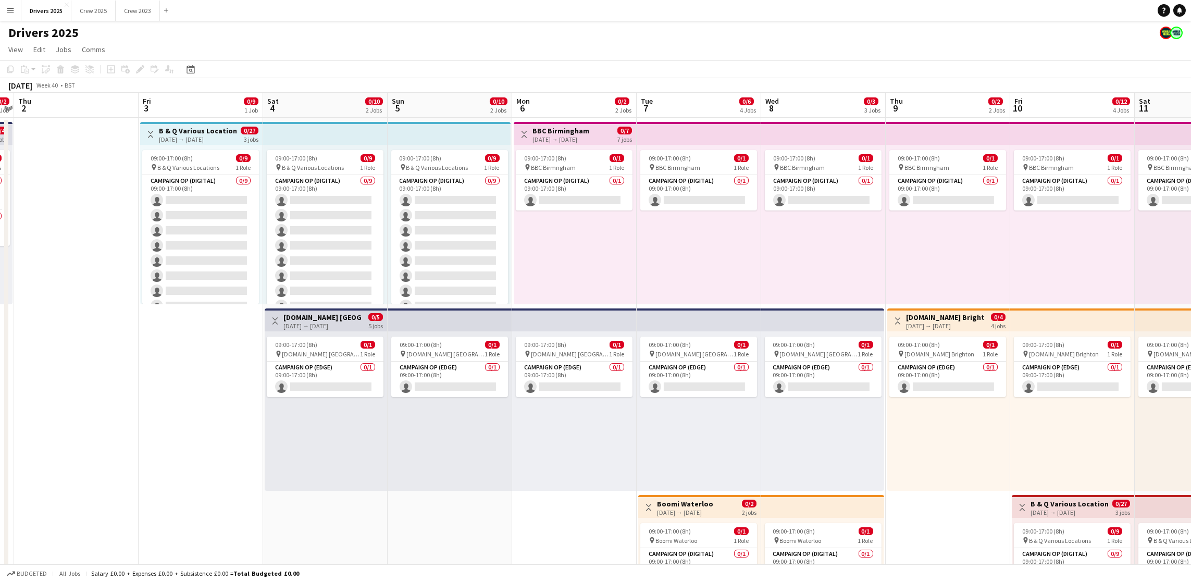
scroll to position [0, 379]
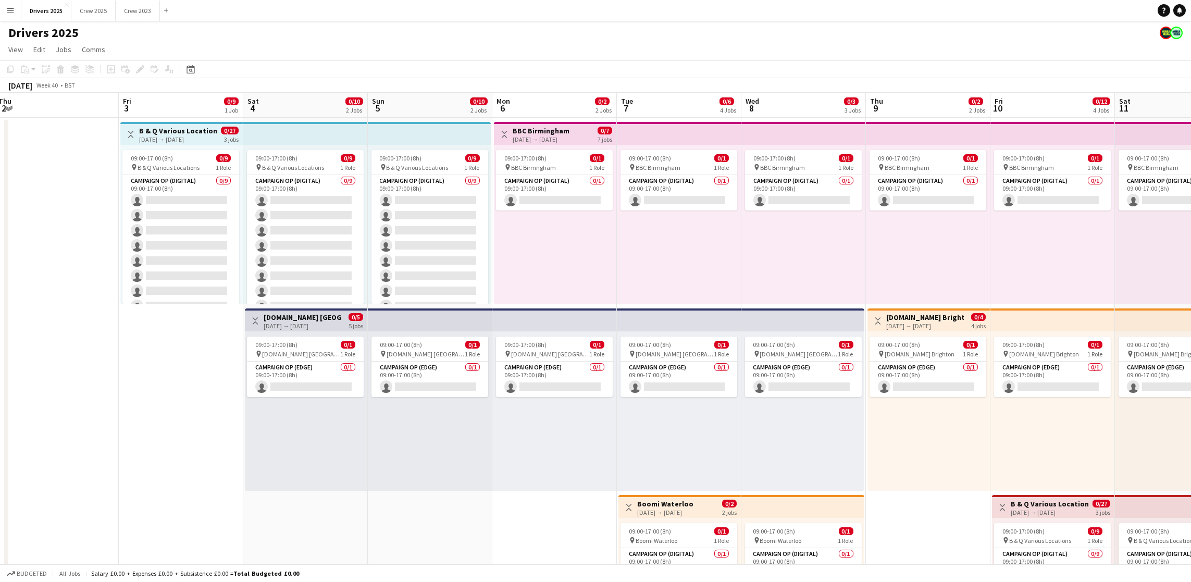
drag, startPoint x: 758, startPoint y: 435, endPoint x: 117, endPoint y: 423, distance: 641.3
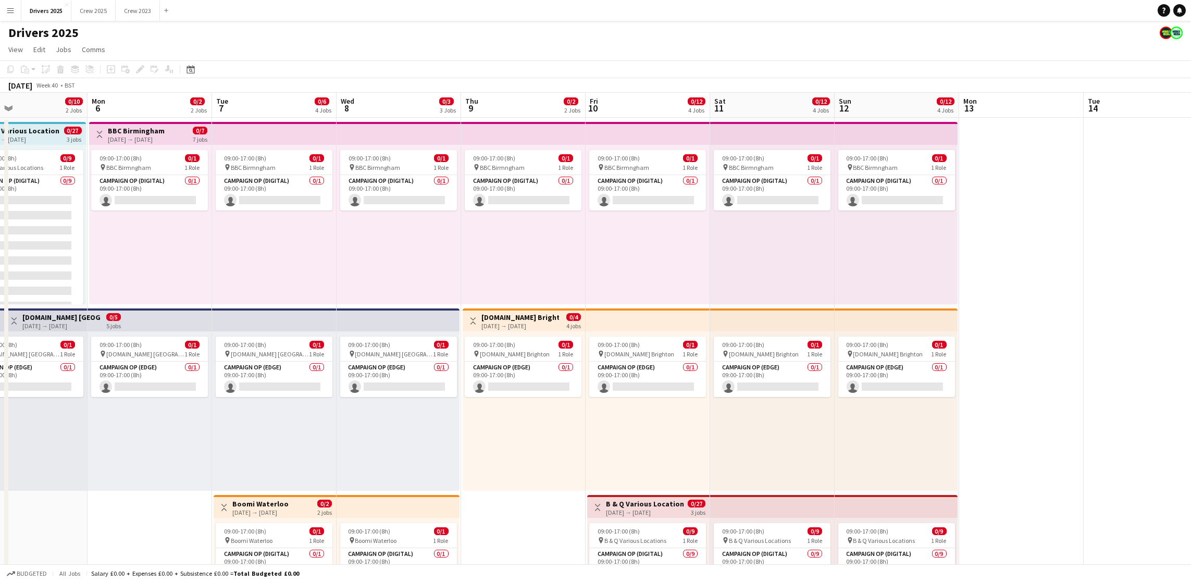
scroll to position [0, 329]
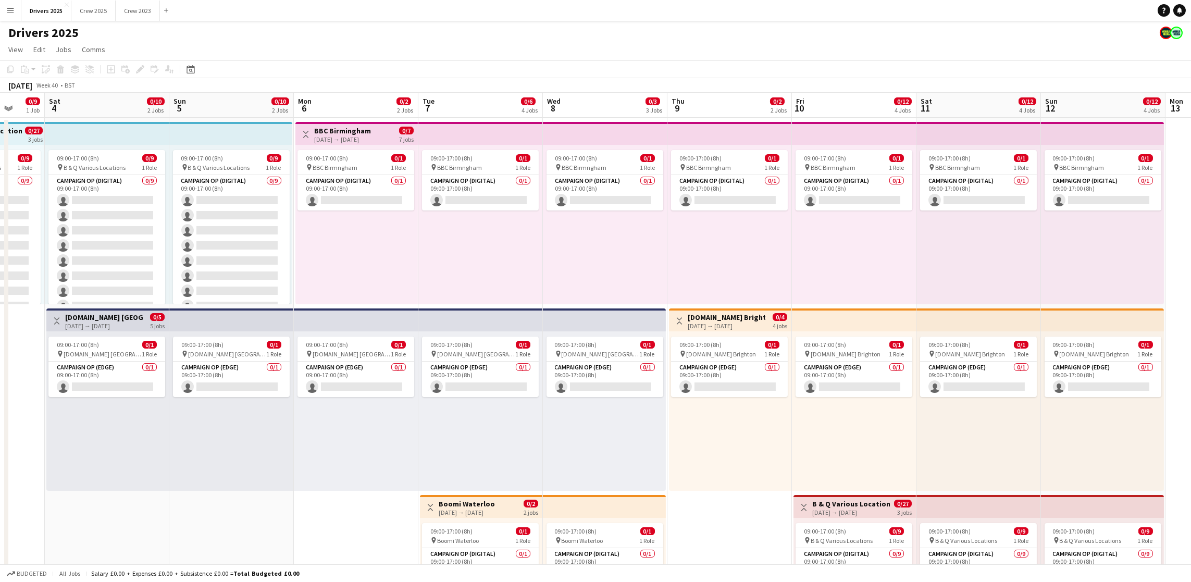
drag, startPoint x: 919, startPoint y: 433, endPoint x: 720, endPoint y: 403, distance: 201.3
click at [364, 111] on app-board-header-date "Mon 6 0/2 2 Jobs" at bounding box center [356, 105] width 124 height 25
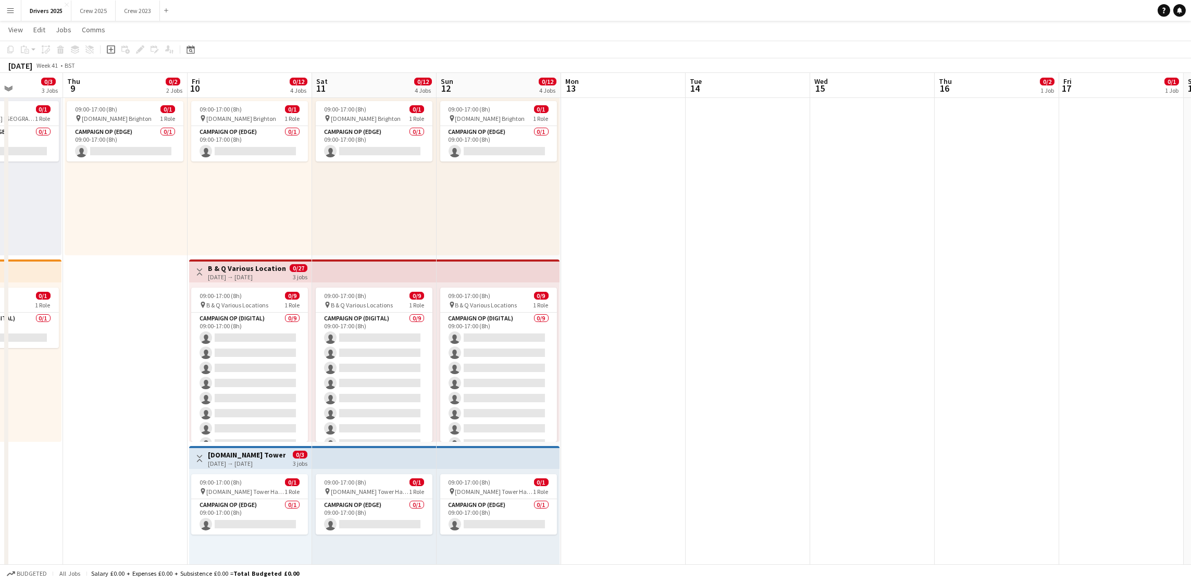
scroll to position [0, 420]
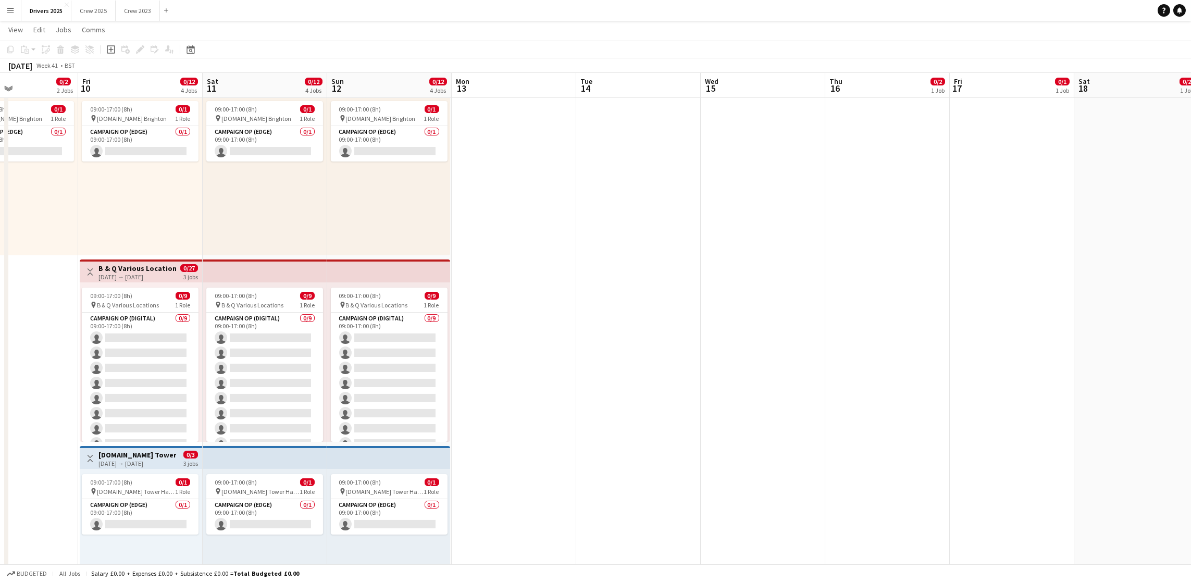
drag, startPoint x: 714, startPoint y: 501, endPoint x: 0, endPoint y: 506, distance: 713.6
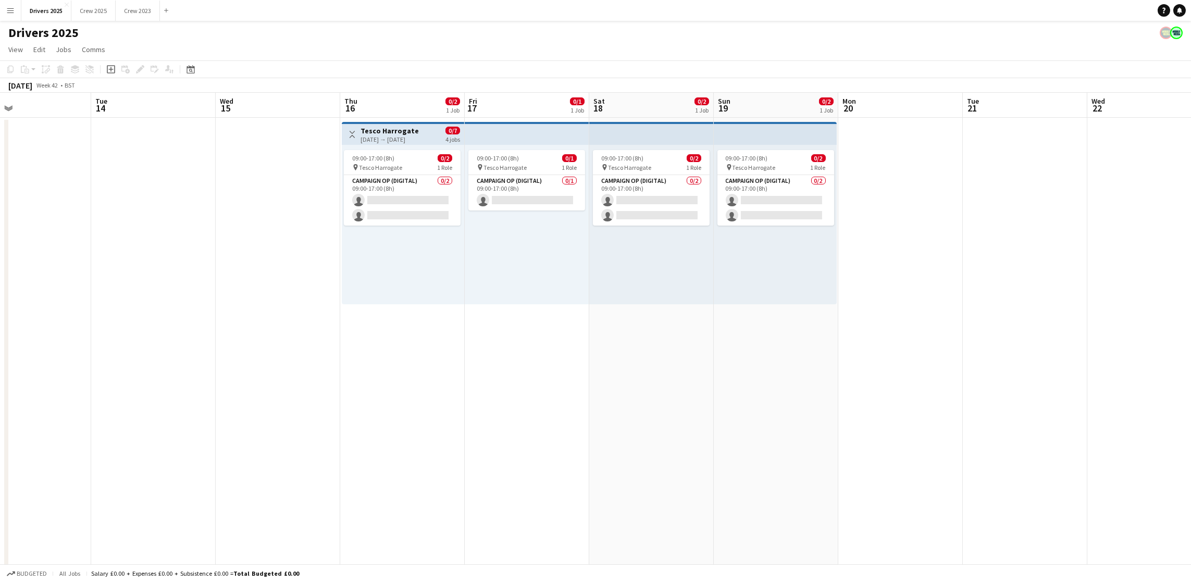
scroll to position [0, 424]
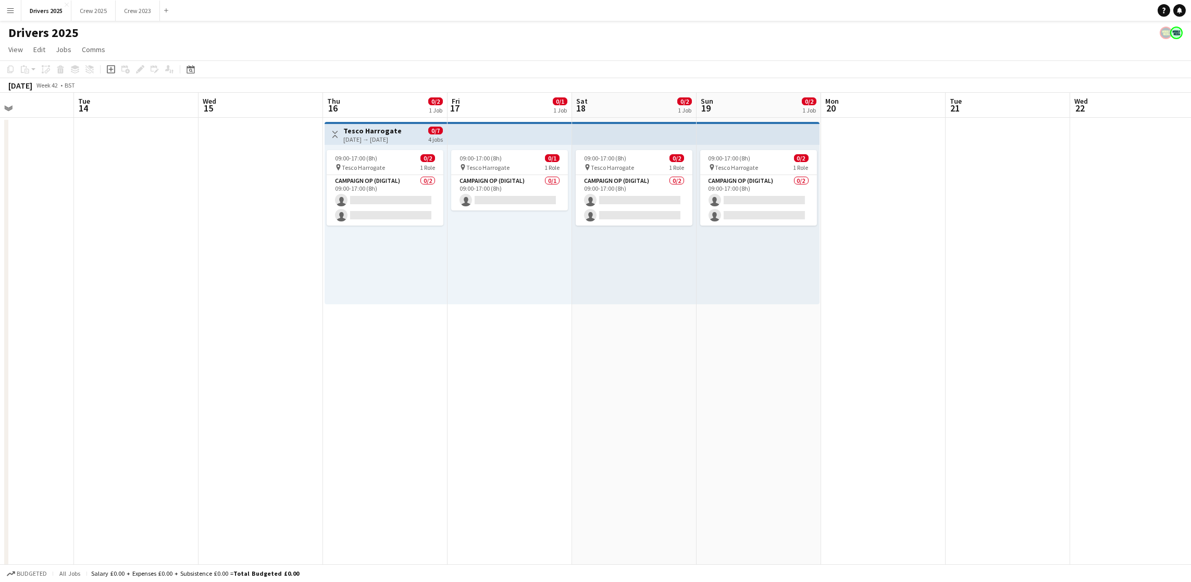
drag, startPoint x: 952, startPoint y: 408, endPoint x: 450, endPoint y: 443, distance: 503.3
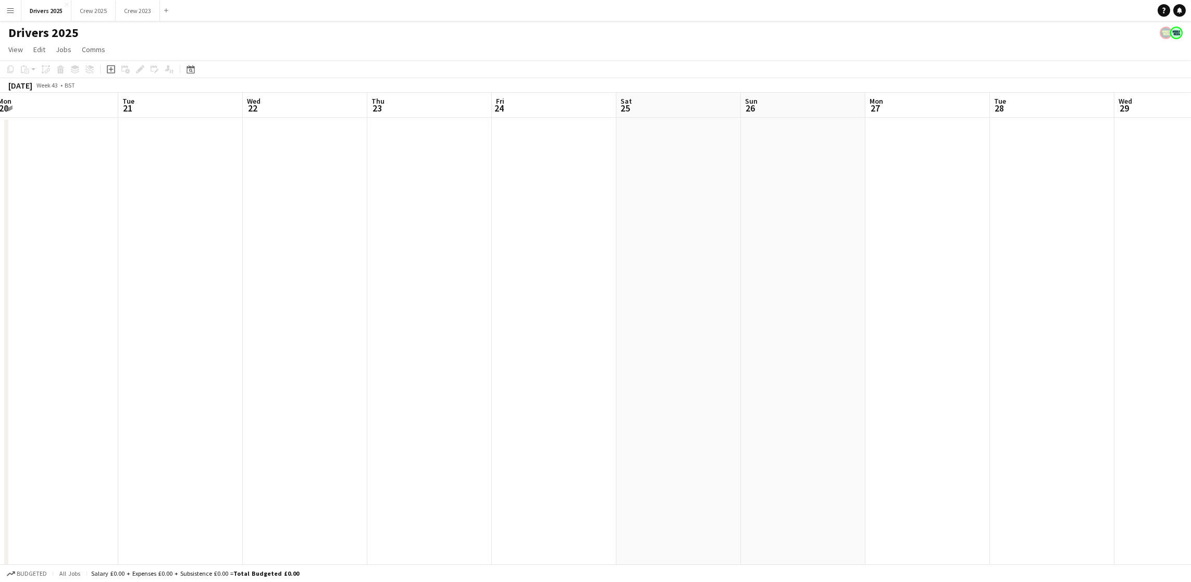
drag, startPoint x: 1033, startPoint y: 325, endPoint x: 199, endPoint y: 319, distance: 833.9
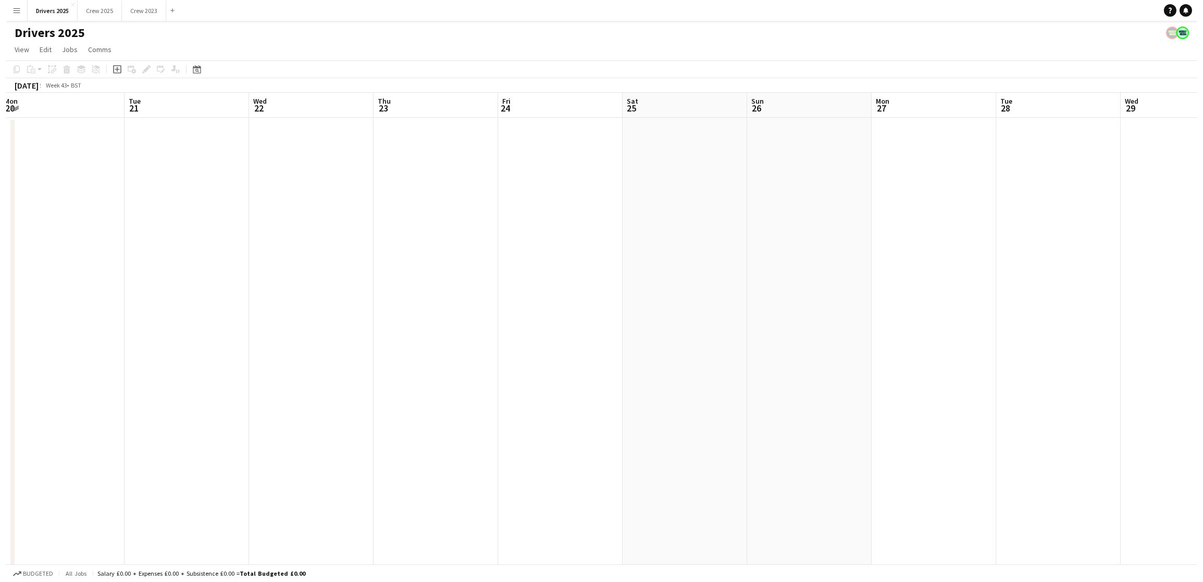
scroll to position [0, 381]
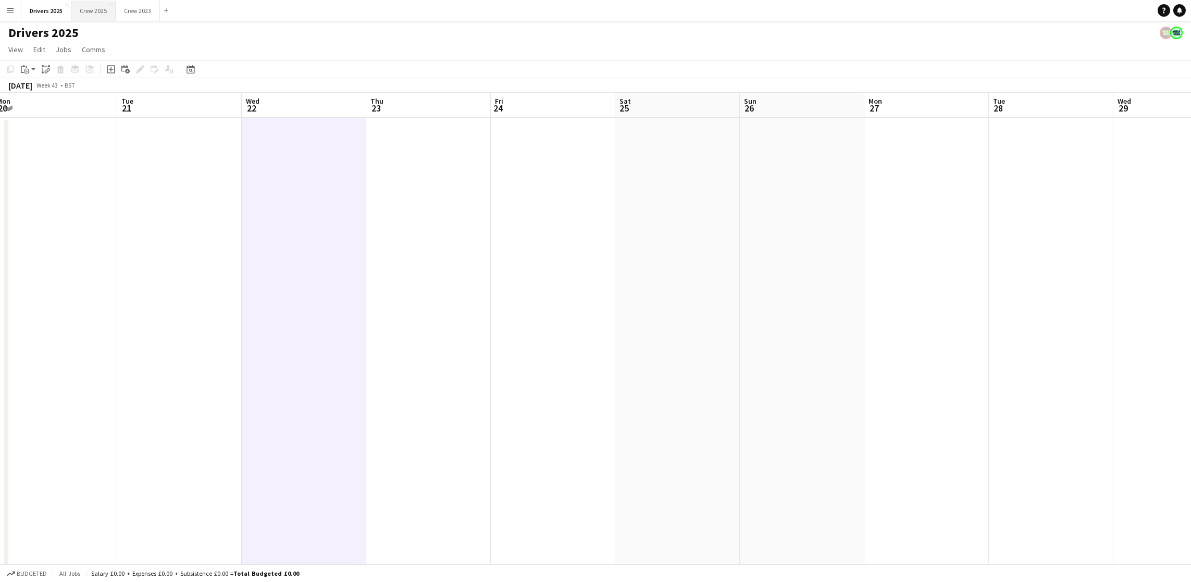
click at [97, 7] on button "Crew 2025 Close" at bounding box center [93, 11] width 44 height 20
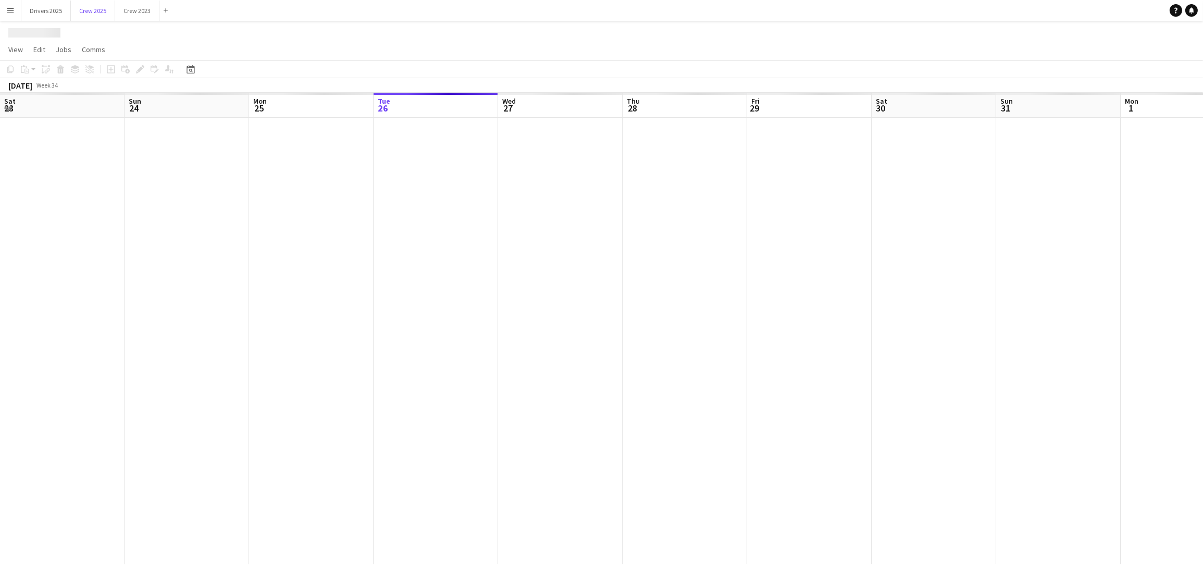
scroll to position [0, 248]
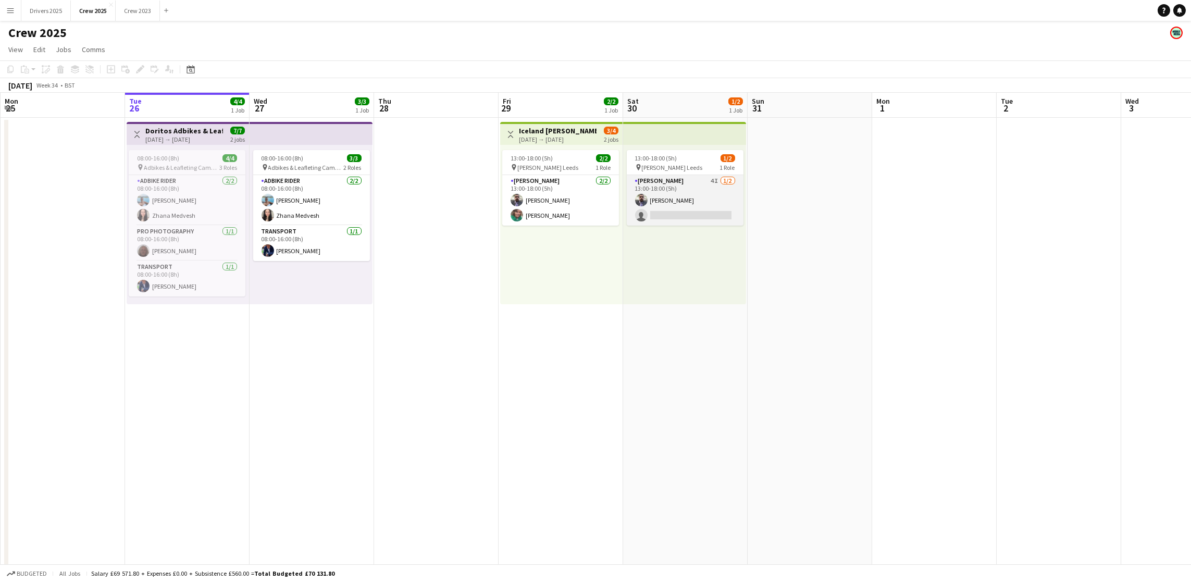
click at [690, 213] on app-card-role "[PERSON_NAME] 4I [DATE] 13:00-18:00 (5h) [PERSON_NAME] single-neutral-actions" at bounding box center [685, 200] width 117 height 51
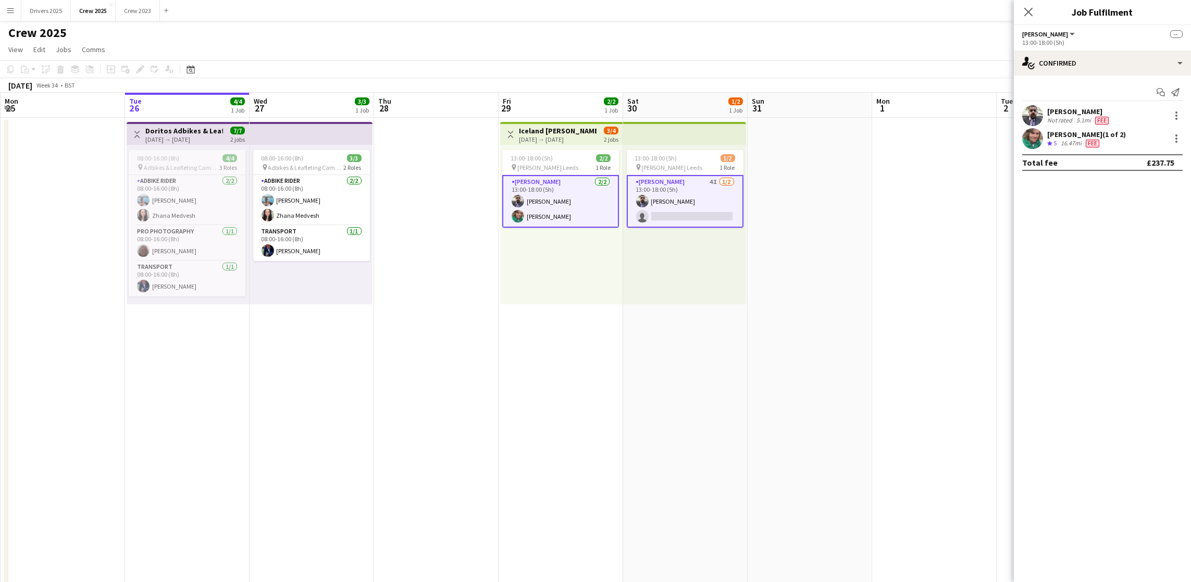
click at [709, 211] on app-card-role "[PERSON_NAME] 4I [DATE] 13:00-18:00 (5h) [PERSON_NAME] single-neutral-actions" at bounding box center [685, 201] width 117 height 53
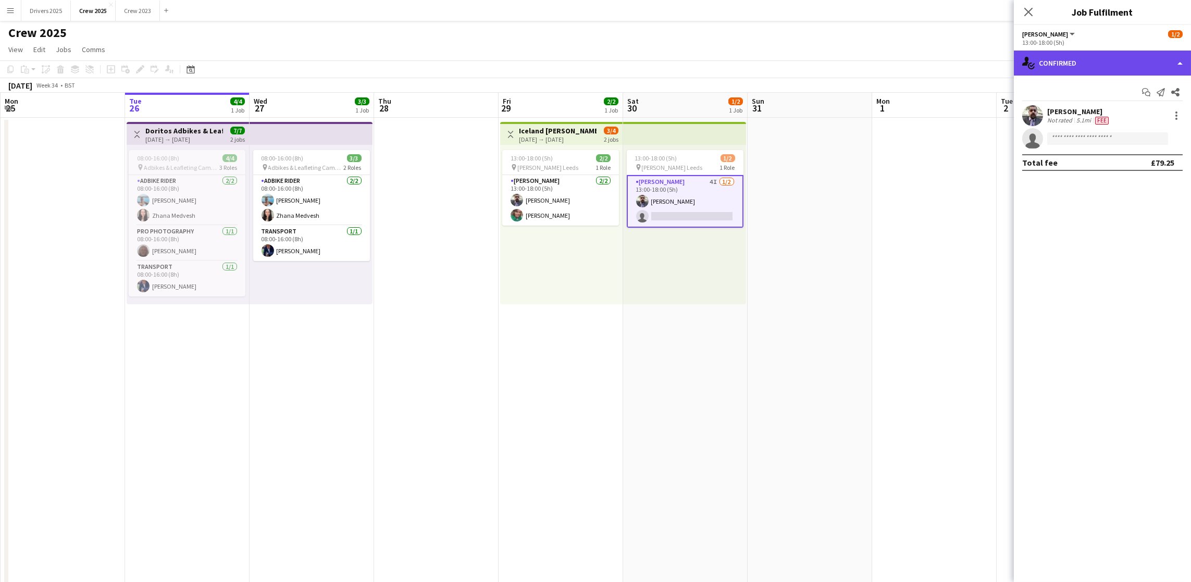
click at [1065, 72] on div "single-neutral-actions-check-2 Confirmed" at bounding box center [1102, 63] width 177 height 25
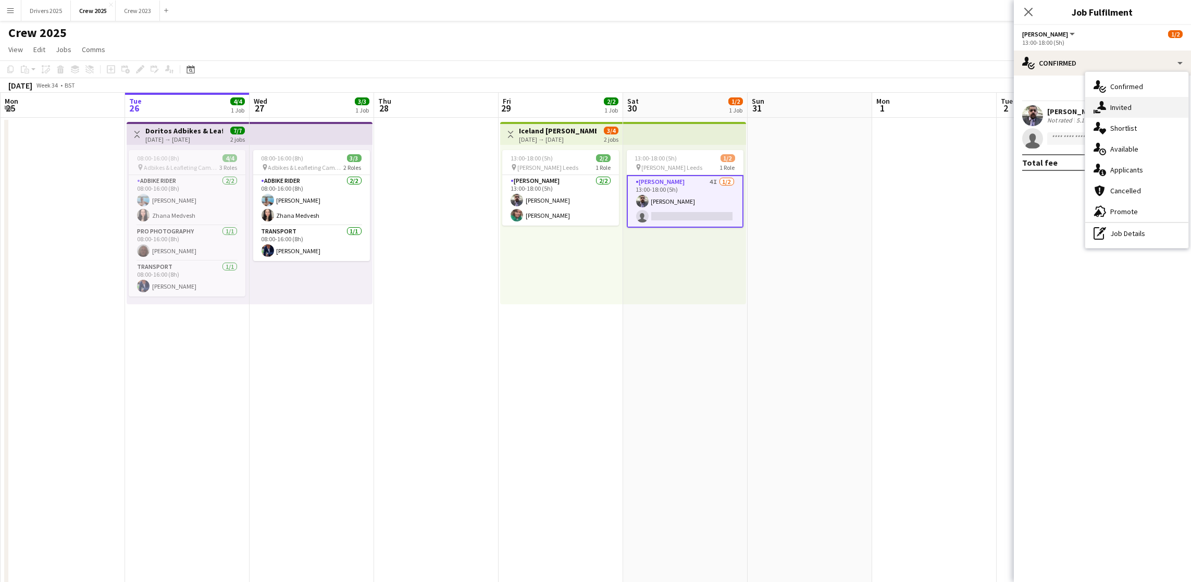
click at [1115, 111] on div "single-neutral-actions-share-1 Invited" at bounding box center [1136, 107] width 103 height 21
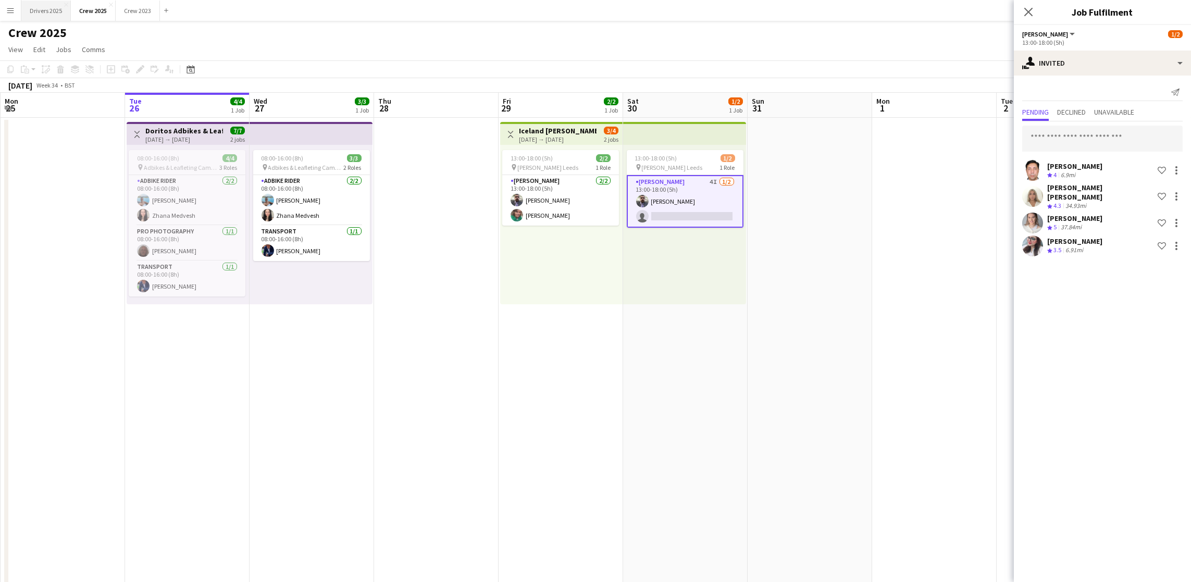
click at [67, 14] on button "Drivers 2025 Close" at bounding box center [45, 11] width 49 height 20
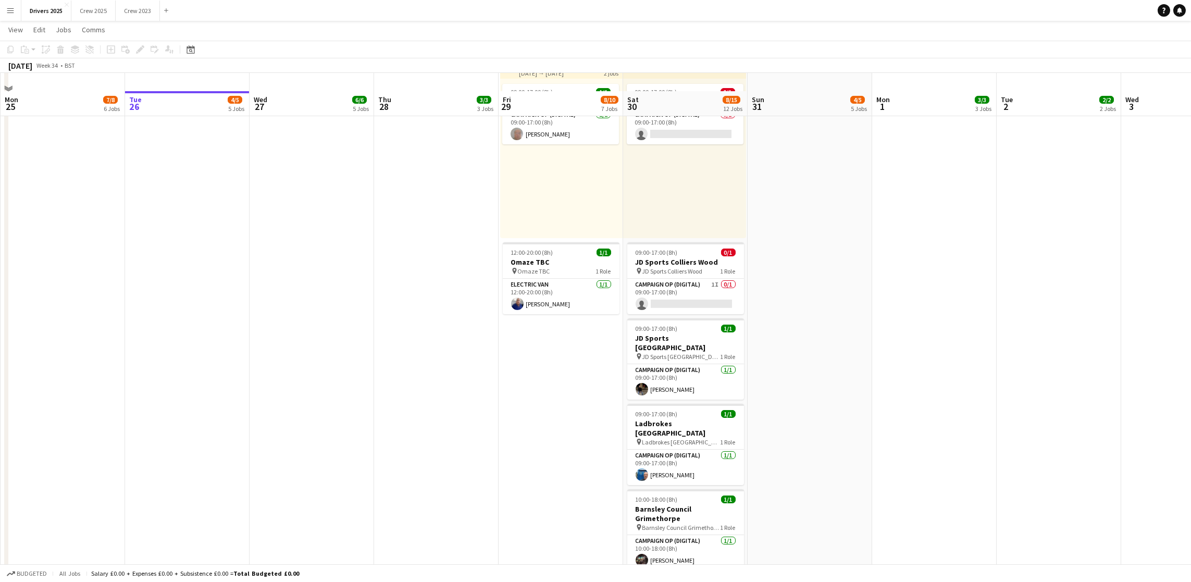
scroll to position [1016, 0]
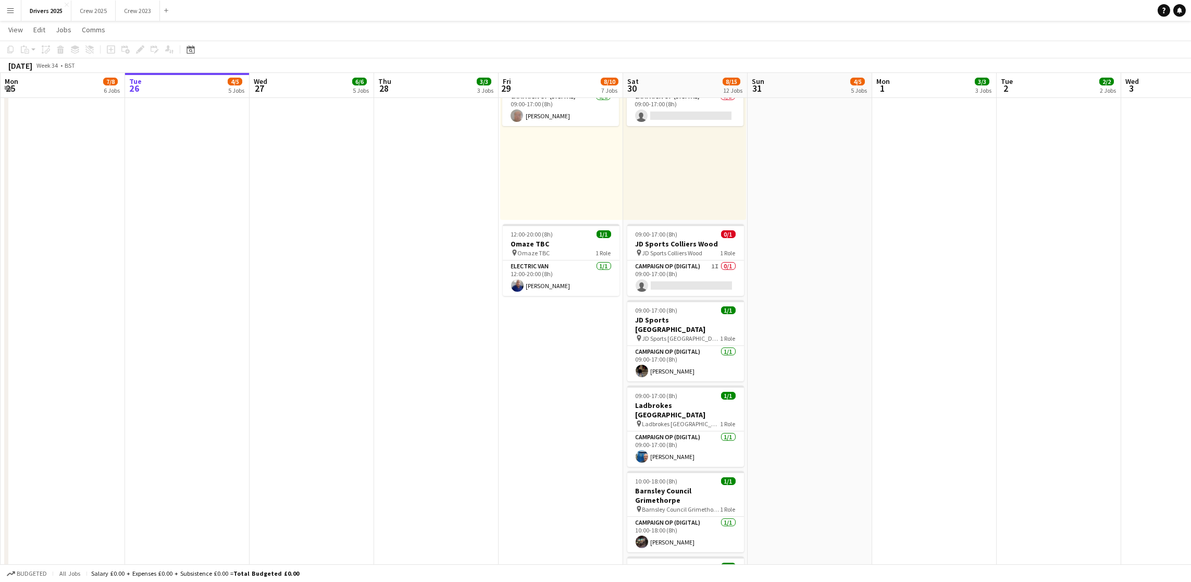
drag, startPoint x: 675, startPoint y: 290, endPoint x: 734, endPoint y: 256, distance: 68.6
click at [675, 290] on app-card-role "Campaign Op (Digital) 1I 0/1 09:00-17:00 (8h) single-neutral-actions" at bounding box center [685, 277] width 117 height 35
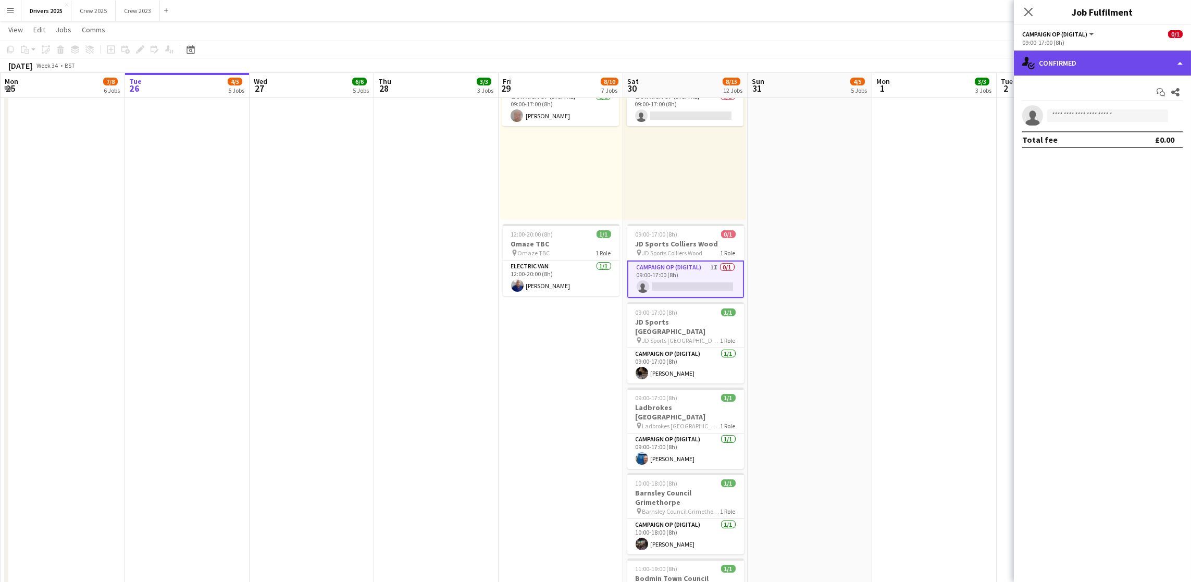
click at [1121, 62] on div "single-neutral-actions-check-2 Confirmed" at bounding box center [1102, 63] width 177 height 25
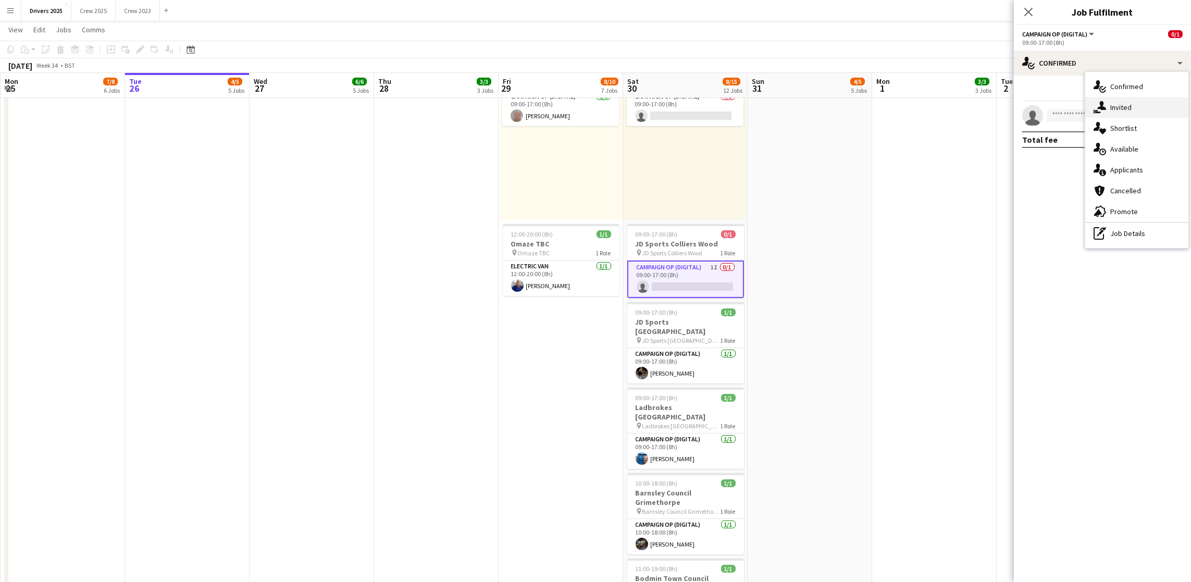
click at [1147, 101] on div "single-neutral-actions-share-1 Invited" at bounding box center [1136, 107] width 103 height 21
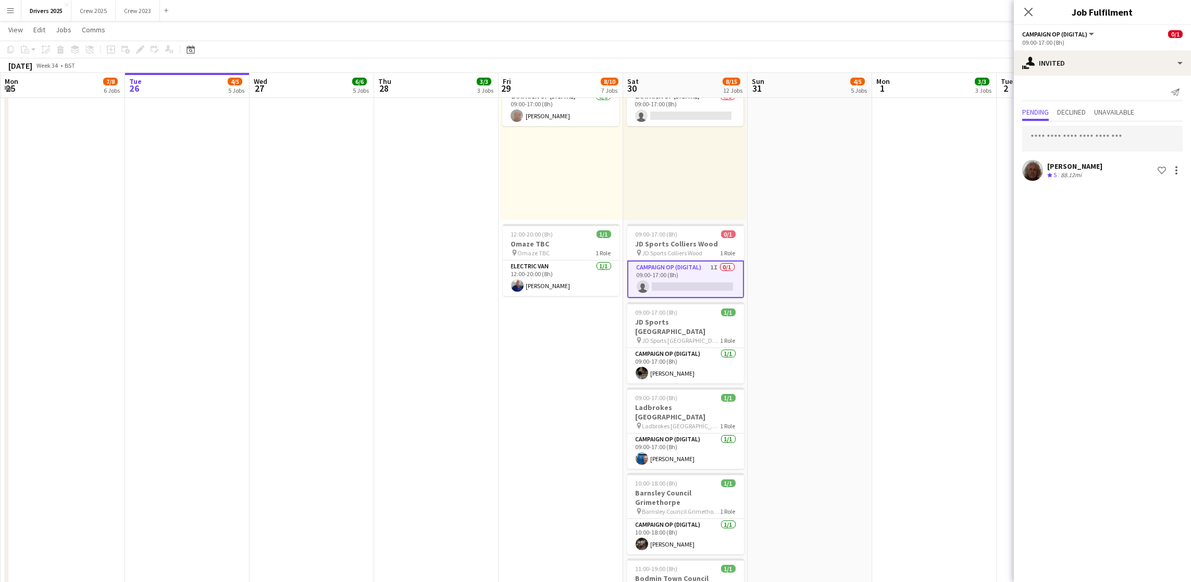
click at [921, 248] on app-date-cell "09:00-17:00 (8h) 1/1 pin Sky Various Locations 1 Role Campaign Op (Digital) [DA…" at bounding box center [934, 487] width 124 height 2772
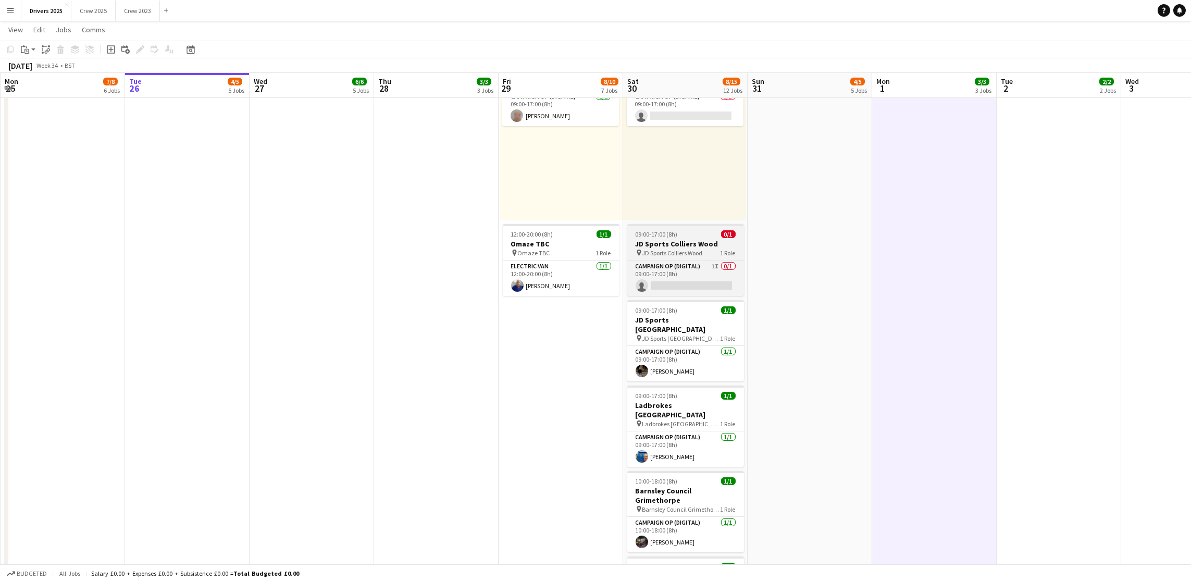
click at [660, 233] on span "09:00-17:00 (8h)" at bounding box center [656, 234] width 42 height 8
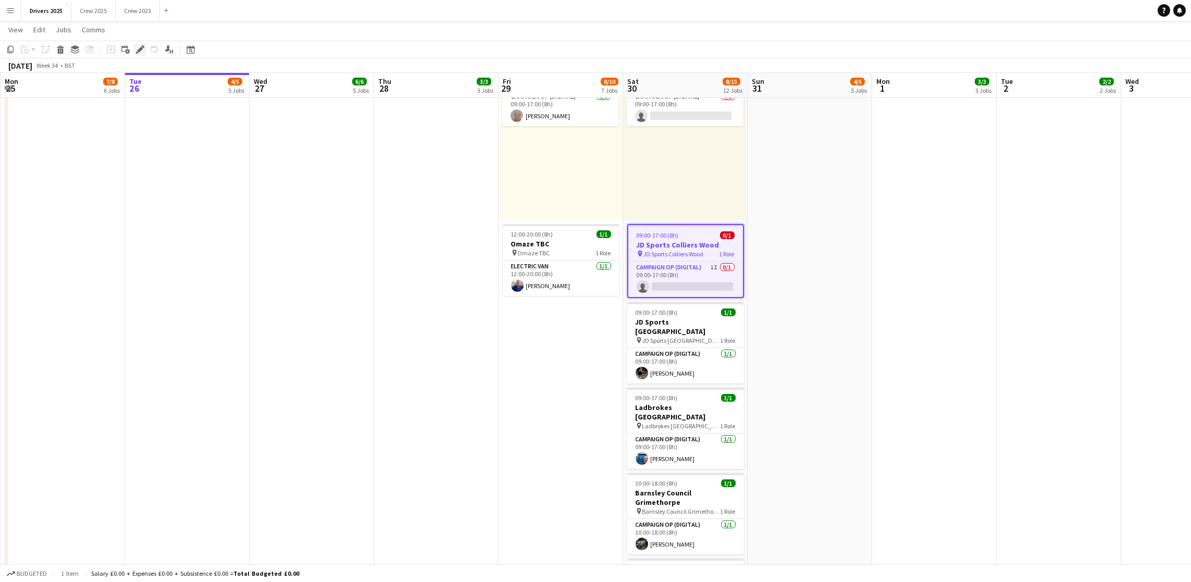
click at [139, 47] on icon at bounding box center [140, 50] width 6 height 6
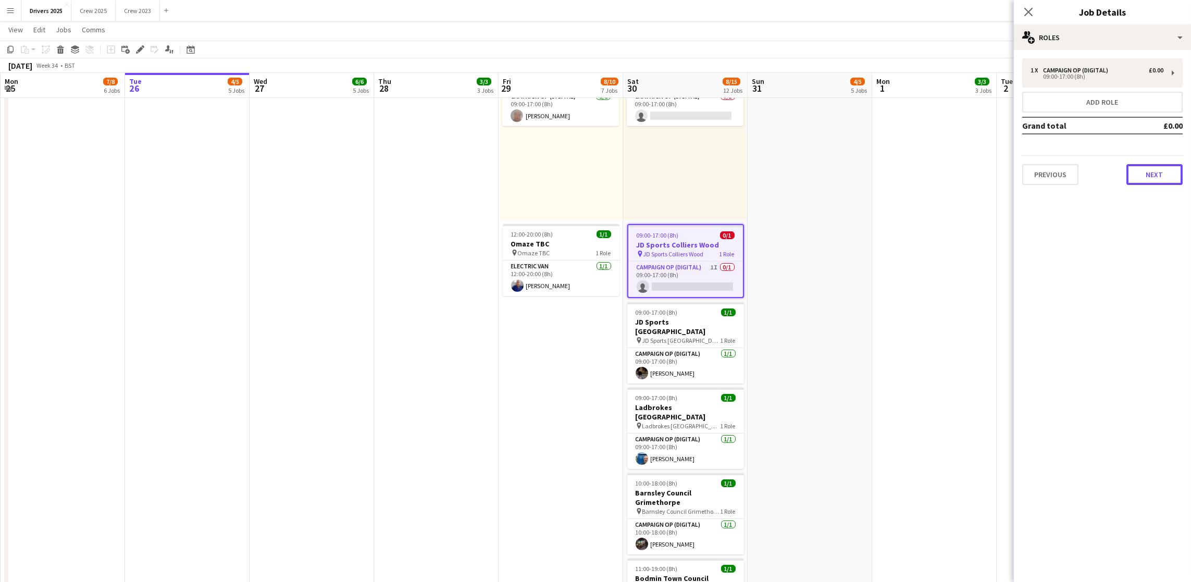
click at [1159, 170] on button "Next" at bounding box center [1154, 174] width 56 height 21
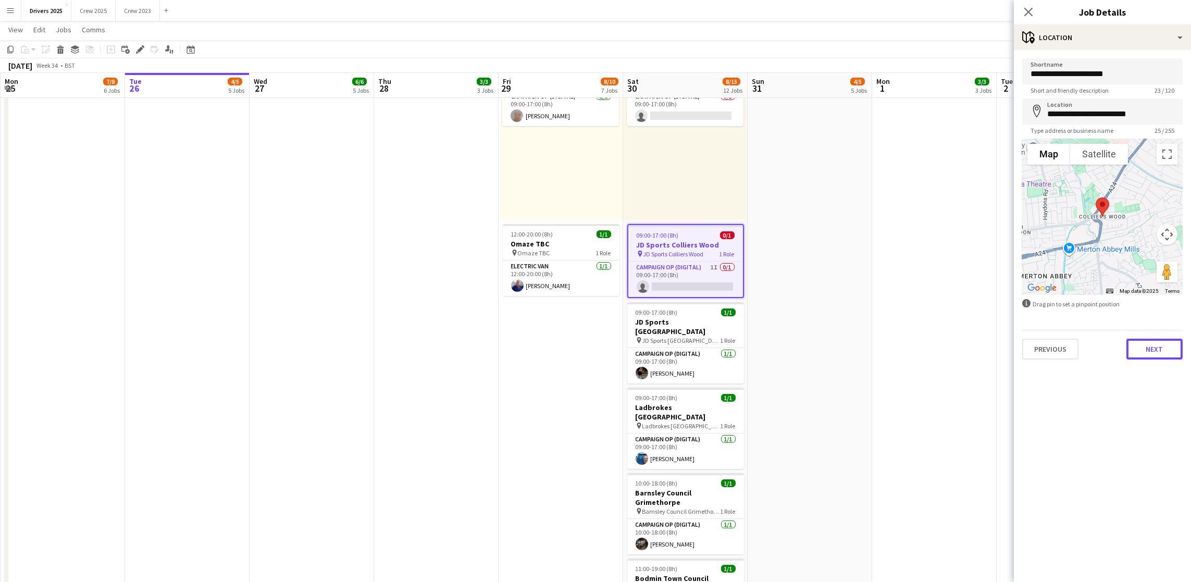
drag, startPoint x: 1149, startPoint y: 350, endPoint x: 1157, endPoint y: 344, distance: 10.4
click at [1150, 350] on button "Next" at bounding box center [1154, 349] width 56 height 21
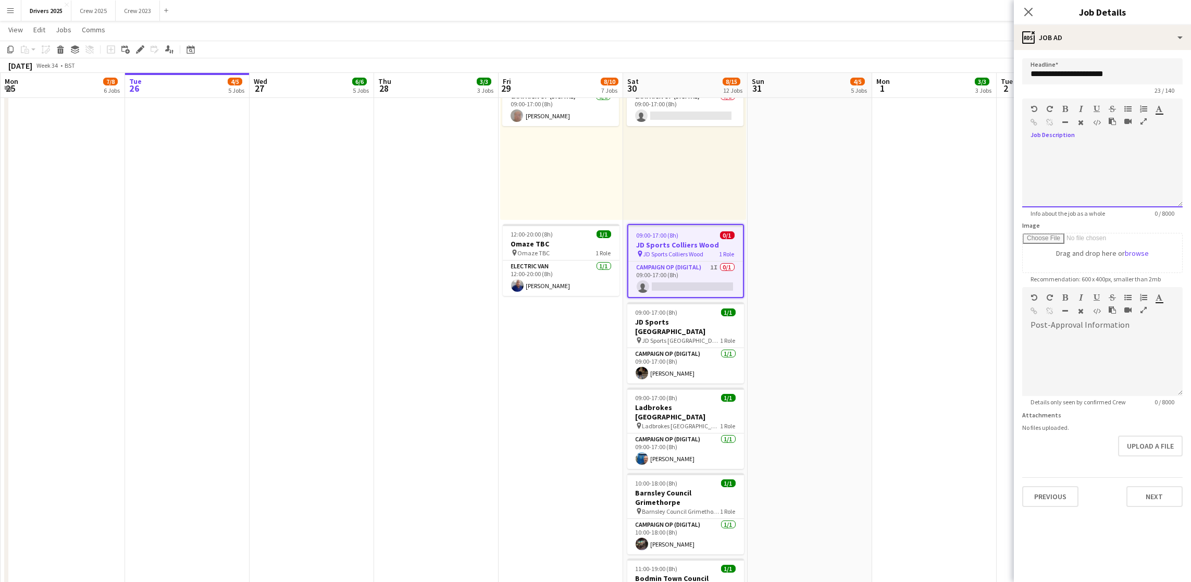
click at [1138, 154] on div at bounding box center [1102, 173] width 160 height 70
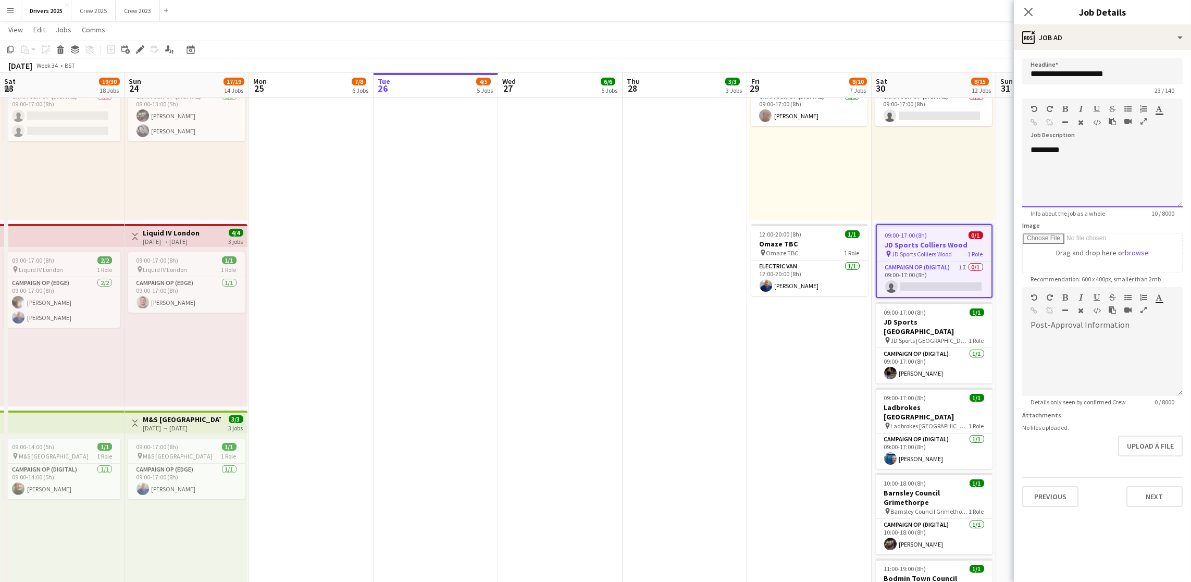
scroll to position [0, 248]
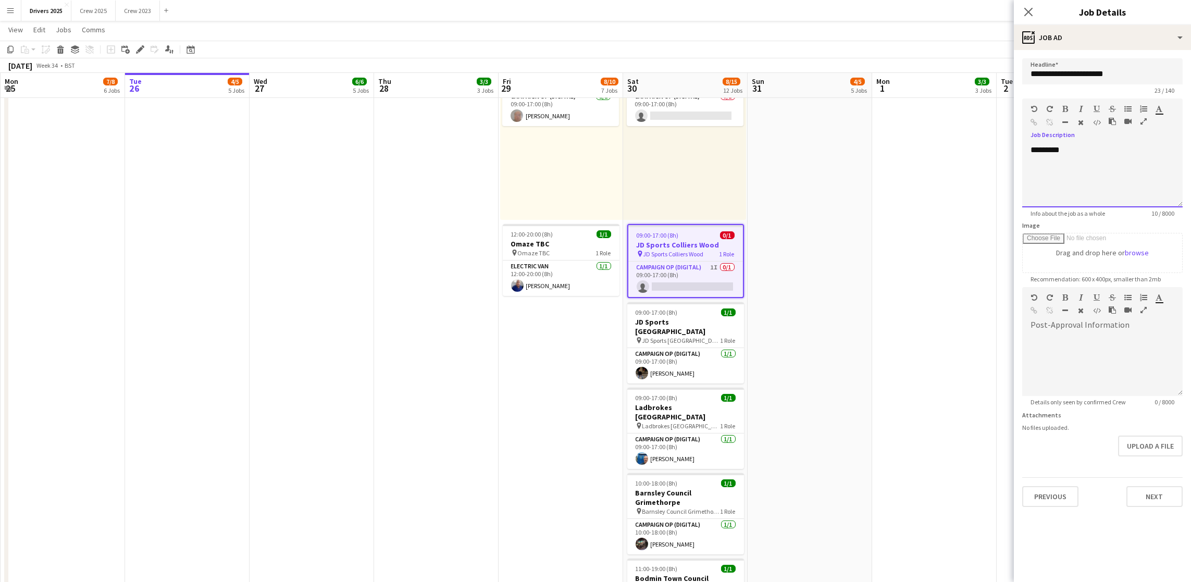
paste div
drag, startPoint x: 1163, startPoint y: 149, endPoint x: 1065, endPoint y: 150, distance: 97.4
click at [1065, 150] on div "**********" at bounding box center [1102, 176] width 160 height 63
copy div "**********"
click at [1034, 121] on icon "button" at bounding box center [1034, 122] width 7 height 7
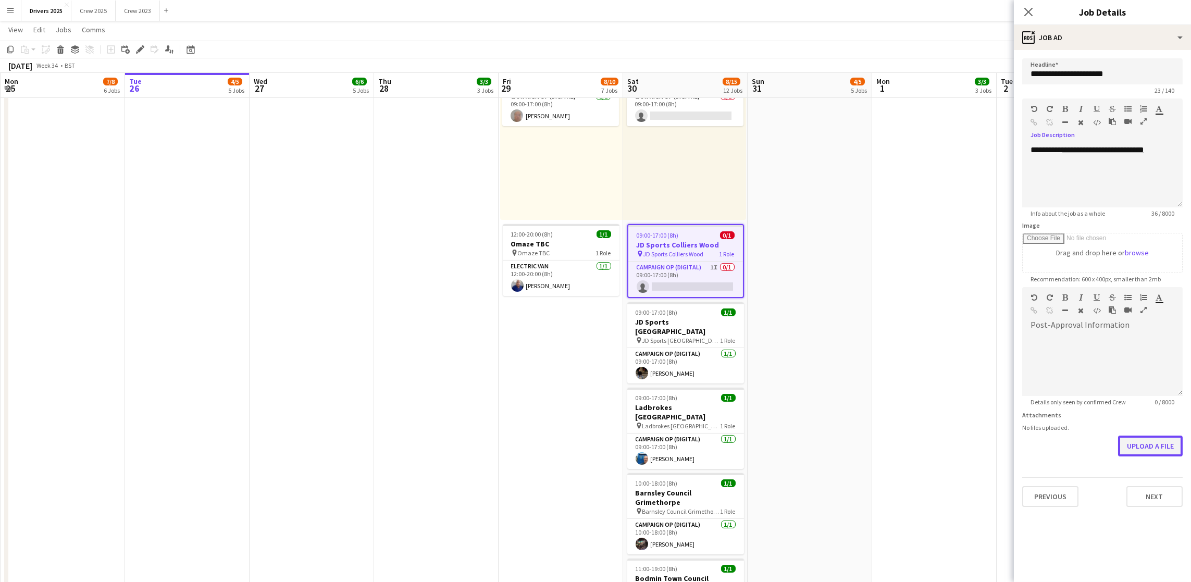
click at [1130, 445] on button "Upload a file" at bounding box center [1150, 445] width 65 height 21
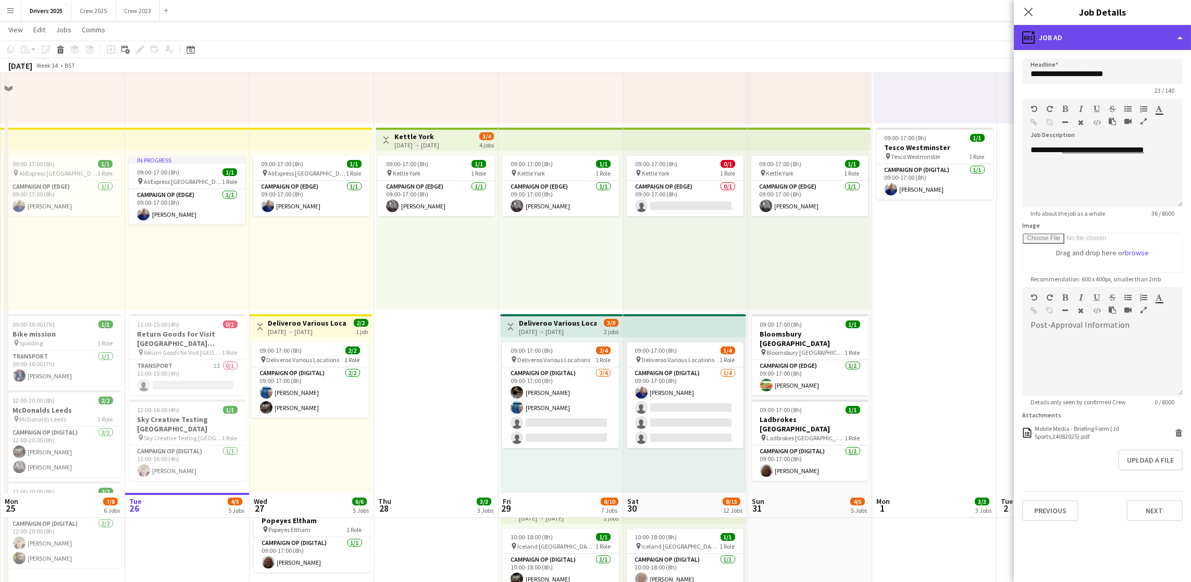
click at [1068, 36] on div "ads-window Job Ad" at bounding box center [1102, 37] width 177 height 25
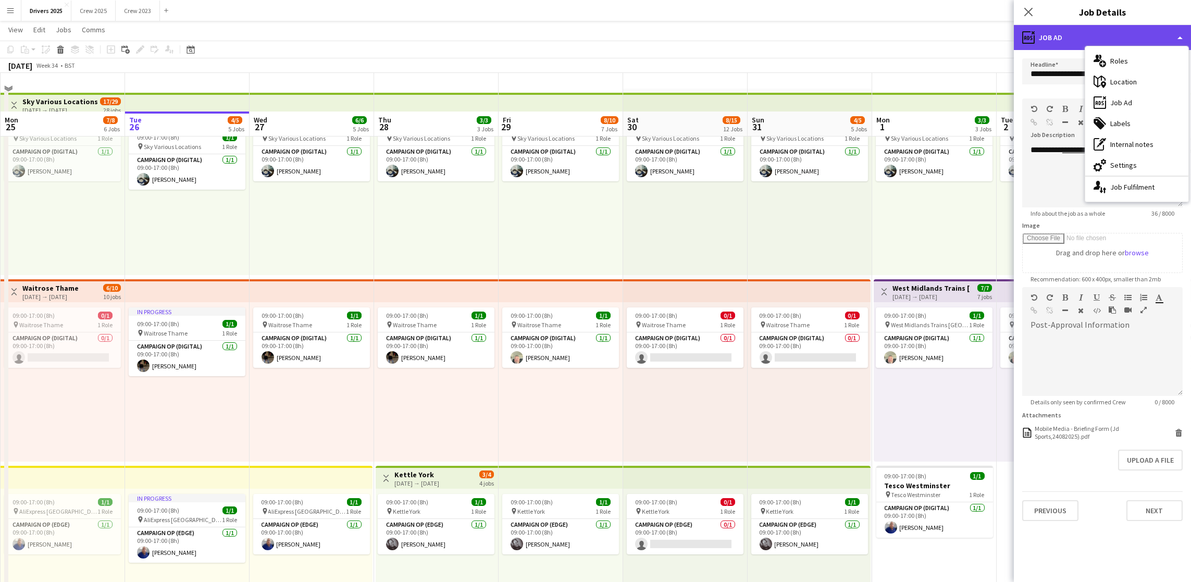
scroll to position [0, 0]
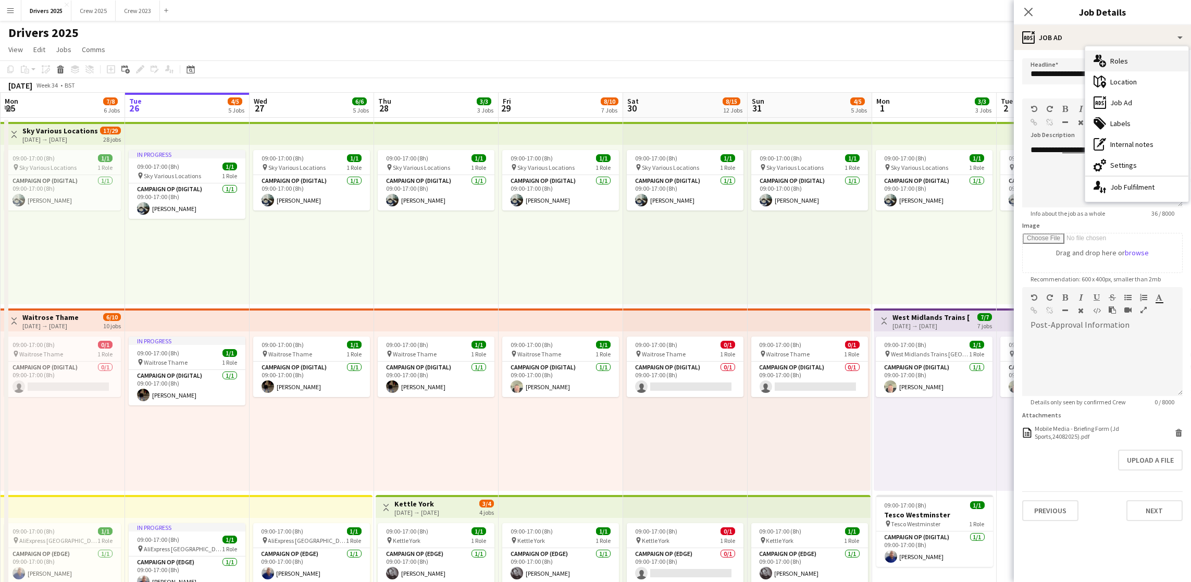
click at [1129, 63] on div "multiple-users-add Roles" at bounding box center [1136, 61] width 103 height 21
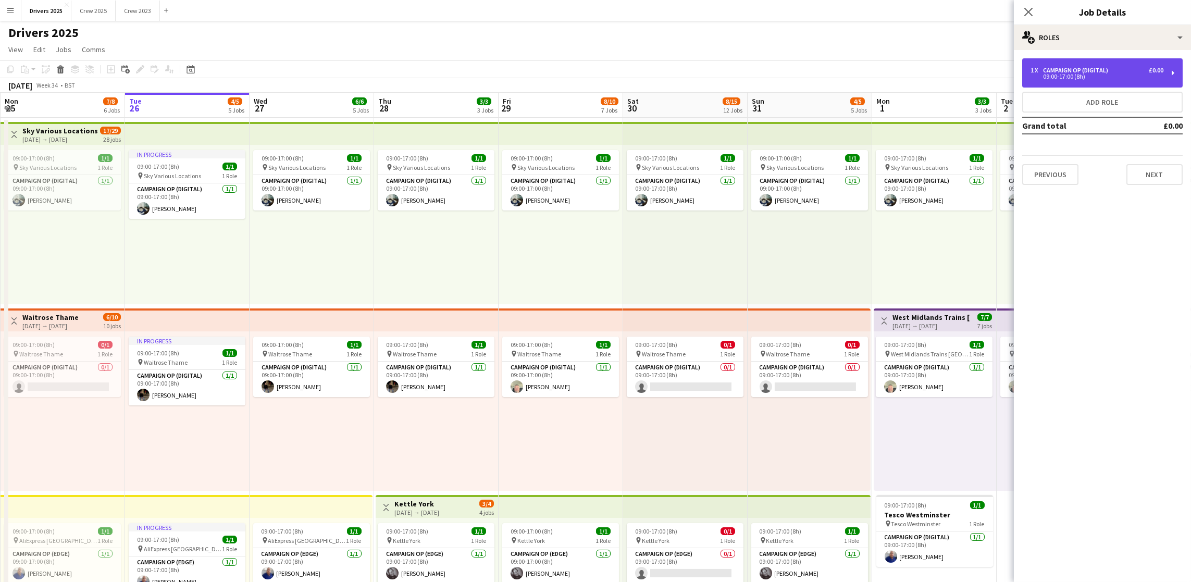
click at [1035, 74] on div "09:00-17:00 (8h)" at bounding box center [1096, 76] width 133 height 5
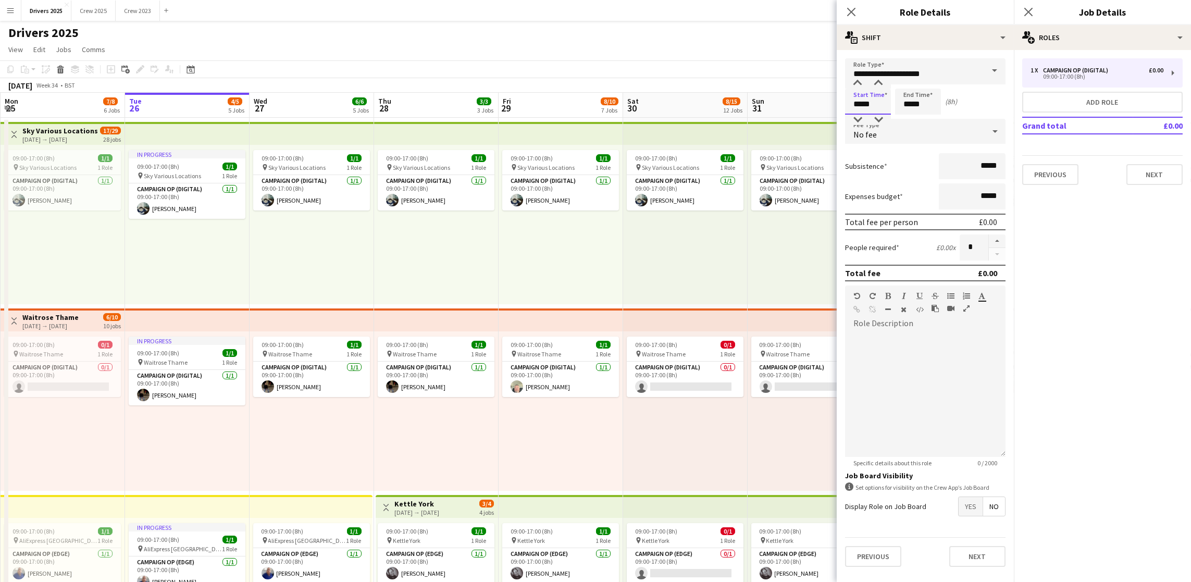
drag, startPoint x: 877, startPoint y: 104, endPoint x: 561, endPoint y: 94, distance: 315.8
type input "*****"
click at [1155, 170] on button "Next" at bounding box center [1154, 174] width 56 height 21
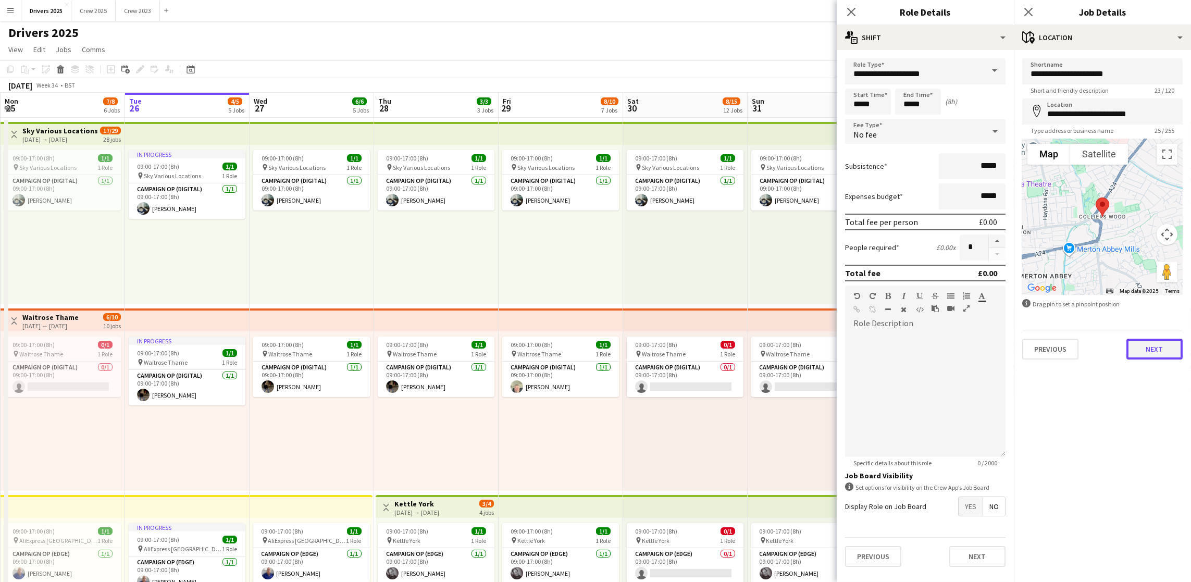
click at [1156, 346] on button "Next" at bounding box center [1154, 349] width 56 height 21
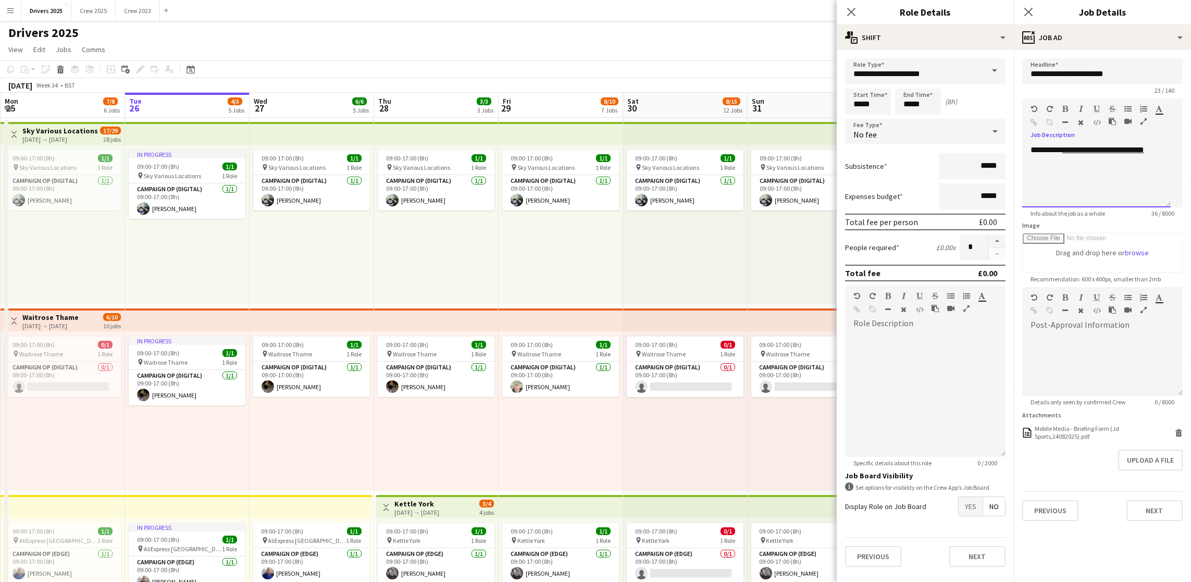
click at [1123, 170] on div "**********" at bounding box center [1096, 176] width 148 height 63
click at [729, 18] on app-navbar "Menu Boards Boards Boards All jobs Status Workforce Workforce My Workforce Recr…" at bounding box center [595, 10] width 1191 height 21
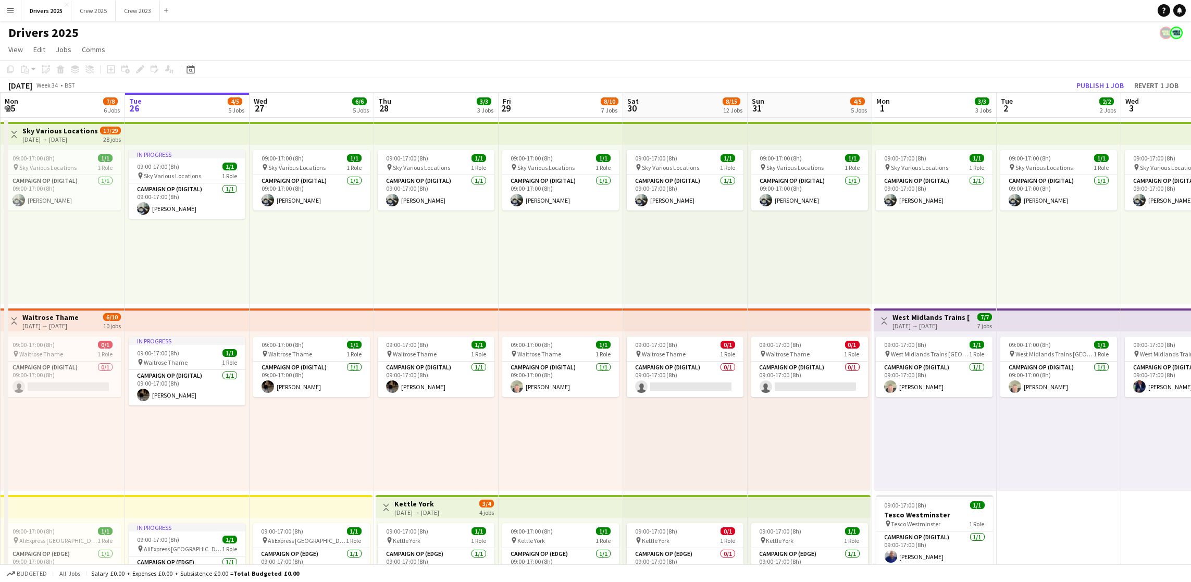
scroll to position [0, 223]
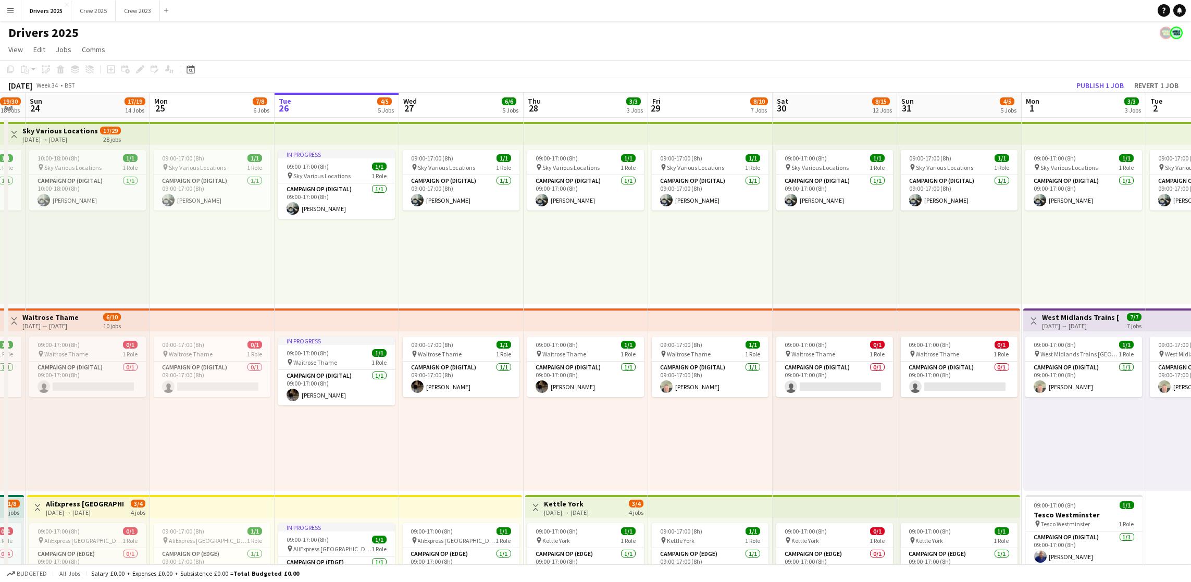
drag, startPoint x: 378, startPoint y: 238, endPoint x: 429, endPoint y: 225, distance: 52.7
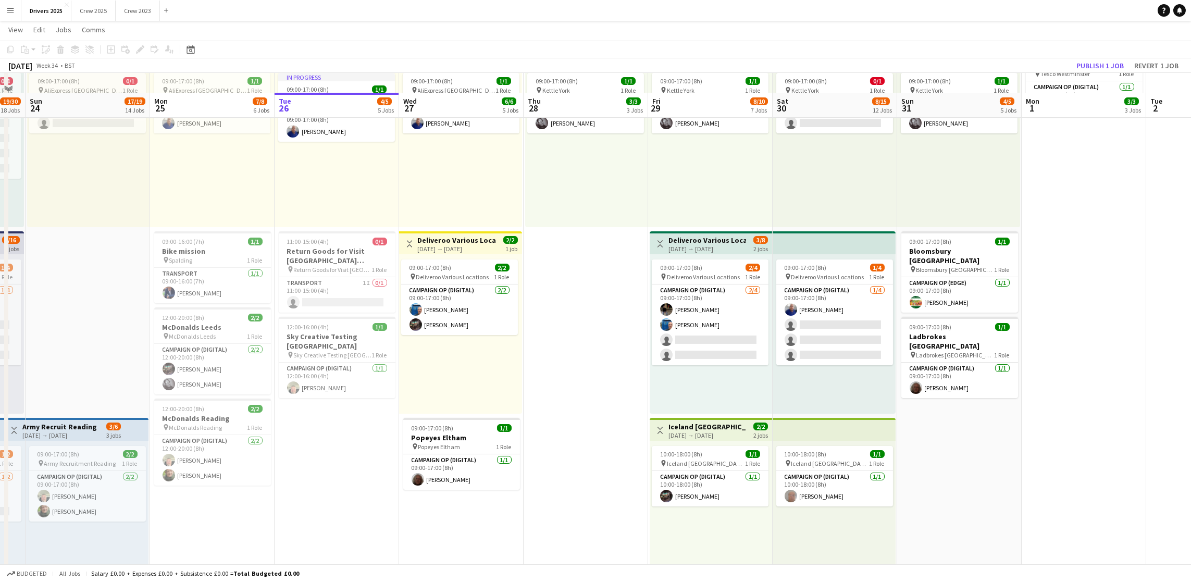
scroll to position [469, 0]
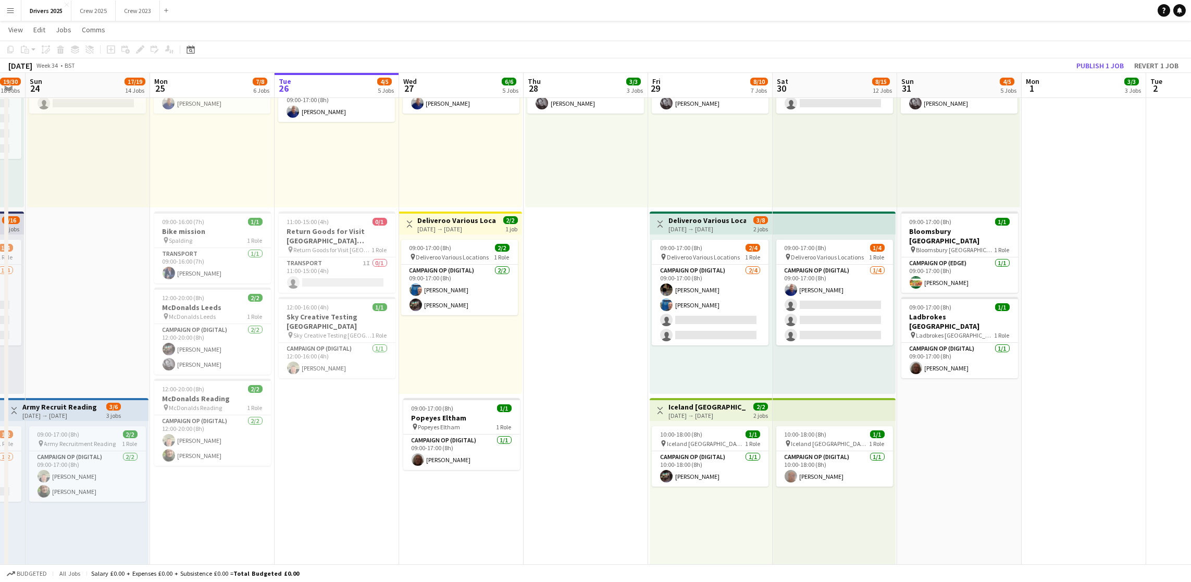
click at [426, 227] on div "[DATE] → [DATE]" at bounding box center [457, 229] width 78 height 8
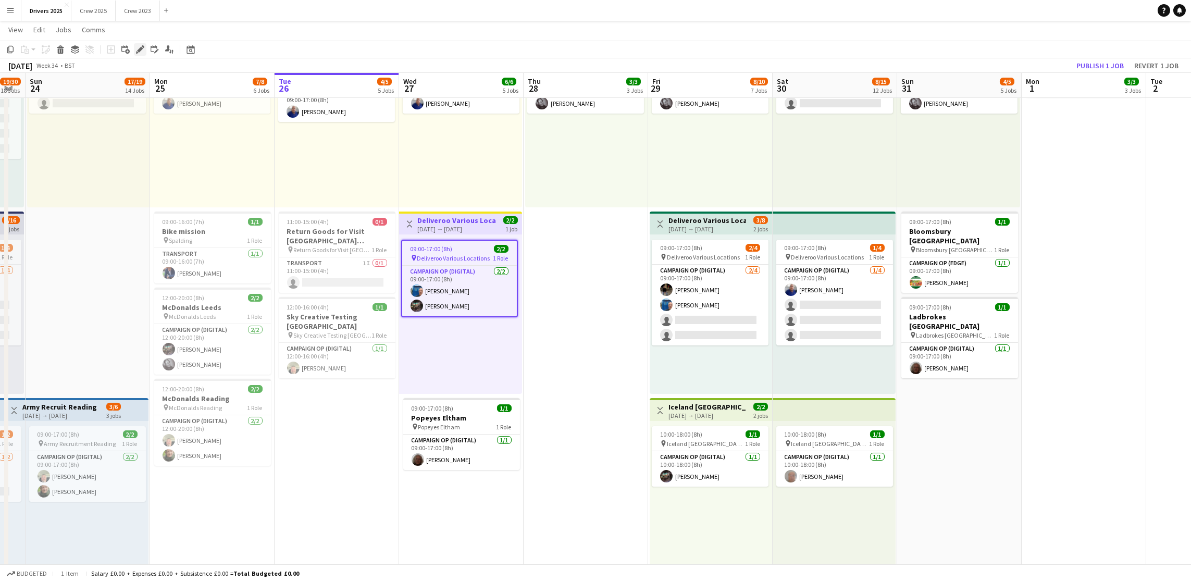
click at [136, 49] on icon "Edit" at bounding box center [140, 49] width 8 height 8
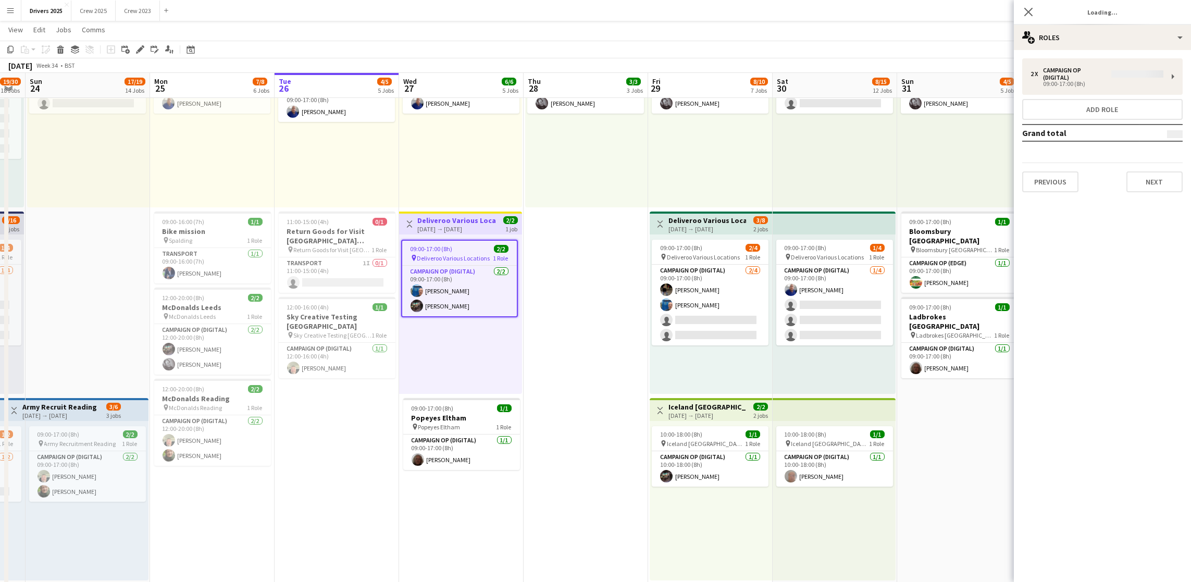
type input "**********"
click at [1165, 172] on button "Next" at bounding box center [1154, 174] width 56 height 21
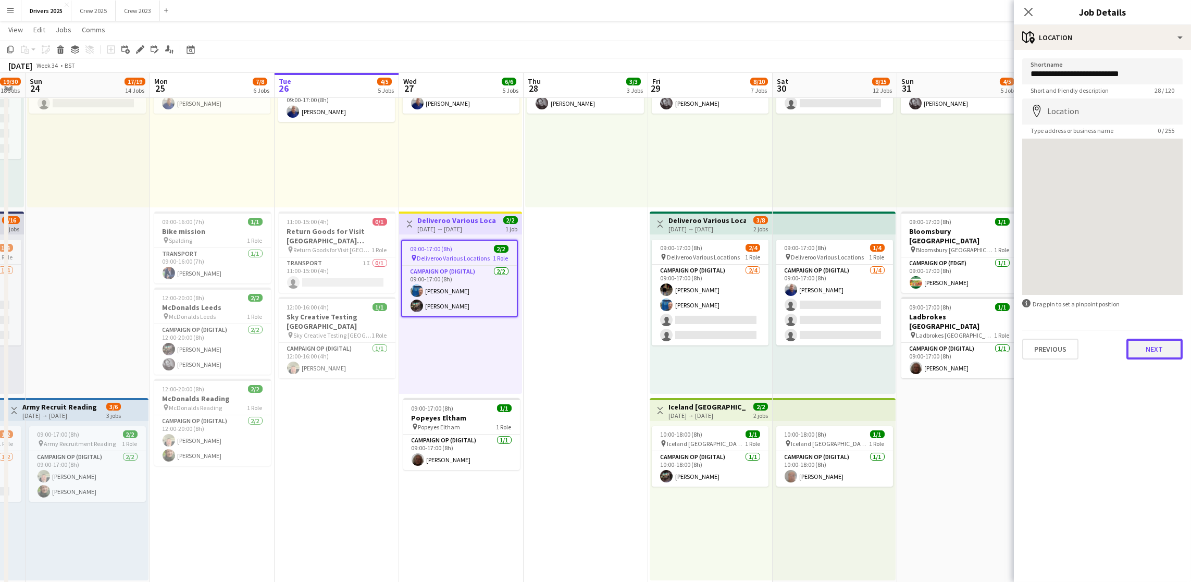
click at [1166, 354] on button "Next" at bounding box center [1154, 349] width 56 height 21
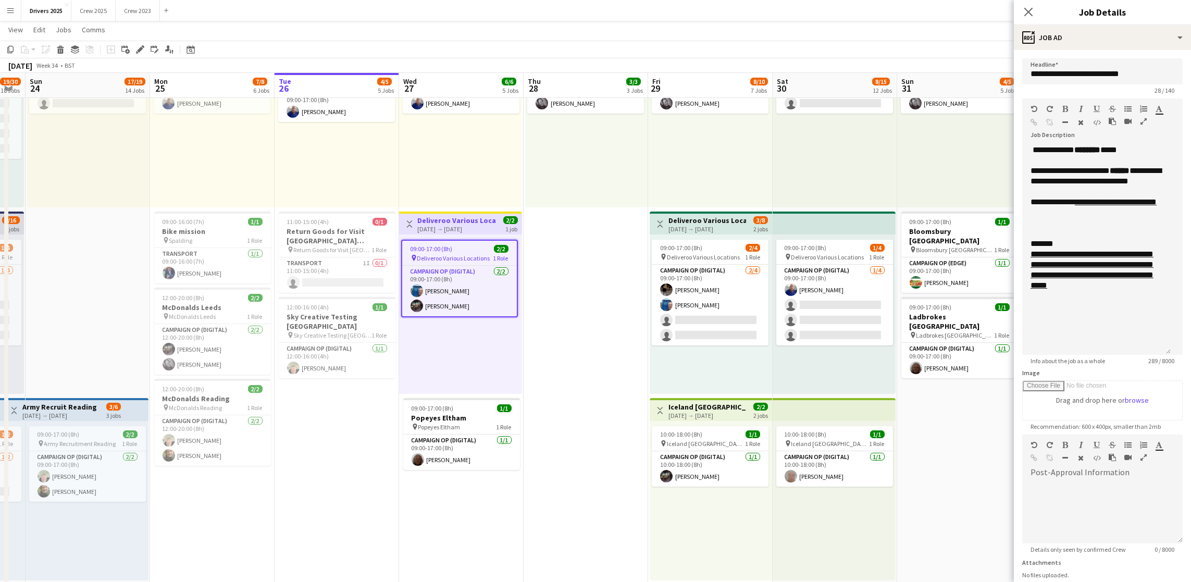
drag, startPoint x: 1176, startPoint y: 205, endPoint x: 1166, endPoint y: 353, distance: 148.7
click at [1166, 353] on div "**********" at bounding box center [1096, 250] width 148 height 210
click at [431, 416] on h3 "Popeyes Eltham" at bounding box center [461, 417] width 117 height 9
type input "**********"
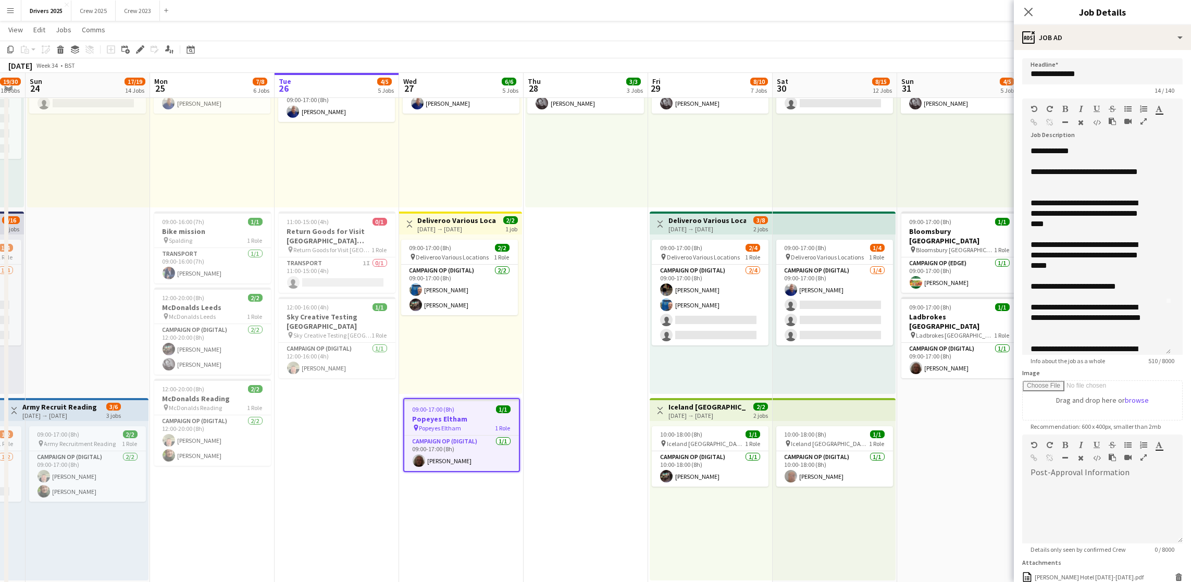
scroll to position [99, 0]
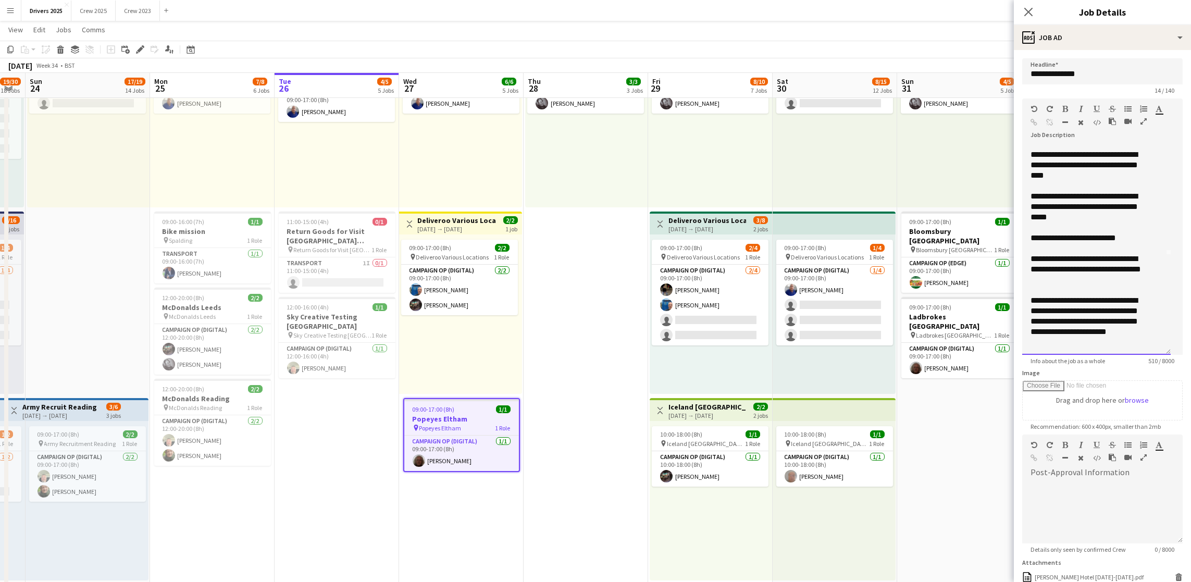
click at [1092, 347] on div "**********" at bounding box center [1090, 321] width 120 height 52
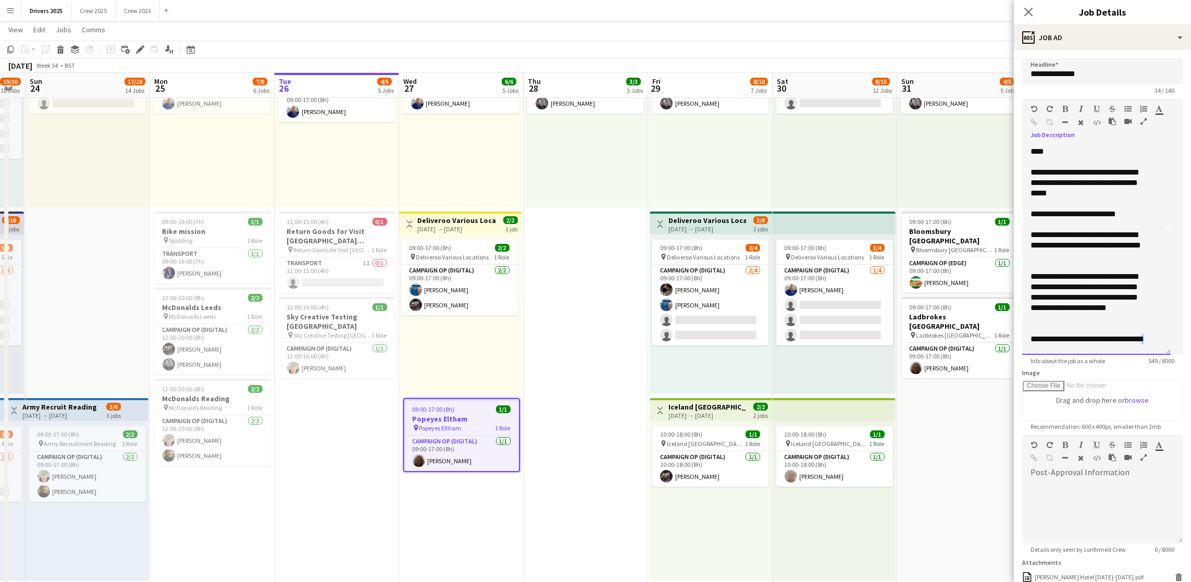
scroll to position [131, 0]
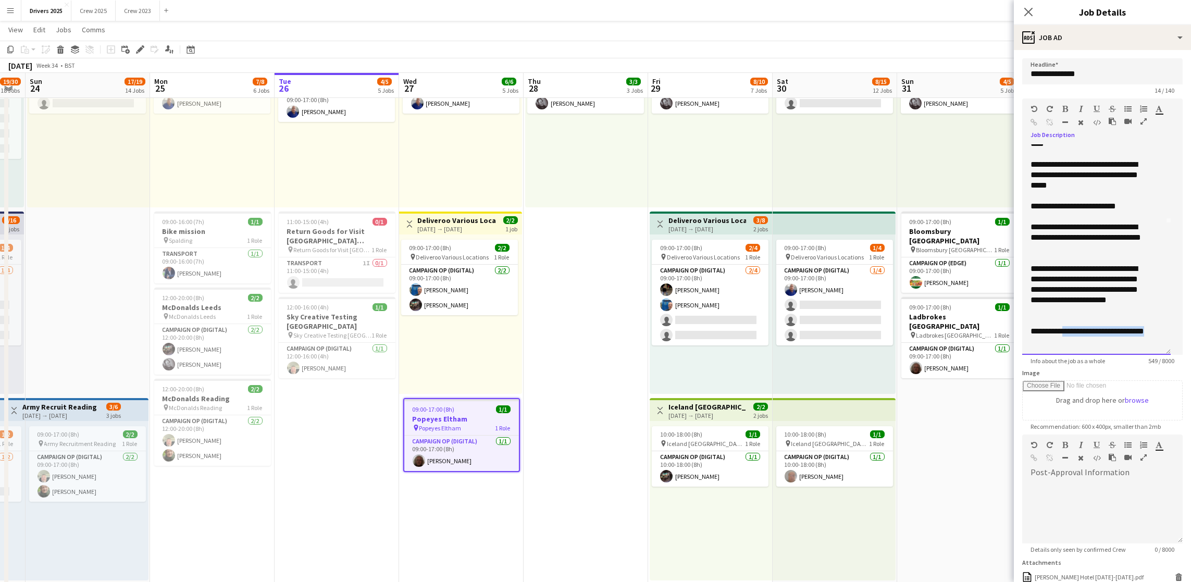
drag, startPoint x: 1106, startPoint y: 360, endPoint x: 1064, endPoint y: 342, distance: 45.3
click at [1064, 342] on div "**********" at bounding box center [1090, 336] width 120 height 21
copy div "**********"
click at [1038, 121] on icon "button" at bounding box center [1034, 122] width 7 height 7
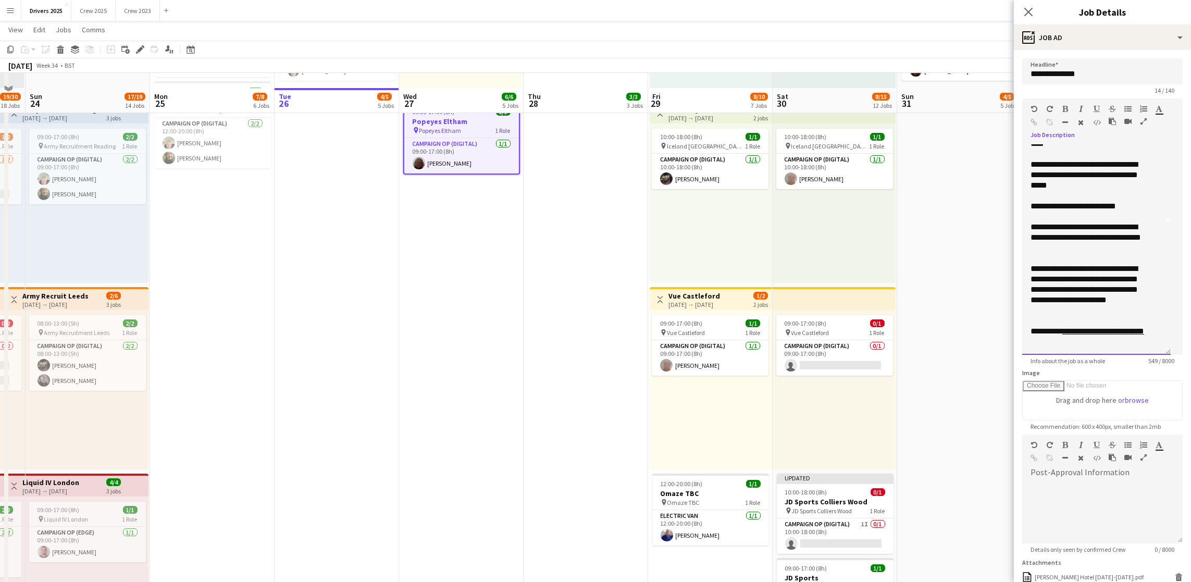
scroll to position [781, 0]
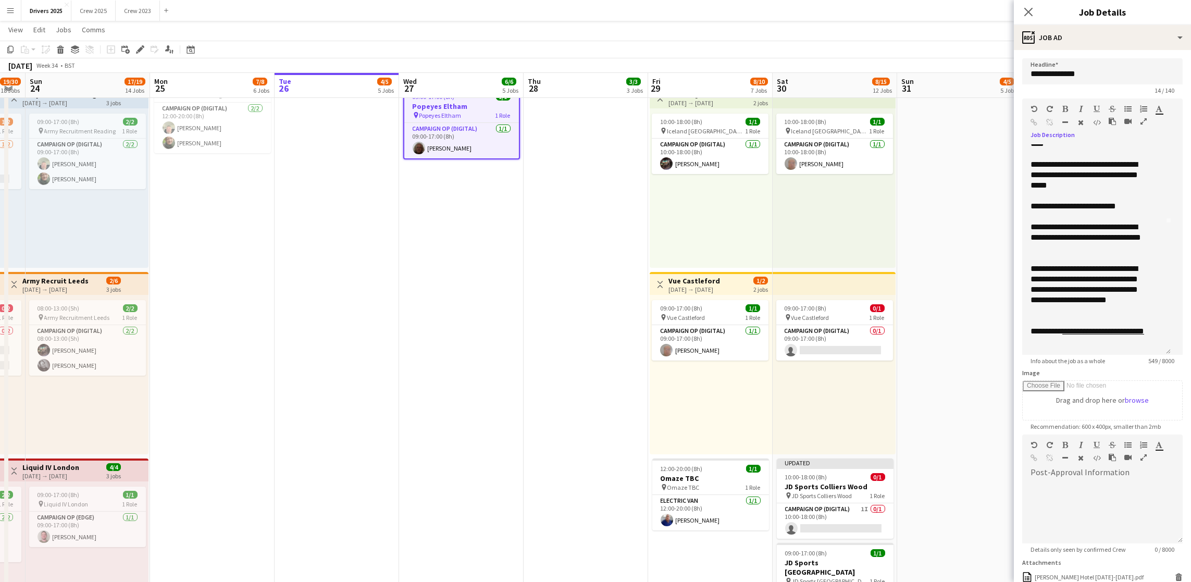
click at [675, 285] on div "[DATE] → [DATE]" at bounding box center [694, 289] width 52 height 8
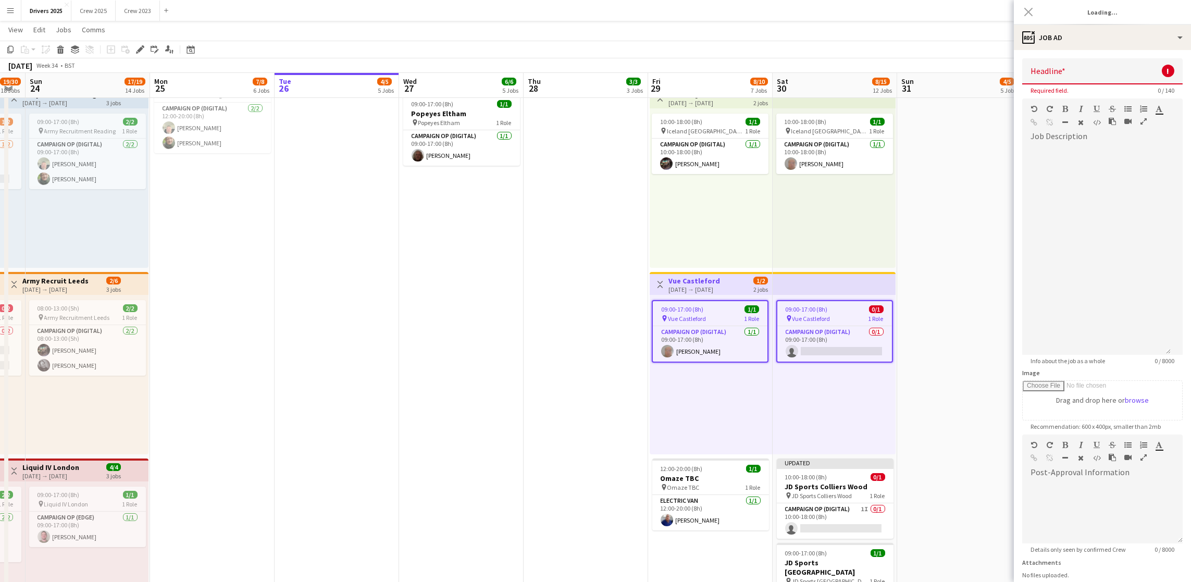
scroll to position [0, 0]
type input "**********"
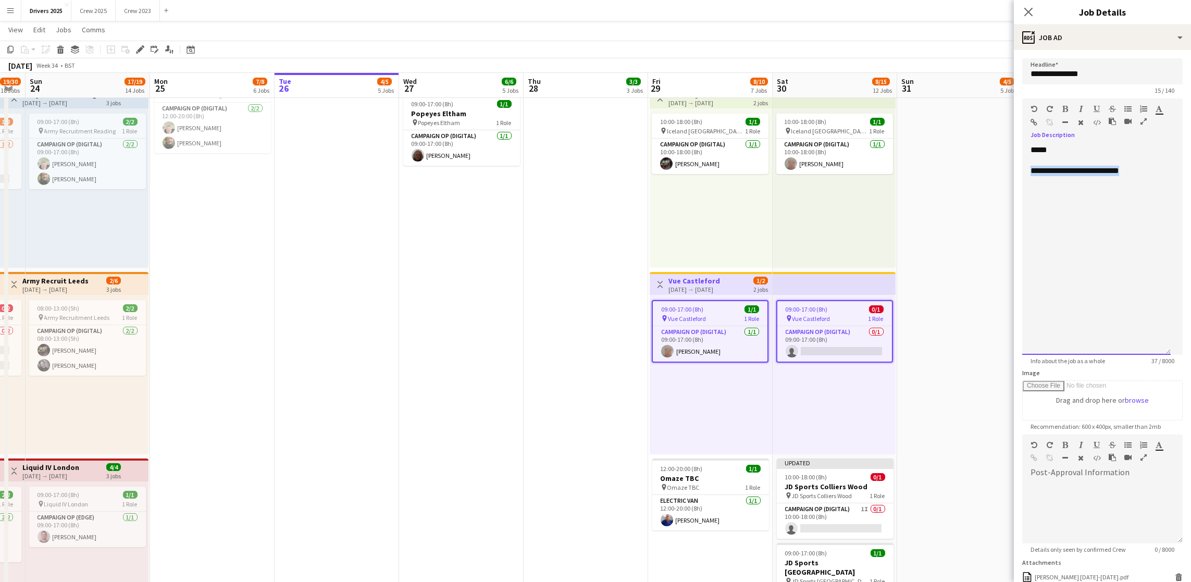
drag, startPoint x: 1152, startPoint y: 182, endPoint x: 1014, endPoint y: 182, distance: 138.0
click at [1014, 182] on form "**********" at bounding box center [1102, 360] width 177 height 604
drag, startPoint x: 1161, startPoint y: 183, endPoint x: 1064, endPoint y: 180, distance: 96.9
click at [1064, 176] on div "**********" at bounding box center [1096, 171] width 132 height 10
copy div "**********"
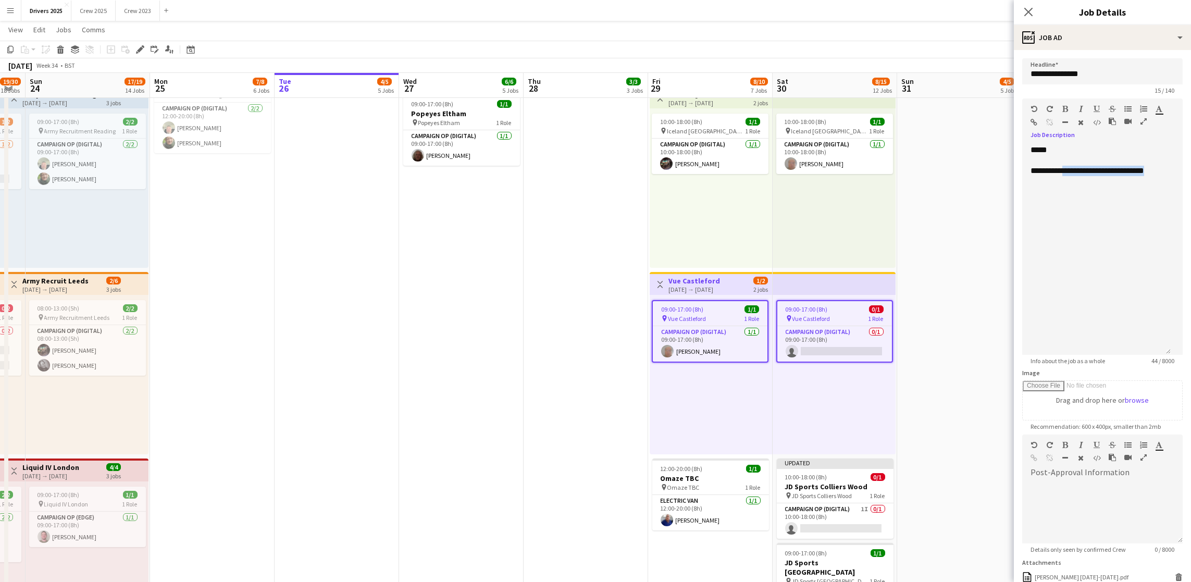
drag, startPoint x: 1049, startPoint y: 120, endPoint x: 722, endPoint y: 109, distance: 326.2
click at [1038, 119] on icon "button" at bounding box center [1034, 122] width 7 height 7
click at [1096, 22] on div "Close pop-in Job Details" at bounding box center [1102, 12] width 177 height 25
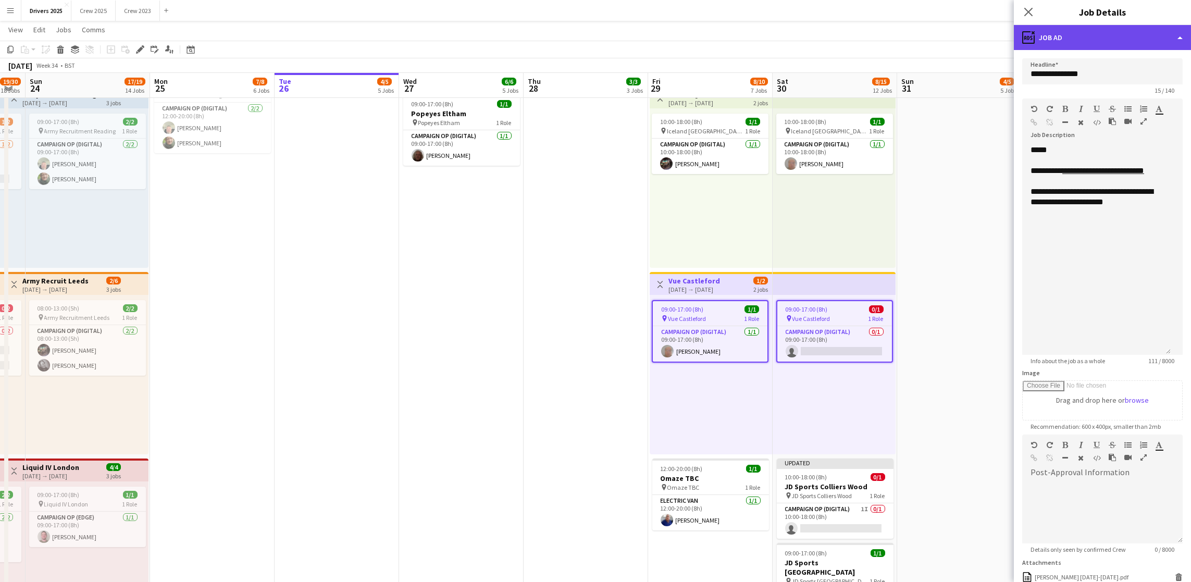
click at [1101, 38] on div "ads-window Job Ad" at bounding box center [1102, 37] width 177 height 25
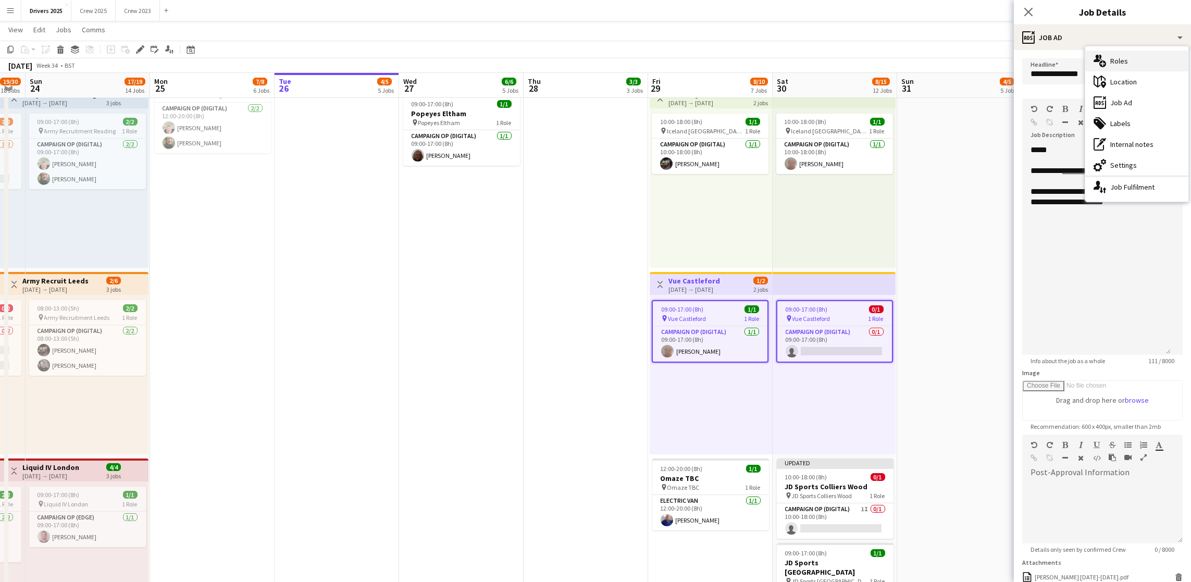
click at [1115, 62] on div "multiple-users-add Roles" at bounding box center [1136, 61] width 103 height 21
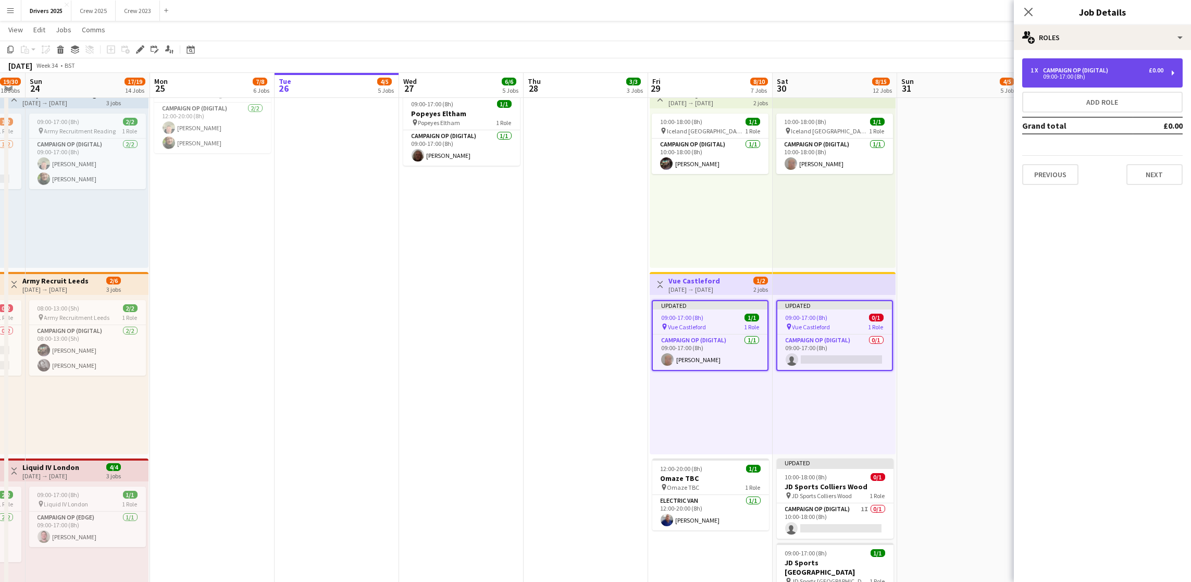
click at [1067, 74] on div "09:00-17:00 (8h)" at bounding box center [1096, 76] width 133 height 5
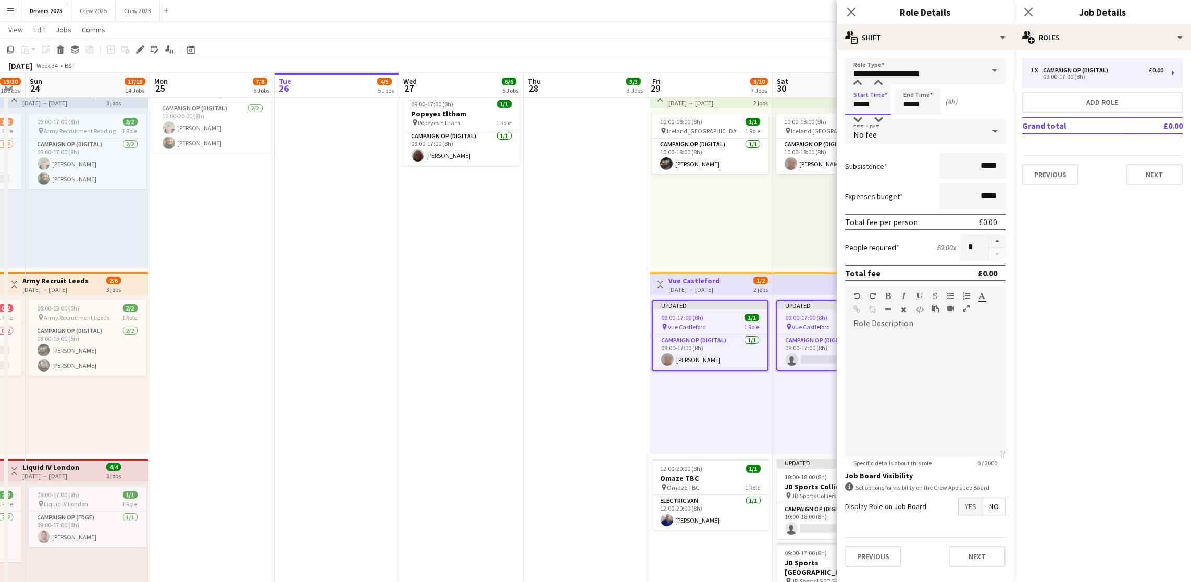
drag, startPoint x: 882, startPoint y: 104, endPoint x: 695, endPoint y: 99, distance: 187.1
type input "*****"
click at [1151, 176] on button "Next" at bounding box center [1154, 174] width 56 height 21
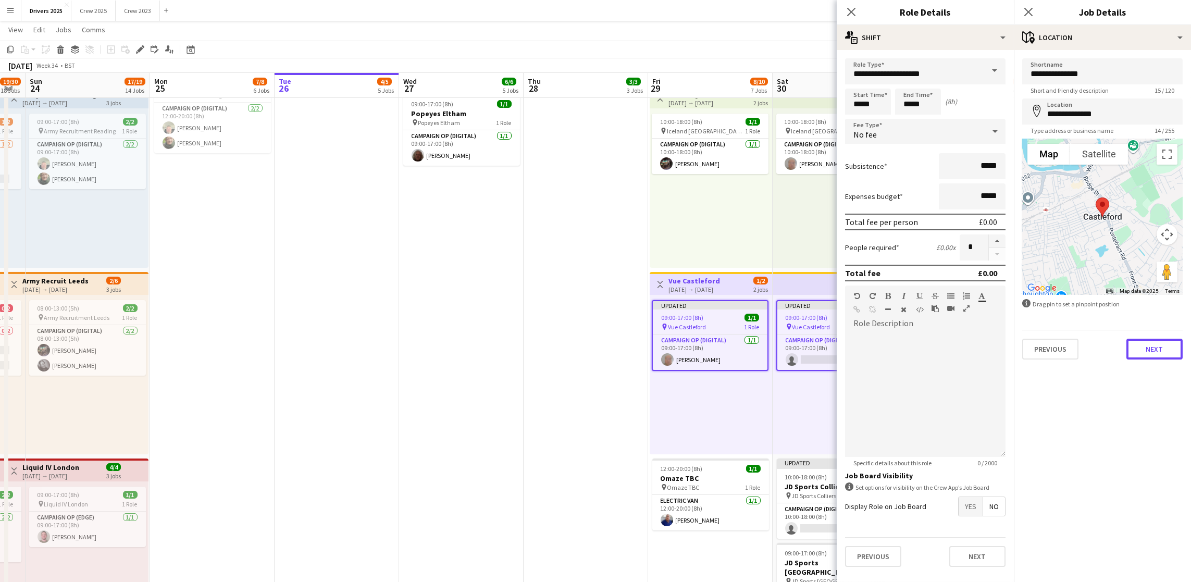
drag, startPoint x: 1154, startPoint y: 342, endPoint x: 1188, endPoint y: 342, distance: 34.4
click at [1154, 342] on button "Next" at bounding box center [1154, 349] width 56 height 21
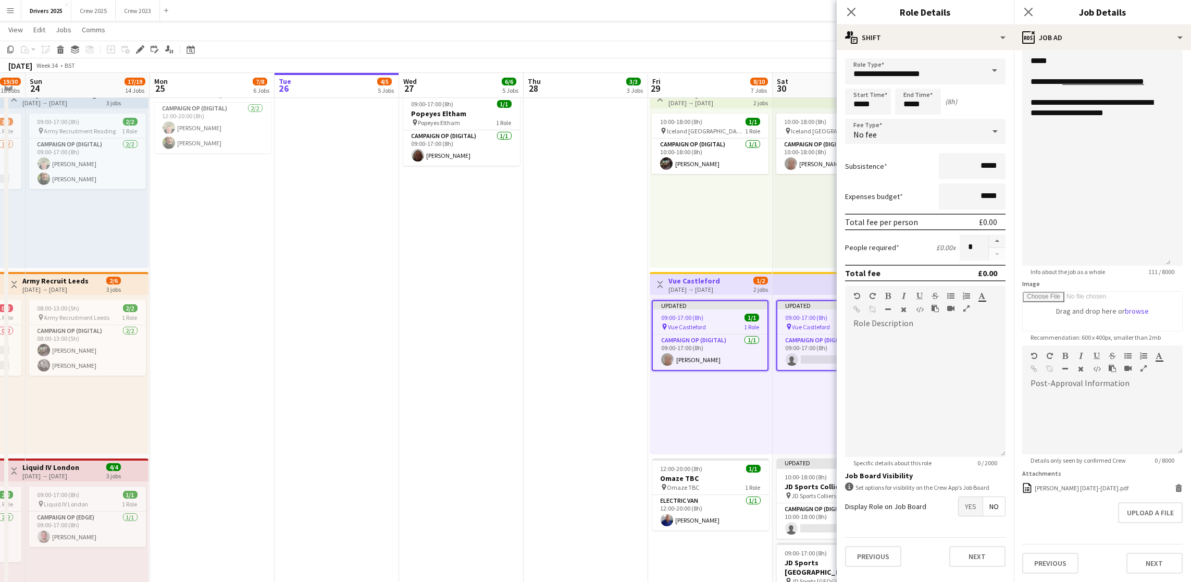
scroll to position [128, 0]
click at [1141, 513] on button "Upload a file" at bounding box center [1150, 512] width 65 height 21
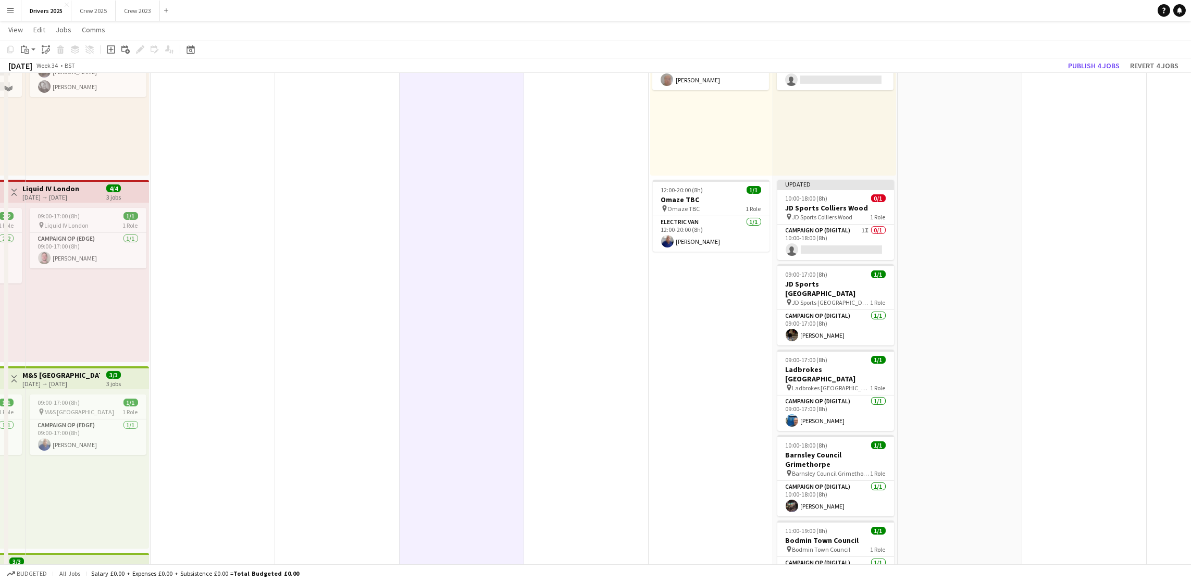
scroll to position [1094, 0]
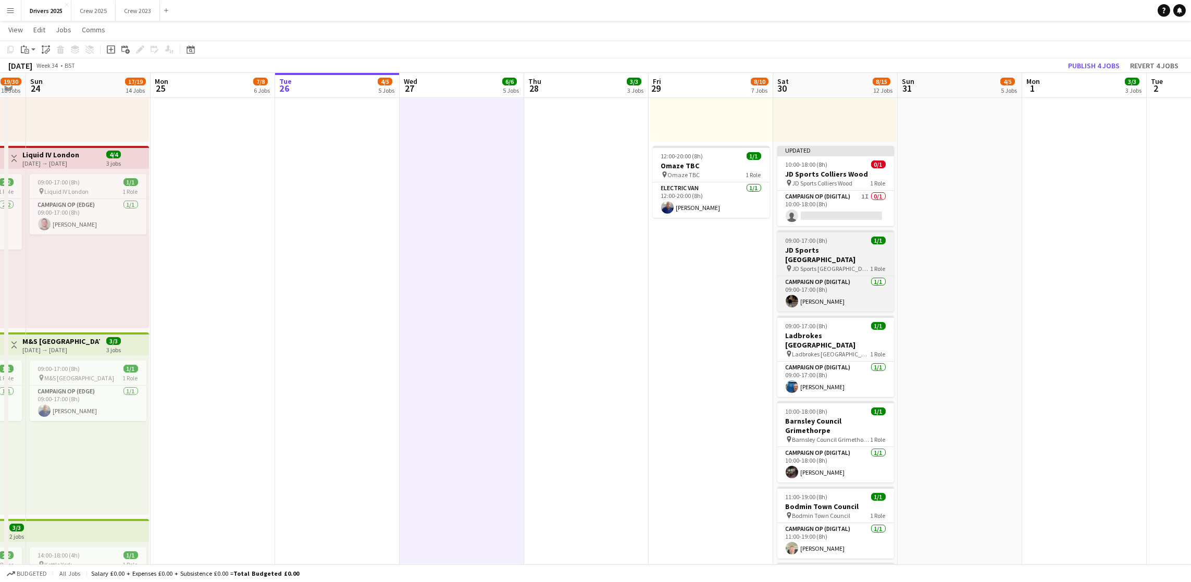
click at [816, 246] on h3 "JD Sports [GEOGRAPHIC_DATA]" at bounding box center [835, 254] width 117 height 19
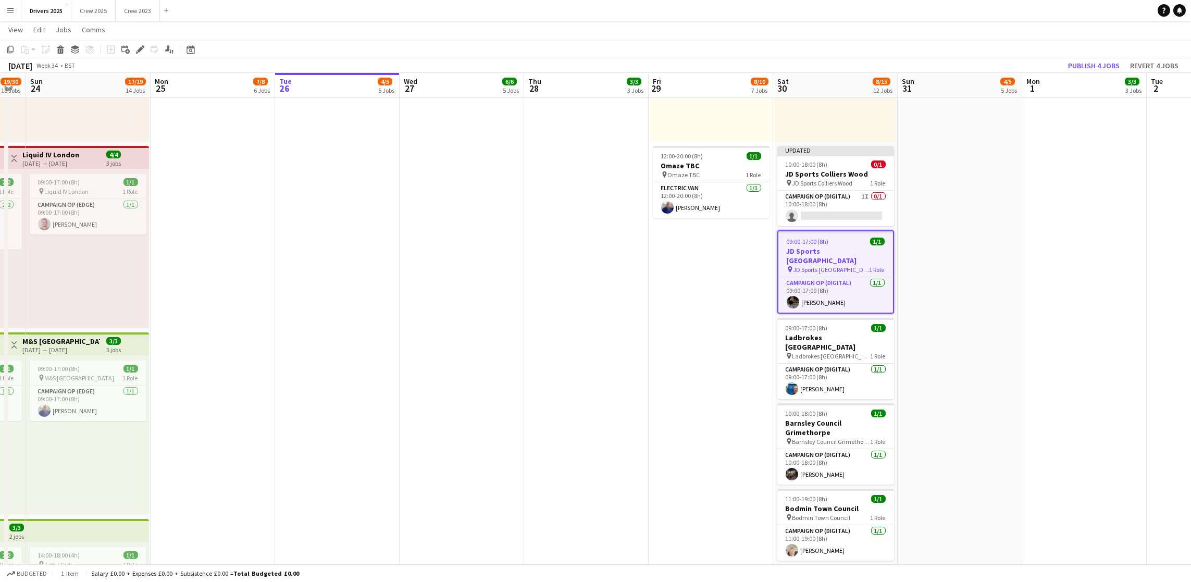
drag, startPoint x: 136, startPoint y: 48, endPoint x: 954, endPoint y: 70, distance: 817.5
click at [136, 48] on icon "Edit" at bounding box center [140, 49] width 8 height 8
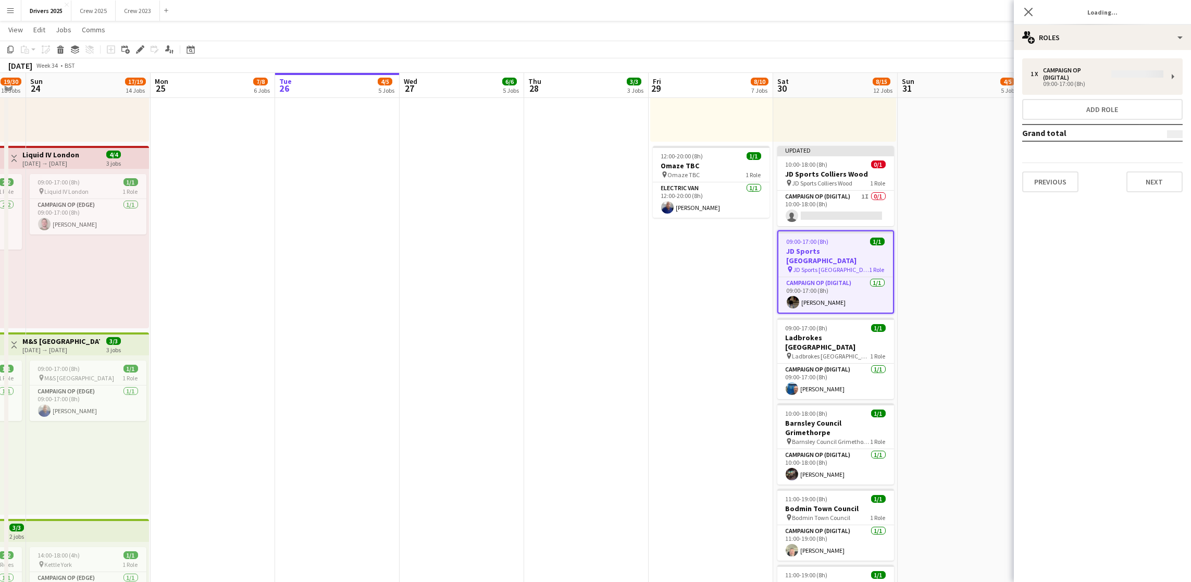
type input "**********"
click at [1165, 177] on button "Next" at bounding box center [1154, 174] width 56 height 21
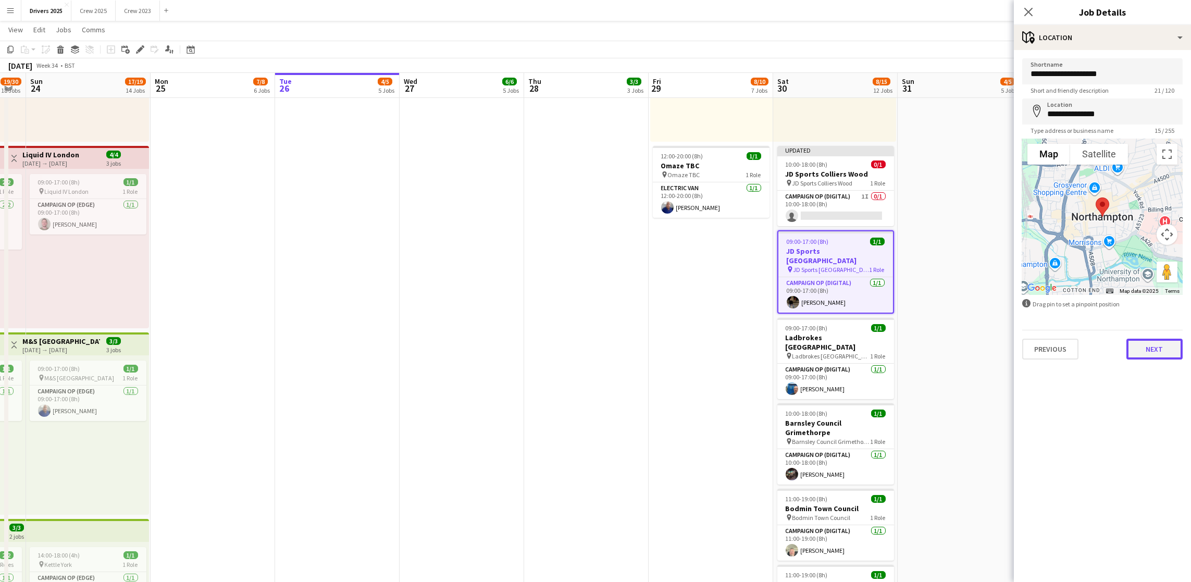
click at [1146, 347] on button "Next" at bounding box center [1154, 349] width 56 height 21
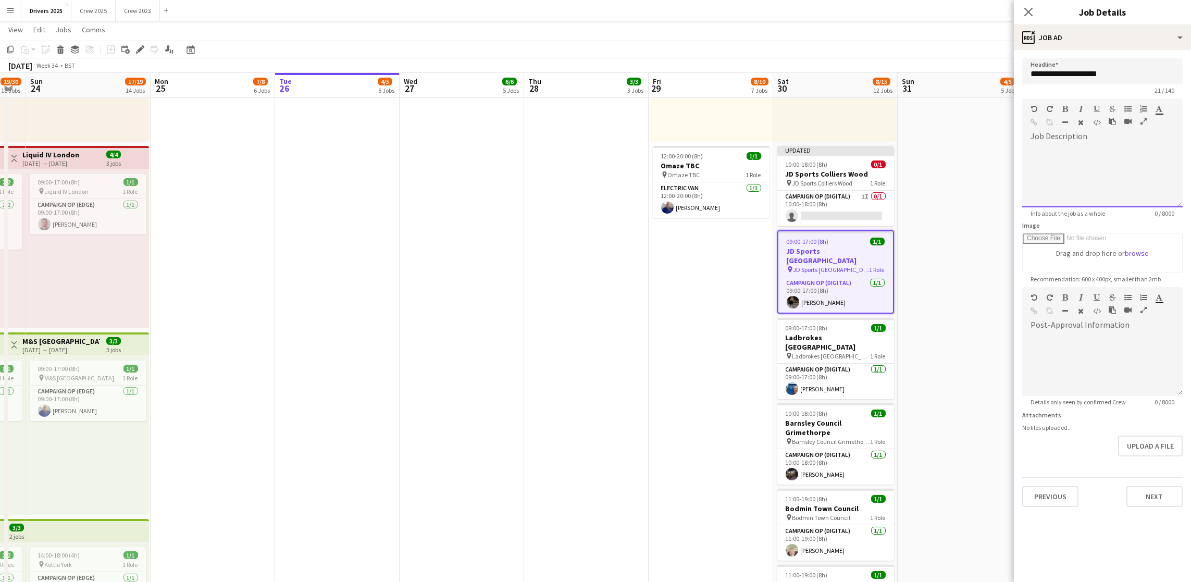
click at [1091, 151] on div at bounding box center [1102, 173] width 160 height 70
drag, startPoint x: 1168, startPoint y: 149, endPoint x: 1063, endPoint y: 148, distance: 105.2
click at [1063, 148] on div "**********" at bounding box center [1102, 176] width 160 height 63
copy div "**********"
click at [1035, 120] on icon "button" at bounding box center [1034, 122] width 7 height 7
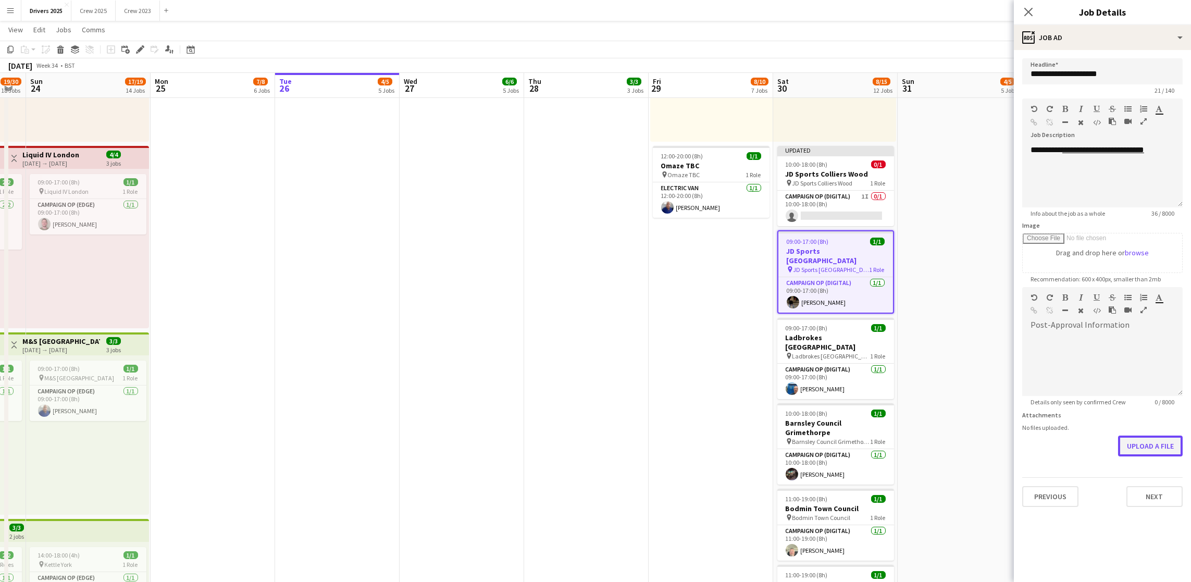
click at [1147, 447] on button "Upload a file" at bounding box center [1150, 445] width 65 height 21
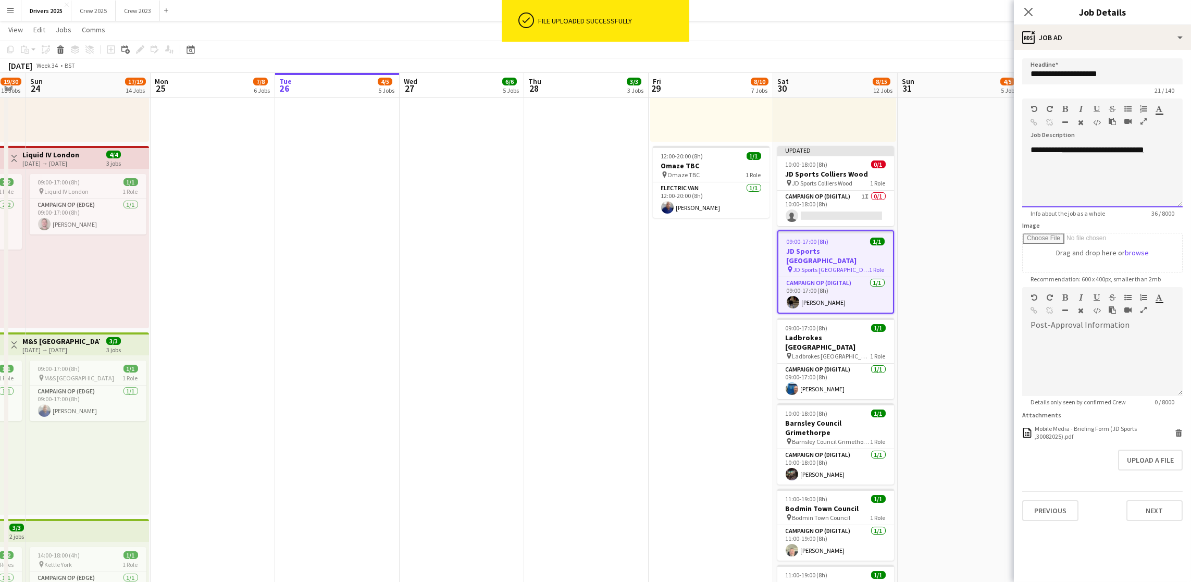
click at [1174, 153] on div "**********" at bounding box center [1102, 176] width 160 height 63
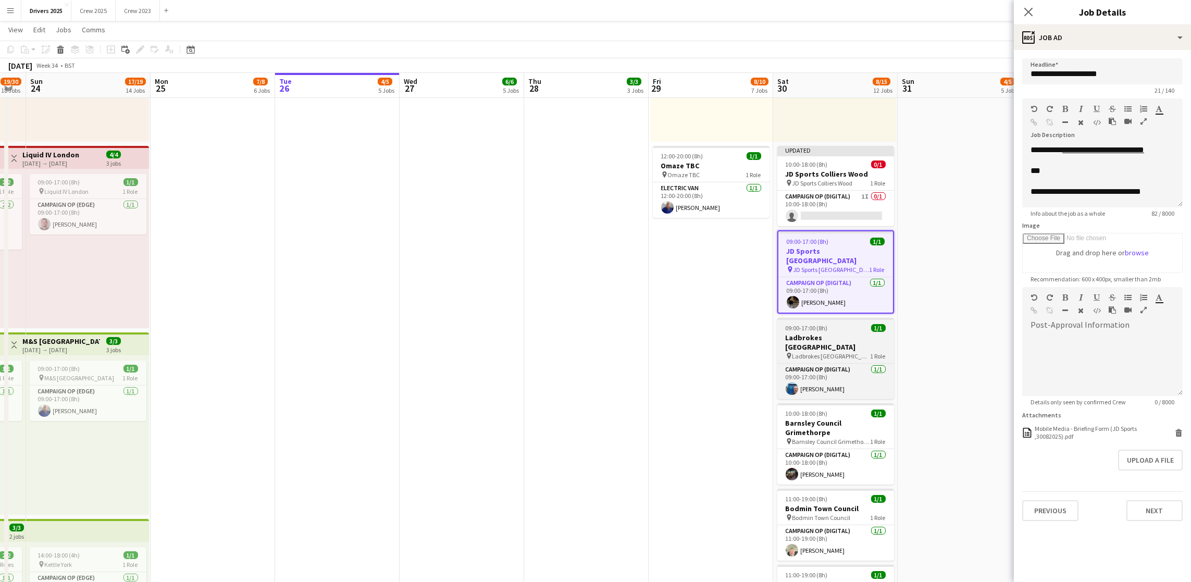
click at [828, 324] on span "09:00-17:00 (8h)" at bounding box center [806, 328] width 42 height 8
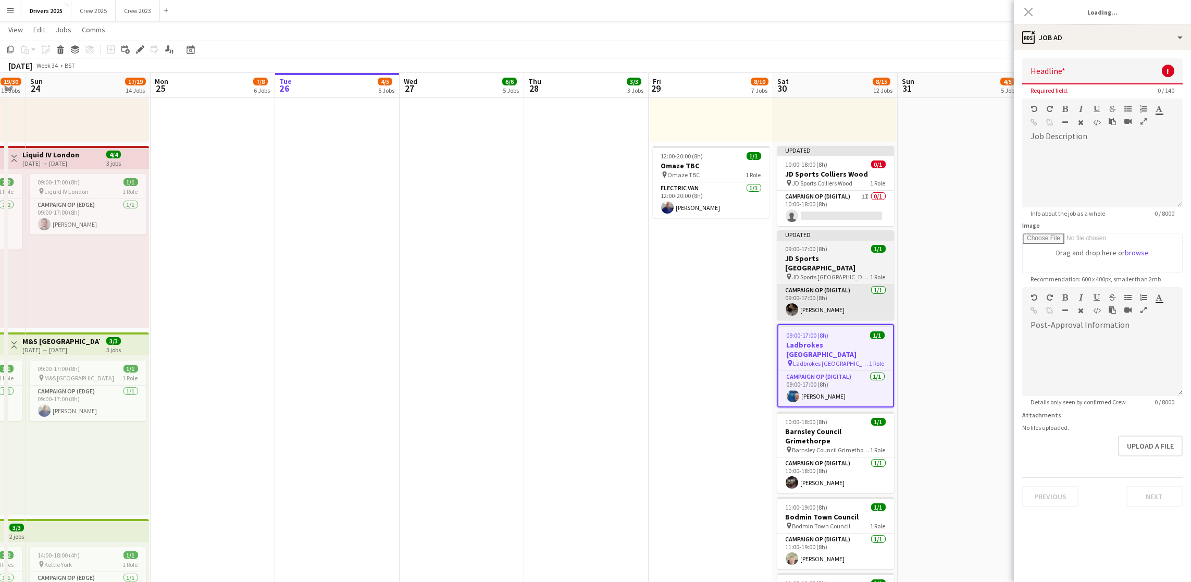
type input "**********"
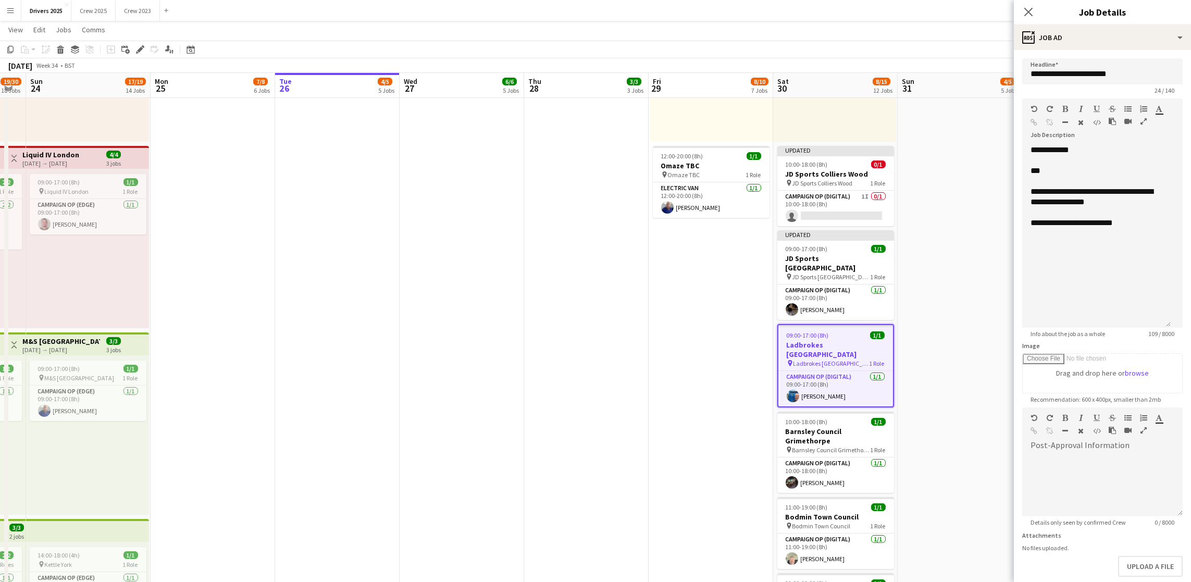
drag, startPoint x: 1176, startPoint y: 202, endPoint x: 1165, endPoint y: 323, distance: 121.3
click at [1165, 323] on div "**********" at bounding box center [1096, 236] width 148 height 183
click at [816, 411] on app-job-card "10:00-18:00 (8h) 1/1 Barnsley Council Grimethorpe pin Barnsley Council Grimetho…" at bounding box center [835, 451] width 117 height 81
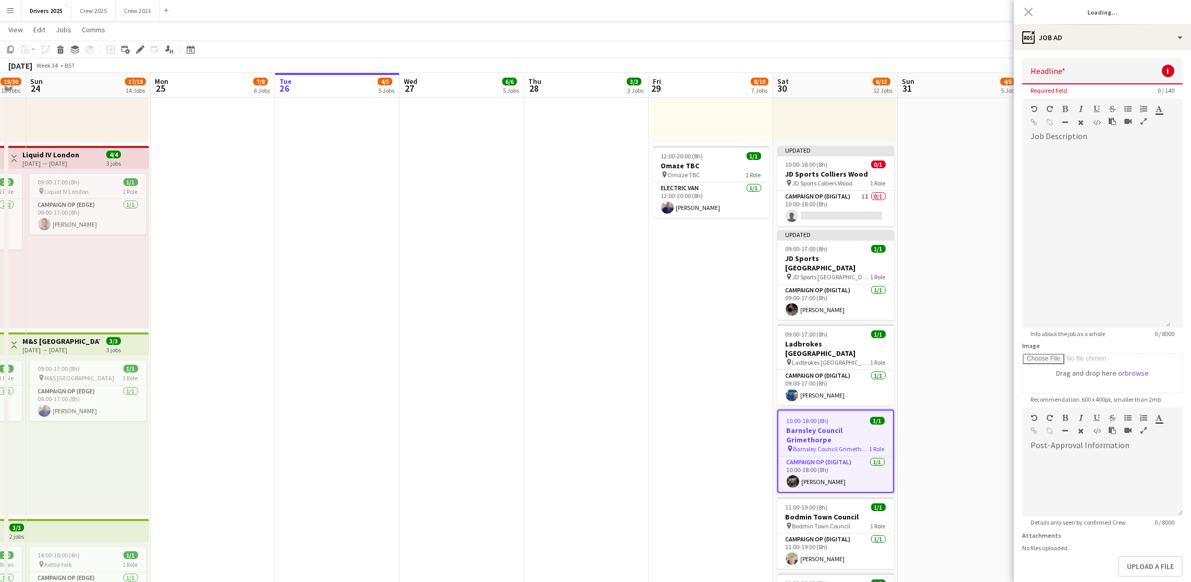
type input "**********"
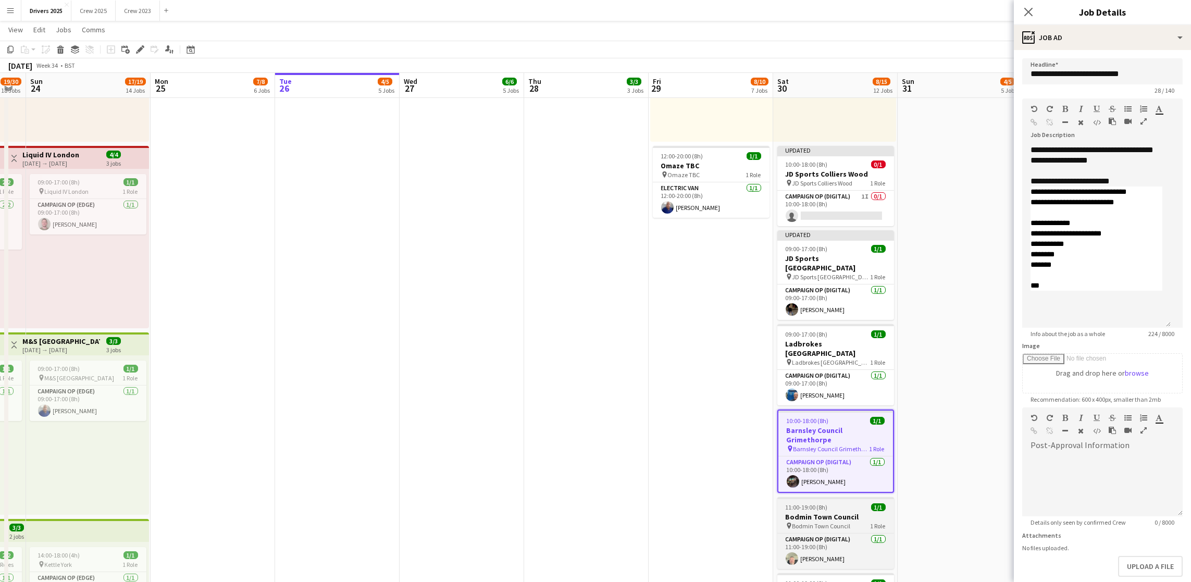
click at [814, 512] on h3 "Bodmin Town Council" at bounding box center [835, 516] width 117 height 9
type input "**********"
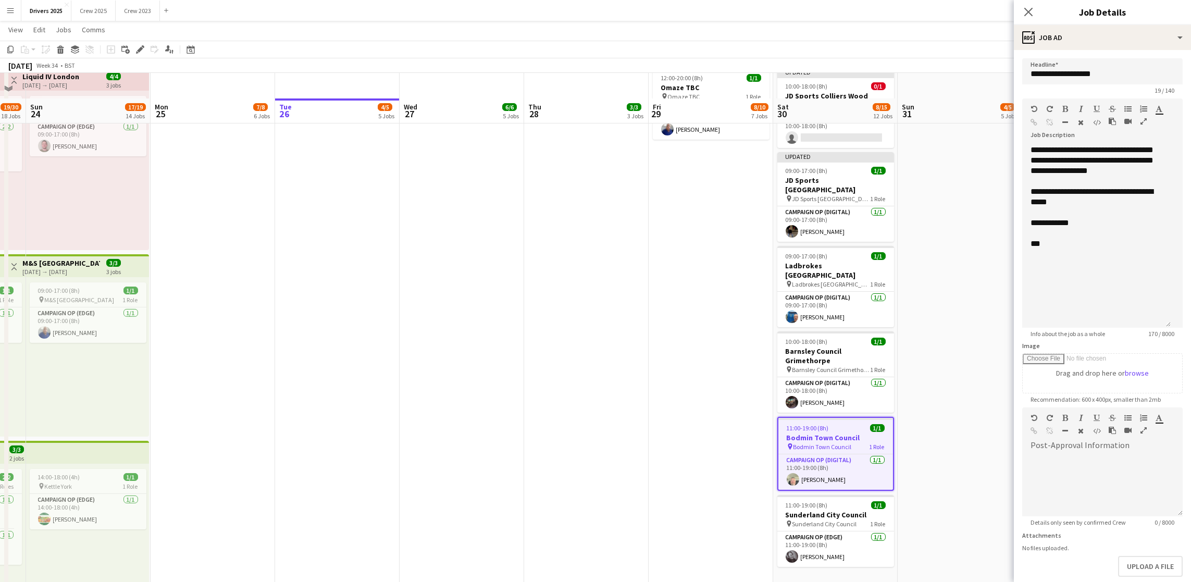
scroll to position [1250, 0]
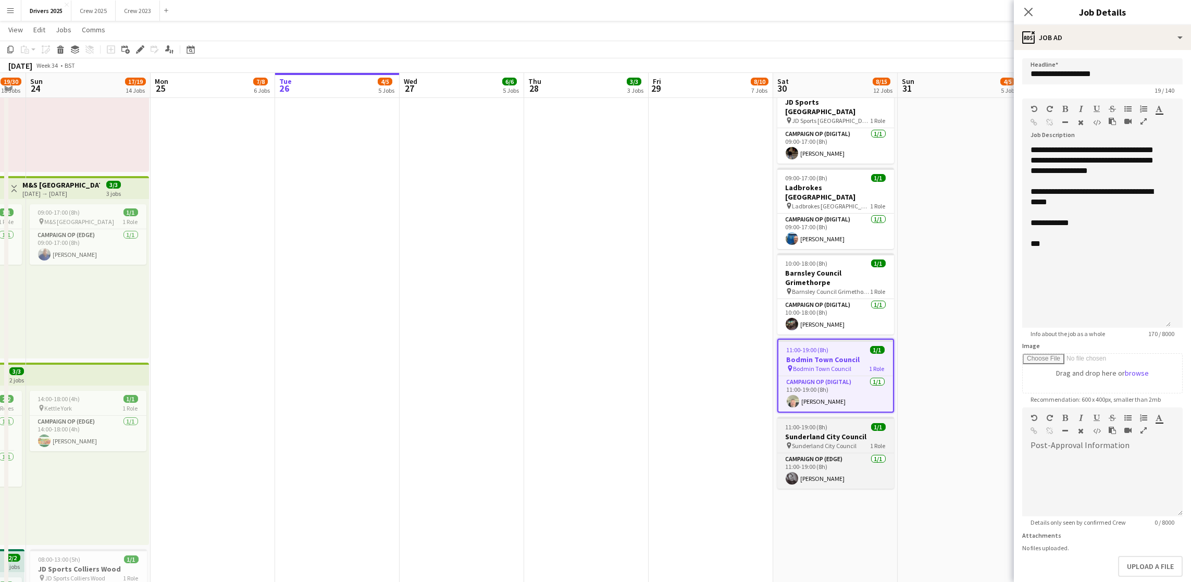
click at [812, 432] on h3 "Sunderland City Council" at bounding box center [835, 436] width 117 height 9
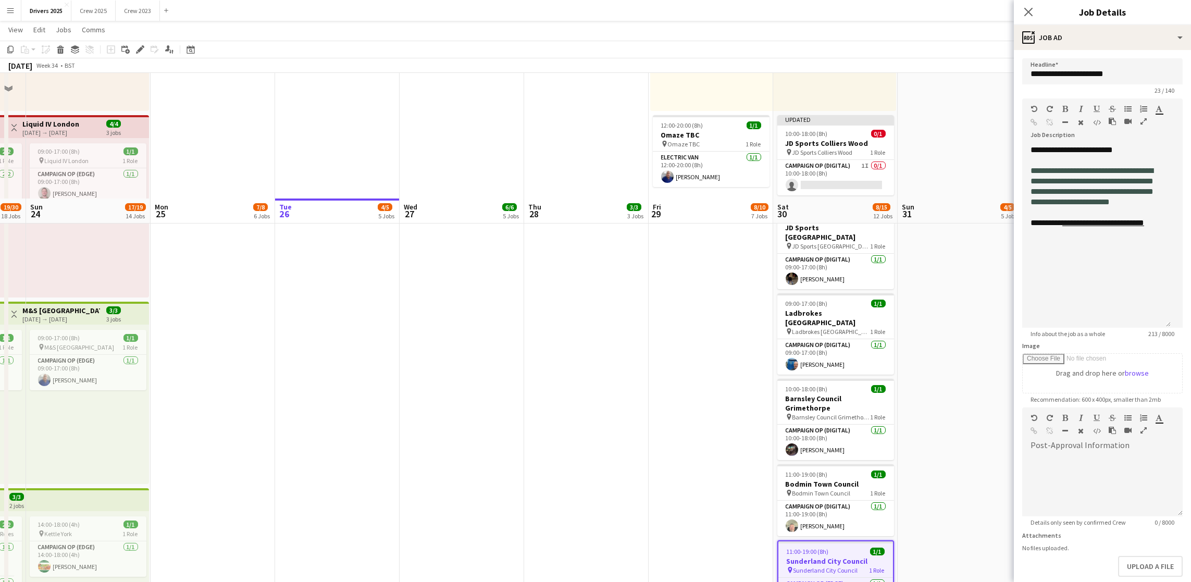
scroll to position [1016, 0]
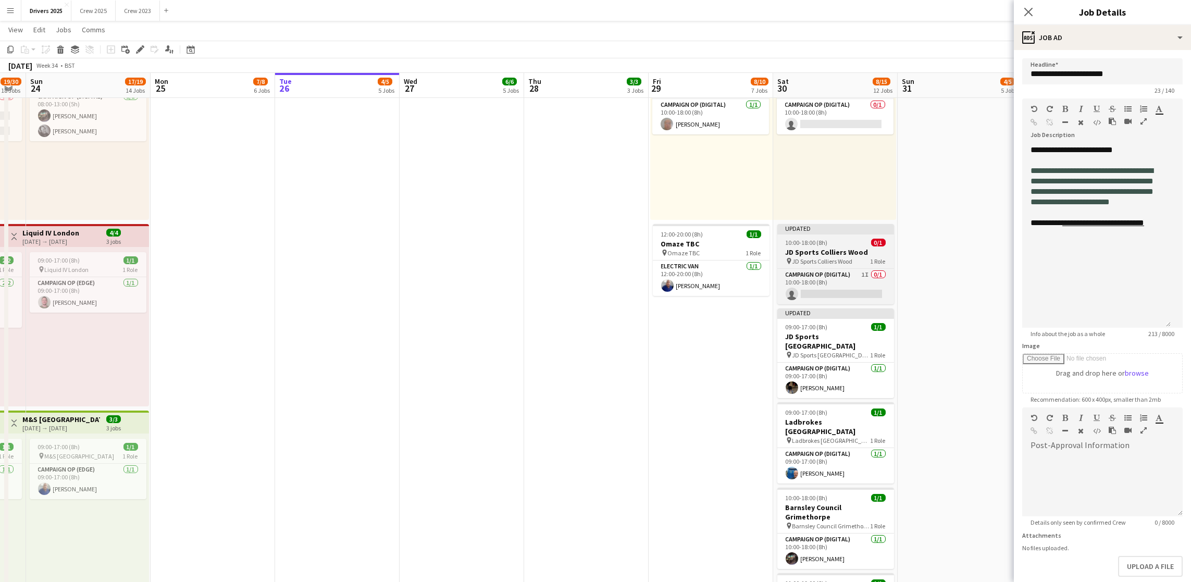
click at [819, 236] on app-job-card "Updated 10:00-18:00 (8h) 0/1 JD Sports Colliers Wood pin JD Sports Colliers Woo…" at bounding box center [835, 264] width 117 height 80
type input "**********"
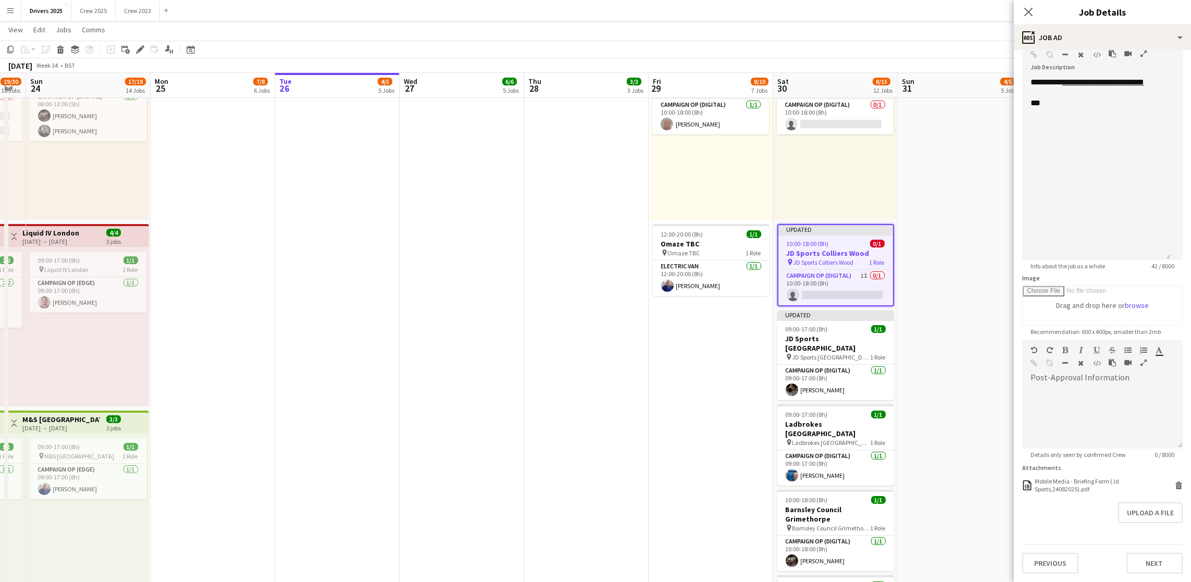
drag, startPoint x: 914, startPoint y: 160, endPoint x: 949, endPoint y: 143, distance: 38.7
click at [914, 160] on app-date-cell "09:00-17:00 (8h) 1/1 pin Sky Various Locations 1 Role Campaign Op (Digital) [DA…" at bounding box center [959, 487] width 124 height 2772
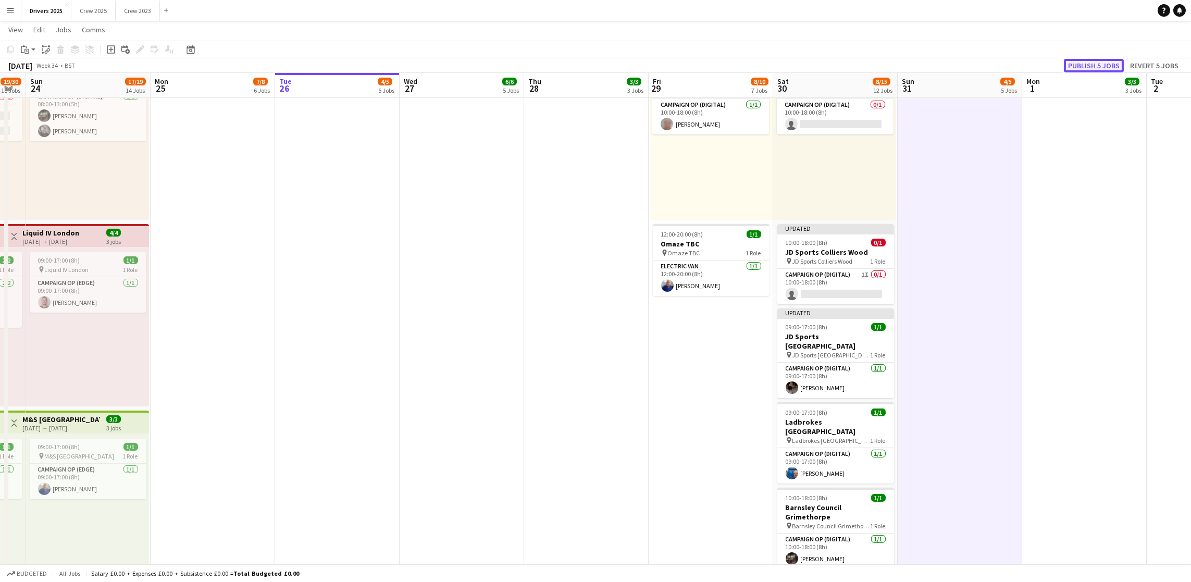
click at [1083, 61] on button "Publish 5 jobs" at bounding box center [1094, 66] width 60 height 14
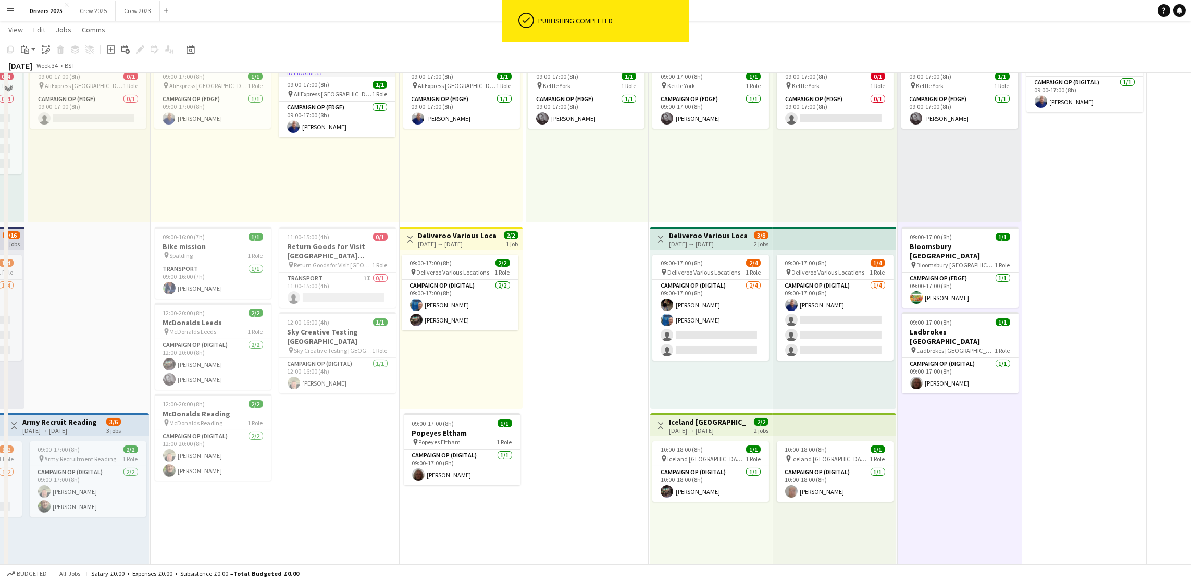
scroll to position [469, 0]
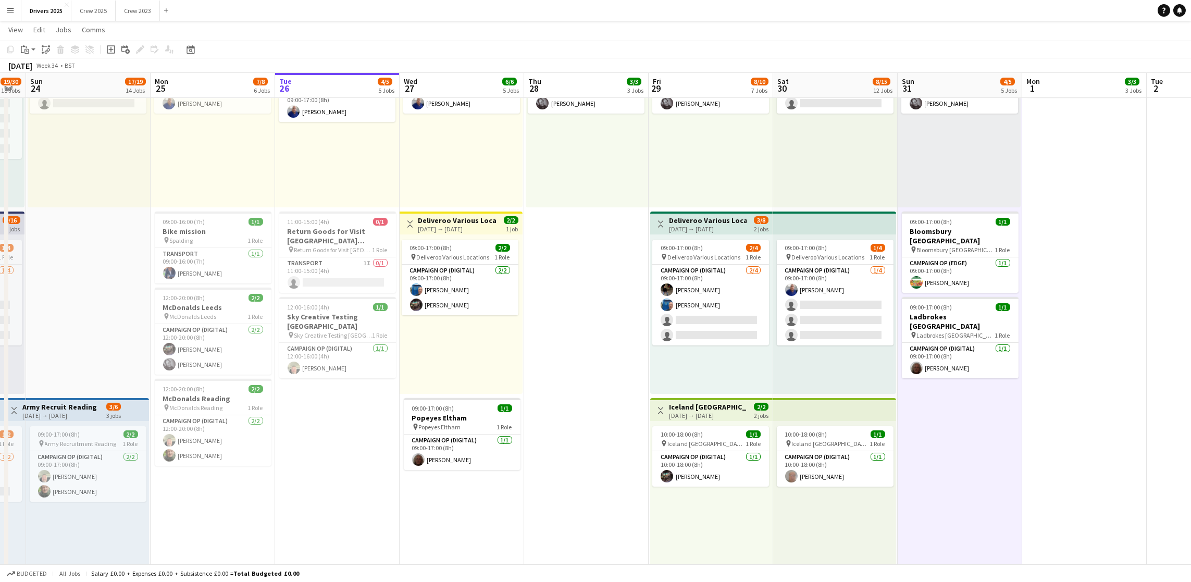
click at [351, 82] on app-board-header-date "Tue 26 4/5 5 Jobs" at bounding box center [337, 85] width 124 height 25
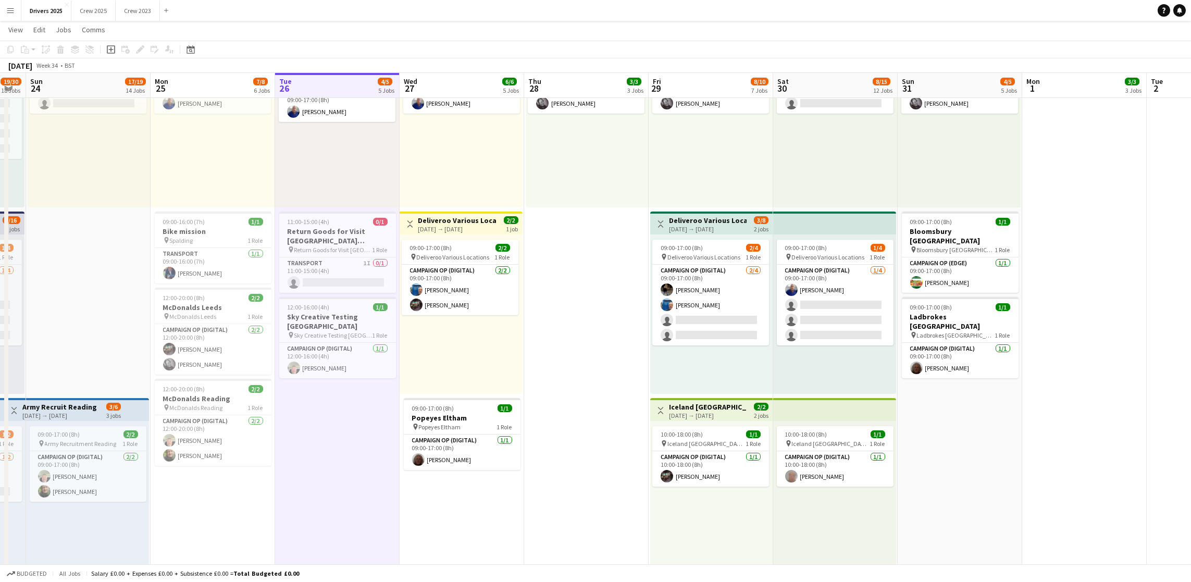
click at [448, 81] on app-board-header-date "Wed 27 6/6 5 Jobs" at bounding box center [462, 85] width 124 height 25
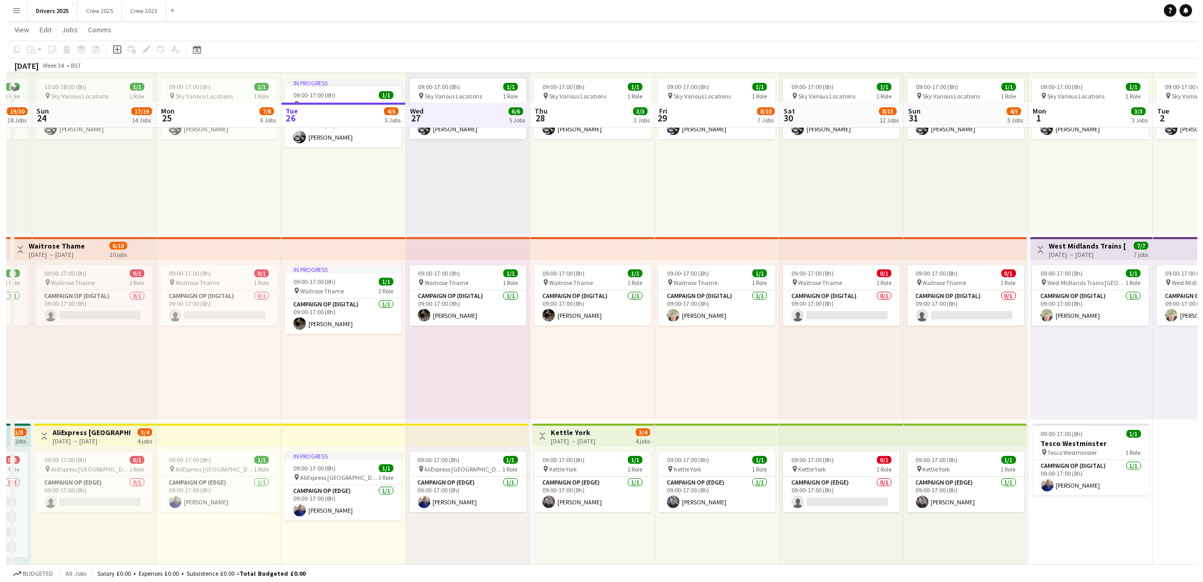
scroll to position [0, 0]
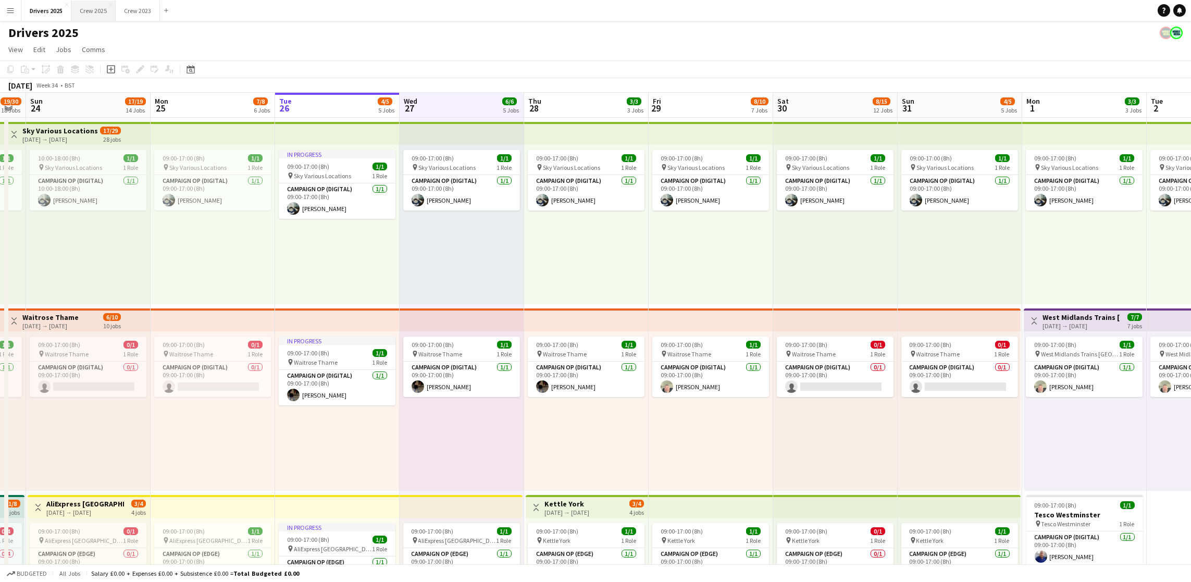
click at [89, 13] on button "Crew 2025 Close" at bounding box center [93, 11] width 44 height 20
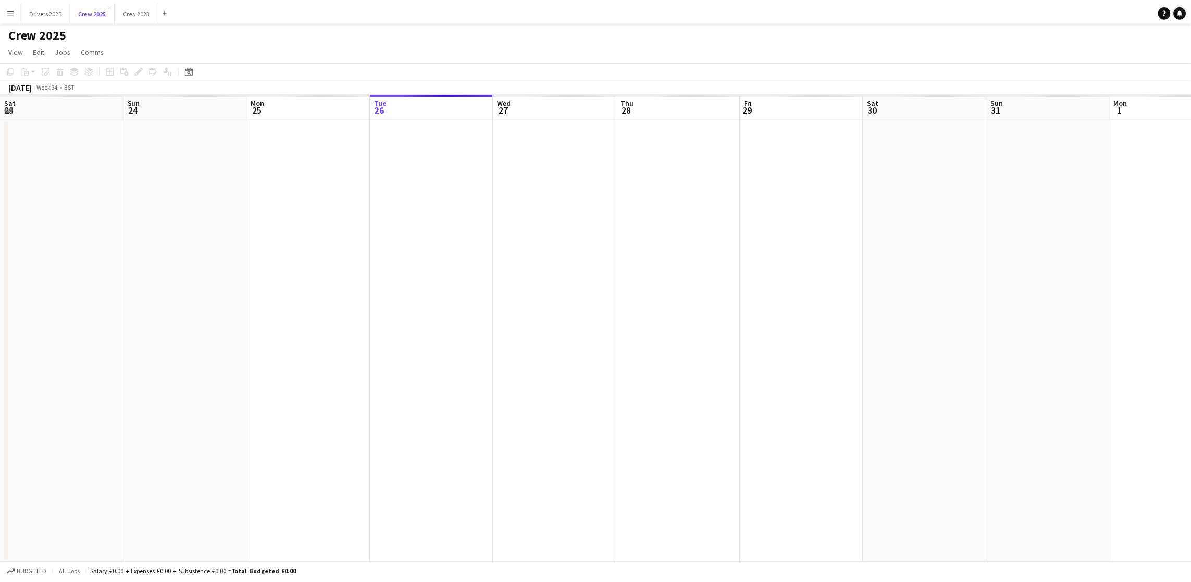
scroll to position [0, 248]
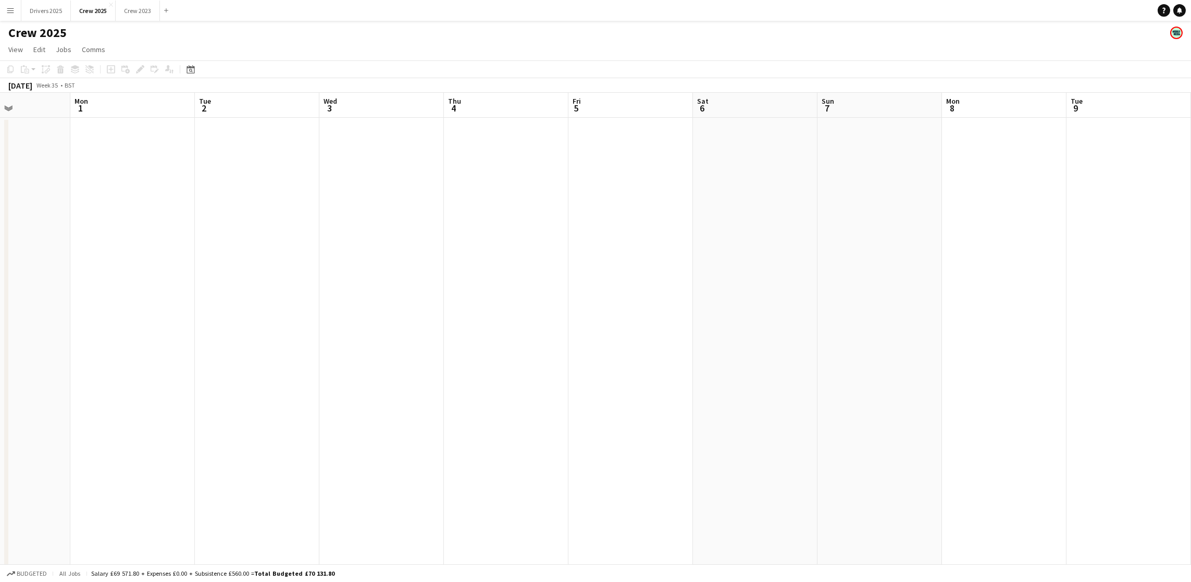
drag, startPoint x: 636, startPoint y: 290, endPoint x: 0, endPoint y: 296, distance: 636.0
click at [0, 296] on app-calendar-viewport "Fri 29 2/2 1 Job Sat 30 1/2 1 Job Sun 31 Mon 1 Tue 2 Wed 3 Thu 4 Fri 5 Sat 6 Su…" at bounding box center [595, 434] width 1191 height 682
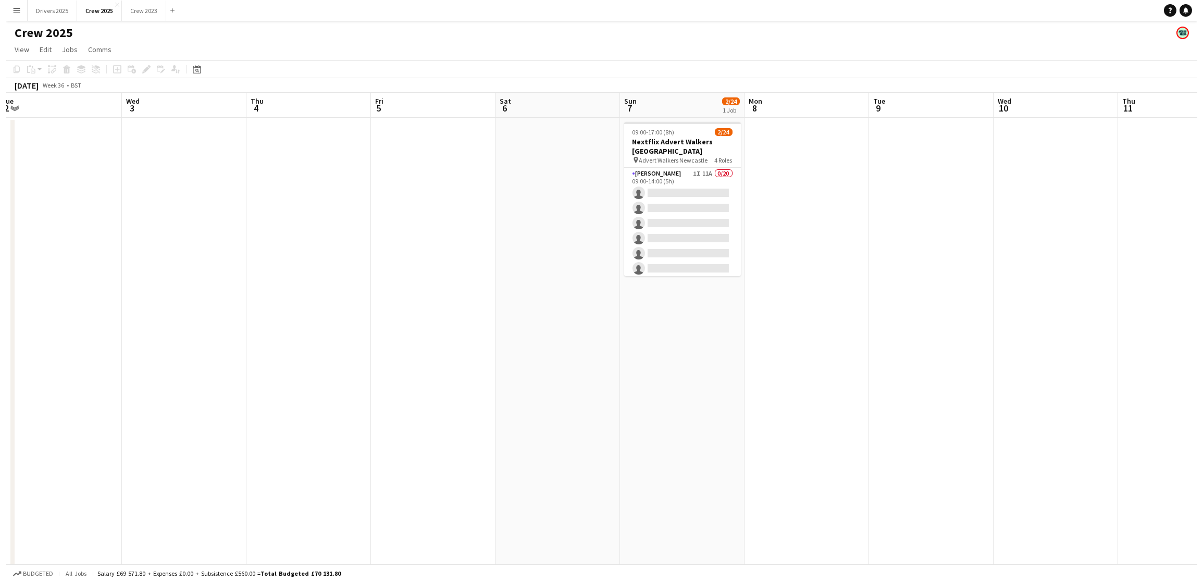
scroll to position [0, 423]
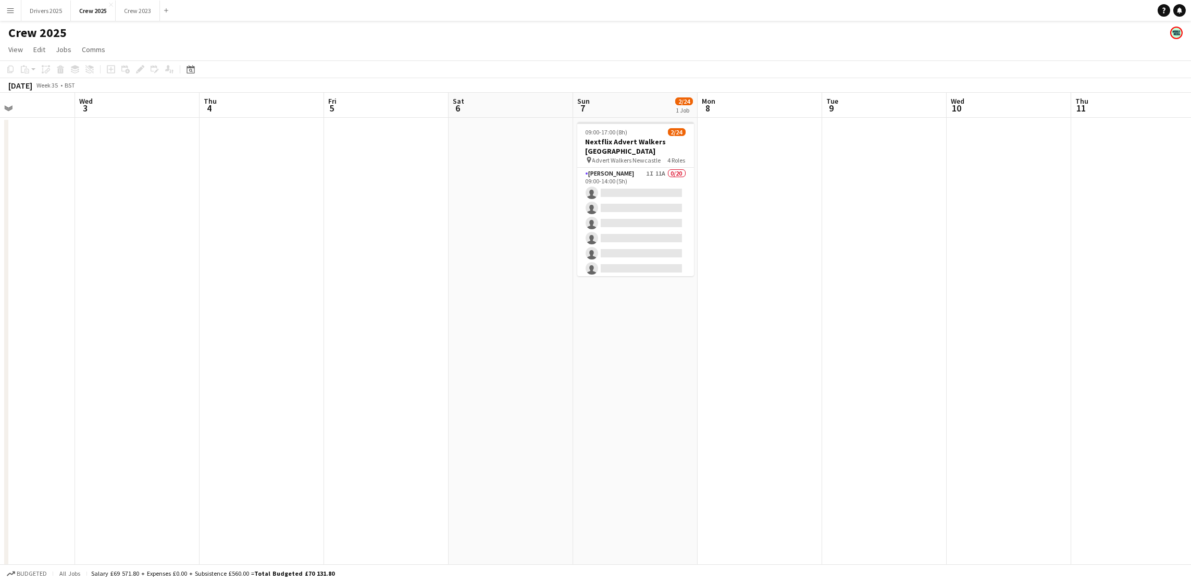
drag, startPoint x: 1106, startPoint y: 323, endPoint x: 862, endPoint y: 318, distance: 243.8
click at [862, 318] on app-calendar-viewport "Sat 30 1/2 1 Job Sun 31 Mon 1 Tue 2 Wed 3 Thu 4 Fri 5 Sat 6 Sun 7 2/24 1 Job Mo…" at bounding box center [595, 434] width 1191 height 682
click at [628, 206] on app-card-role "Advert Walkers 1I 11A 0/20 09:00-14:00 (5h) single-neutral-actions single-neutr…" at bounding box center [635, 329] width 117 height 322
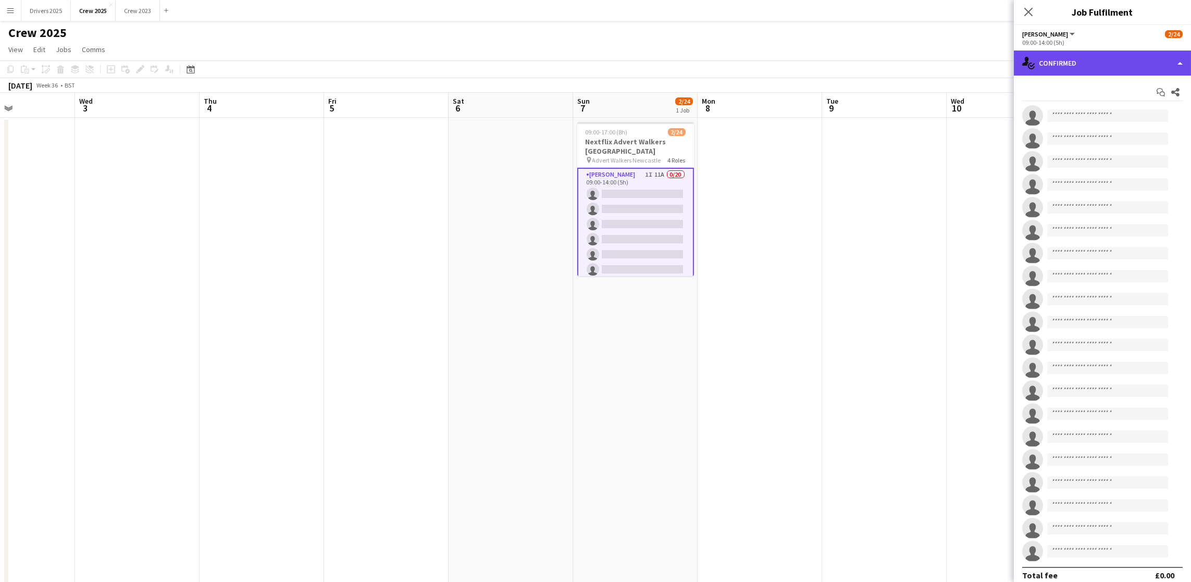
click at [1119, 61] on div "single-neutral-actions-check-2 Confirmed" at bounding box center [1102, 63] width 177 height 25
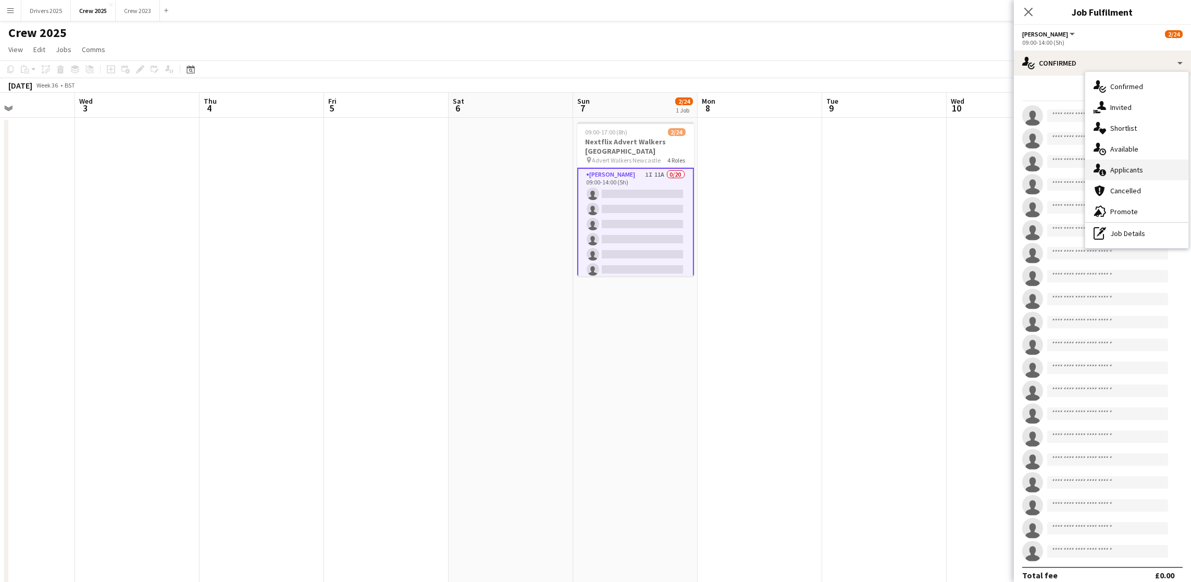
click at [1137, 168] on div "single-neutral-actions-information Applicants" at bounding box center [1136, 169] width 103 height 21
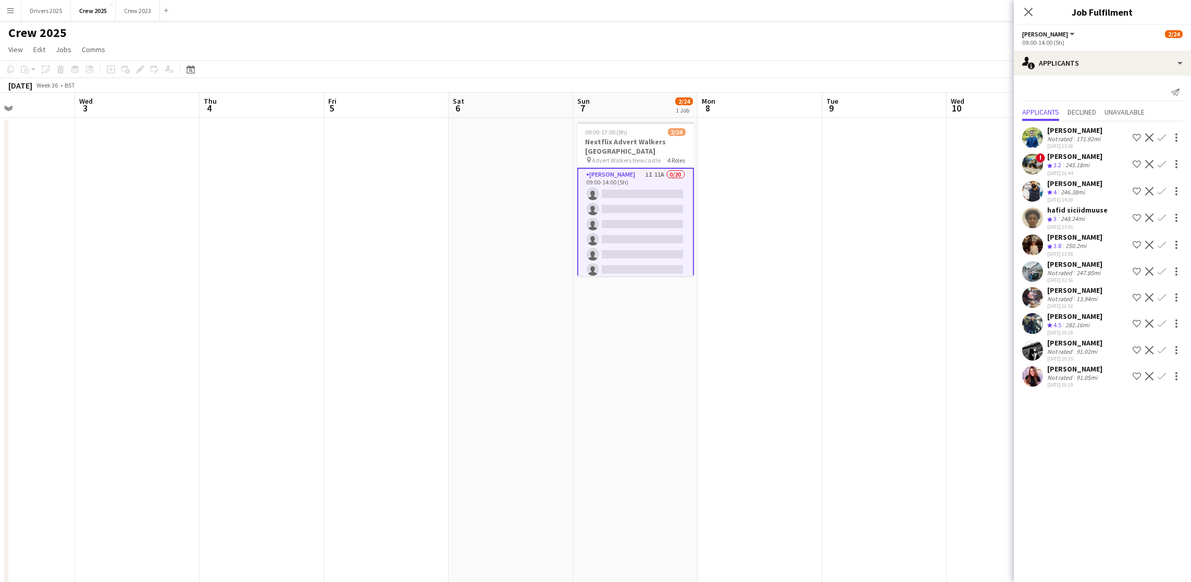
click at [1062, 289] on div "[PERSON_NAME]" at bounding box center [1074, 289] width 55 height 9
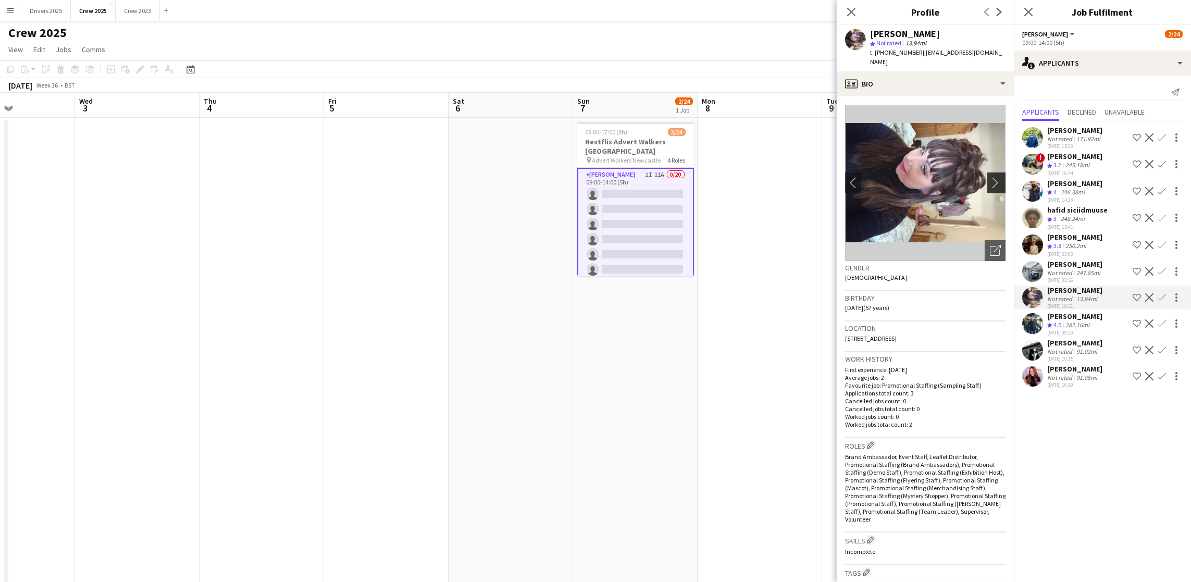
click at [990, 177] on app-icon "chevron-right" at bounding box center [998, 182] width 16 height 11
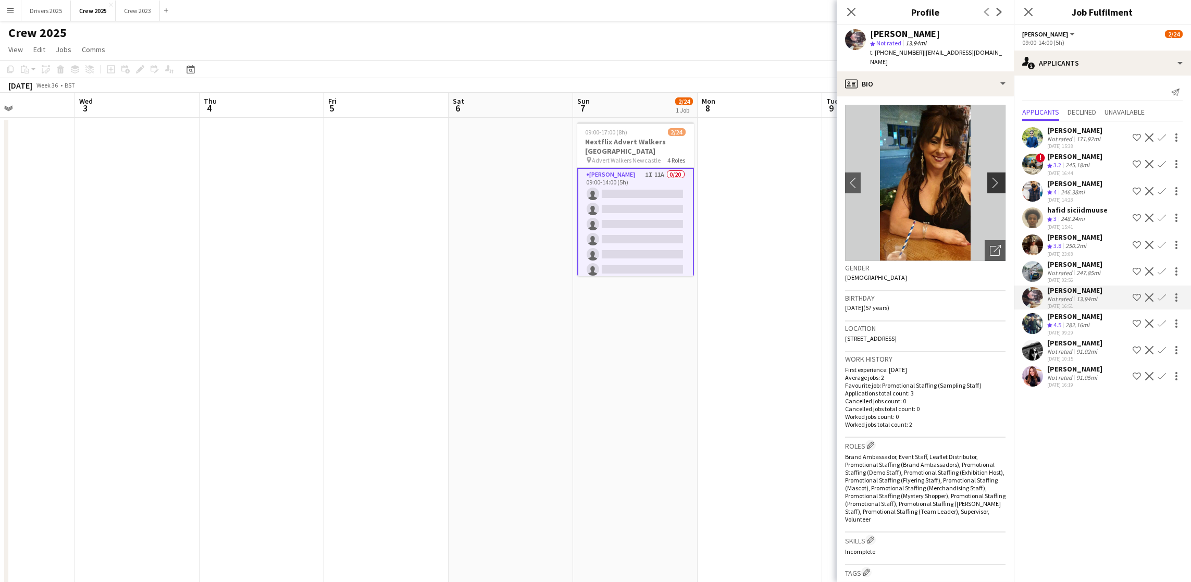
click at [990, 177] on app-icon "chevron-right" at bounding box center [998, 182] width 16 height 11
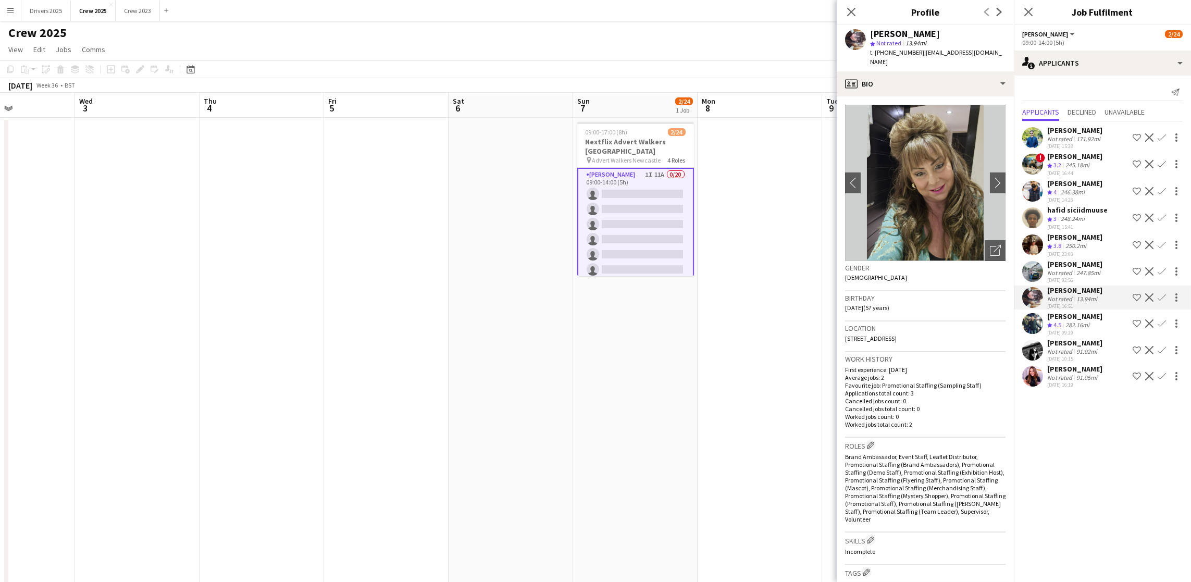
click at [657, 378] on app-date-cell "09:00-17:00 (8h) 2/24 Nextflix Advert Walkers Newcastle pin Advert Walkers Newc…" at bounding box center [635, 446] width 124 height 657
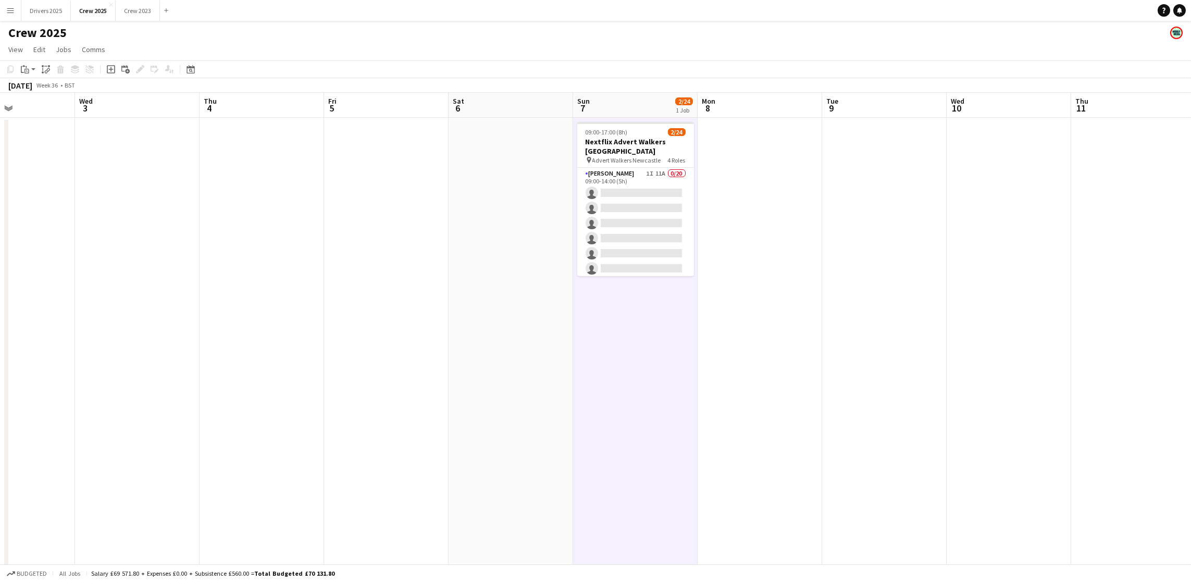
click at [904, 224] on app-date-cell at bounding box center [884, 446] width 124 height 657
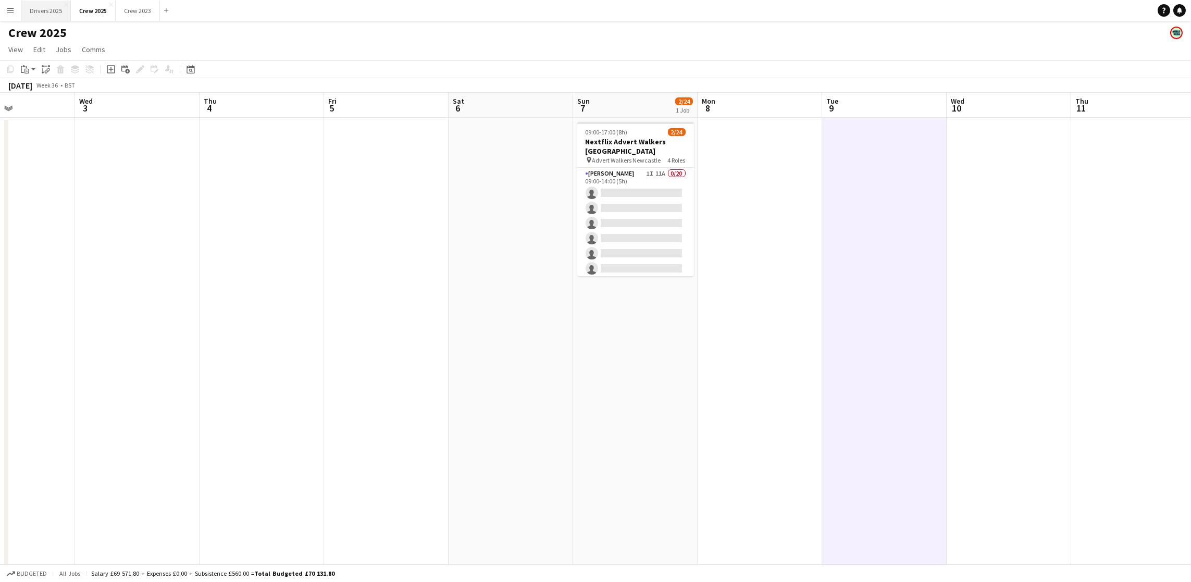
click at [45, 13] on button "Drivers 2025 Close" at bounding box center [45, 11] width 49 height 20
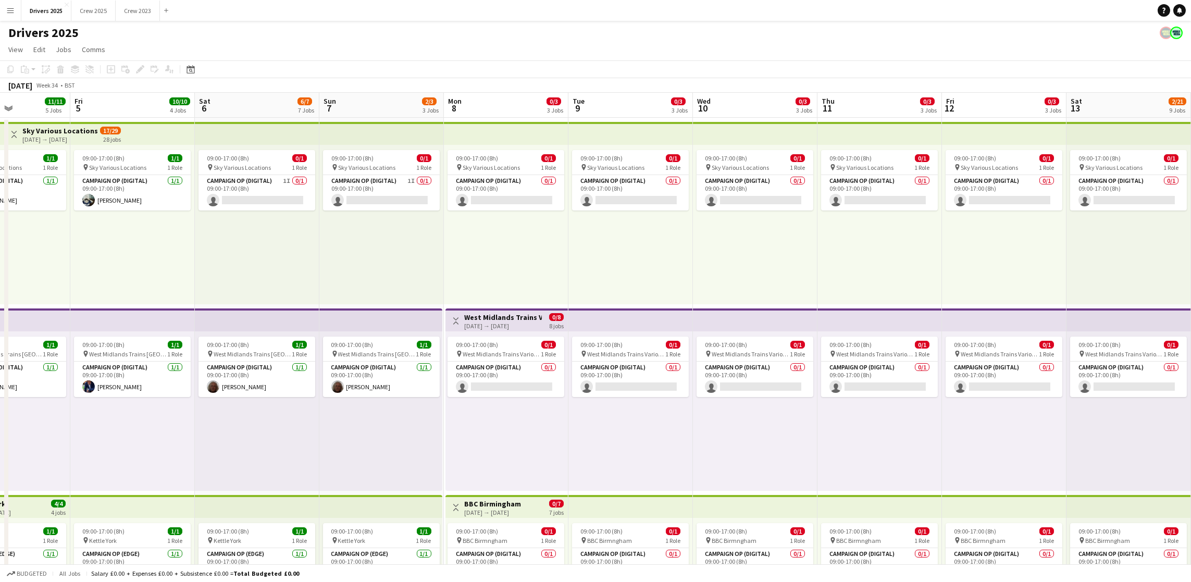
scroll to position [0, 407]
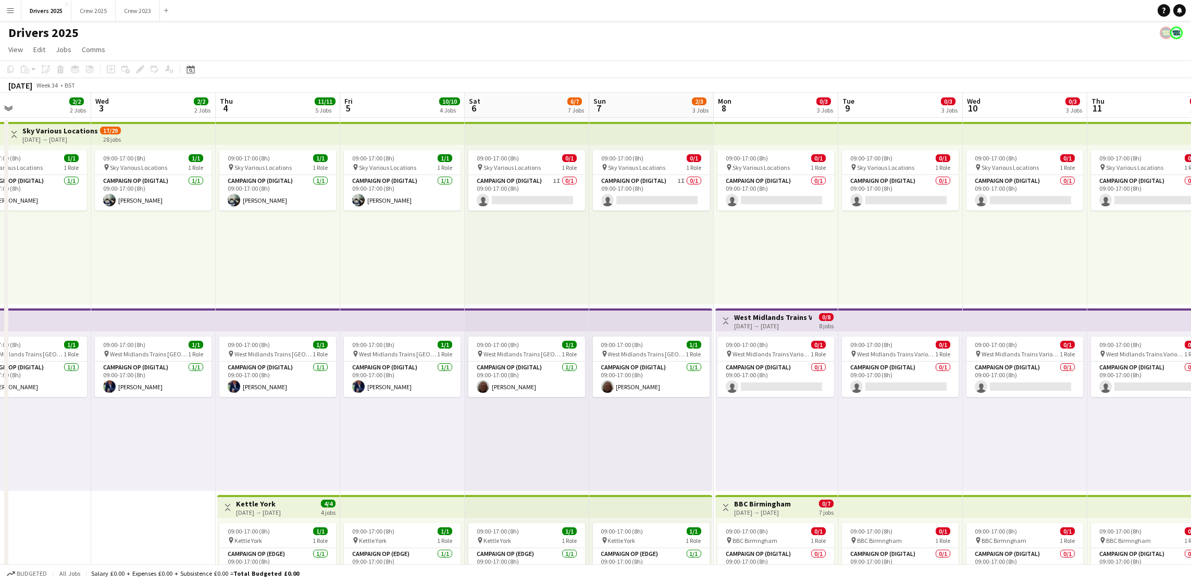
drag, startPoint x: 971, startPoint y: 372, endPoint x: 0, endPoint y: 362, distance: 971.0
click at [192, 70] on icon "Date picker" at bounding box center [190, 69] width 8 height 8
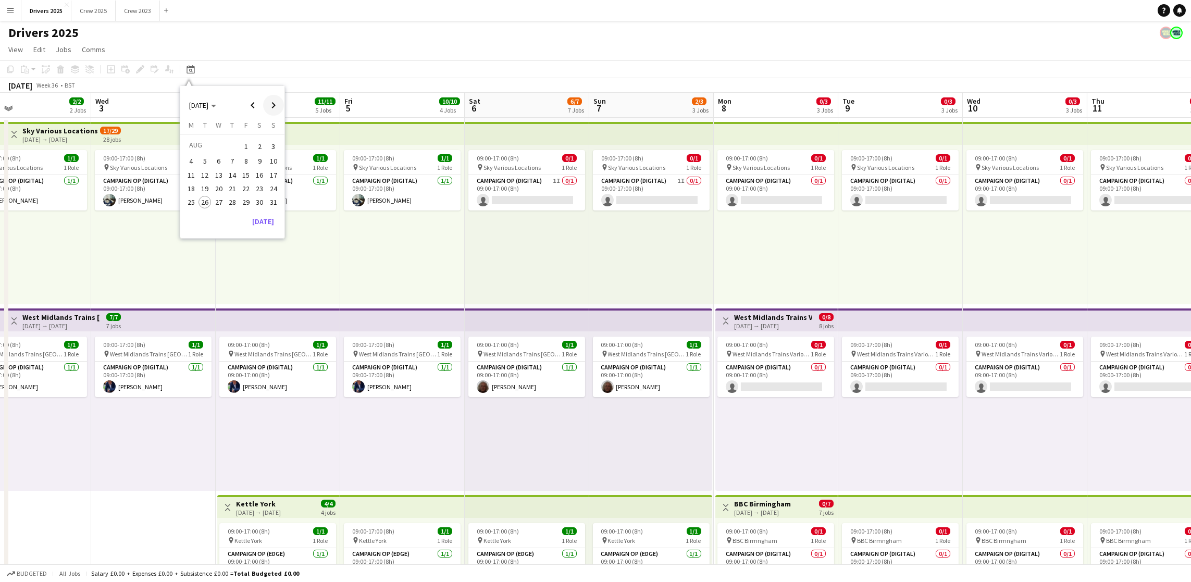
click at [280, 104] on span "Next month" at bounding box center [273, 105] width 21 height 21
click at [233, 190] on span "16" at bounding box center [232, 186] width 13 height 13
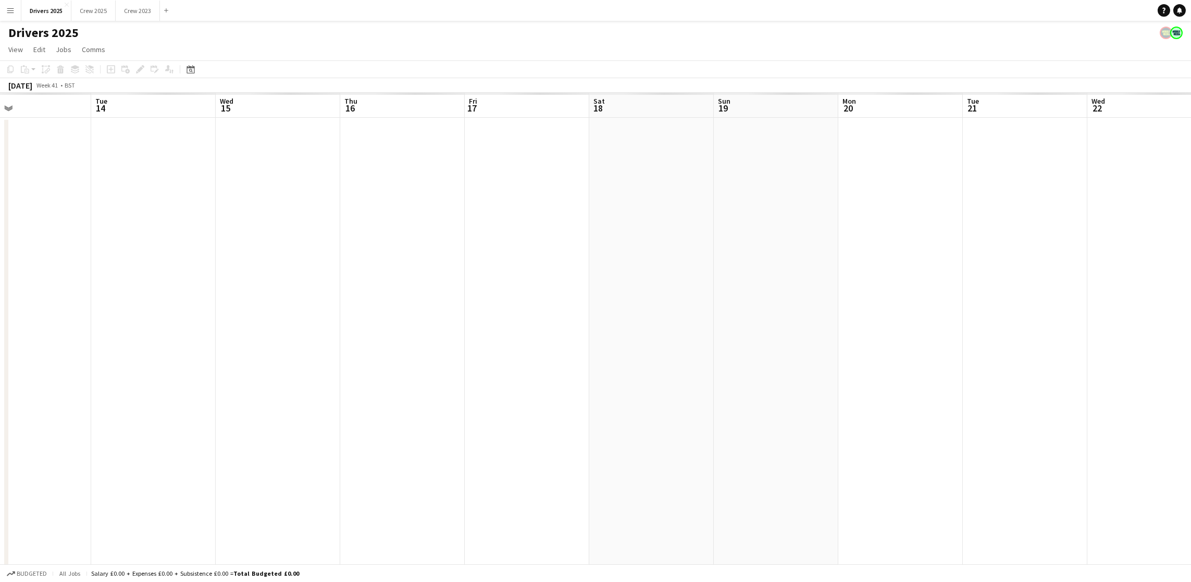
scroll to position [0, 358]
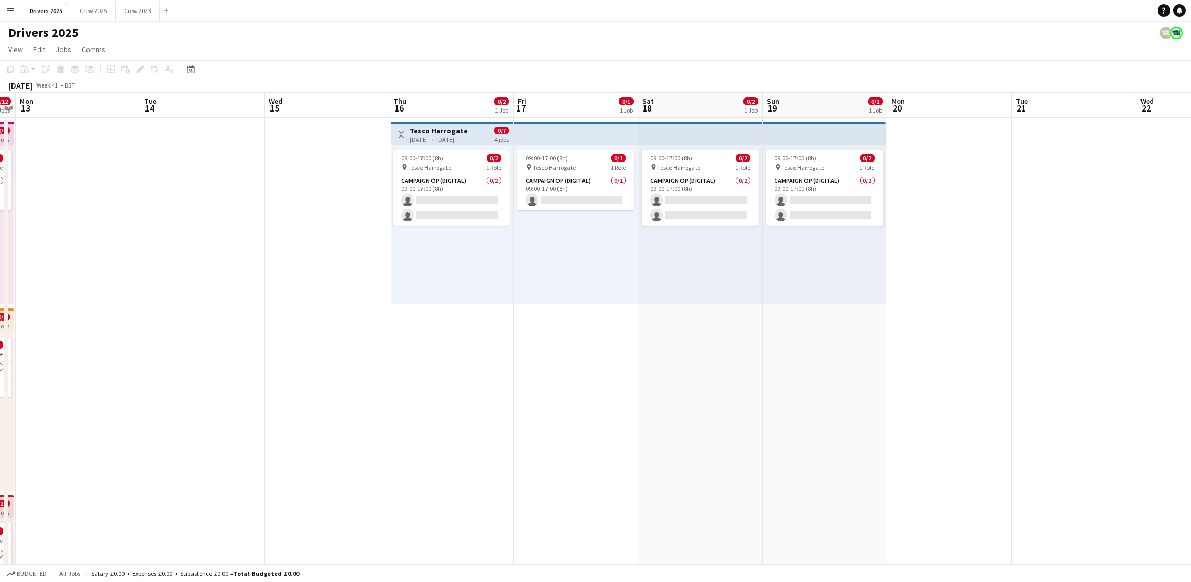
click at [449, 135] on div "[DATE] → [DATE]" at bounding box center [438, 139] width 58 height 8
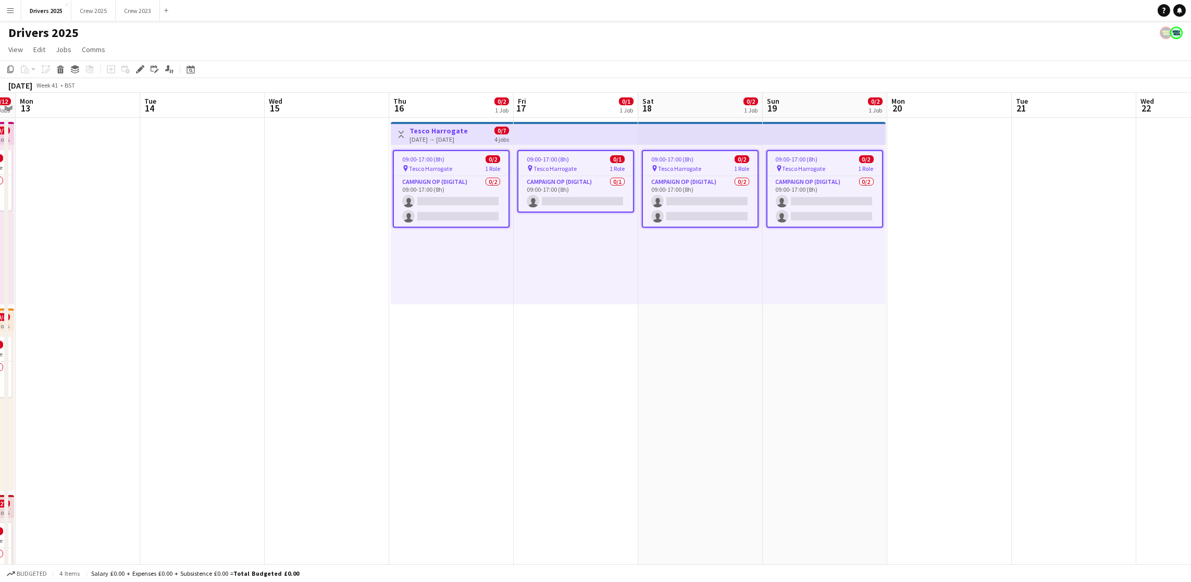
click at [449, 135] on div "[DATE] → [DATE]" at bounding box center [438, 139] width 58 height 8
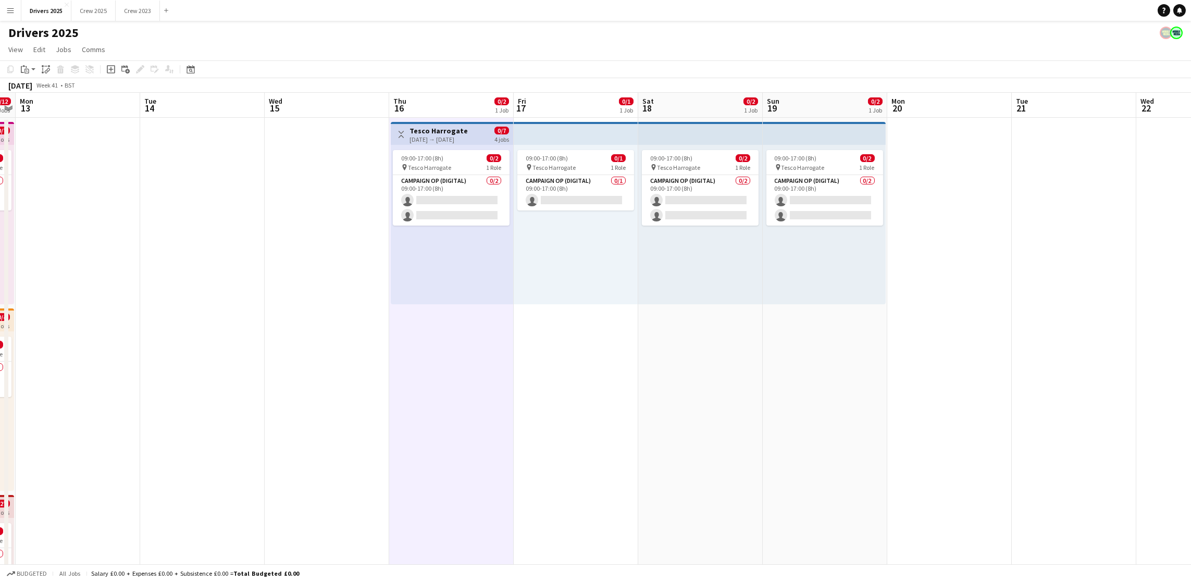
click at [429, 136] on div "[DATE] → [DATE]" at bounding box center [438, 139] width 58 height 8
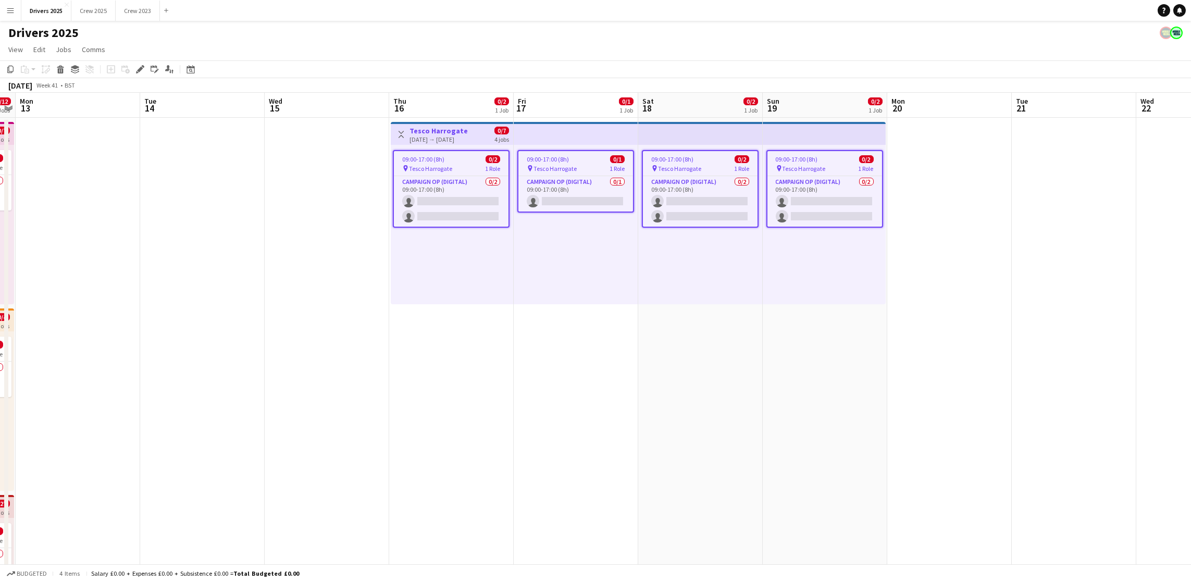
click at [430, 136] on div "[DATE] → [DATE]" at bounding box center [438, 139] width 58 height 8
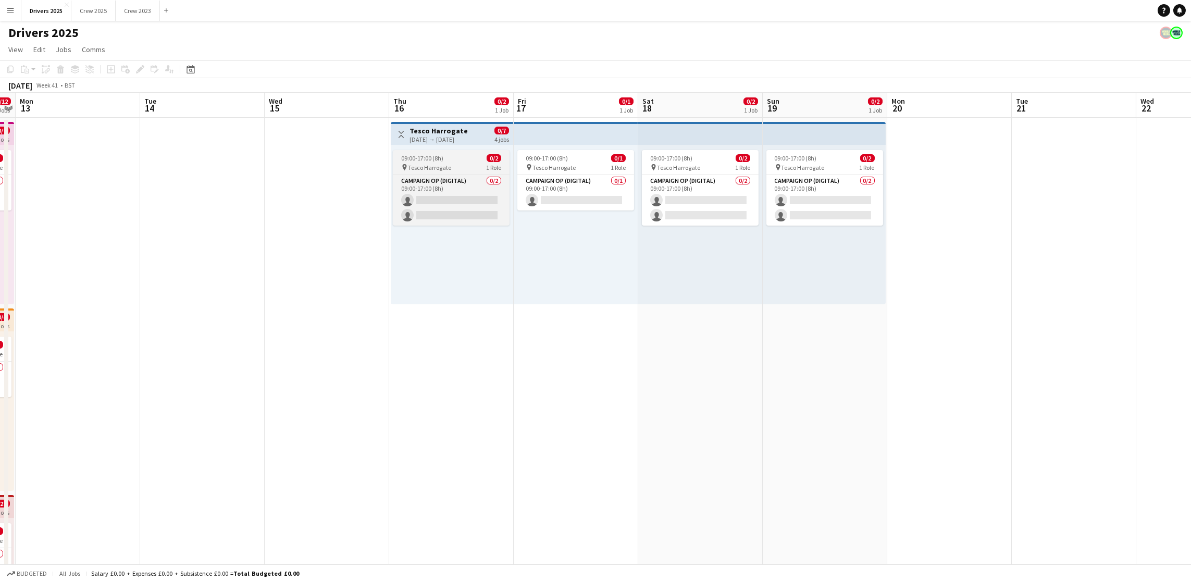
click at [436, 160] on span "09:00-17:00 (8h)" at bounding box center [422, 158] width 42 height 8
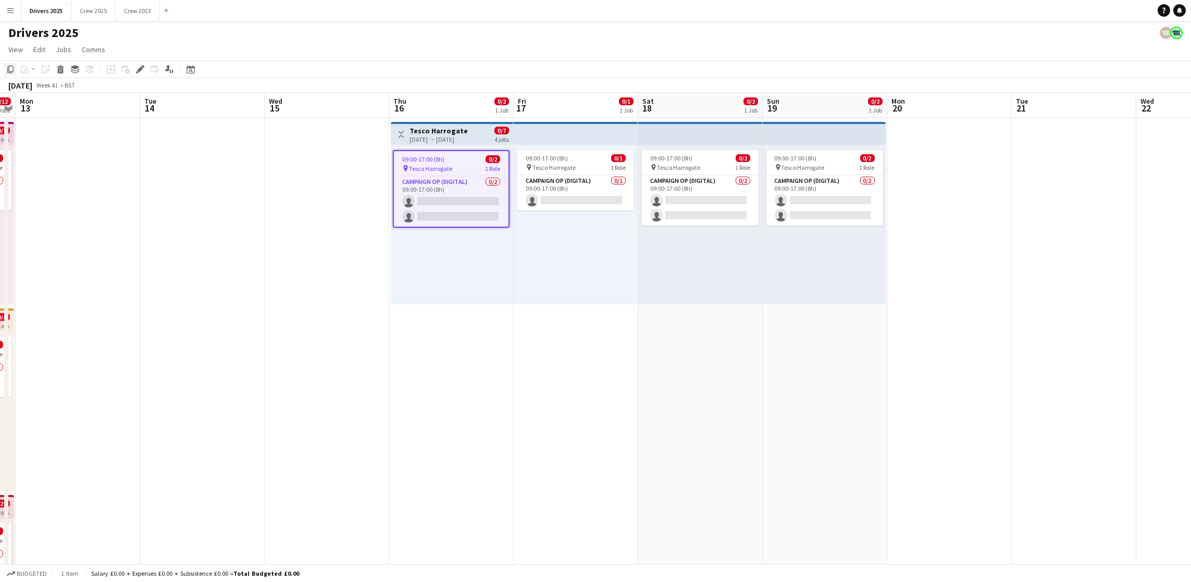
click at [13, 68] on icon "Copy" at bounding box center [10, 69] width 8 height 8
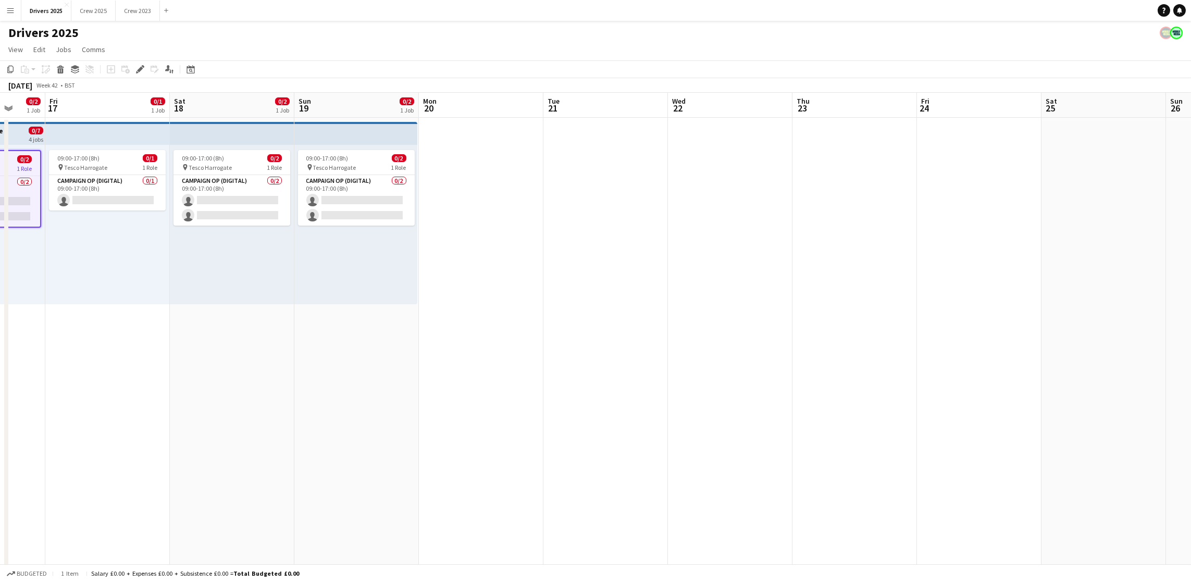
scroll to position [0, 435]
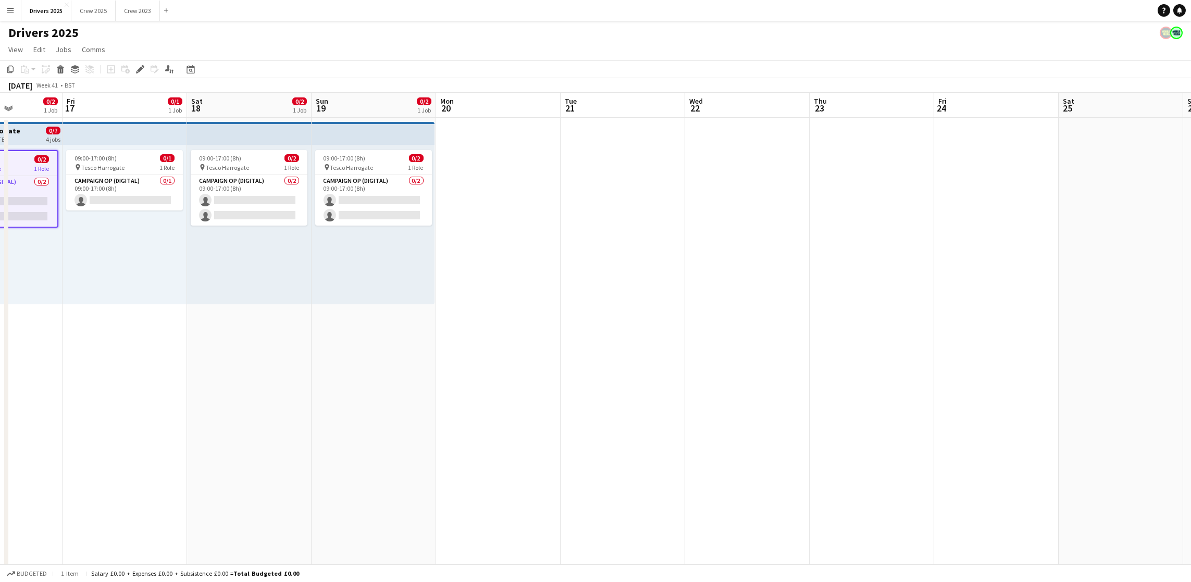
drag, startPoint x: 1110, startPoint y: 220, endPoint x: 659, endPoint y: 277, distance: 454.1
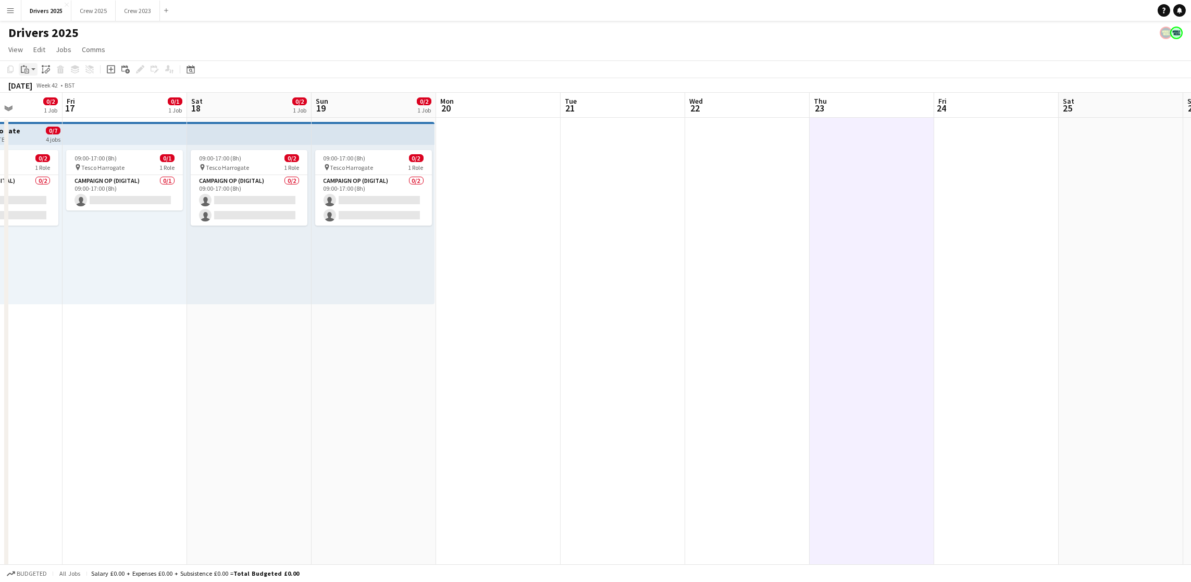
click at [26, 68] on icon "Paste" at bounding box center [25, 69] width 8 height 8
click at [31, 89] on link "Paste Ctrl+V" at bounding box center [77, 88] width 98 height 9
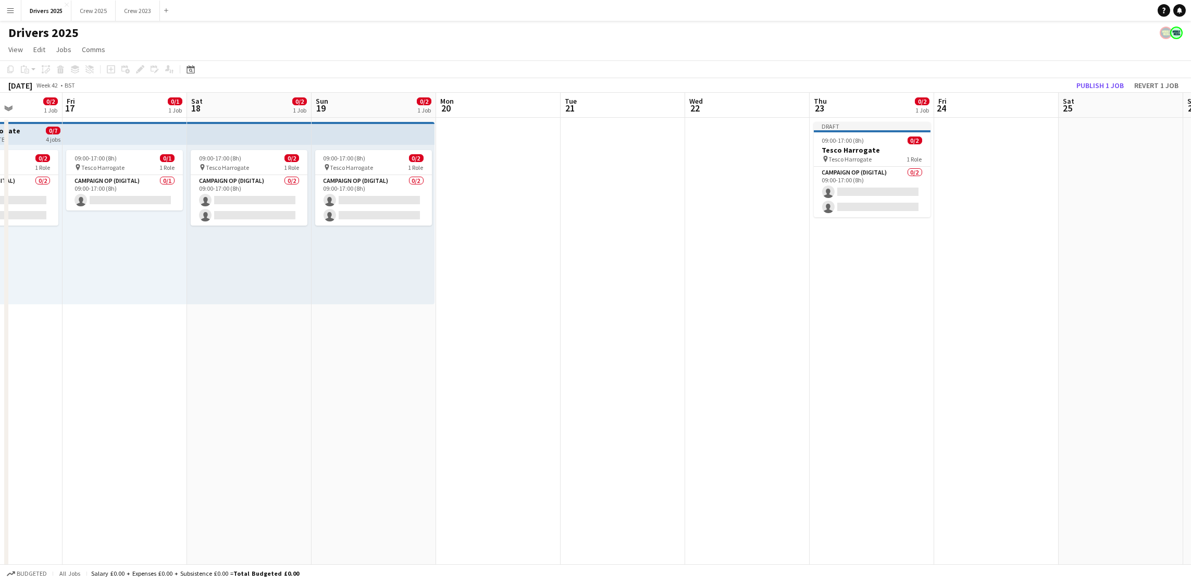
scroll to position [0, 302]
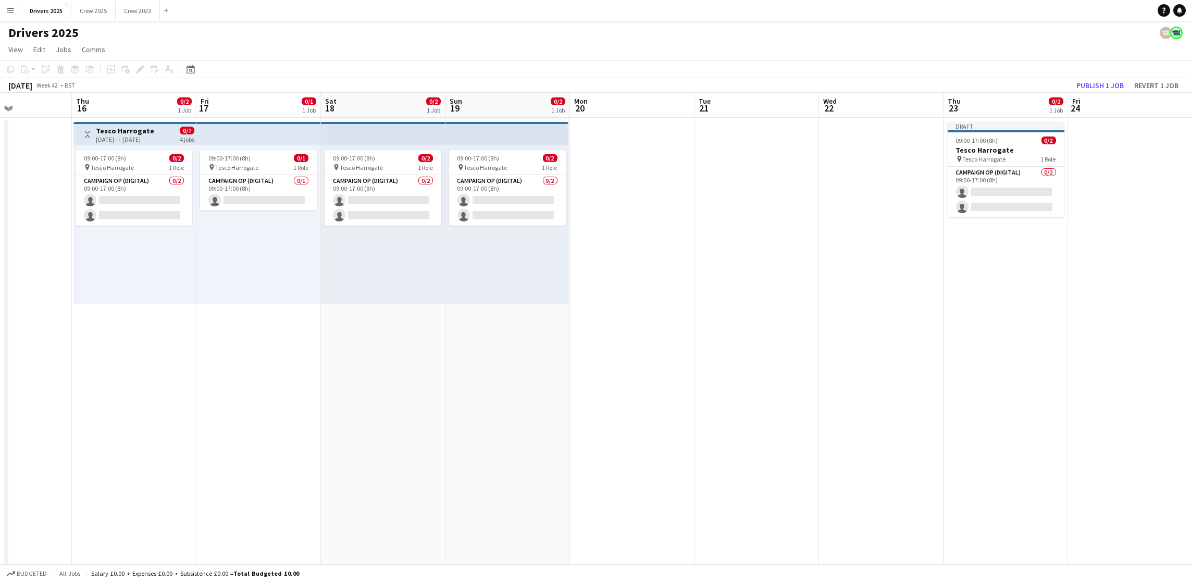
drag, startPoint x: 627, startPoint y: 290, endPoint x: 760, endPoint y: 279, distance: 133.3
click at [258, 154] on div "09:00-17:00 (8h) 0/1" at bounding box center [258, 158] width 117 height 8
click at [13, 70] on icon "Copy" at bounding box center [10, 69] width 8 height 8
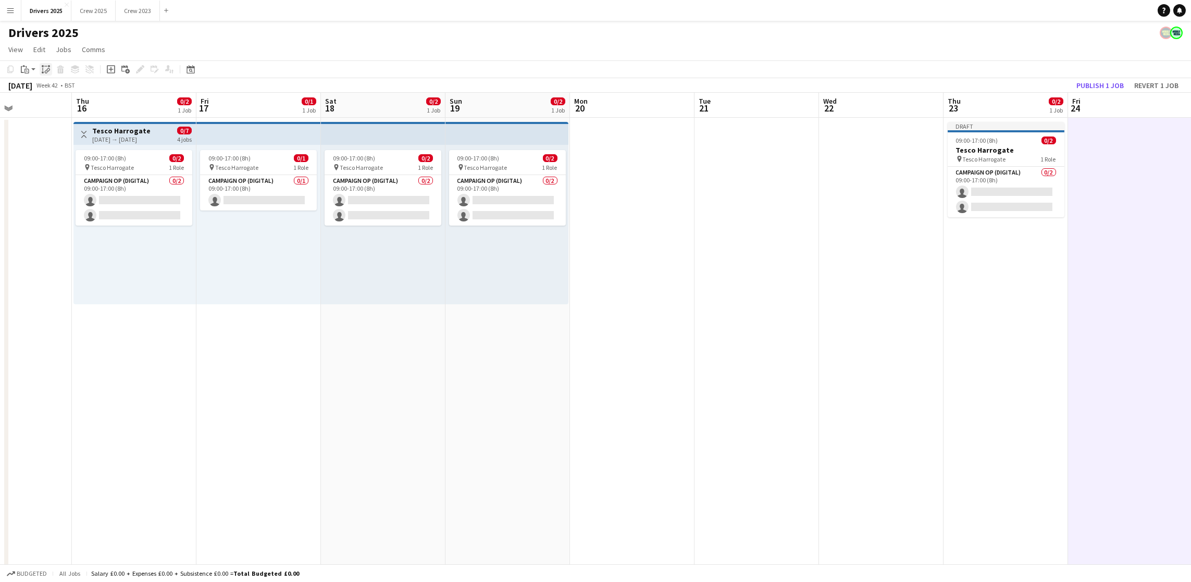
click at [48, 67] on icon at bounding box center [49, 66] width 2 height 2
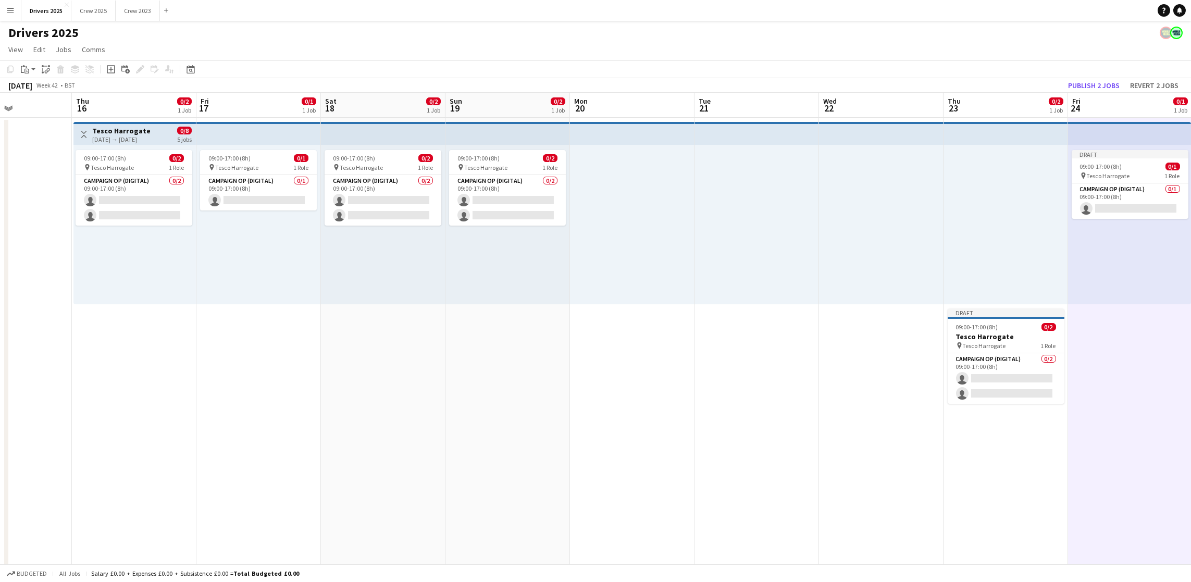
click at [1112, 153] on div "Draft" at bounding box center [1129, 154] width 117 height 8
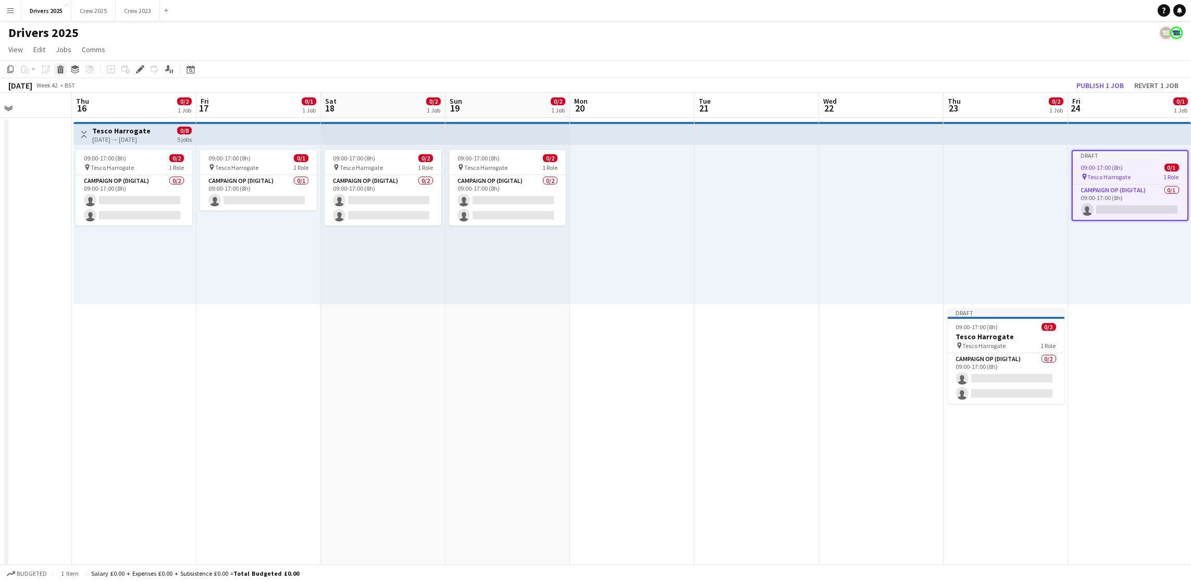
click at [58, 69] on icon at bounding box center [61, 70] width 6 height 5
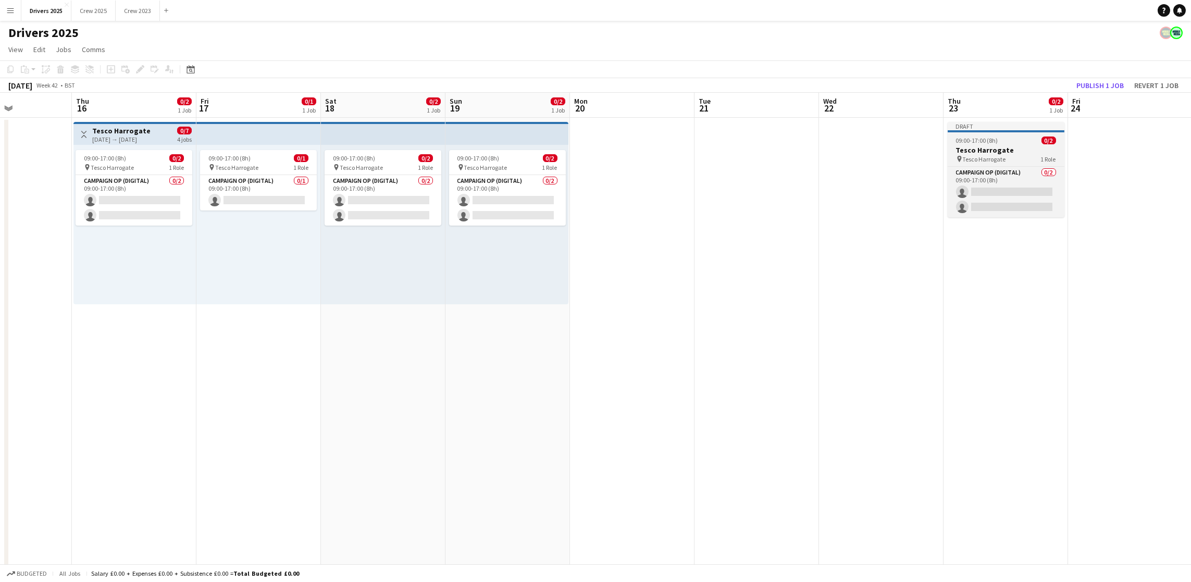
click at [983, 151] on h3 "Tesco Harrogate" at bounding box center [1005, 149] width 117 height 9
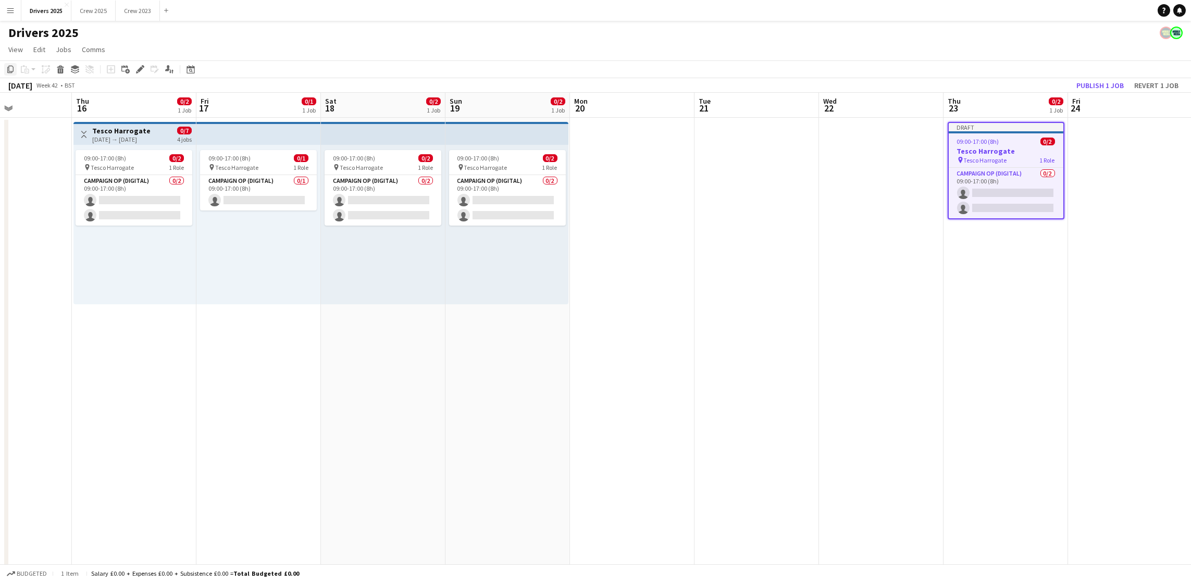
click at [7, 68] on icon at bounding box center [10, 69] width 6 height 7
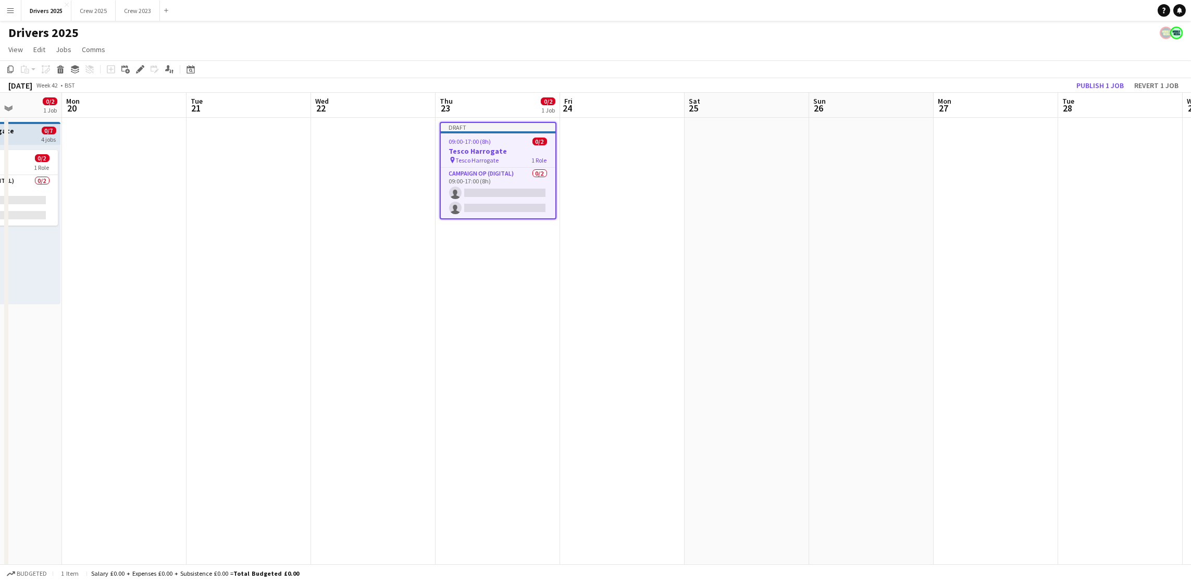
drag, startPoint x: 937, startPoint y: 392, endPoint x: 451, endPoint y: 384, distance: 485.5
drag, startPoint x: 608, startPoint y: 216, endPoint x: 704, endPoint y: 215, distance: 95.3
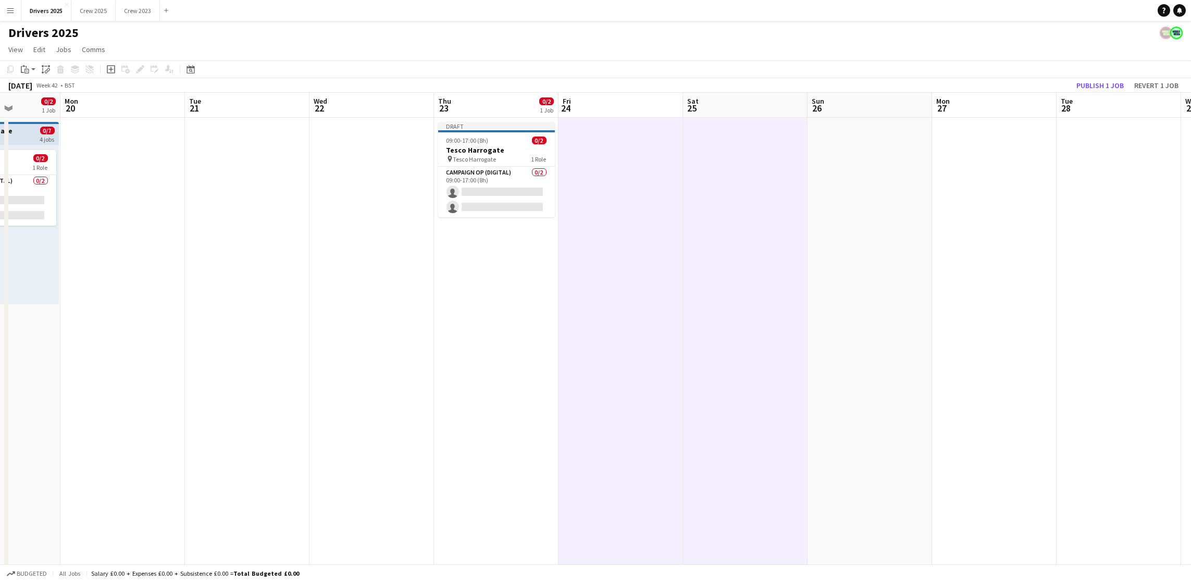
drag, startPoint x: 857, startPoint y: 211, endPoint x: 833, endPoint y: 204, distance: 24.4
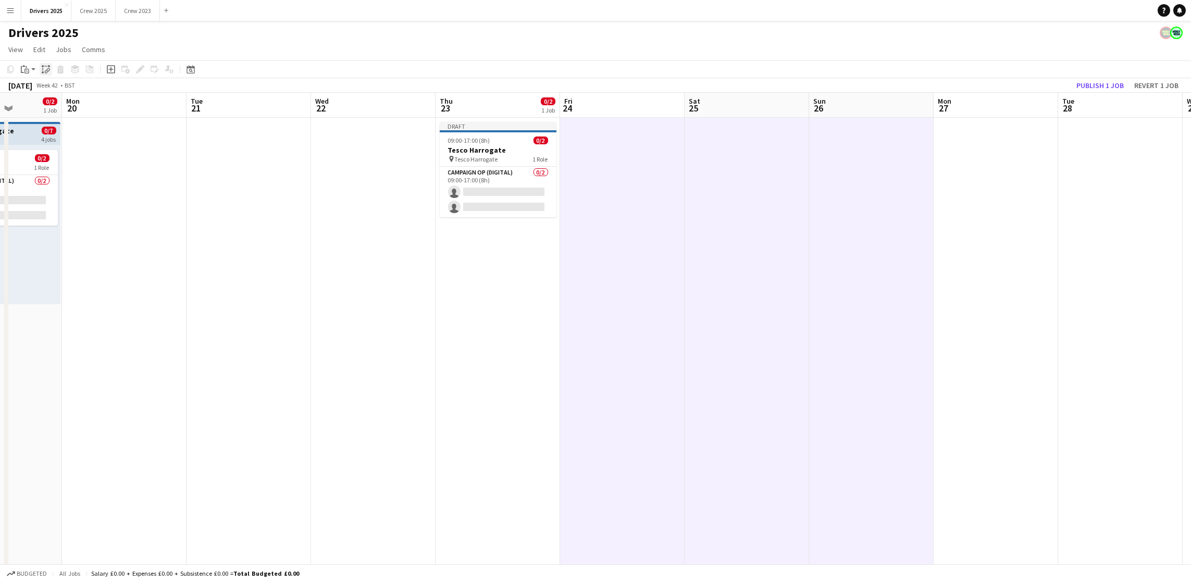
click at [44, 66] on icon at bounding box center [45, 66] width 3 height 1
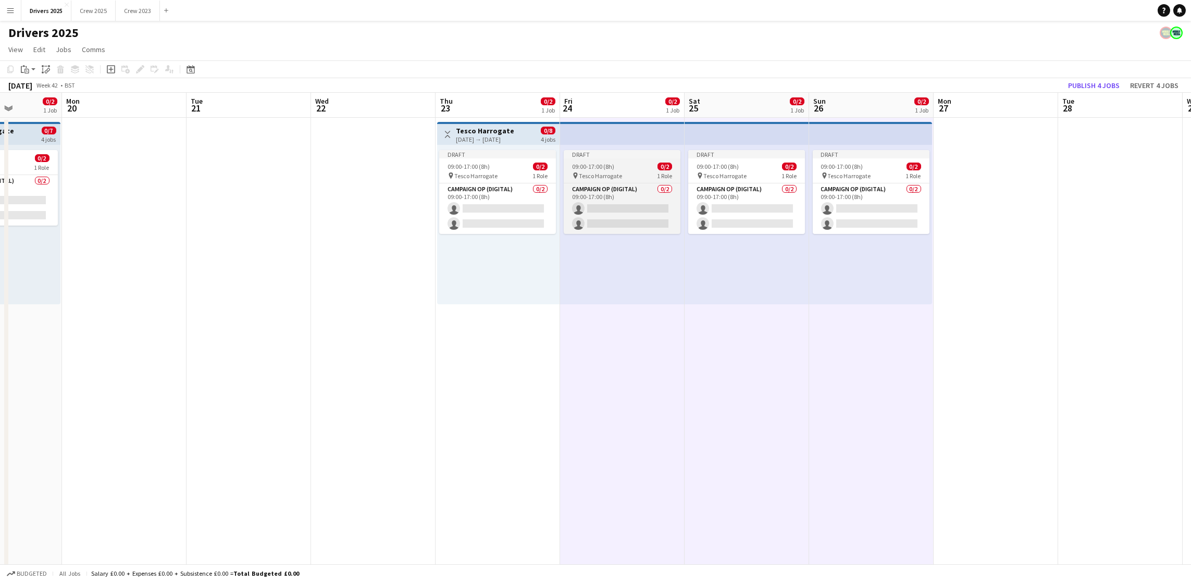
click at [582, 163] on span "09:00-17:00 (8h)" at bounding box center [593, 167] width 42 height 8
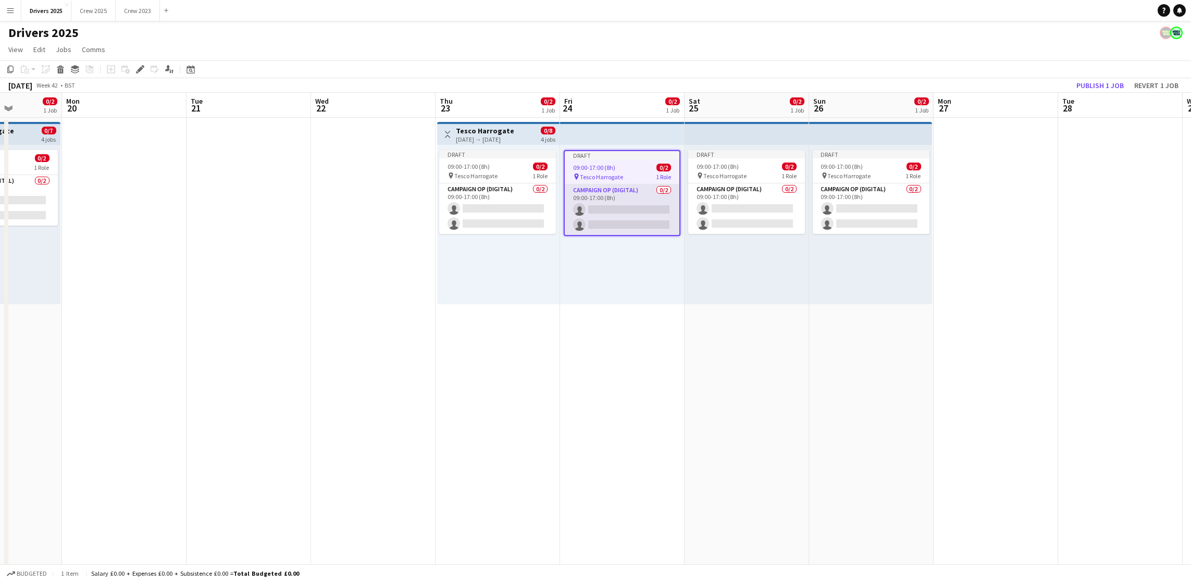
click at [619, 203] on app-card-role "Campaign Op (Digital) 0/2 09:00-17:00 (8h) single-neutral-actions single-neutra…" at bounding box center [622, 209] width 115 height 51
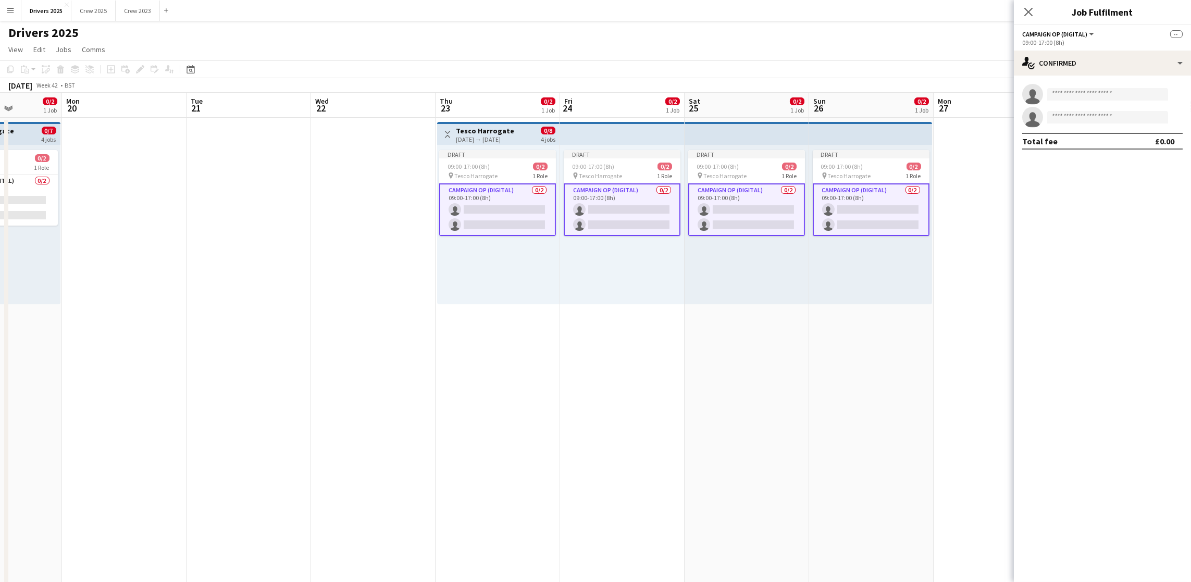
click at [620, 172] on span "Tesco Harrogate" at bounding box center [600, 176] width 43 height 8
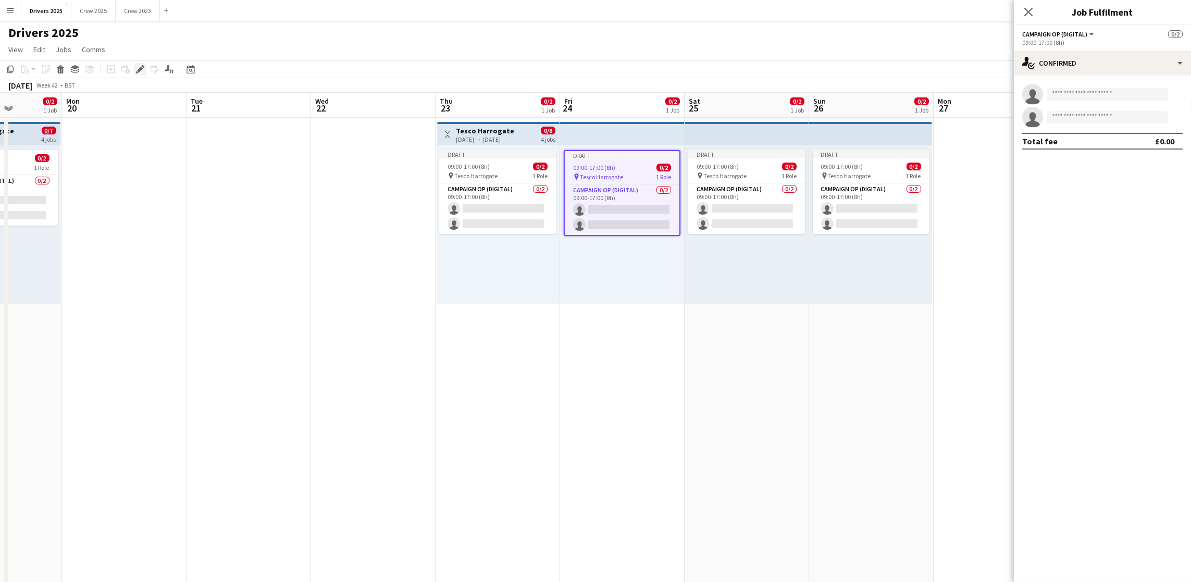
drag, startPoint x: 137, startPoint y: 67, endPoint x: 144, endPoint y: 70, distance: 7.5
click at [138, 67] on icon "Edit" at bounding box center [140, 69] width 8 height 8
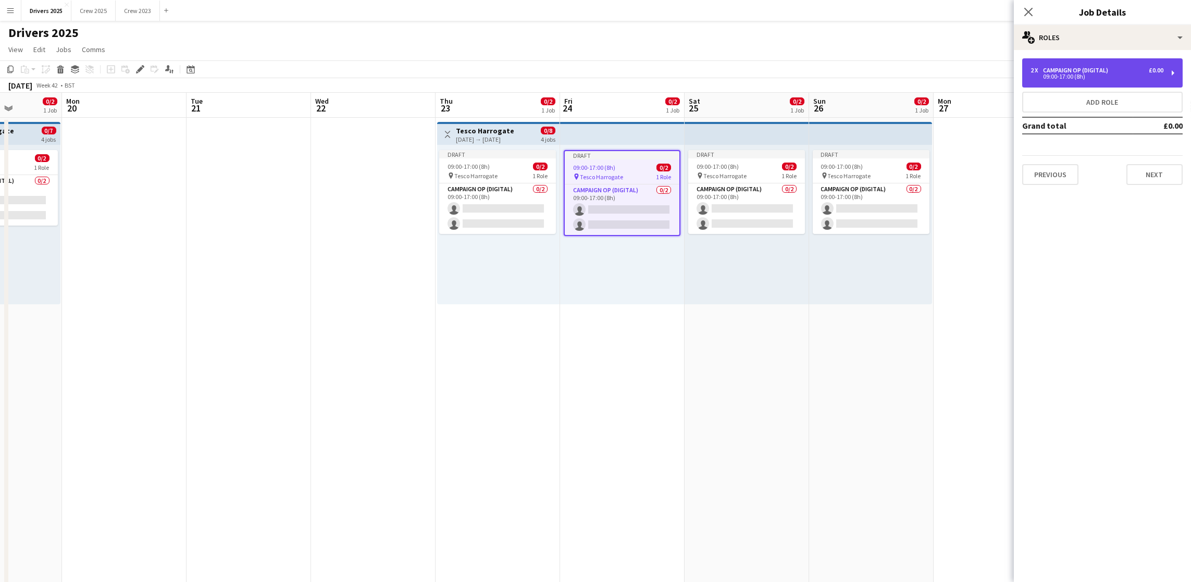
click at [1079, 70] on div "Campaign Op (Digital)" at bounding box center [1077, 70] width 69 height 7
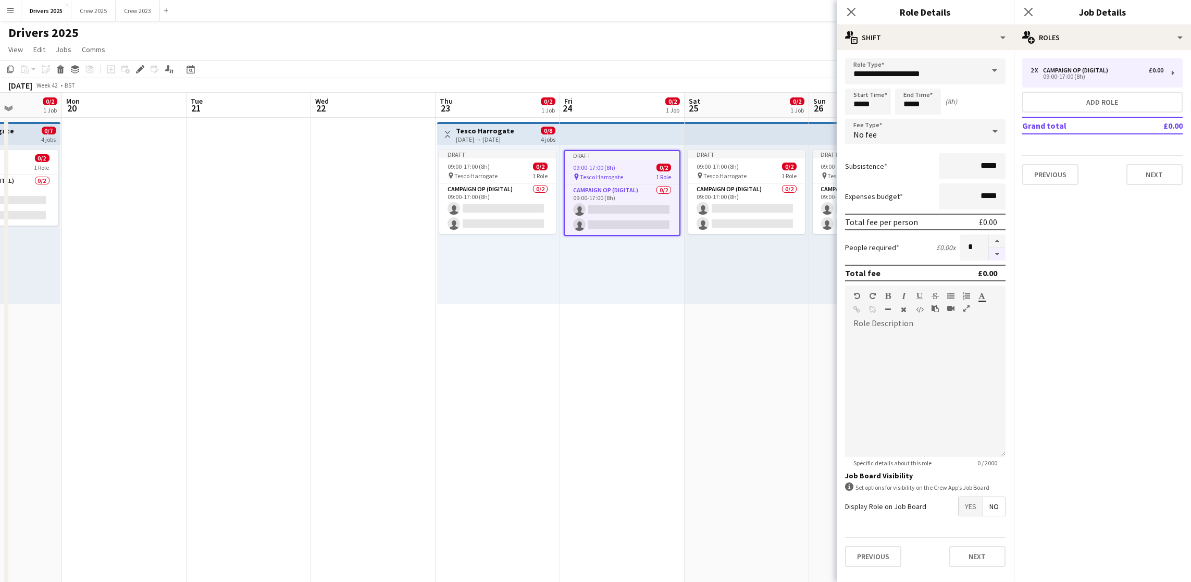
click at [990, 253] on button "button" at bounding box center [997, 254] width 17 height 13
type input "*"
drag, startPoint x: 687, startPoint y: 365, endPoint x: 675, endPoint y: 366, distance: 12.0
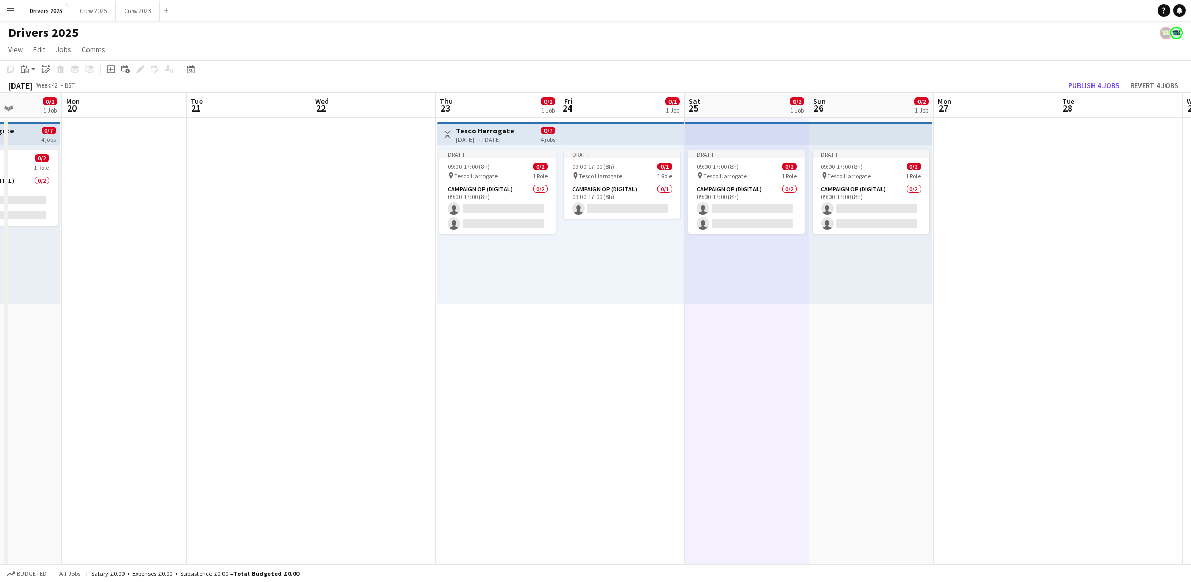
scroll to position [0, 451]
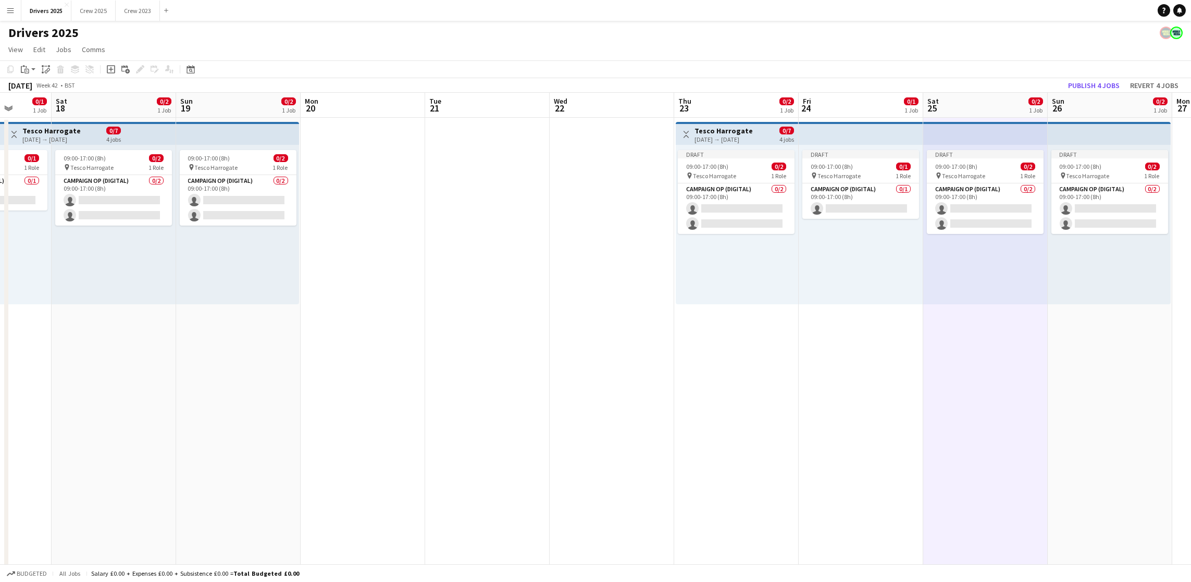
drag, startPoint x: 378, startPoint y: 365, endPoint x: 858, endPoint y: 386, distance: 480.7
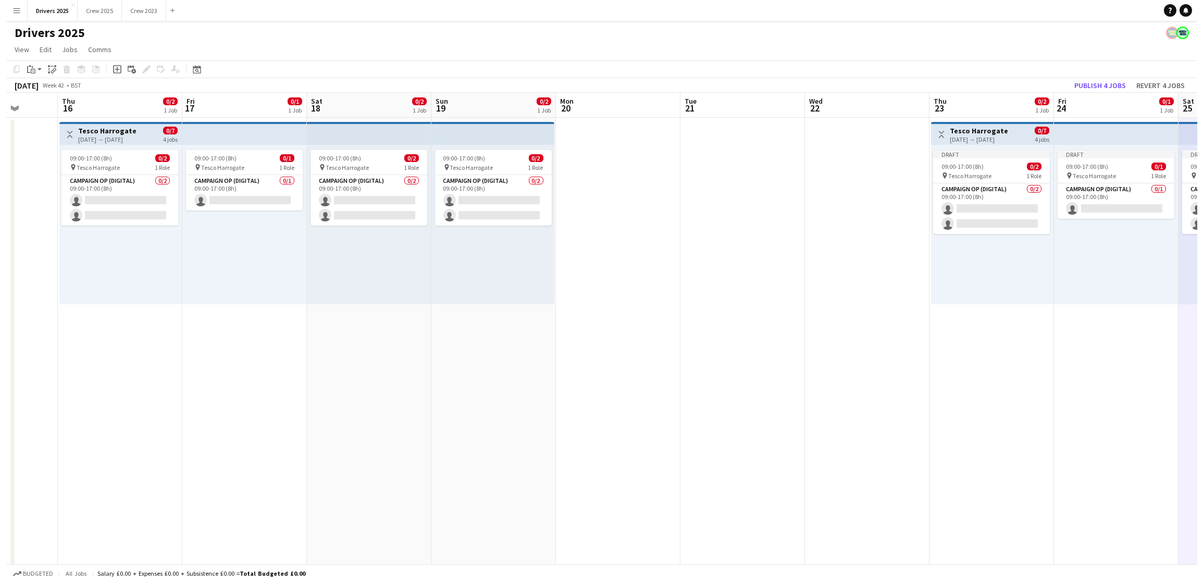
scroll to position [0, 329]
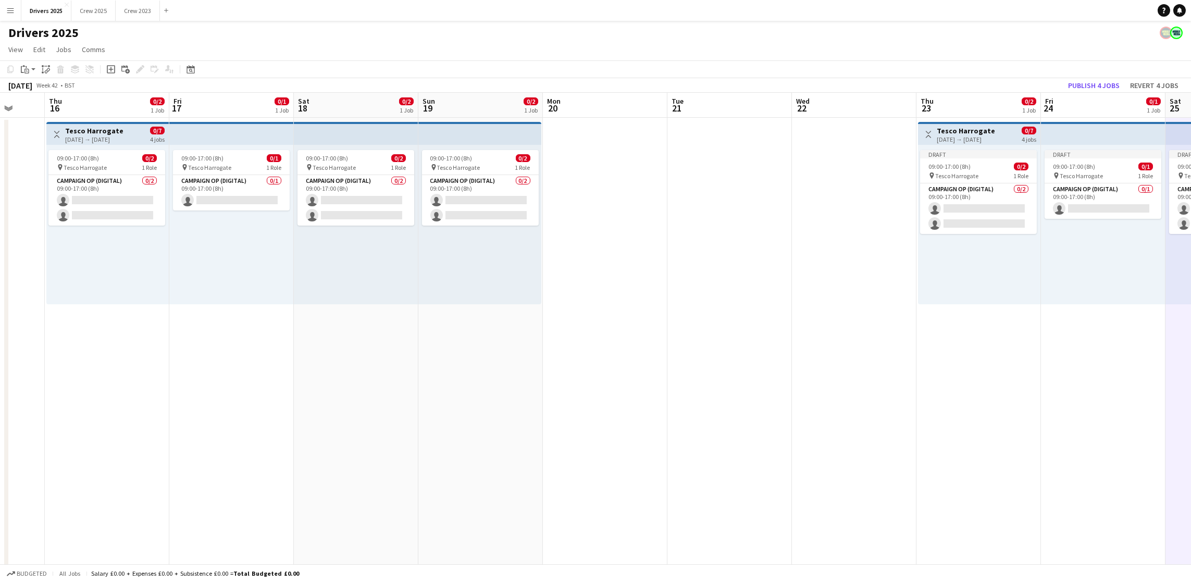
click at [95, 130] on h3 "Tesco Harrogate" at bounding box center [94, 130] width 58 height 9
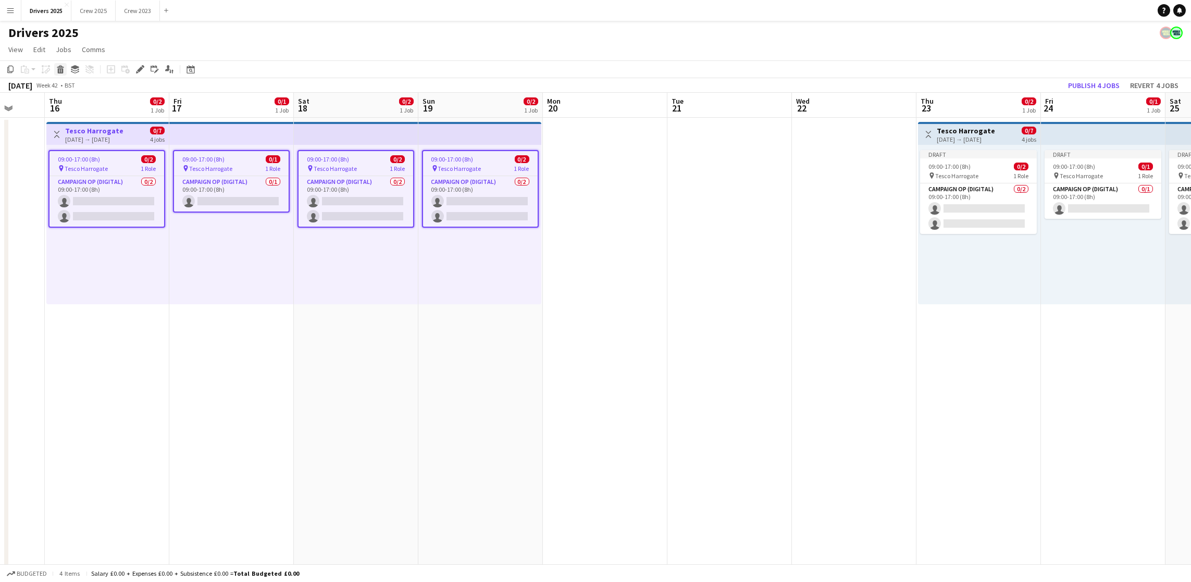
click at [60, 69] on icon "Delete" at bounding box center [60, 69] width 8 height 8
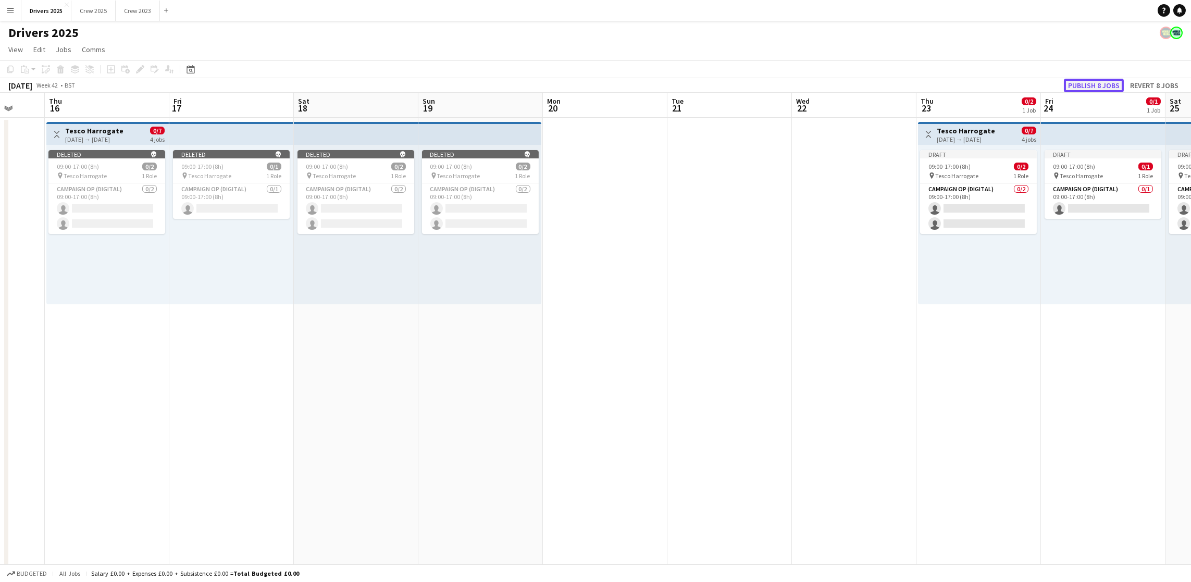
click at [1118, 84] on button "Publish 8 jobs" at bounding box center [1094, 86] width 60 height 14
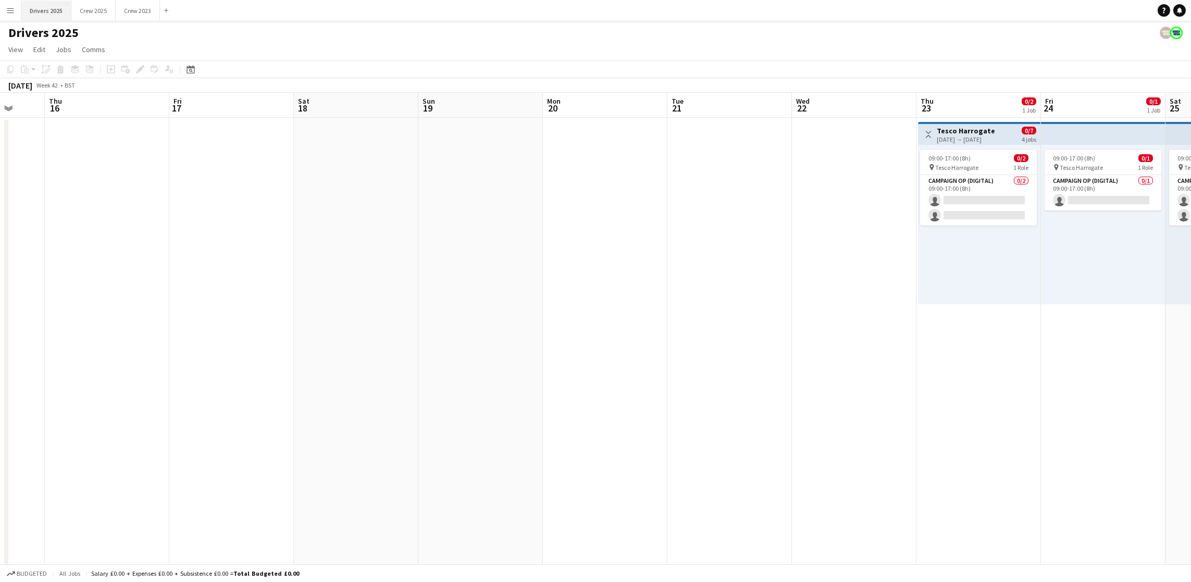
click at [48, 11] on button "Drivers 2025 Close" at bounding box center [46, 11] width 50 height 20
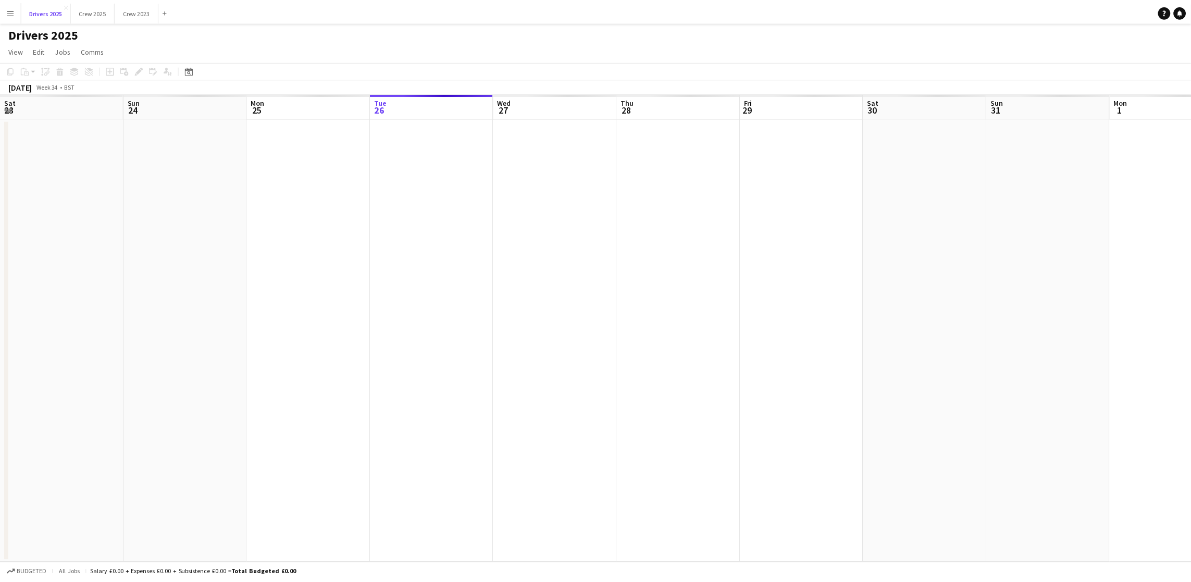
scroll to position [0, 248]
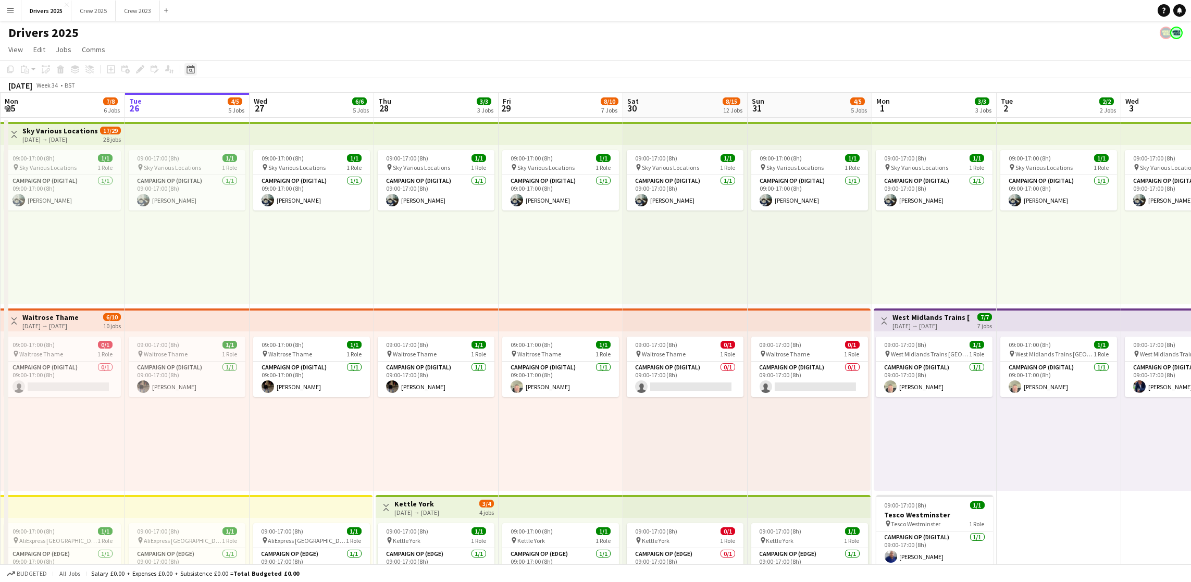
click at [186, 70] on icon "Date picker" at bounding box center [190, 69] width 8 height 8
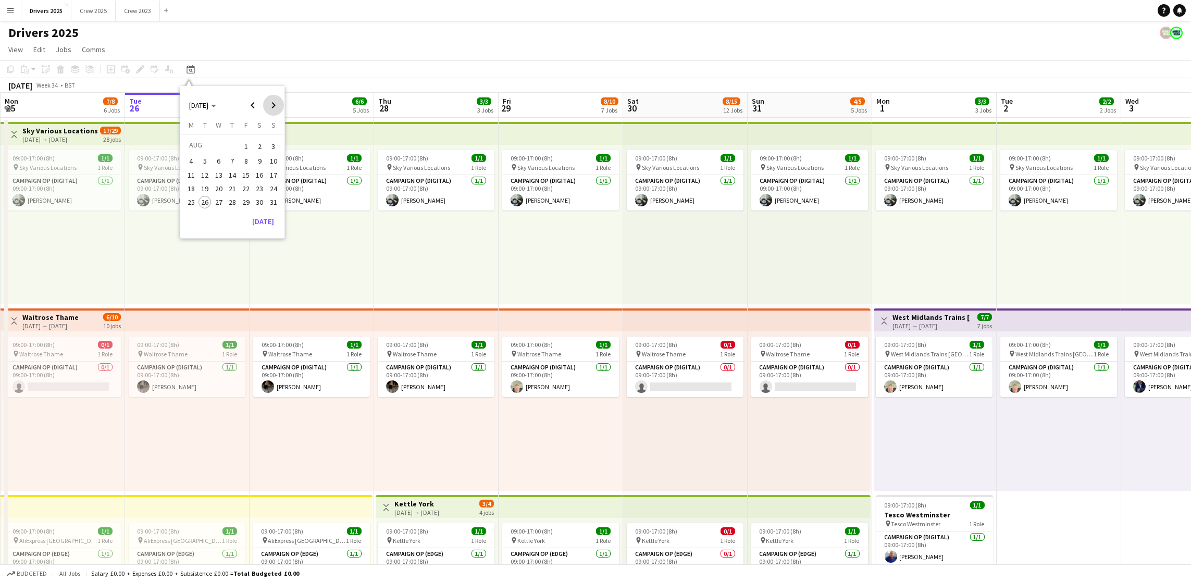
click at [274, 110] on span "Next month" at bounding box center [273, 105] width 21 height 21
click at [262, 155] on span "6" at bounding box center [260, 159] width 13 height 13
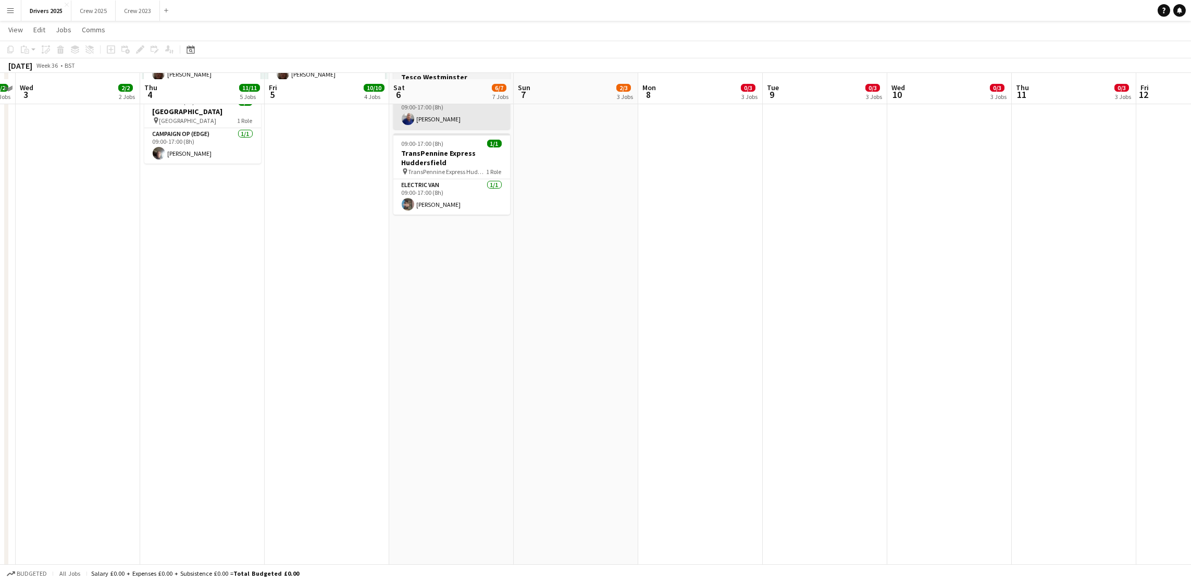
scroll to position [781, 0]
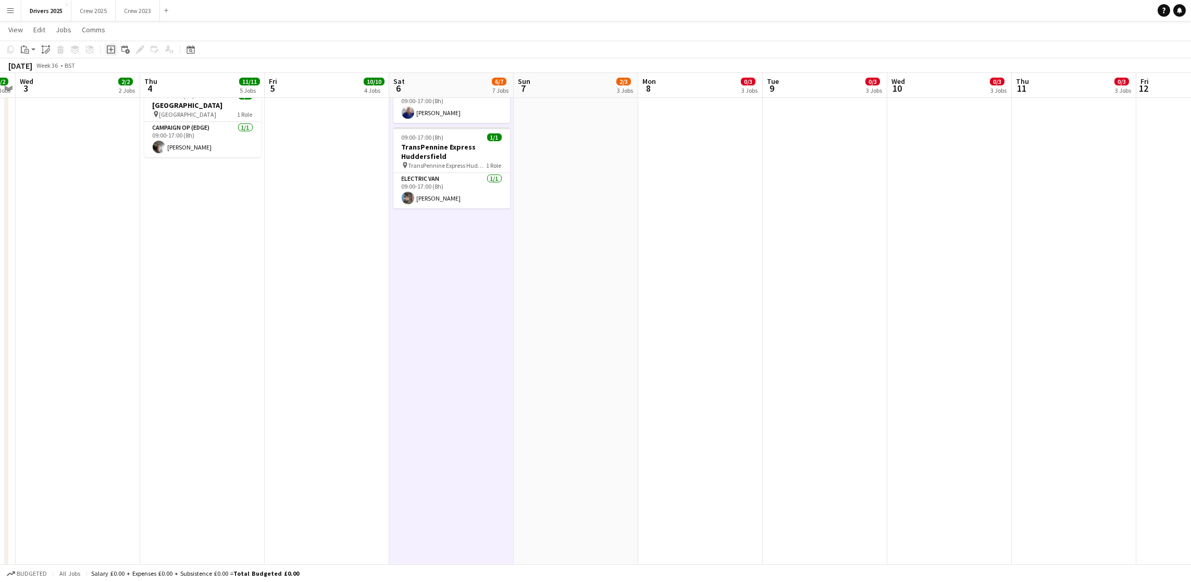
click at [111, 51] on icon "Add job" at bounding box center [111, 49] width 8 height 8
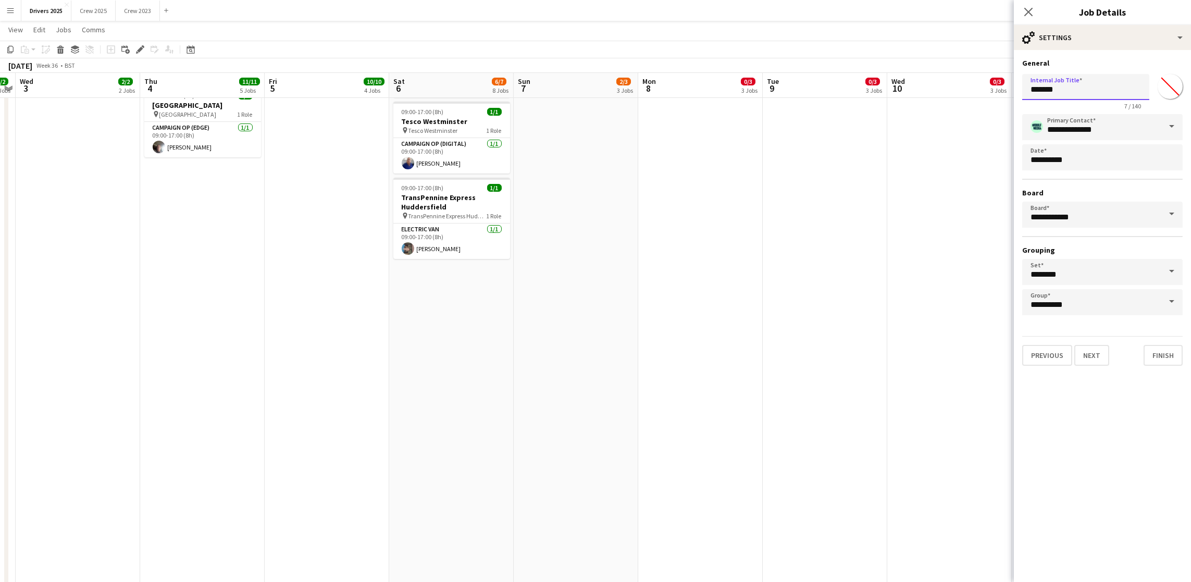
drag, startPoint x: 1098, startPoint y: 86, endPoint x: 809, endPoint y: 70, distance: 289.0
type input "**********"
drag, startPoint x: 1046, startPoint y: 89, endPoint x: 887, endPoint y: 96, distance: 159.5
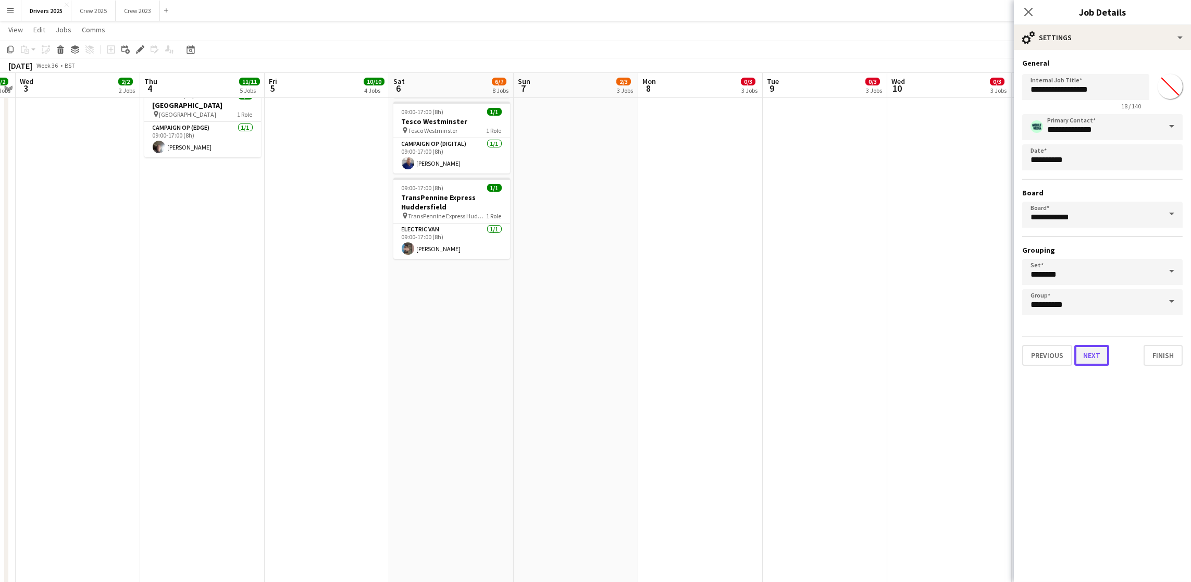
click at [1083, 354] on button "Next" at bounding box center [1091, 355] width 35 height 21
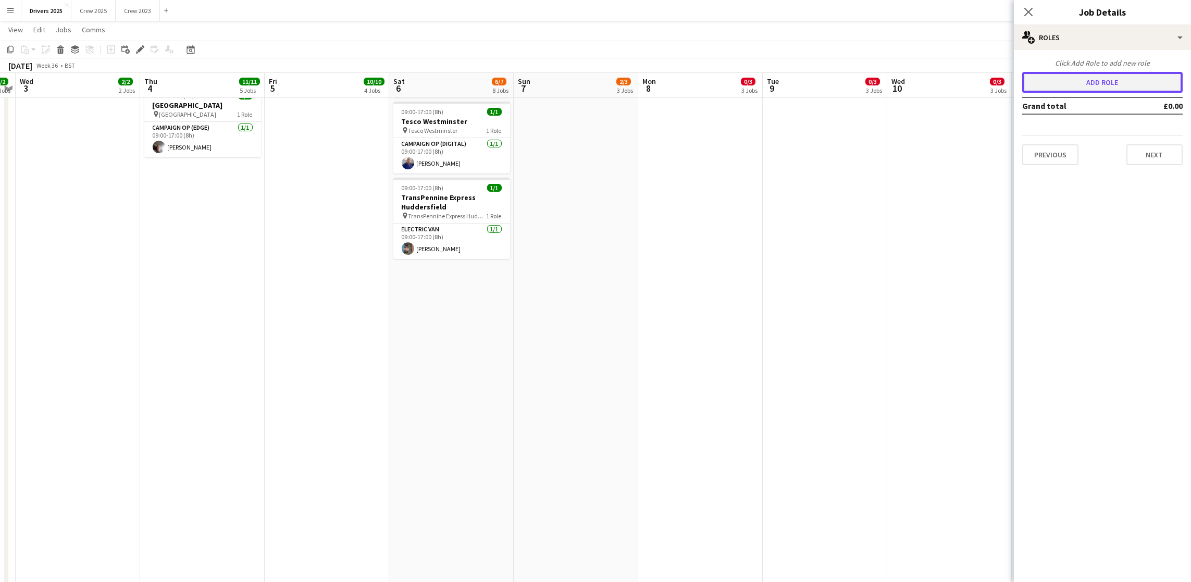
click at [1091, 83] on button "Add role" at bounding box center [1102, 82] width 160 height 21
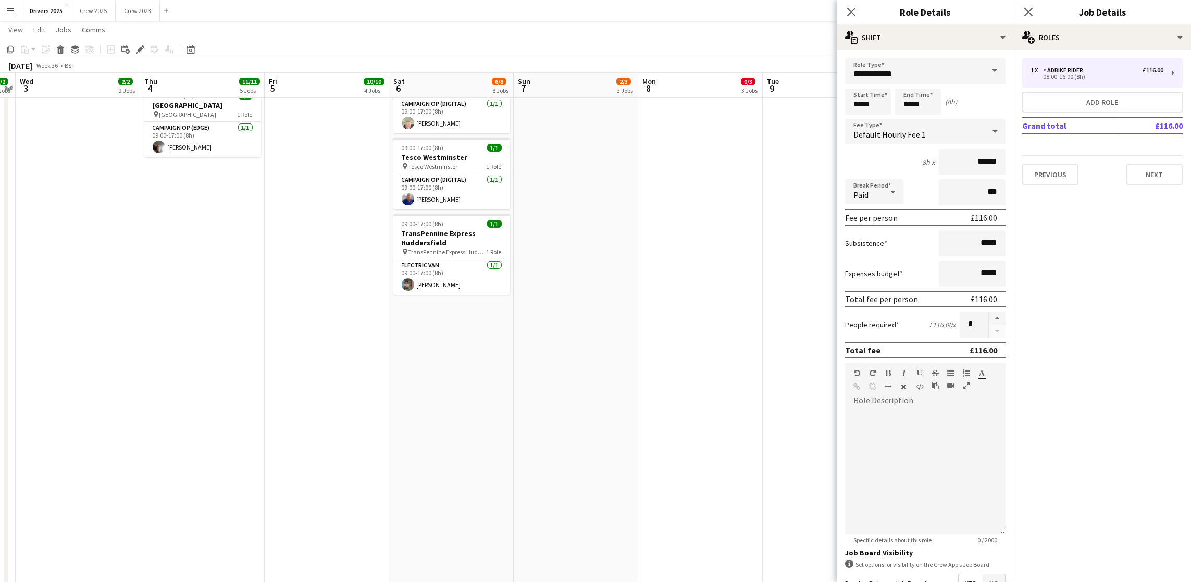
click at [983, 75] on span at bounding box center [994, 70] width 22 height 25
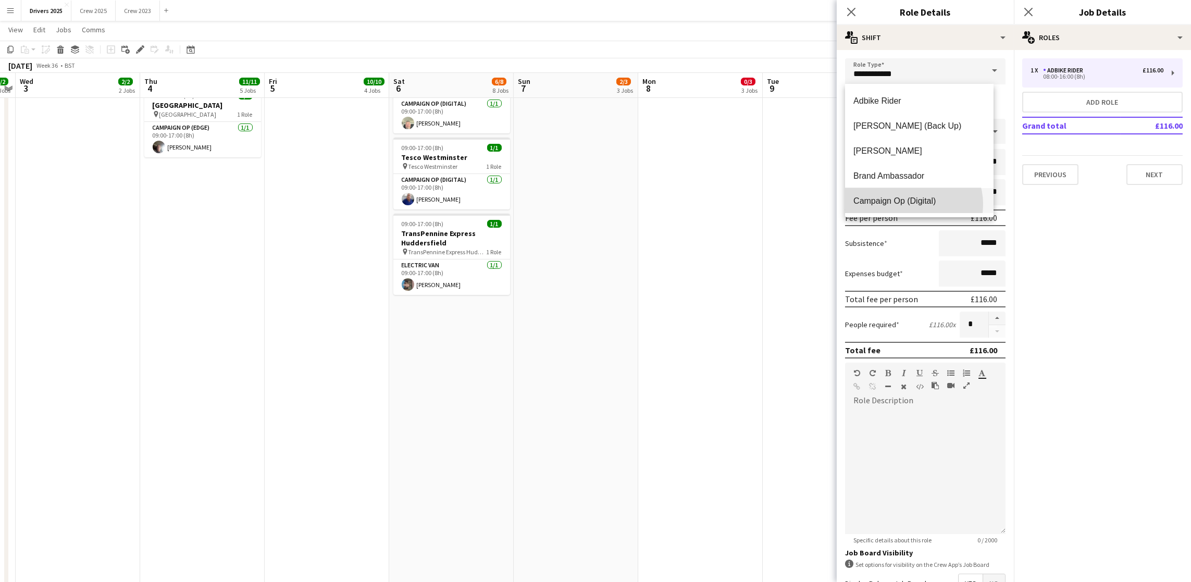
click at [912, 204] on span "Campaign Op (Digital)" at bounding box center [919, 201] width 132 height 10
type input "**********"
type input "*****"
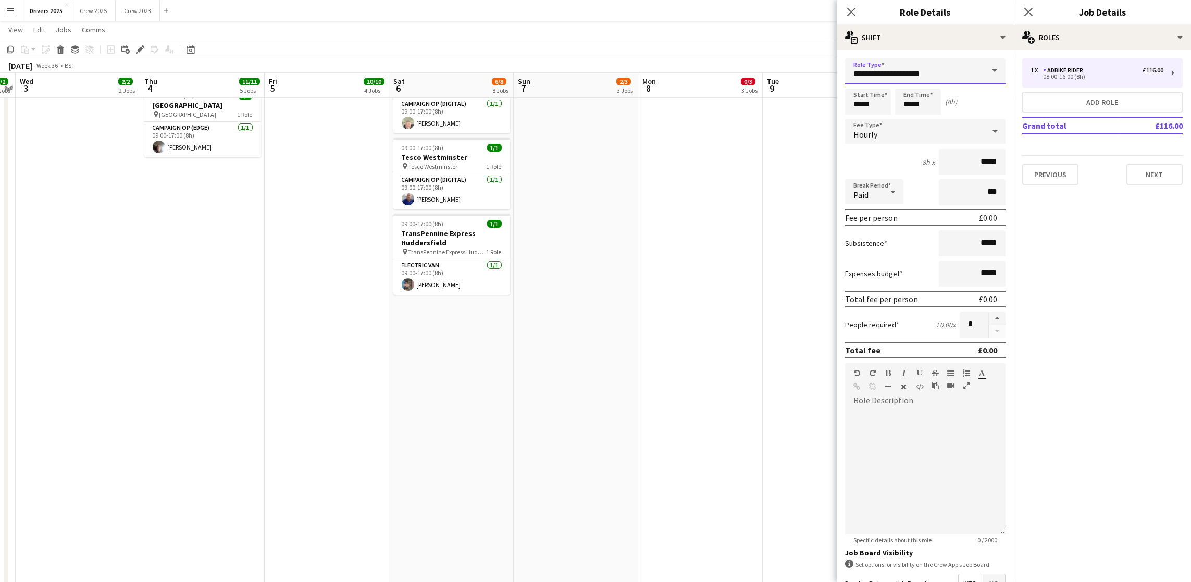
click at [969, 76] on input "**********" at bounding box center [925, 71] width 160 height 26
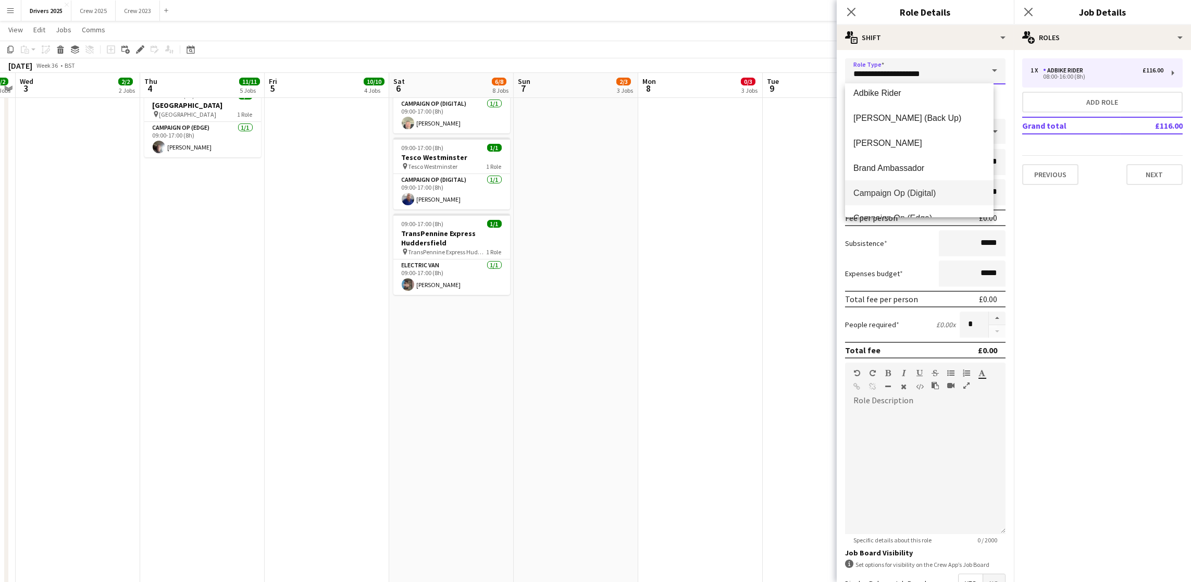
scroll to position [31, 0]
click at [909, 192] on span "Campaign Op (Edge)" at bounding box center [919, 195] width 132 height 10
type input "**********"
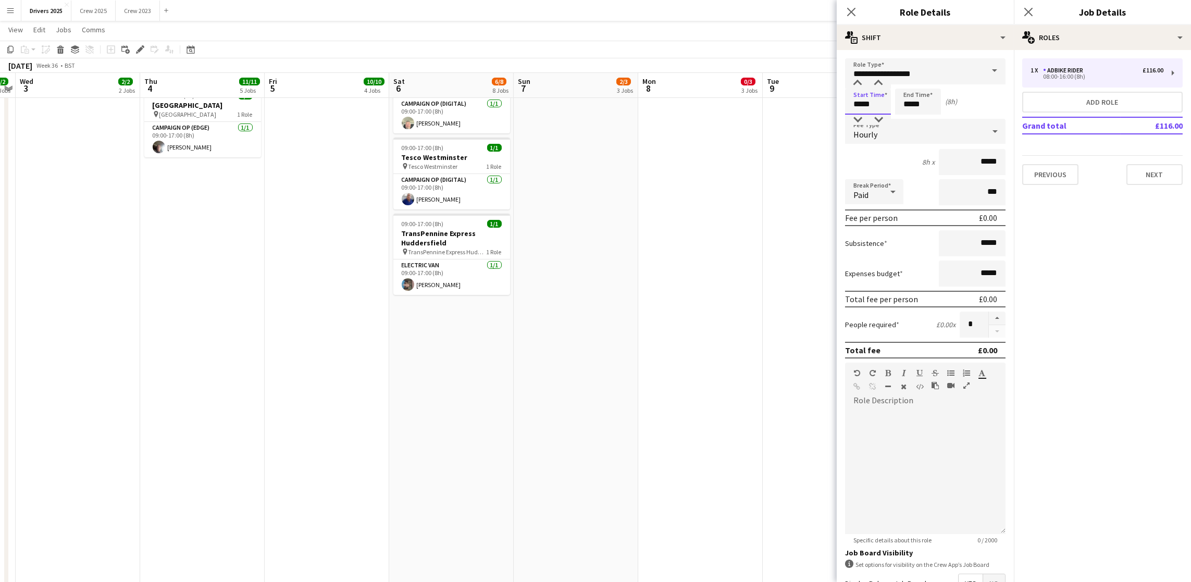
drag, startPoint x: 879, startPoint y: 107, endPoint x: 762, endPoint y: 98, distance: 118.0
type input "*****"
click at [891, 130] on div "Hourly" at bounding box center [915, 131] width 140 height 25
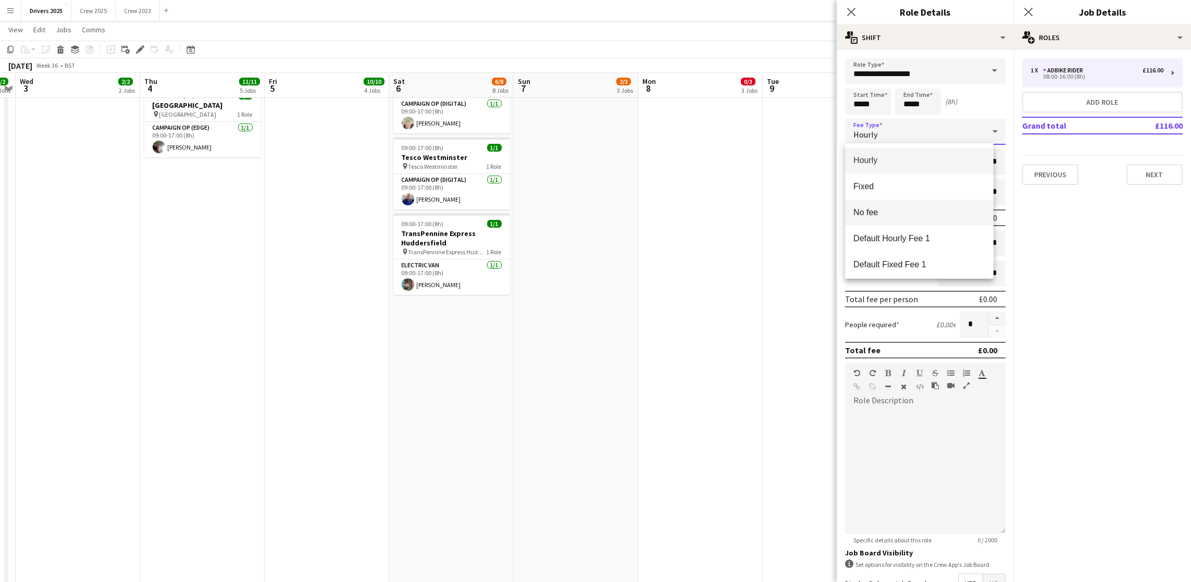
click at [899, 218] on mat-option "No fee" at bounding box center [919, 212] width 148 height 26
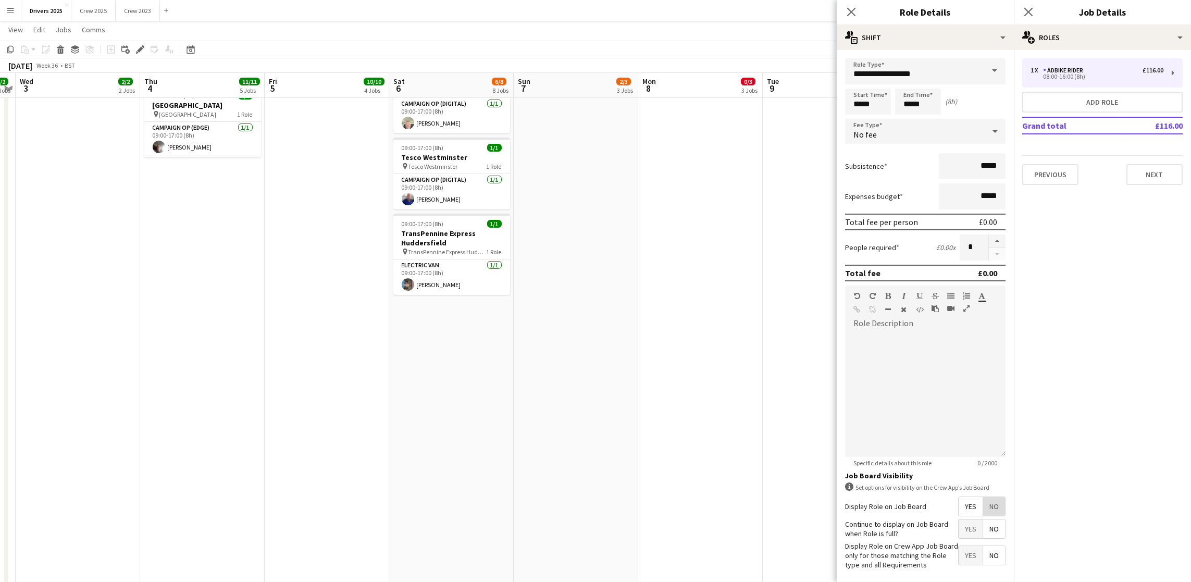
drag, startPoint x: 979, startPoint y: 520, endPoint x: 1051, endPoint y: 443, distance: 105.4
click at [983, 516] on span "No" at bounding box center [994, 506] width 22 height 19
drag, startPoint x: 1160, startPoint y: 183, endPoint x: 1169, endPoint y: 170, distance: 15.7
click at [1161, 182] on div "Previous Next" at bounding box center [1102, 170] width 160 height 30
click at [1169, 170] on button "Next" at bounding box center [1154, 174] width 56 height 21
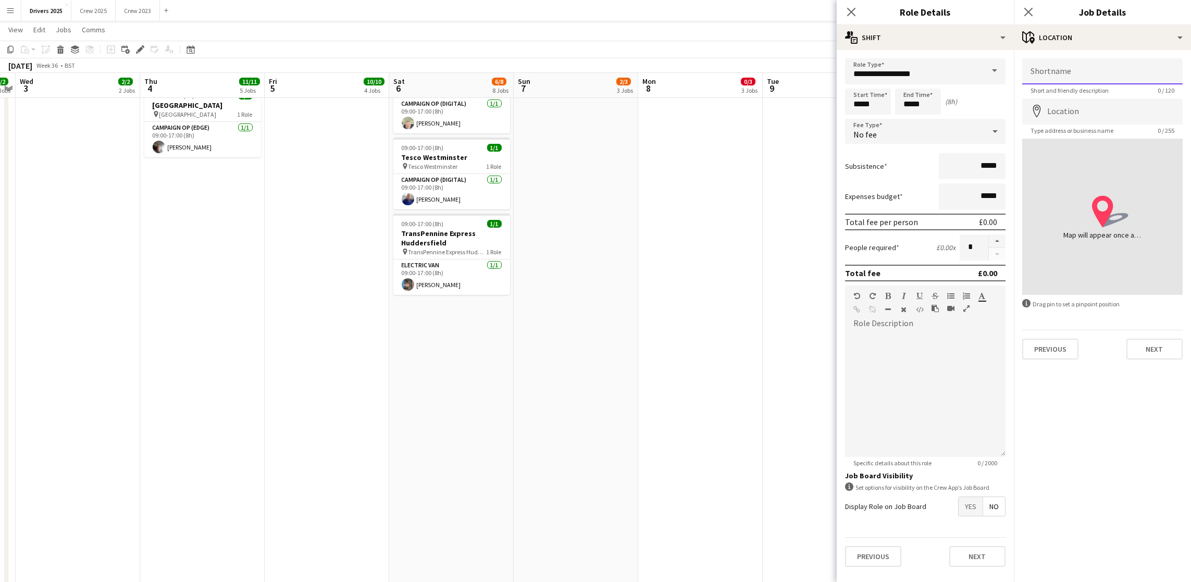
click at [1125, 70] on input "Shortname" at bounding box center [1102, 71] width 160 height 26
paste input "**********"
type input "**********"
click at [1105, 119] on input "Location" at bounding box center [1102, 111] width 160 height 26
type input "**********"
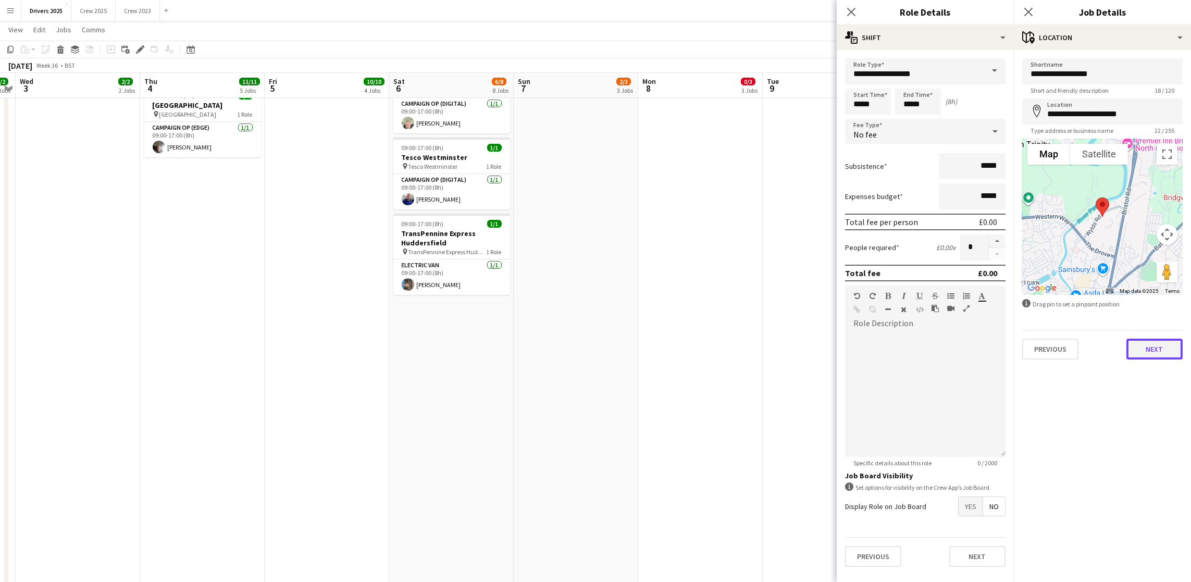
click at [1154, 348] on button "Next" at bounding box center [1154, 349] width 56 height 21
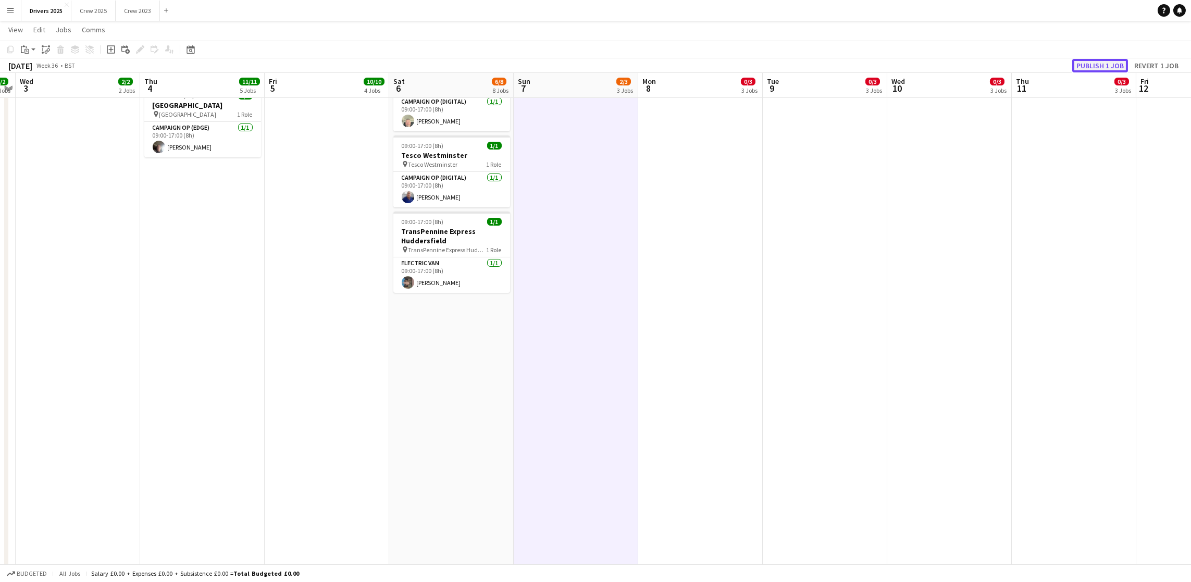
click at [1087, 69] on button "Publish 1 job" at bounding box center [1100, 66] width 56 height 14
